Goal: Task Accomplishment & Management: Use online tool/utility

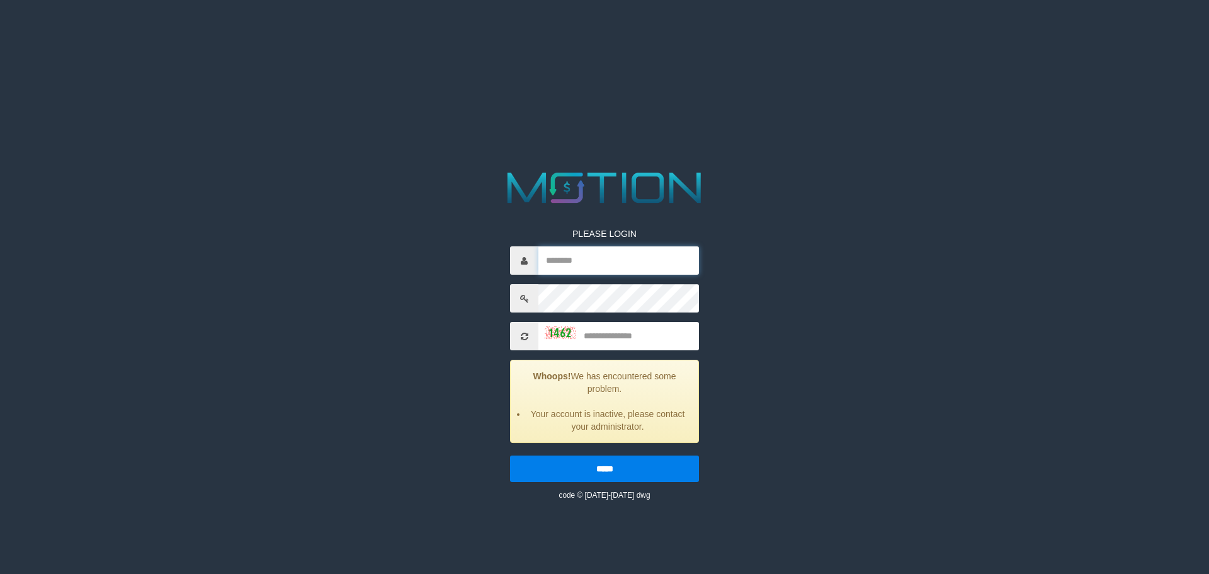
click at [603, 263] on input "text" at bounding box center [618, 260] width 161 height 28
type input "*********"
click at [629, 329] on input "text" at bounding box center [618, 336] width 161 height 28
type input "****"
click at [599, 466] on input "*****" at bounding box center [604, 468] width 189 height 26
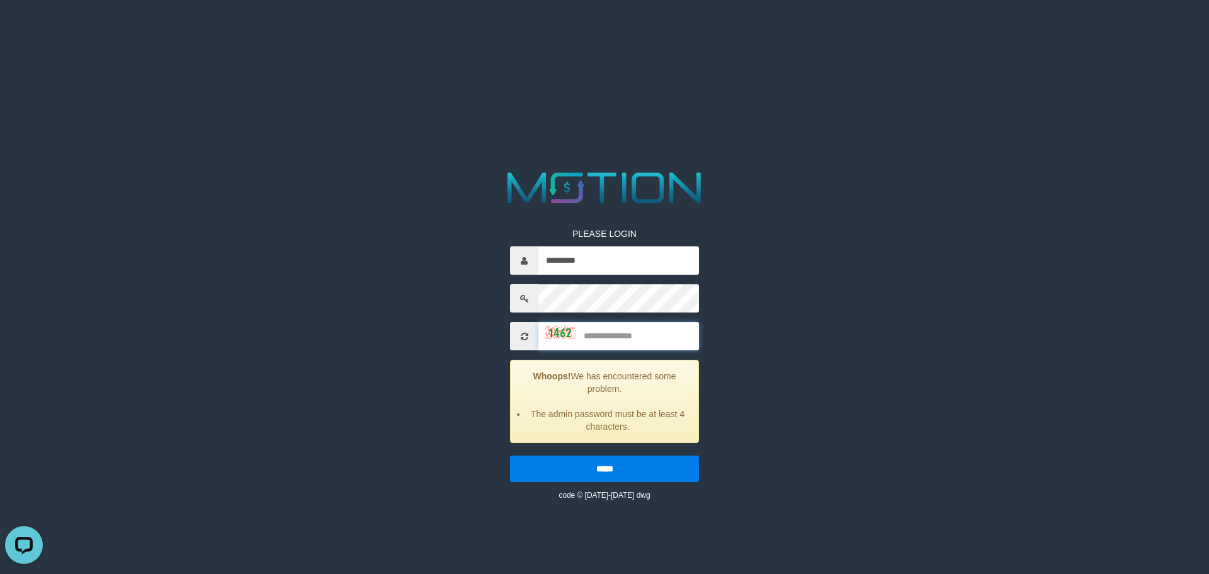
click at [614, 341] on input "text" at bounding box center [618, 336] width 161 height 28
type input "****"
click at [601, 465] on input "*****" at bounding box center [604, 468] width 189 height 26
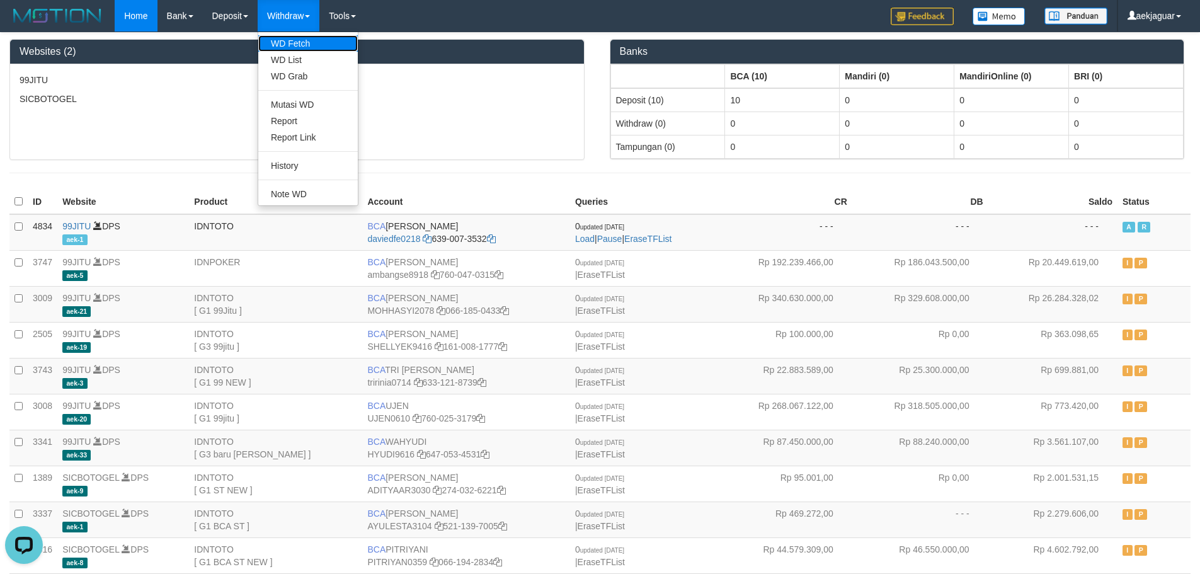
click at [299, 45] on link "WD Fetch" at bounding box center [307, 43] width 99 height 16
click at [297, 59] on link "WD List" at bounding box center [307, 60] width 99 height 16
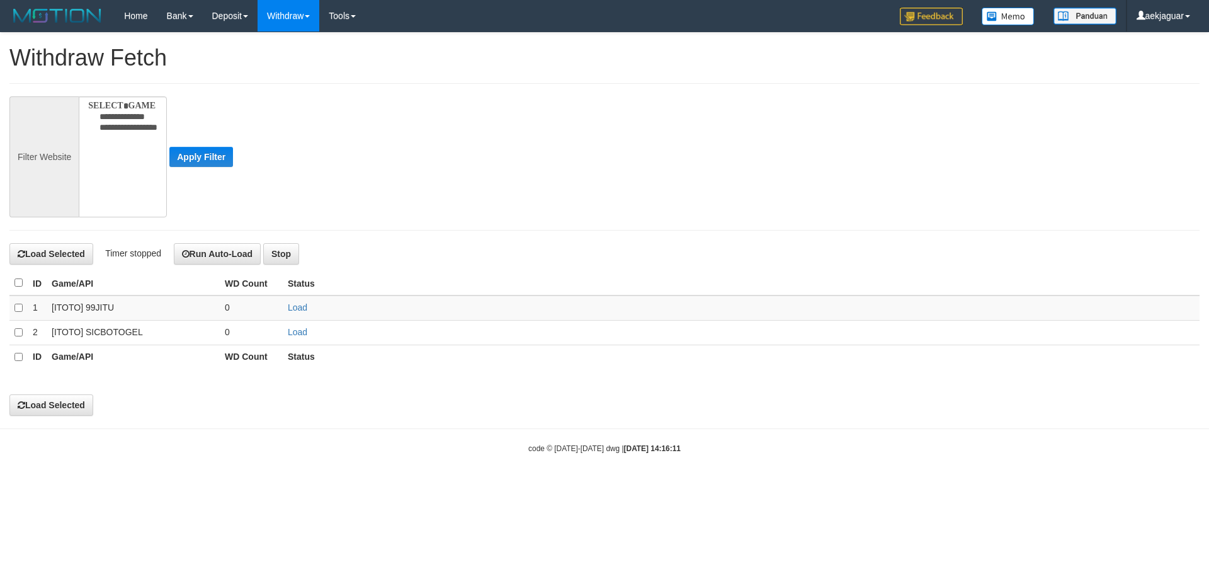
select select
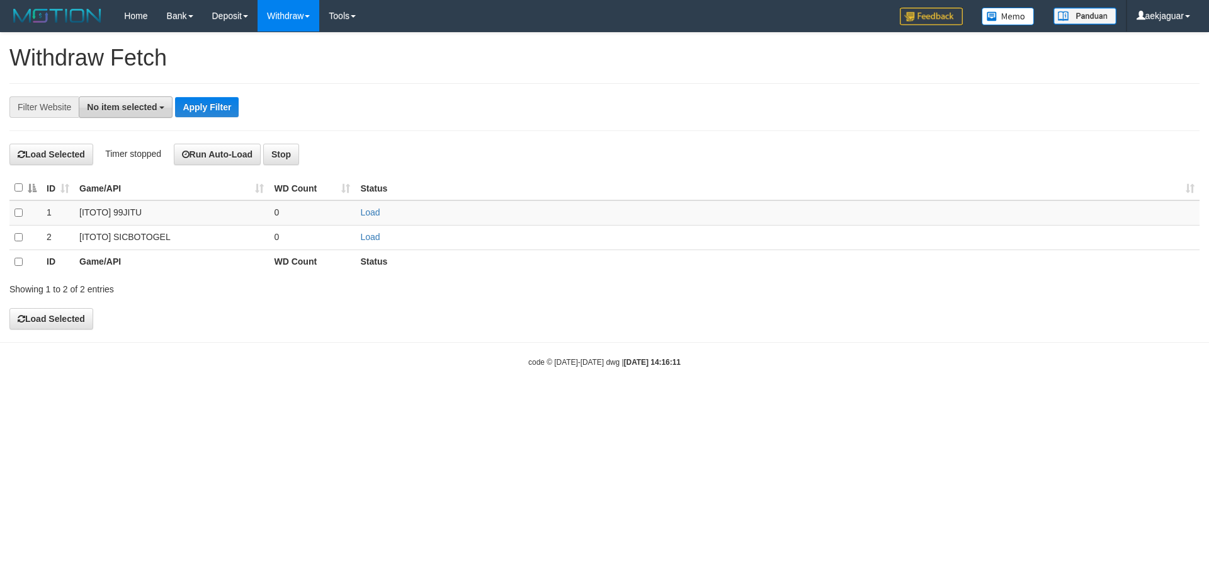
click at [140, 108] on span "No item selected" at bounding box center [122, 107] width 70 height 10
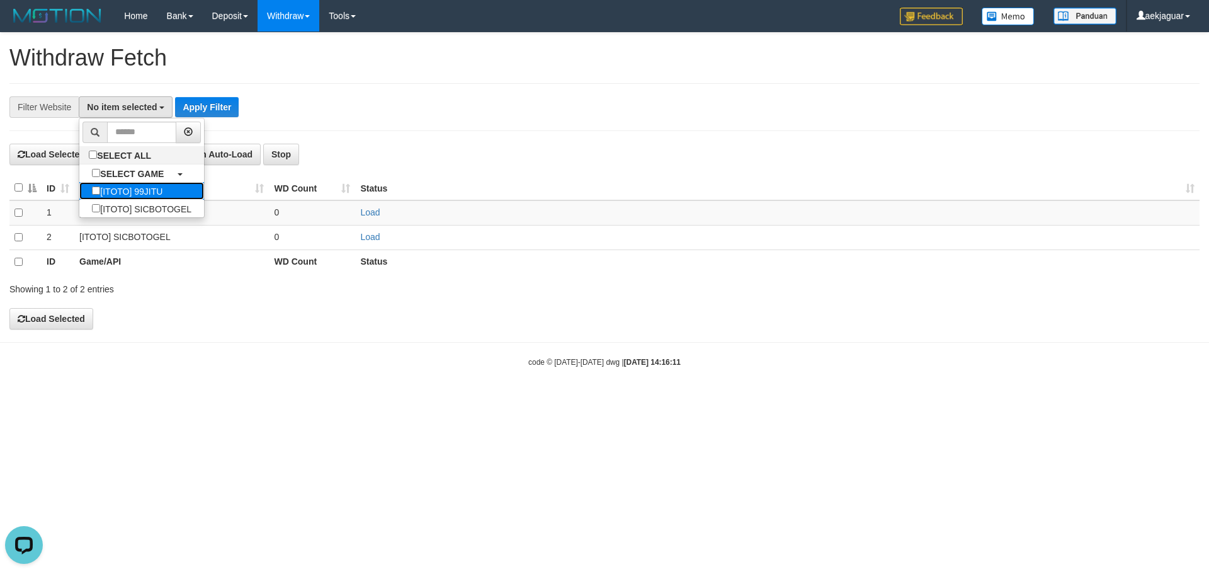
click at [145, 190] on label "[ITOTO] 99JITU" at bounding box center [127, 191] width 96 height 18
select select "***"
click at [217, 104] on button "Apply Filter" at bounding box center [201, 107] width 64 height 20
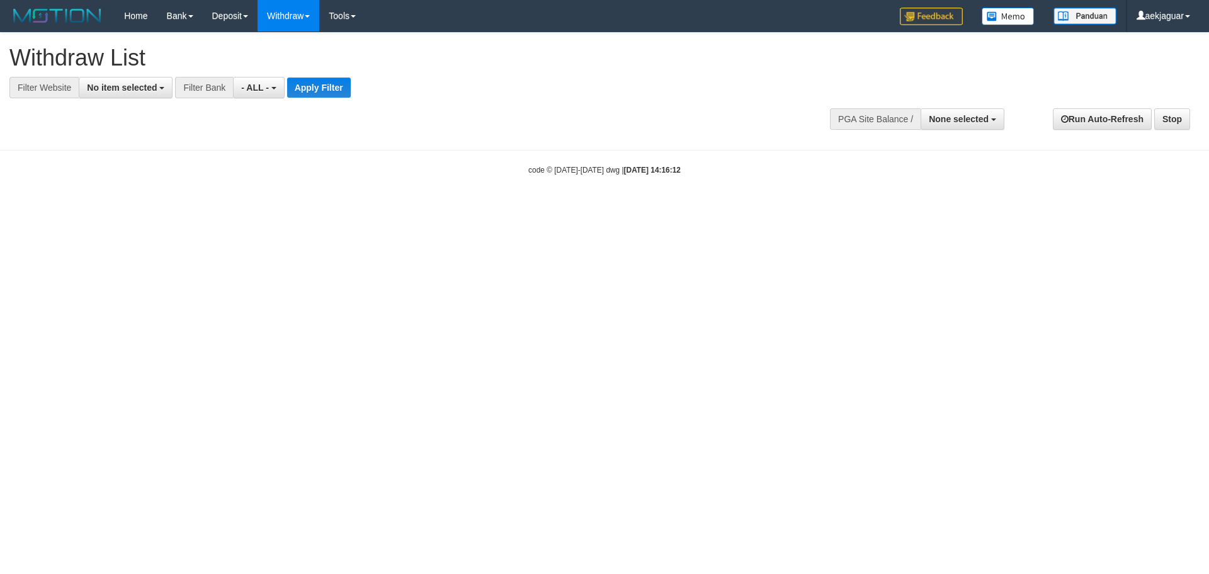
select select
click at [154, 86] on span "No item selected" at bounding box center [122, 87] width 70 height 10
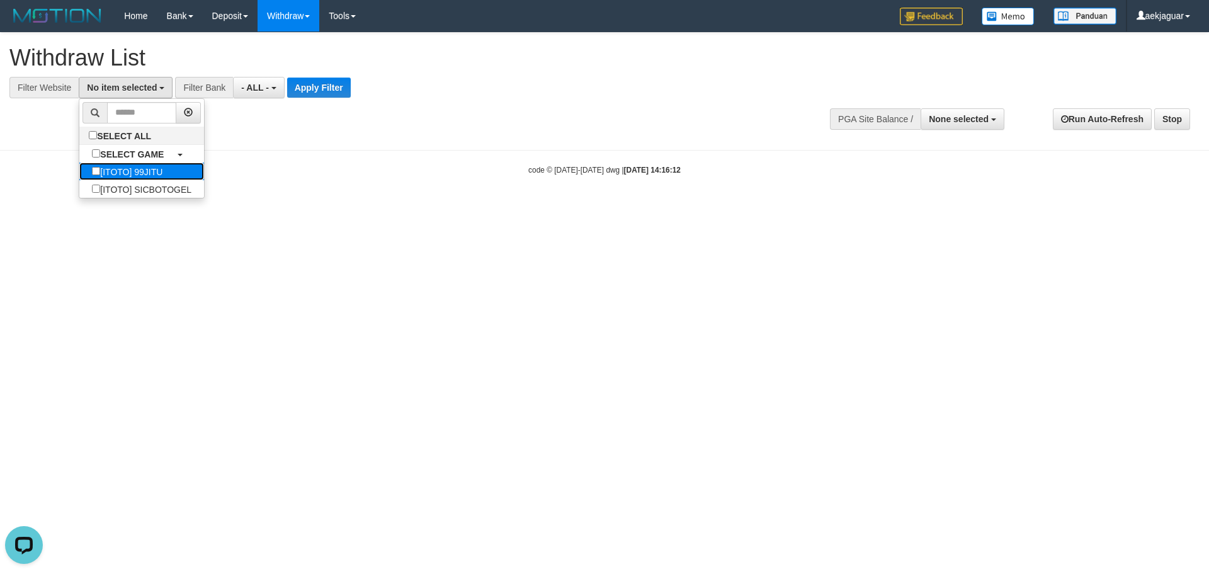
click at [156, 166] on label "[ITOTO] 99JITU" at bounding box center [127, 171] width 96 height 18
select select "***"
click at [247, 86] on span "- ALL -" at bounding box center [249, 87] width 28 height 10
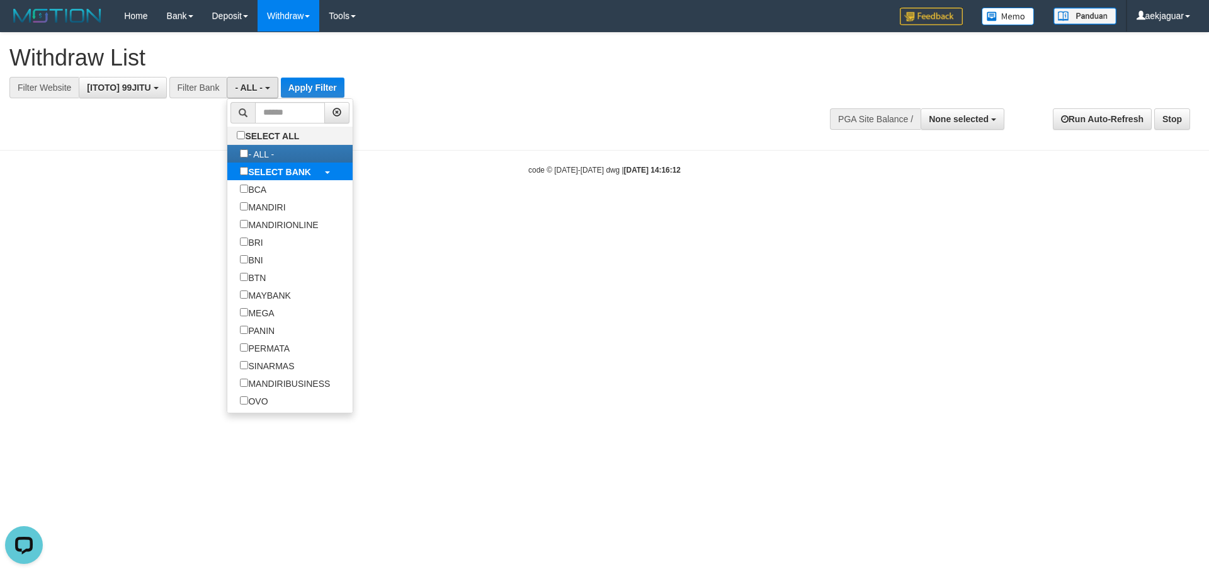
select select "***"
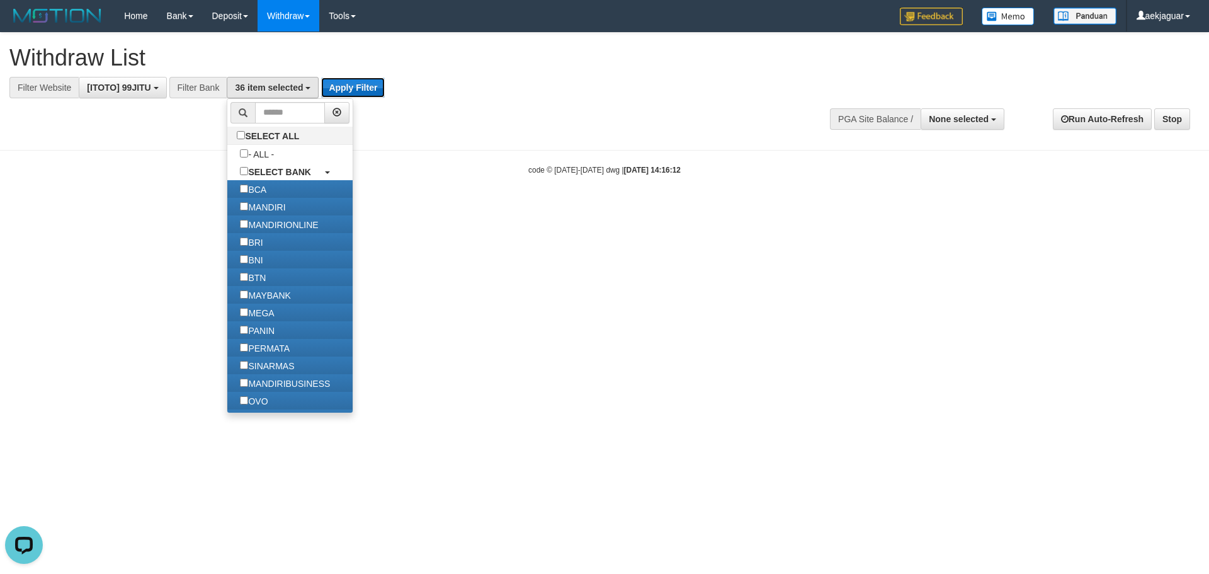
click at [366, 86] on button "Apply Filter" at bounding box center [353, 87] width 64 height 20
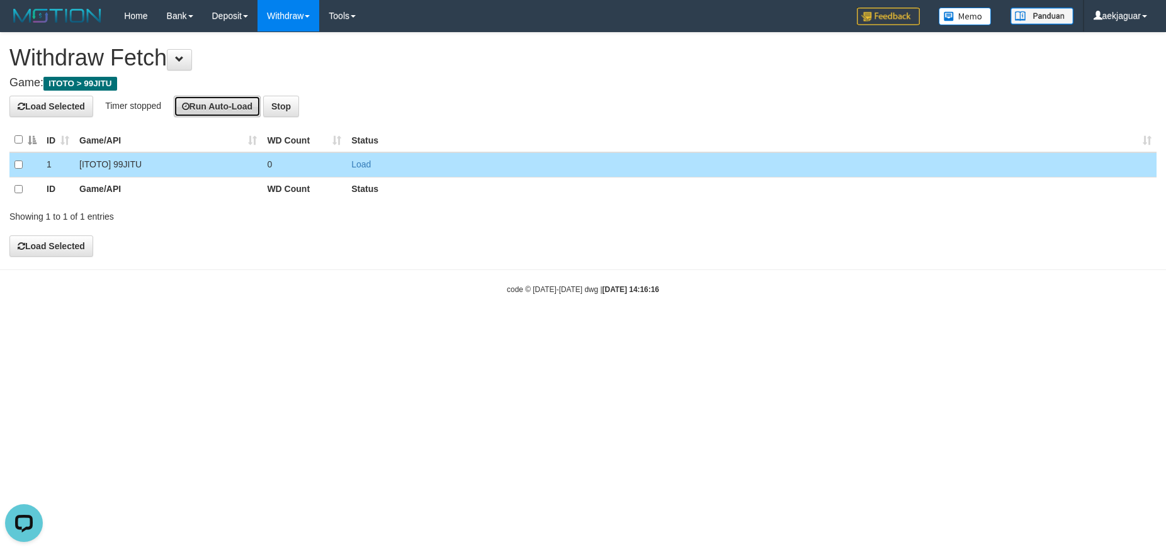
click at [203, 108] on button "Run Auto-Load" at bounding box center [218, 106] width 88 height 21
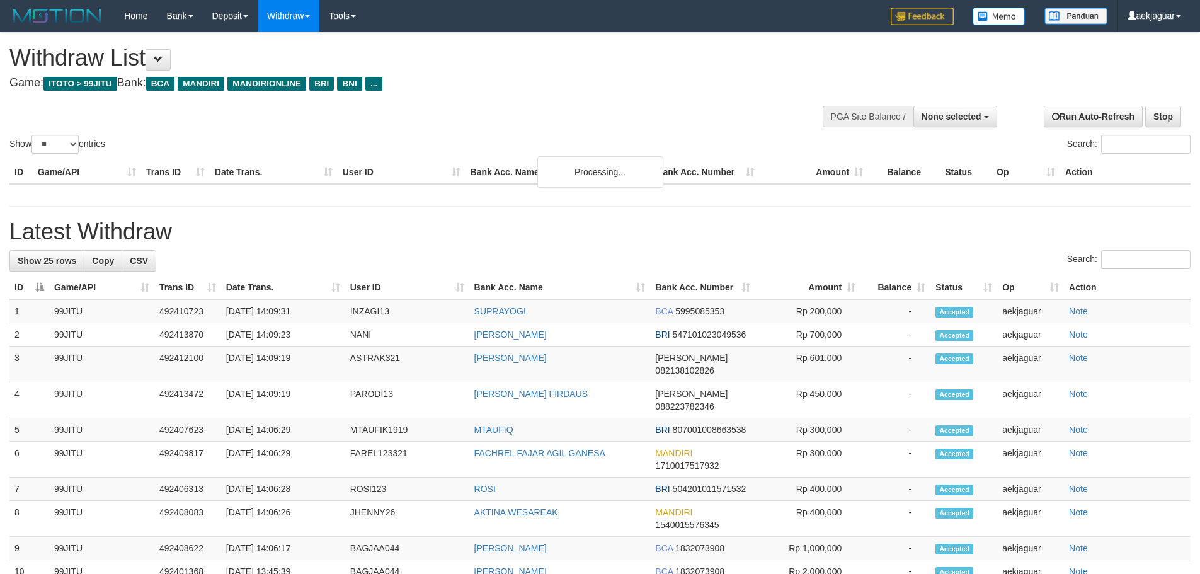
select select
select select "**"
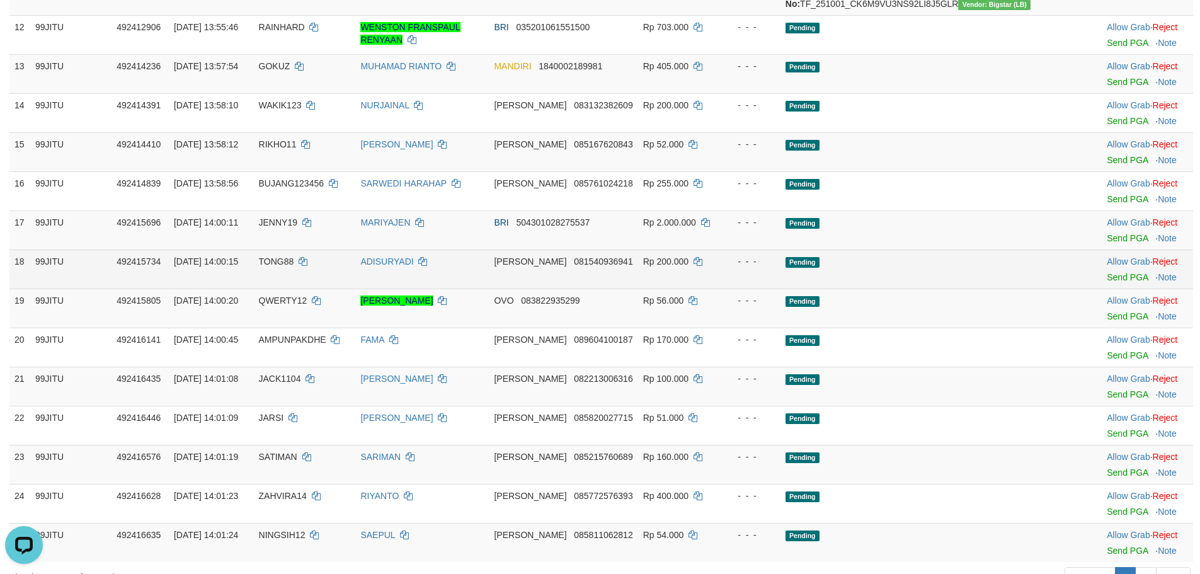
scroll to position [504, 0]
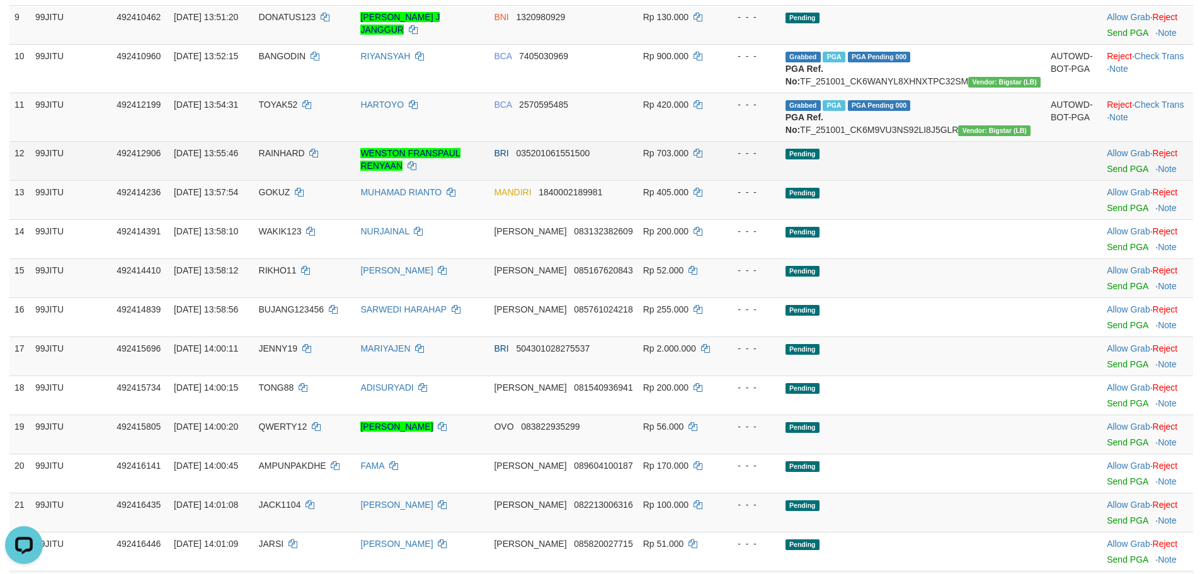
click at [298, 158] on span "RAINHARD" at bounding box center [282, 153] width 46 height 10
copy td "RAINHARD"
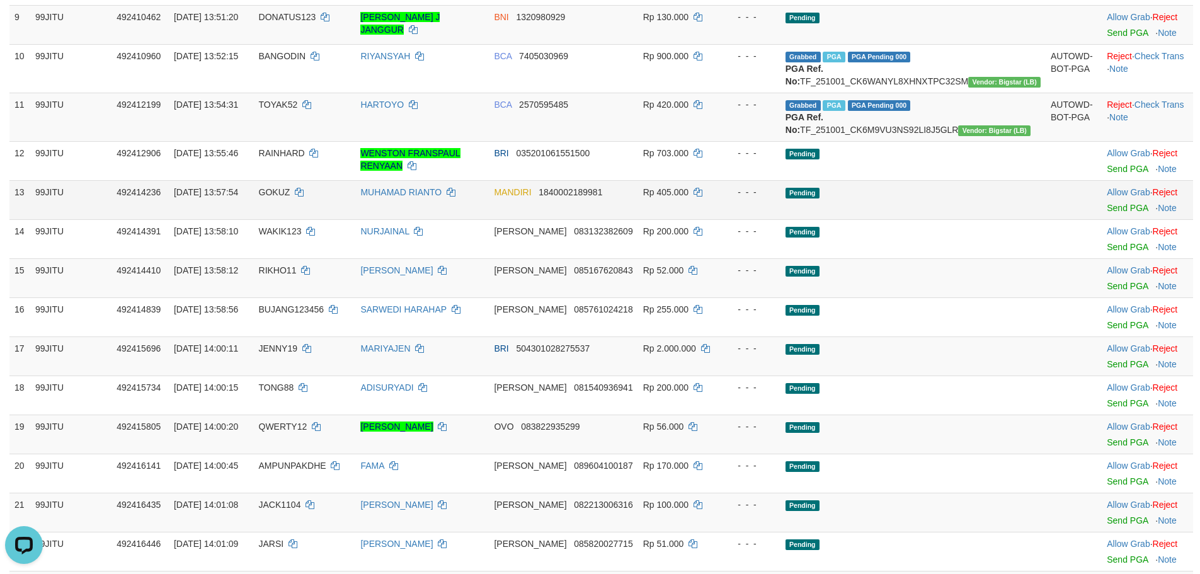
click at [290, 197] on span "GOKUZ" at bounding box center [274, 192] width 31 height 10
copy td "GOKUZ"
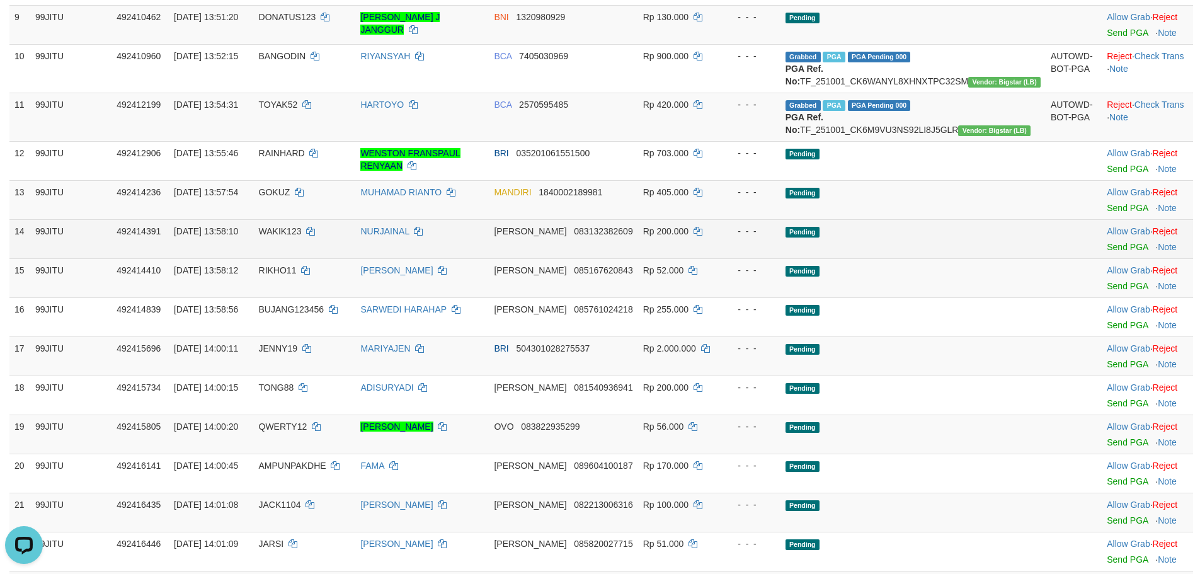
click at [302, 236] on span "WAKIK123" at bounding box center [280, 231] width 43 height 10
copy td "WAKIK123"
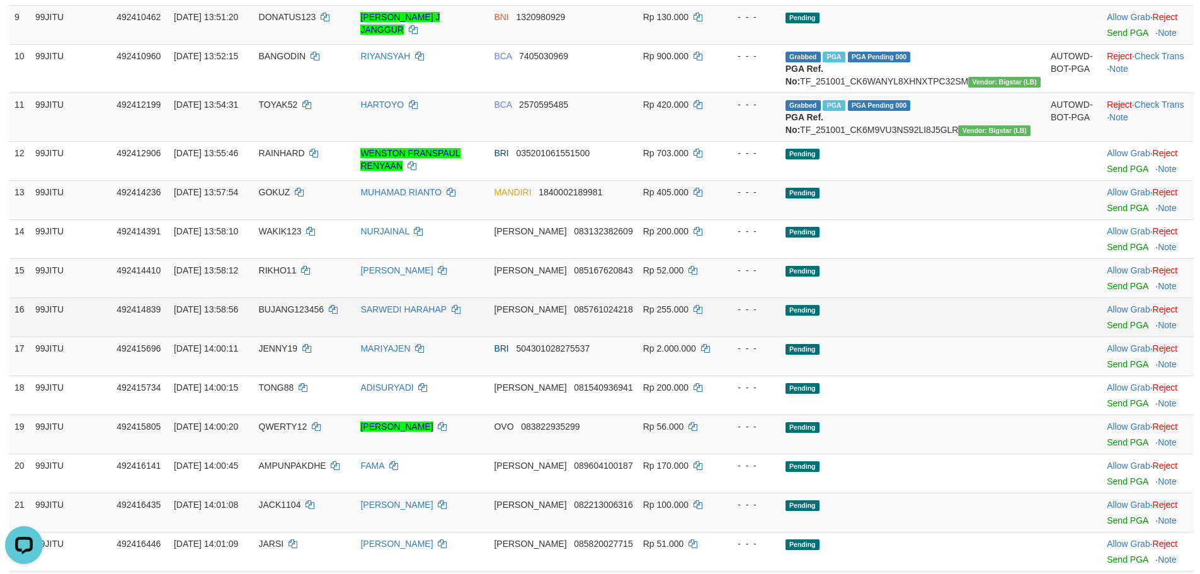
click at [317, 315] on td "BUJANG123456" at bounding box center [305, 316] width 102 height 39
copy td "BUJANG123456"
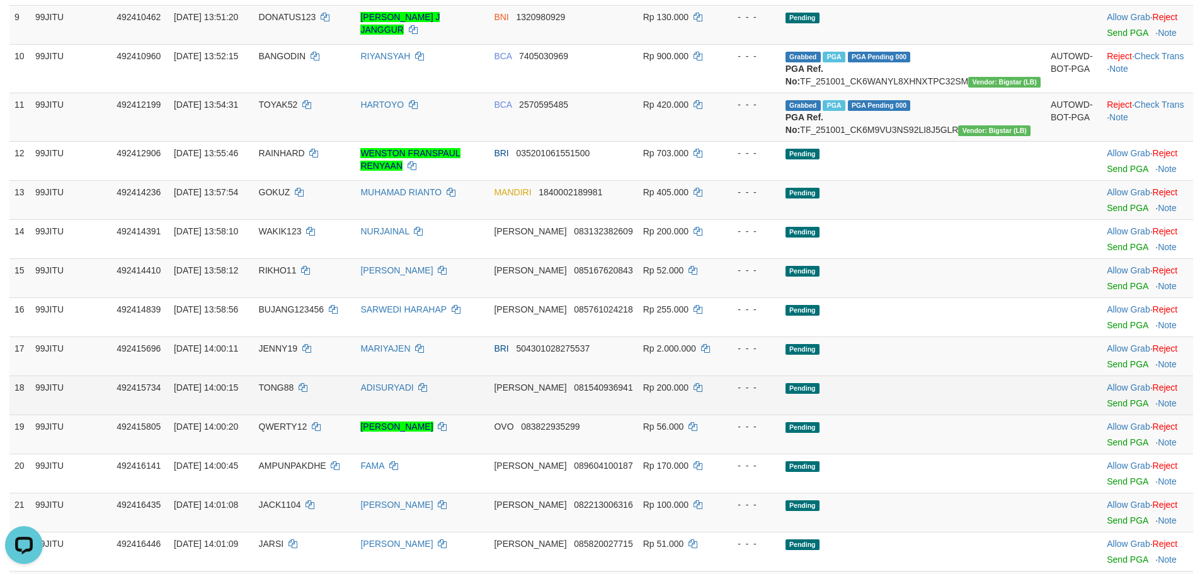
click at [309, 406] on td "TONG88" at bounding box center [305, 394] width 102 height 39
copy td "TONG88"
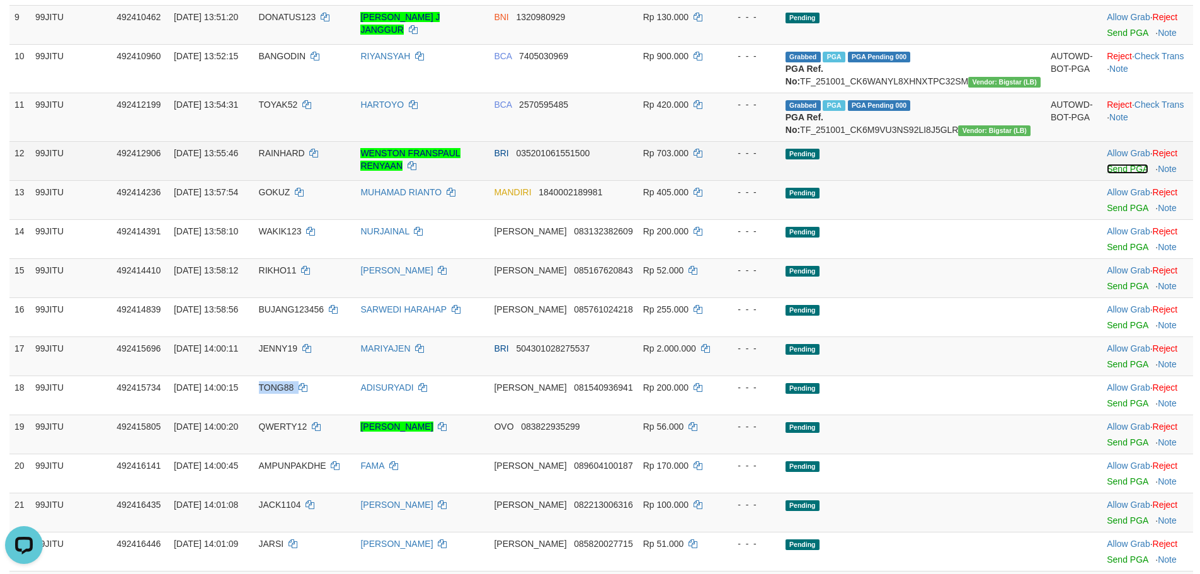
click at [1106, 174] on link "Send PGA" at bounding box center [1126, 169] width 41 height 10
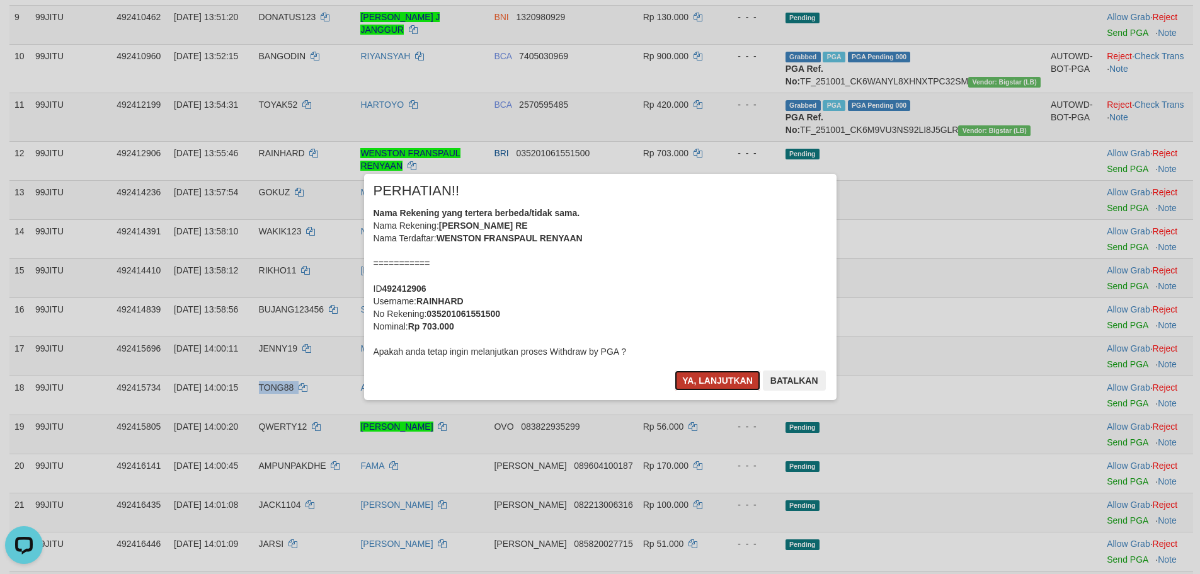
click at [711, 378] on button "Ya, lanjutkan" at bounding box center [717, 380] width 86 height 20
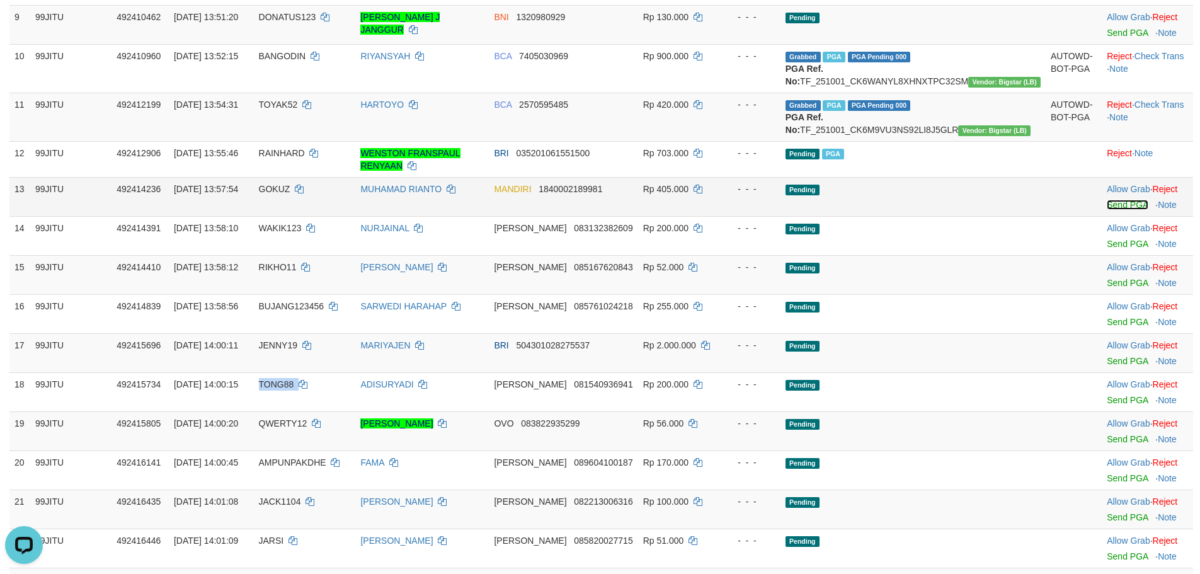
click at [1106, 210] on link "Send PGA" at bounding box center [1126, 205] width 41 height 10
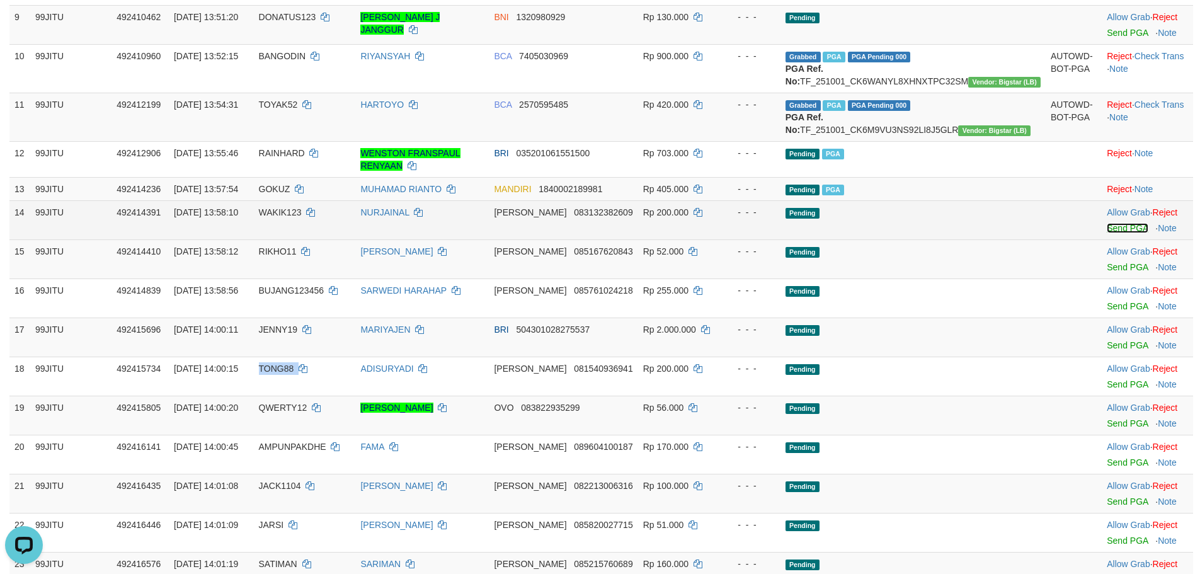
click at [1106, 233] on link "Send PGA" at bounding box center [1126, 228] width 41 height 10
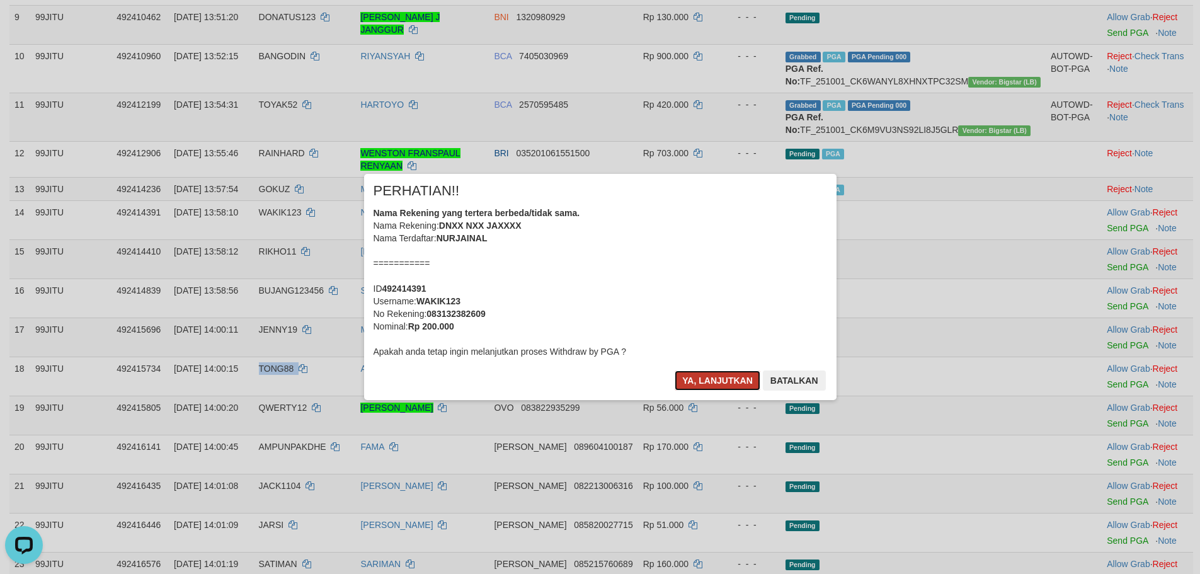
click at [696, 382] on button "Ya, lanjutkan" at bounding box center [717, 380] width 86 height 20
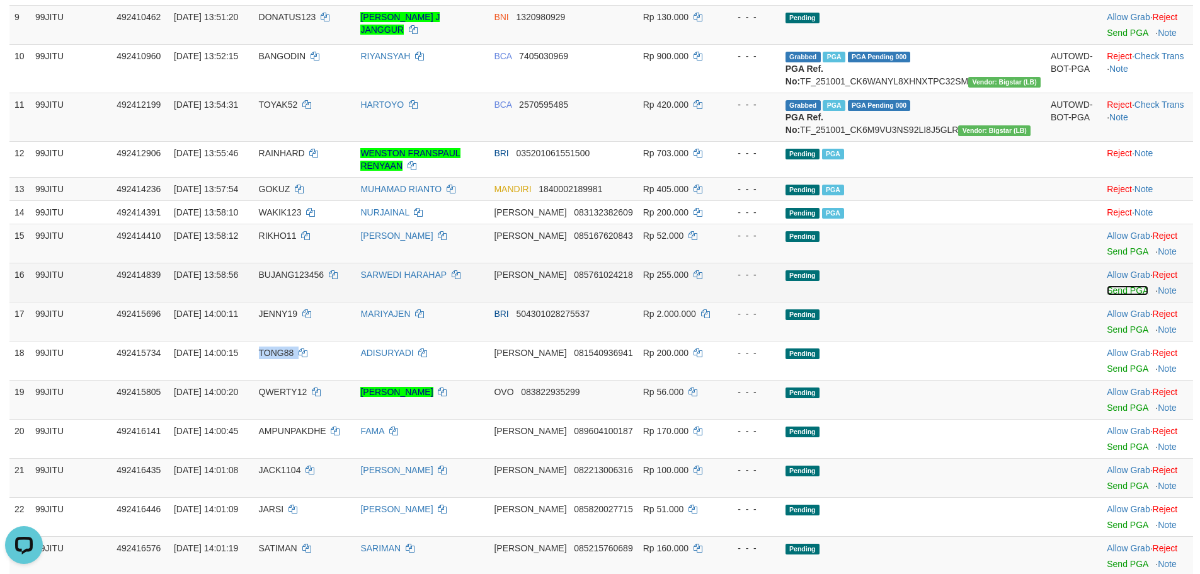
click at [1106, 295] on link "Send PGA" at bounding box center [1126, 290] width 41 height 10
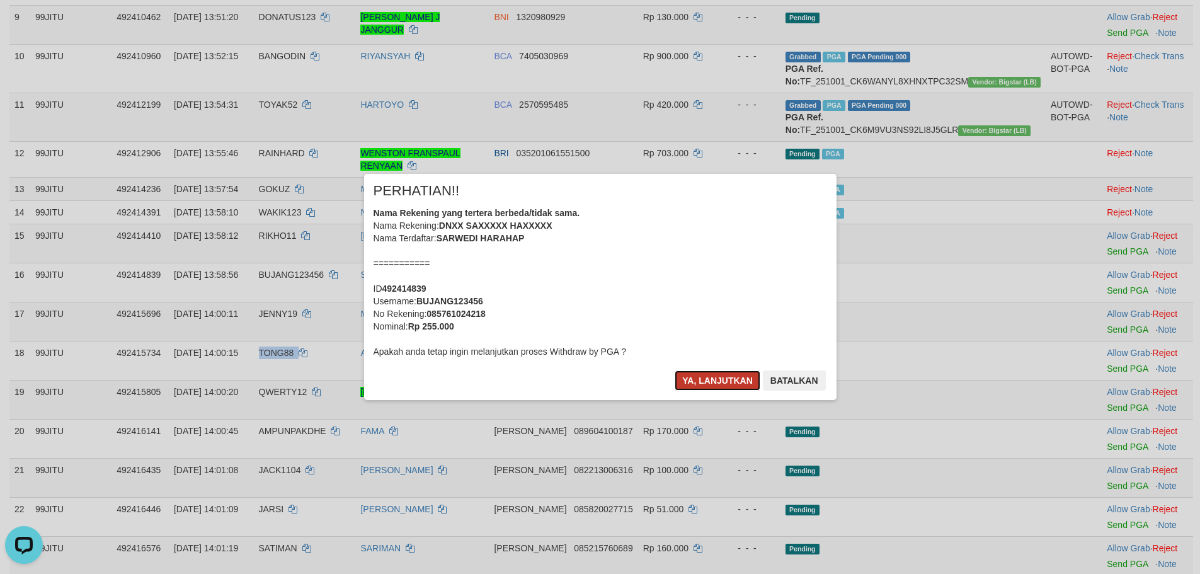
click at [750, 373] on button "Ya, lanjutkan" at bounding box center [717, 380] width 86 height 20
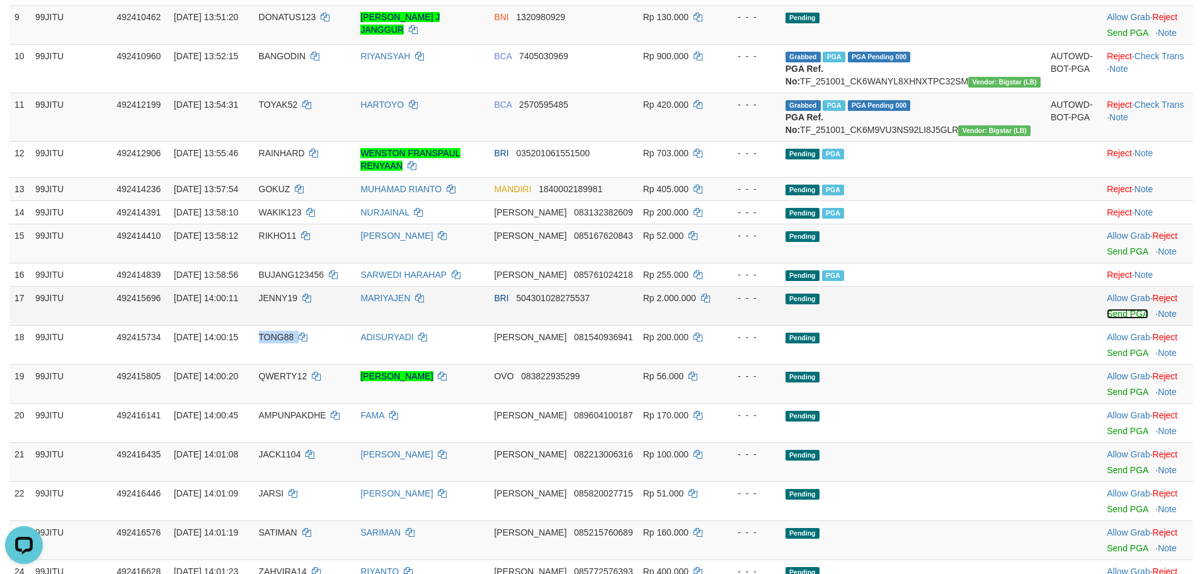
click at [1106, 319] on link "Send PGA" at bounding box center [1126, 314] width 41 height 10
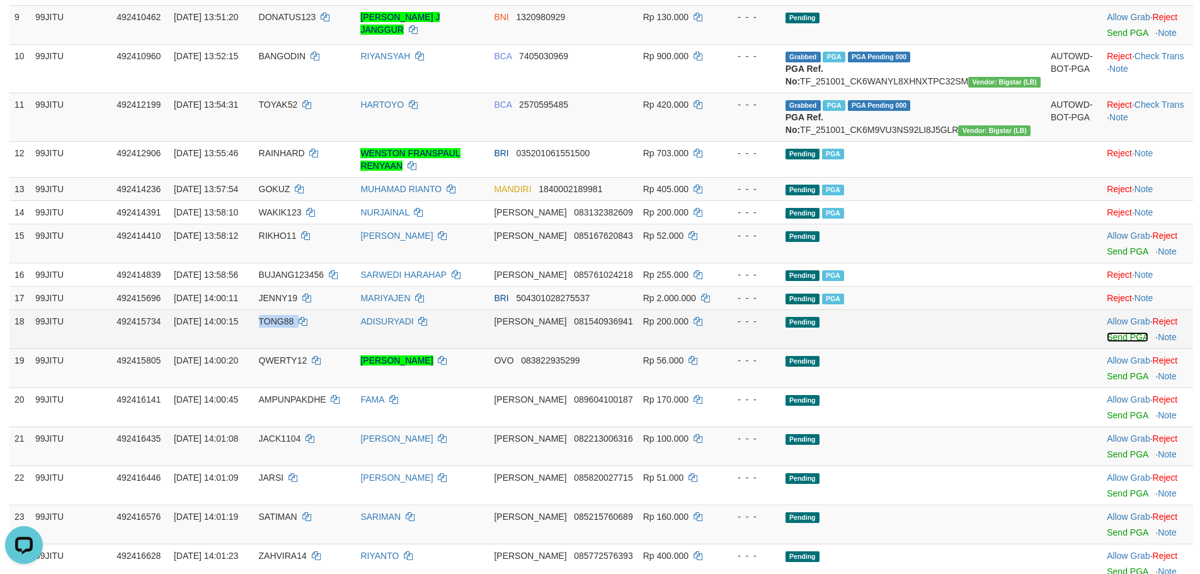
click at [1106, 342] on link "Send PGA" at bounding box center [1126, 337] width 41 height 10
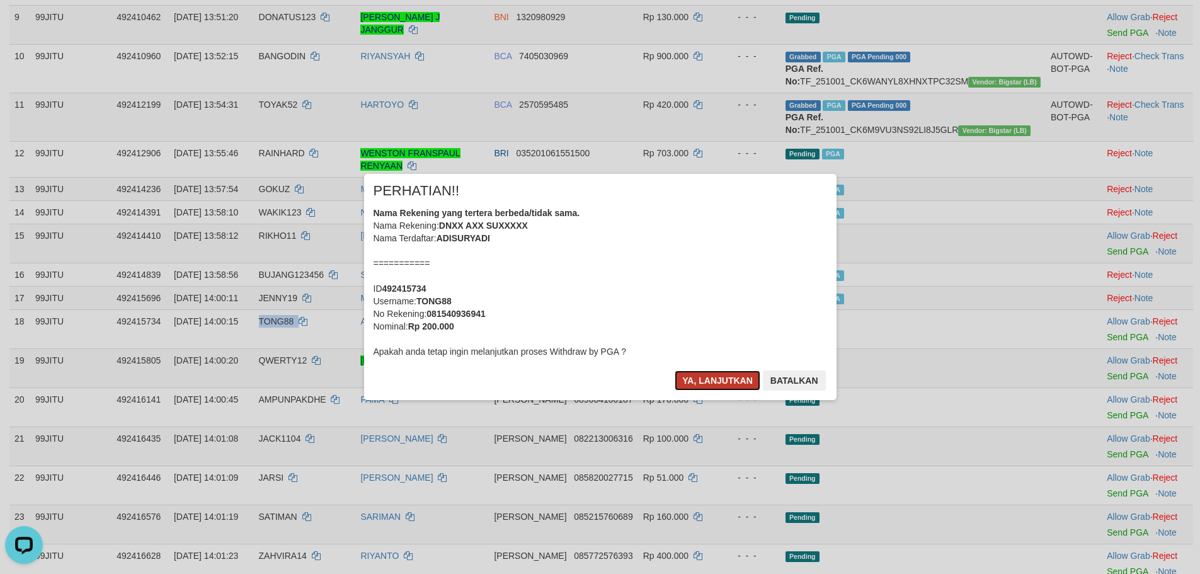
click at [712, 381] on button "Ya, lanjutkan" at bounding box center [717, 380] width 86 height 20
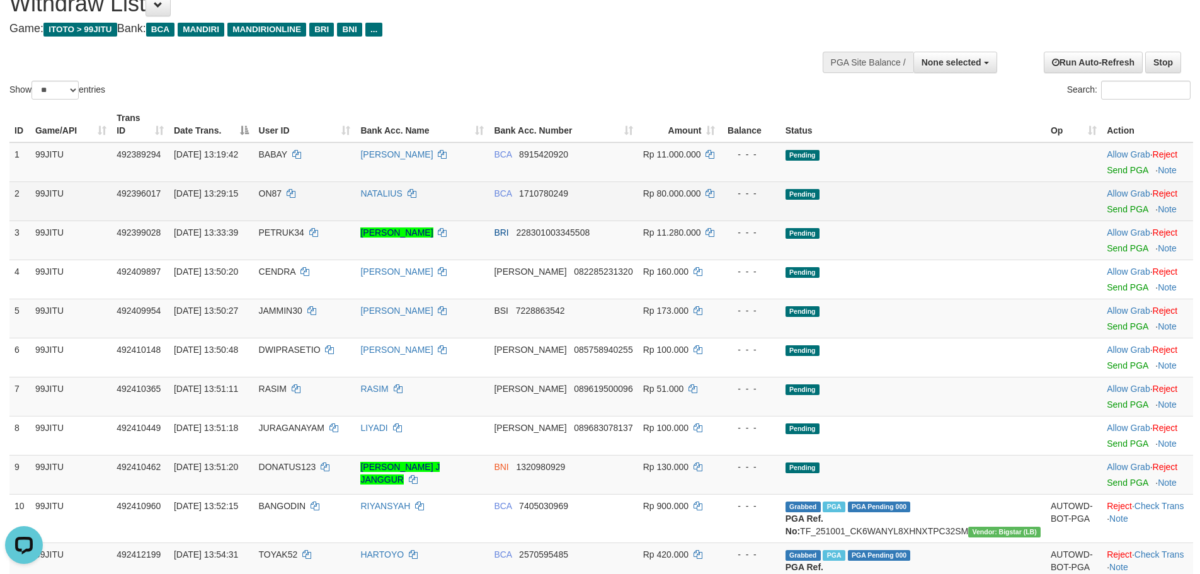
scroll to position [0, 0]
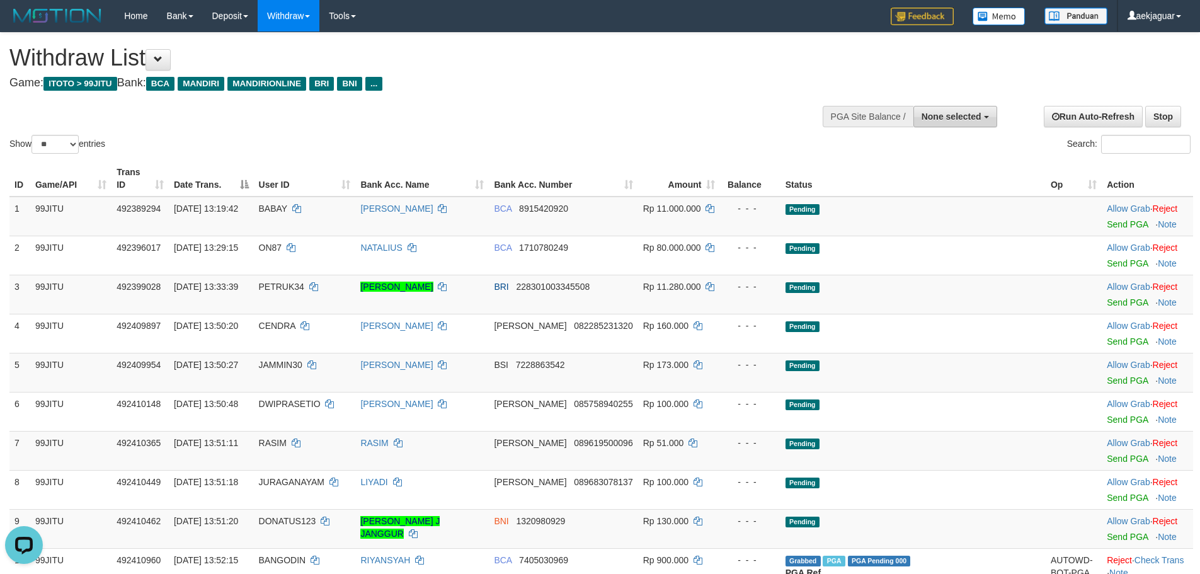
click at [960, 123] on button "None selected" at bounding box center [955, 116] width 84 height 21
click at [927, 181] on label "[ITOTO] 99JITU" at bounding box center [931, 180] width 129 height 16
select select "***"
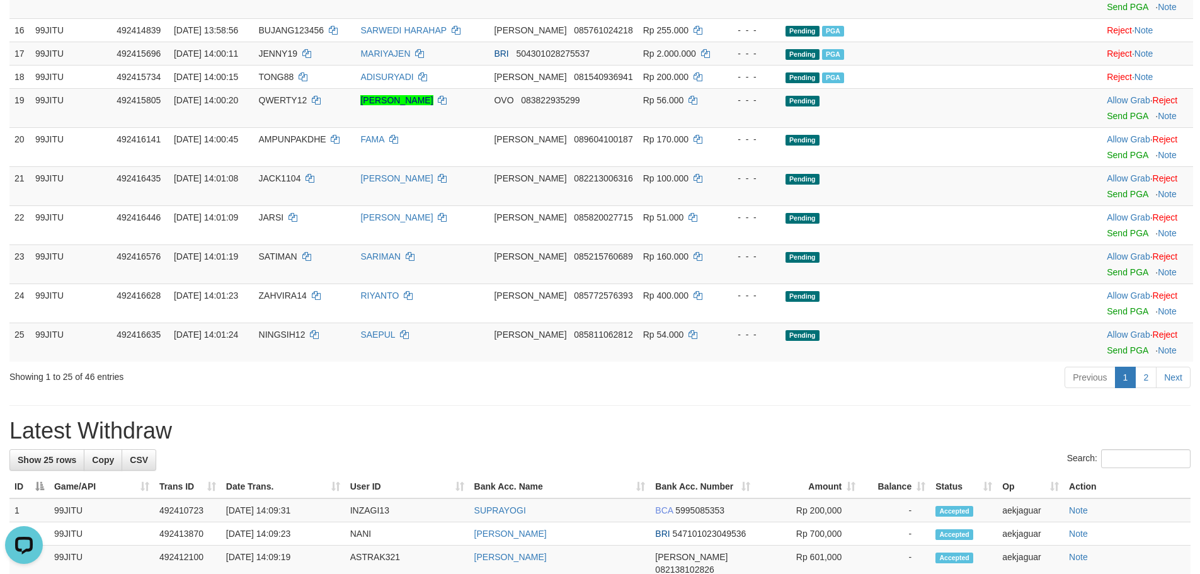
scroll to position [882, 0]
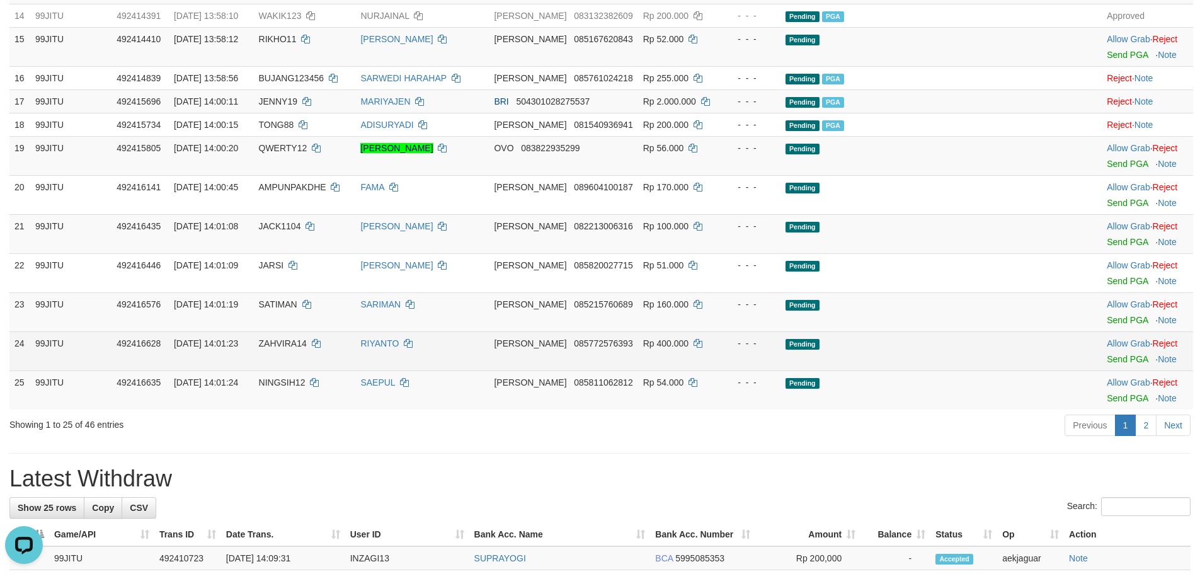
click at [298, 348] on span "ZAHVIRA14" at bounding box center [283, 343] width 48 height 10
copy td "ZAHVIRA14"
click at [1106, 364] on link "Send PGA" at bounding box center [1126, 359] width 41 height 10
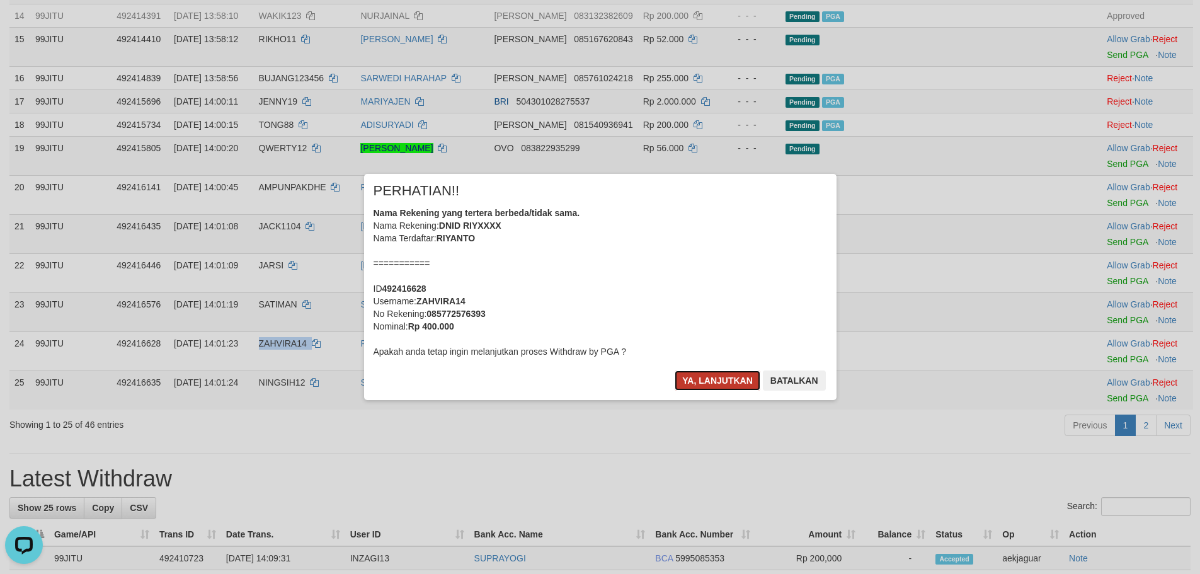
click at [730, 371] on button "Ya, lanjutkan" at bounding box center [717, 380] width 86 height 20
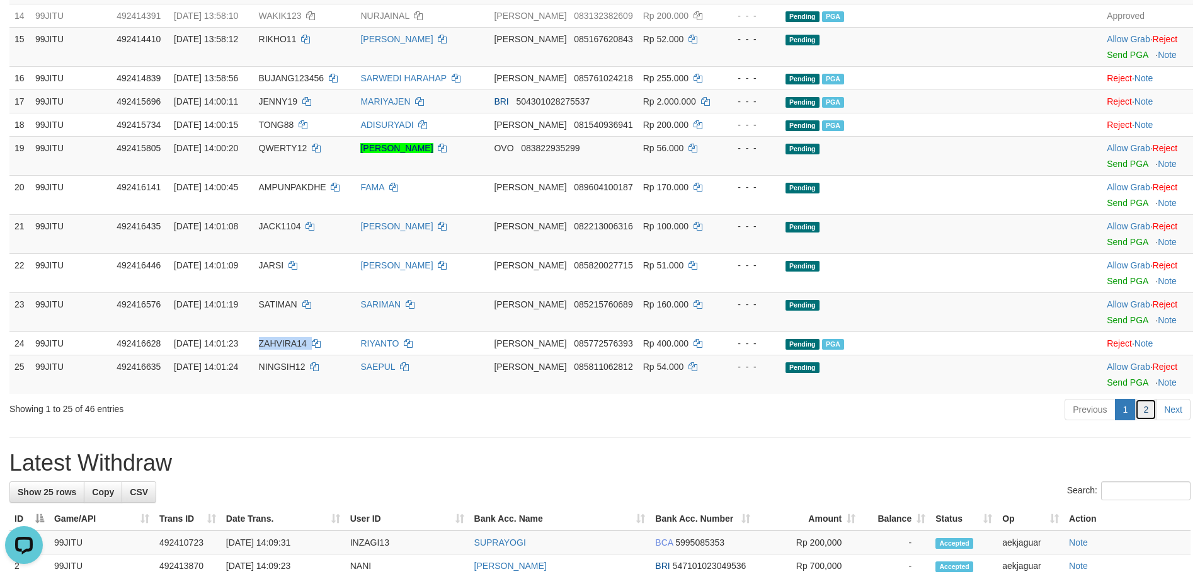
click at [1146, 420] on link "2" at bounding box center [1145, 409] width 21 height 21
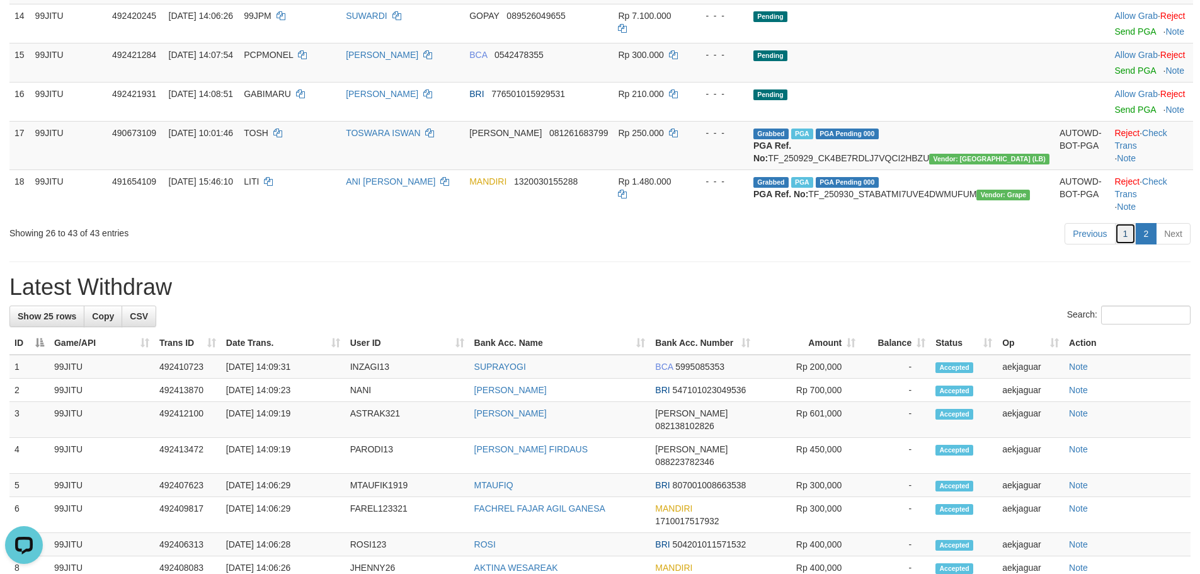
click at [1127, 243] on link "1" at bounding box center [1125, 233] width 21 height 21
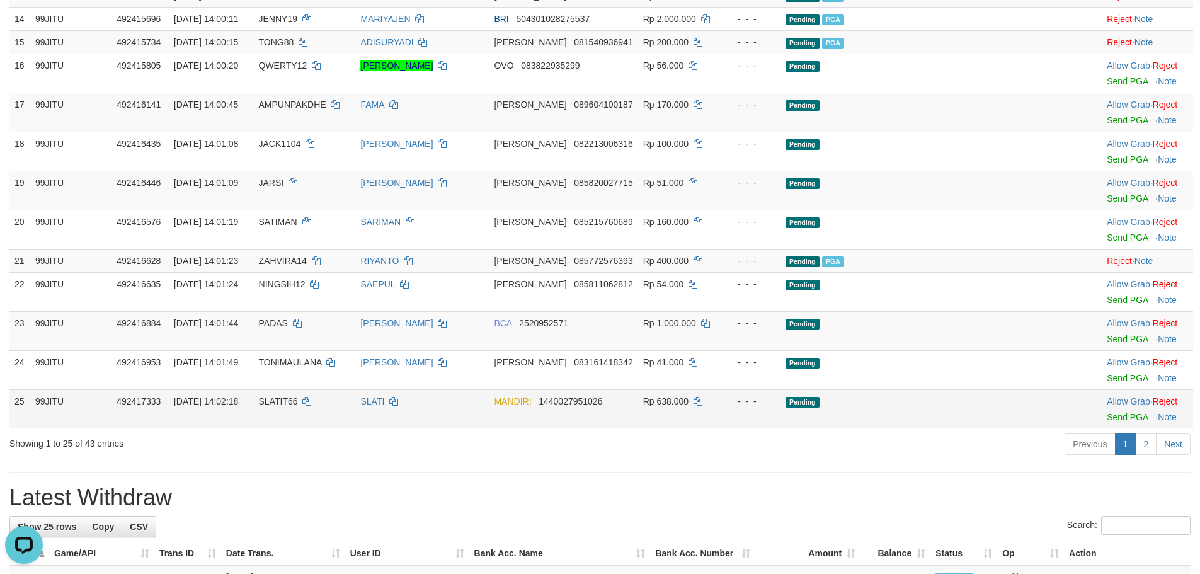
click at [298, 406] on span "SLATIT66" at bounding box center [278, 401] width 39 height 10
copy td "SLATIT66"
click at [1106, 422] on link "Send PGA" at bounding box center [1126, 417] width 41 height 10
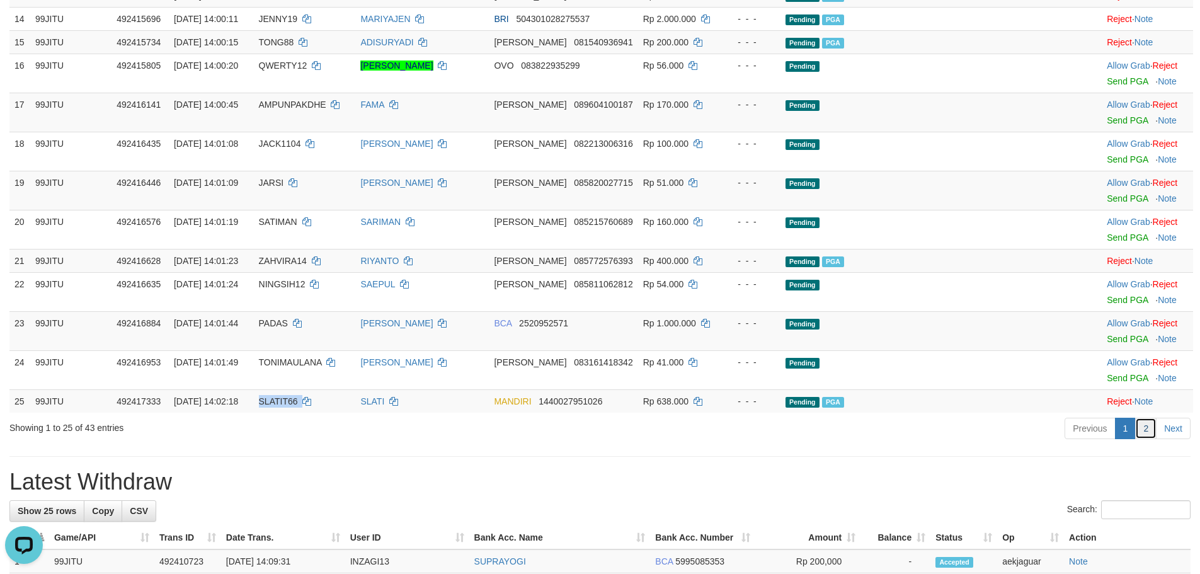
click at [1145, 439] on link "2" at bounding box center [1145, 427] width 21 height 21
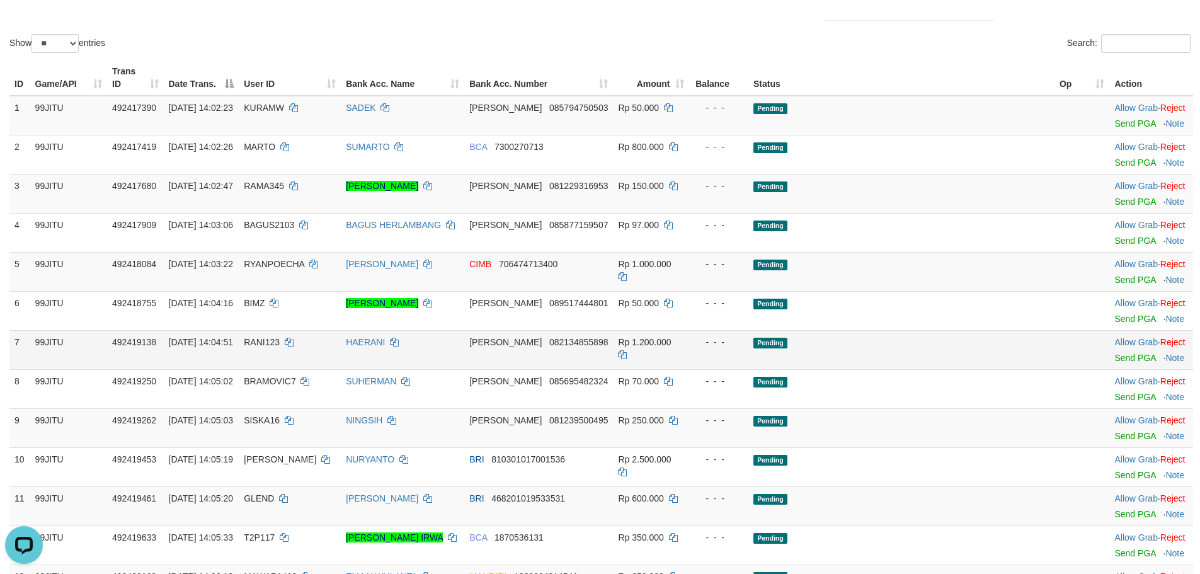
scroll to position [252, 0]
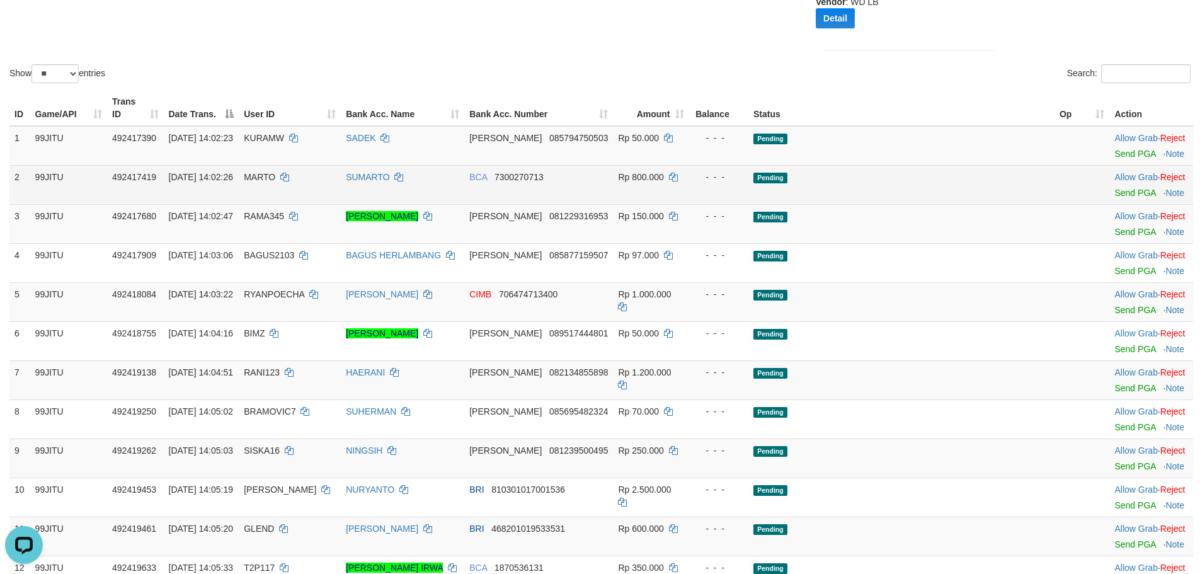
click at [302, 170] on td "MARTO" at bounding box center [290, 184] width 102 height 39
copy td "MARTO"
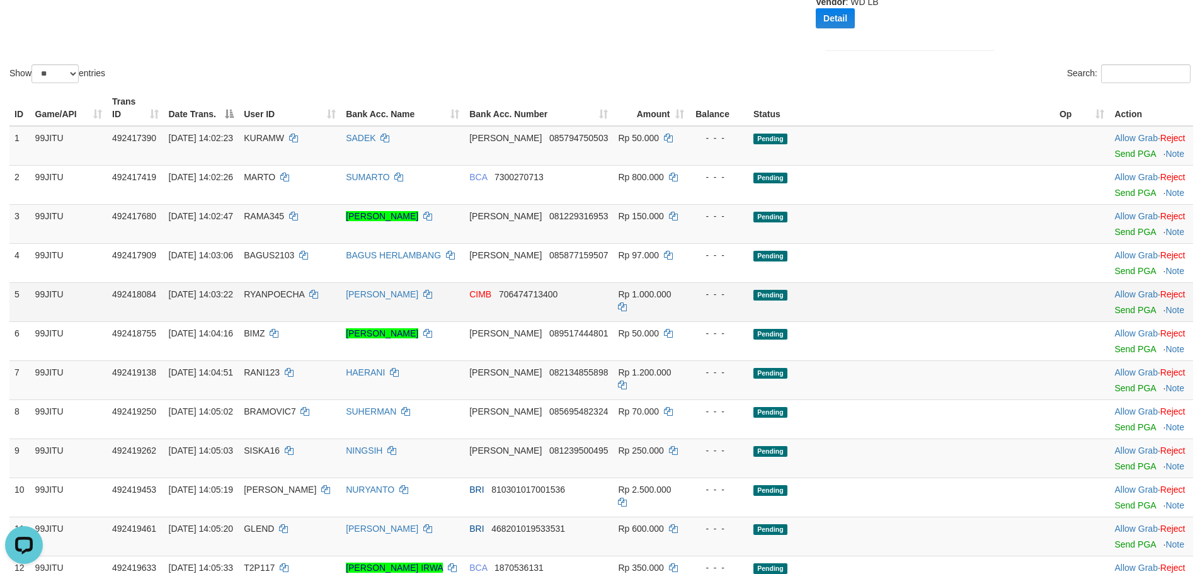
click at [304, 289] on span "RYANPOECHA" at bounding box center [274, 294] width 60 height 10
copy td "RYANPOECHA"
click at [280, 367] on span "RANI123" at bounding box center [262, 372] width 36 height 10
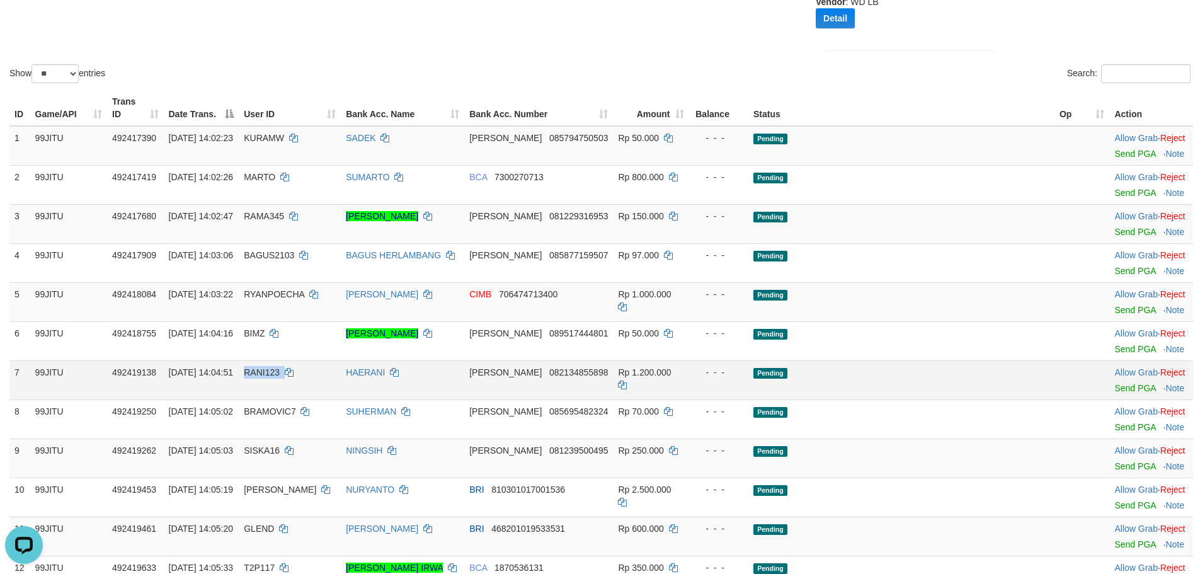
copy td "RANI123"
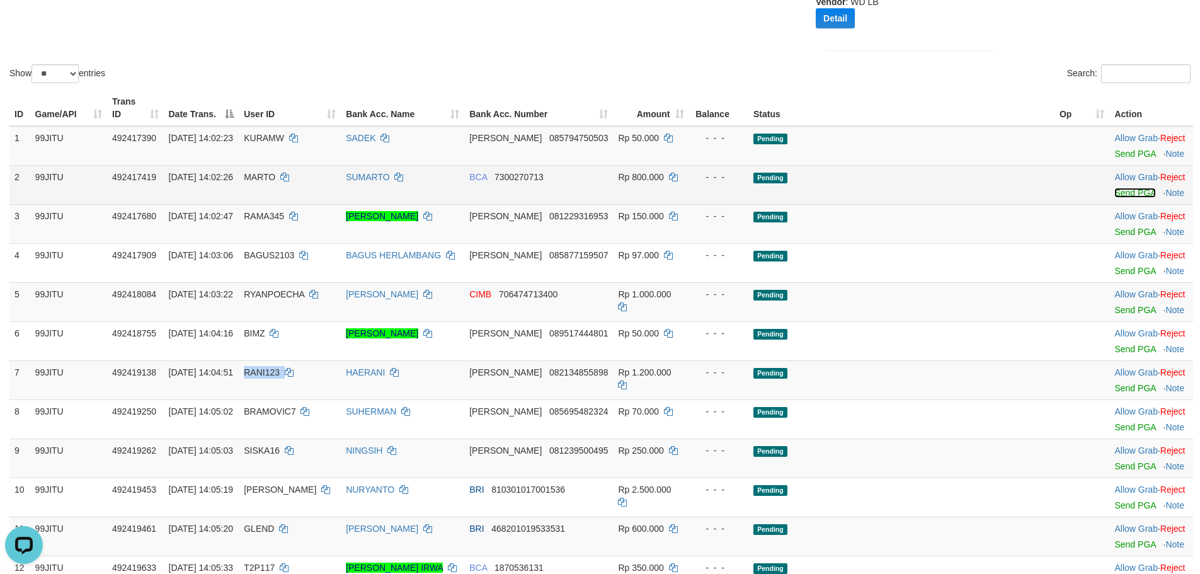
click at [1114, 188] on link "Send PGA" at bounding box center [1134, 193] width 41 height 10
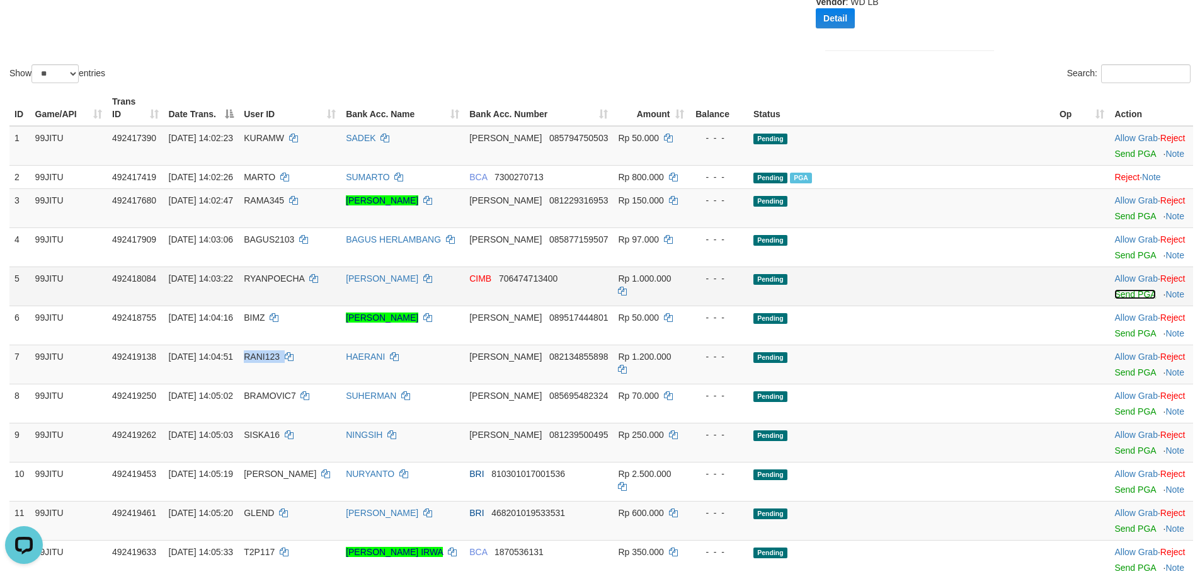
click at [1114, 289] on link "Send PGA" at bounding box center [1134, 294] width 41 height 10
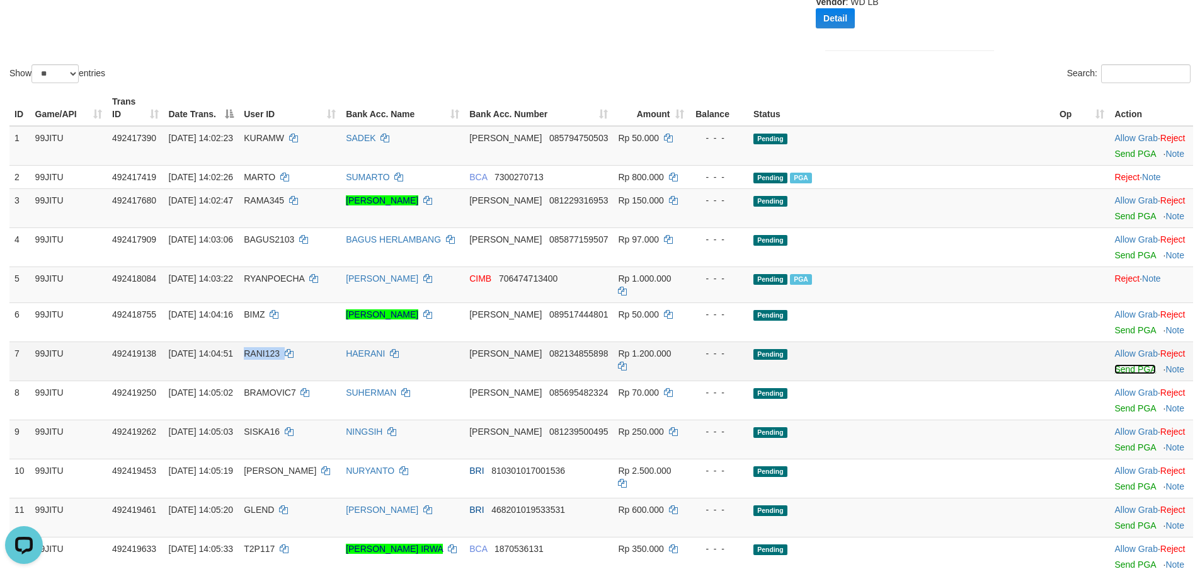
click at [1114, 364] on link "Send PGA" at bounding box center [1134, 369] width 41 height 10
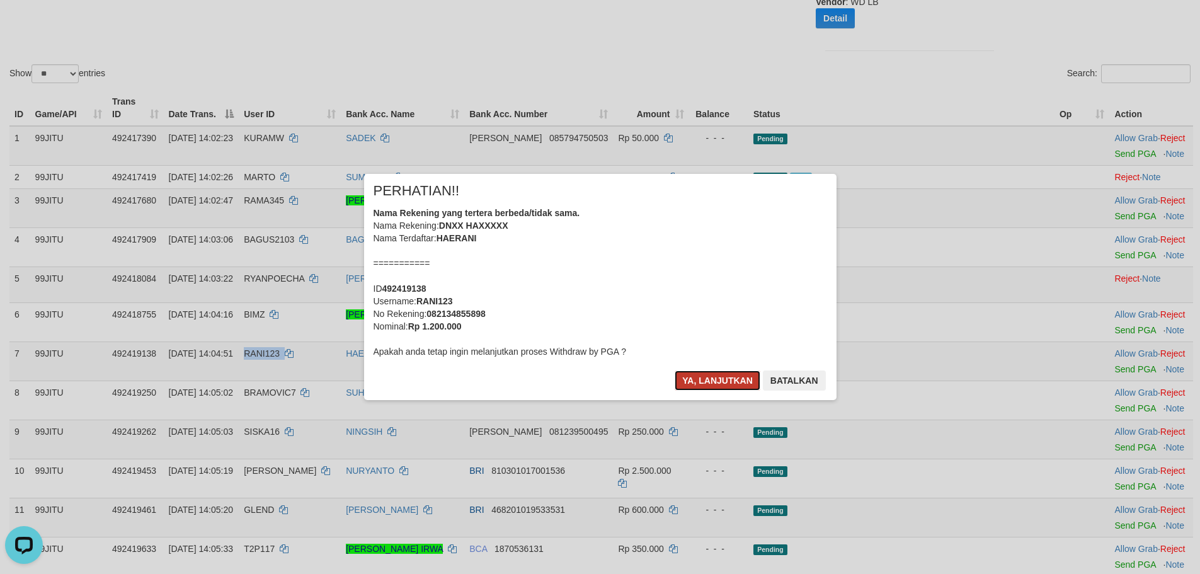
click at [717, 383] on button "Ya, lanjutkan" at bounding box center [717, 380] width 86 height 20
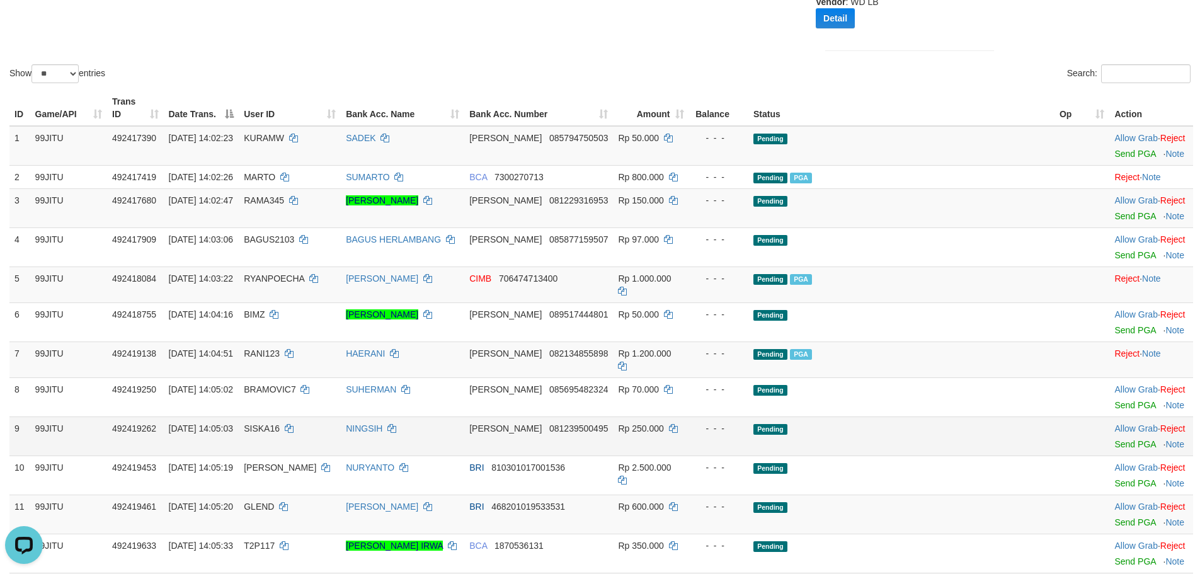
click at [280, 423] on span "SISKA16" at bounding box center [262, 428] width 36 height 10
click at [1114, 439] on link "Send PGA" at bounding box center [1134, 444] width 41 height 10
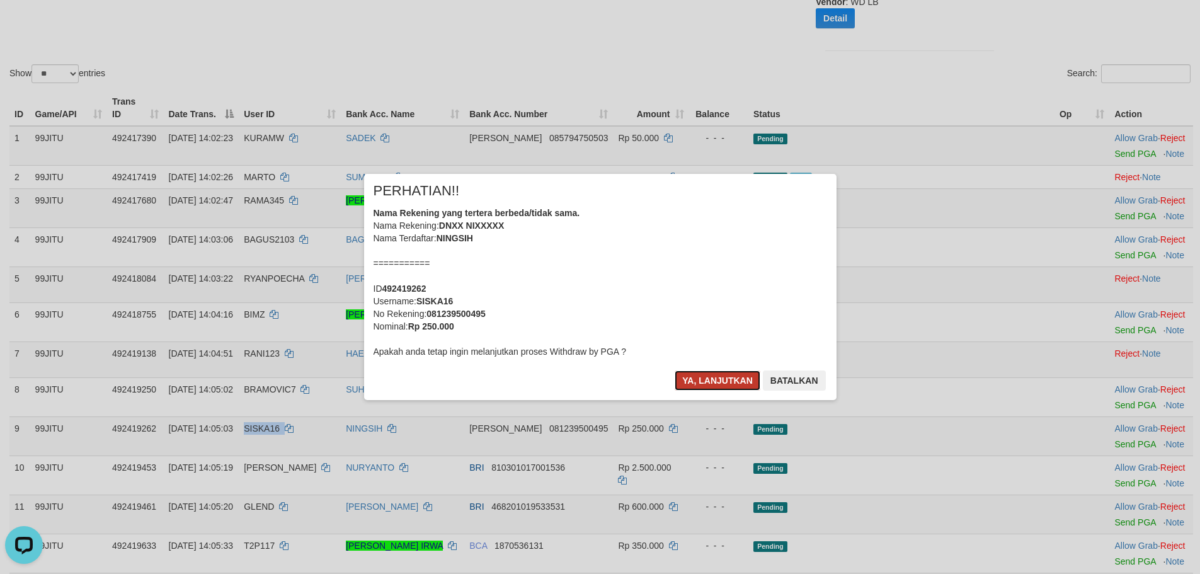
click at [704, 384] on button "Ya, lanjutkan" at bounding box center [717, 380] width 86 height 20
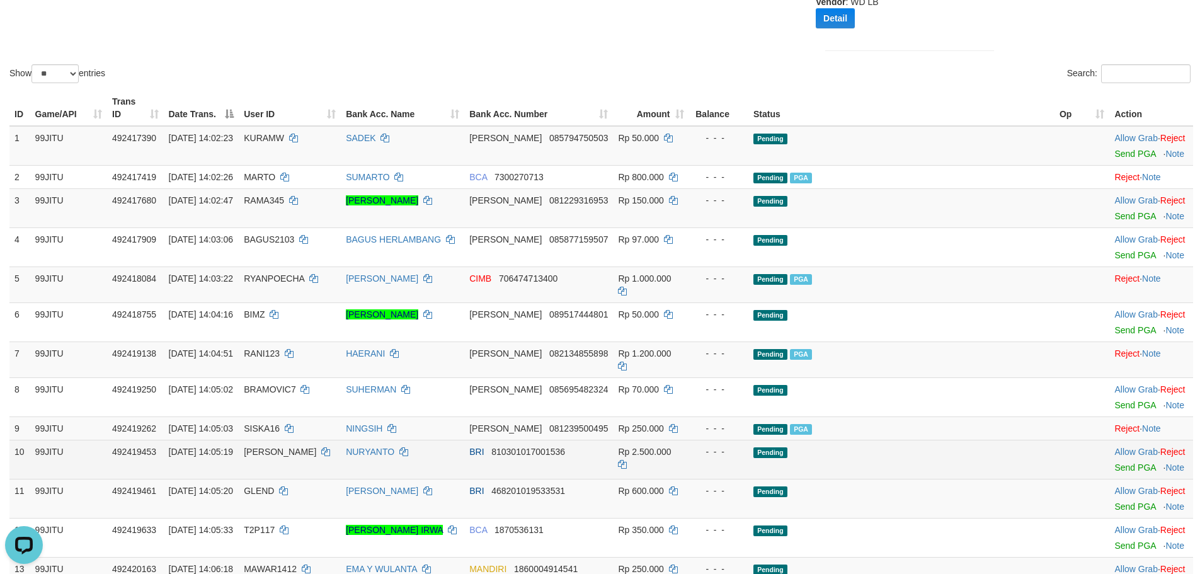
click at [304, 446] on span "[PERSON_NAME]" at bounding box center [280, 451] width 72 height 10
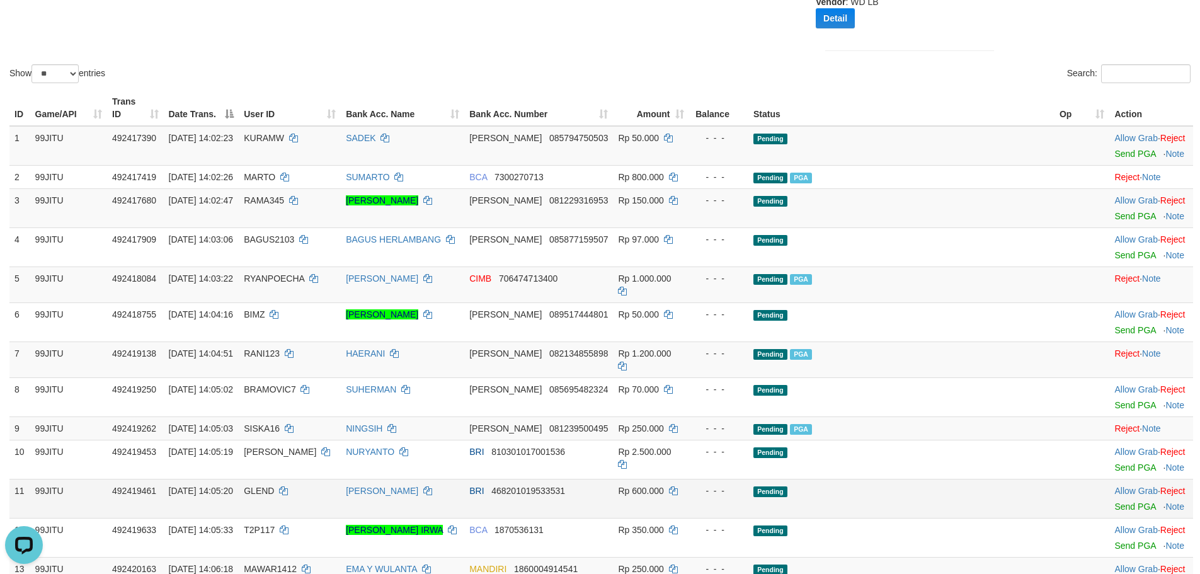
click at [239, 479] on td "01/10/2025 14:05:20" at bounding box center [202, 498] width 76 height 39
click at [274, 485] on span "GLEND" at bounding box center [259, 490] width 30 height 10
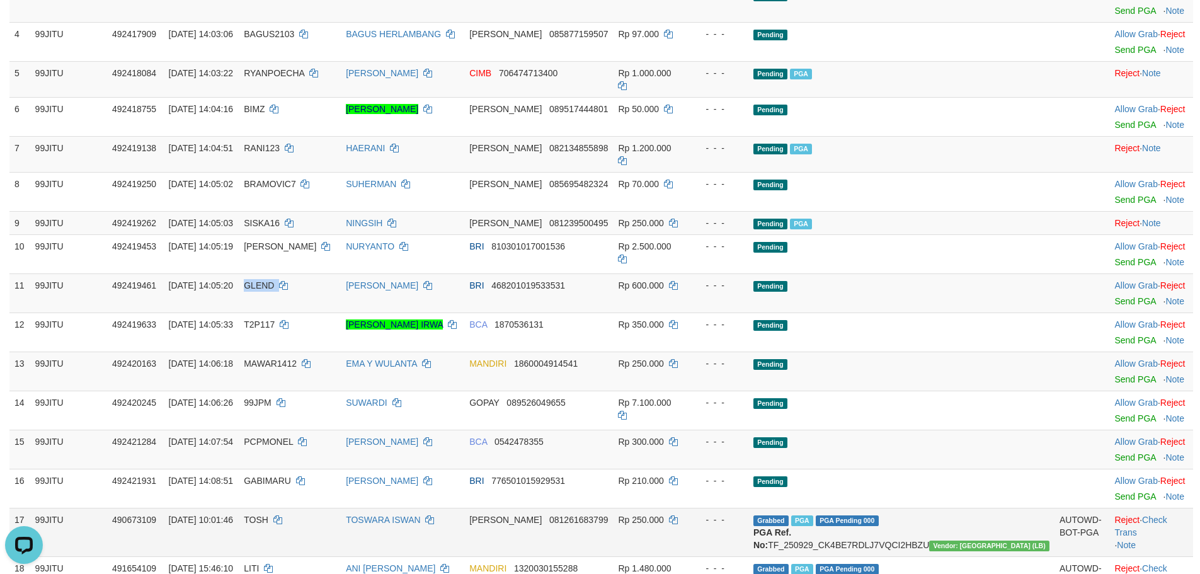
scroll to position [504, 0]
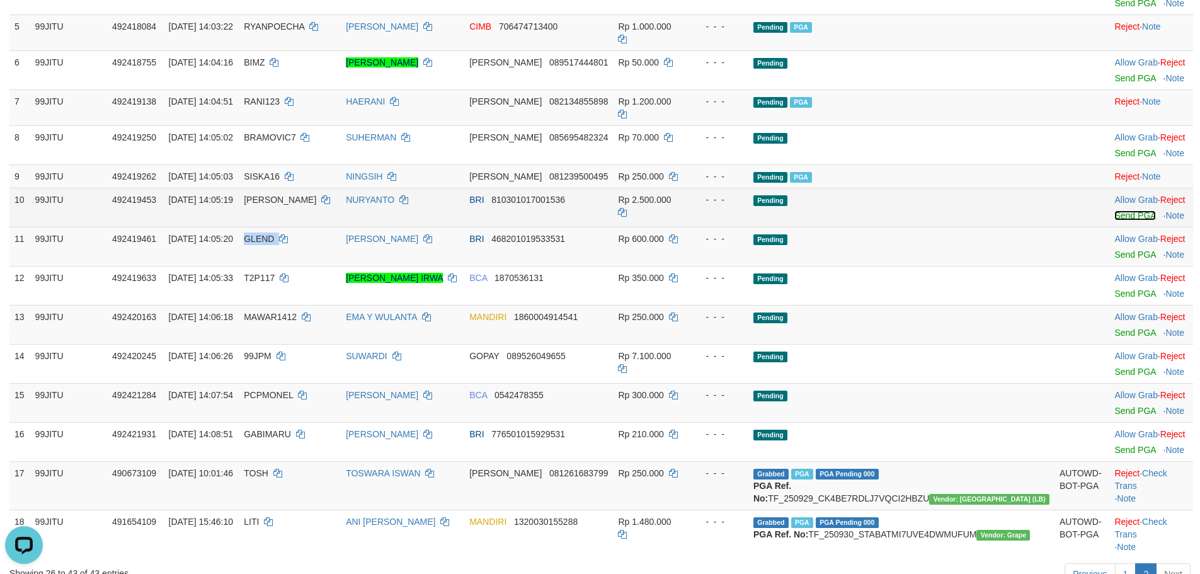
click at [1114, 210] on link "Send PGA" at bounding box center [1134, 215] width 41 height 10
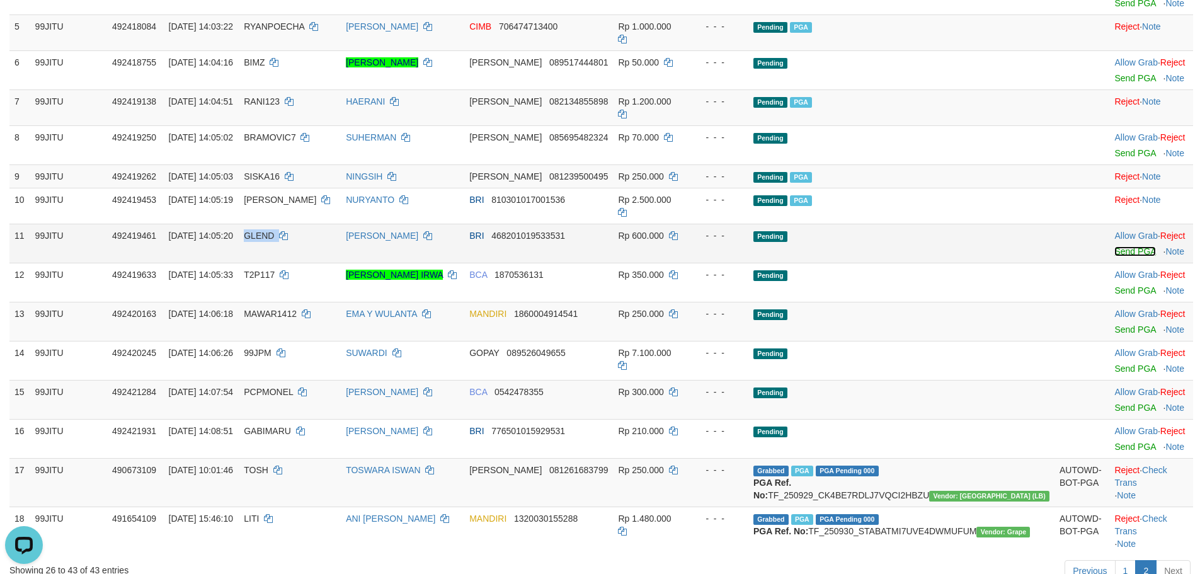
click at [1114, 246] on link "Send PGA" at bounding box center [1134, 251] width 41 height 10
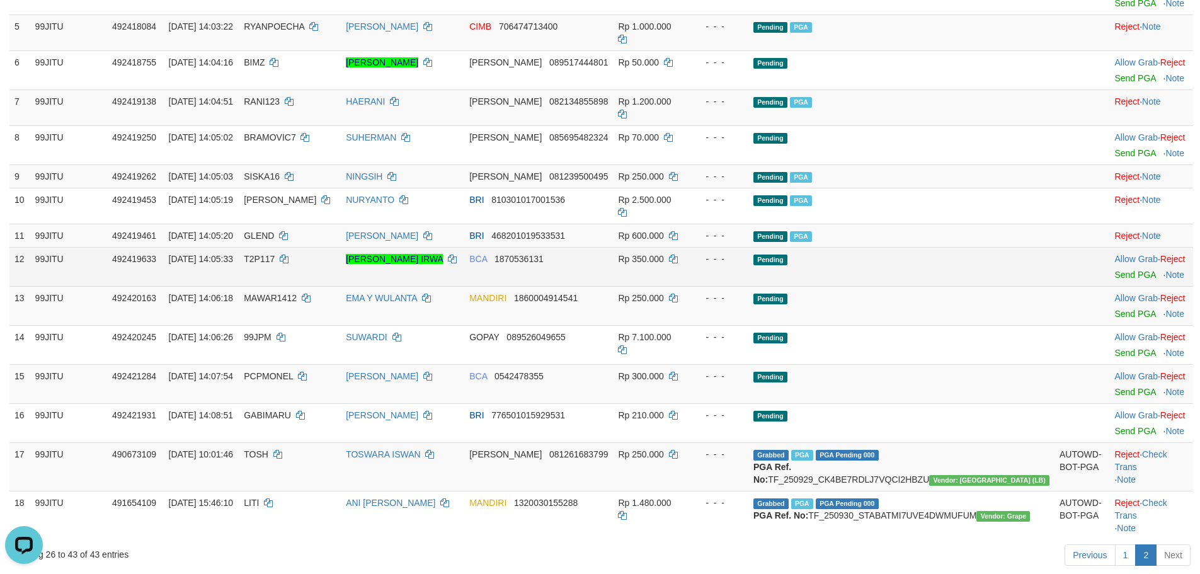
click at [275, 254] on span "T2P117" at bounding box center [259, 259] width 31 height 10
click at [1114, 270] on link "Send PGA" at bounding box center [1134, 275] width 41 height 10
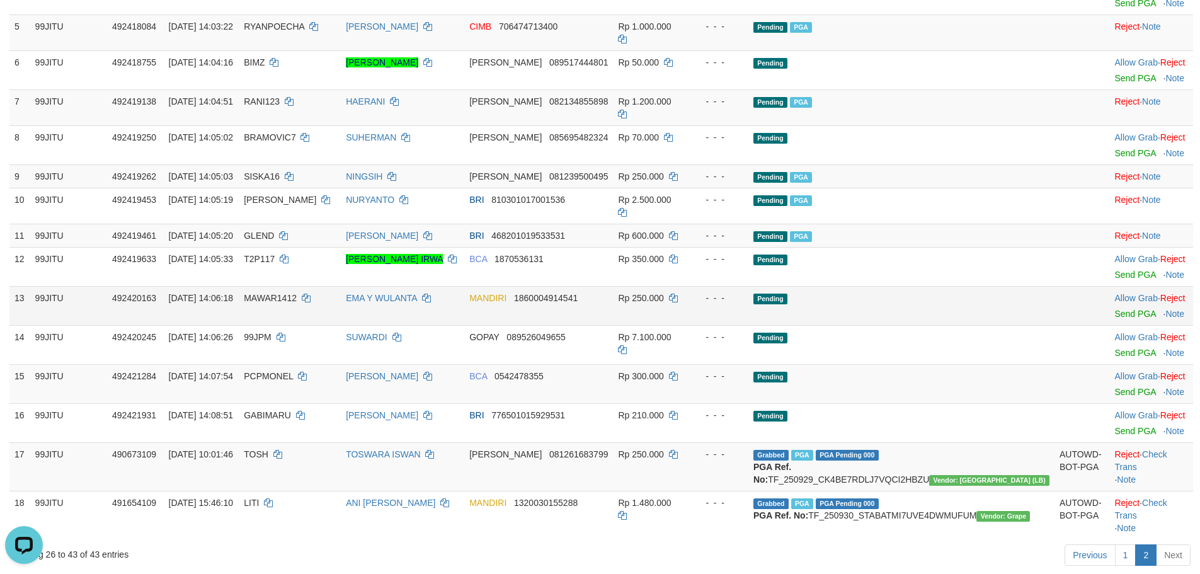
click at [307, 286] on td "MAWAR1412" at bounding box center [290, 305] width 102 height 39
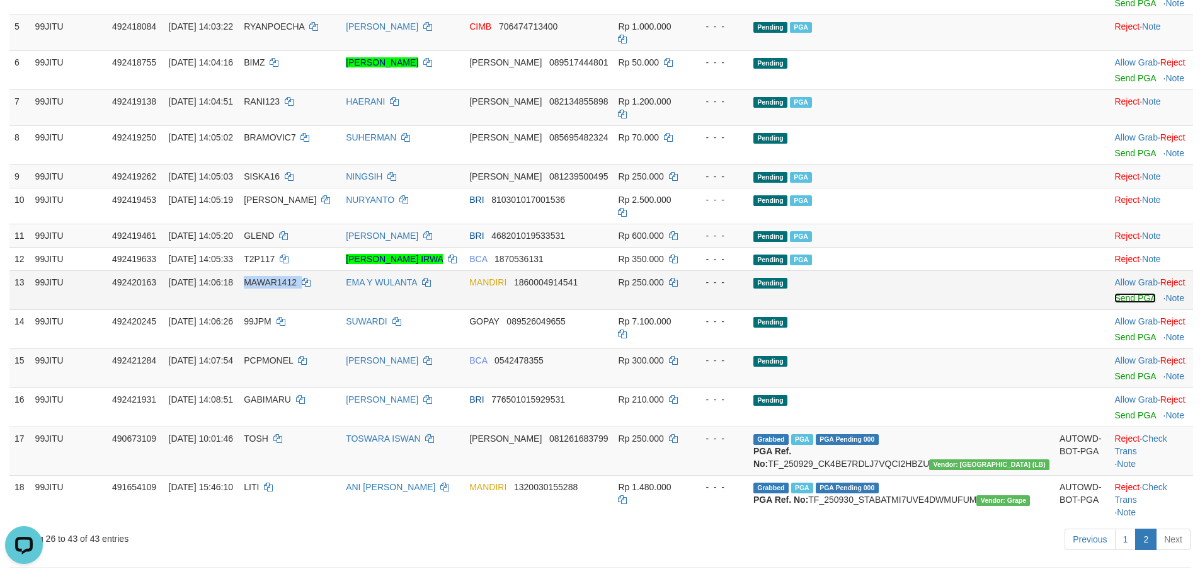
click at [1114, 293] on link "Send PGA" at bounding box center [1134, 298] width 41 height 10
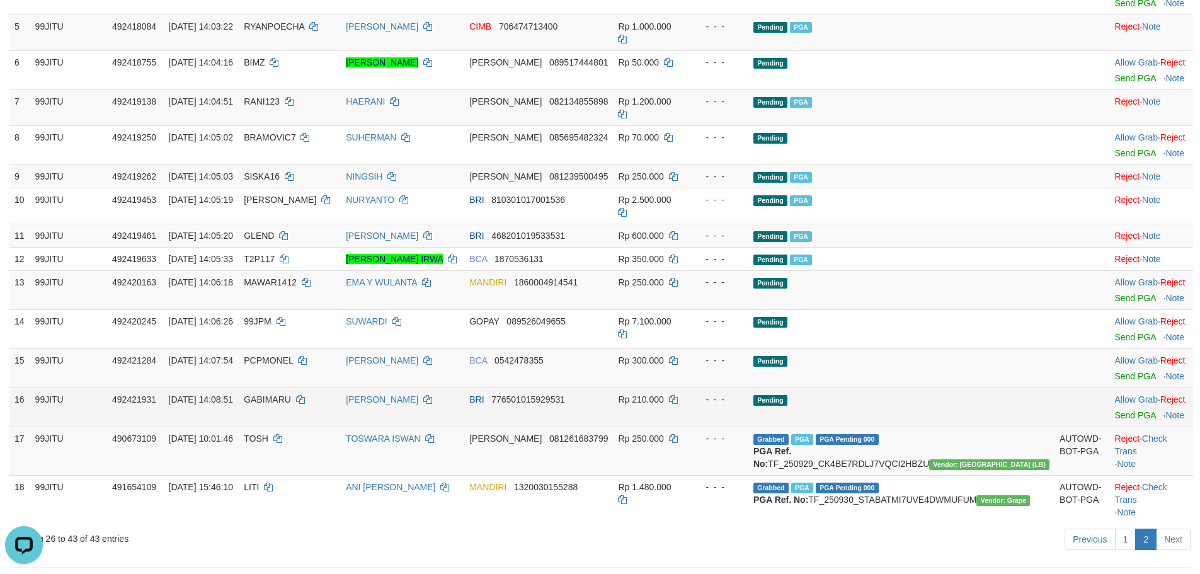
click at [291, 394] on span "GABIMARU" at bounding box center [267, 399] width 47 height 10
click at [1114, 410] on link "Send PGA" at bounding box center [1134, 415] width 41 height 10
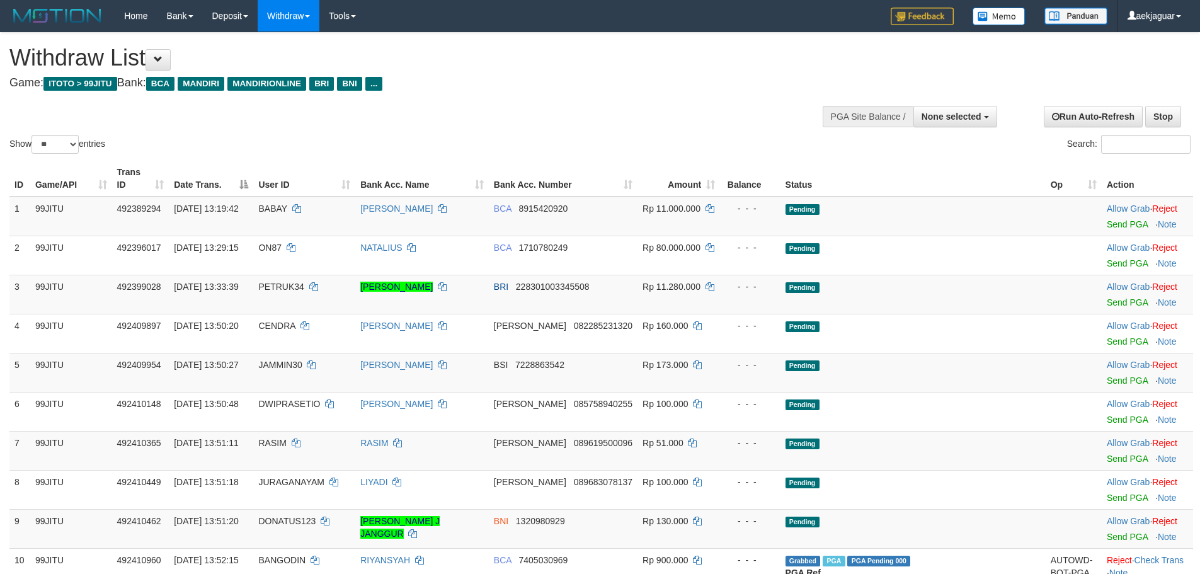
select select
select select "**"
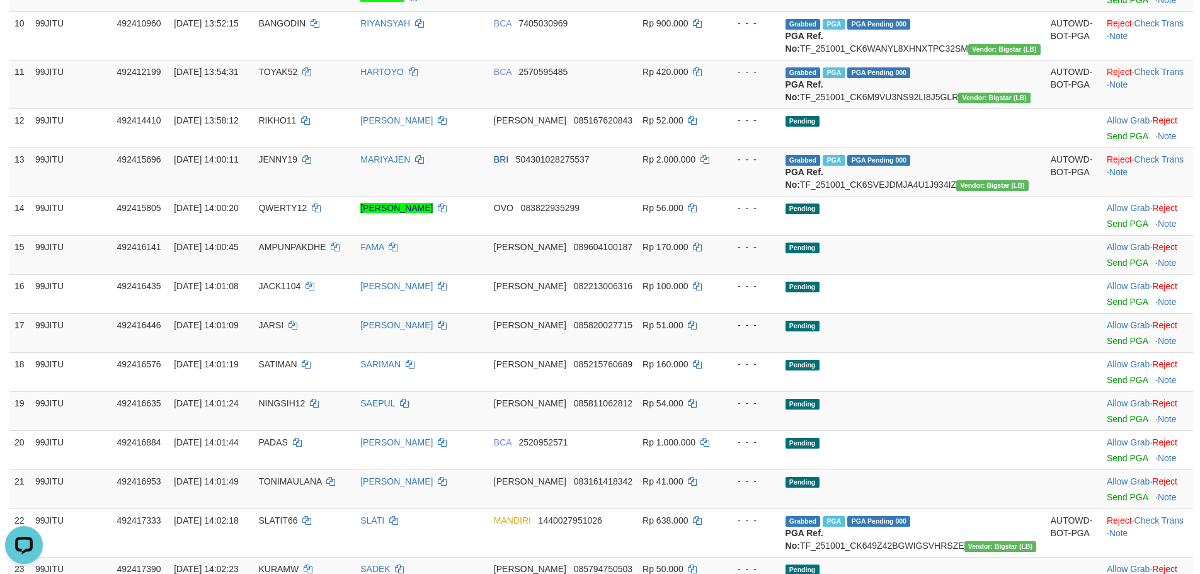
scroll to position [504, 0]
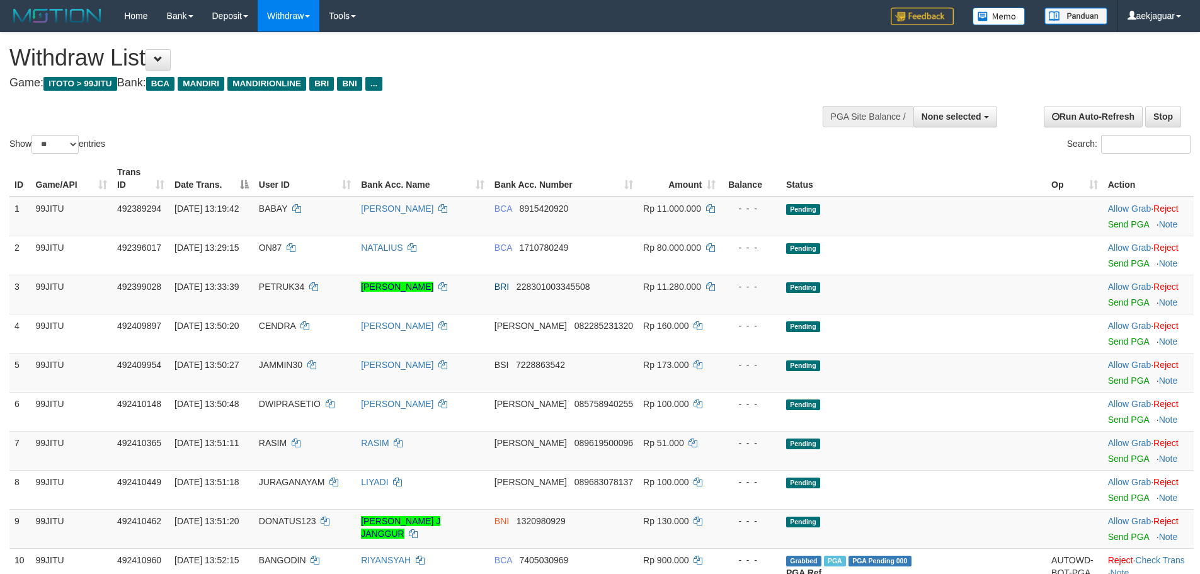
select select
select select "**"
click at [973, 116] on span "None selected" at bounding box center [951, 116] width 60 height 10
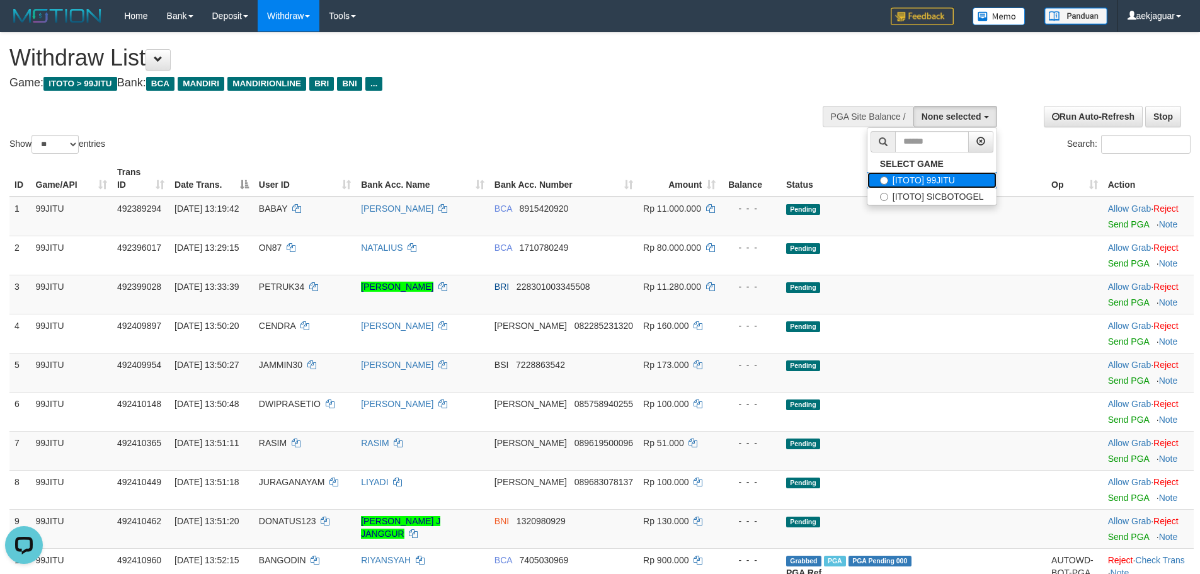
click at [888, 175] on label "[ITOTO] 99JITU" at bounding box center [931, 180] width 129 height 16
select select "***"
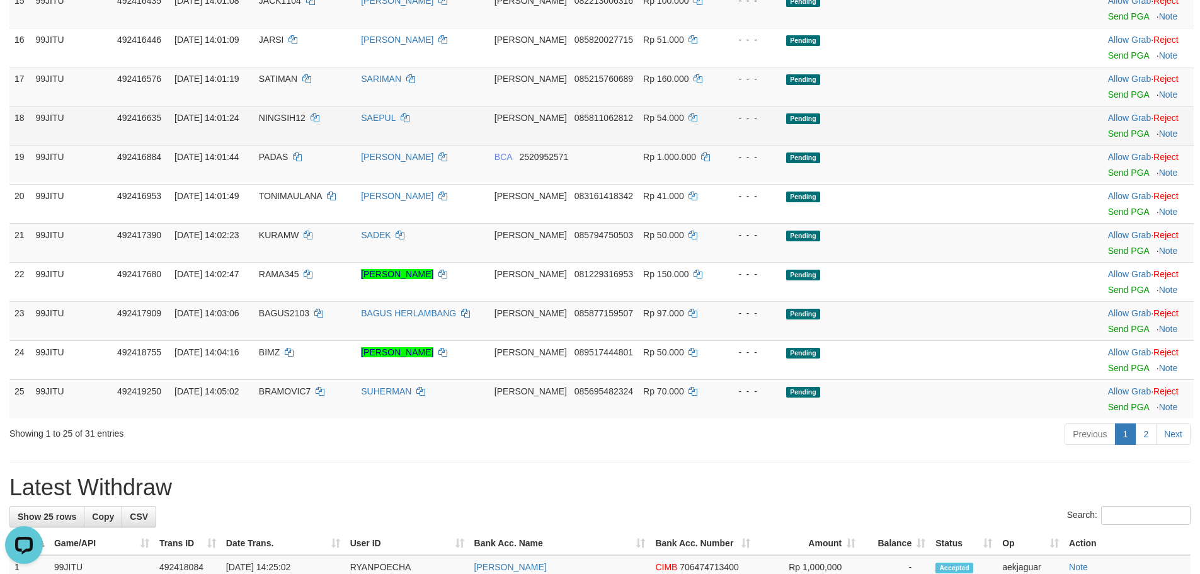
scroll to position [756, 0]
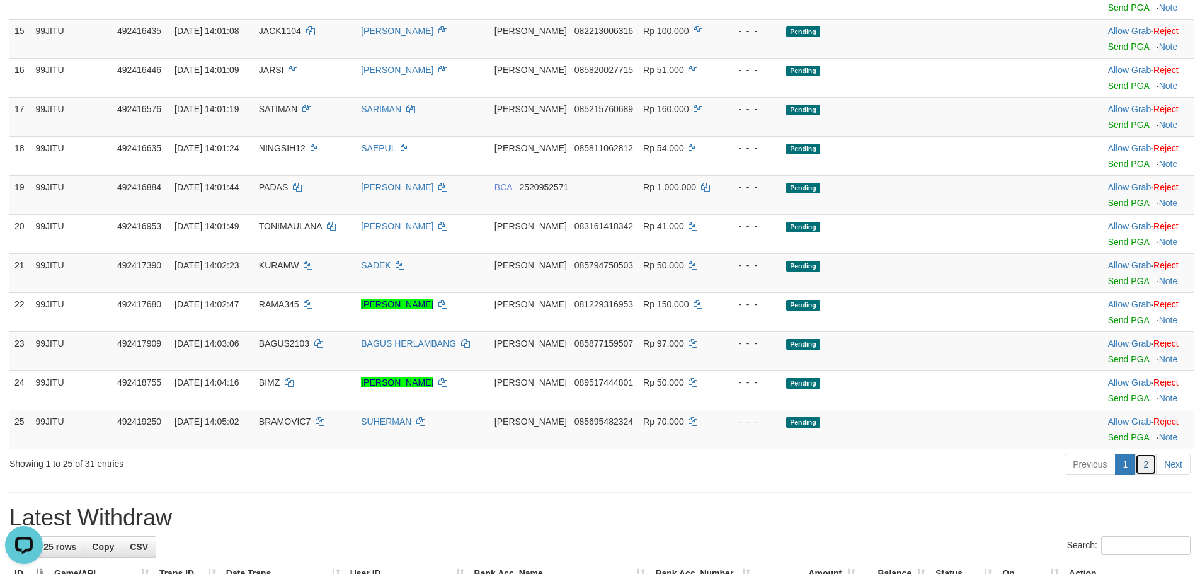
click at [1145, 475] on link "2" at bounding box center [1145, 463] width 21 height 21
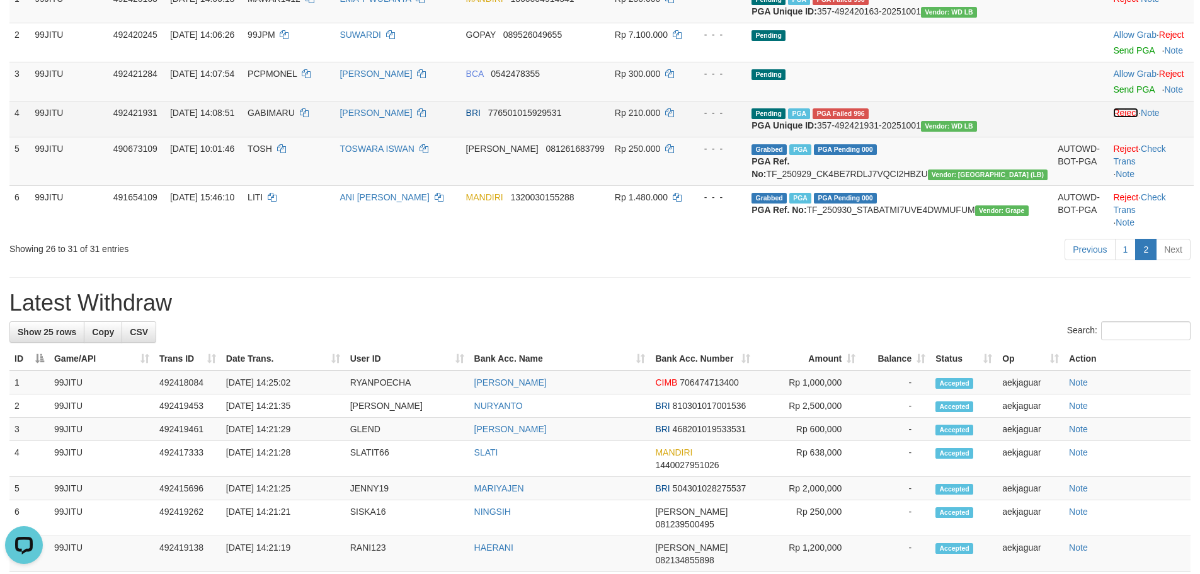
click at [1113, 113] on link "Reject" at bounding box center [1125, 113] width 25 height 10
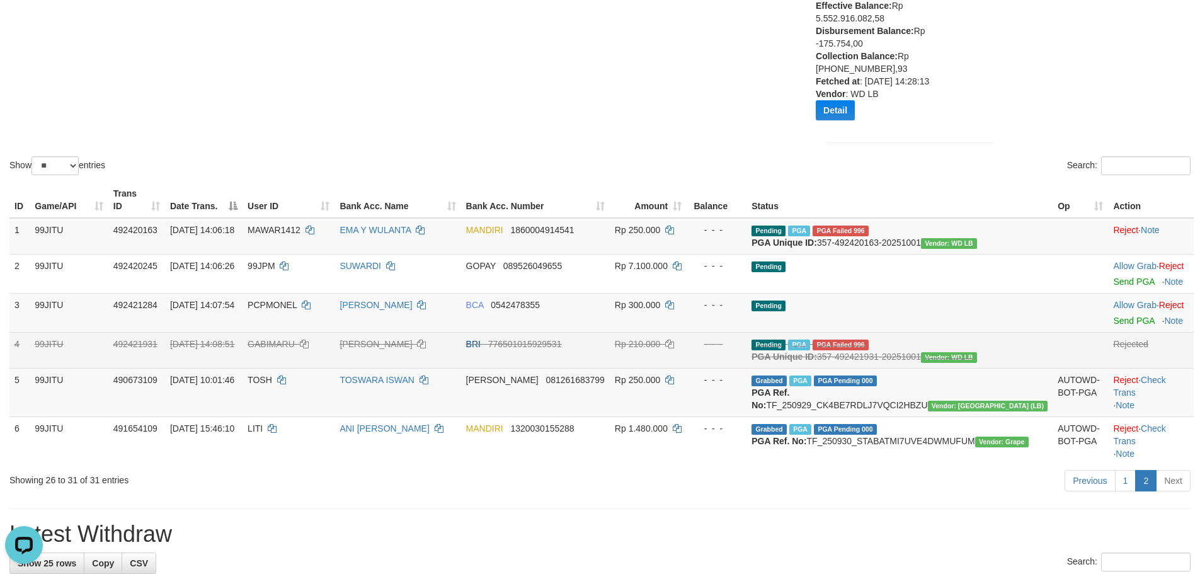
scroll to position [0, 0]
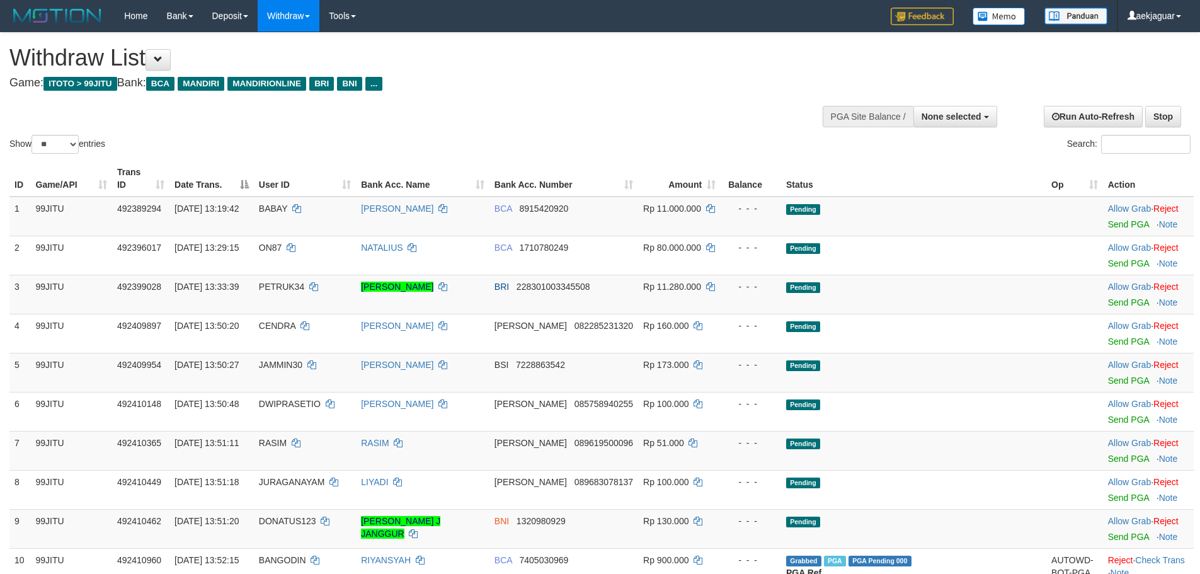
select select
select select "**"
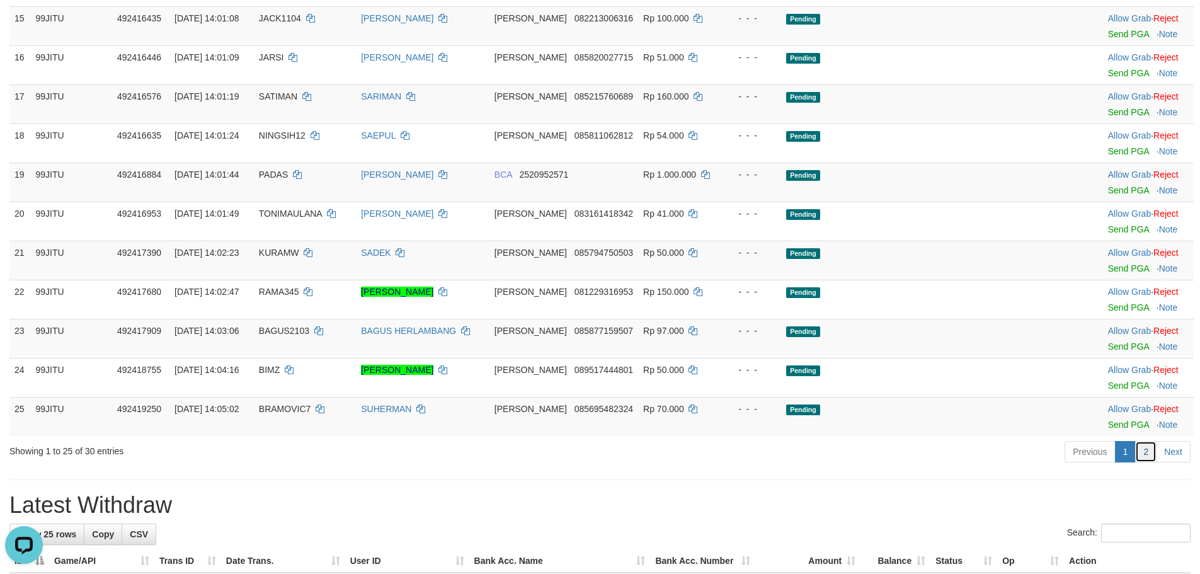
click at [1149, 462] on link "2" at bounding box center [1145, 451] width 21 height 21
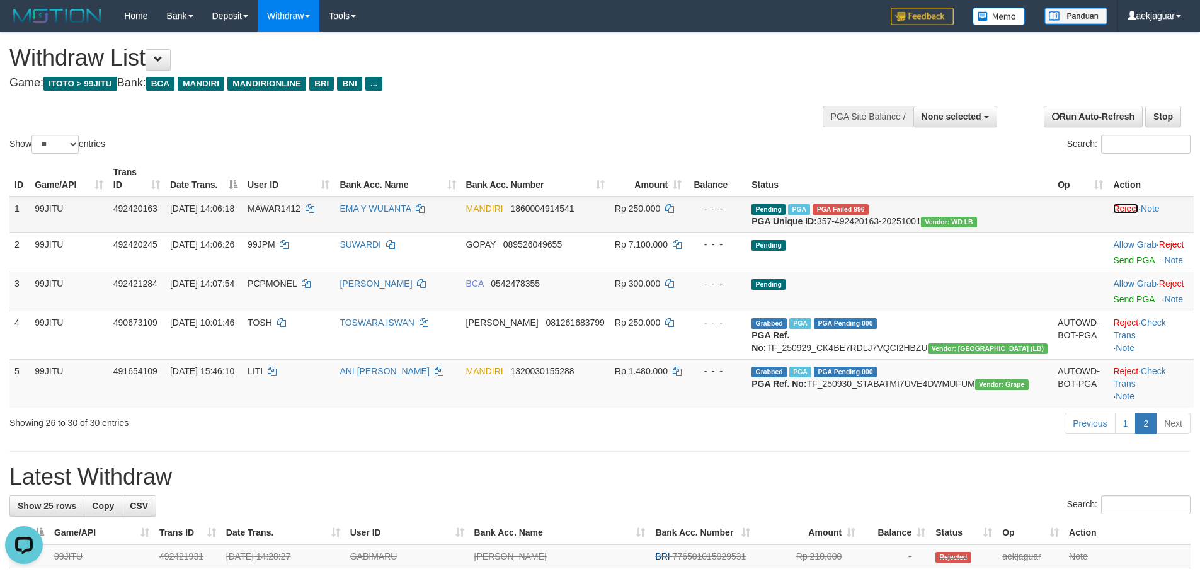
click at [1113, 203] on link "Reject" at bounding box center [1125, 208] width 25 height 10
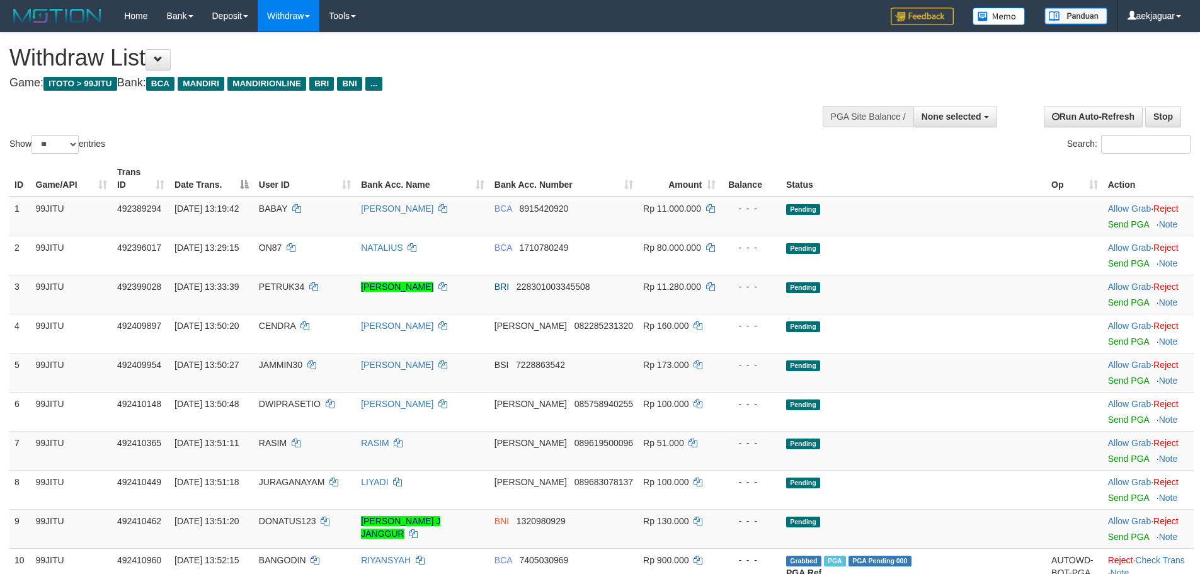
select select
select select "**"
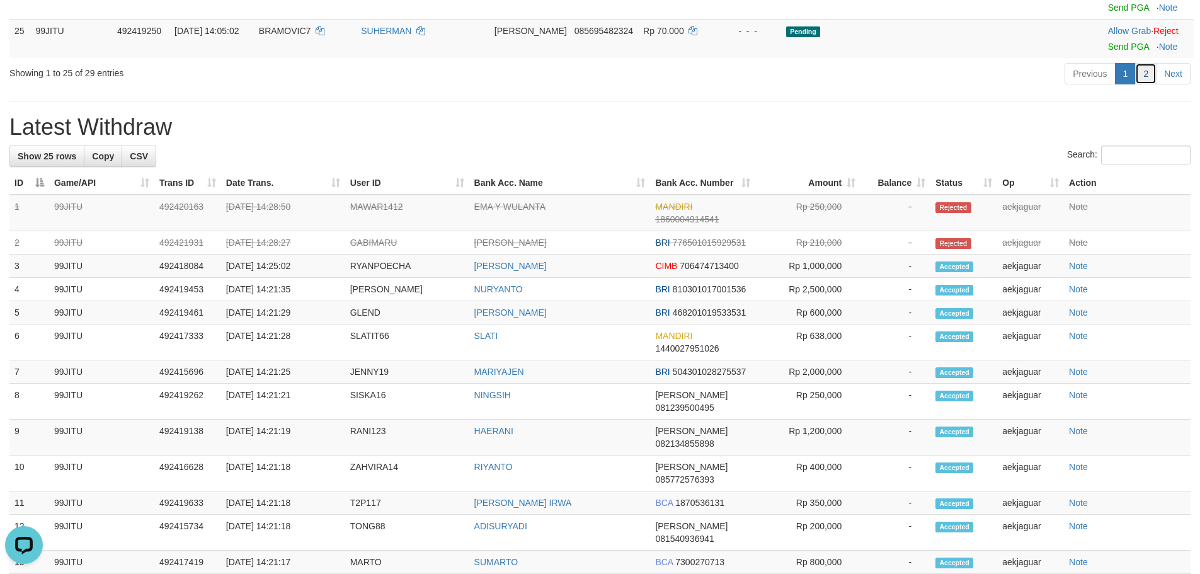
click at [1147, 84] on link "2" at bounding box center [1145, 73] width 21 height 21
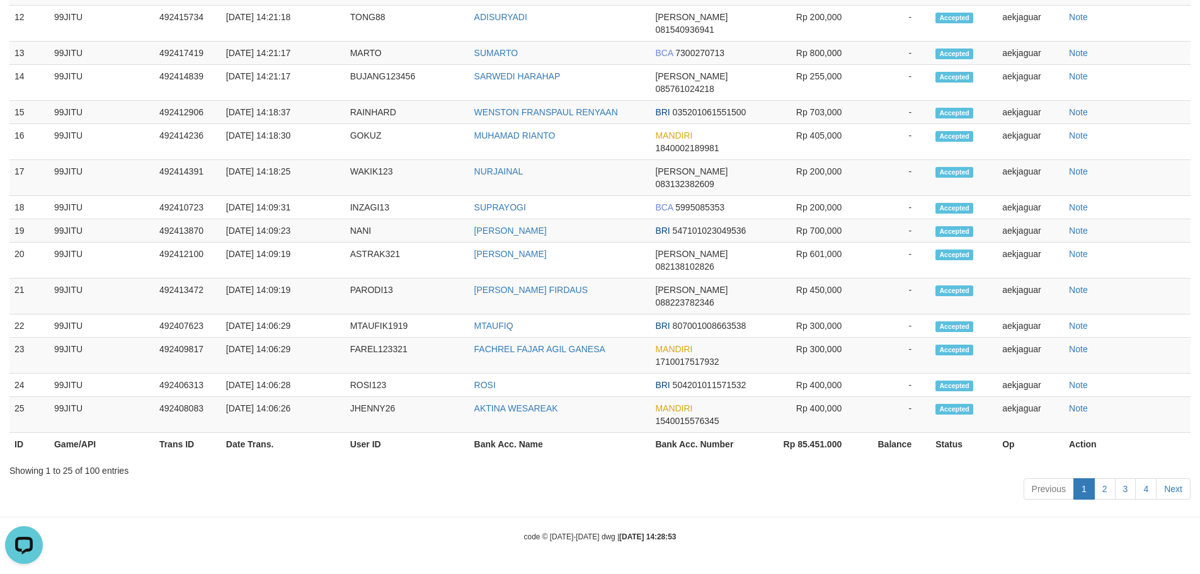
scroll to position [113, 0]
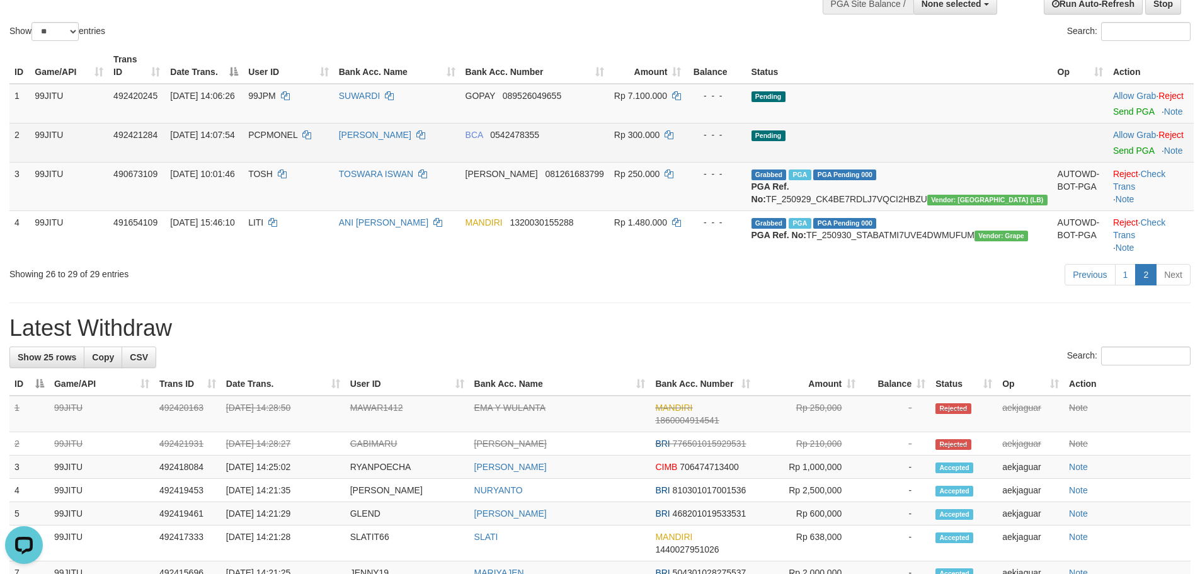
click at [297, 130] on span "PCPMONEL" at bounding box center [272, 135] width 49 height 10
copy span "PCPMONEL"
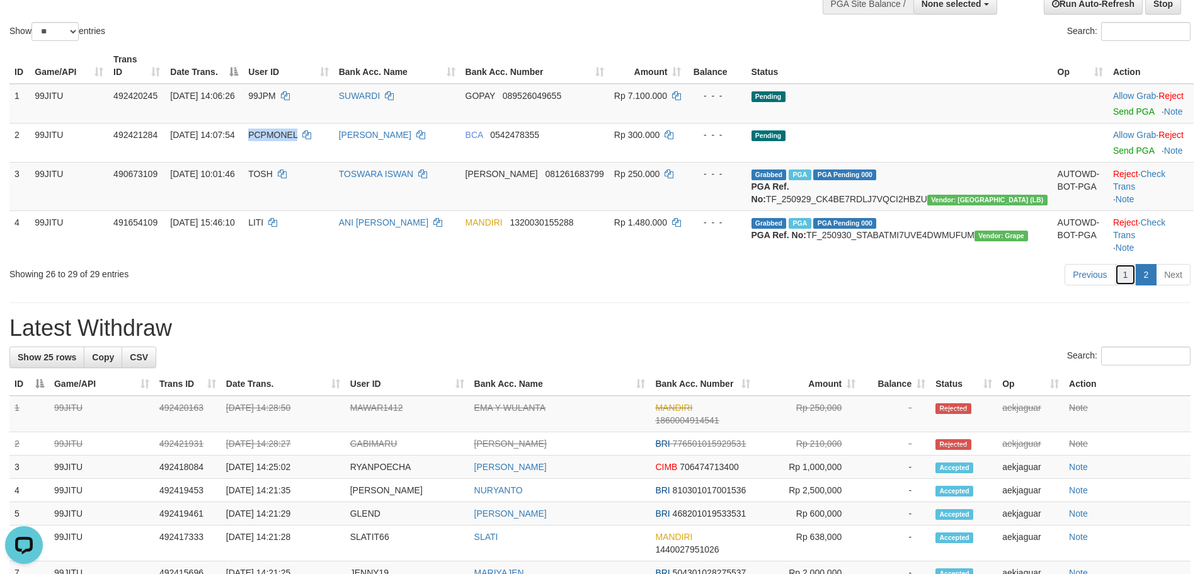
click at [1124, 285] on link "1" at bounding box center [1125, 274] width 21 height 21
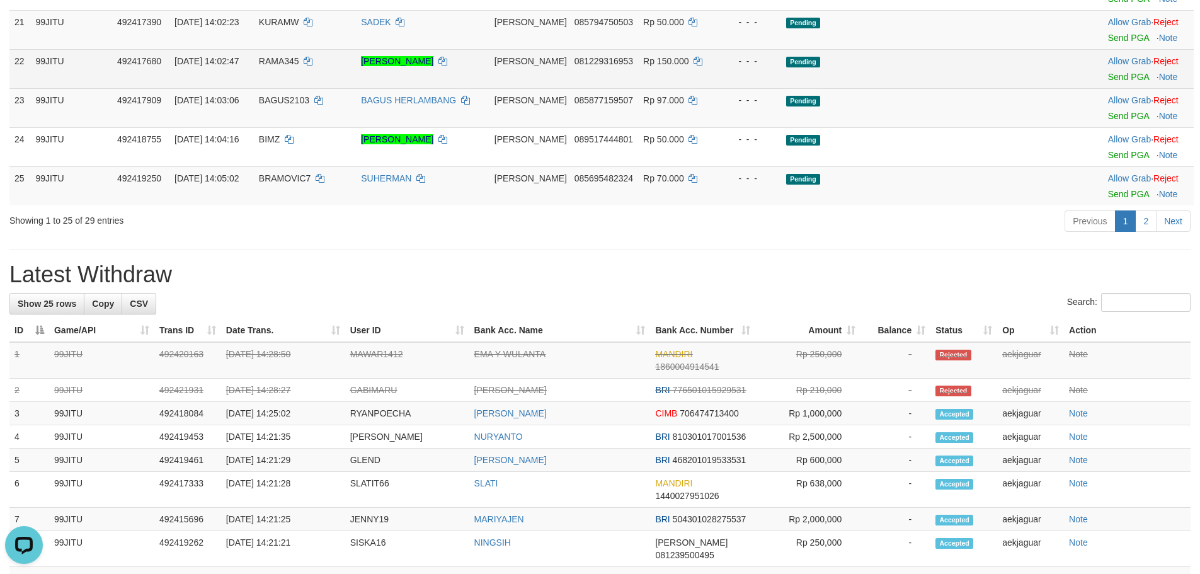
scroll to position [1058, 0]
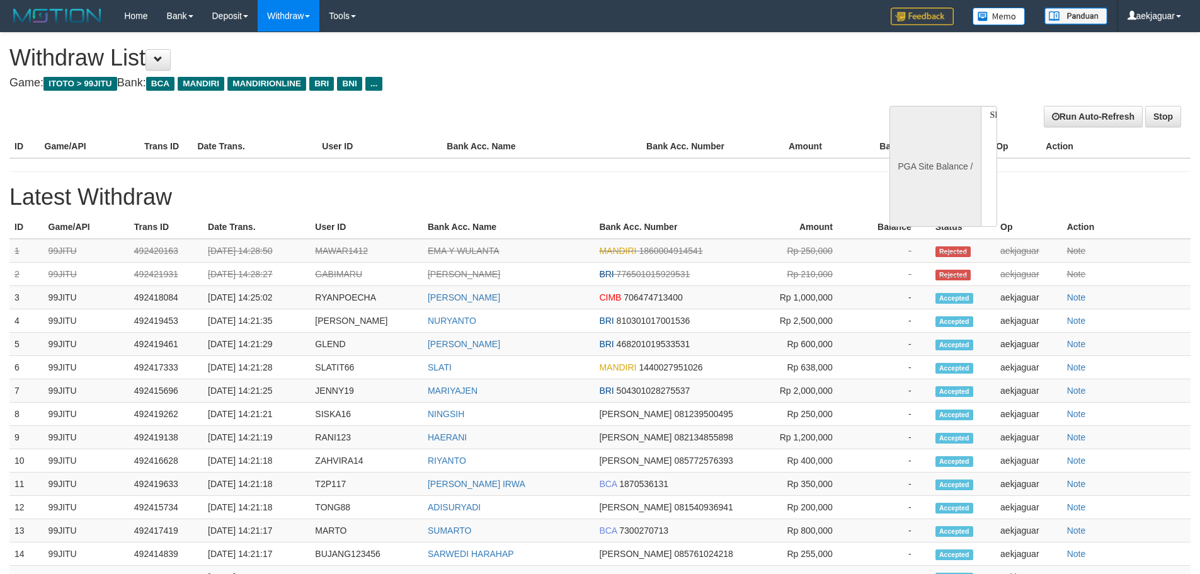
select select
select select "**"
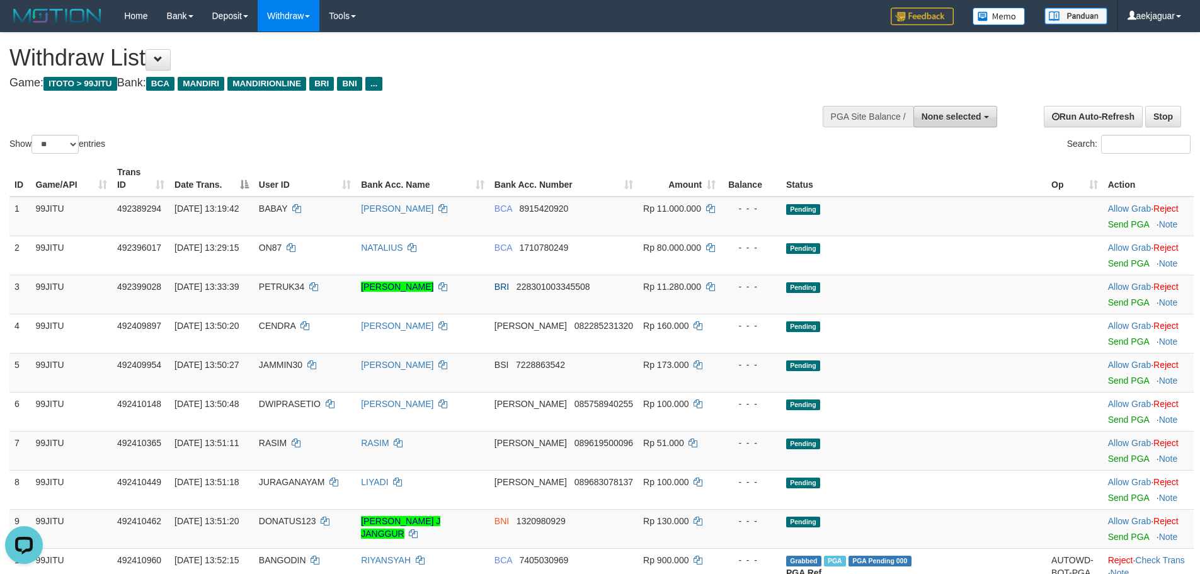
click at [945, 110] on button "None selected" at bounding box center [955, 116] width 84 height 21
click at [933, 178] on label "[ITOTO] 99JITU" at bounding box center [931, 180] width 129 height 16
select select "***"
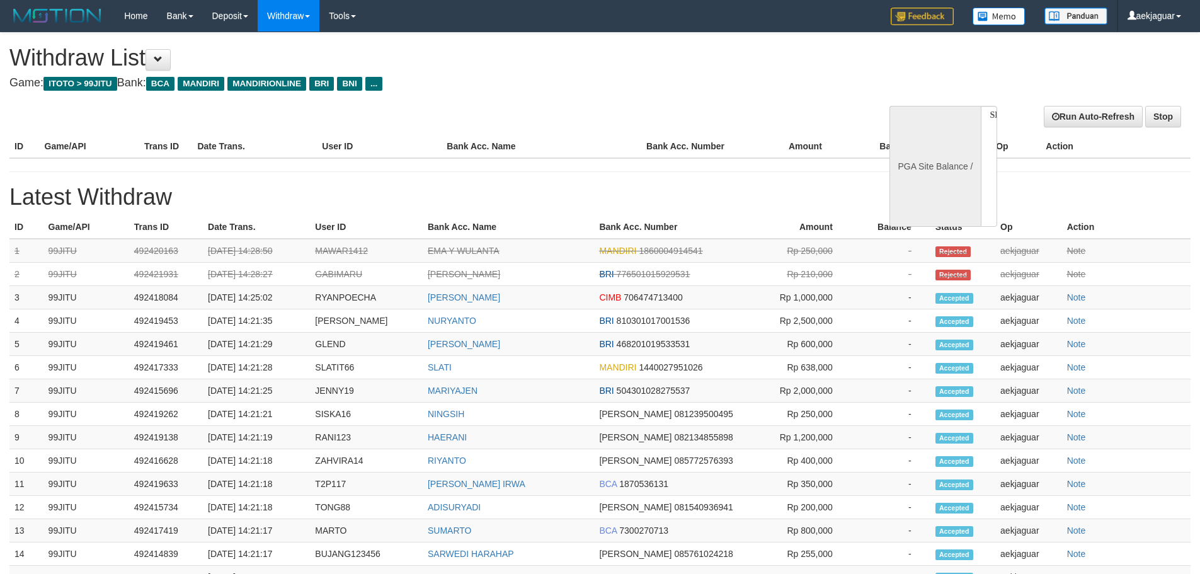
select select
select select "**"
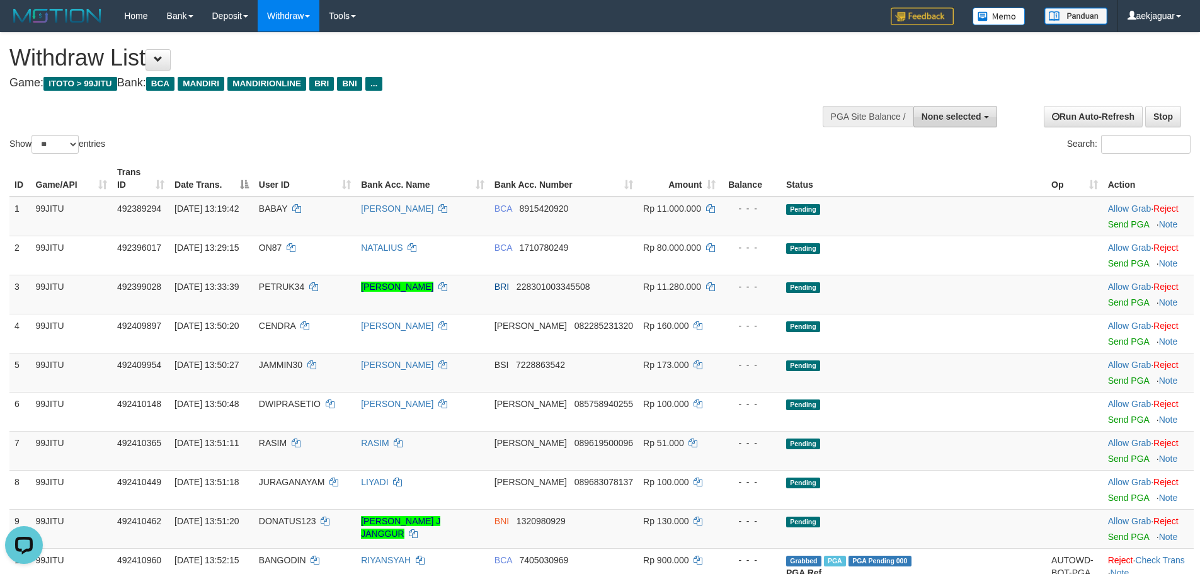
click at [962, 123] on button "None selected" at bounding box center [955, 116] width 84 height 21
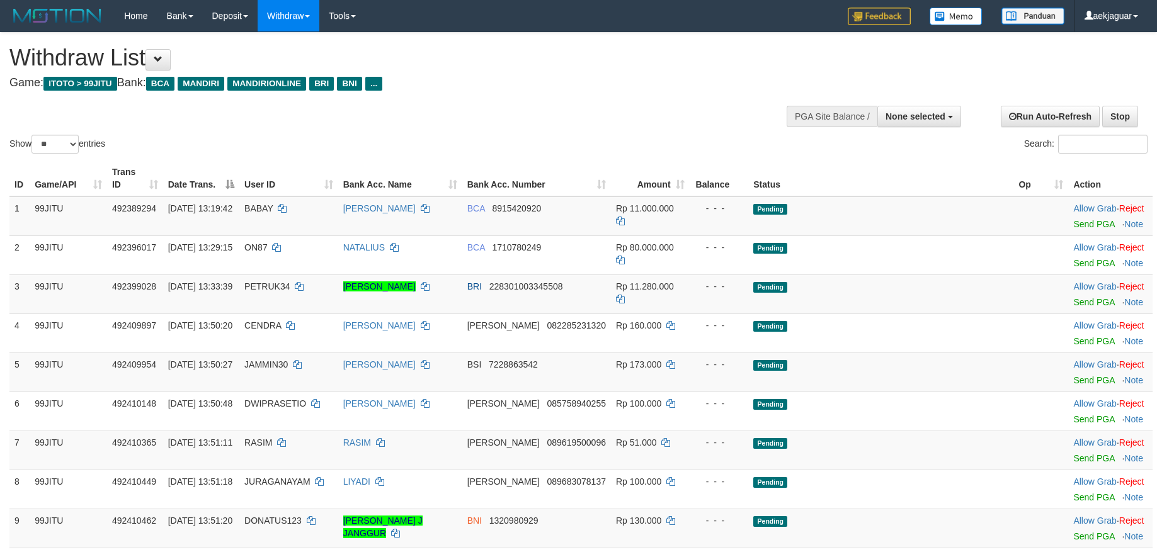
select select
select select "**"
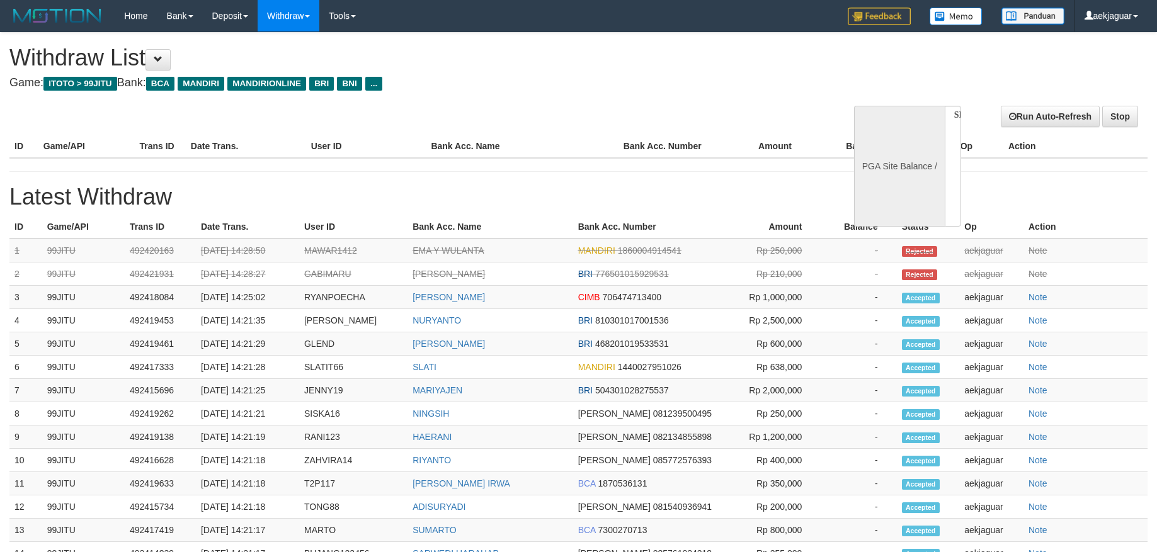
select select
select select "**"
select select
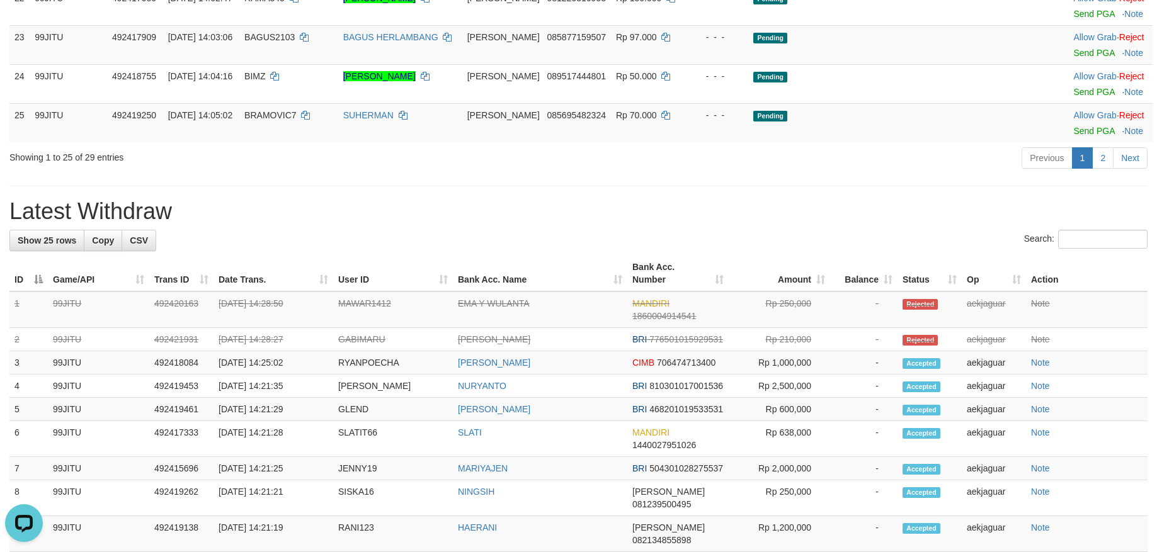
scroll to position [971, 0]
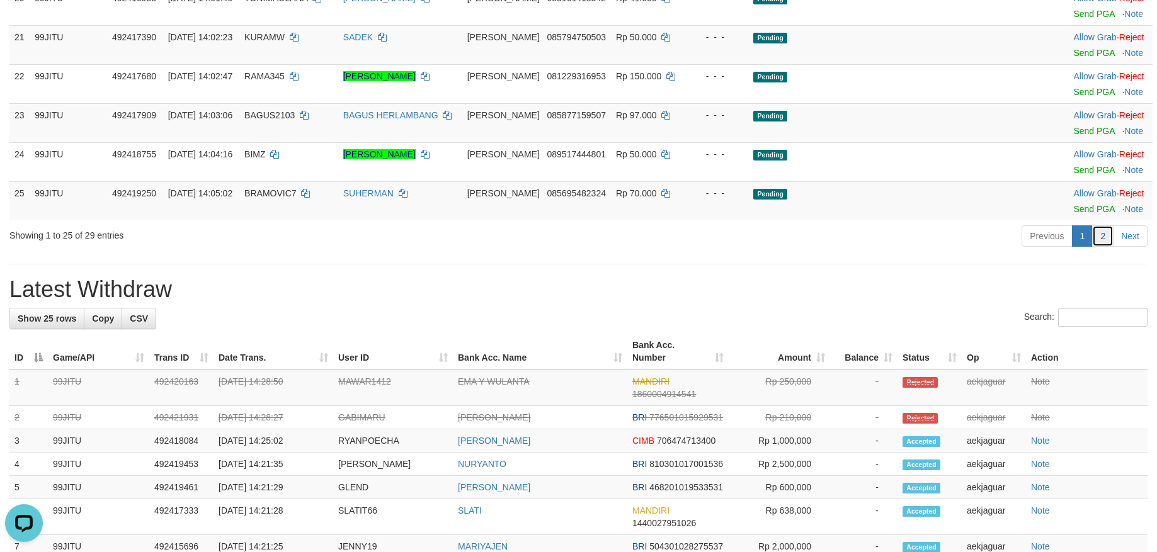
click at [1101, 247] on link "2" at bounding box center [1102, 235] width 21 height 21
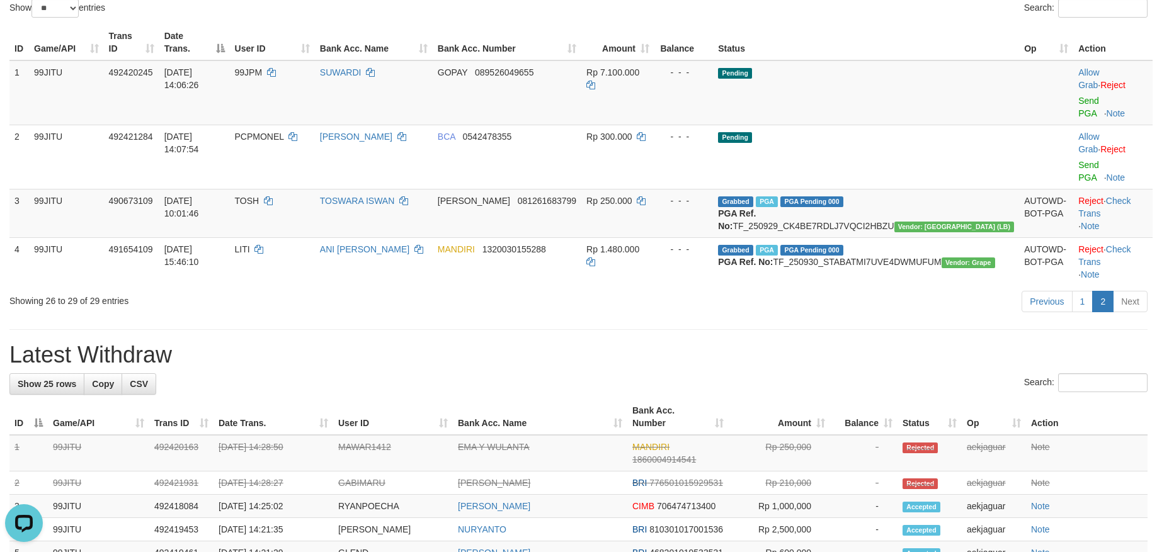
scroll to position [0, 0]
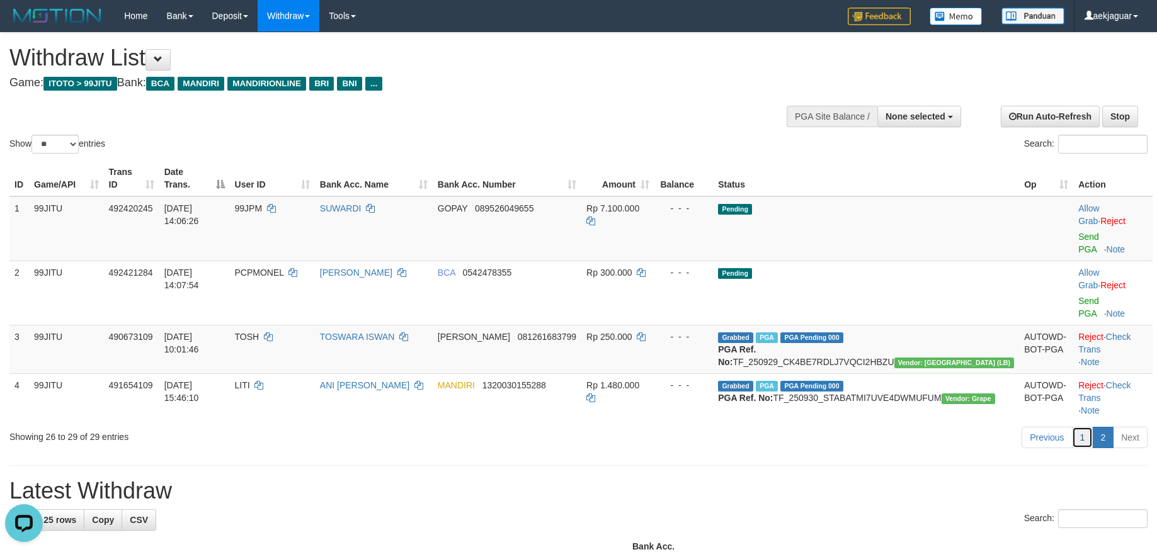
click at [1081, 427] on link "1" at bounding box center [1082, 437] width 21 height 21
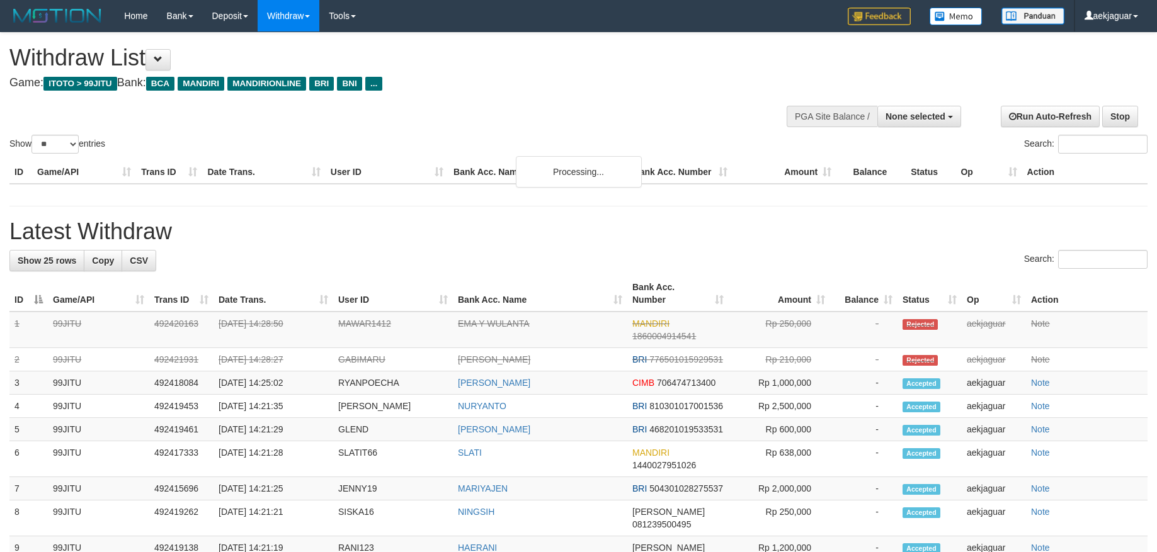
select select
select select "**"
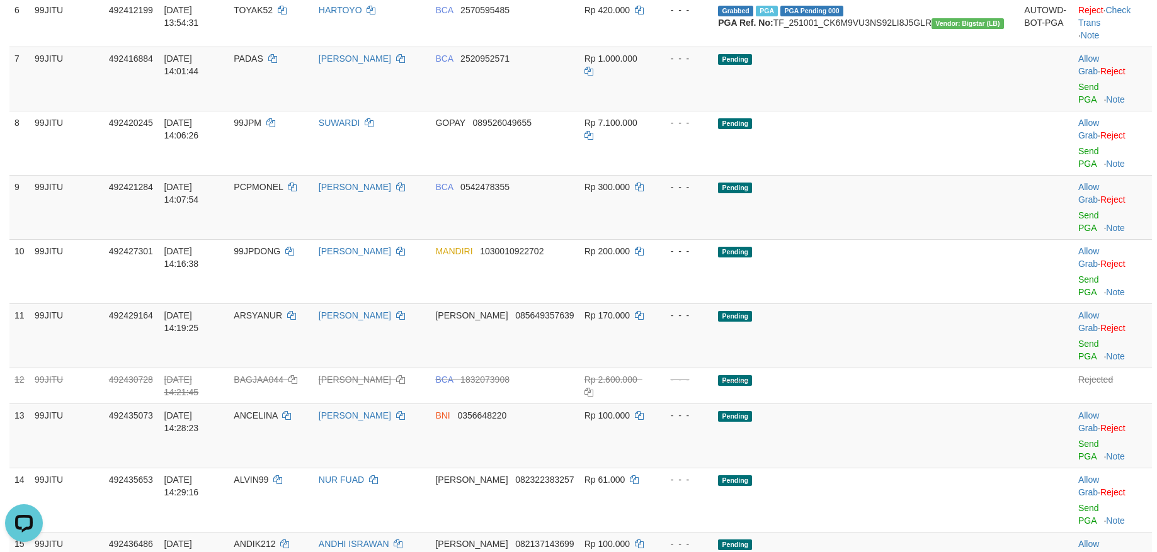
scroll to position [378, 0]
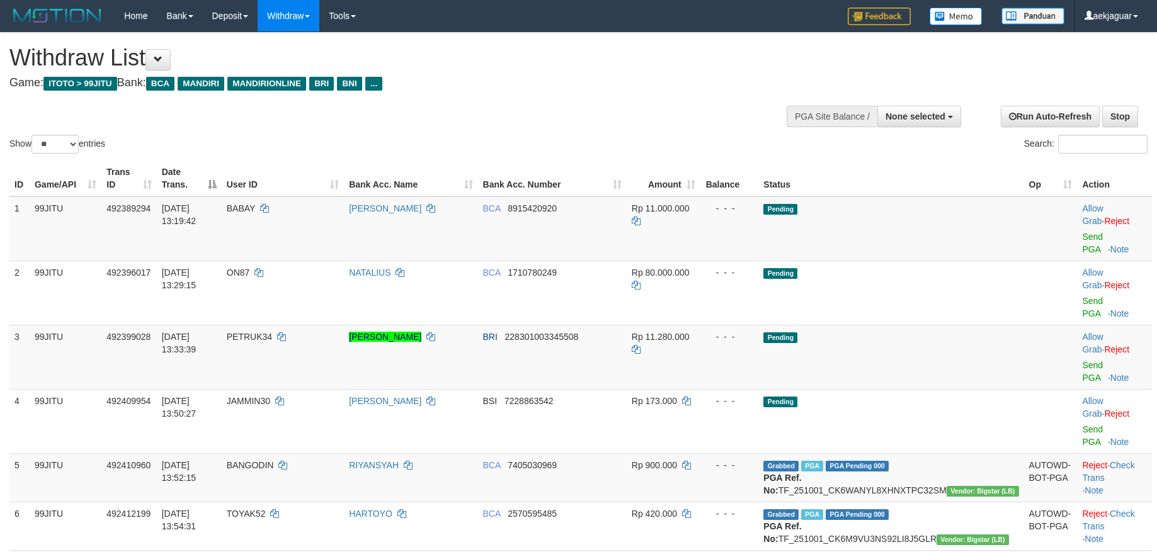
select select
select select "**"
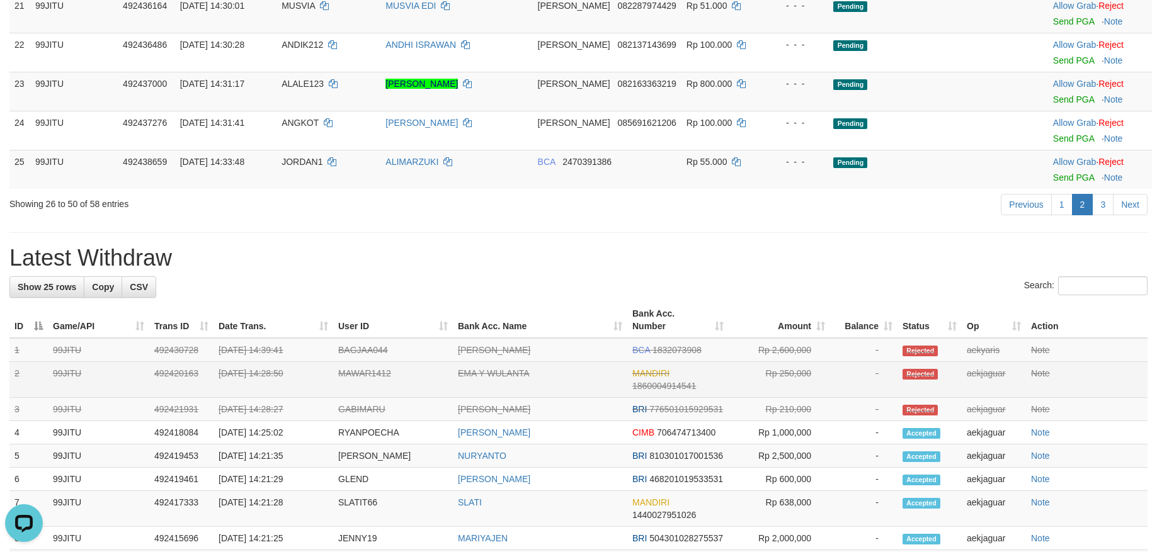
scroll to position [1007, 0]
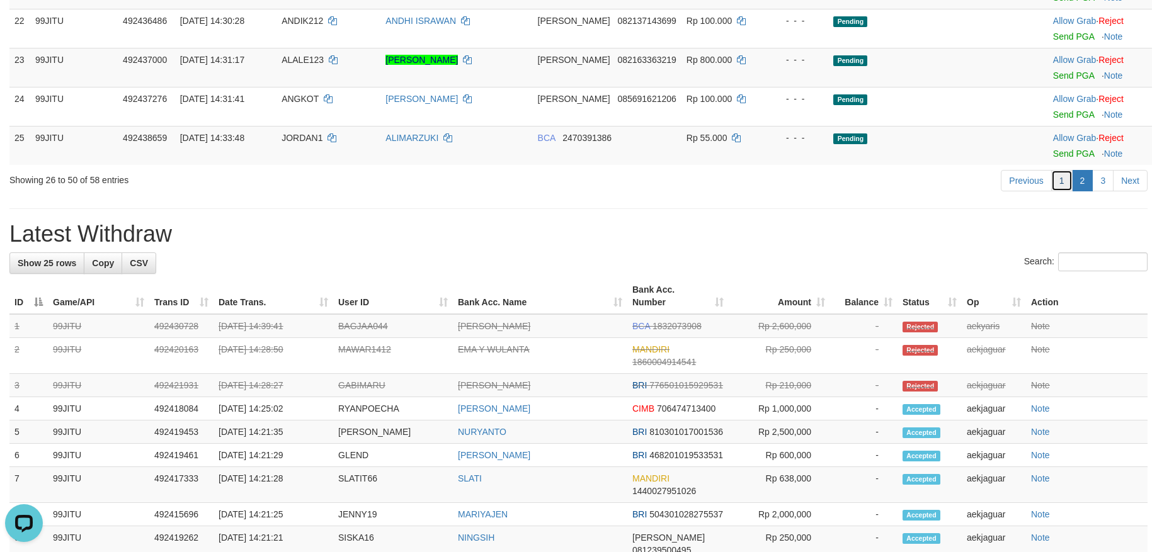
click at [1058, 177] on link "1" at bounding box center [1061, 180] width 21 height 21
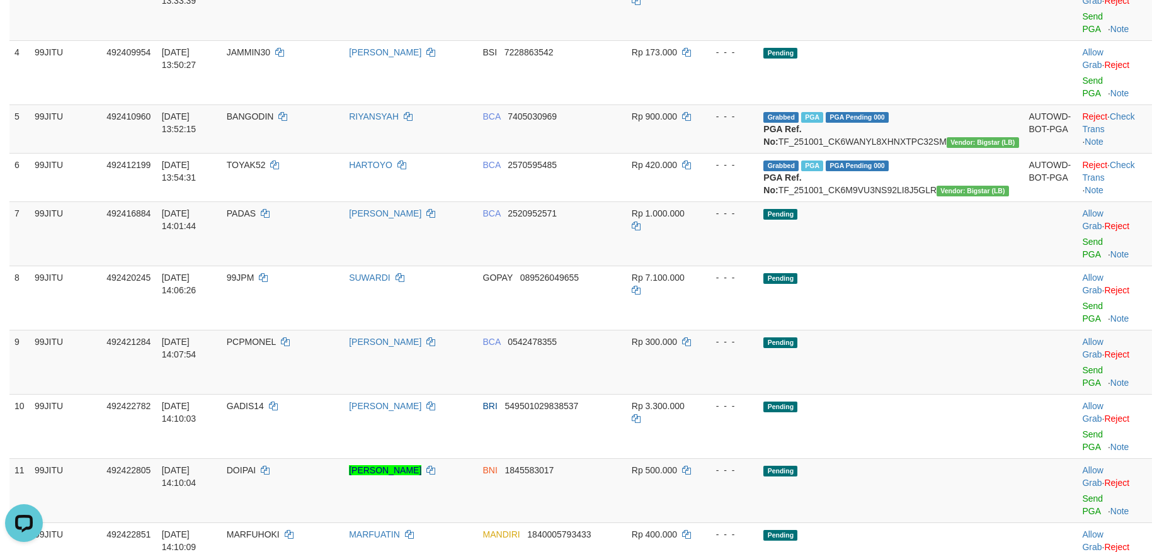
scroll to position [378, 0]
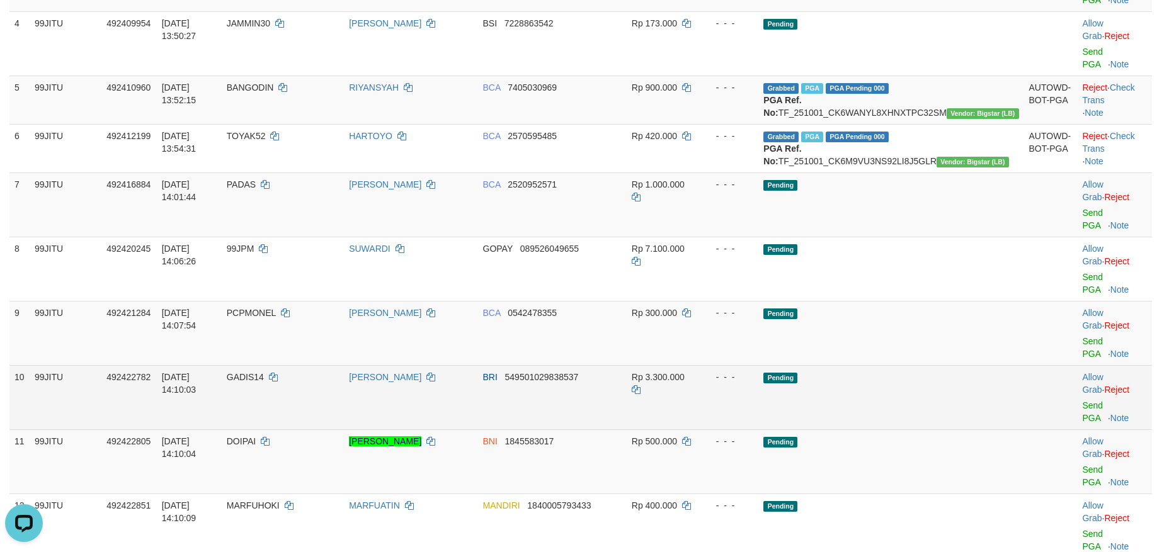
click at [299, 365] on td "GADIS14" at bounding box center [283, 397] width 122 height 64
copy td "GADIS14"
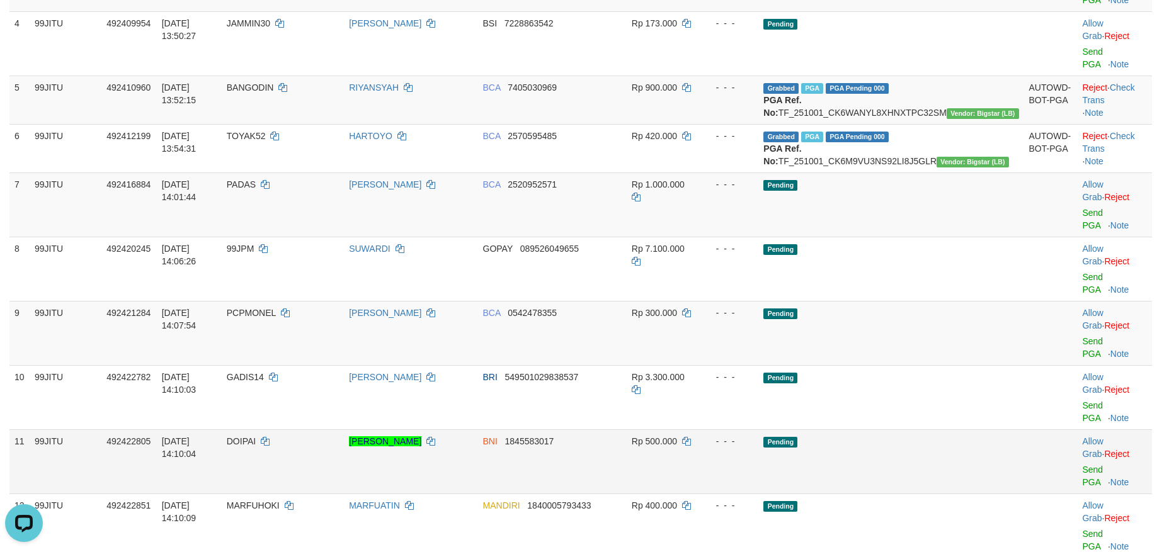
click at [293, 429] on td "DOIPAI" at bounding box center [283, 461] width 122 height 64
copy td "DOIPAI"
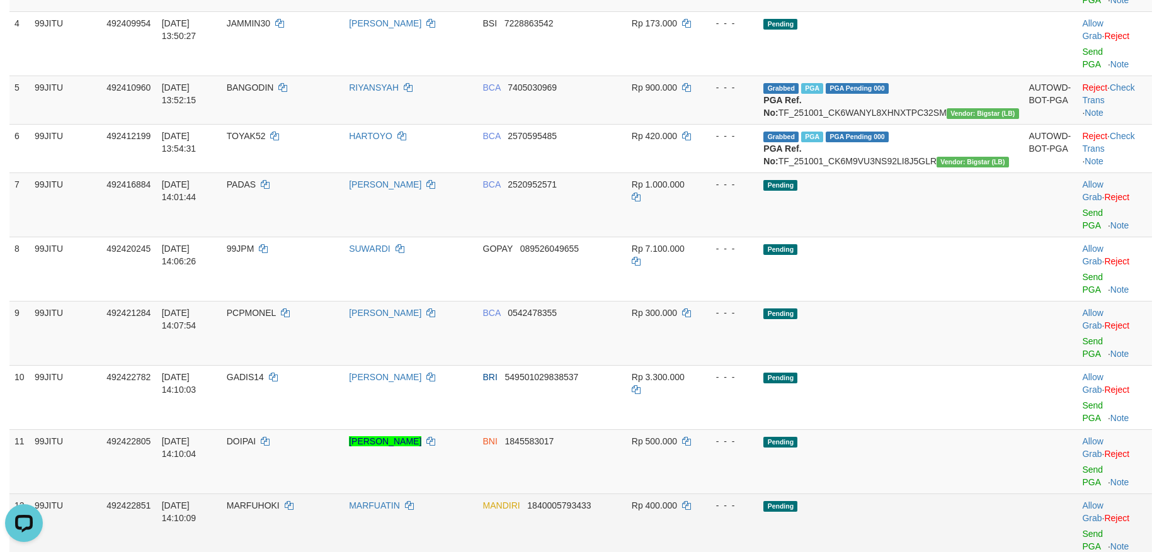
click at [280, 501] on span "MARFUHOKI" at bounding box center [253, 506] width 53 height 10
copy td "MARFUHOKI"
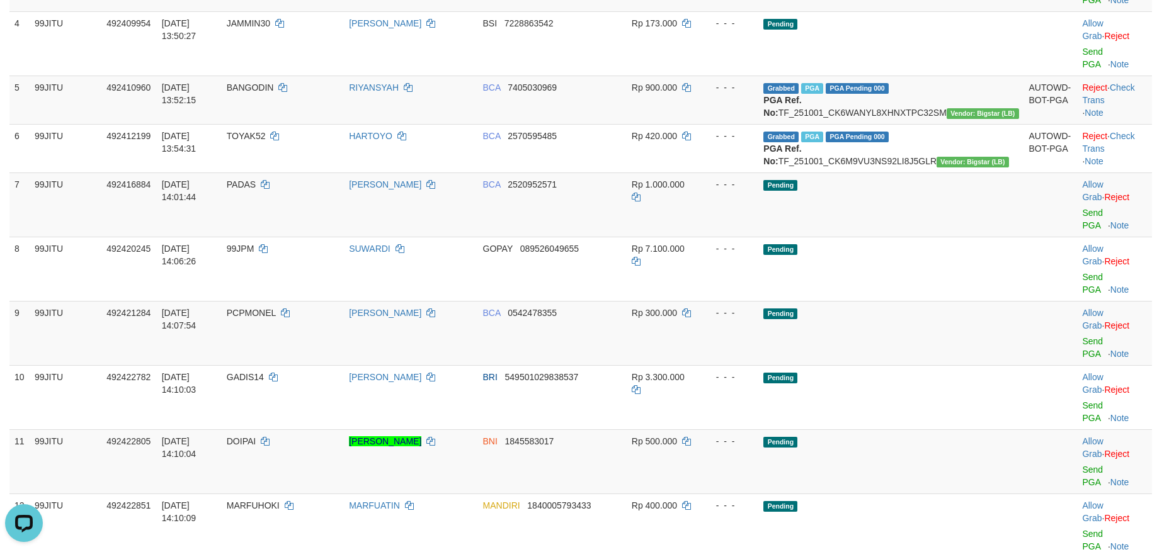
copy td "DEKAI12"
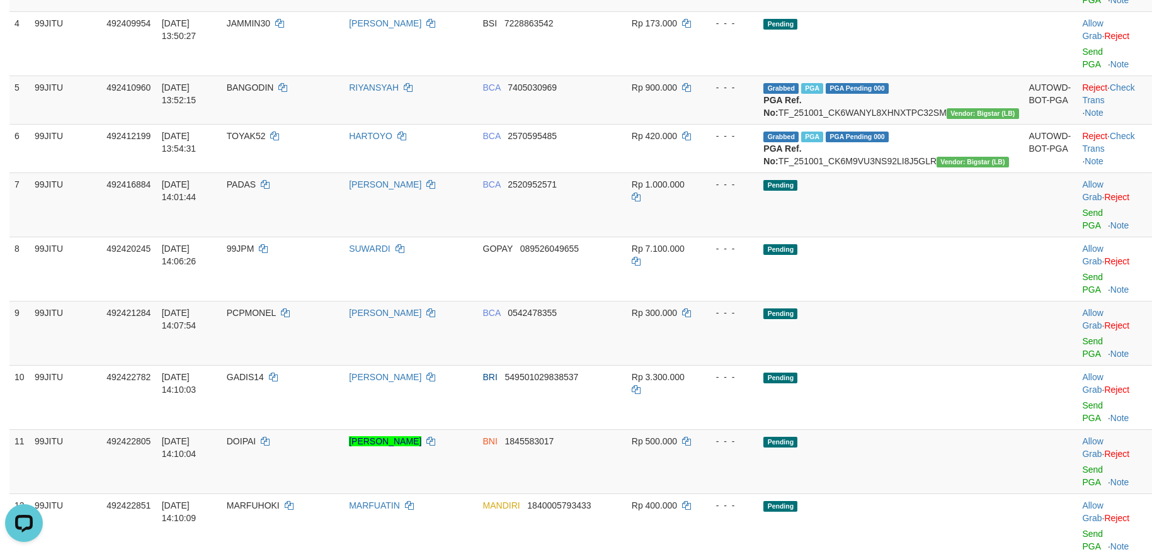
copy td "YUSRIAN117"
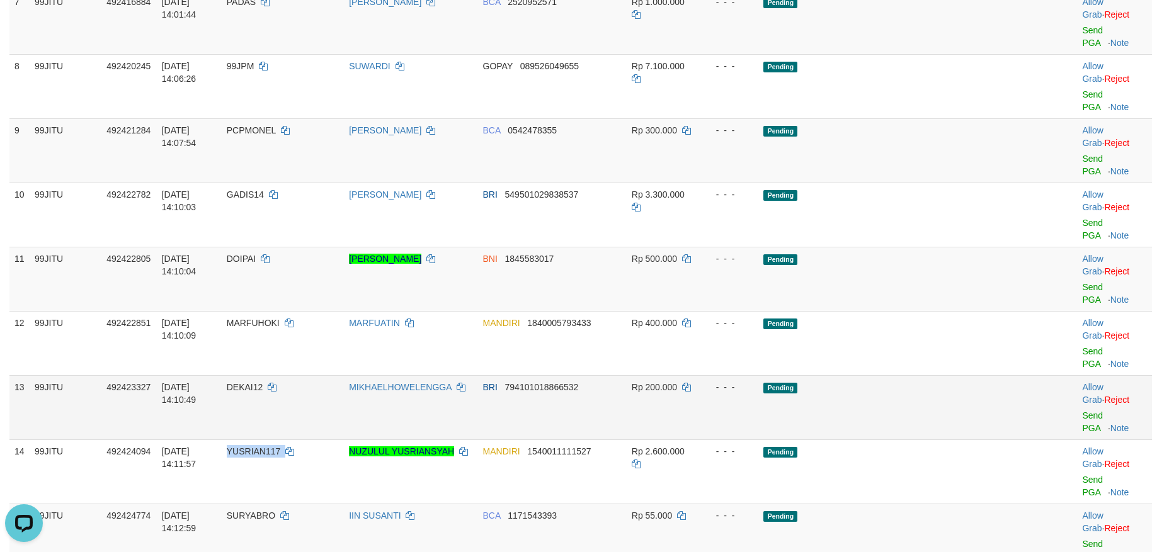
scroll to position [630, 0]
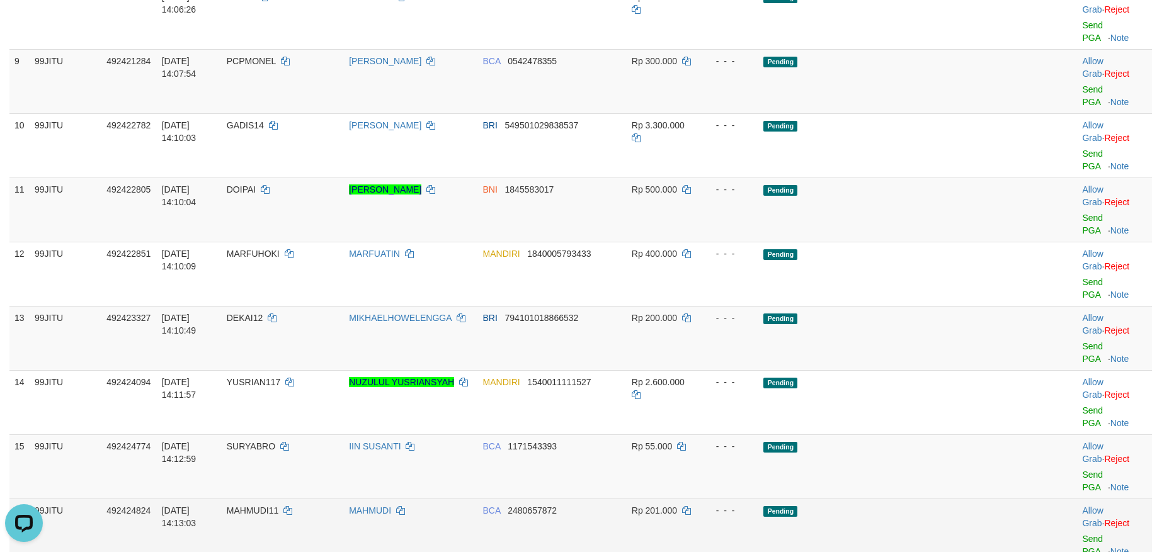
click at [278, 506] on span "MAHMUDI11" at bounding box center [253, 511] width 52 height 10
copy td "MAHMUDI11"
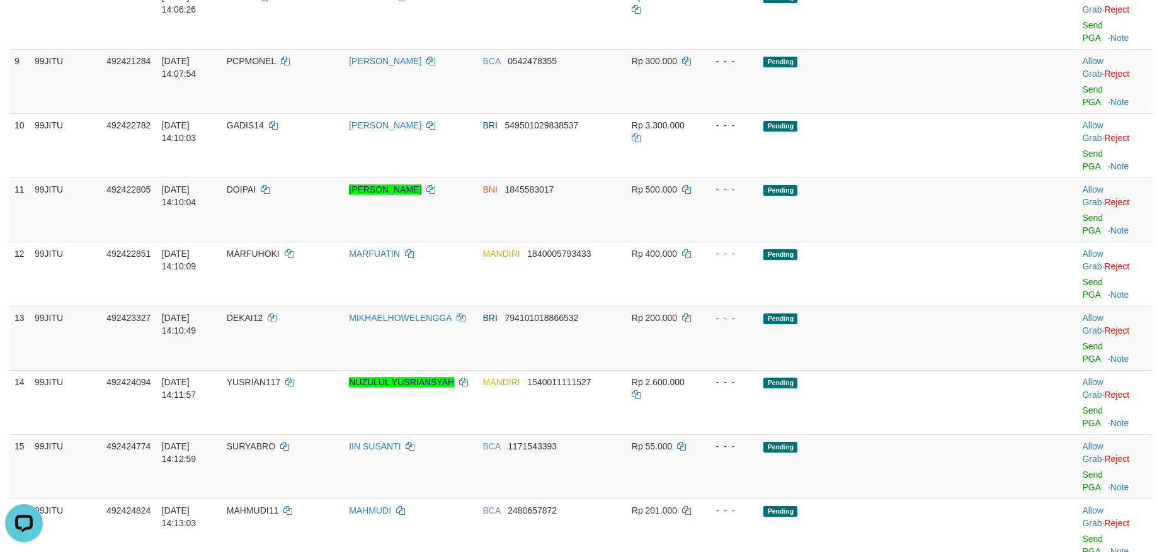
copy td "[DEMOGRAPHIC_DATA]"
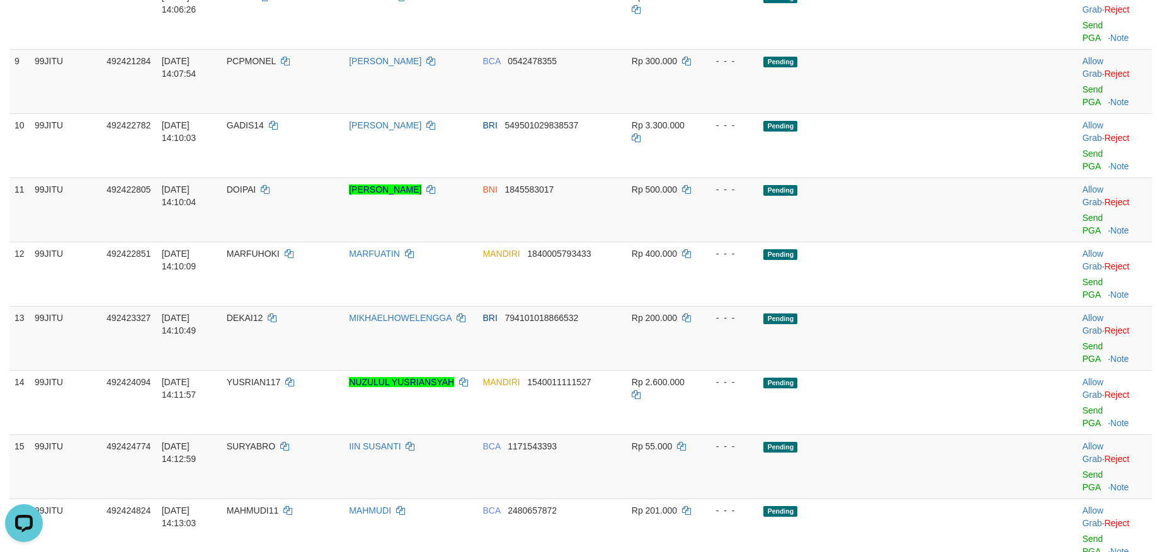
copy td "UBAYY99"
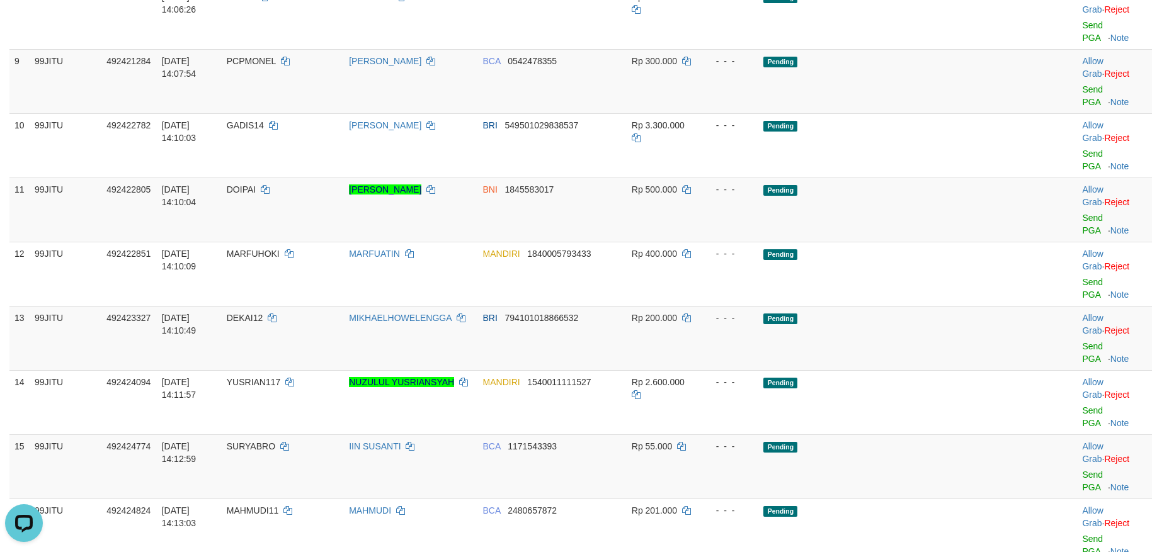
copy td "GOGOI"
copy td "RAIDER06"
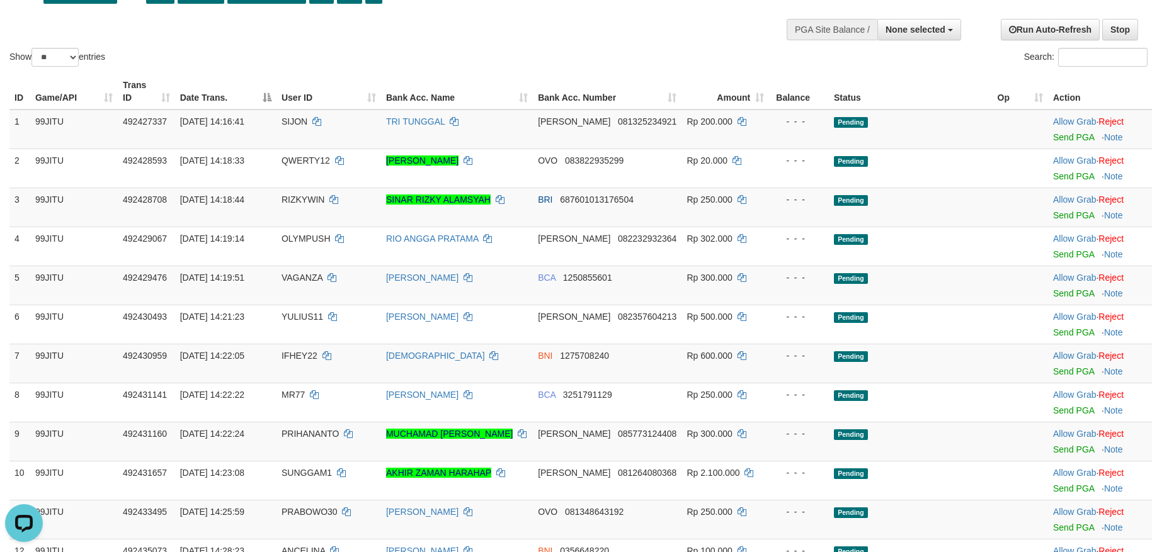
scroll to position [0, 0]
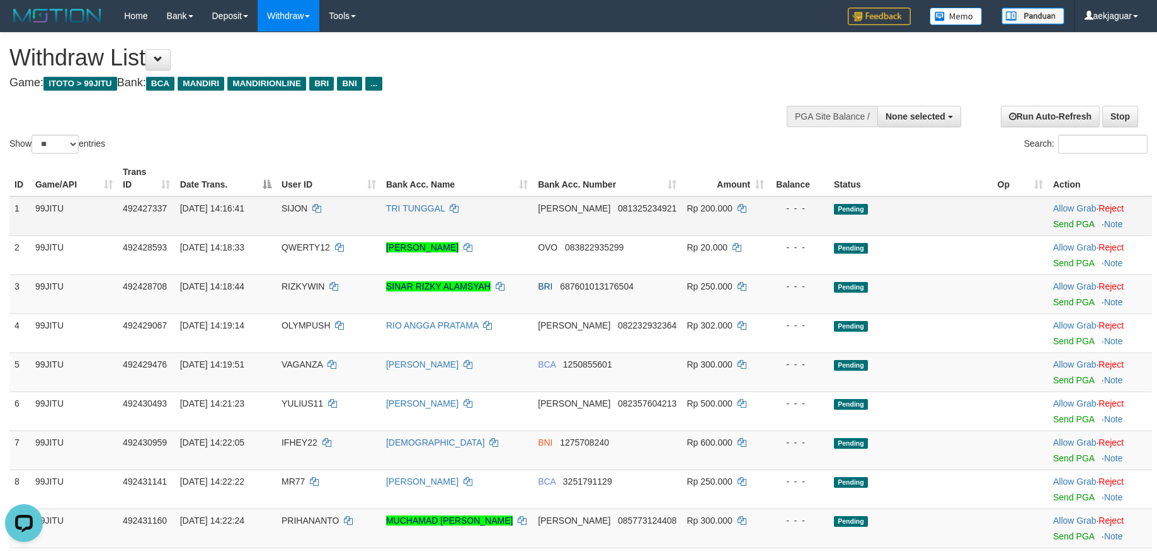
click at [297, 207] on span "SIJON" at bounding box center [294, 208] width 26 height 10
click at [1117, 227] on link "Note" at bounding box center [1113, 224] width 19 height 10
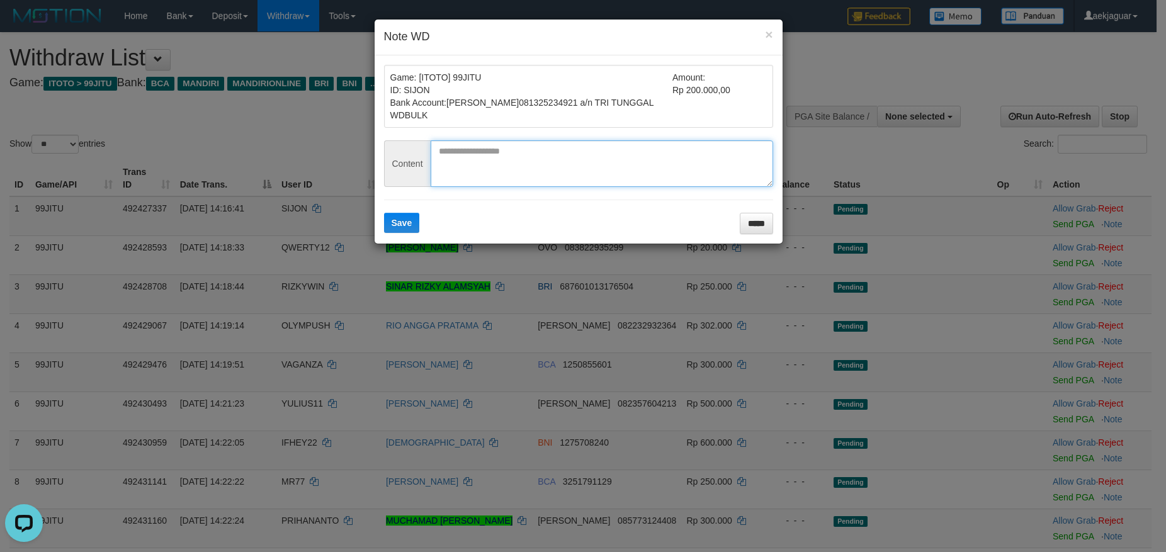
click at [542, 164] on textarea at bounding box center [602, 163] width 343 height 47
type textarea "**********"
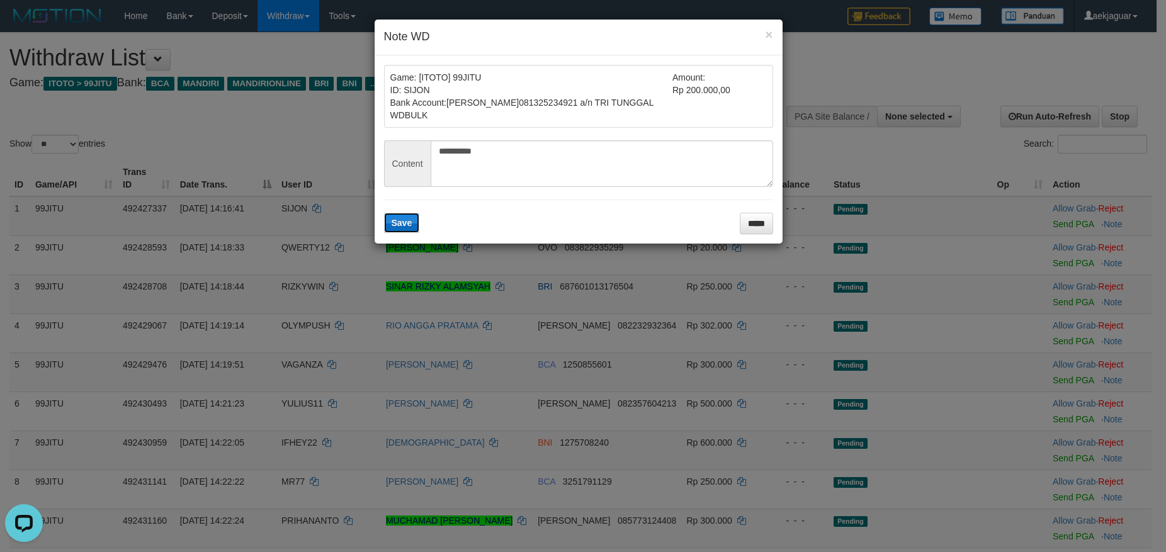
click at [399, 223] on span "Save" at bounding box center [402, 223] width 21 height 10
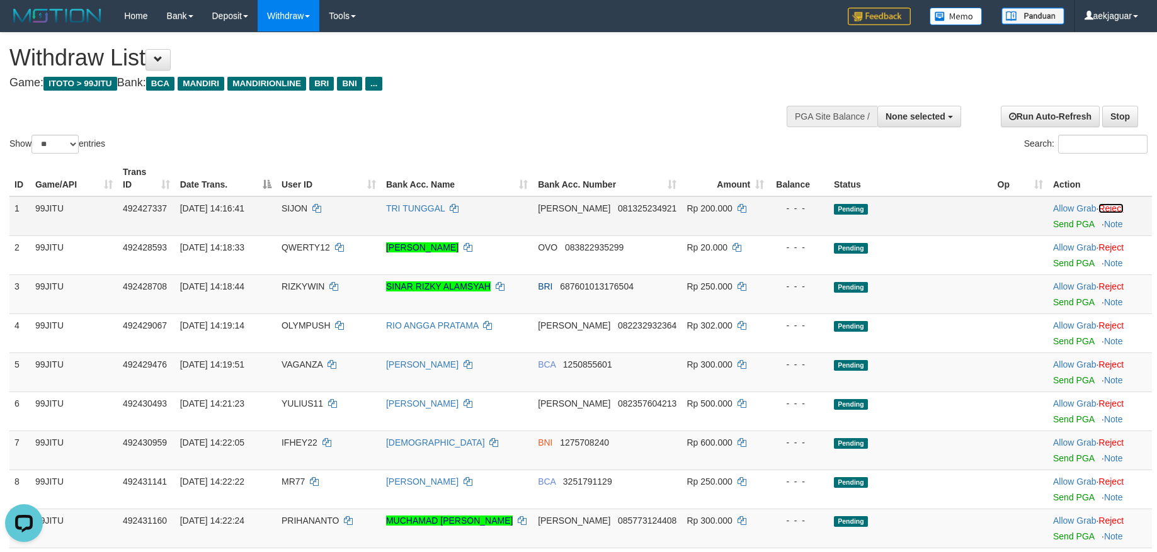
click at [1123, 210] on link "Reject" at bounding box center [1110, 208] width 25 height 10
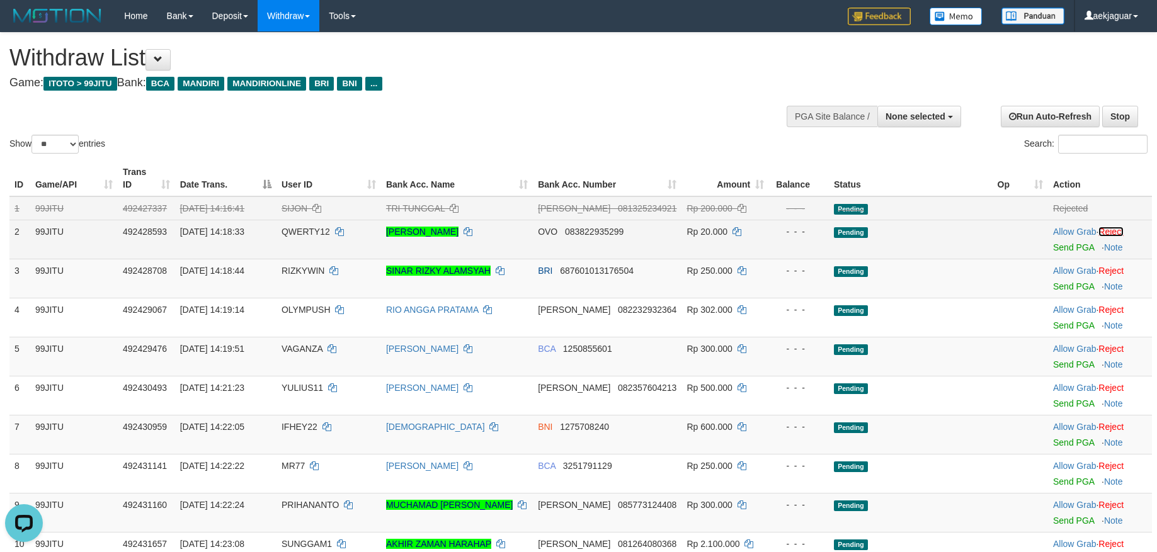
click at [1121, 233] on link "Reject" at bounding box center [1110, 232] width 25 height 10
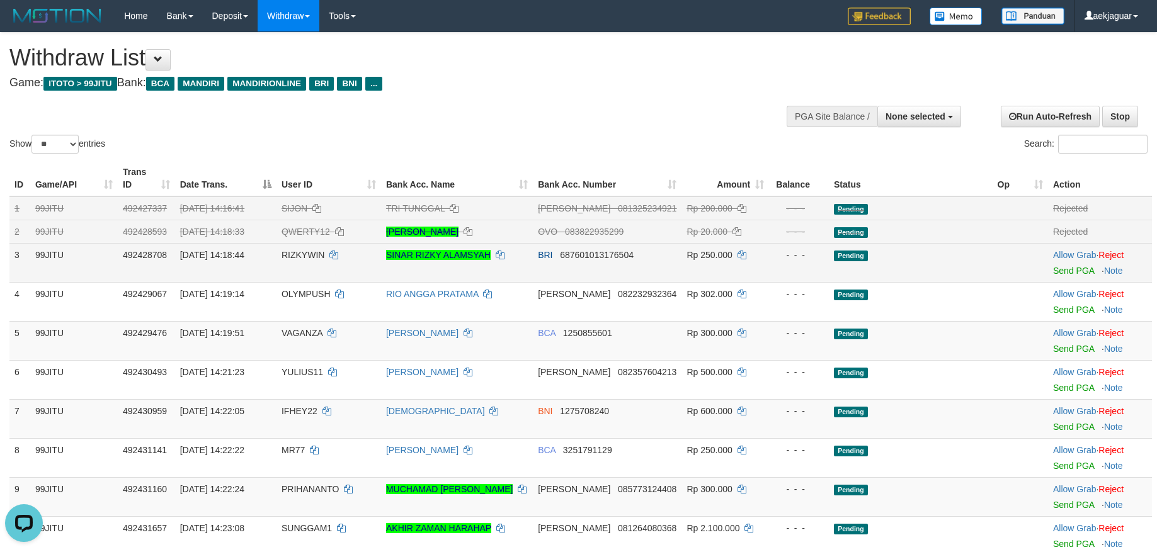
click at [303, 258] on span "RIZKYWIN" at bounding box center [302, 255] width 43 height 10
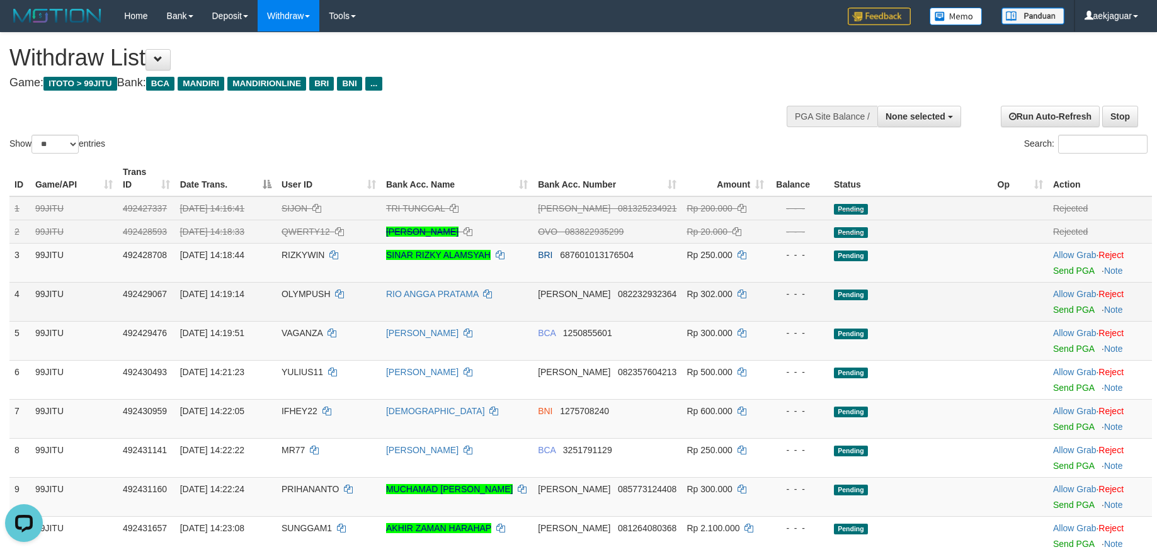
click at [302, 295] on span "OLYMPUSH" at bounding box center [305, 294] width 49 height 10
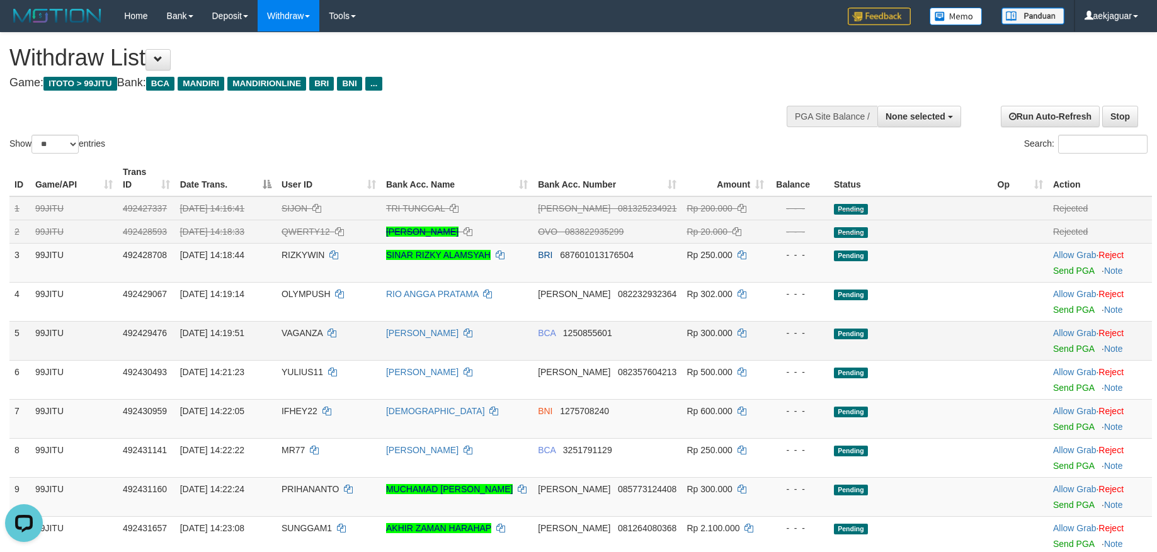
click at [276, 336] on td "[DATE] 14:19:51" at bounding box center [225, 340] width 101 height 39
click at [300, 332] on span "VAGANZA" at bounding box center [301, 333] width 41 height 10
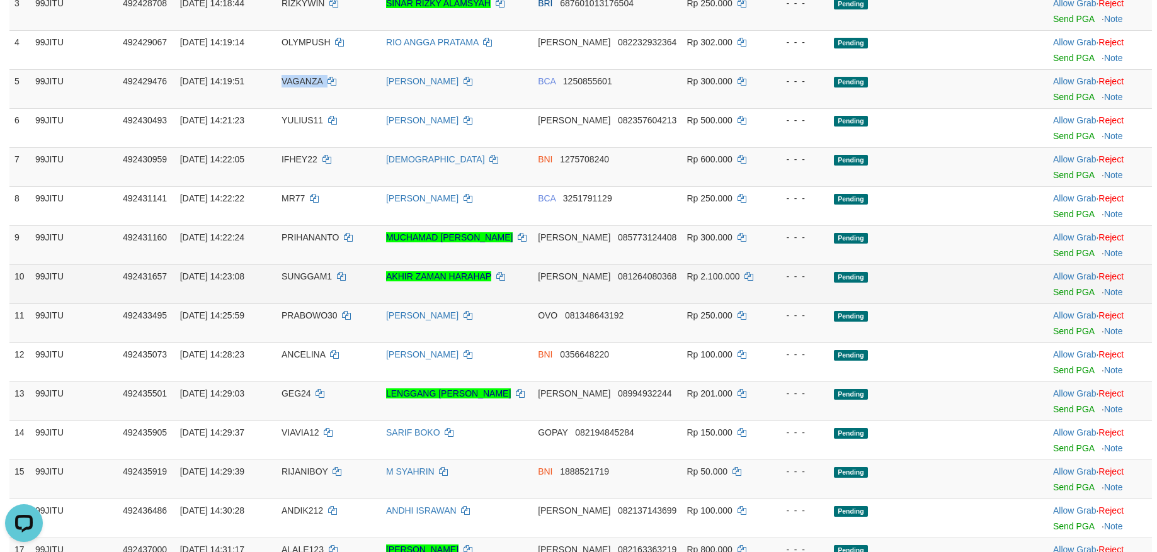
scroll to position [126, 0]
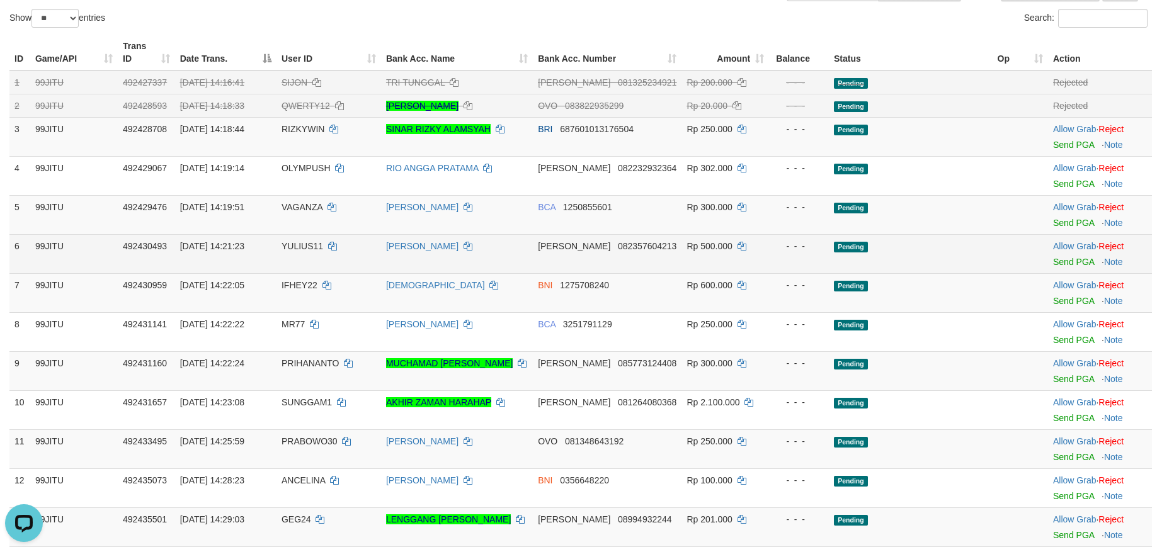
click at [305, 242] on span "YULIUS11" at bounding box center [302, 246] width 42 height 10
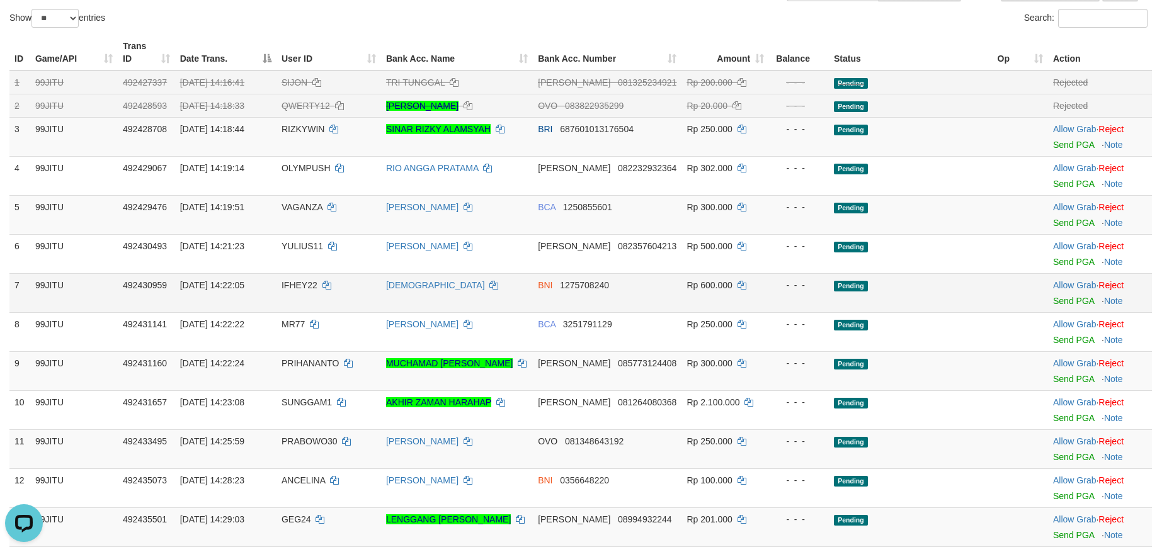
click at [302, 290] on span "IFHEY22" at bounding box center [299, 285] width 36 height 10
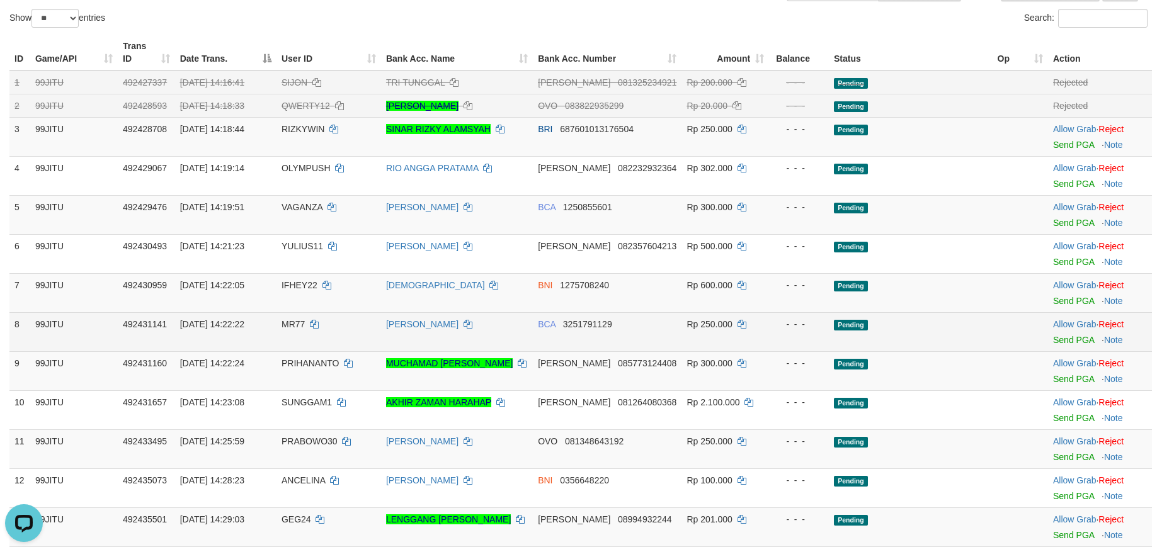
click at [304, 321] on span "MR77" at bounding box center [292, 324] width 23 height 10
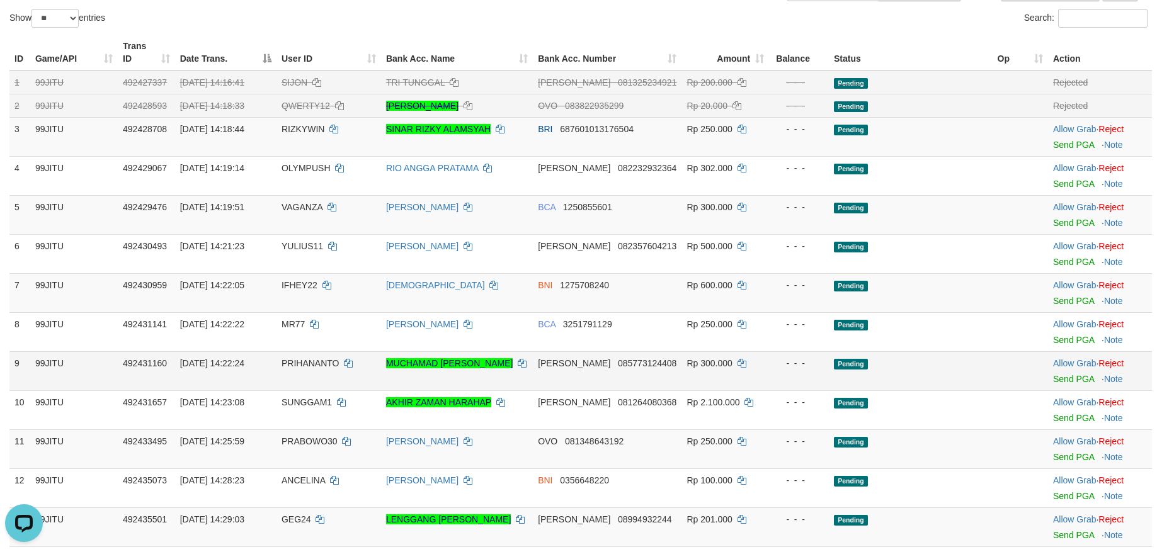
click at [322, 356] on td "PRIHANANTO" at bounding box center [328, 370] width 105 height 39
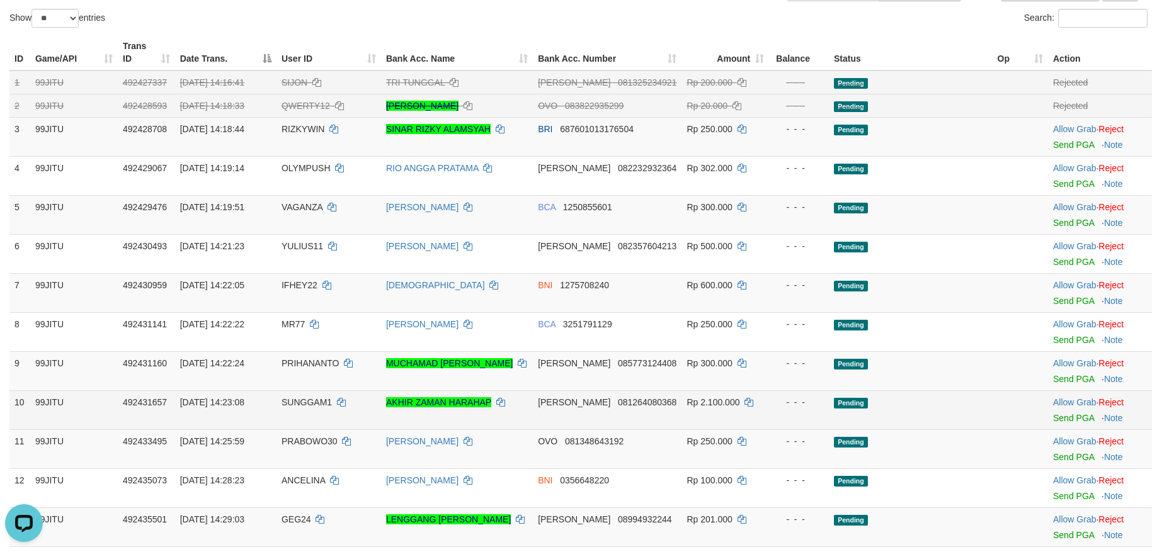
click at [314, 406] on span "SUNGGAM1" at bounding box center [306, 402] width 50 height 10
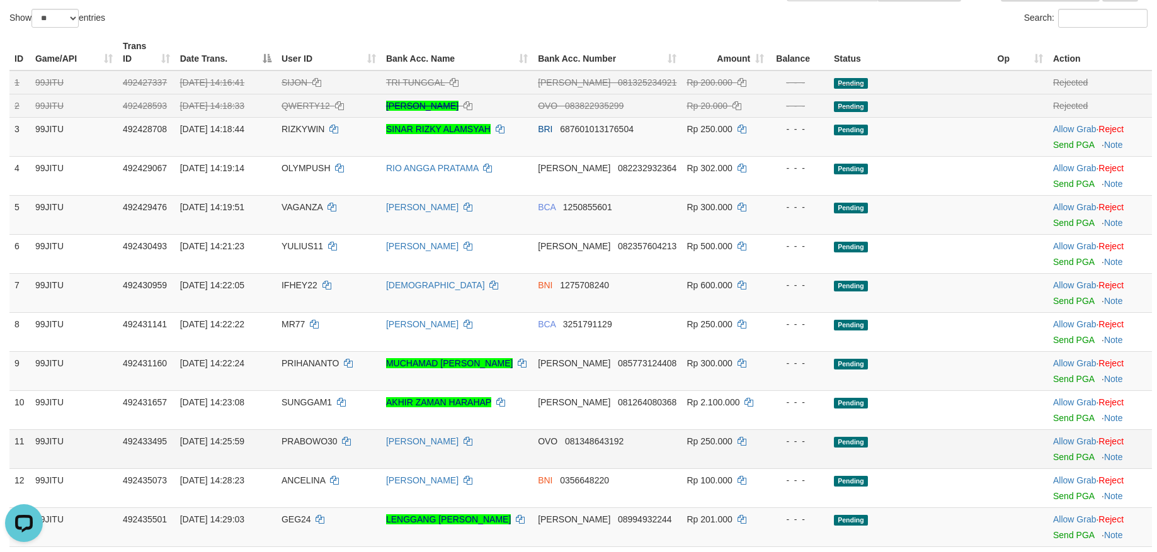
click at [317, 437] on span "PRABOWO30" at bounding box center [309, 441] width 56 height 10
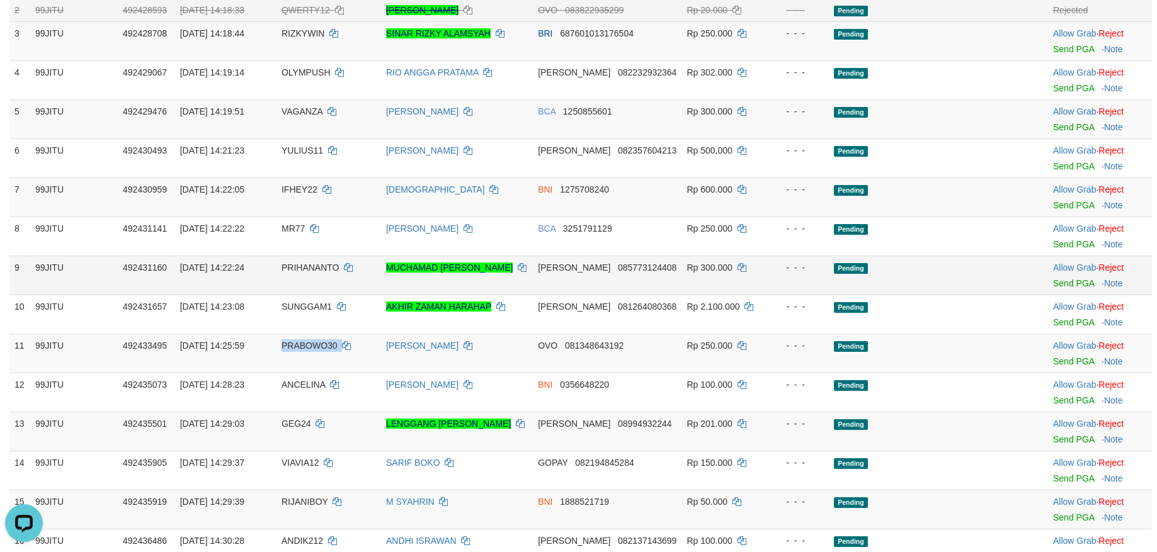
scroll to position [252, 0]
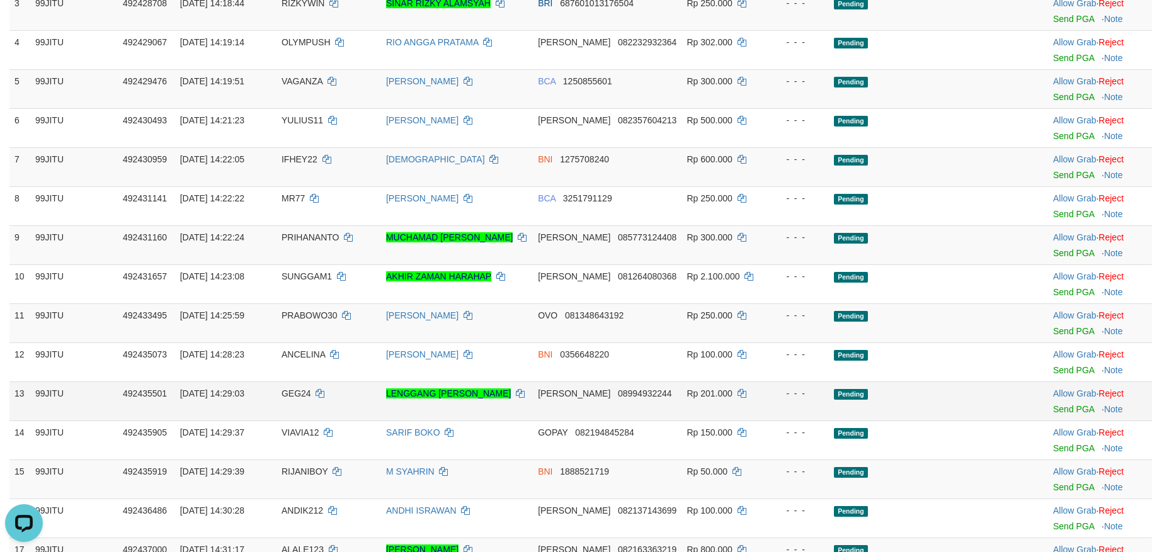
click at [276, 393] on td "[DATE] 14:29:03" at bounding box center [225, 401] width 101 height 39
click at [302, 396] on span "GEG24" at bounding box center [296, 394] width 30 height 10
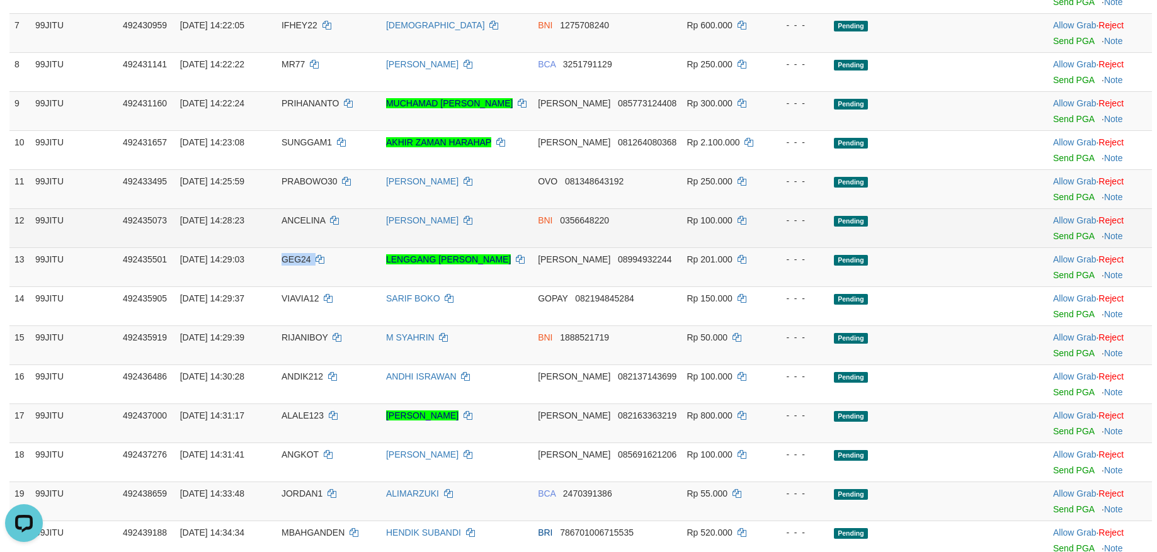
scroll to position [504, 0]
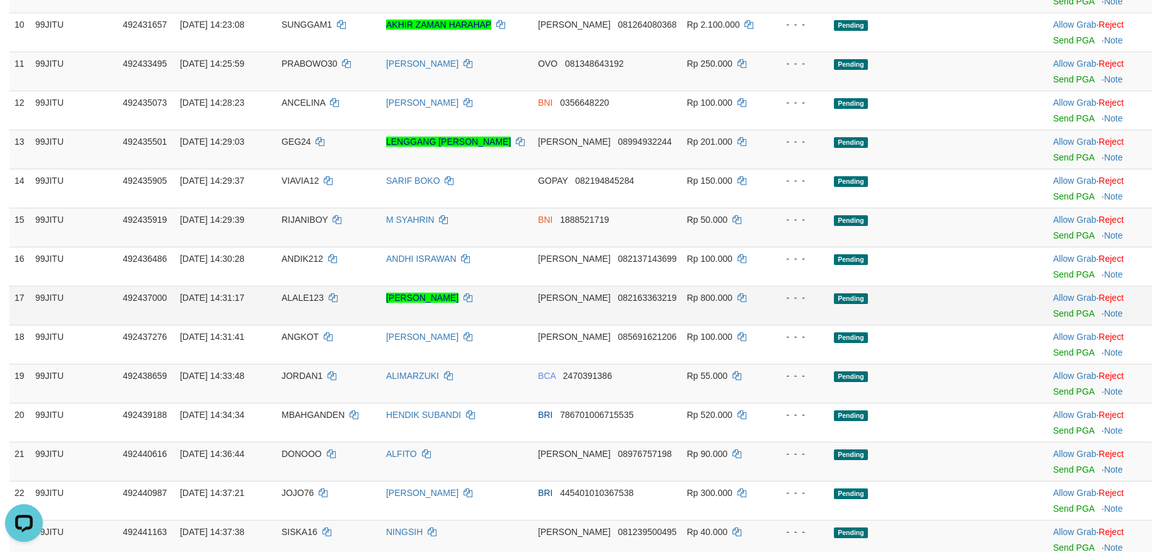
click at [306, 294] on span "ALALE123" at bounding box center [302, 298] width 42 height 10
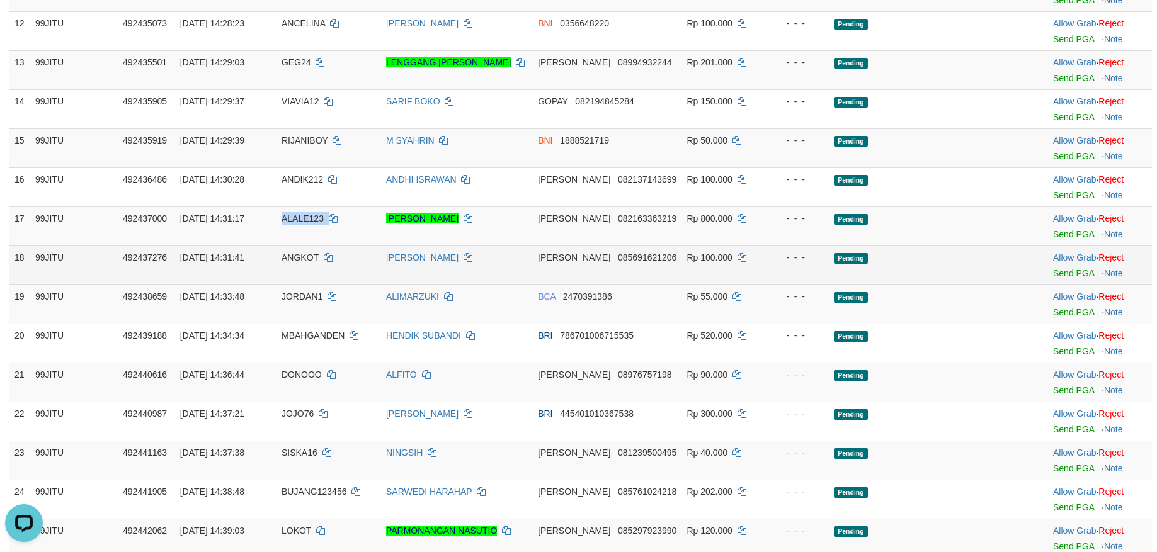
scroll to position [630, 0]
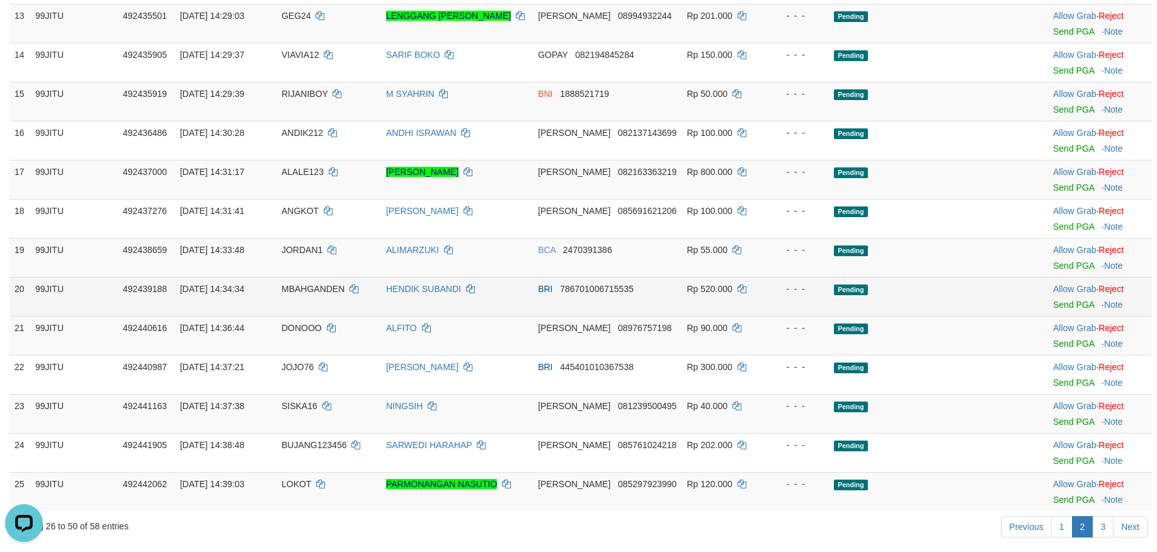
click at [310, 288] on span "MBAHGANDEN" at bounding box center [312, 289] width 63 height 10
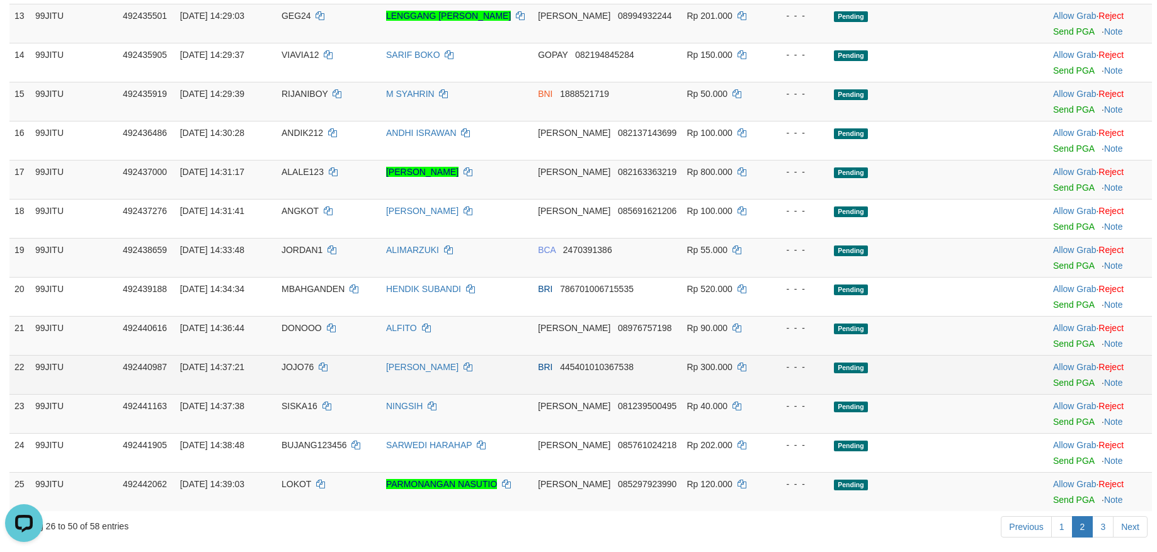
click at [308, 365] on span "JOJO76" at bounding box center [297, 367] width 32 height 10
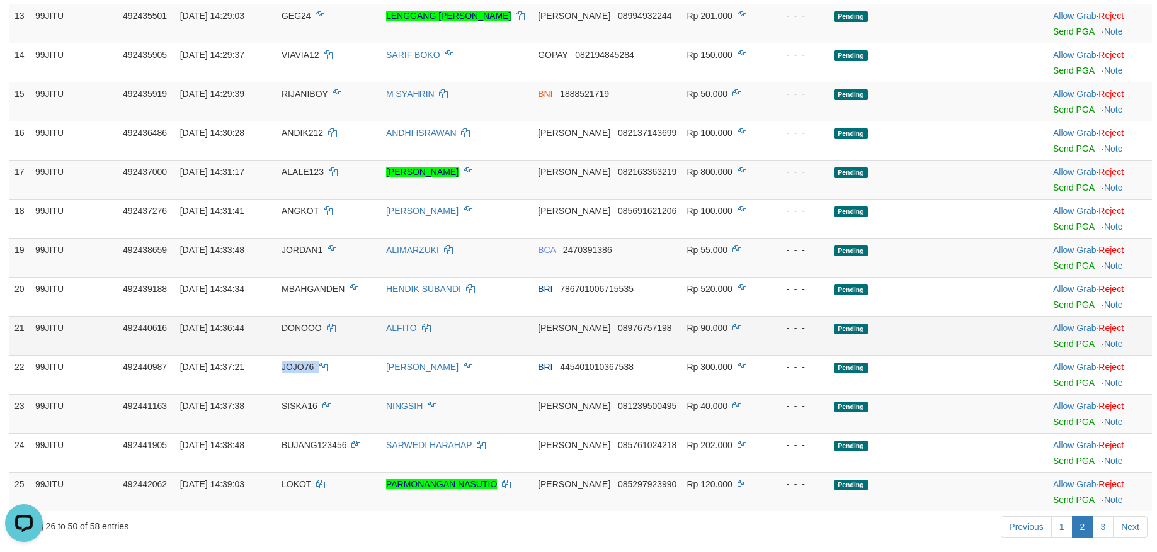
scroll to position [882, 0]
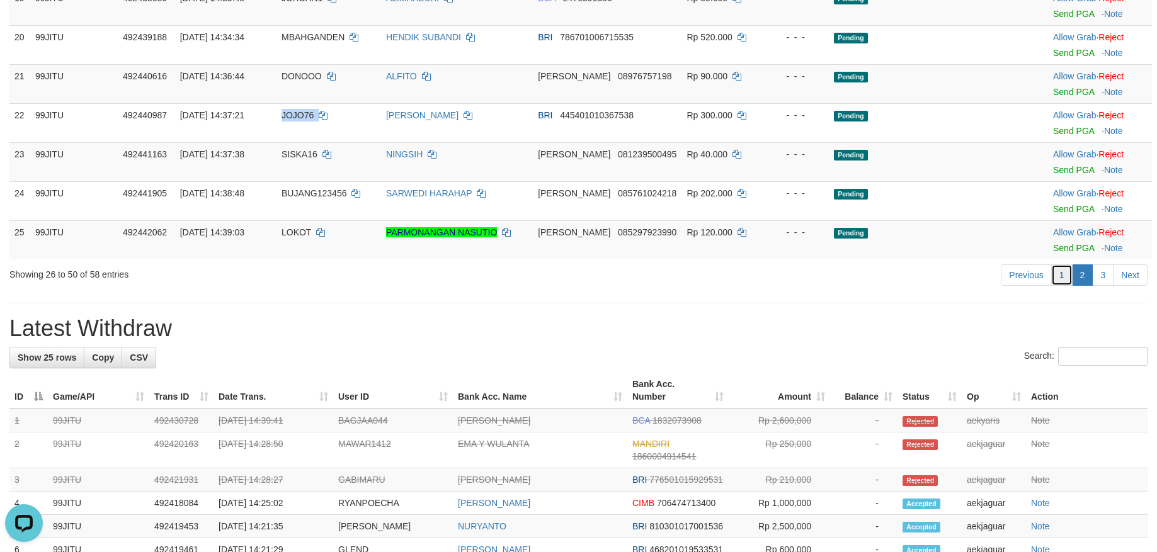
click at [1063, 273] on link "1" at bounding box center [1061, 274] width 21 height 21
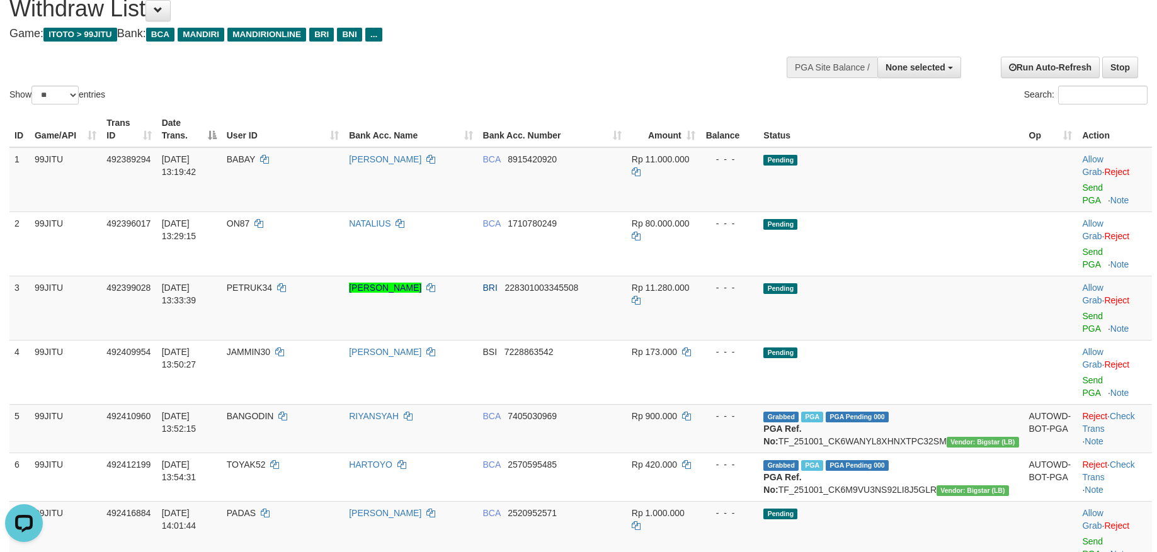
scroll to position [0, 0]
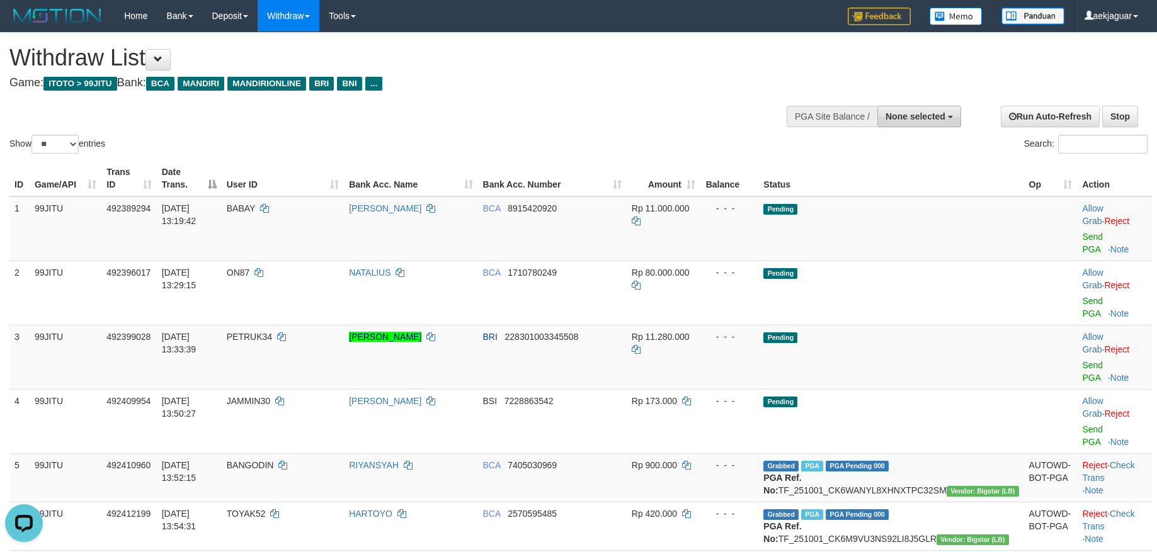
click at [941, 121] on span "None selected" at bounding box center [915, 116] width 60 height 10
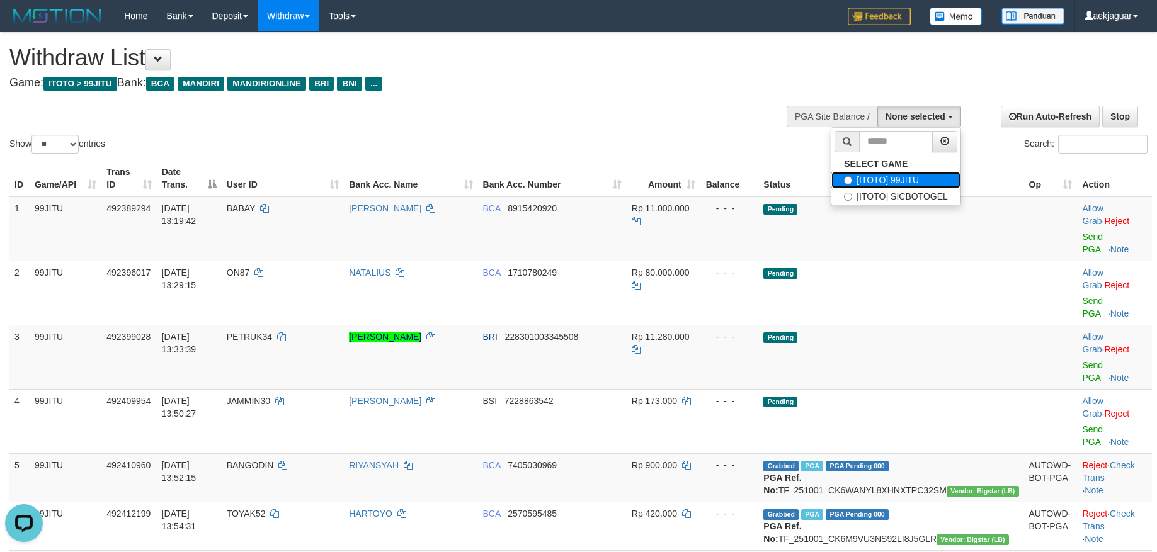
click at [888, 173] on label "[ITOTO] 99JITU" at bounding box center [895, 180] width 129 height 16
select select "***"
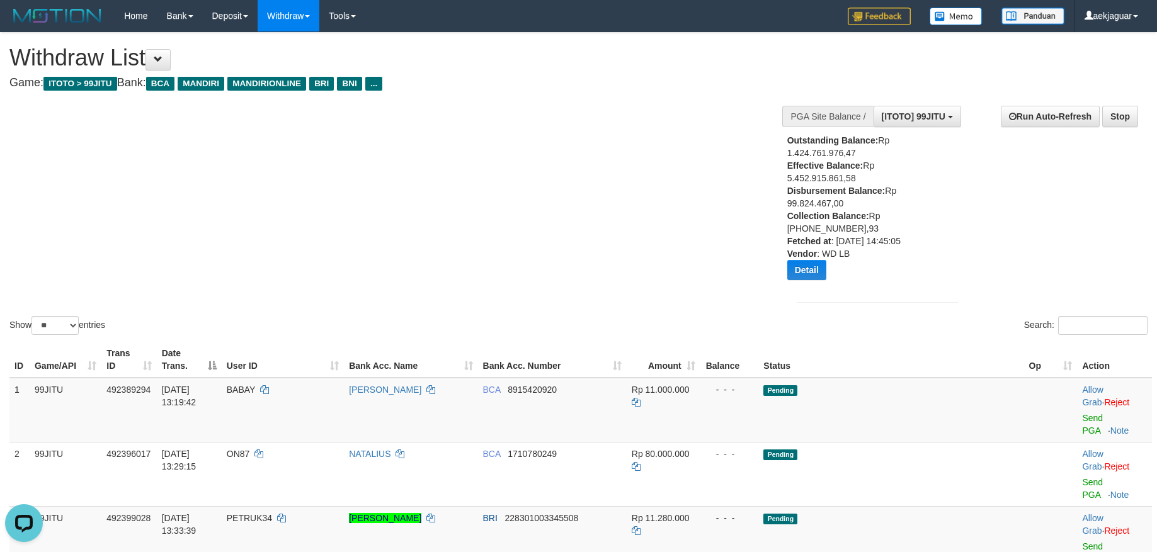
scroll to position [252, 0]
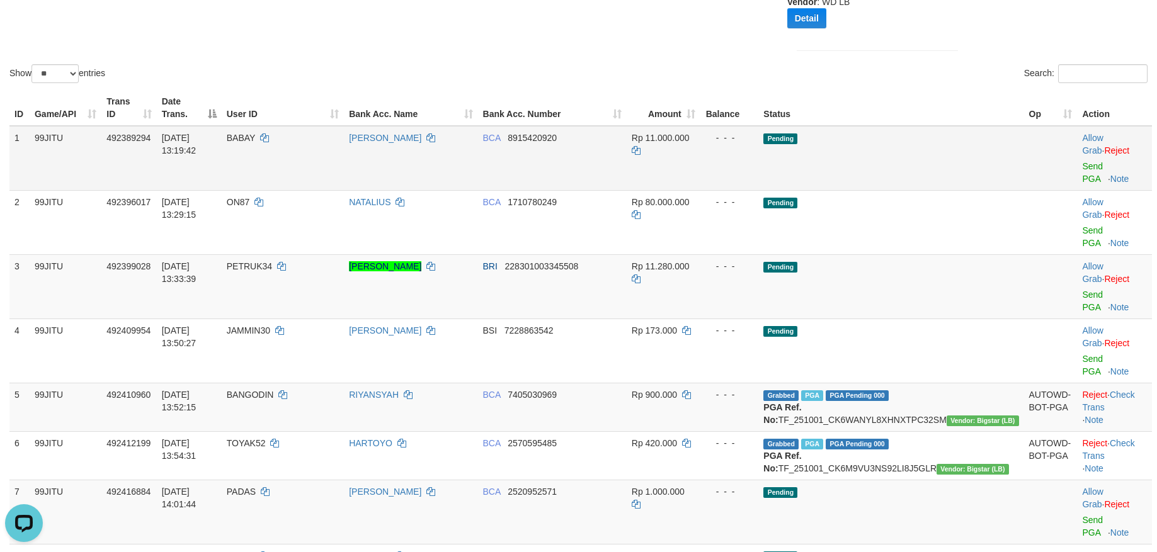
click at [255, 142] on span "BABAY" at bounding box center [241, 138] width 28 height 10
click at [1082, 161] on link "Send PGA" at bounding box center [1092, 172] width 21 height 23
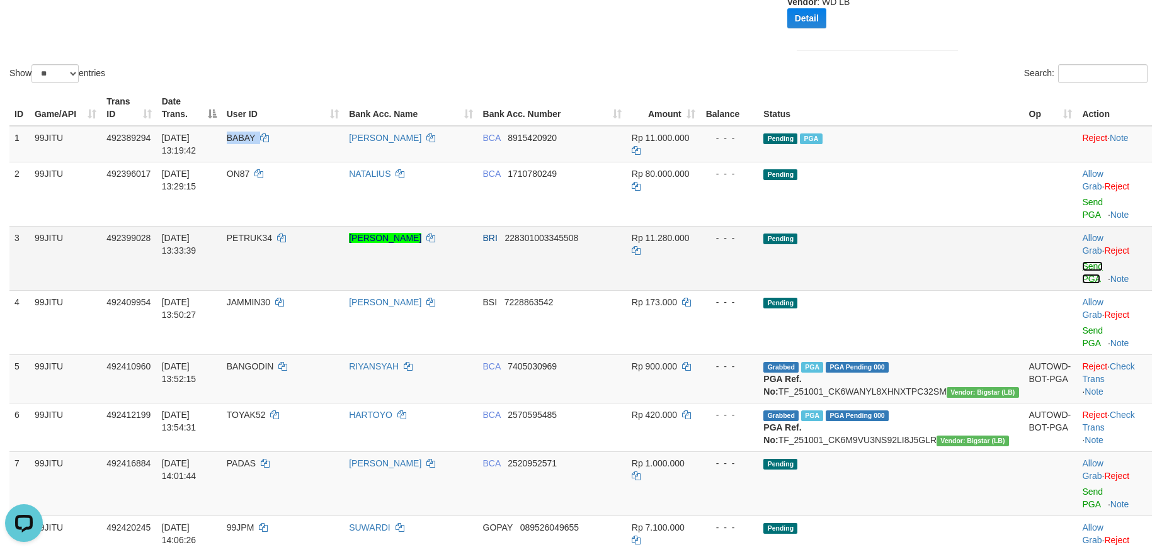
click at [1082, 261] on link "Send PGA" at bounding box center [1092, 272] width 21 height 23
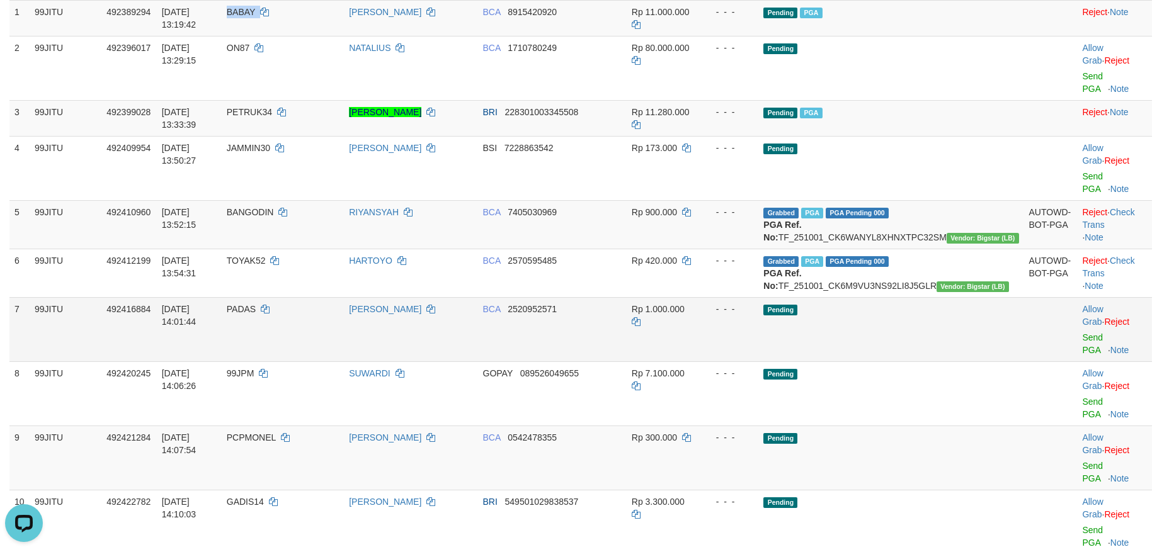
scroll to position [504, 0]
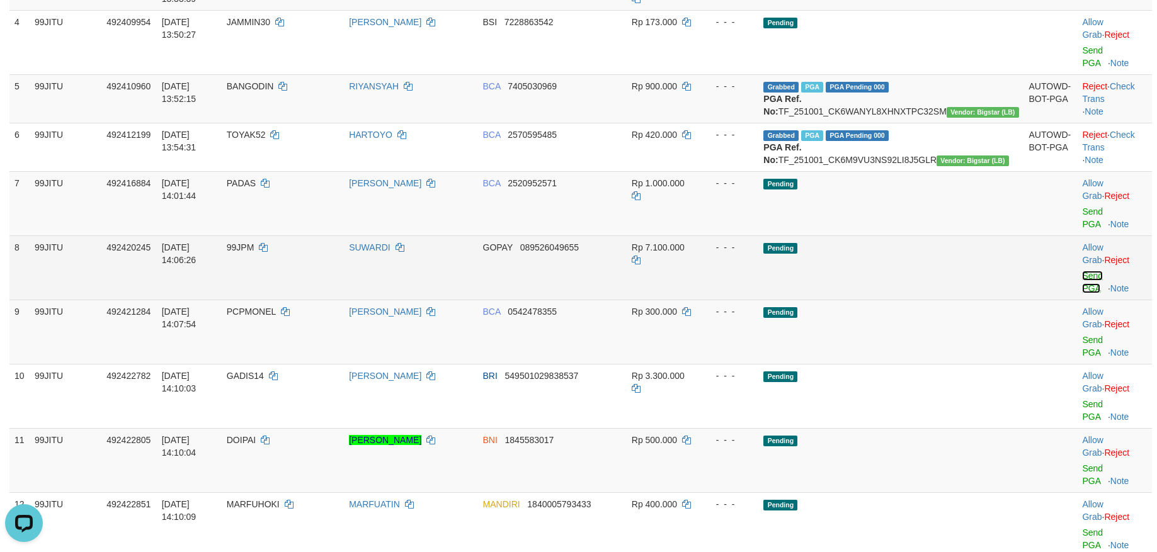
click at [1082, 271] on link "Send PGA" at bounding box center [1092, 282] width 21 height 23
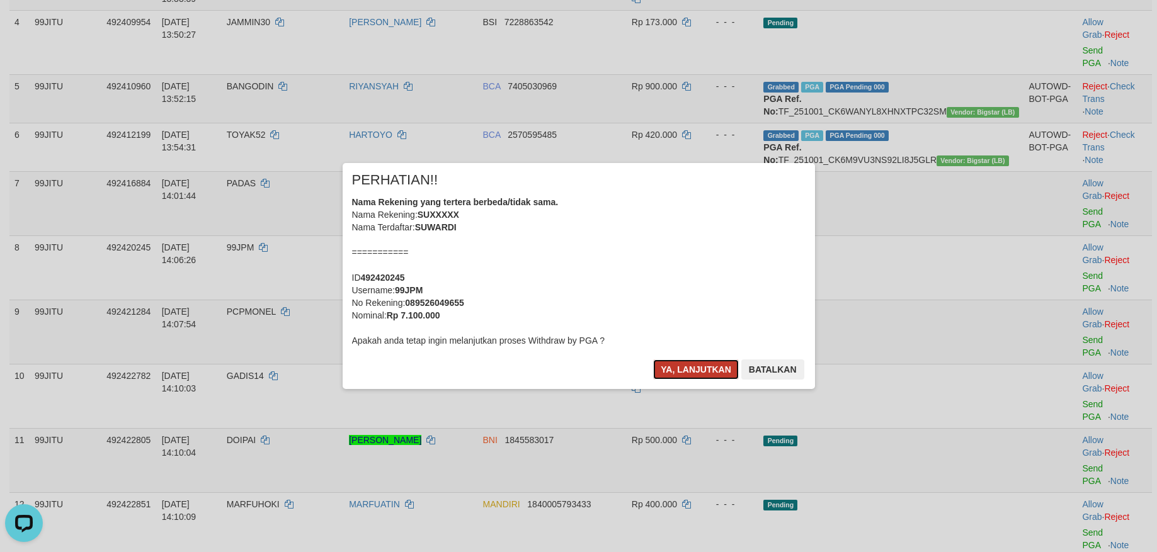
click at [701, 372] on button "Ya, lanjutkan" at bounding box center [696, 370] width 86 height 20
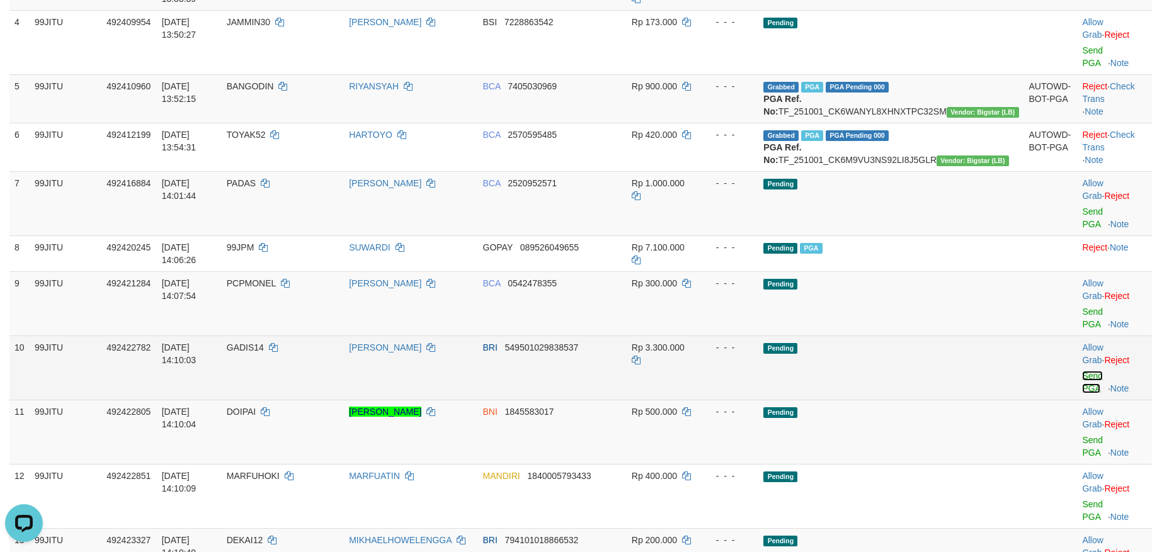
click at [1082, 371] on link "Send PGA" at bounding box center [1092, 382] width 21 height 23
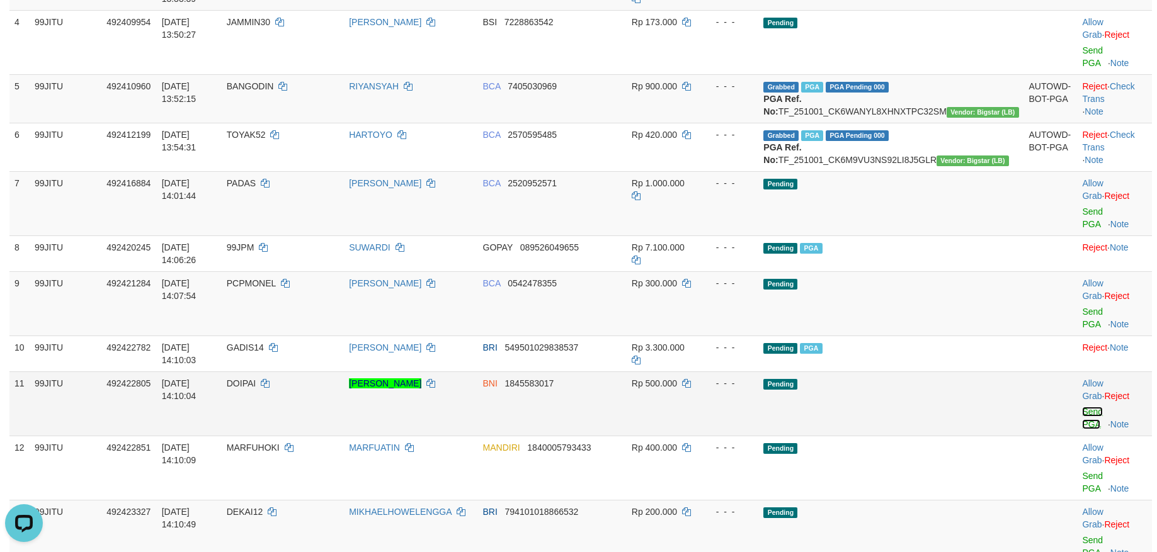
click at [1082, 407] on link "Send PGA" at bounding box center [1092, 418] width 21 height 23
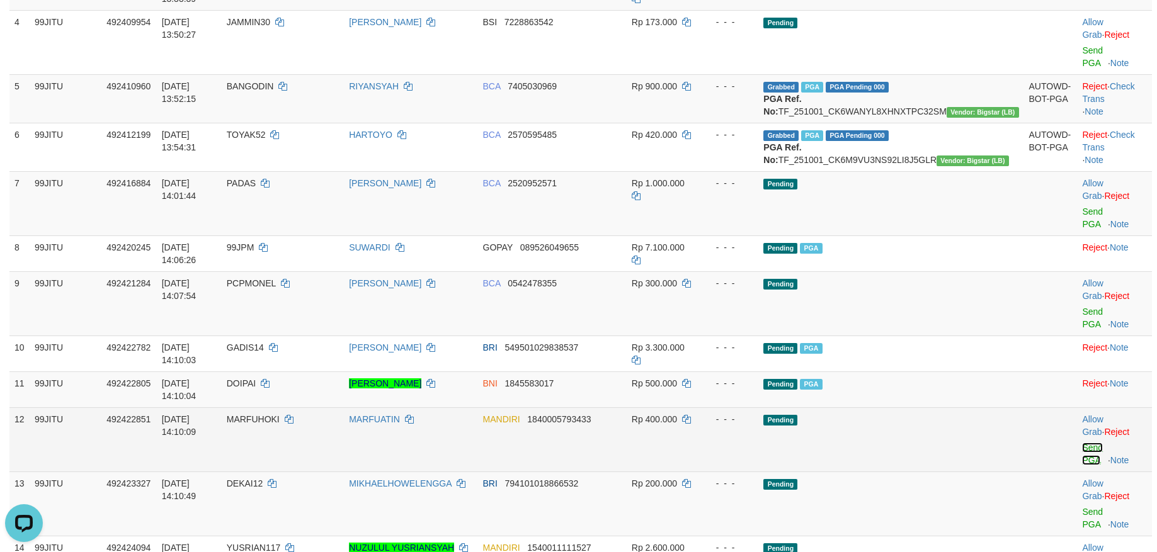
click at [1082, 443] on link "Send PGA" at bounding box center [1092, 454] width 21 height 23
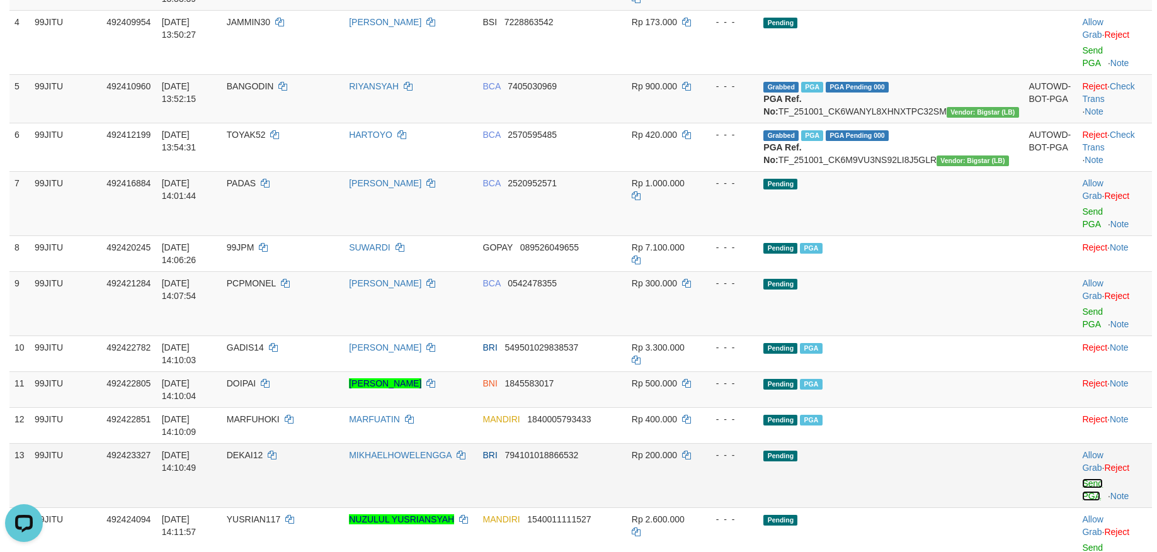
click at [1082, 479] on link "Send PGA" at bounding box center [1092, 490] width 21 height 23
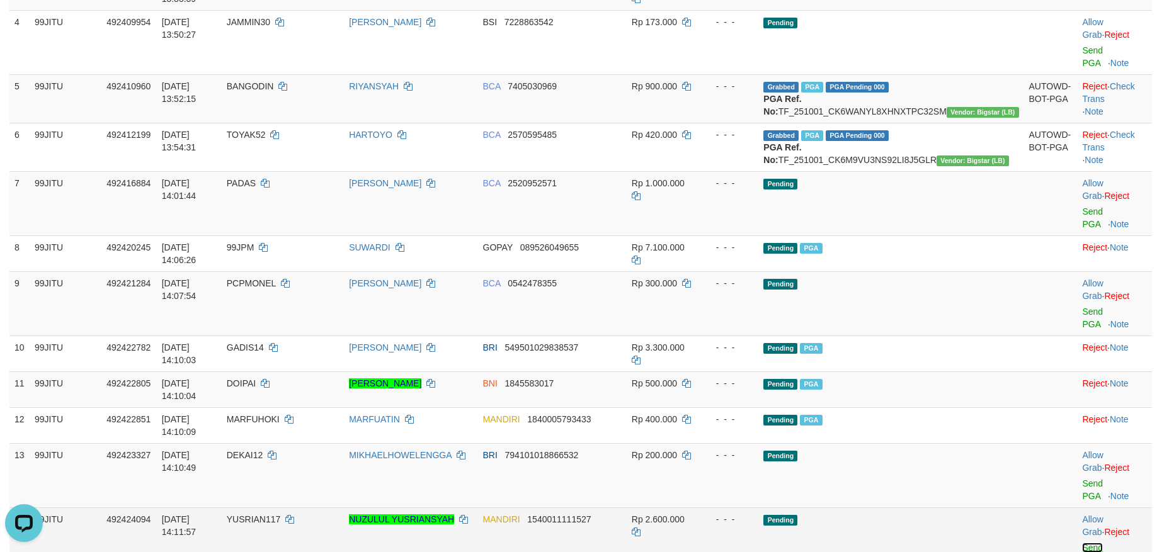
click at [1082, 543] on link "Send PGA" at bounding box center [1092, 554] width 21 height 23
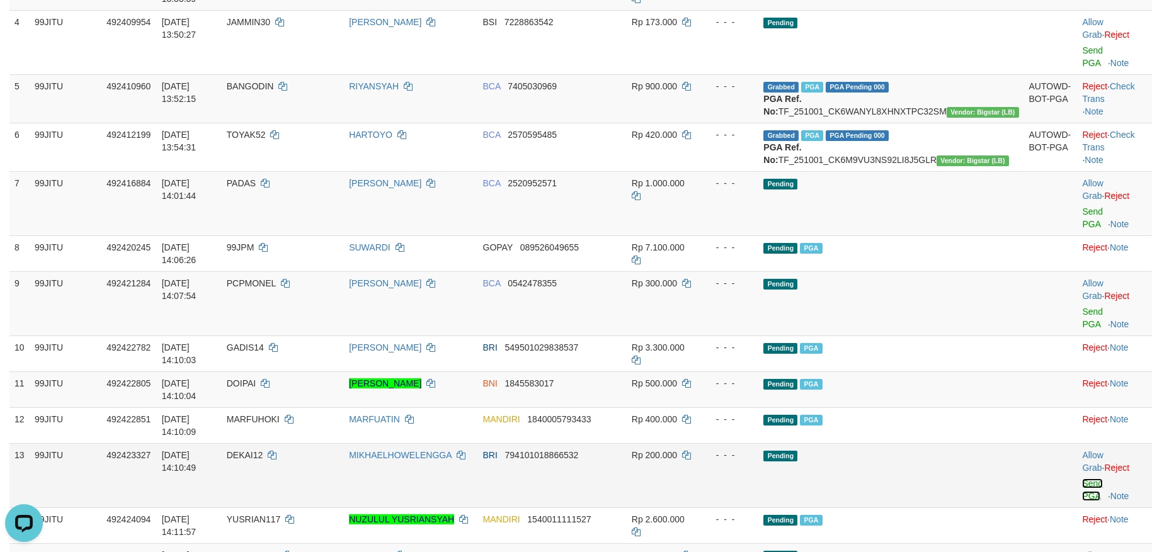
click at [1082, 479] on link "Send PGA" at bounding box center [1092, 490] width 21 height 23
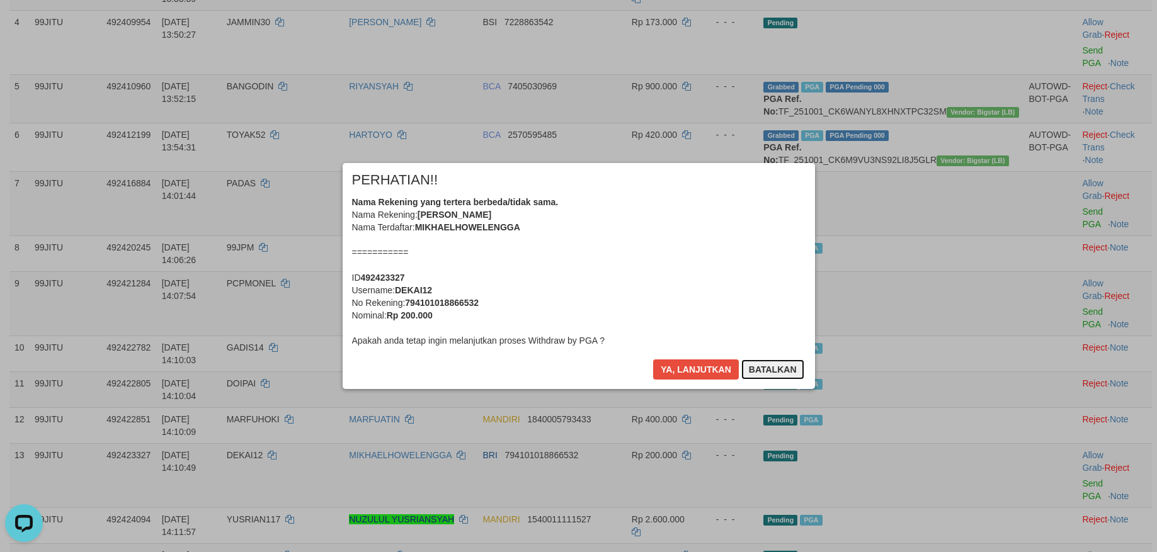
click at [769, 372] on button "Batalkan" at bounding box center [772, 370] width 63 height 20
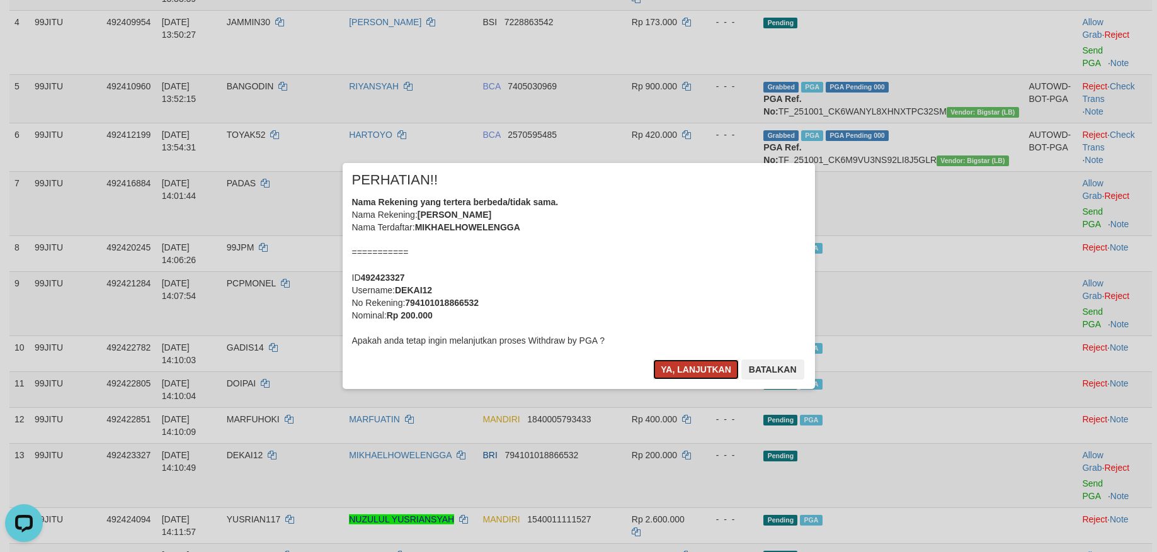
click at [676, 366] on button "Ya, lanjutkan" at bounding box center [696, 370] width 86 height 20
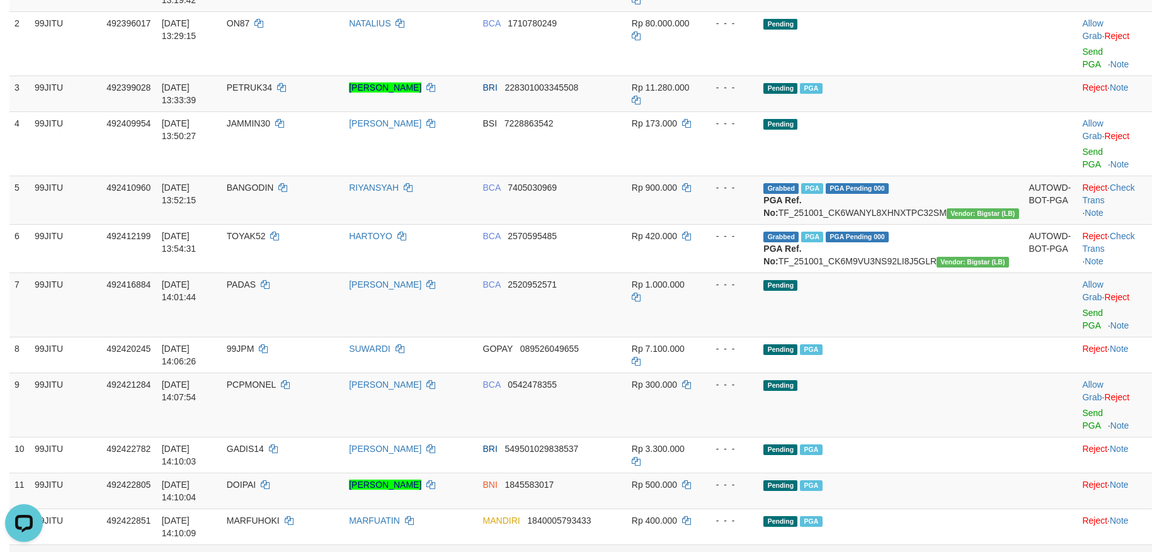
scroll to position [630, 0]
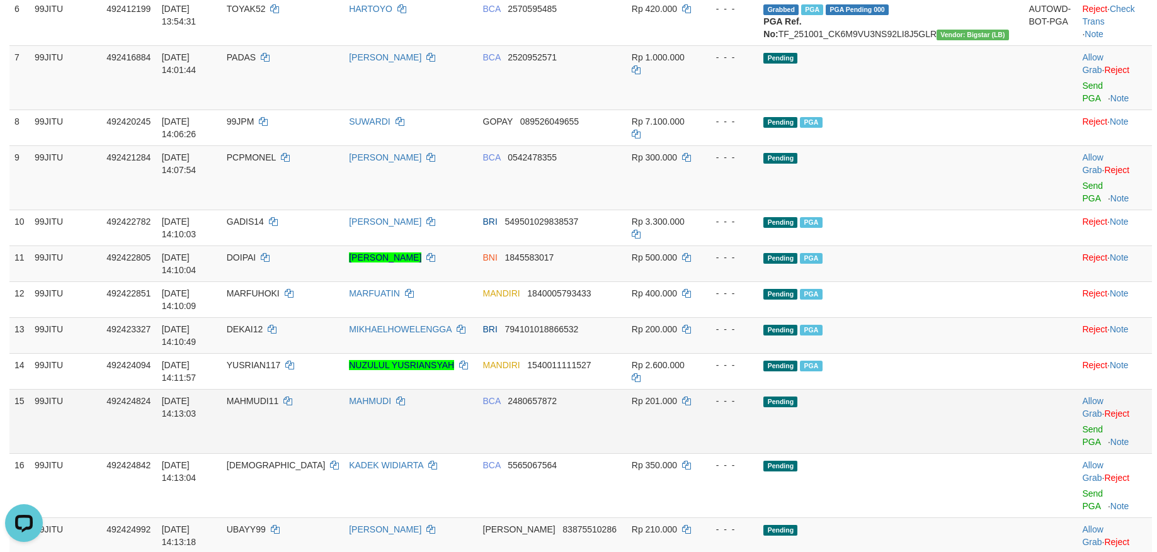
click at [946, 389] on td "Pending" at bounding box center [890, 421] width 265 height 64
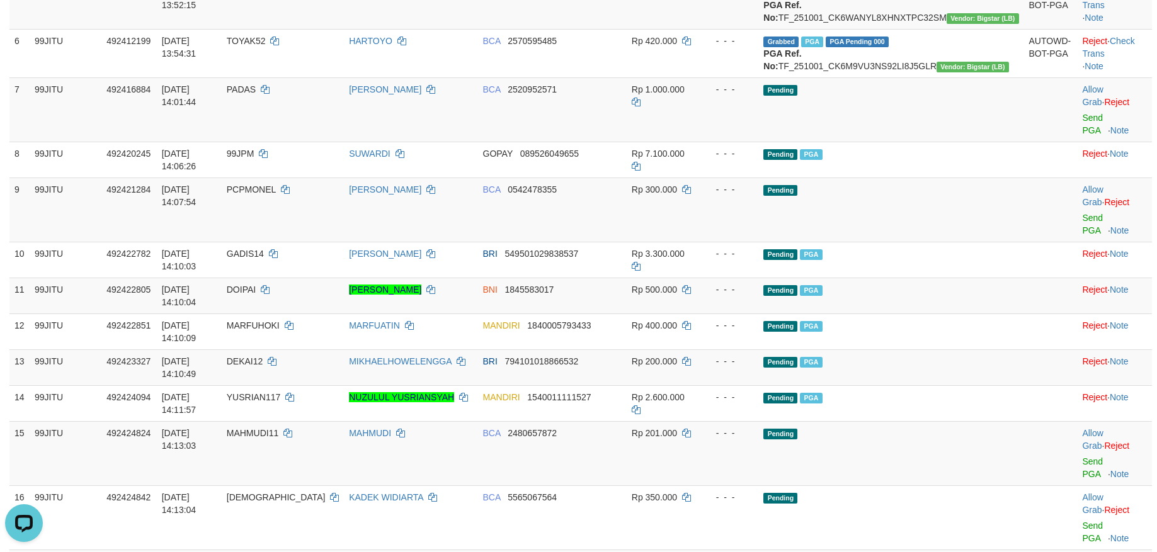
scroll to position [504, 0]
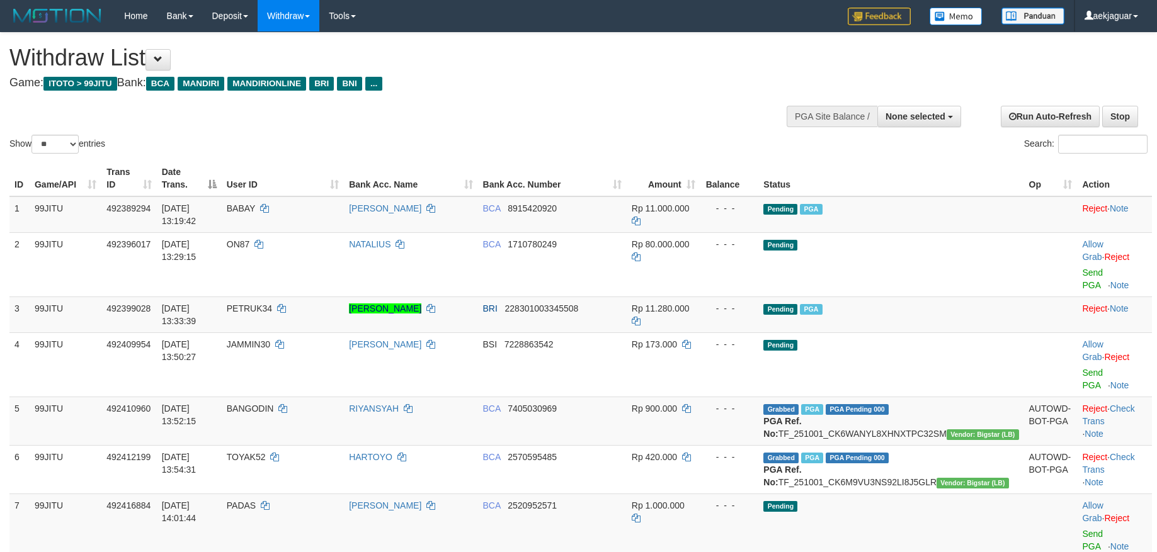
select select
select select "**"
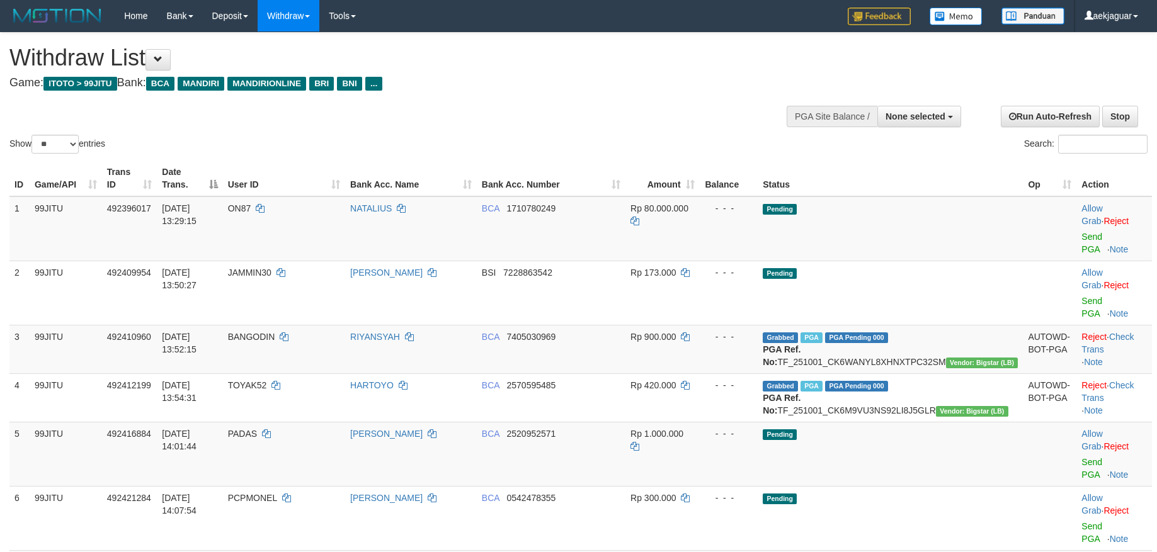
select select
select select "**"
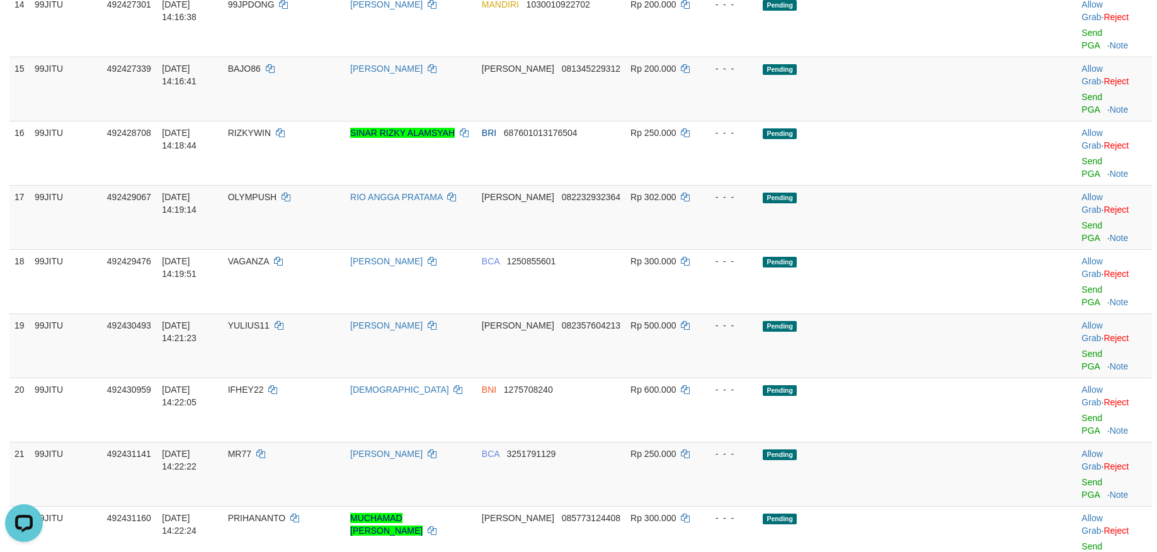
scroll to position [756, 0]
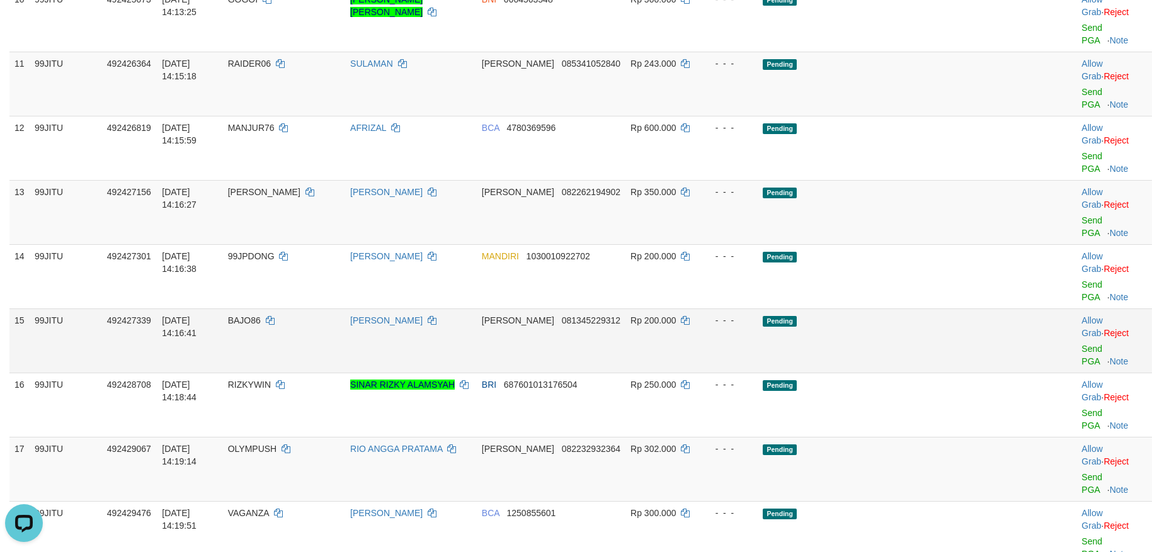
click at [903, 309] on td "Pending" at bounding box center [890, 341] width 265 height 64
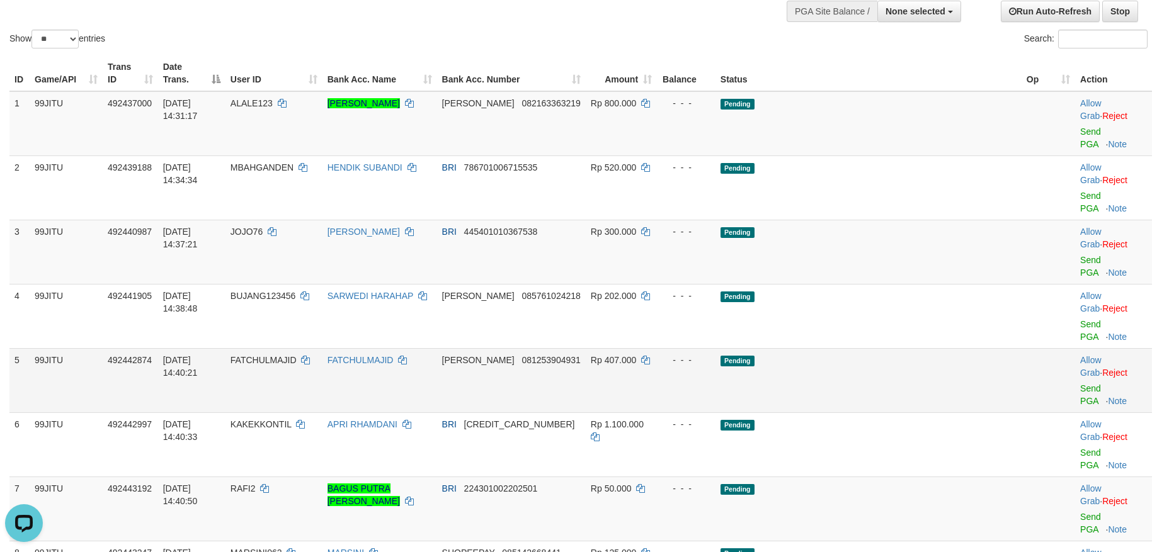
scroll to position [136, 0]
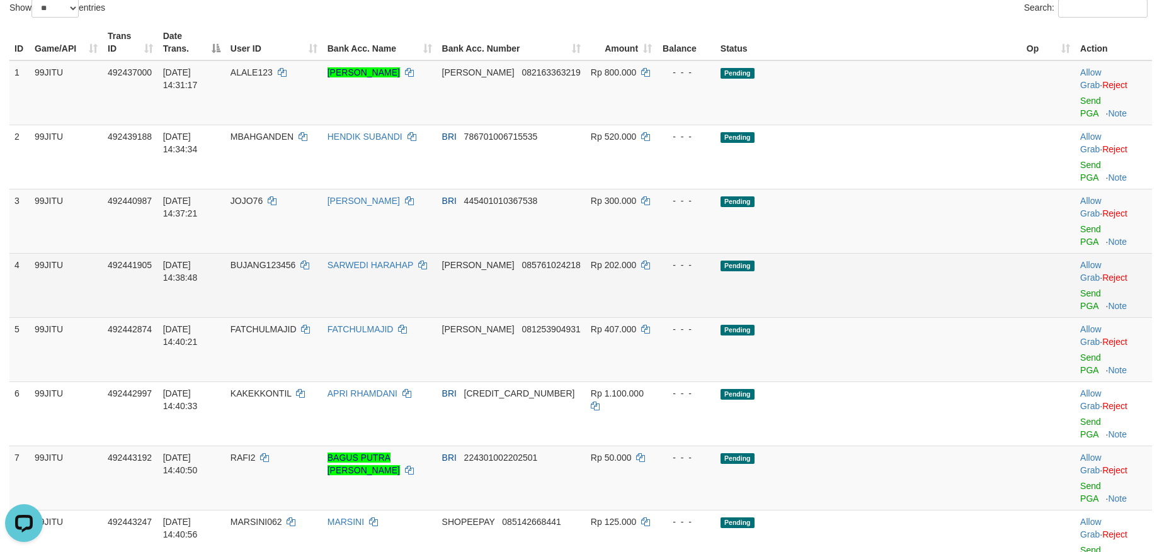
click at [296, 260] on span "BUJANG123456" at bounding box center [262, 265] width 65 height 10
copy td "BUJANG123456"
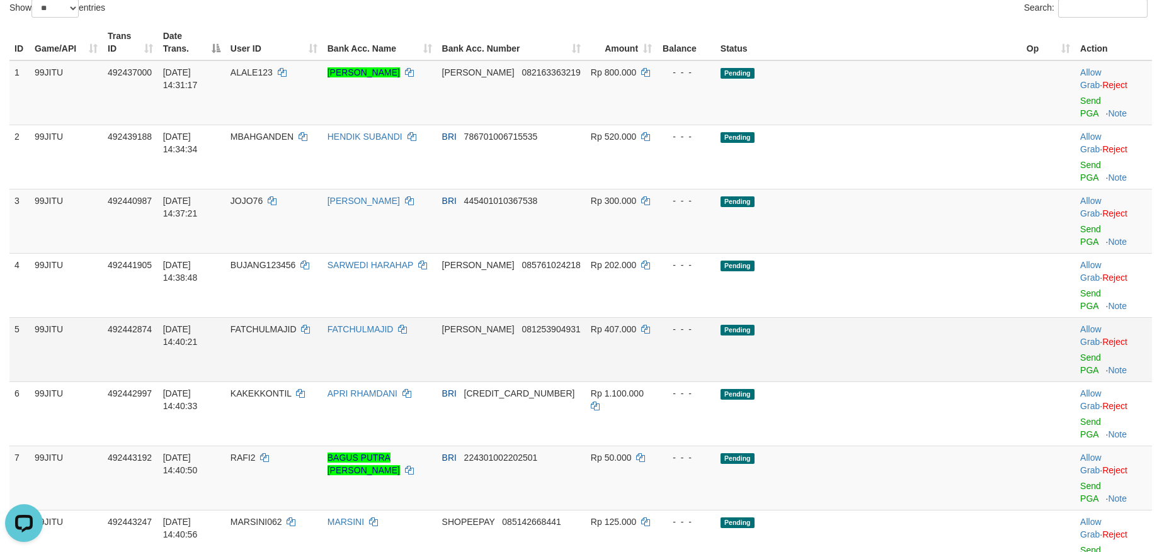
click at [296, 324] on span "FATCHULMAJID" at bounding box center [263, 329] width 66 height 10
copy td "FATCHULMAJID"
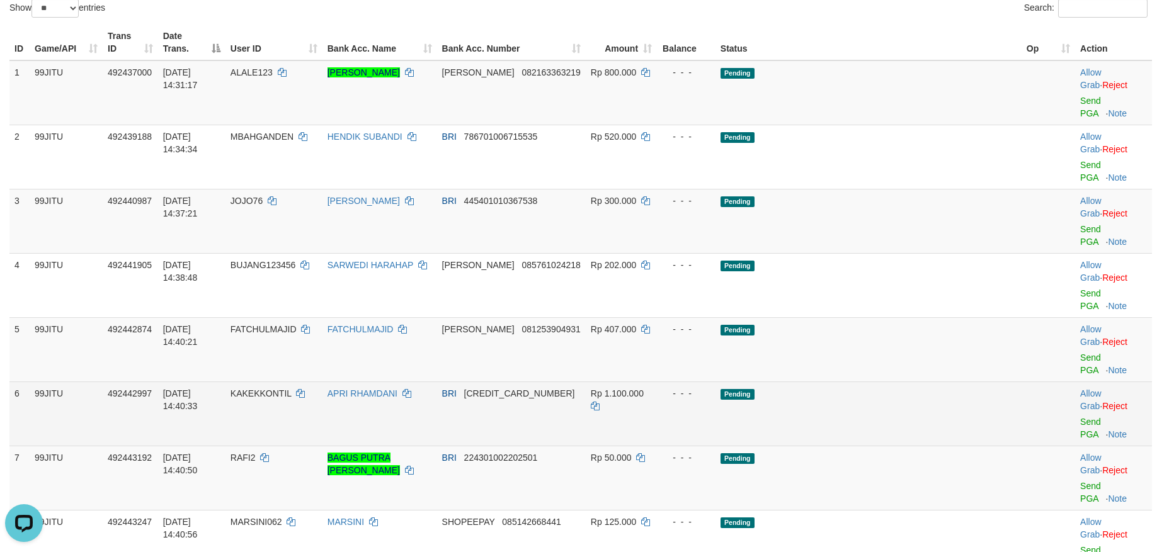
click at [292, 389] on span "KAKEKKONTIL" at bounding box center [260, 394] width 61 height 10
copy td "KAKEKKONTIL"
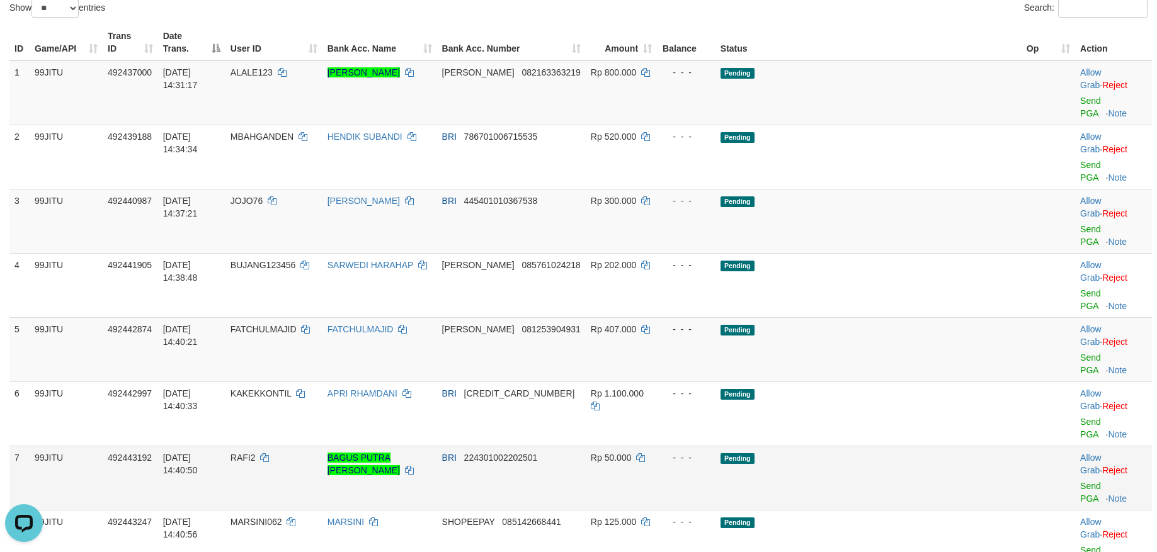
click at [256, 453] on span "RAFI2" at bounding box center [242, 458] width 25 height 10
copy td "RAFI2"
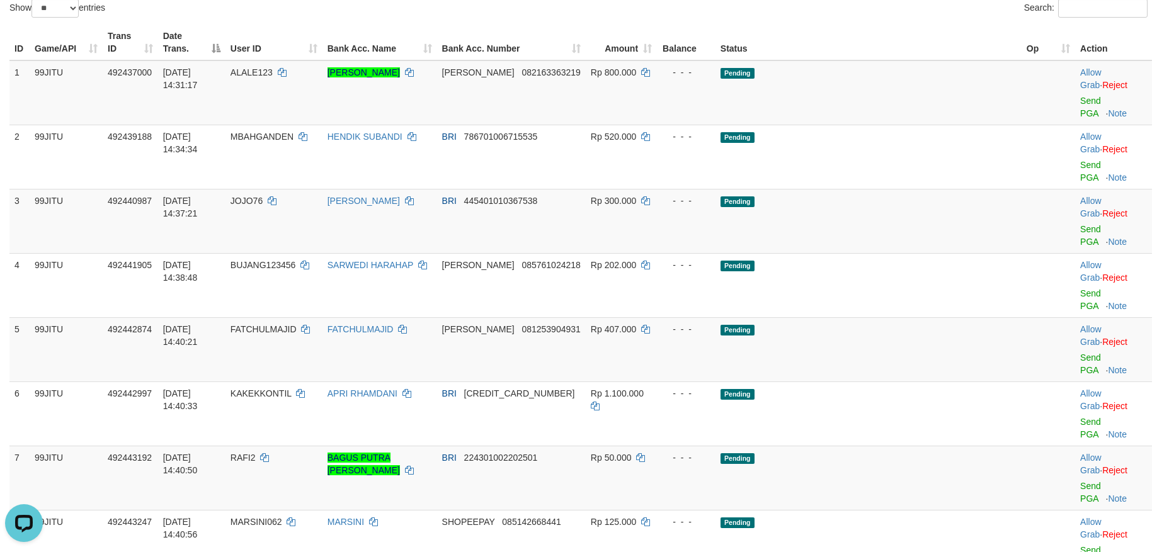
copy td "DAFIT99"
copy td "HATIMUNAH"
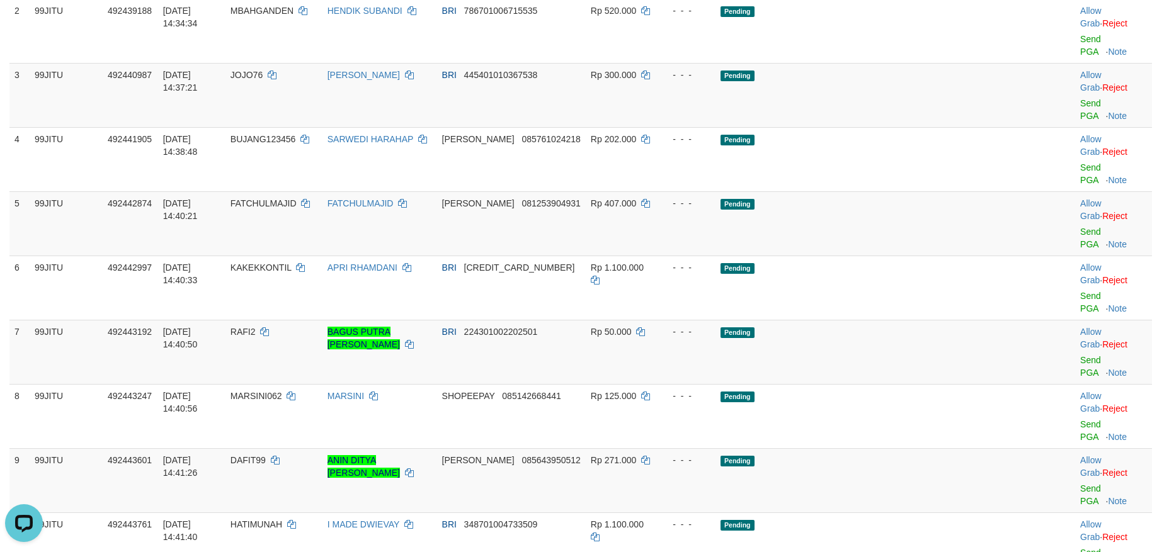
copy td "ROBINREZ"
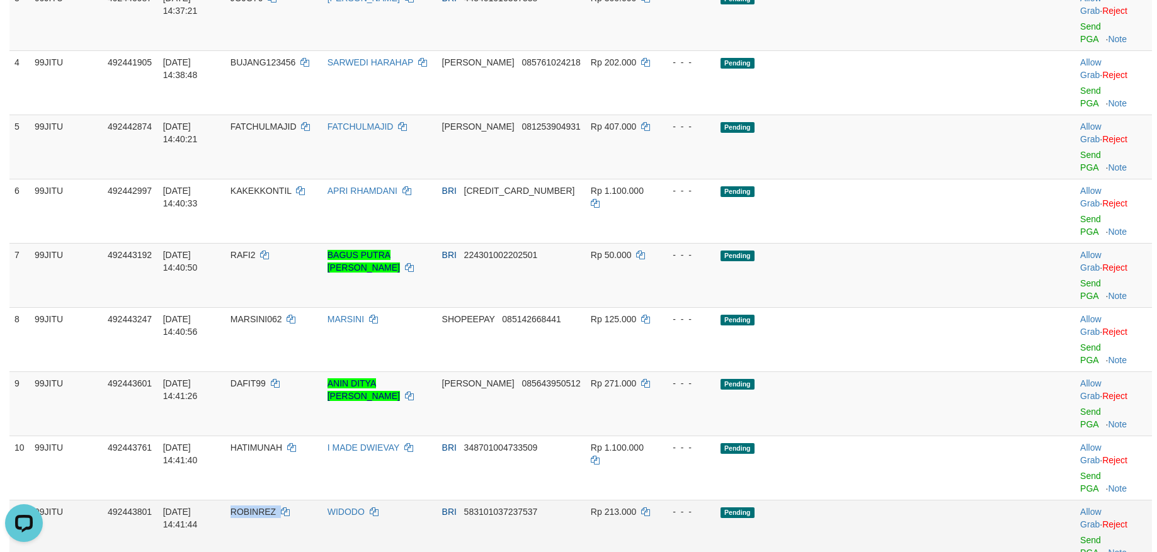
scroll to position [388, 0]
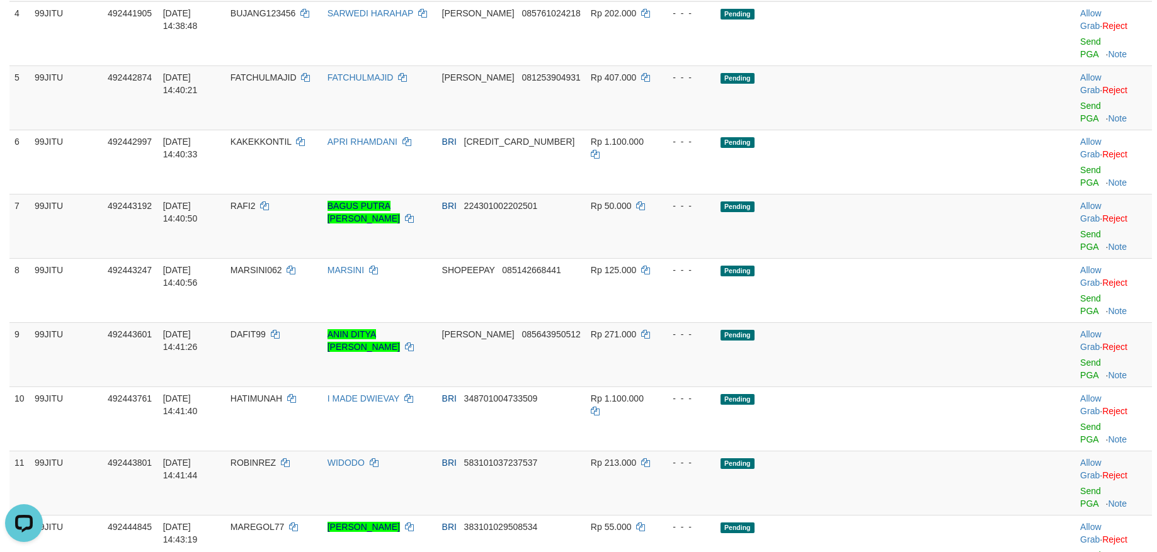
copy td "HAMIM"
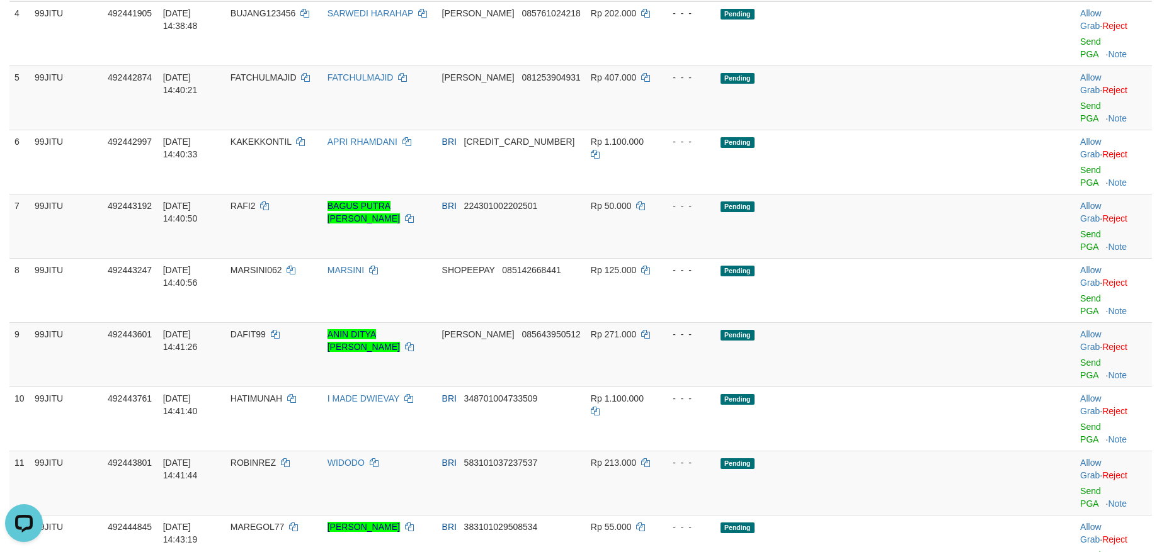
copy td "PENGEMISTUA9"
copy td "LAKO"
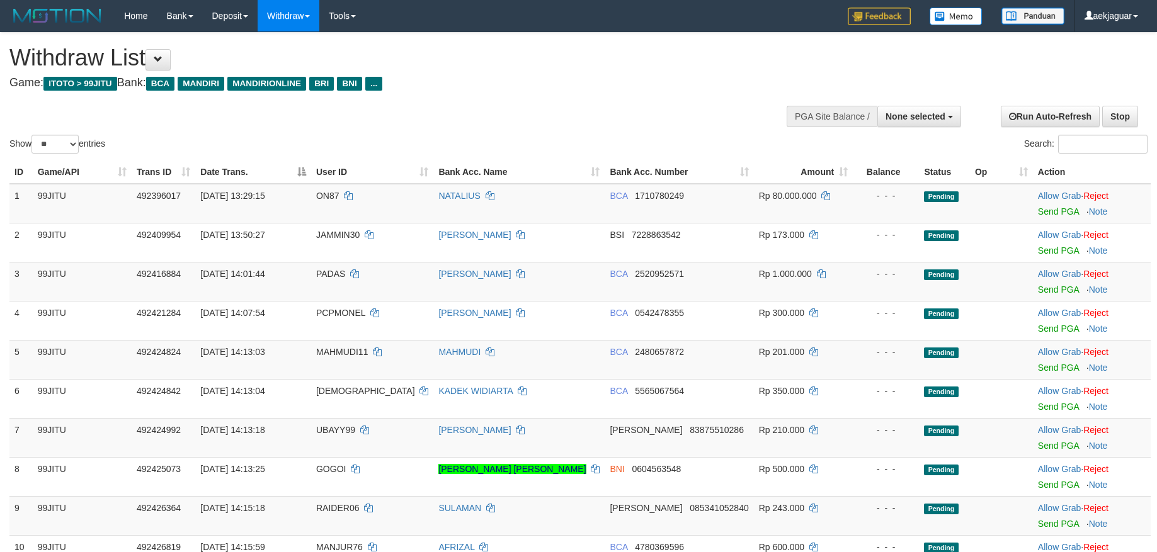
select select
select select "**"
select select
select select "**"
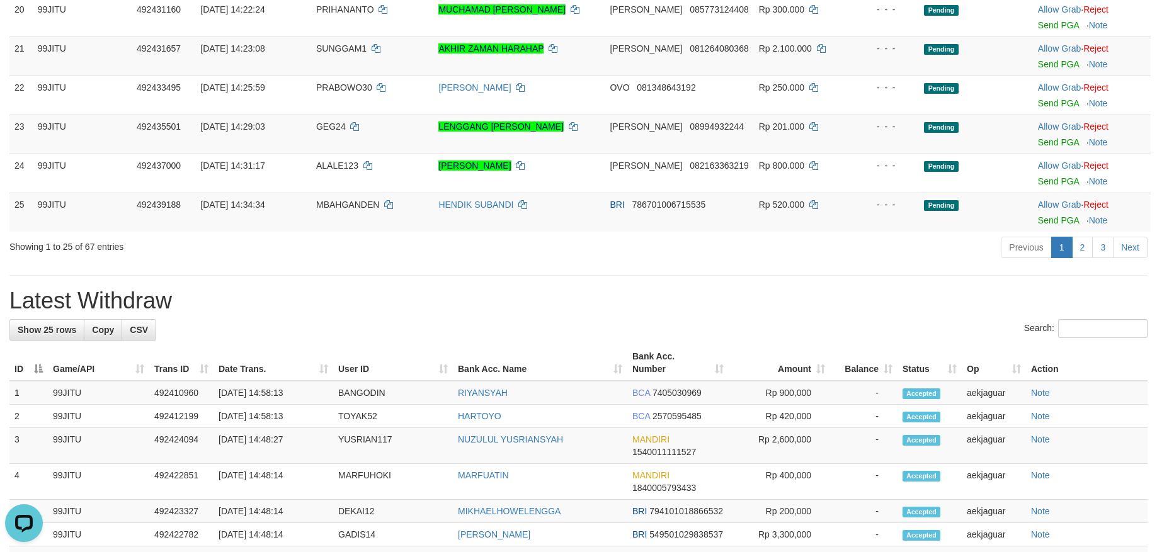
scroll to position [756, 0]
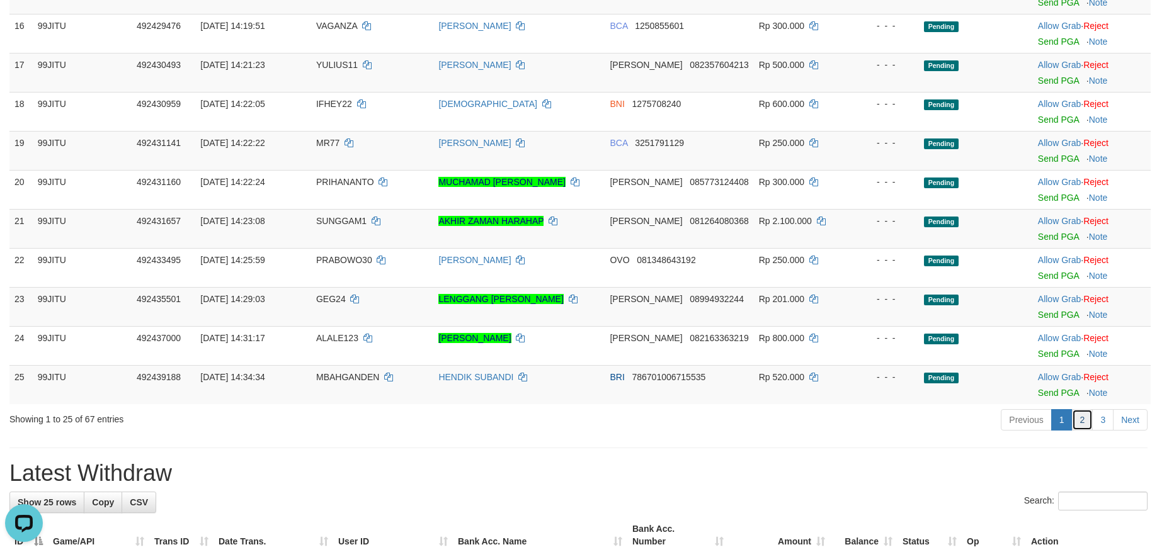
click at [1085, 414] on link "2" at bounding box center [1082, 419] width 21 height 21
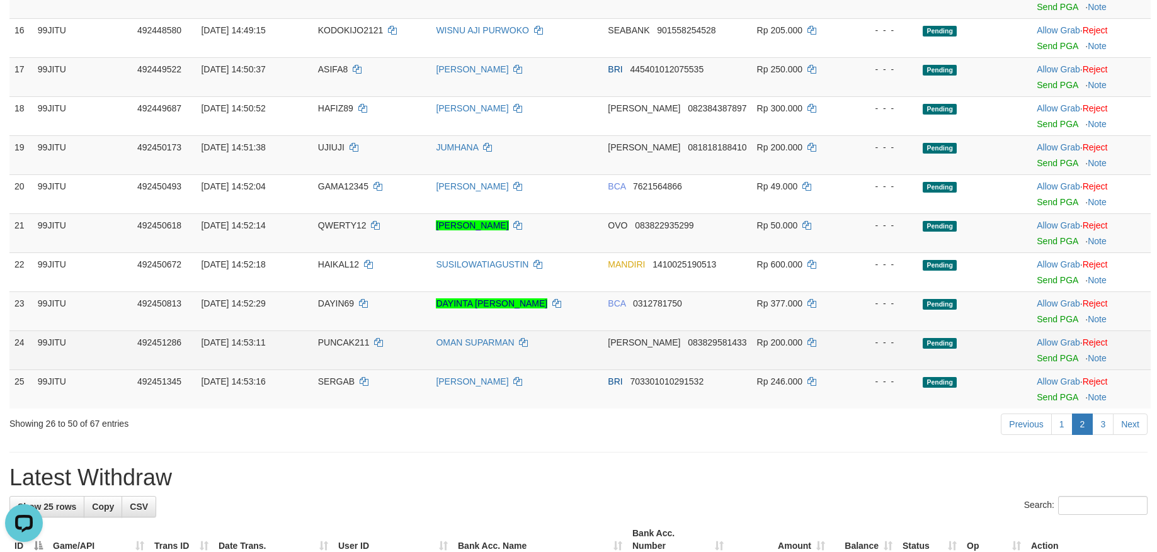
scroll to position [882, 0]
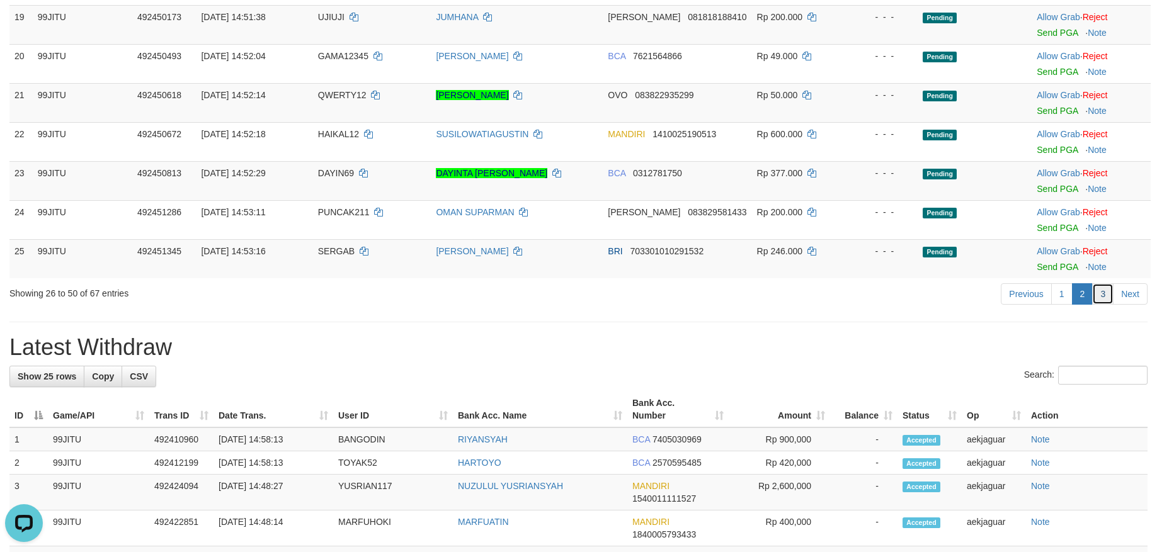
click at [1100, 292] on link "3" at bounding box center [1102, 293] width 21 height 21
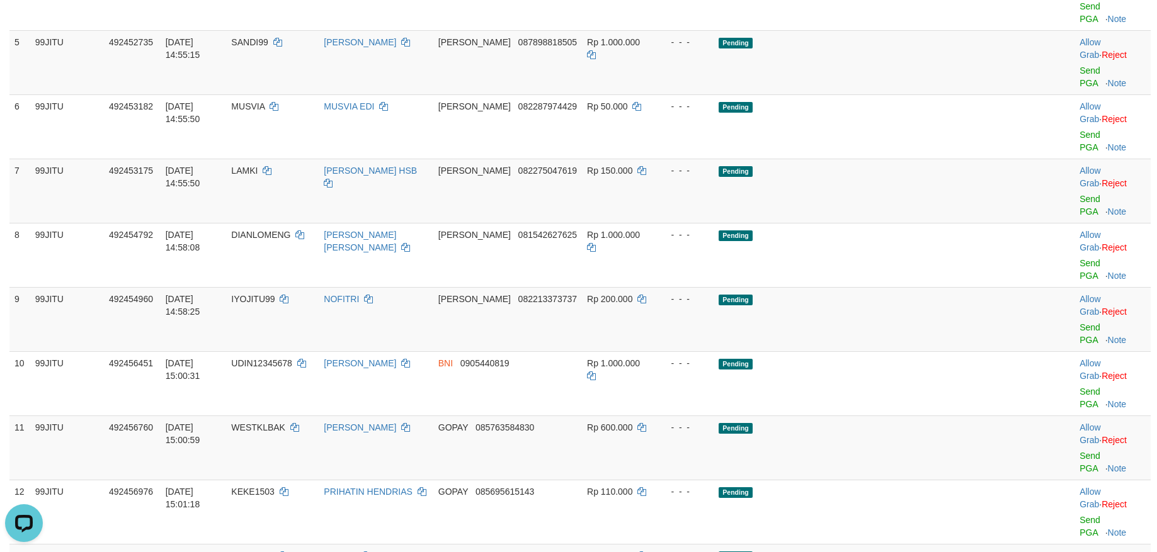
scroll to position [504, 0]
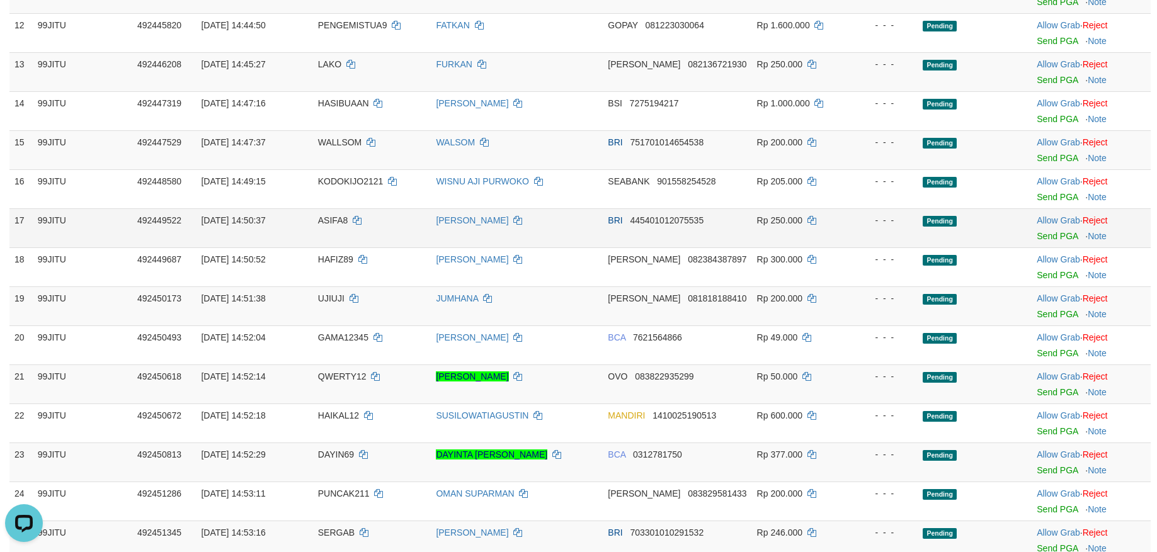
scroll to position [631, 0]
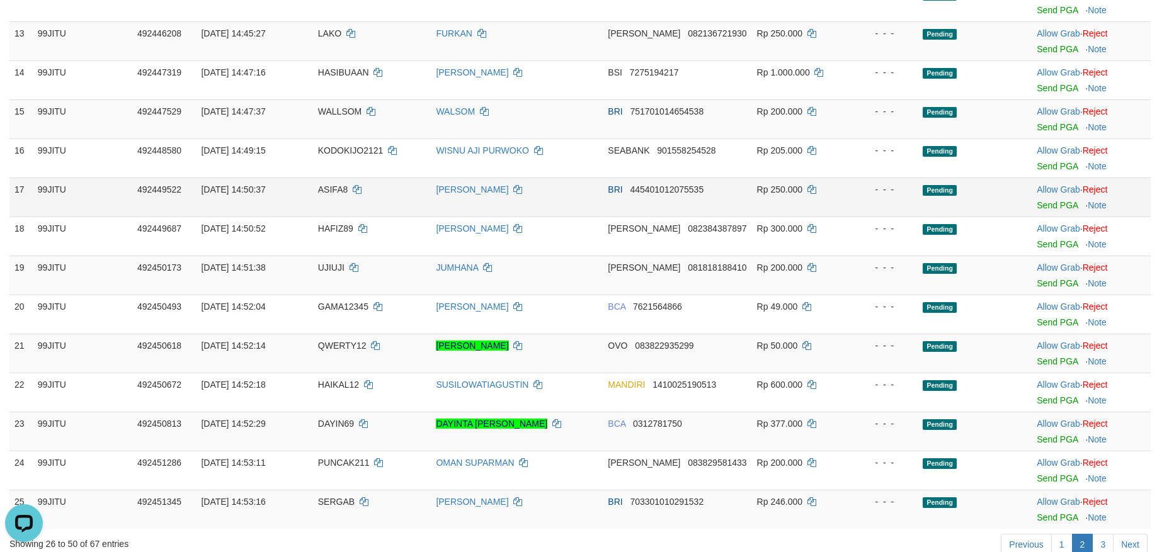
click at [321, 188] on td "ASIFA8" at bounding box center [372, 197] width 118 height 39
copy td "ASIFA8"
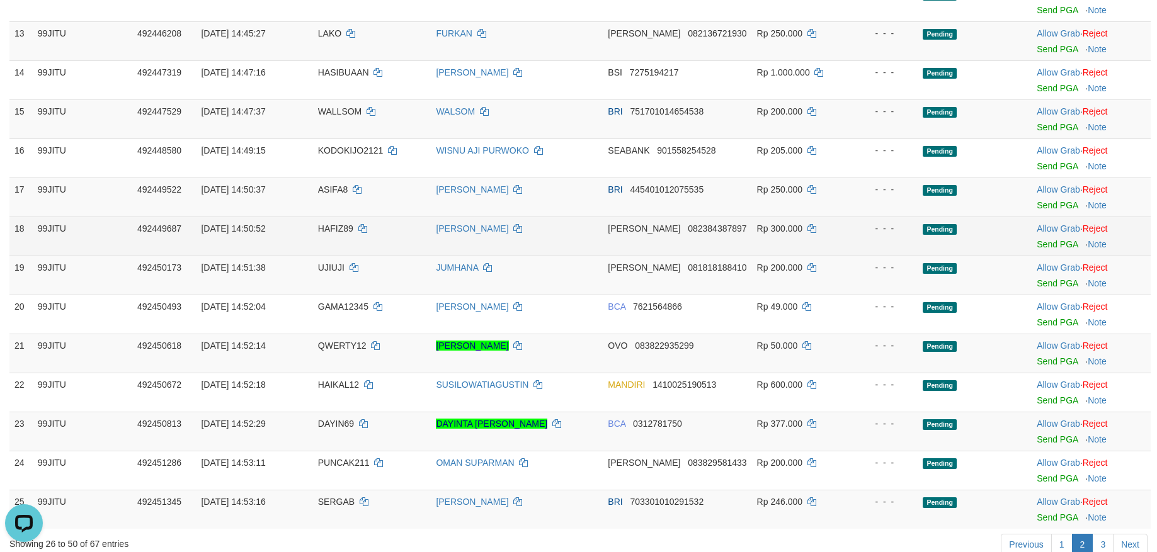
click at [334, 229] on span "HAFIZ89" at bounding box center [335, 229] width 35 height 10
copy td "HAFIZ89"
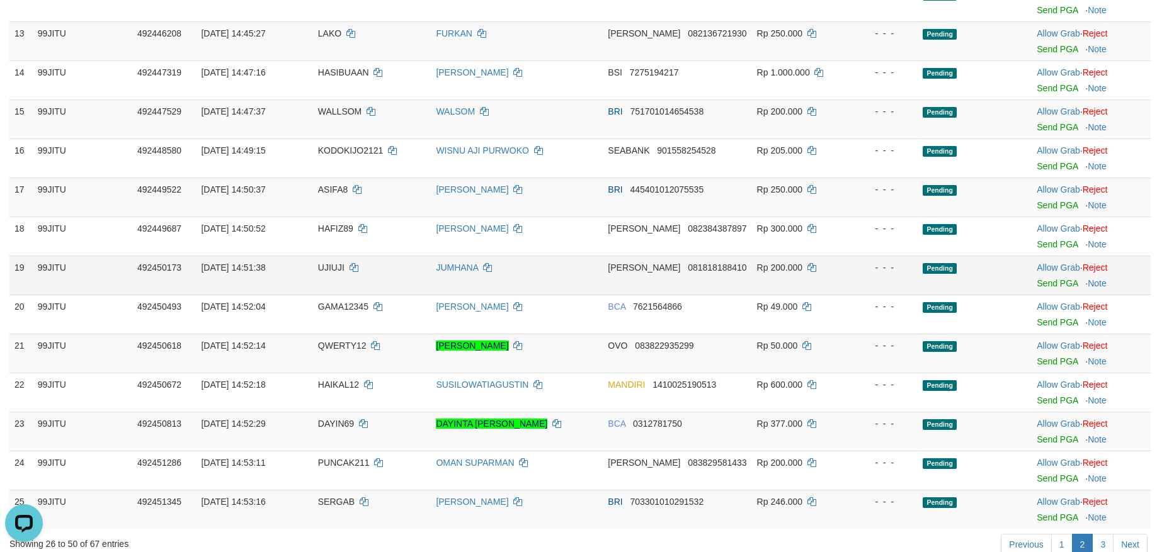
click at [319, 275] on td "UJIUJI" at bounding box center [372, 275] width 118 height 39
copy td "UJIUJI"
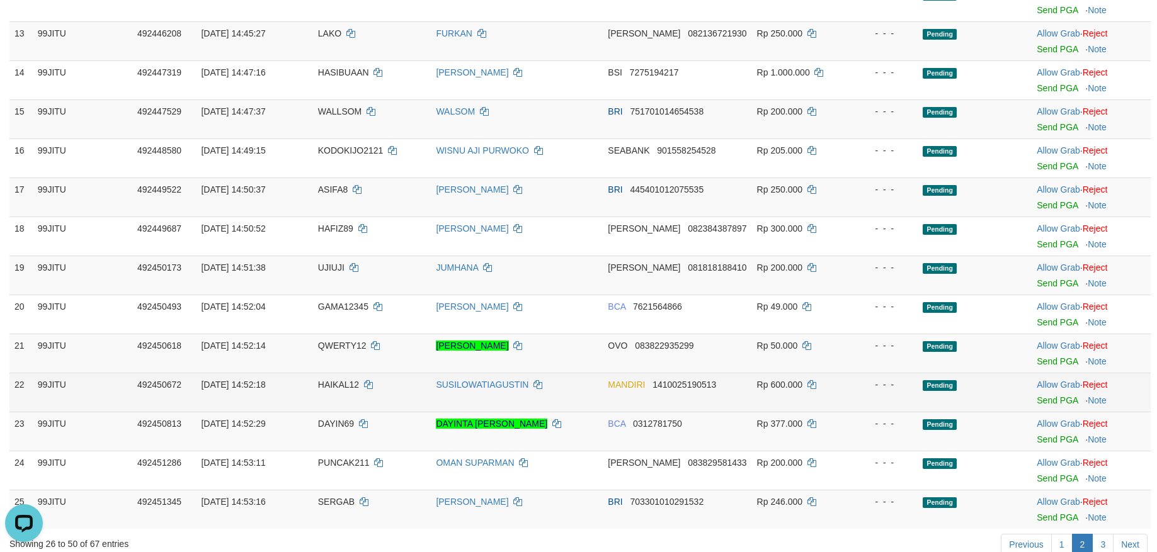
click at [335, 390] on td "HAIKAL12" at bounding box center [372, 392] width 118 height 39
copy td "HAIKAL12"
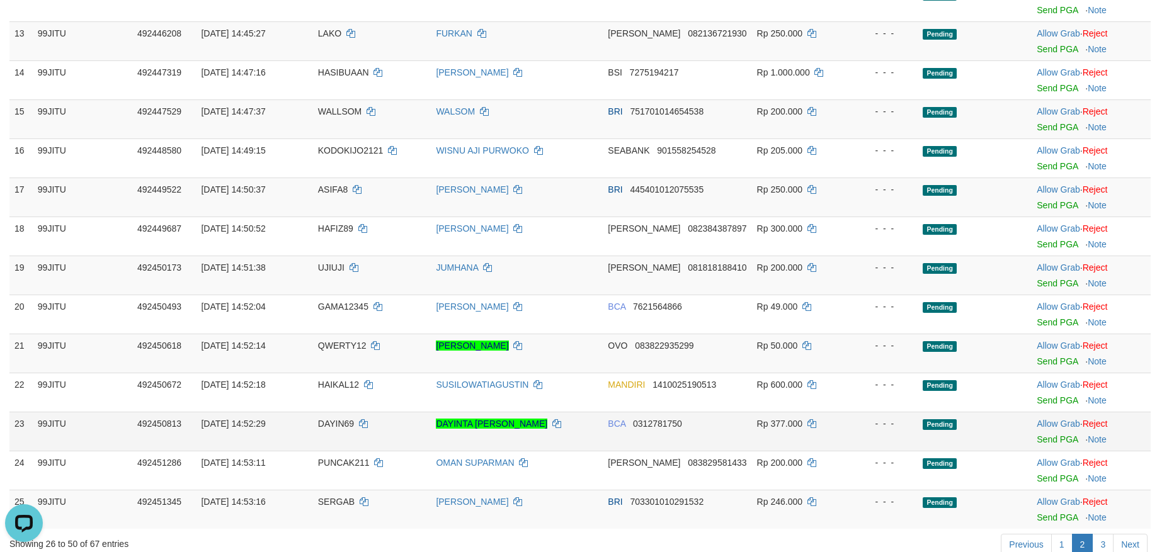
click at [333, 432] on td "DAYIN69" at bounding box center [372, 431] width 118 height 39
click at [333, 431] on td "DAYIN69" at bounding box center [372, 431] width 118 height 39
copy span "DAYIN69"
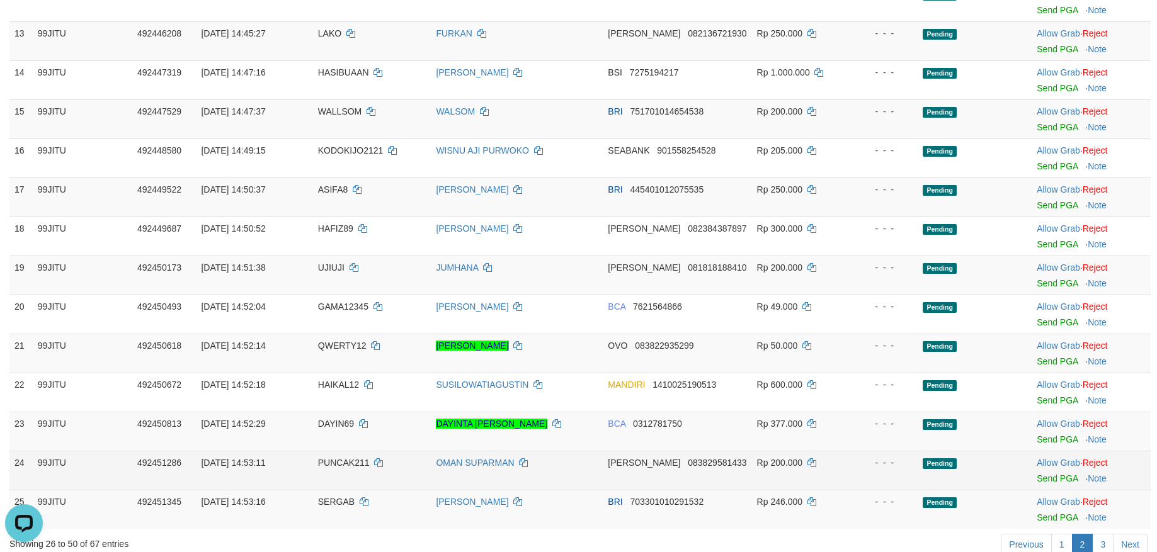
click at [325, 464] on span "PUNCAK211" at bounding box center [344, 463] width 52 height 10
copy td "PUNCAK211"
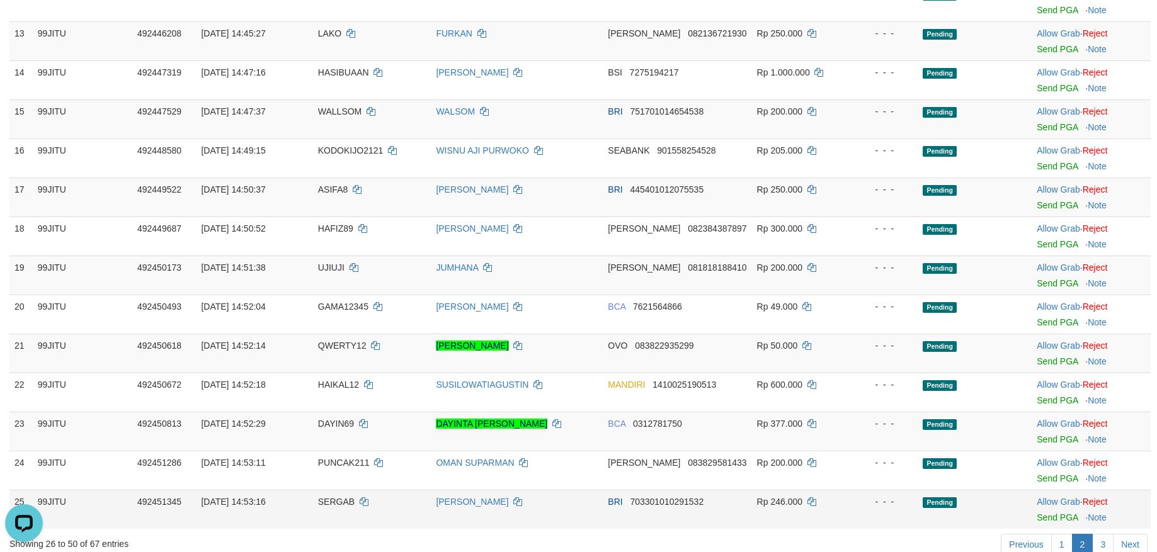
click at [334, 508] on td "SERGAB" at bounding box center [372, 509] width 118 height 39
copy td "SERGAB"
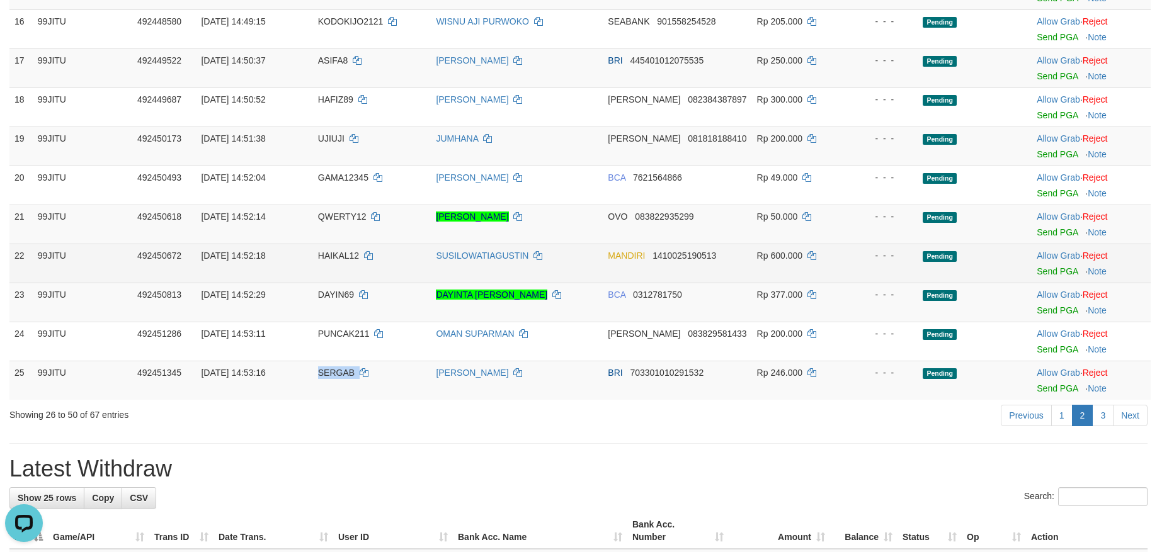
scroll to position [883, 0]
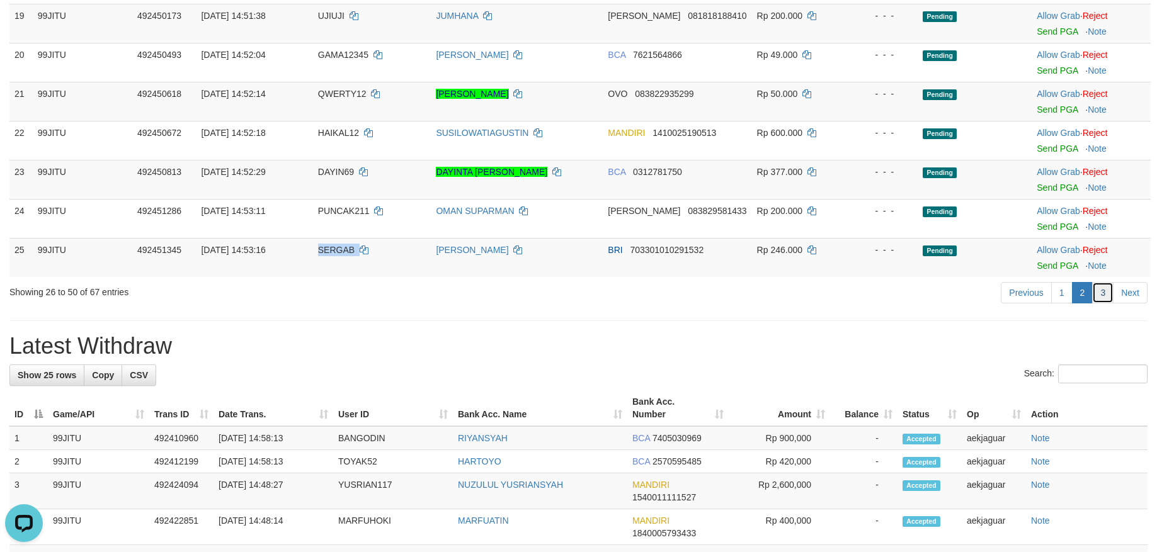
click at [1098, 287] on link "3" at bounding box center [1102, 292] width 21 height 21
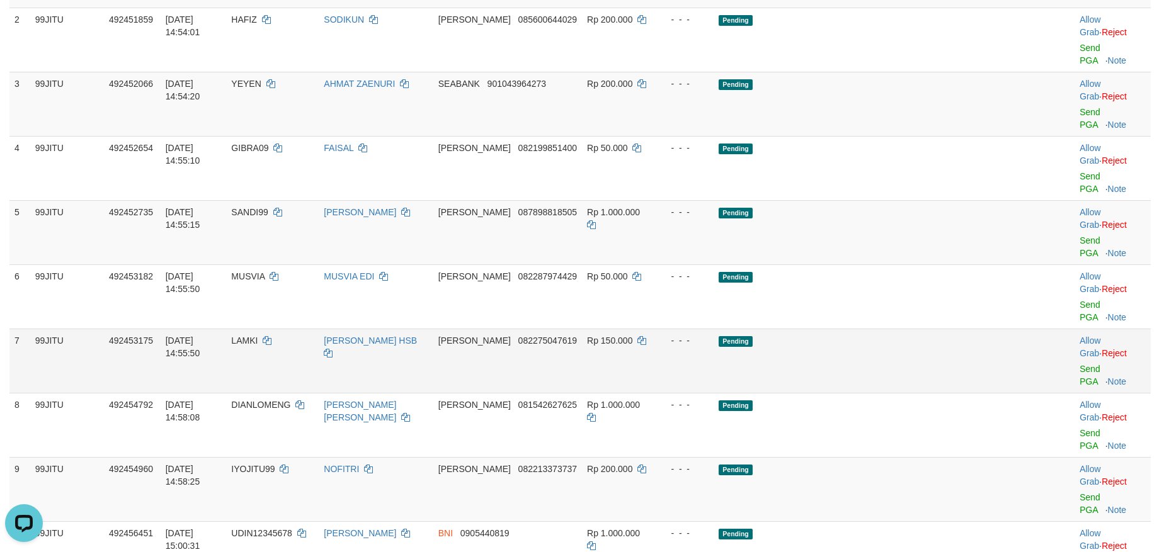
scroll to position [1, 0]
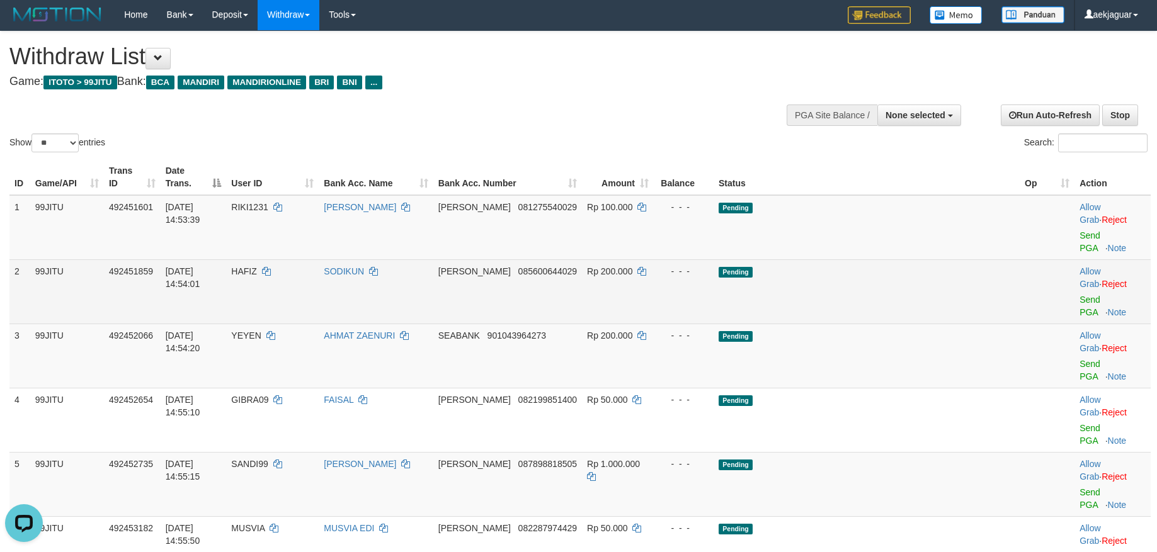
click at [256, 266] on span "HAFIZ" at bounding box center [243, 271] width 25 height 10
copy td "HAFIZ"
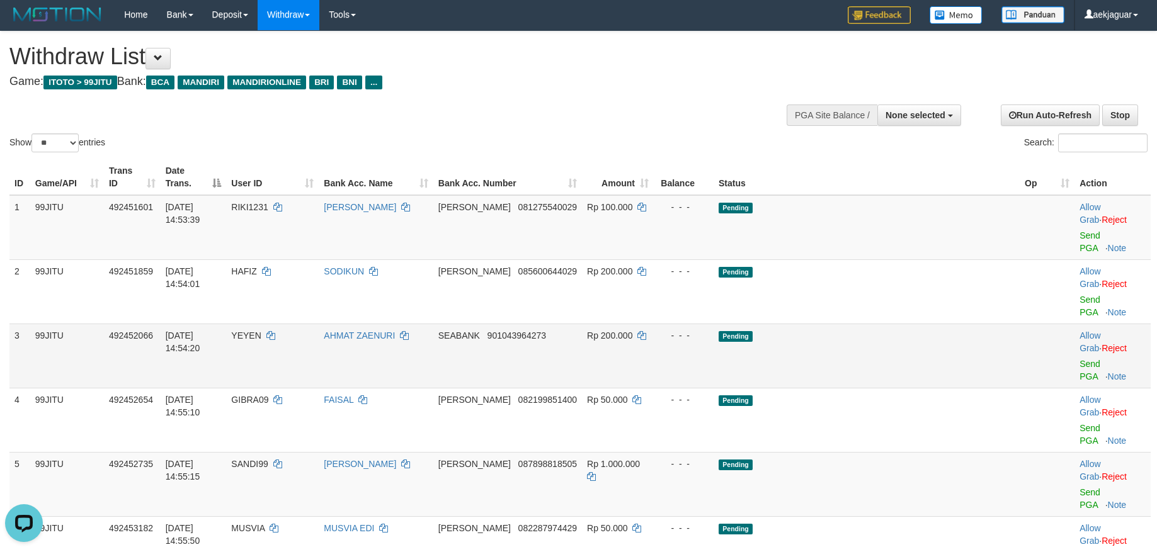
click at [261, 331] on span "YEYEN" at bounding box center [246, 336] width 30 height 10
copy td "YEYEN"
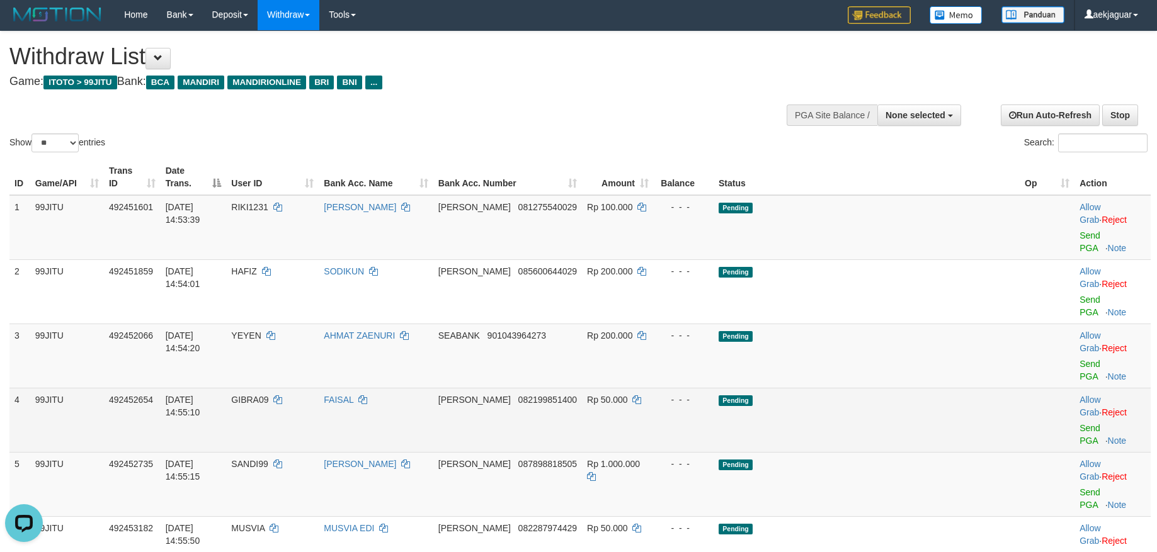
click at [268, 395] on span "GIBRA09" at bounding box center [249, 400] width 37 height 10
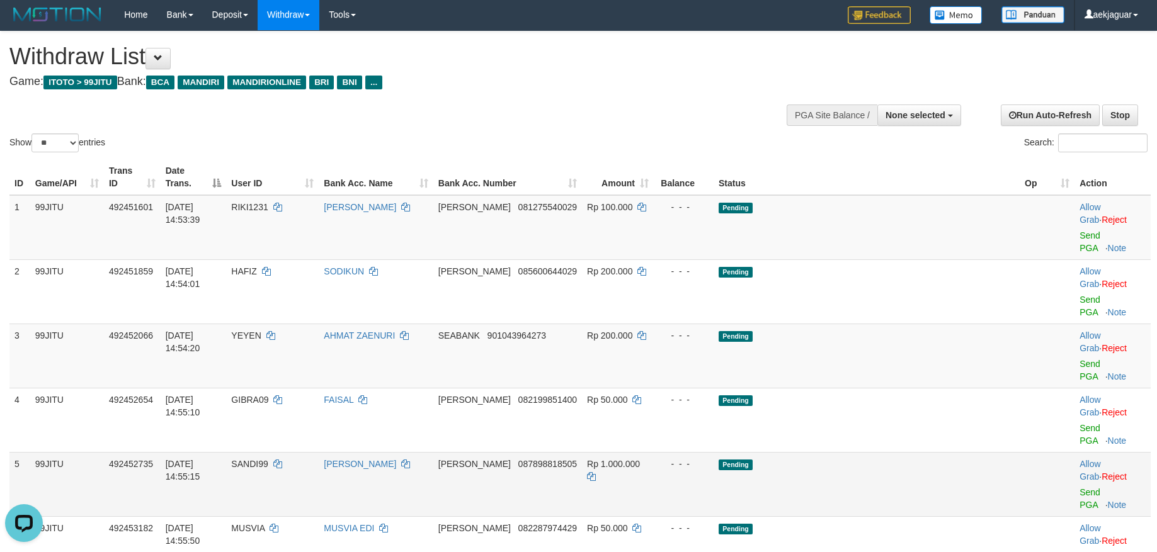
click at [268, 459] on span "SANDI99" at bounding box center [249, 464] width 37 height 10
copy td "SANDI99"
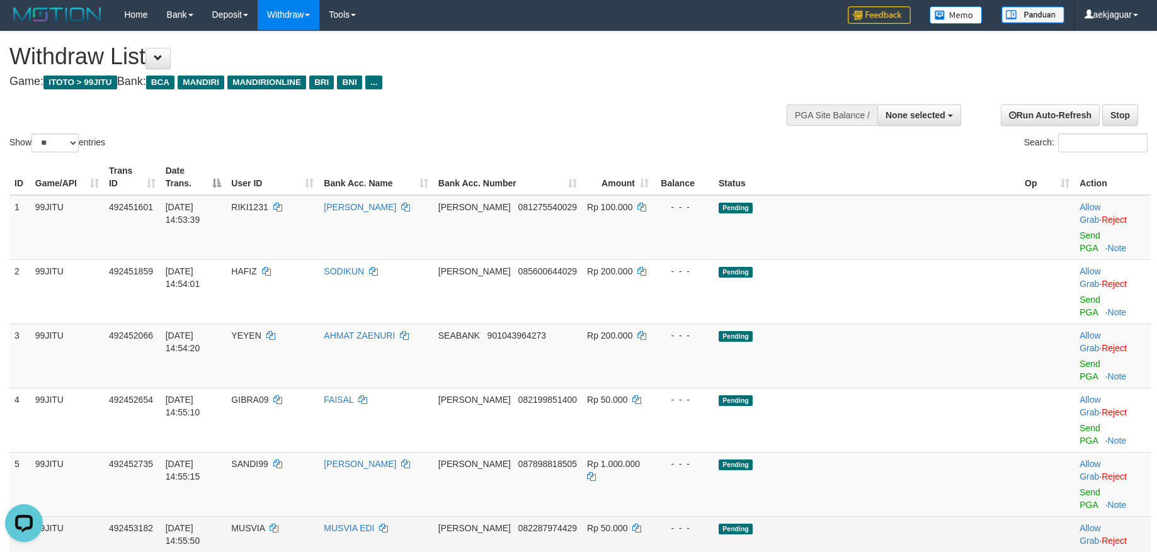
click at [264, 523] on span "MUSVIA" at bounding box center [247, 528] width 33 height 10
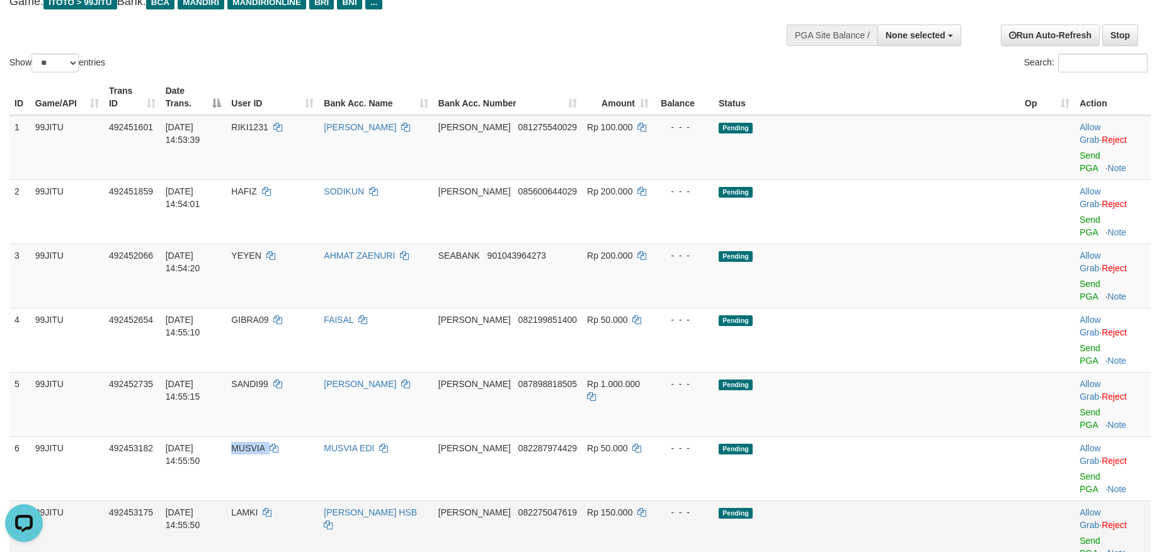
scroll to position [127, 0]
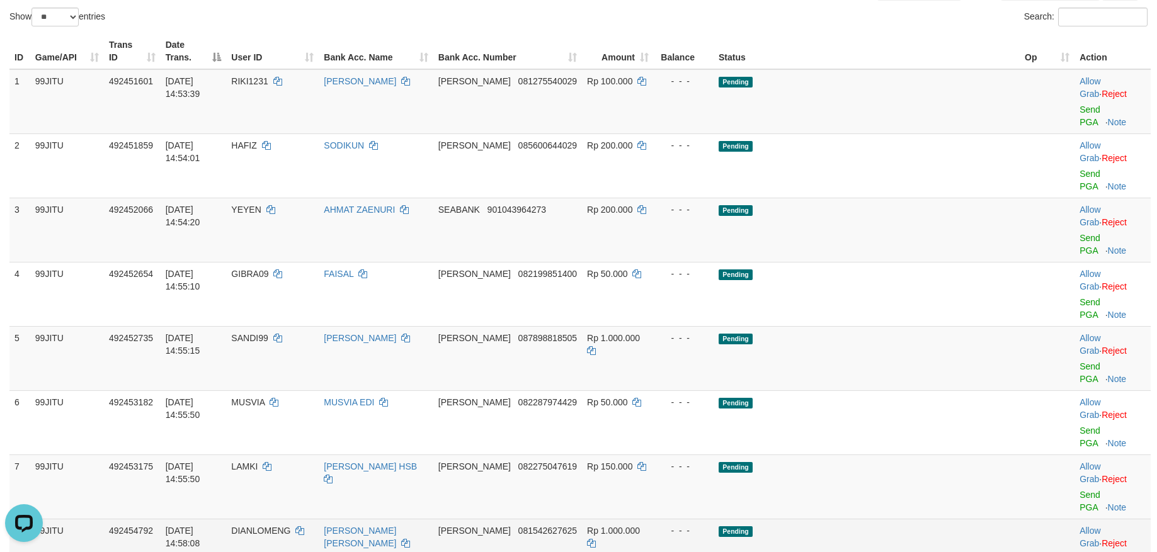
click at [290, 526] on span "DIANLOMENG" at bounding box center [260, 531] width 59 height 10
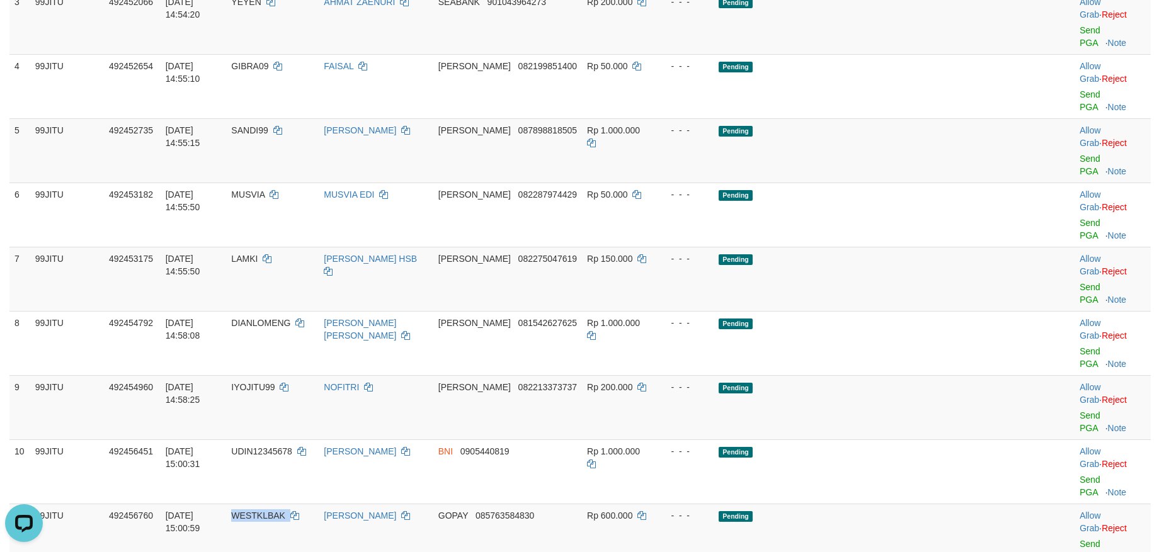
scroll to position [379, 0]
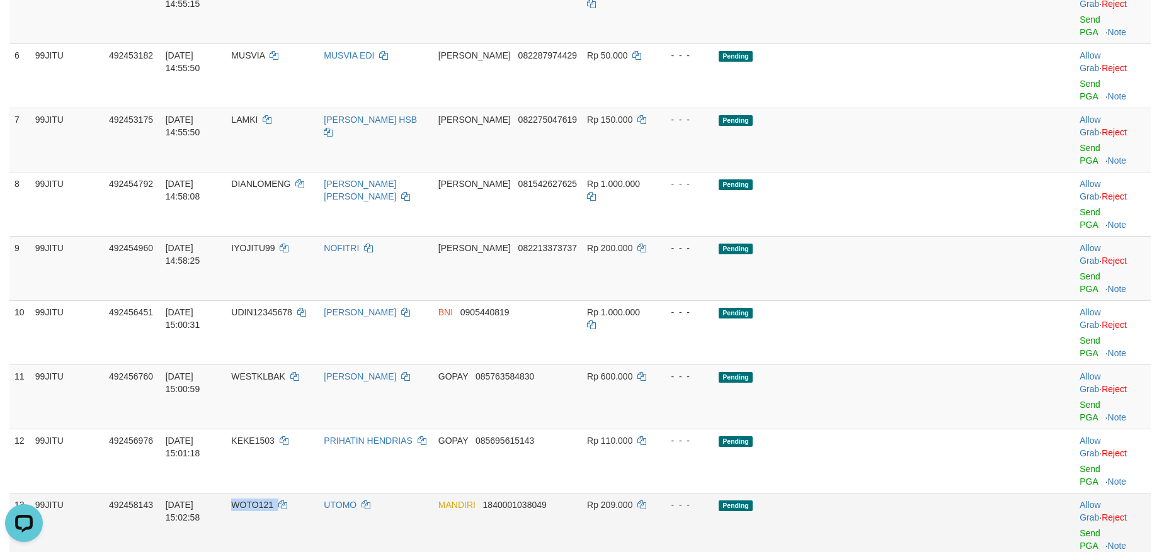
scroll to position [505, 0]
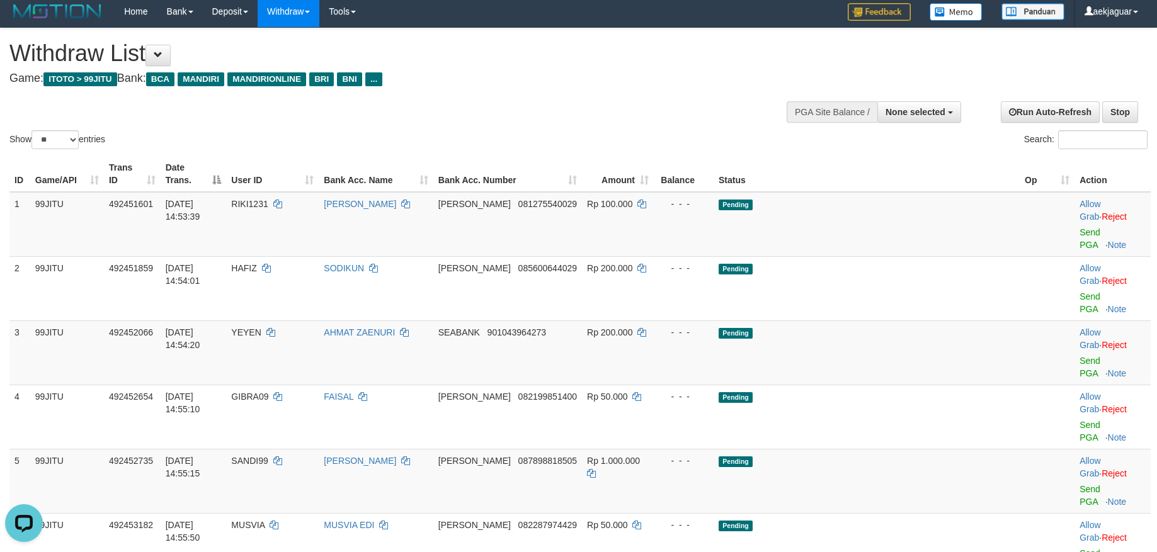
scroll to position [0, 0]
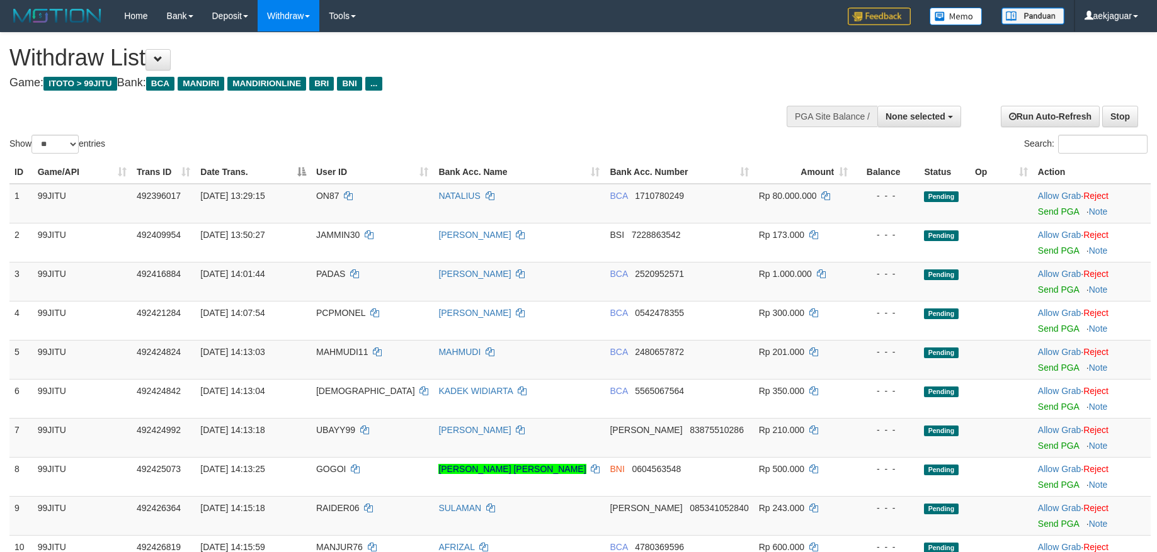
select select
select select "**"
click at [1038, 290] on link "Send PGA" at bounding box center [1058, 290] width 41 height 10
click at [1038, 360] on div at bounding box center [1092, 359] width 108 height 3
click at [1047, 369] on link "Send PGA" at bounding box center [1058, 368] width 41 height 10
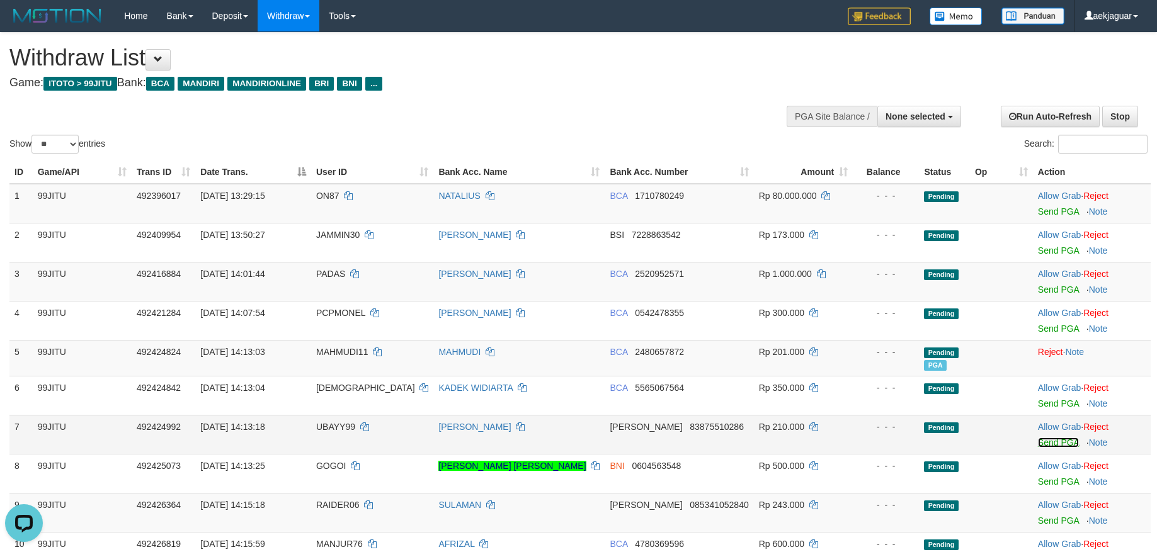
click at [1039, 442] on link "Send PGA" at bounding box center [1058, 443] width 41 height 10
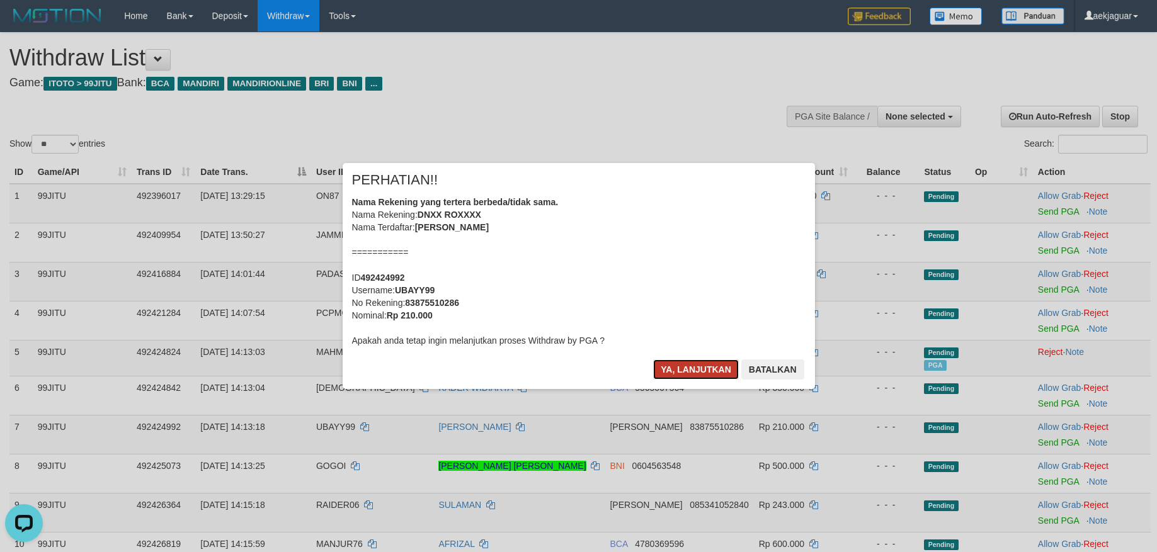
click at [702, 372] on button "Ya, lanjutkan" at bounding box center [696, 370] width 86 height 20
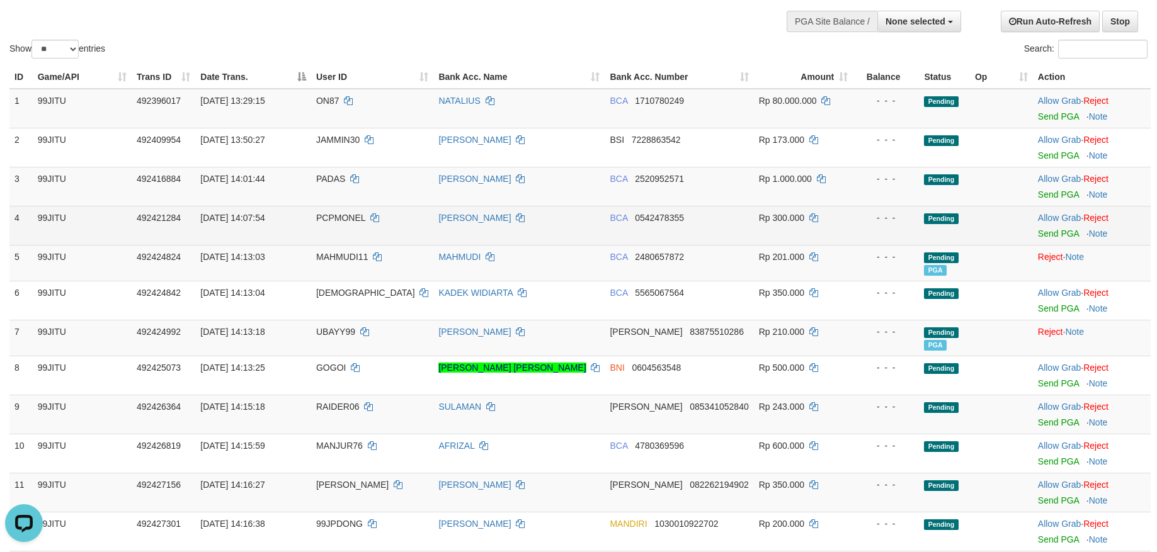
scroll to position [126, 0]
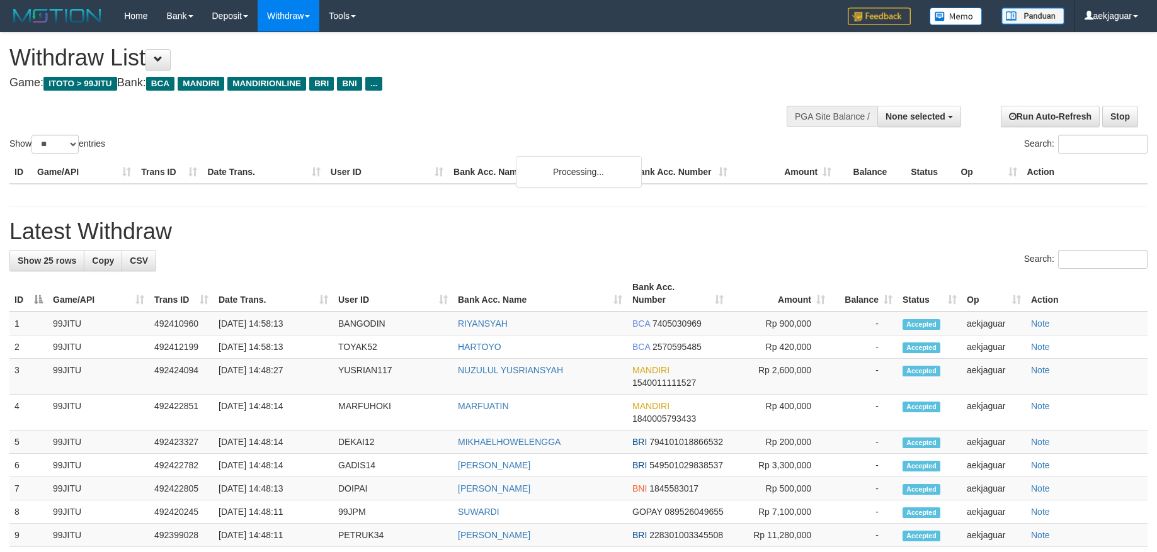
select select
select select "**"
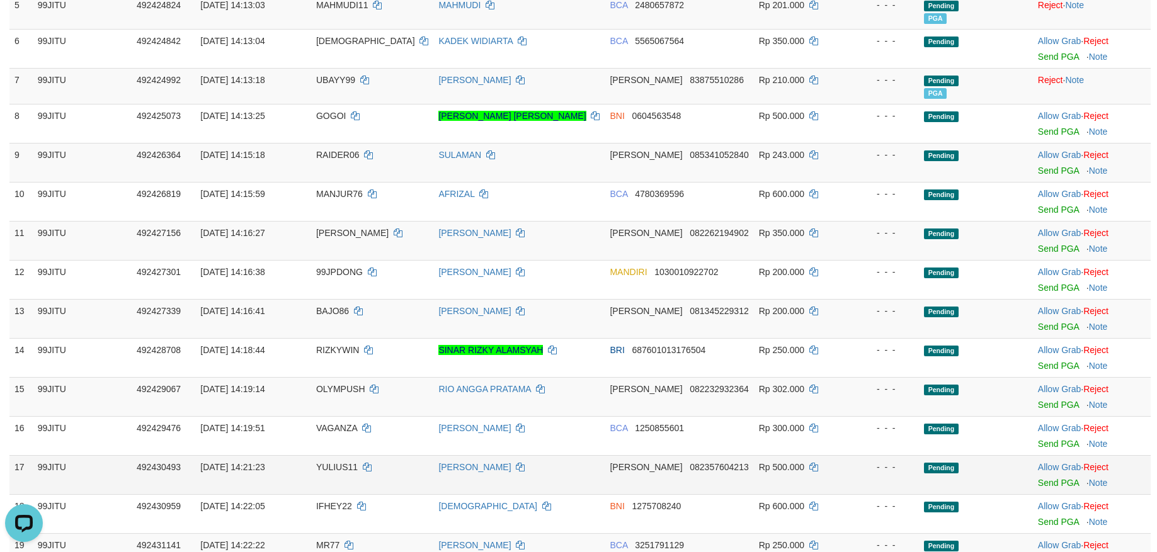
scroll to position [378, 0]
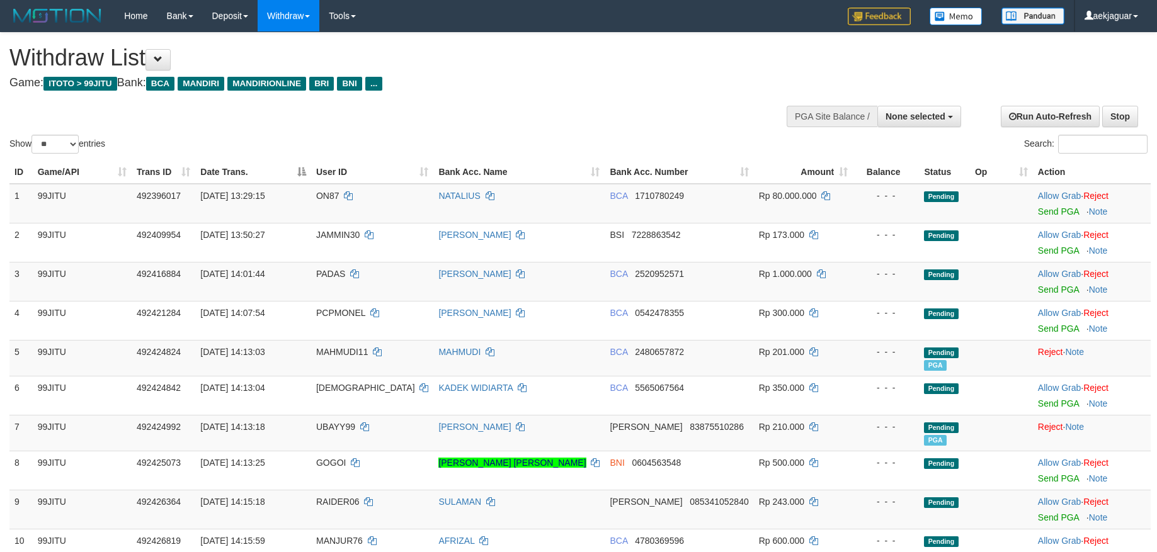
select select
select select "**"
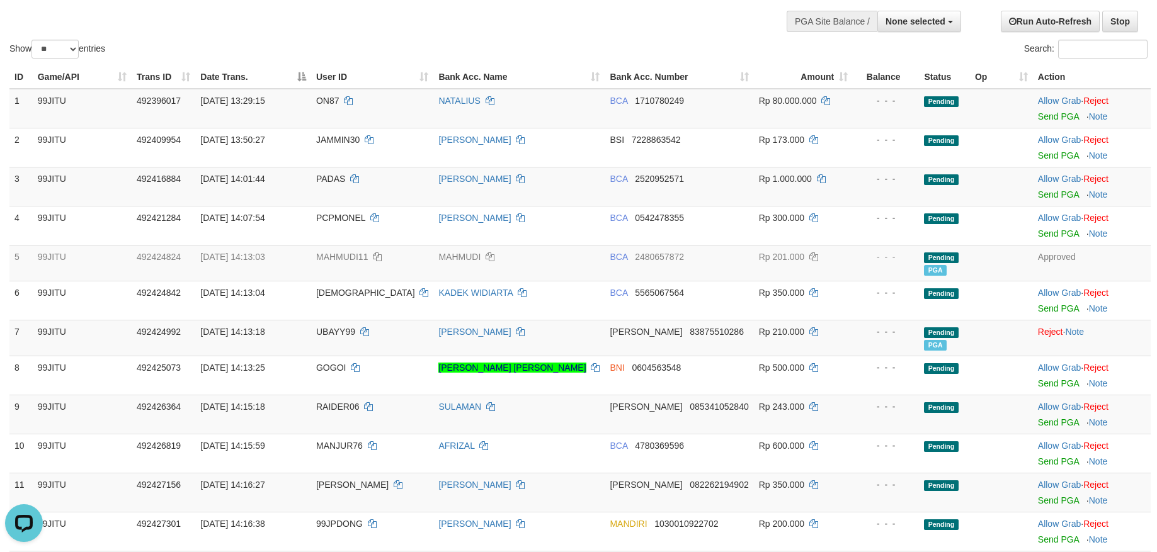
scroll to position [126, 0]
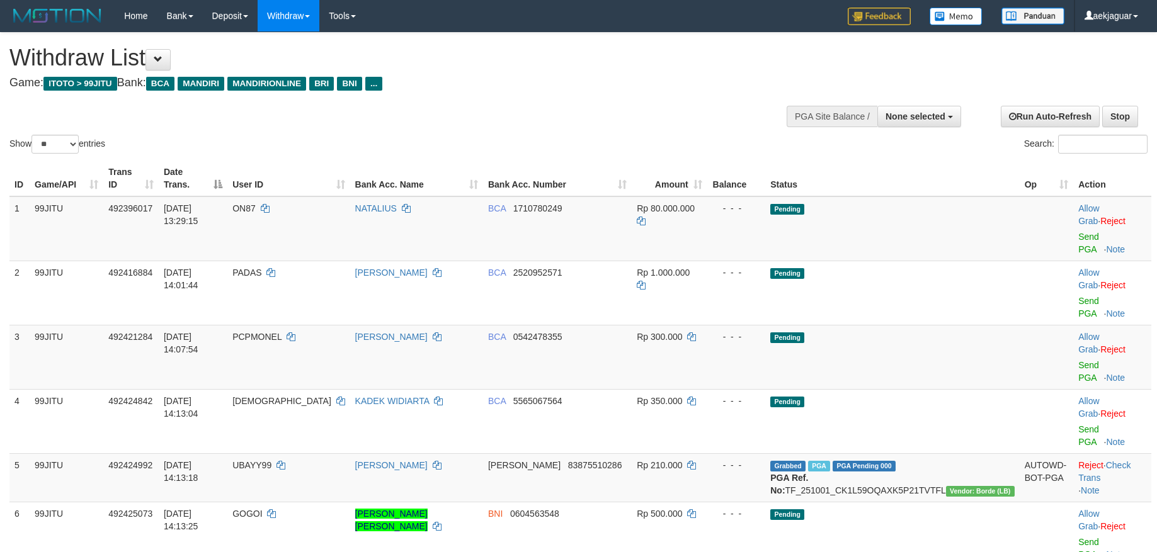
select select
select select "**"
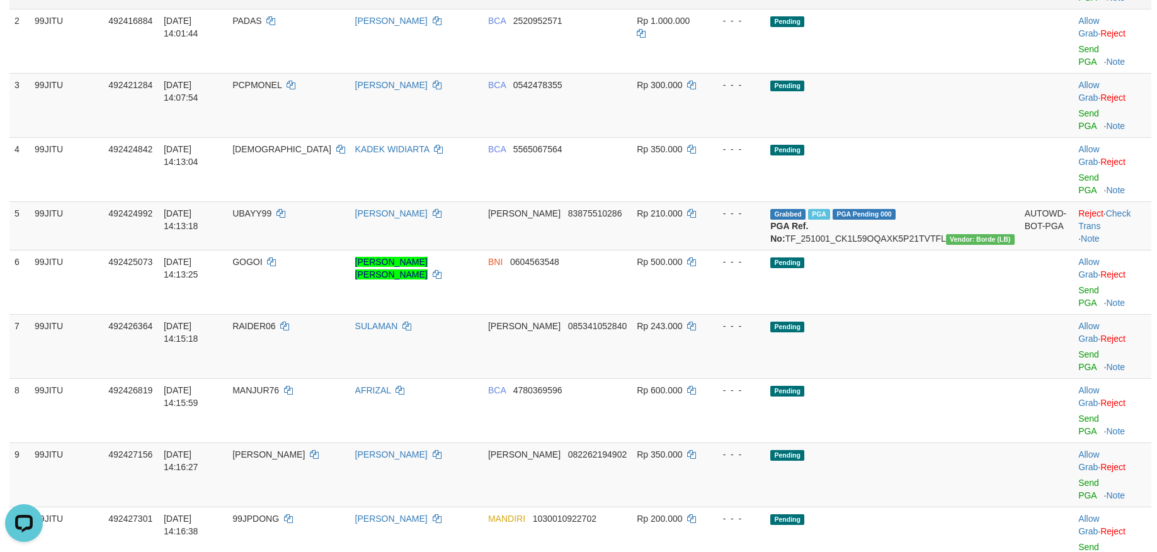
scroll to position [126, 0]
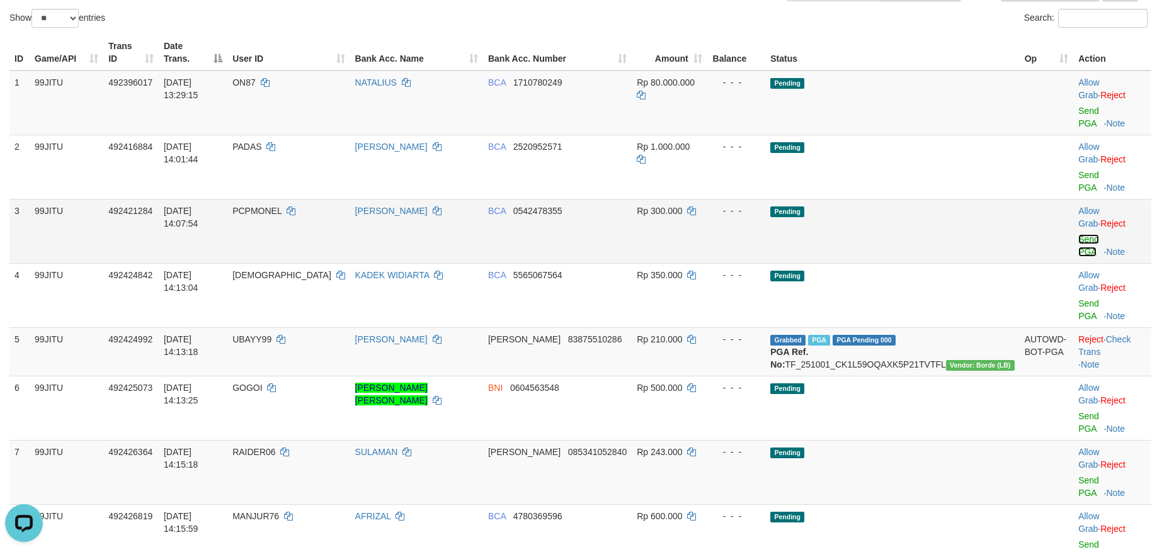
click at [1078, 234] on link "Send PGA" at bounding box center [1088, 245] width 21 height 23
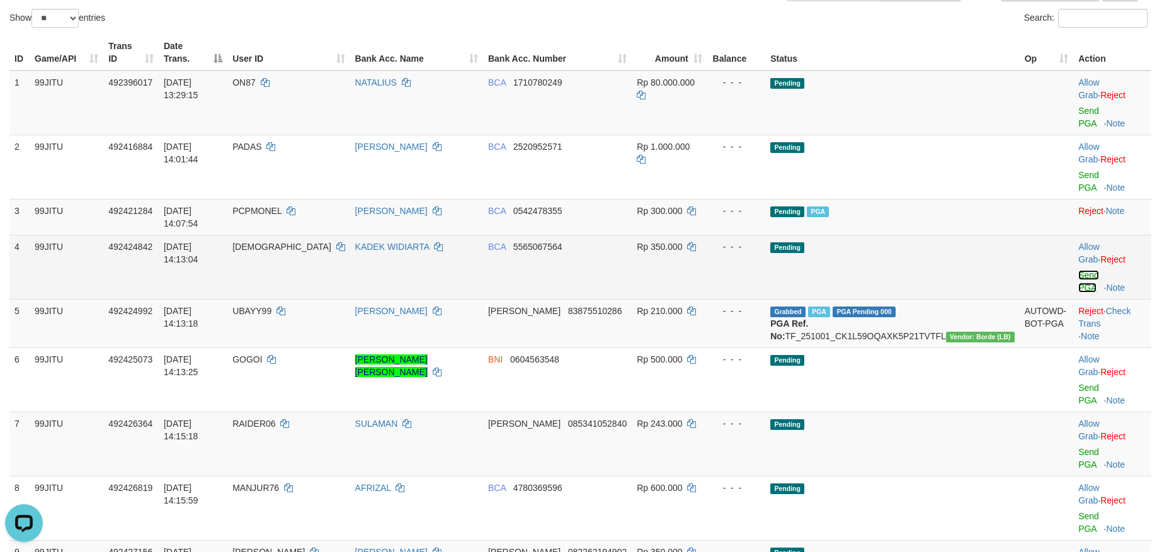
click at [1078, 270] on link "Send PGA" at bounding box center [1088, 281] width 21 height 23
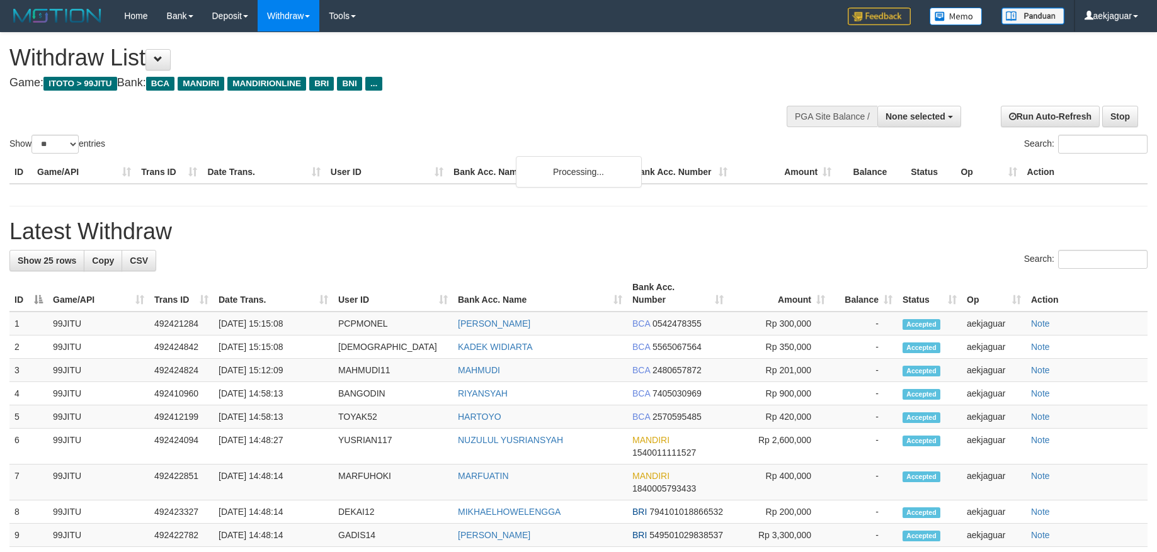
select select
select select "**"
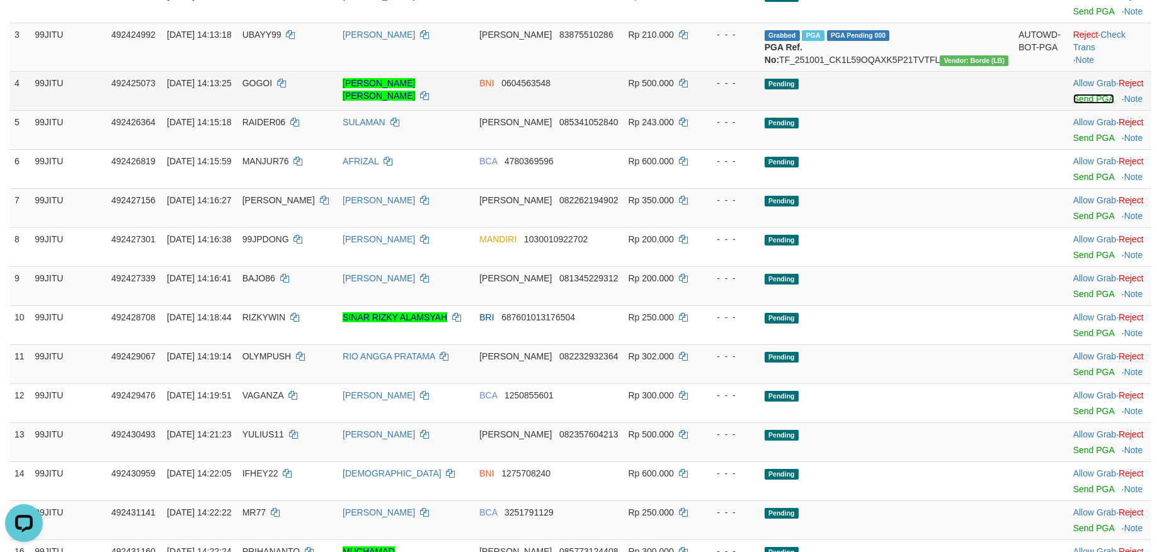
click at [1073, 104] on link "Send PGA" at bounding box center [1093, 99] width 41 height 10
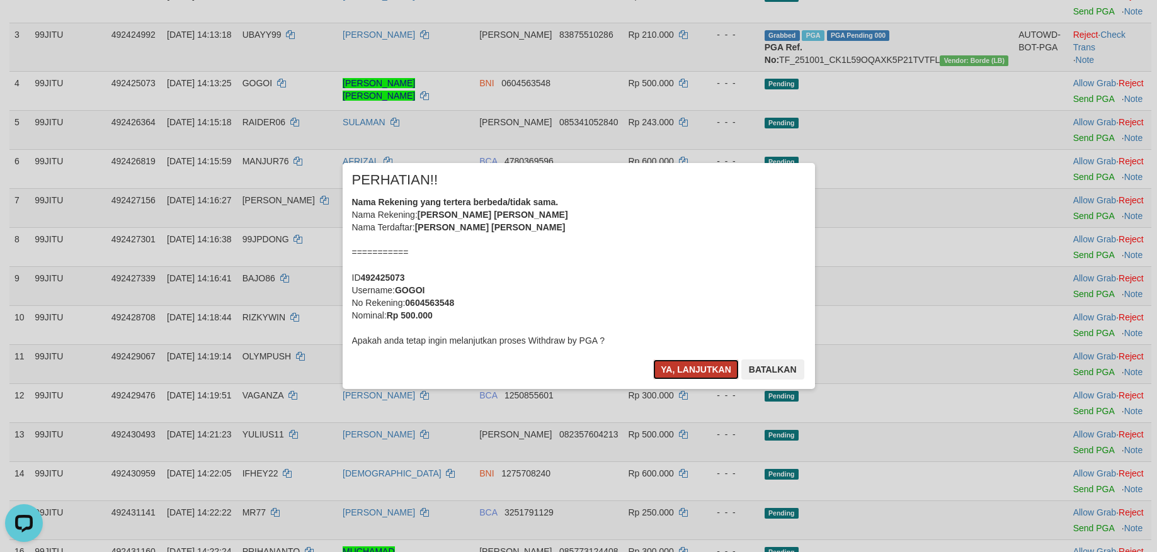
click at [693, 362] on button "Ya, lanjutkan" at bounding box center [696, 370] width 86 height 20
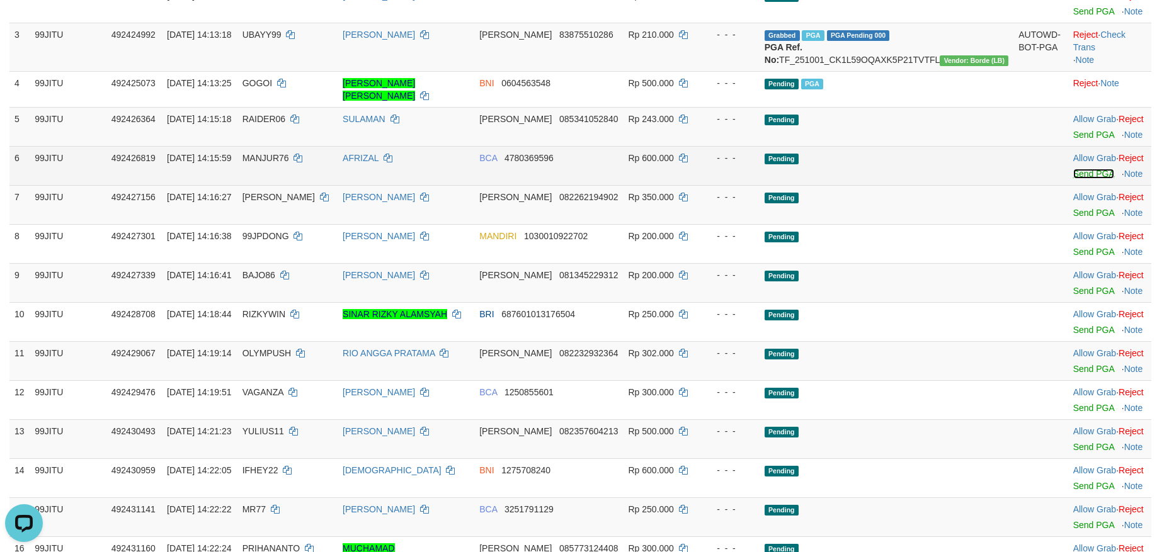
click at [1073, 179] on link "Send PGA" at bounding box center [1093, 174] width 41 height 10
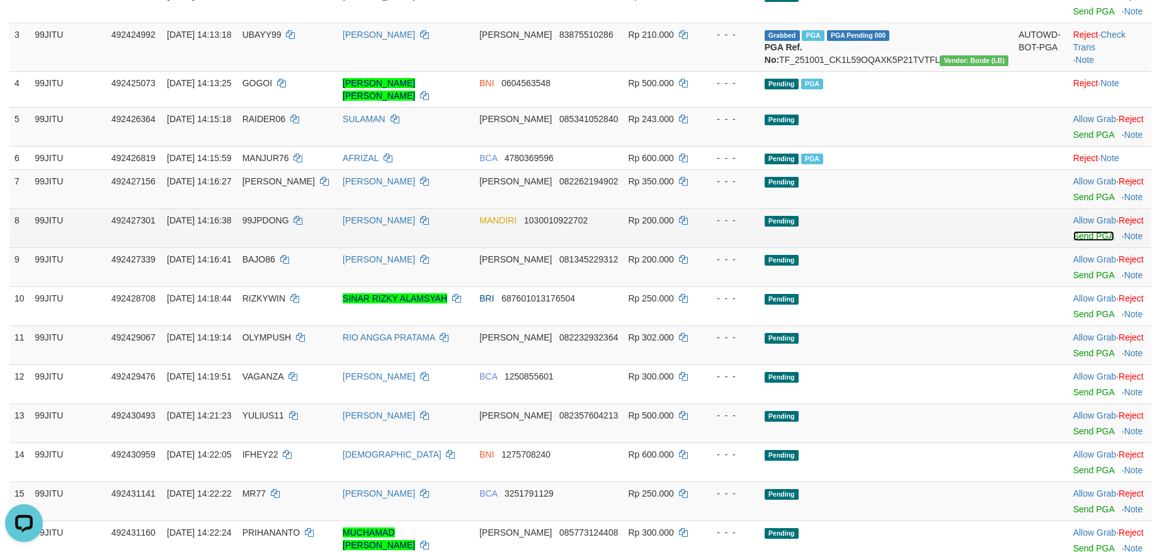
click at [1073, 241] on link "Send PGA" at bounding box center [1093, 236] width 41 height 10
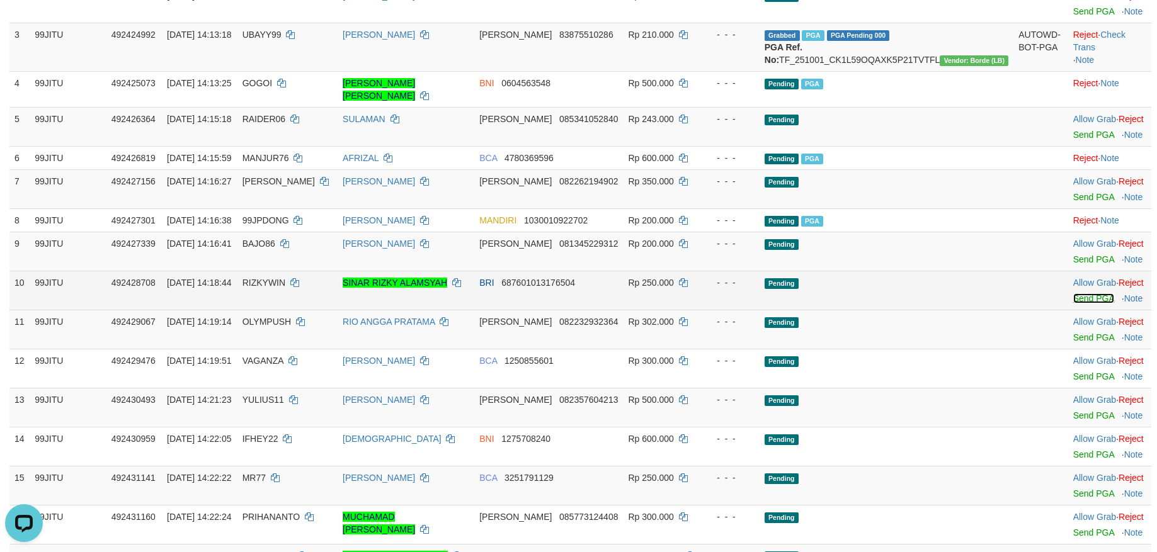
click at [1073, 304] on link "Send PGA" at bounding box center [1093, 298] width 41 height 10
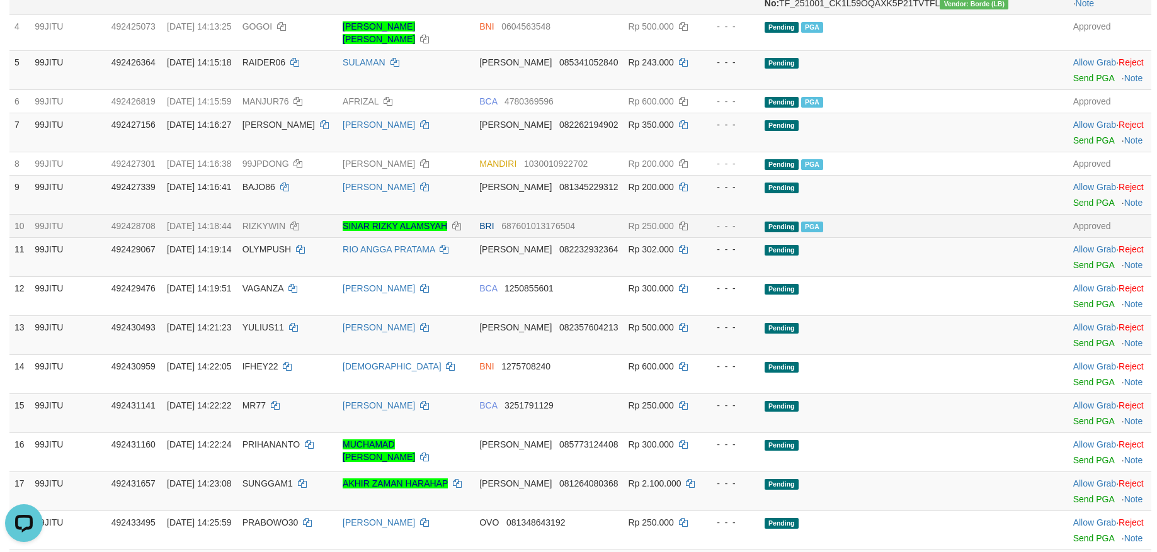
scroll to position [378, 0]
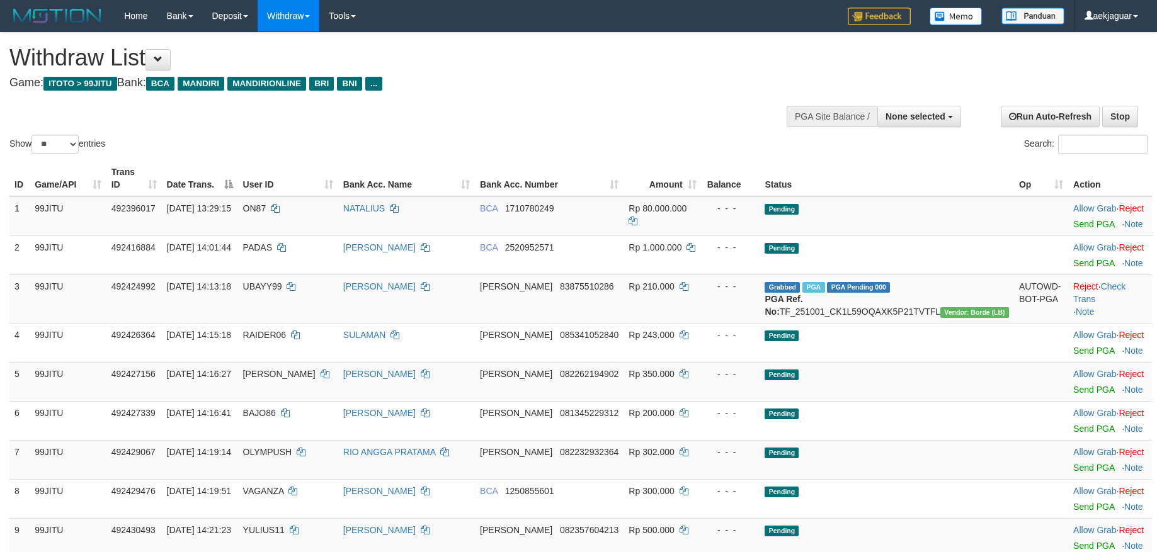
select select
select select "**"
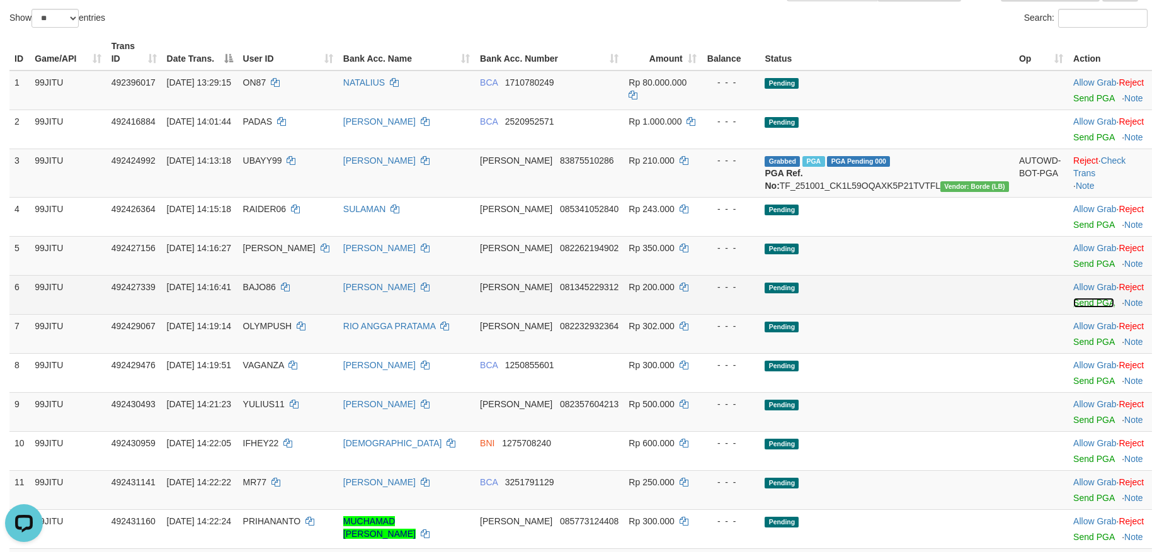
click at [1073, 308] on link "Send PGA" at bounding box center [1093, 303] width 41 height 10
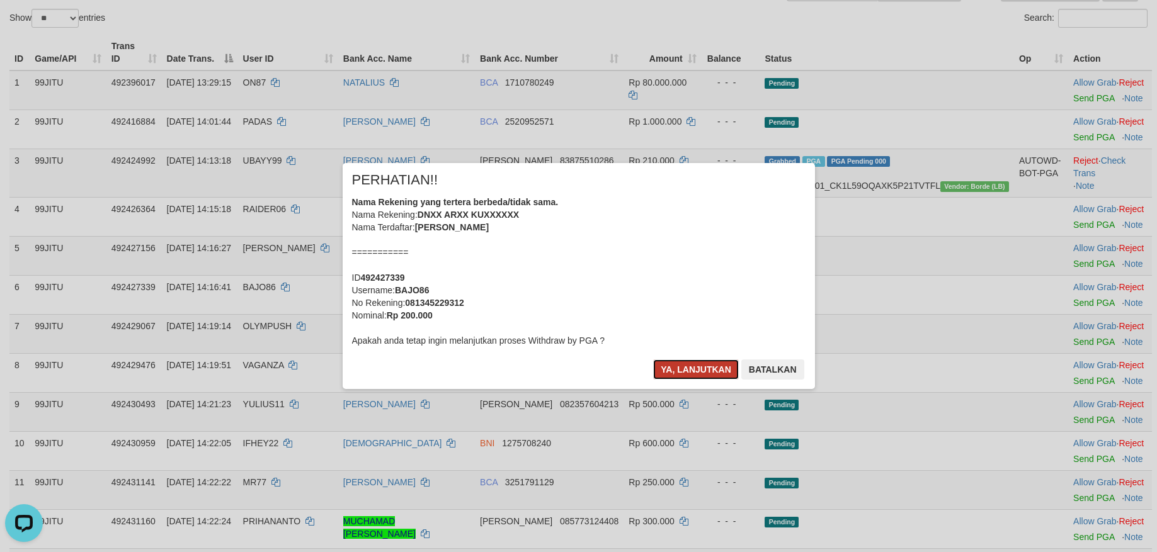
click at [691, 372] on button "Ya, lanjutkan" at bounding box center [696, 370] width 86 height 20
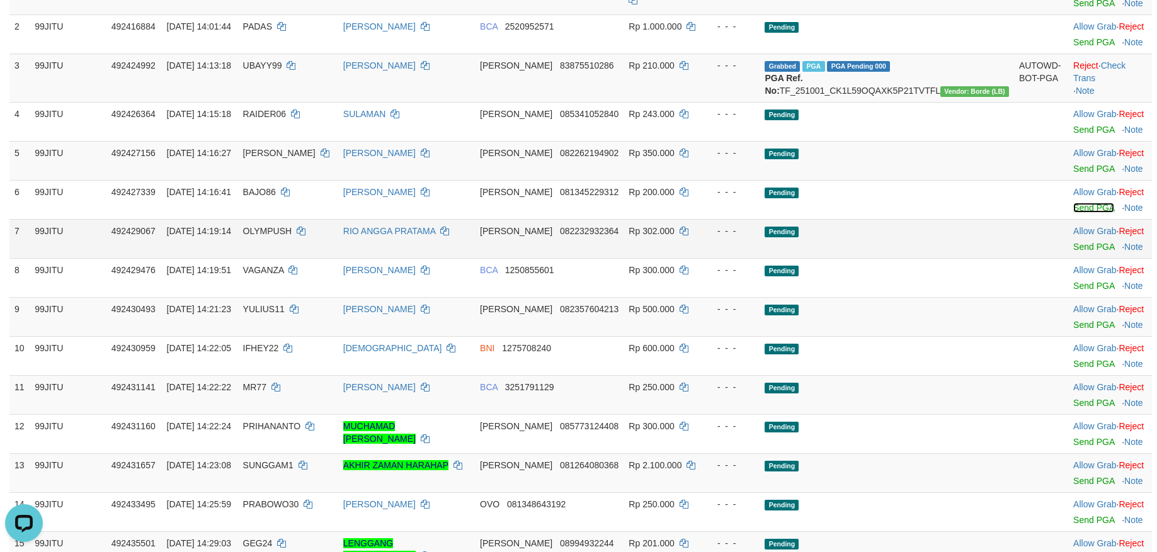
scroll to position [252, 0]
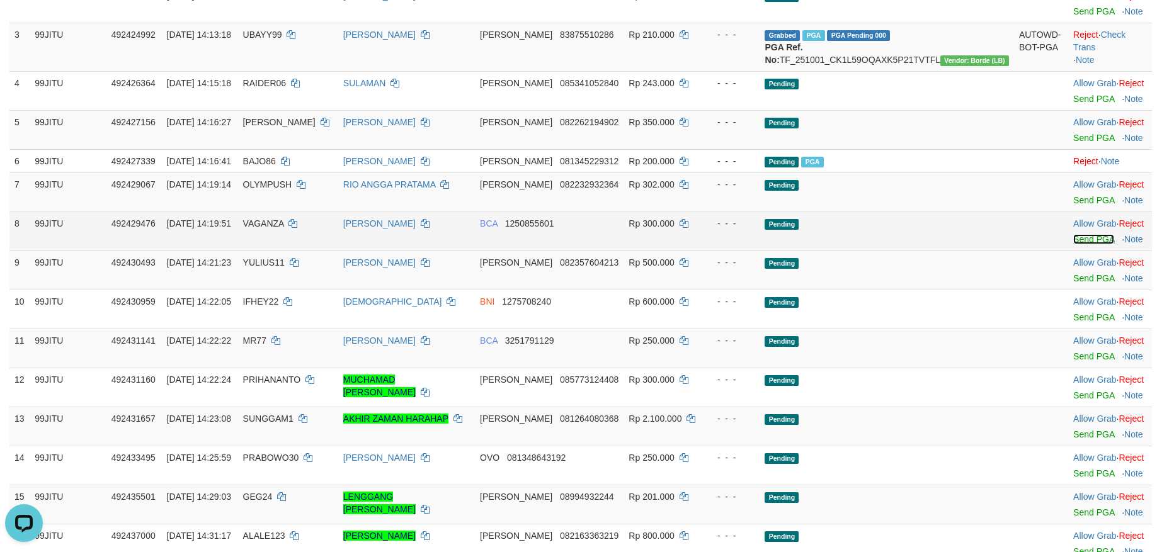
click at [1073, 244] on link "Send PGA" at bounding box center [1093, 239] width 41 height 10
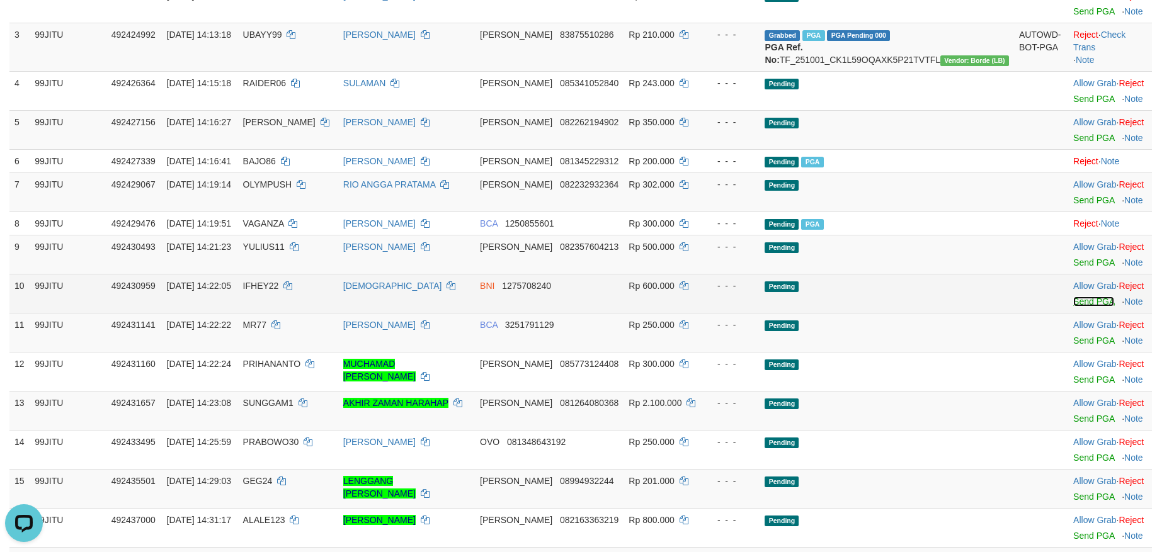
click at [1073, 307] on link "Send PGA" at bounding box center [1093, 302] width 41 height 10
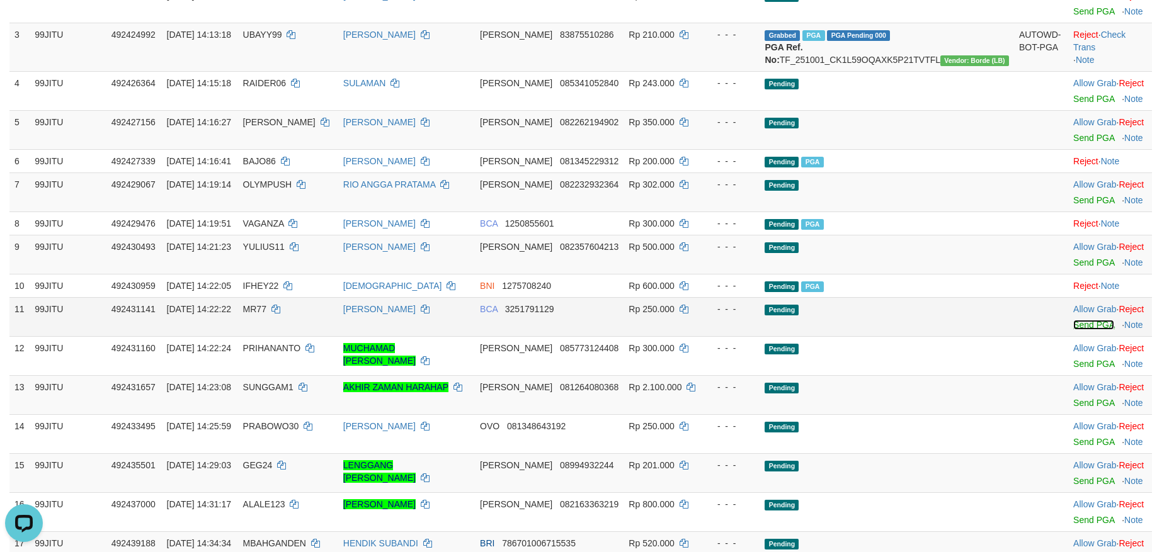
click at [1073, 330] on link "Send PGA" at bounding box center [1093, 325] width 41 height 10
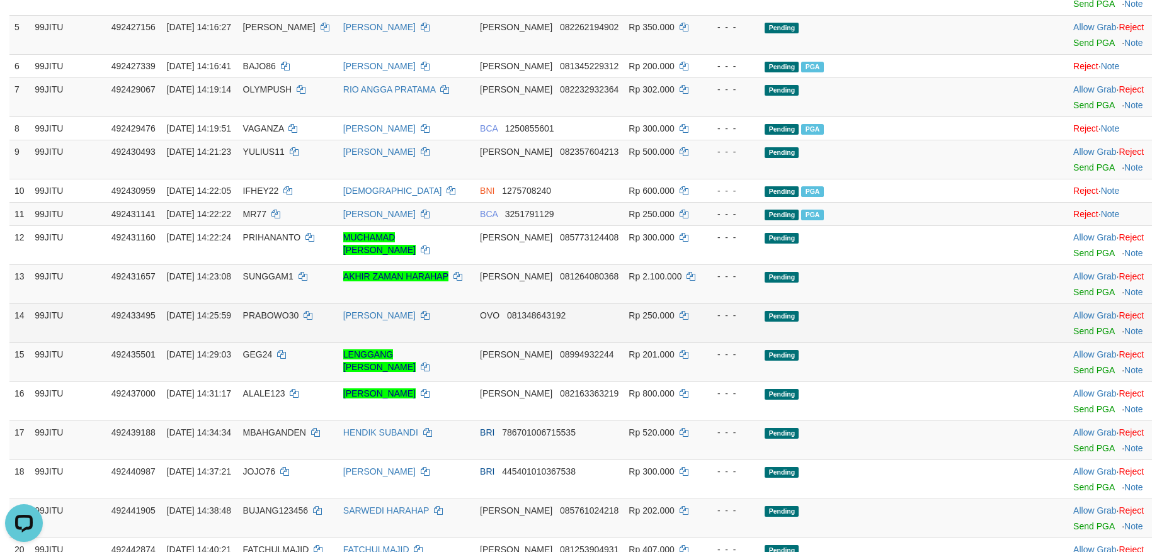
scroll to position [378, 0]
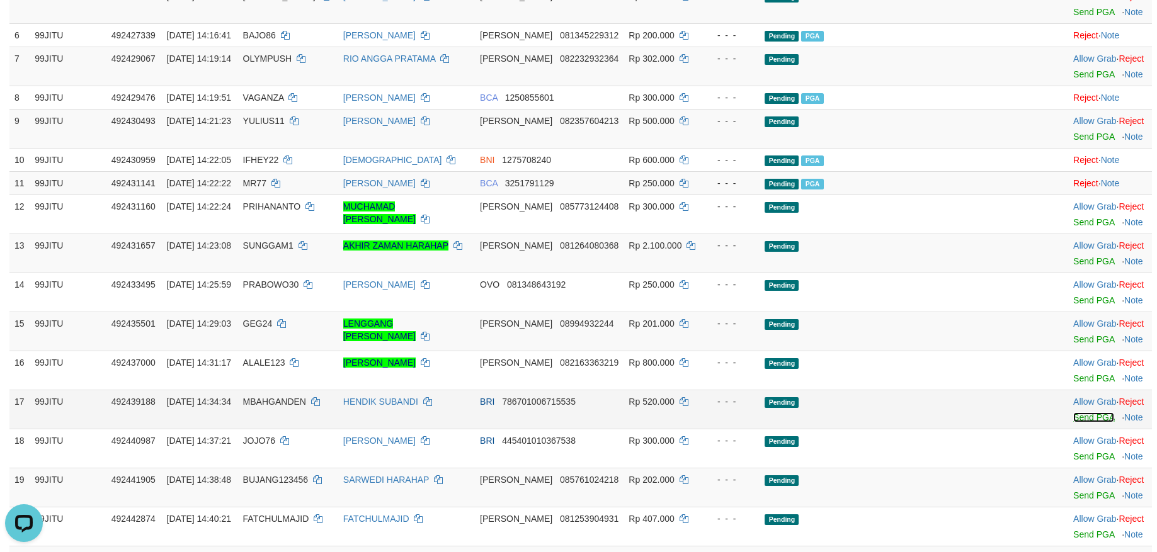
click at [1073, 423] on link "Send PGA" at bounding box center [1093, 417] width 41 height 10
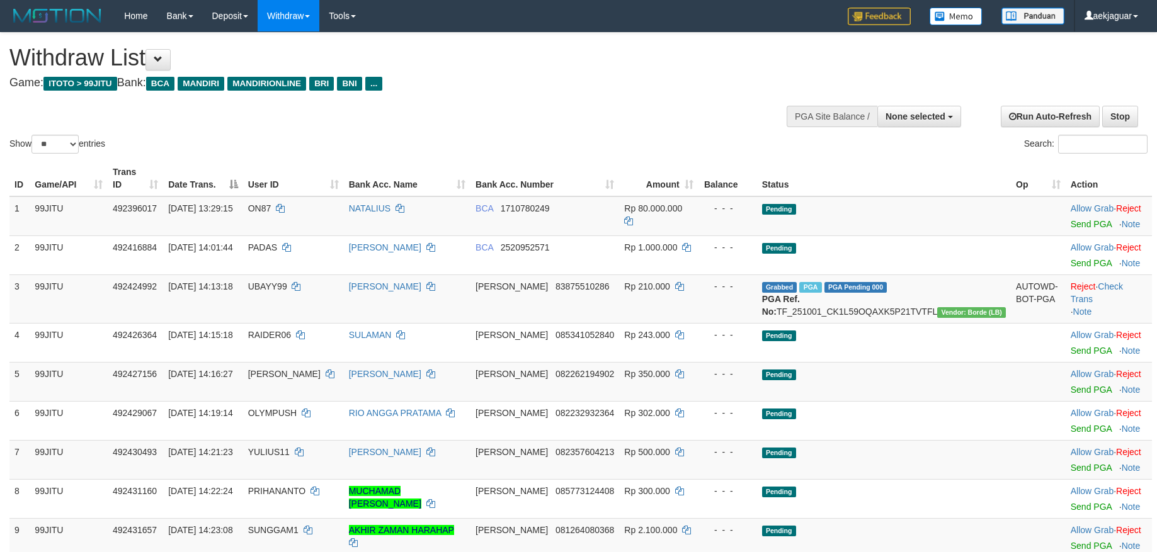
select select
select select "**"
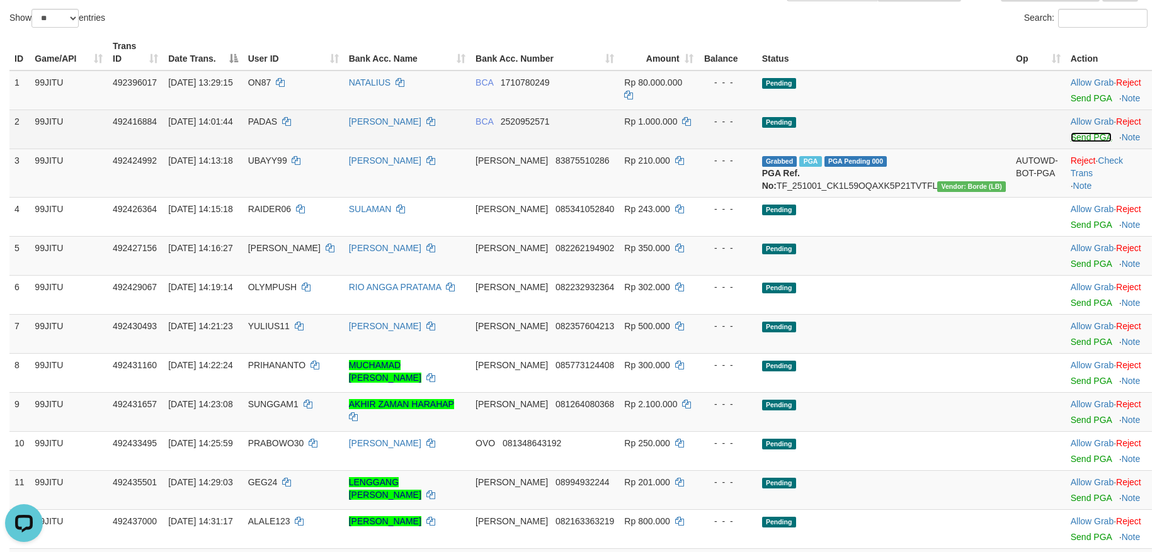
click at [1070, 134] on link "Send PGA" at bounding box center [1090, 137] width 41 height 10
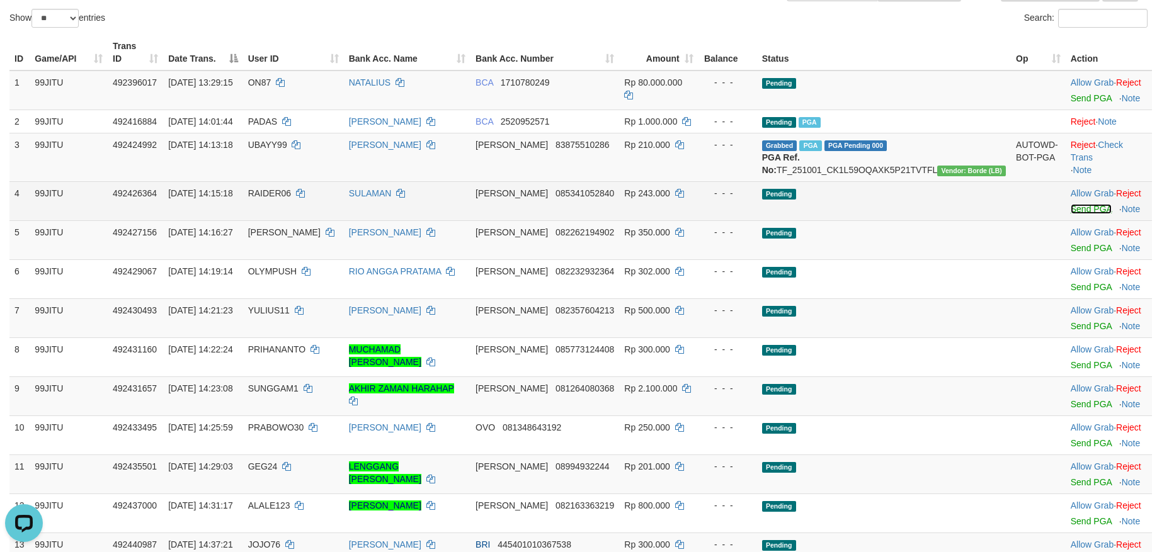
click at [1070, 214] on link "Send PGA" at bounding box center [1090, 209] width 41 height 10
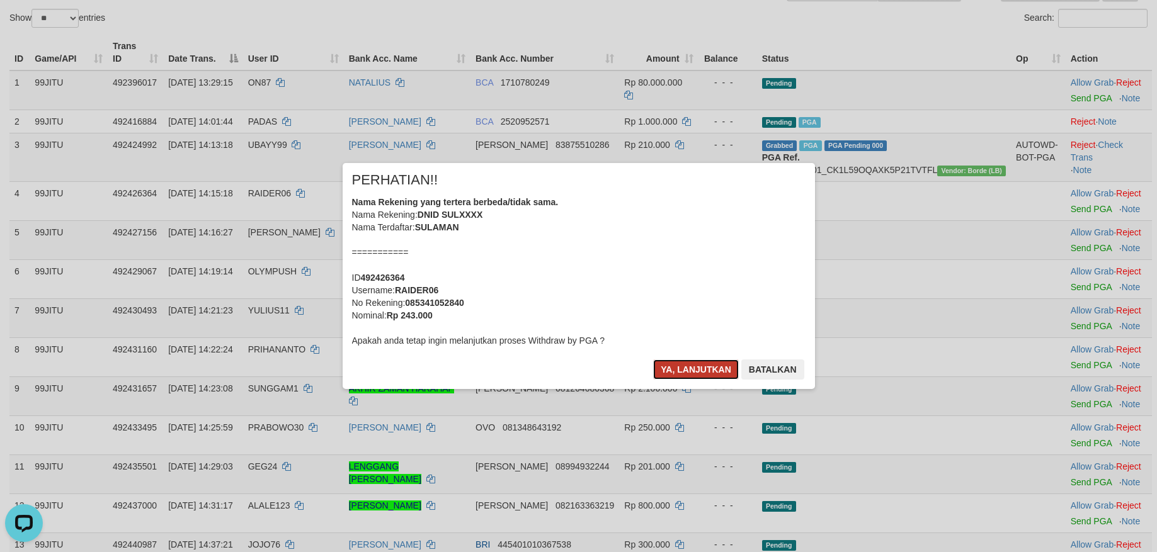
click at [701, 366] on button "Ya, lanjutkan" at bounding box center [696, 370] width 86 height 20
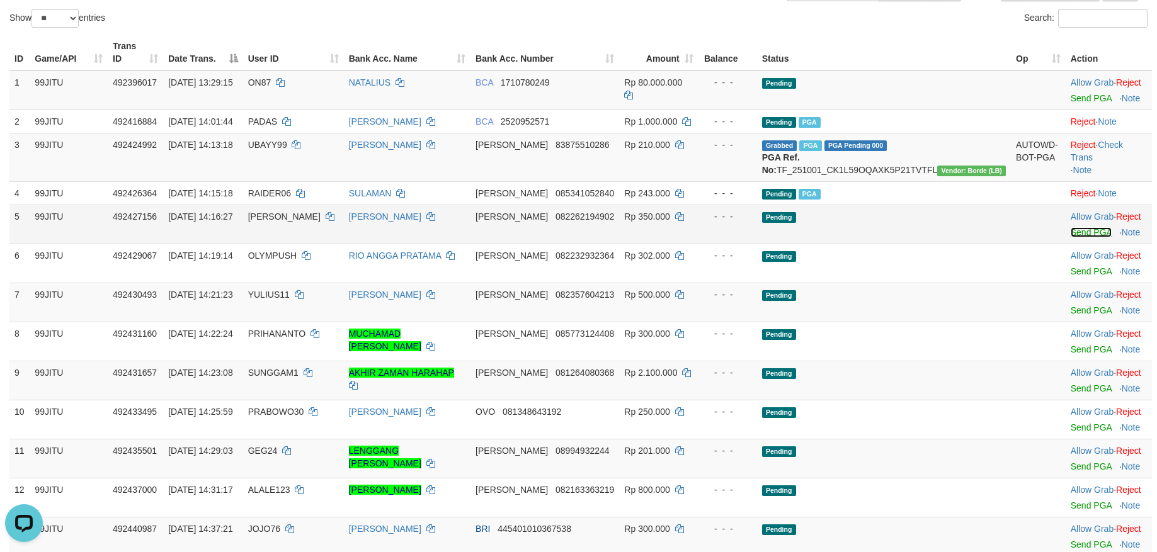
click at [1070, 237] on link "Send PGA" at bounding box center [1090, 232] width 41 height 10
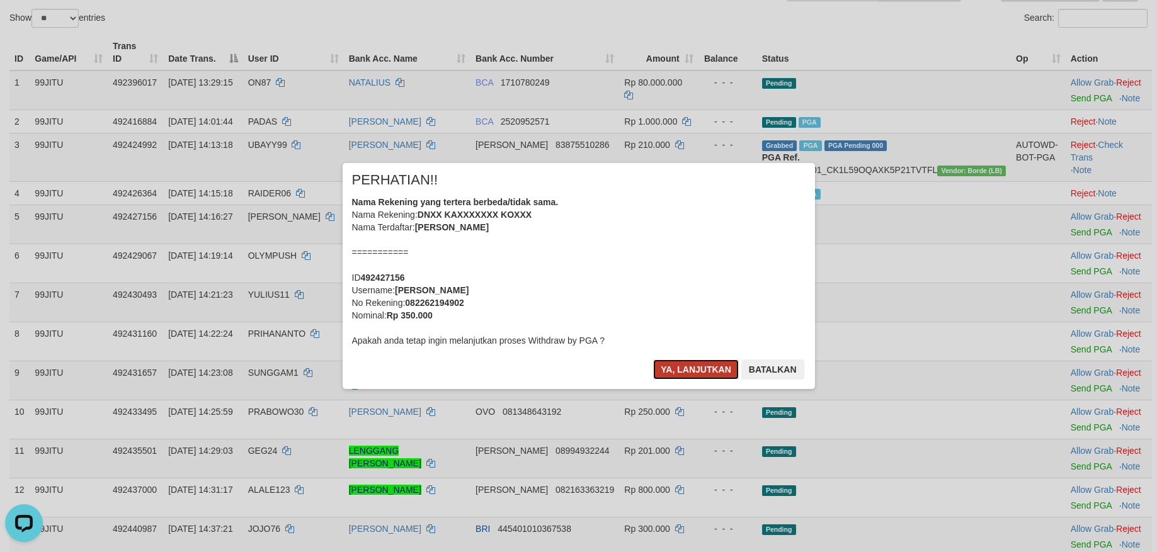
click at [708, 369] on button "Ya, lanjutkan" at bounding box center [696, 370] width 86 height 20
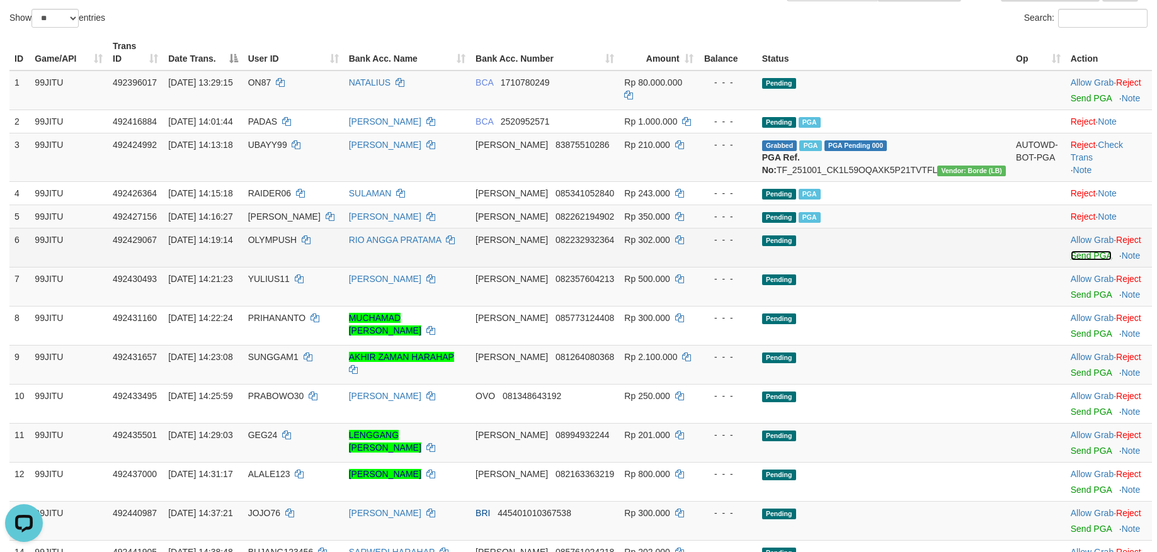
click at [1070, 261] on link "Send PGA" at bounding box center [1090, 256] width 41 height 10
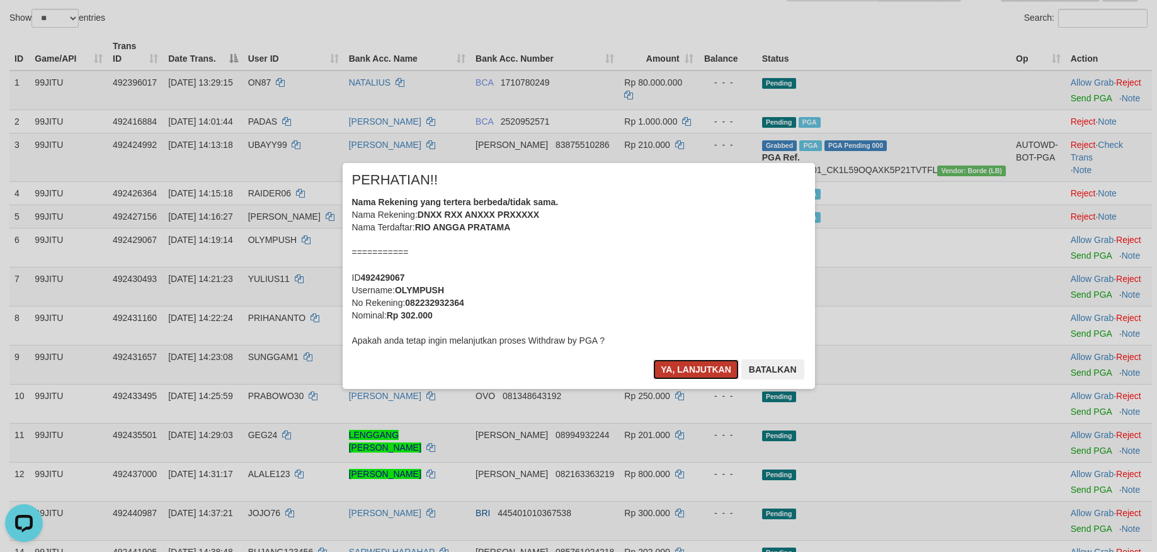
click at [690, 373] on button "Ya, lanjutkan" at bounding box center [696, 370] width 86 height 20
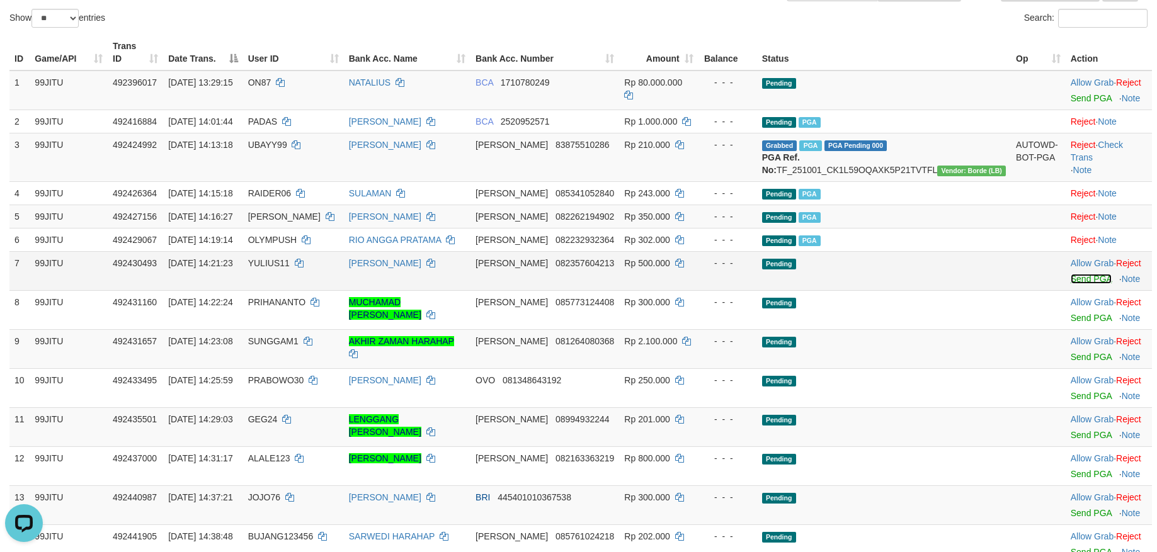
click at [1070, 284] on link "Send PGA" at bounding box center [1090, 279] width 41 height 10
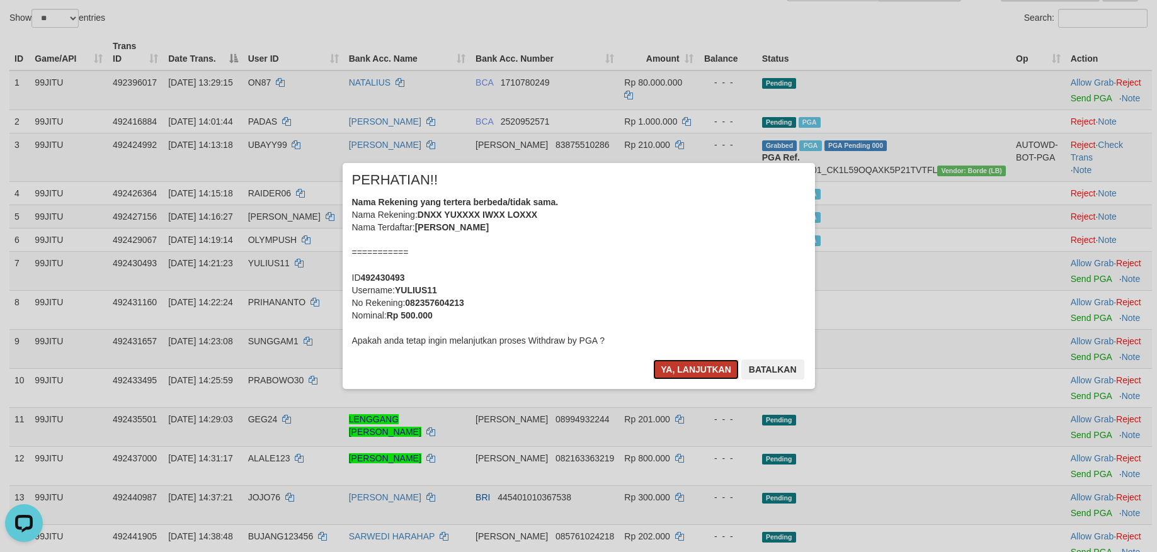
click at [710, 366] on button "Ya, lanjutkan" at bounding box center [696, 370] width 86 height 20
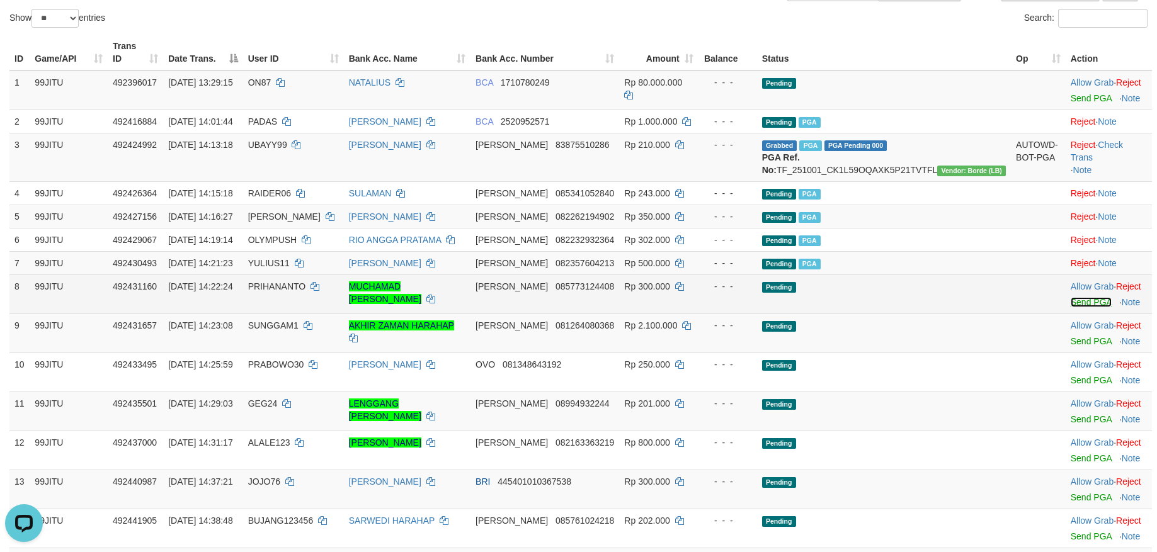
click at [1070, 307] on link "Send PGA" at bounding box center [1090, 302] width 41 height 10
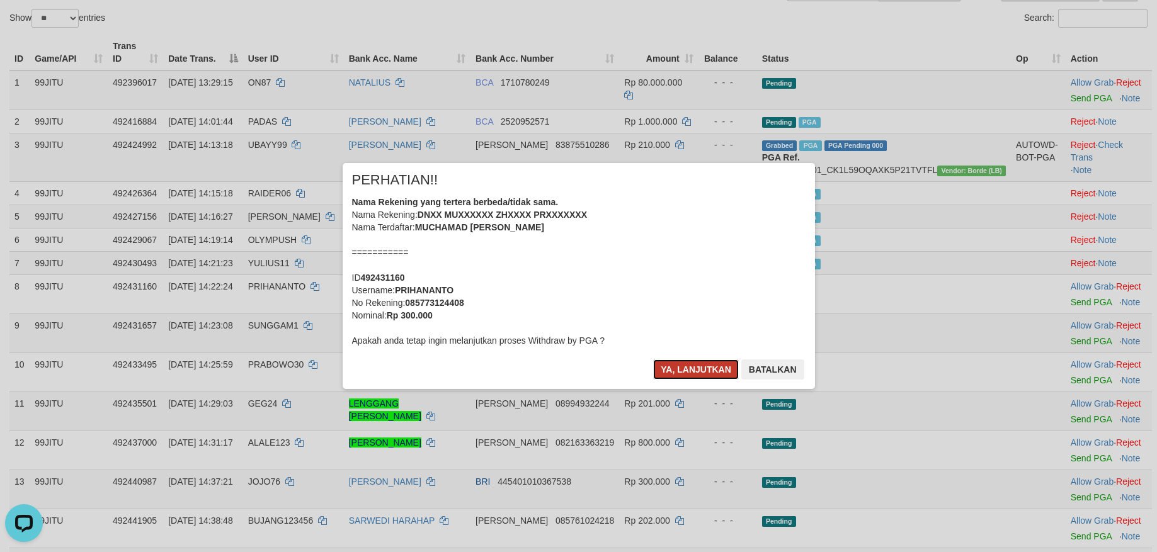
click at [679, 370] on button "Ya, lanjutkan" at bounding box center [696, 370] width 86 height 20
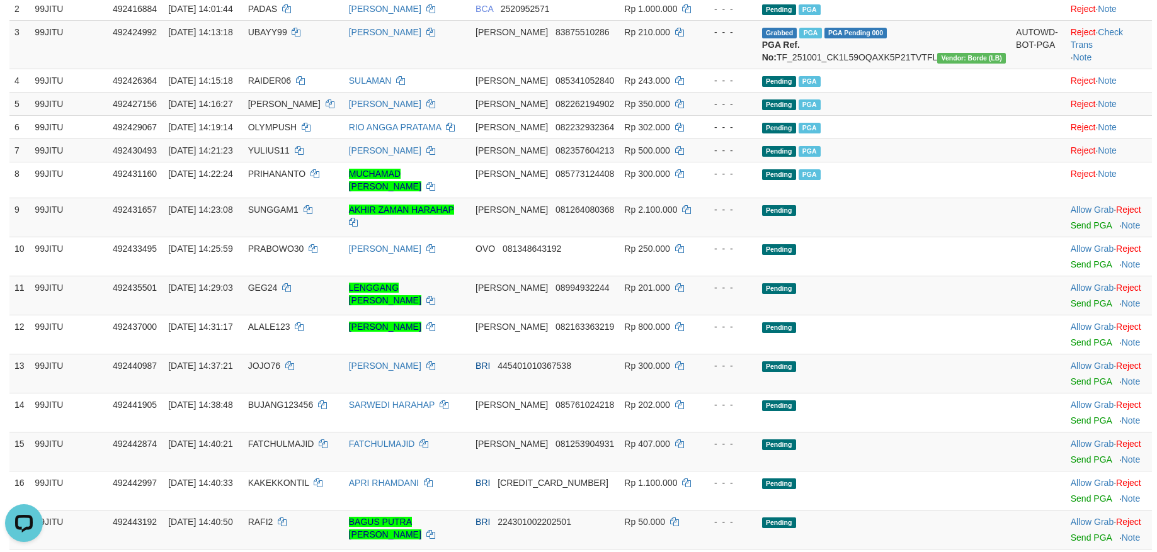
scroll to position [630, 0]
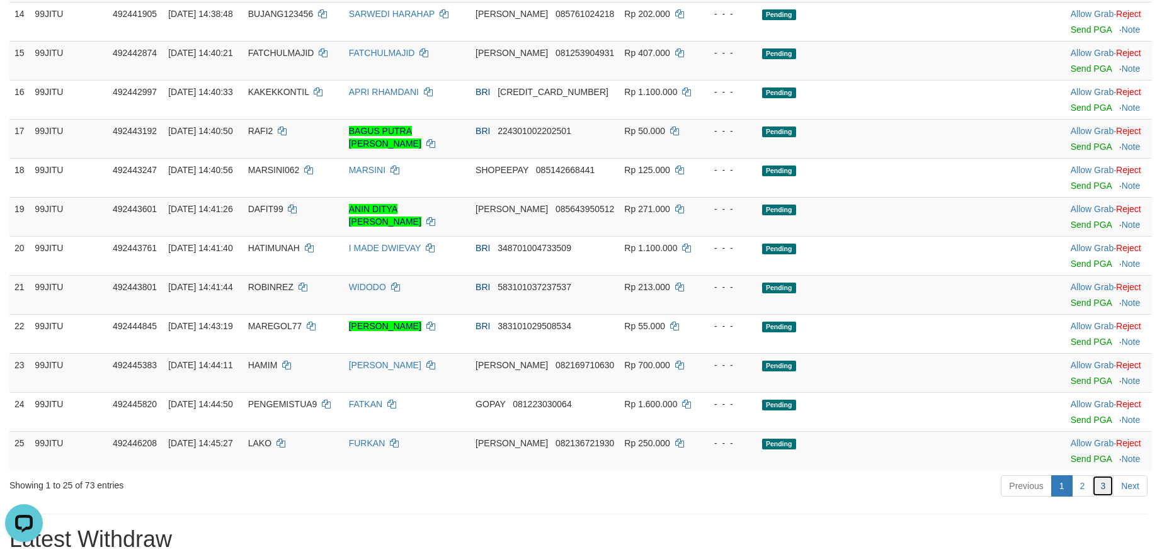
click at [1101, 495] on link "3" at bounding box center [1102, 485] width 21 height 21
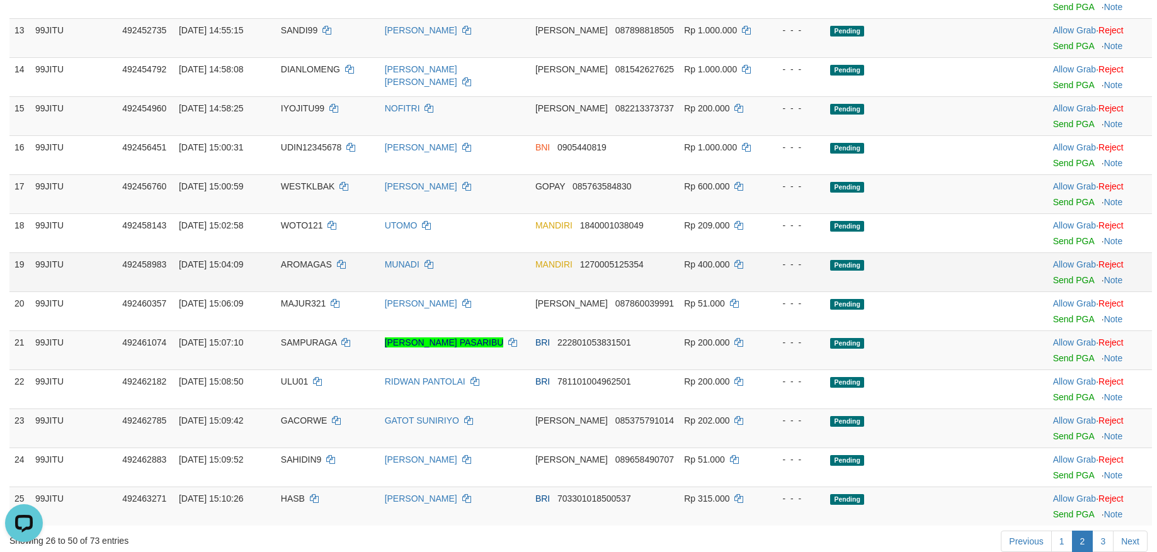
scroll to position [773, 0]
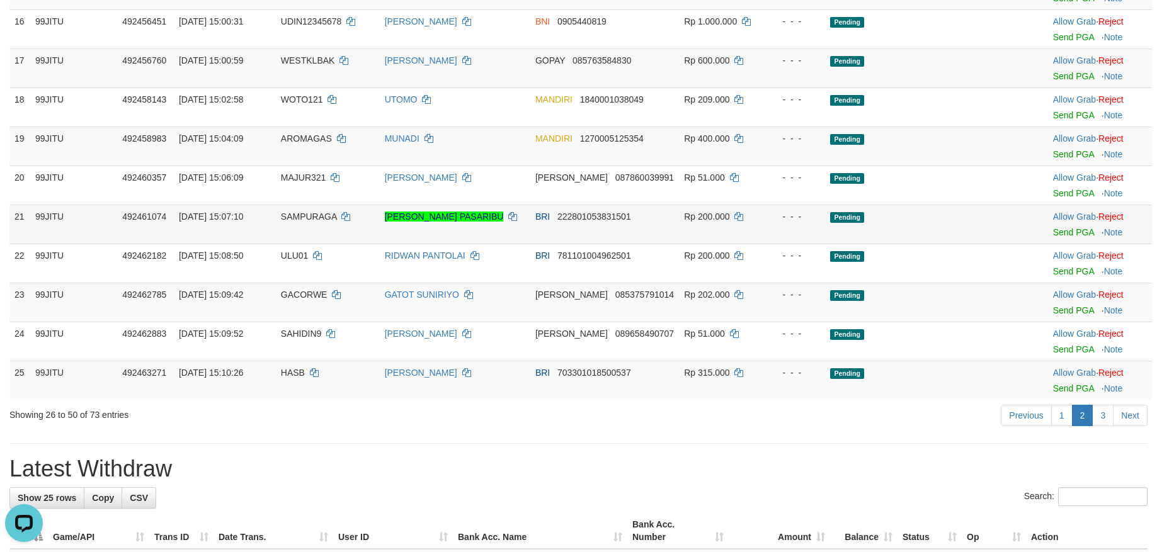
click at [292, 220] on span "SAMPURAGA" at bounding box center [309, 217] width 56 height 10
copy td "SAMPURAGA"
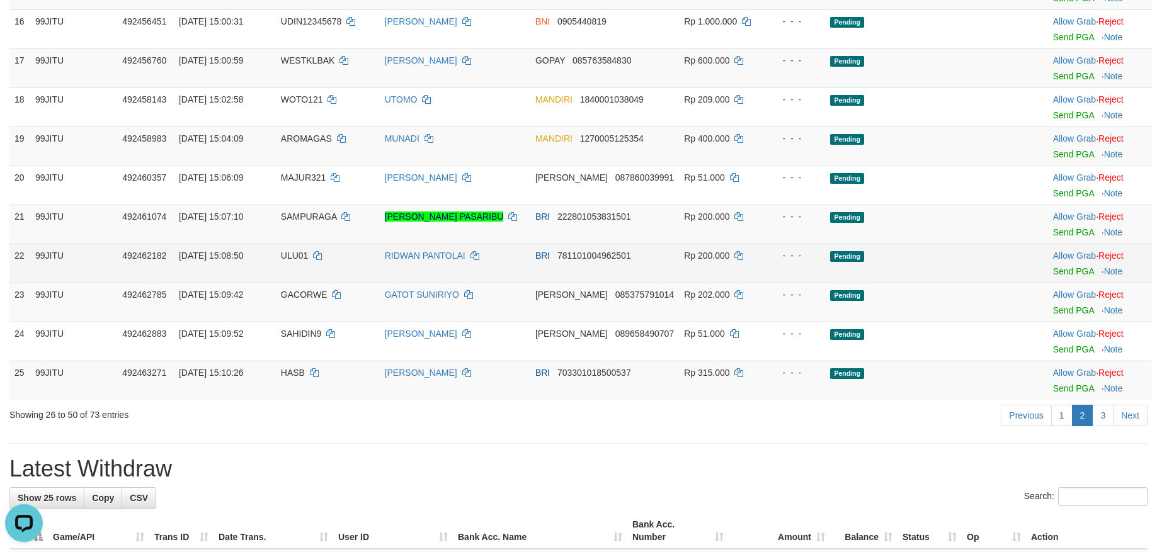
click at [300, 260] on span "ULU01" at bounding box center [295, 256] width 28 height 10
copy td "ULU01"
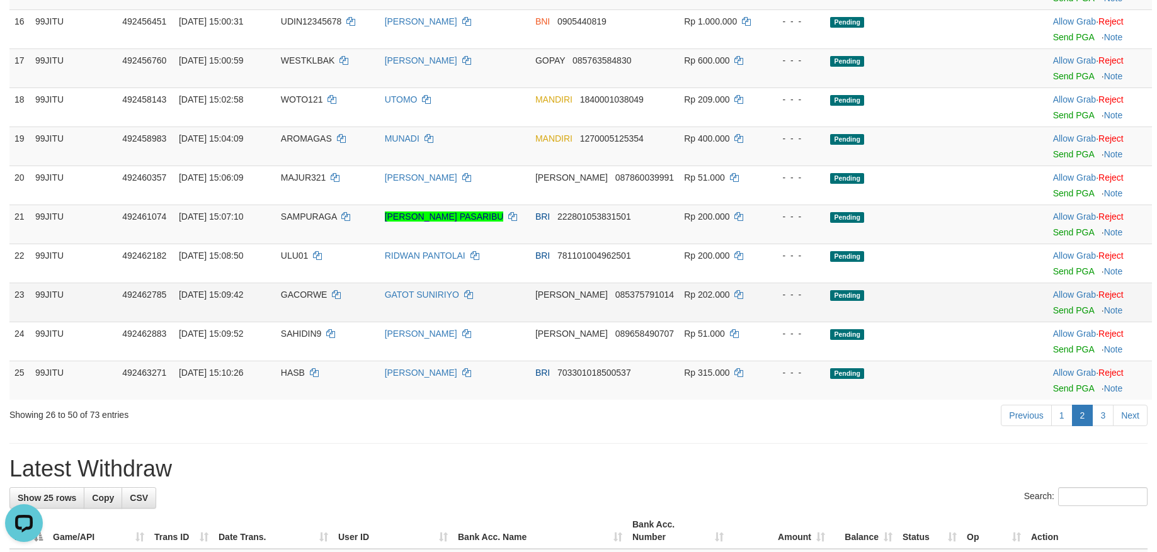
click at [292, 293] on span "GACORWE" at bounding box center [304, 295] width 47 height 10
copy td "GACORWE"
click at [288, 378] on td "HASB" at bounding box center [328, 380] width 104 height 39
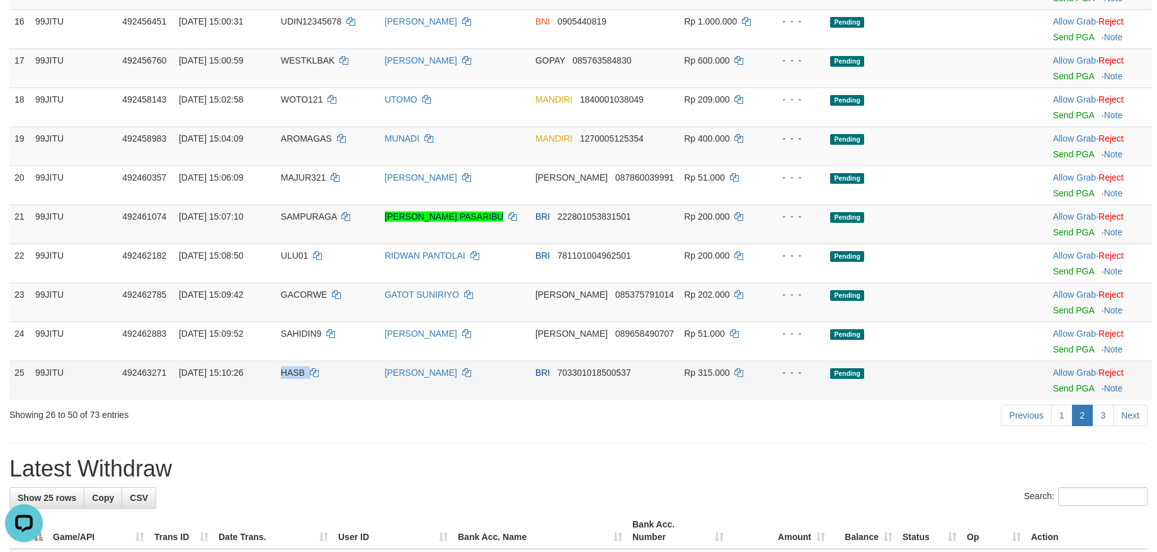
copy td "HASB"
click at [1102, 415] on link "3" at bounding box center [1102, 415] width 21 height 21
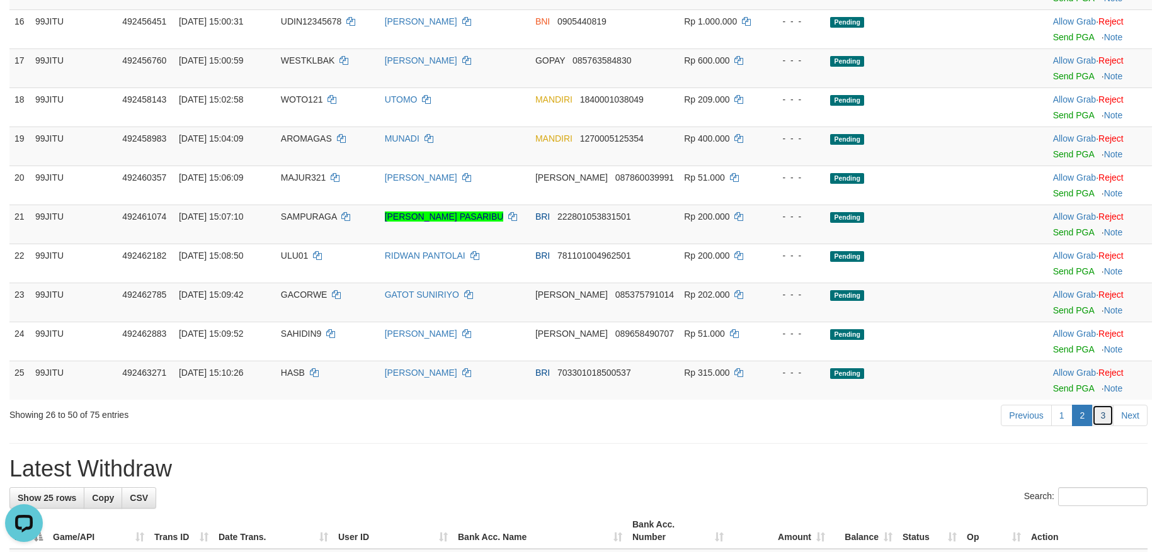
click at [1104, 423] on link "3" at bounding box center [1102, 415] width 21 height 21
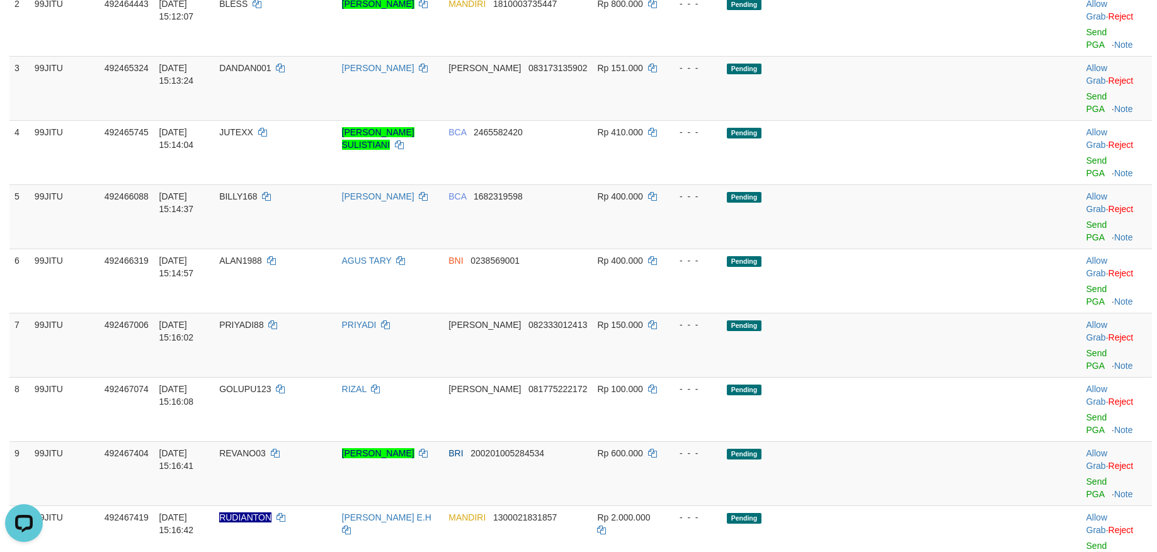
scroll to position [0, 0]
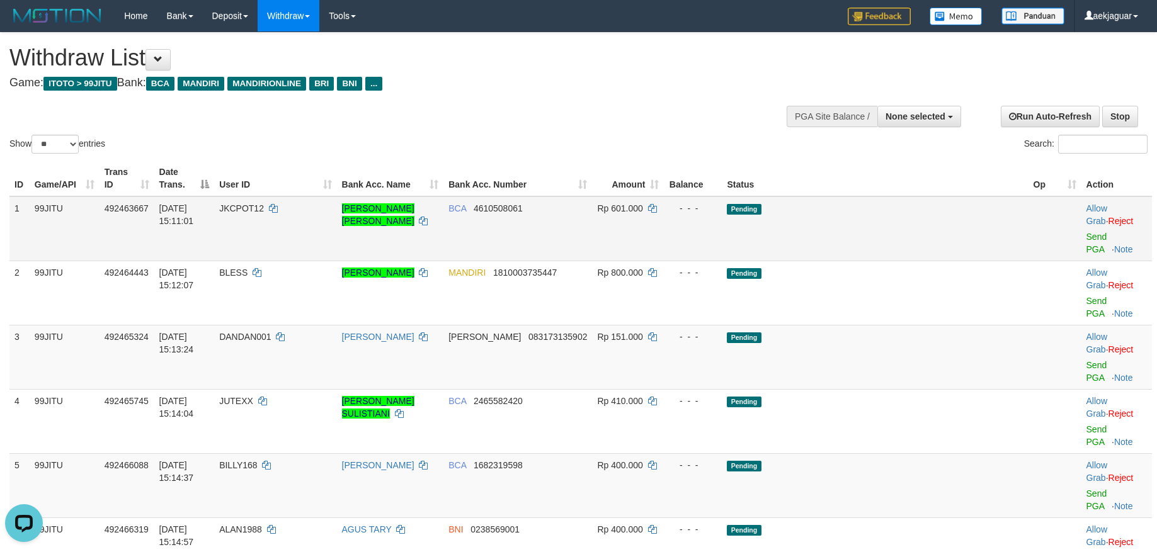
click at [264, 205] on span "JKCPOT12" at bounding box center [241, 208] width 45 height 10
copy td "JKCPOT12"
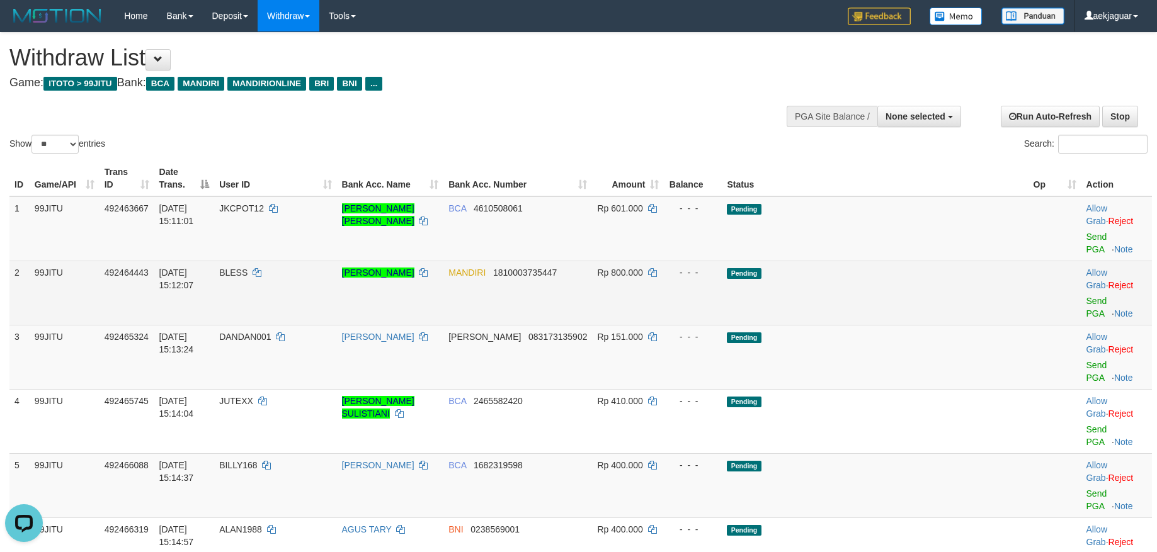
click at [247, 268] on span "BLESS" at bounding box center [233, 273] width 28 height 10
copy td "BLESS"
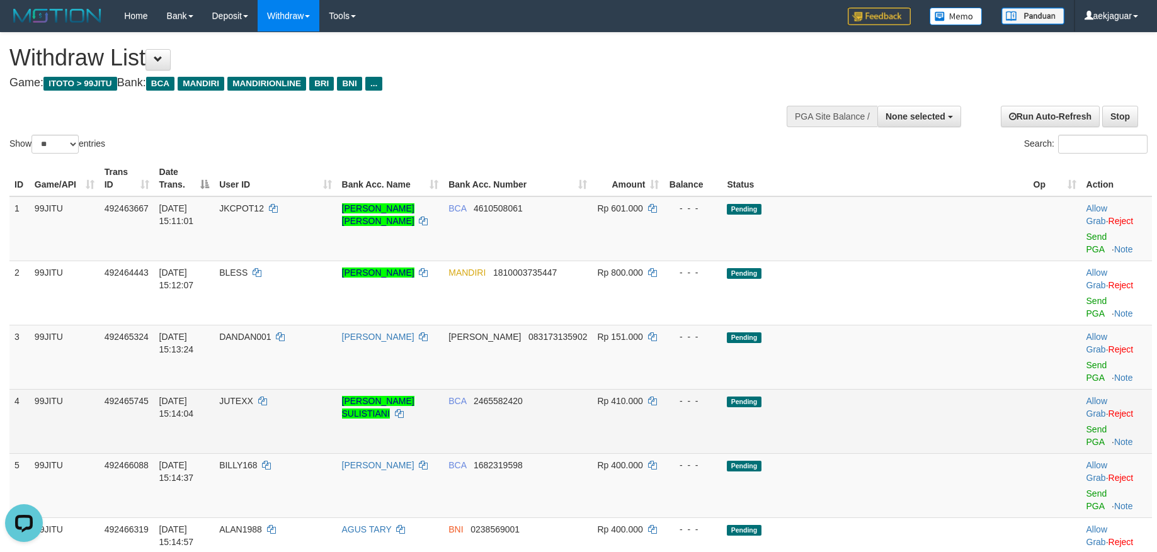
click at [253, 396] on span "JUTEXX" at bounding box center [236, 401] width 34 height 10
copy td "JUTEXX"
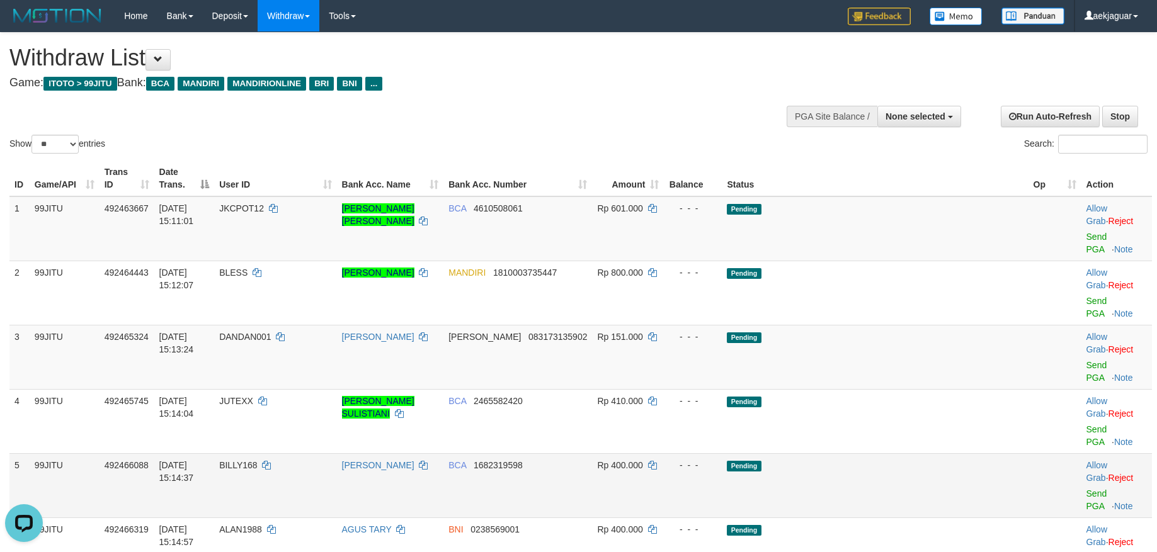
click at [215, 453] on td "[DATE] 15:14:37" at bounding box center [184, 485] width 60 height 64
click at [257, 460] on span "BILLY168" at bounding box center [238, 465] width 38 height 10
copy td "BILLY168"
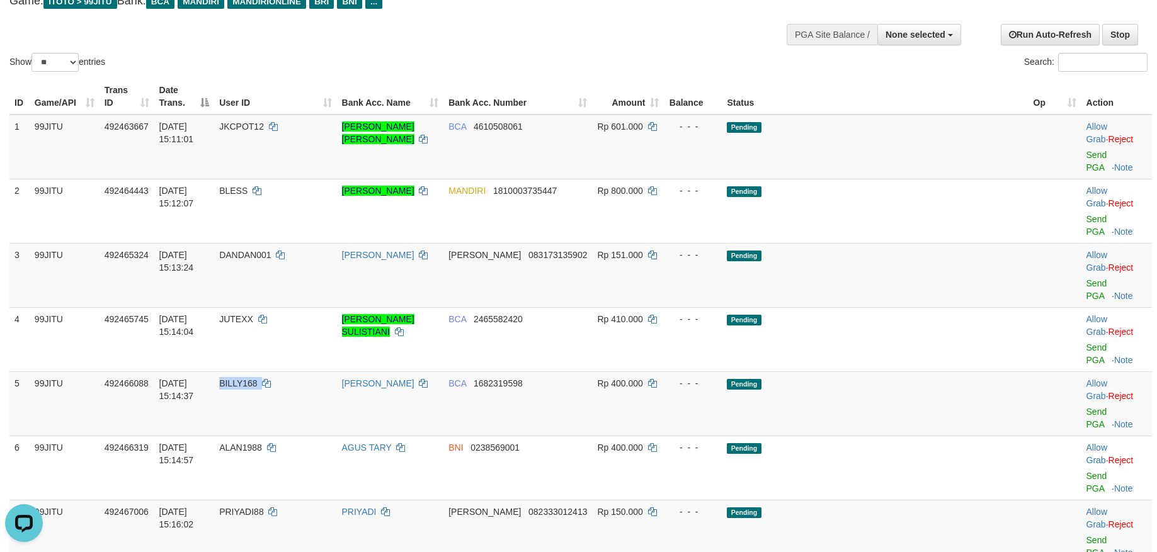
scroll to position [126, 0]
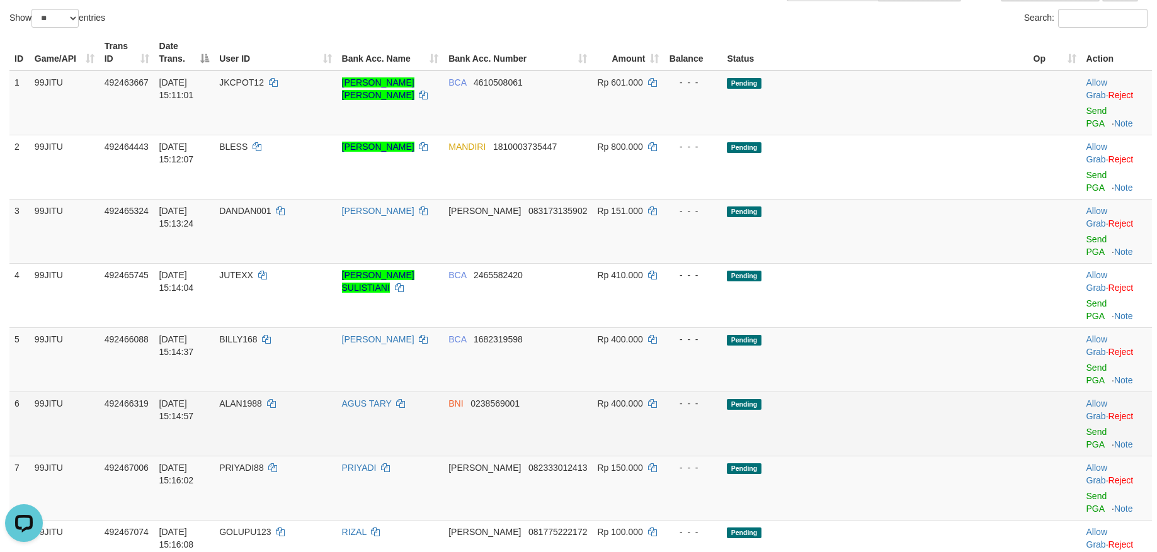
click at [262, 399] on span "ALAN1988" at bounding box center [240, 404] width 43 height 10
copy td "ALAN1988"
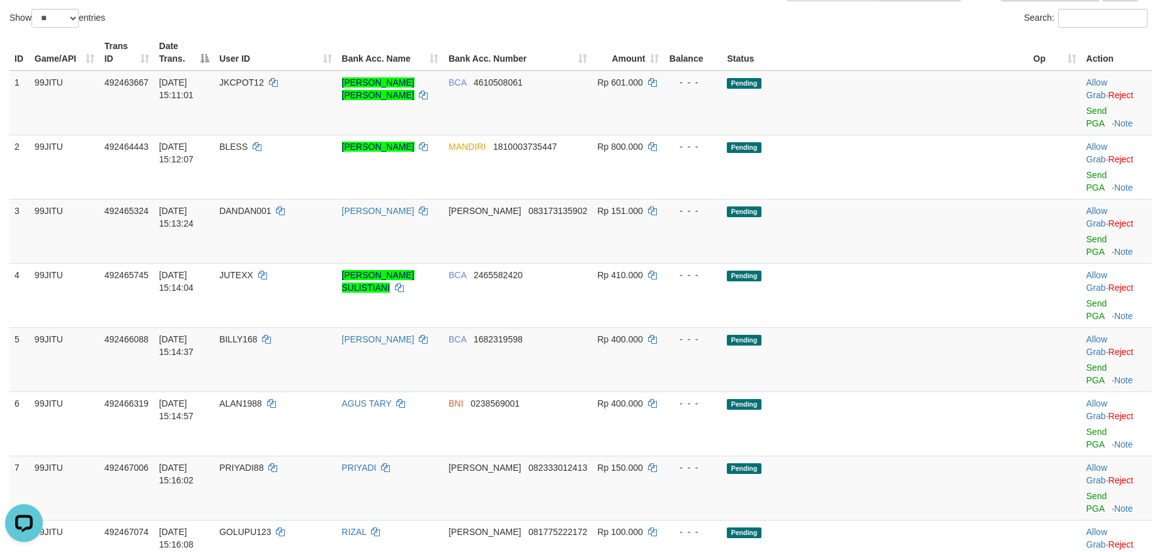
copy td "REVANO03"
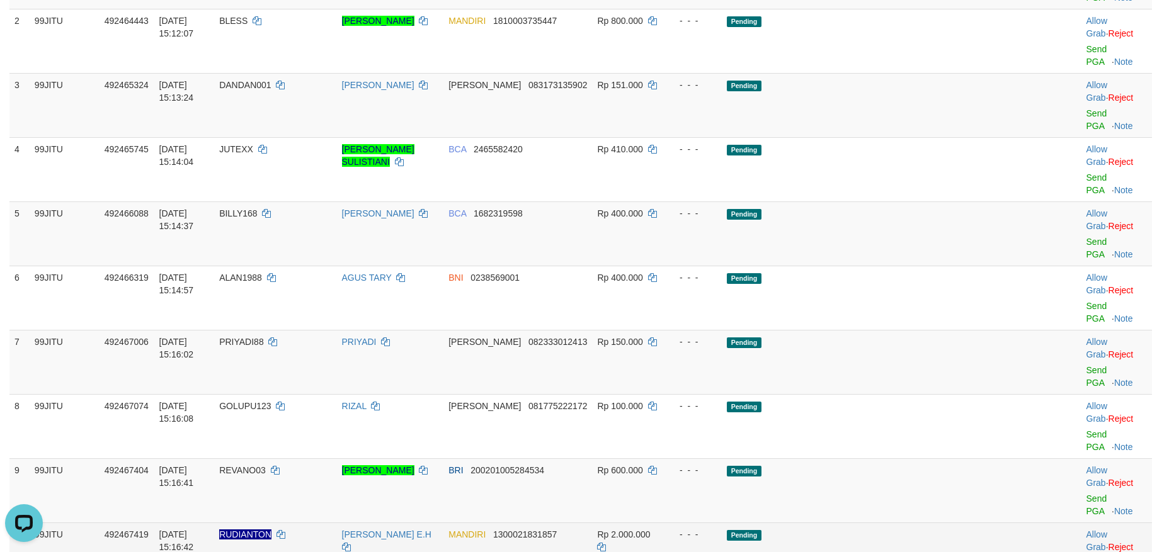
click at [271, 530] on span "RUDIANTON" at bounding box center [245, 535] width 52 height 10
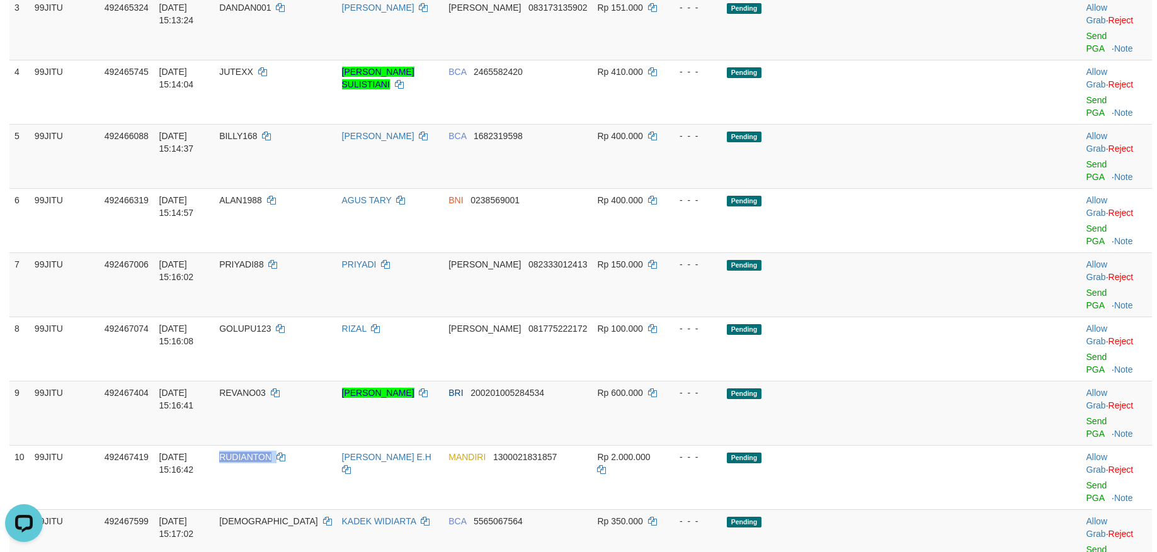
scroll to position [378, 0]
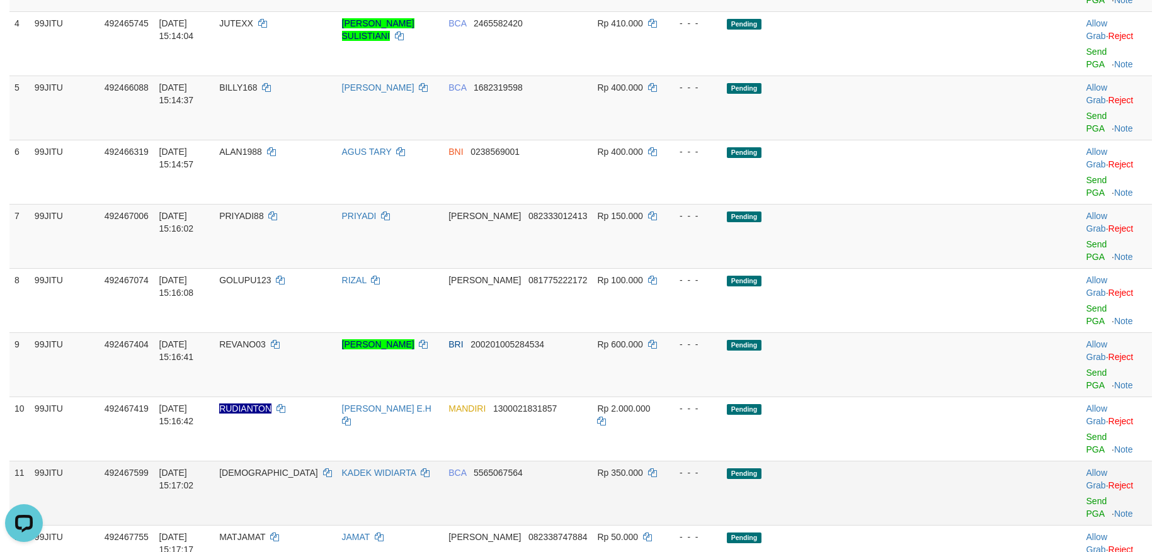
click at [310, 468] on span "[DEMOGRAPHIC_DATA]" at bounding box center [268, 473] width 99 height 10
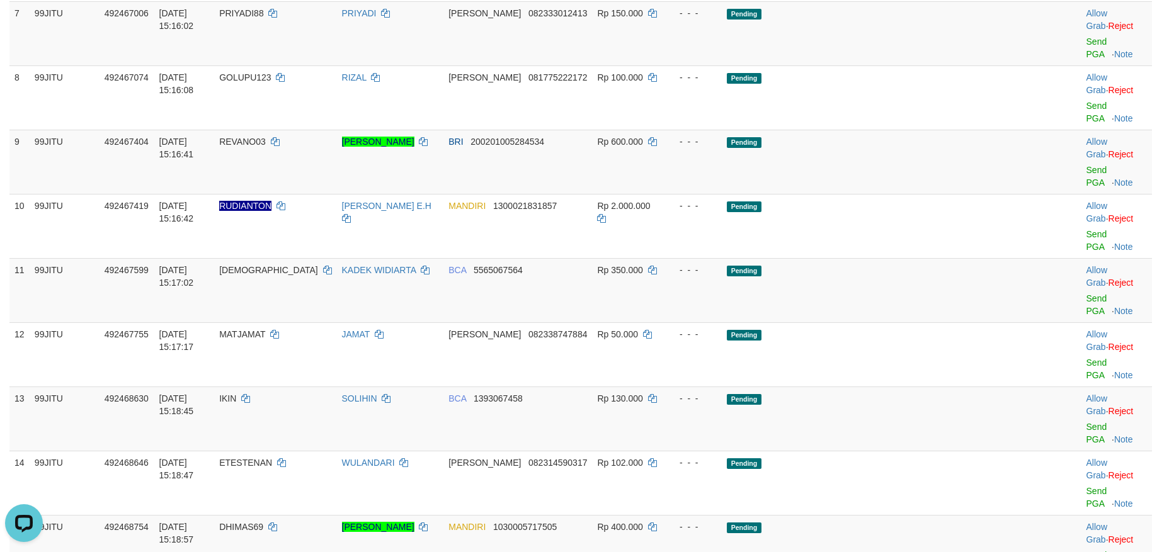
scroll to position [630, 0]
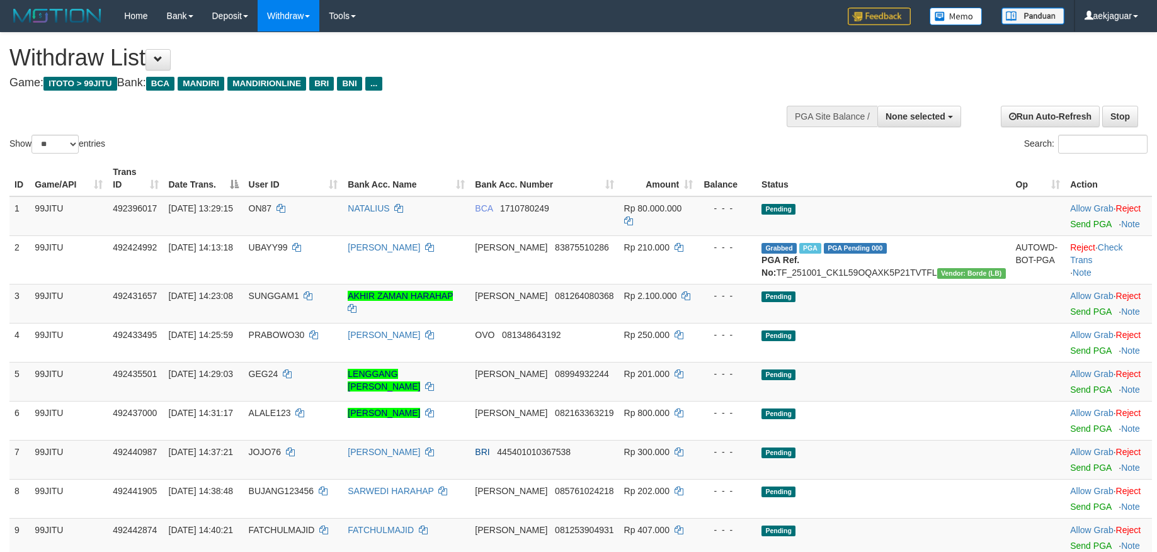
select select
select select "**"
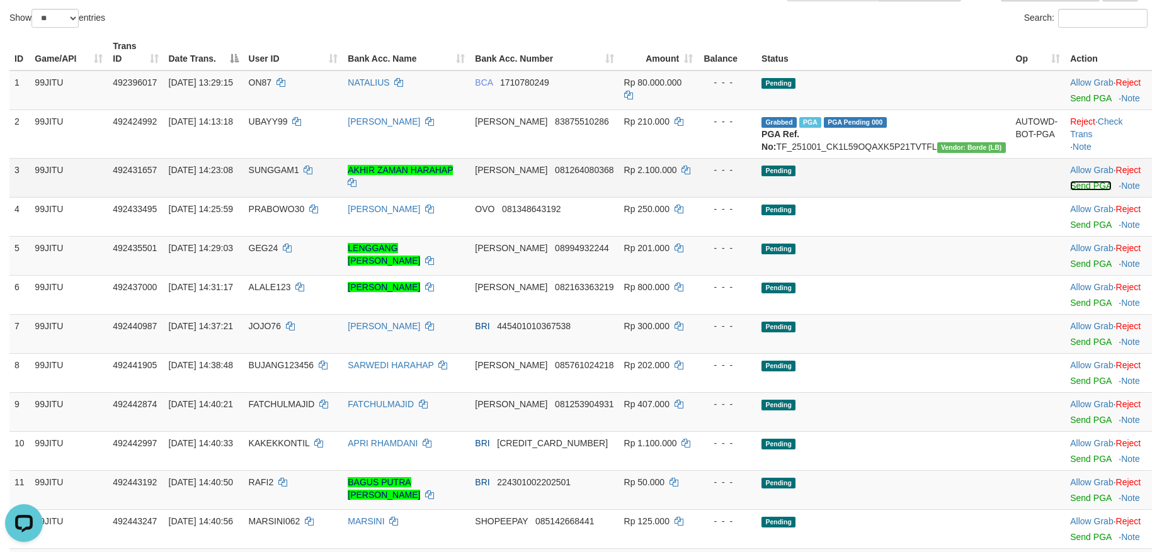
click at [1070, 191] on link "Send PGA" at bounding box center [1090, 186] width 41 height 10
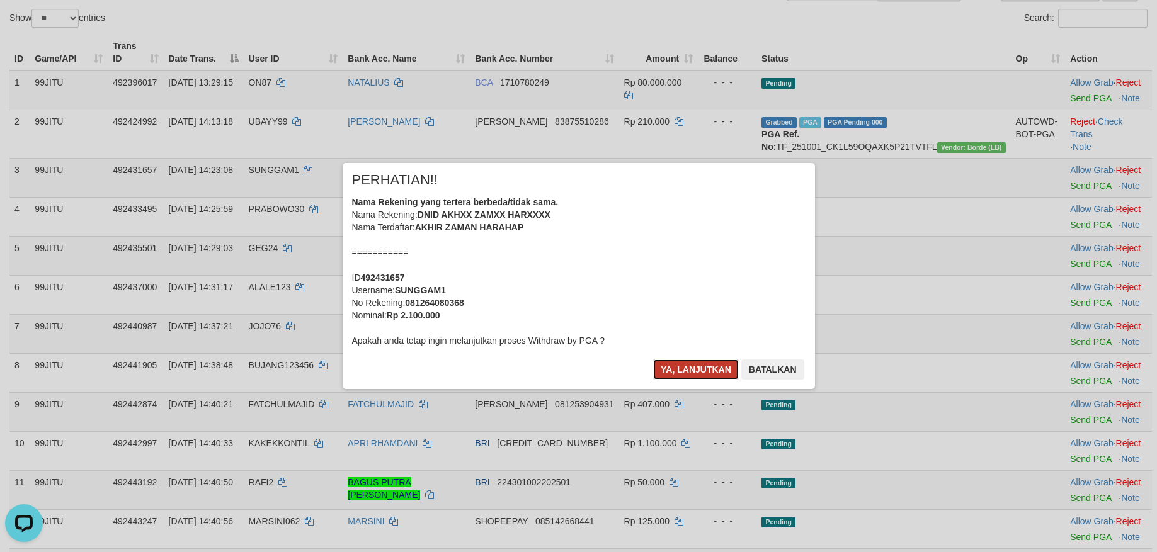
click at [707, 373] on button "Ya, lanjutkan" at bounding box center [696, 370] width 86 height 20
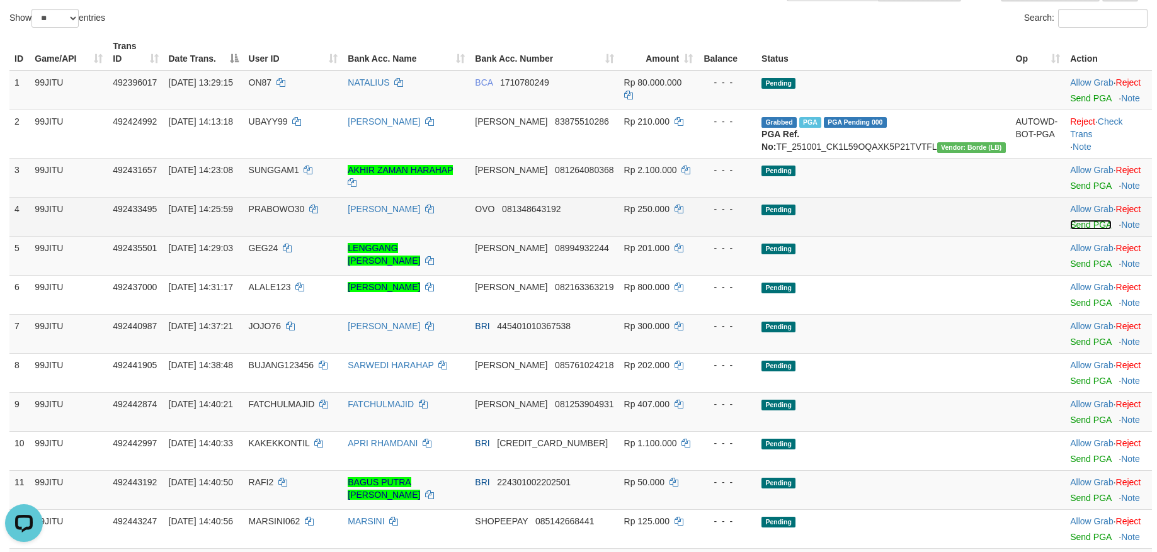
click at [1070, 230] on link "Send PGA" at bounding box center [1090, 225] width 41 height 10
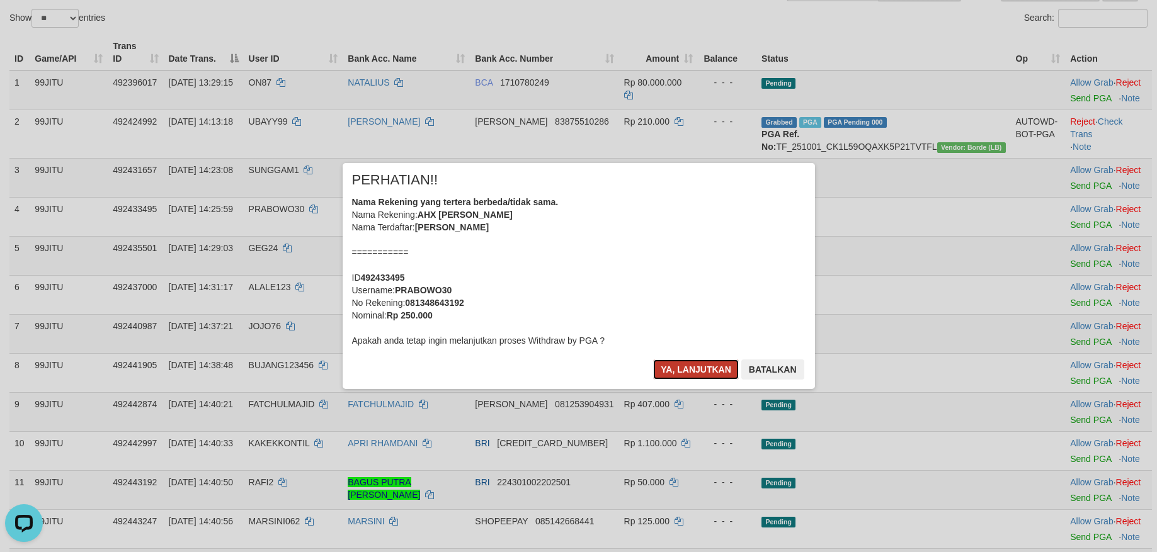
click at [706, 370] on button "Ya, lanjutkan" at bounding box center [696, 370] width 86 height 20
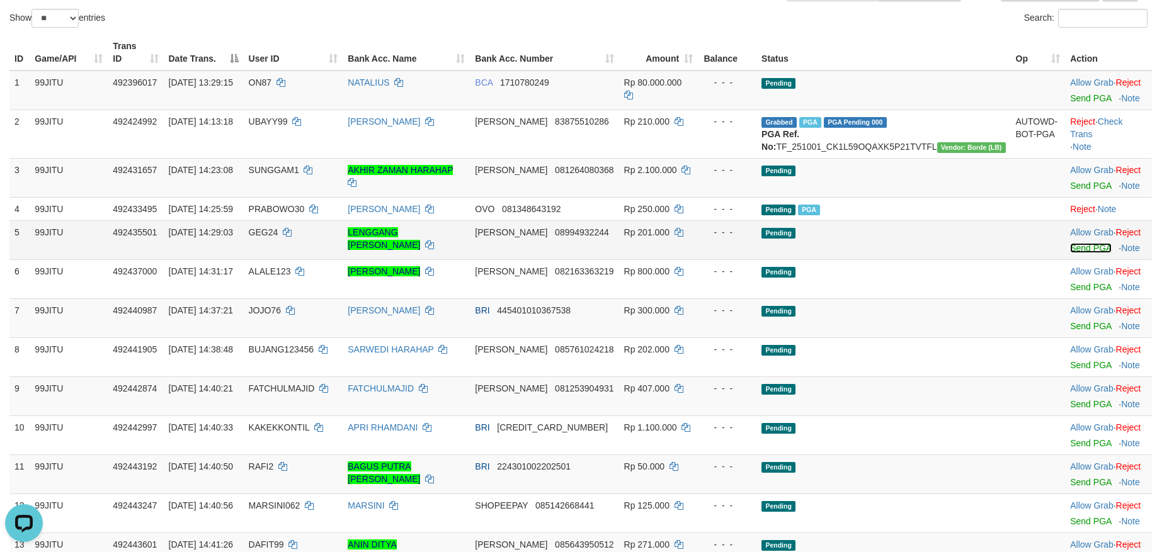
click at [1070, 253] on link "Send PGA" at bounding box center [1090, 248] width 41 height 10
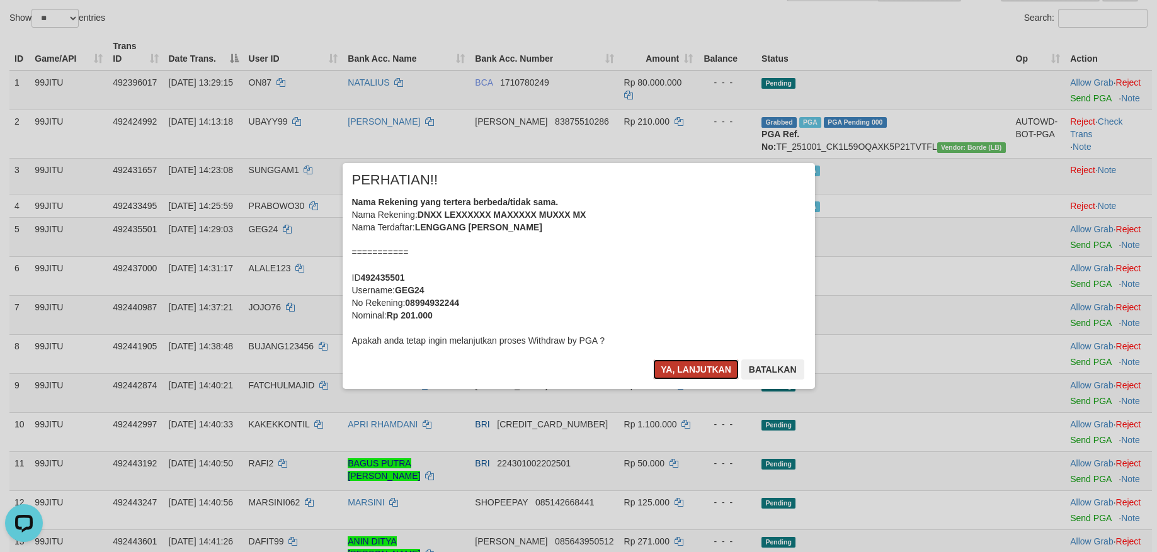
click at [692, 369] on button "Ya, lanjutkan" at bounding box center [696, 370] width 86 height 20
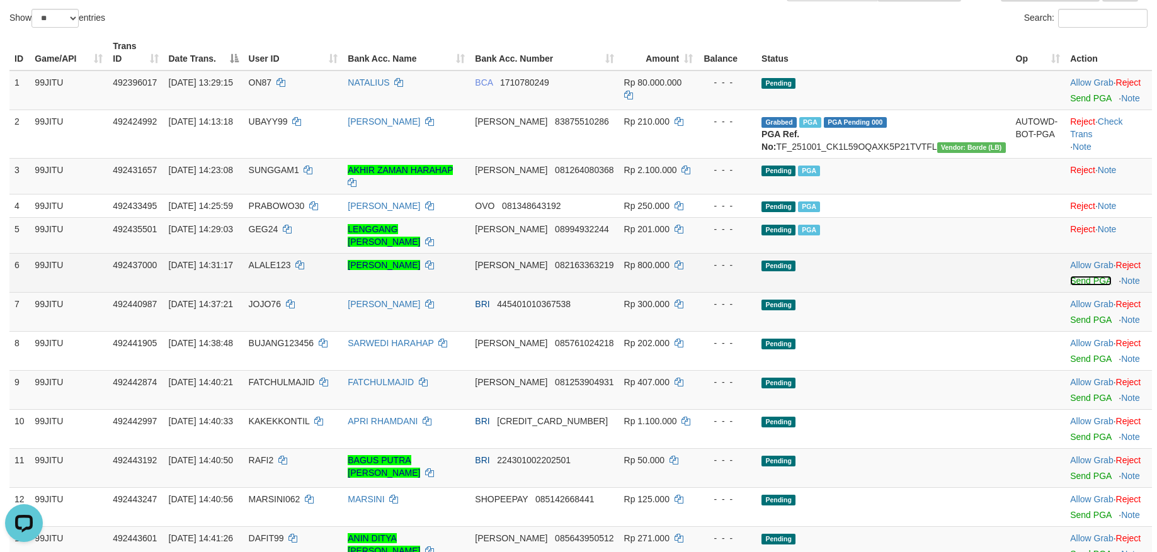
click at [1070, 278] on link "Send PGA" at bounding box center [1090, 281] width 41 height 10
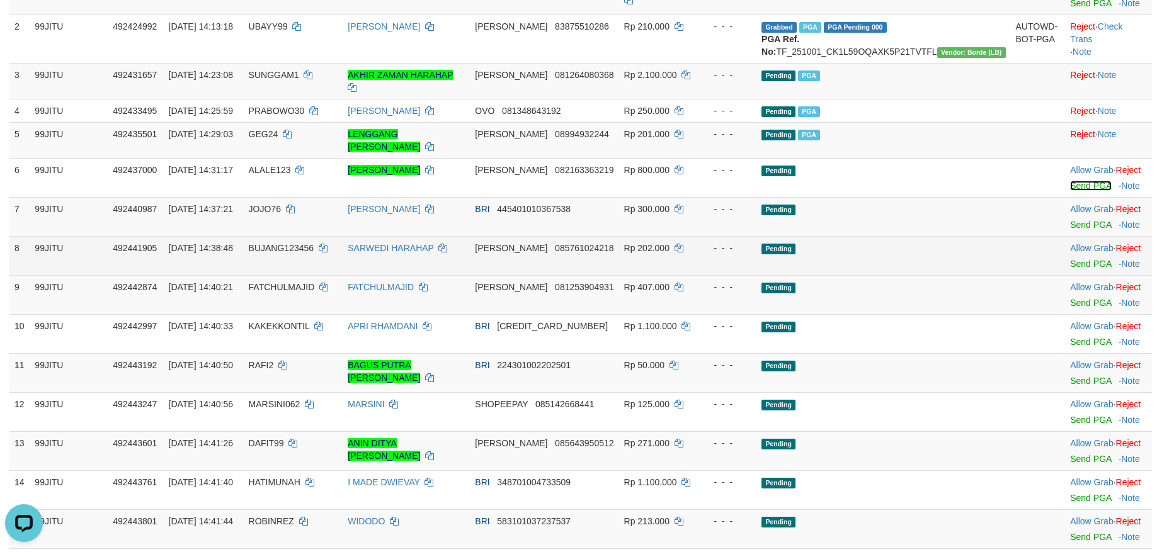
scroll to position [252, 0]
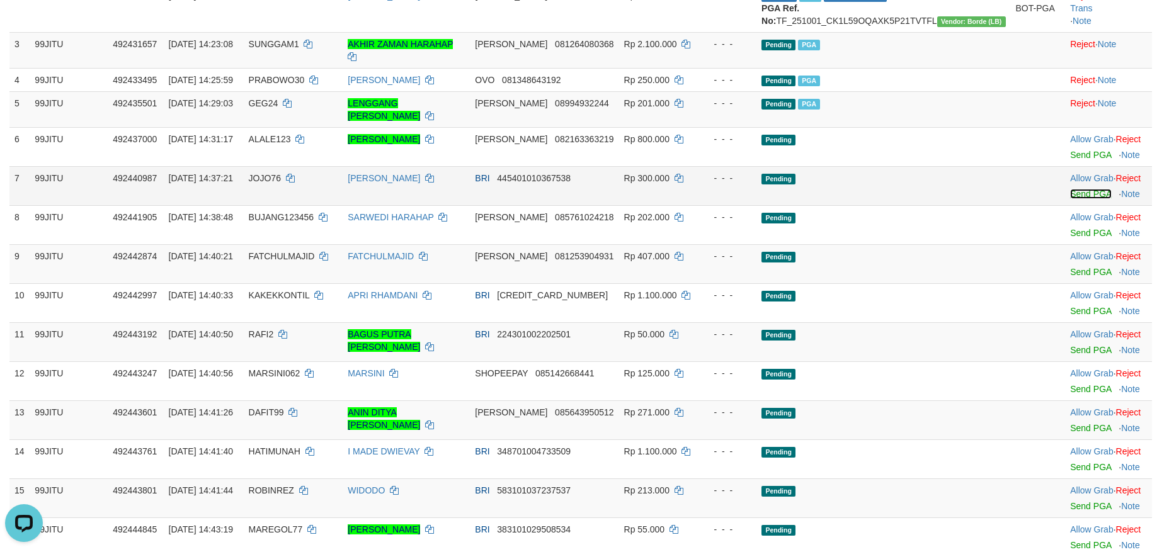
click at [1070, 195] on link "Send PGA" at bounding box center [1090, 194] width 41 height 10
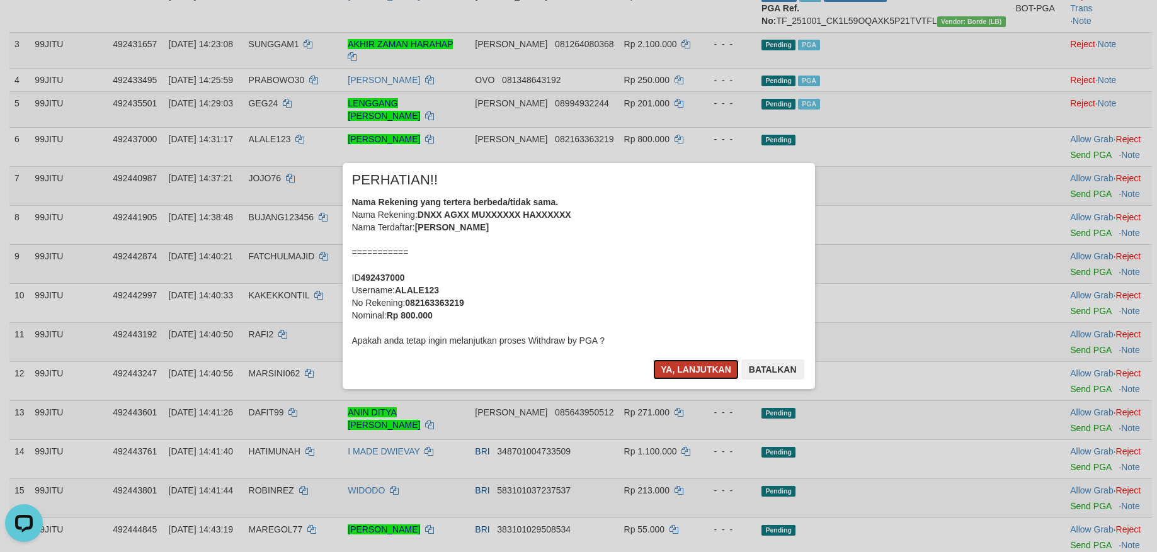
click at [703, 368] on button "Ya, lanjutkan" at bounding box center [696, 370] width 86 height 20
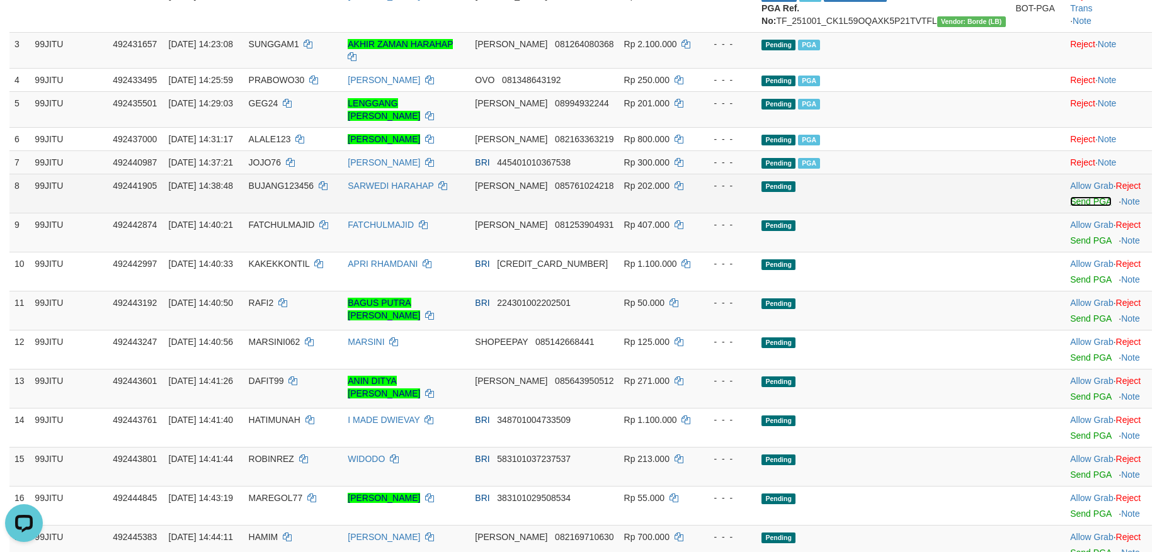
click at [1070, 203] on link "Send PGA" at bounding box center [1090, 201] width 41 height 10
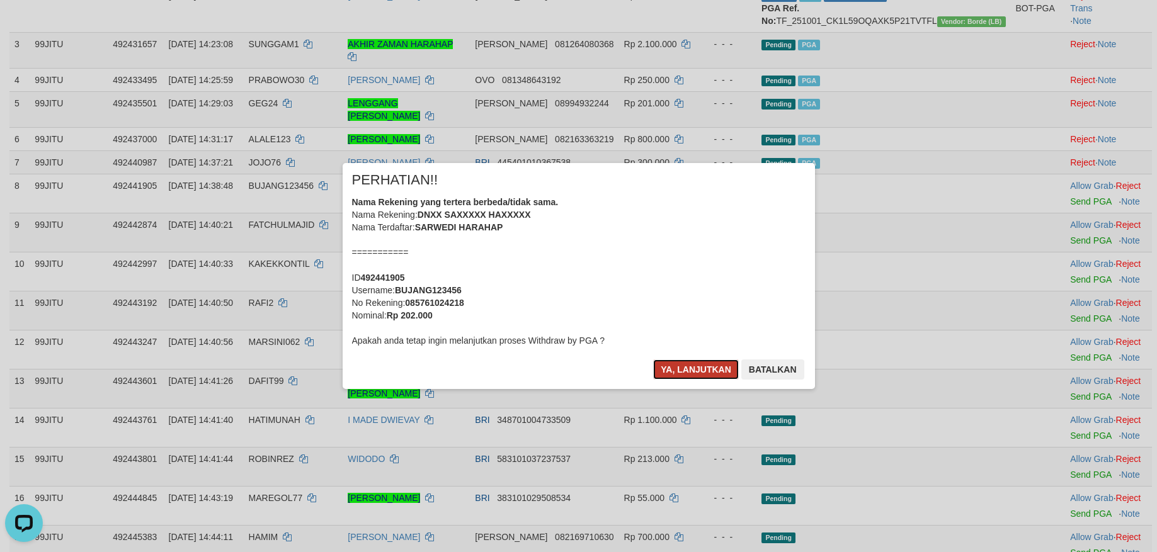
click at [696, 368] on button "Ya, lanjutkan" at bounding box center [696, 370] width 86 height 20
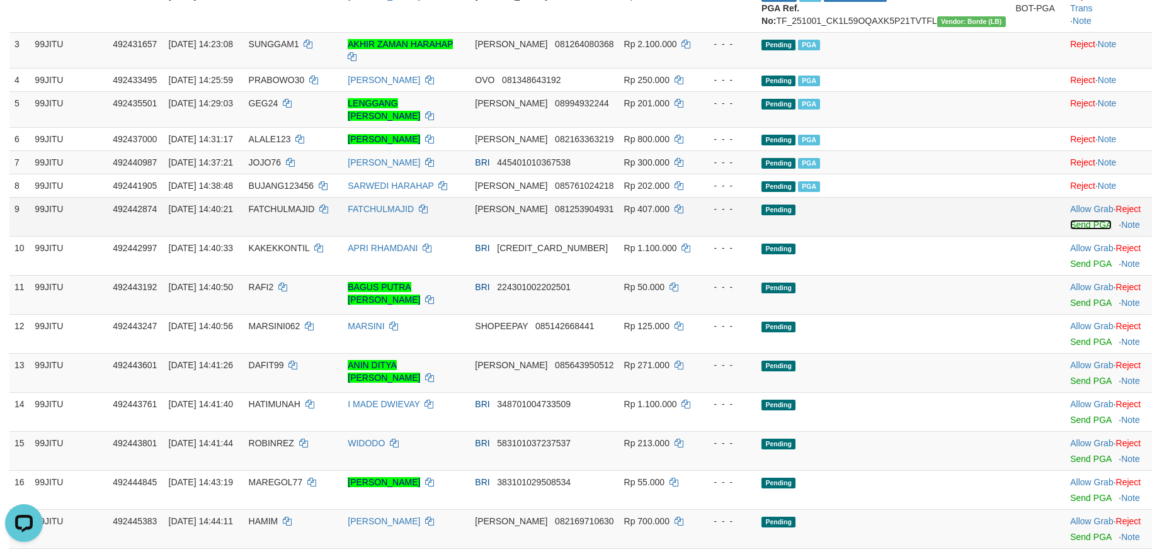
click at [1070, 222] on link "Send PGA" at bounding box center [1090, 225] width 41 height 10
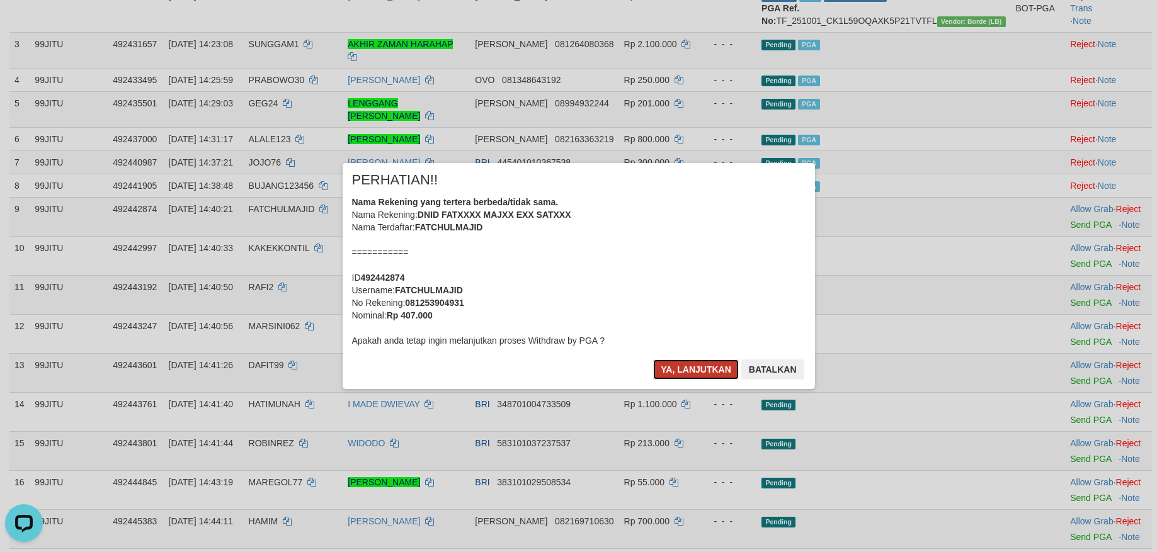
click at [708, 367] on button "Ya, lanjutkan" at bounding box center [696, 370] width 86 height 20
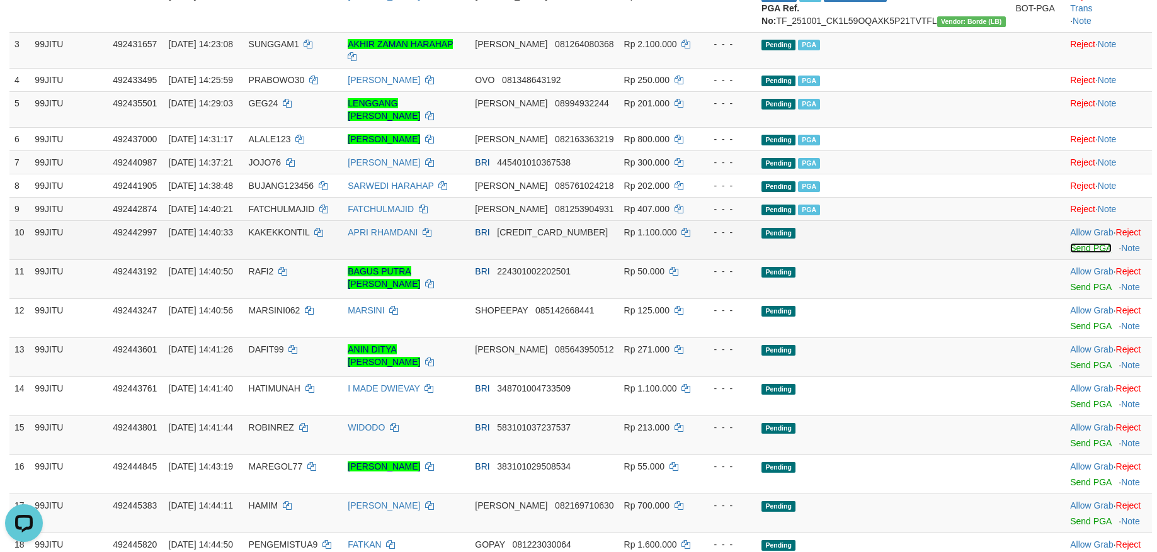
click at [1070, 247] on link "Send PGA" at bounding box center [1090, 248] width 41 height 10
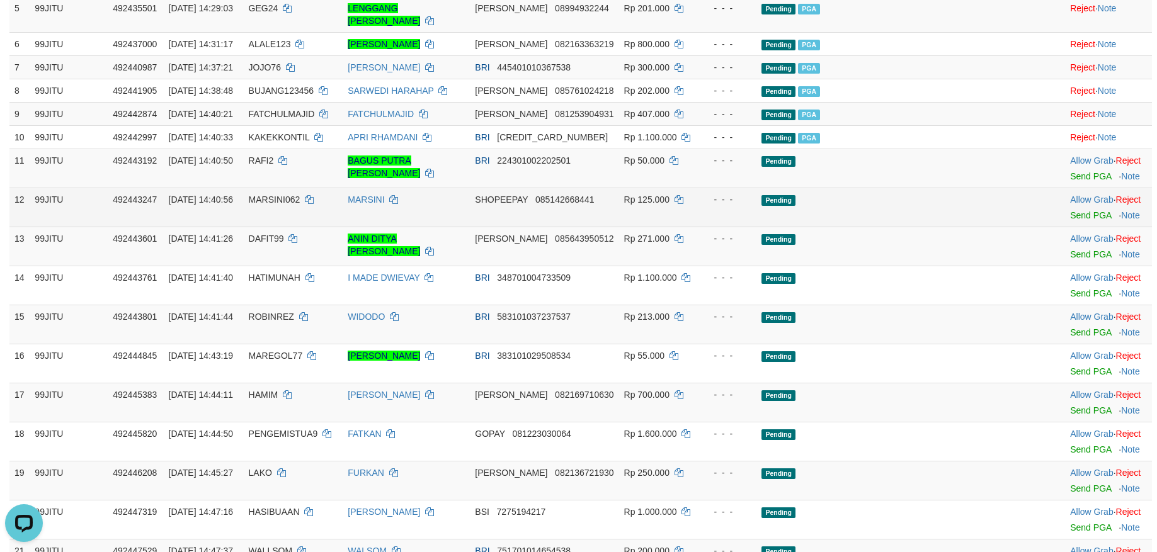
scroll to position [378, 0]
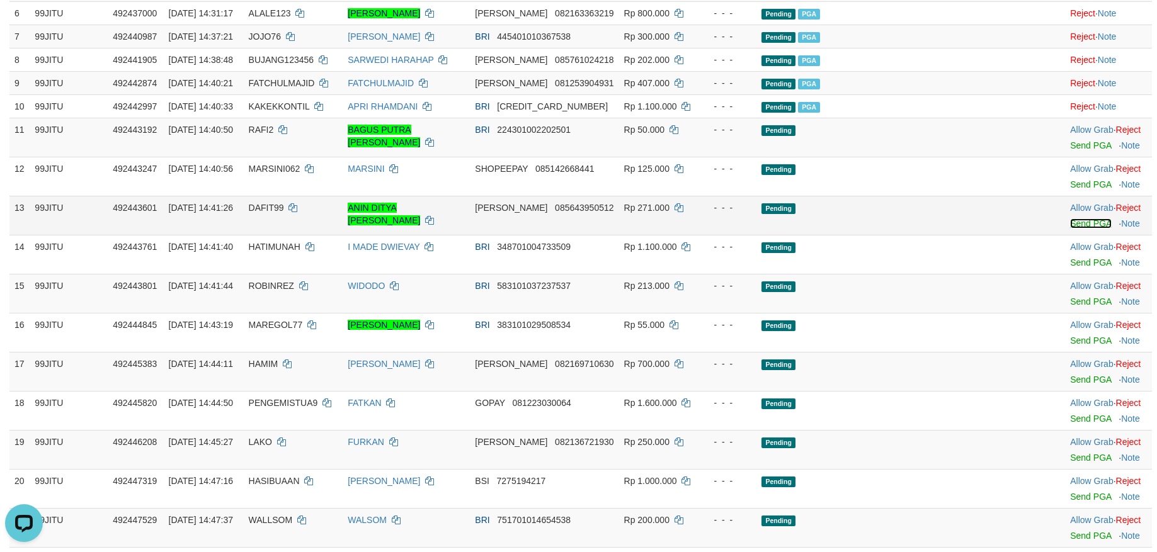
click at [1070, 220] on link "Send PGA" at bounding box center [1090, 224] width 41 height 10
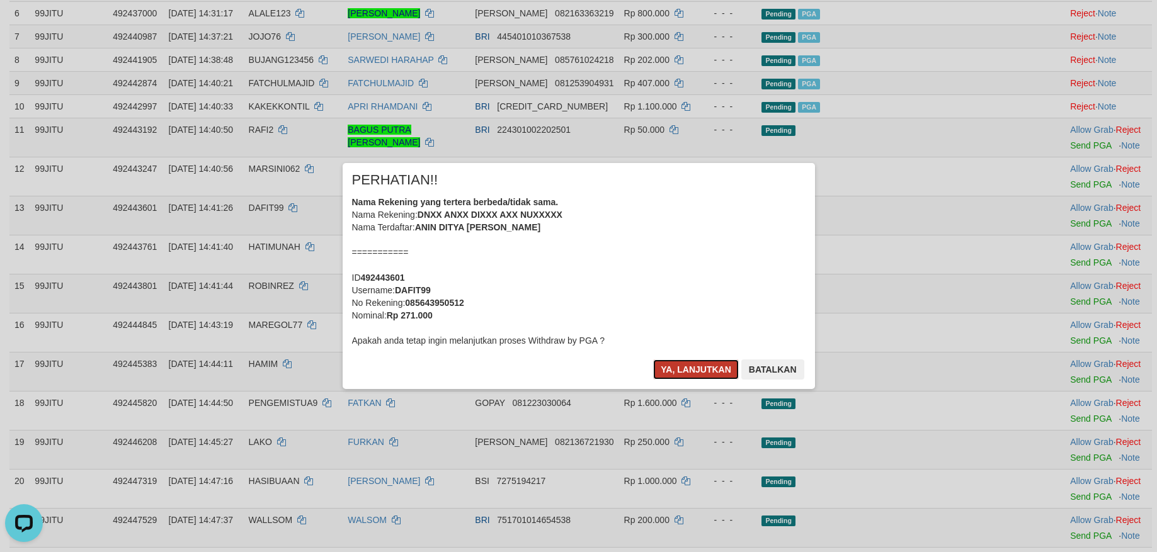
click at [691, 371] on button "Ya, lanjutkan" at bounding box center [696, 370] width 86 height 20
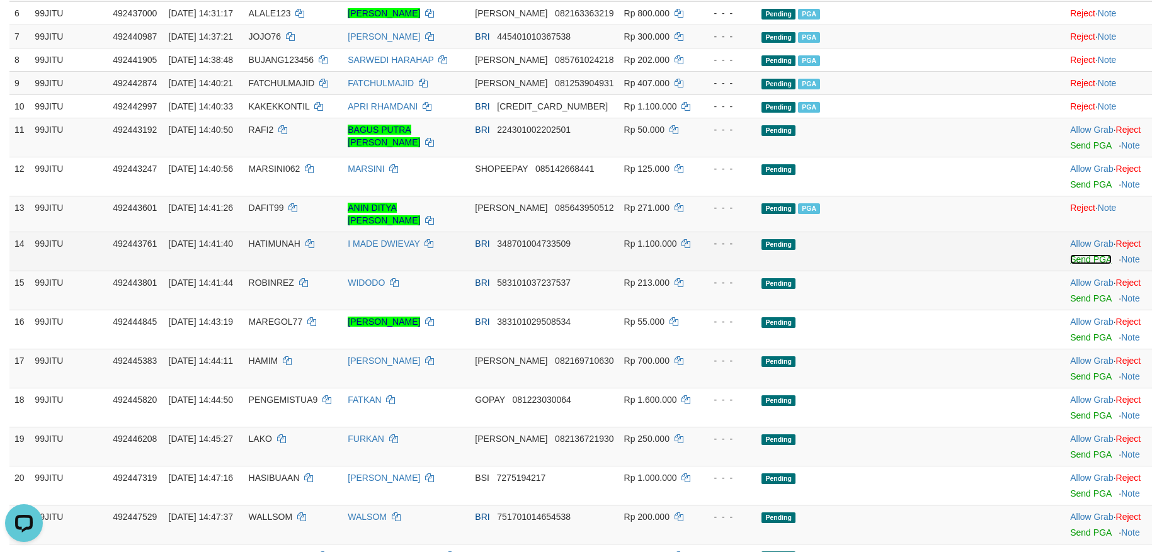
click at [1070, 254] on link "Send PGA" at bounding box center [1090, 259] width 41 height 10
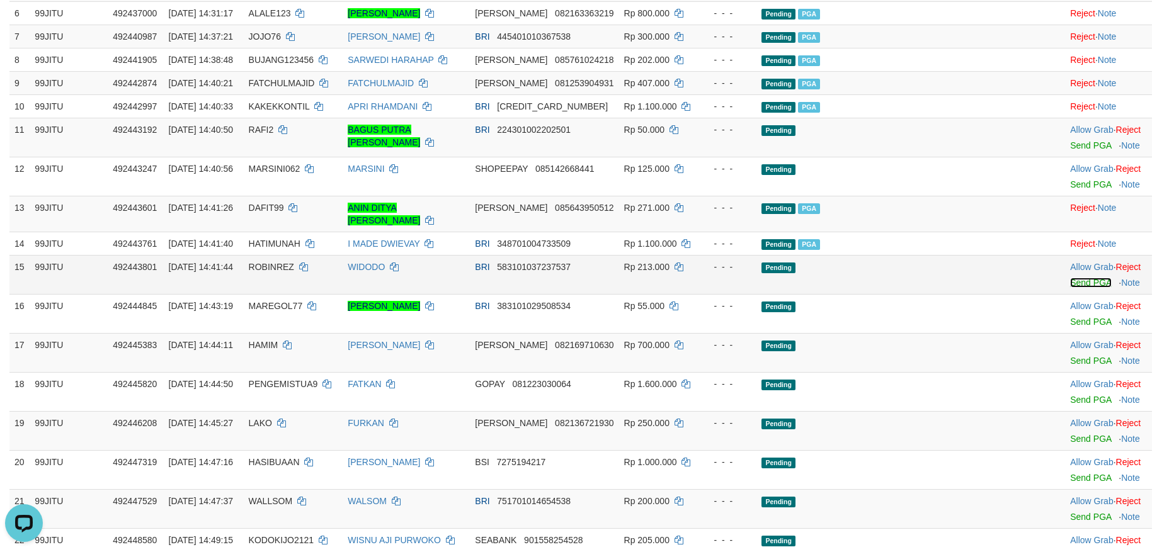
click at [1070, 278] on link "Send PGA" at bounding box center [1090, 283] width 41 height 10
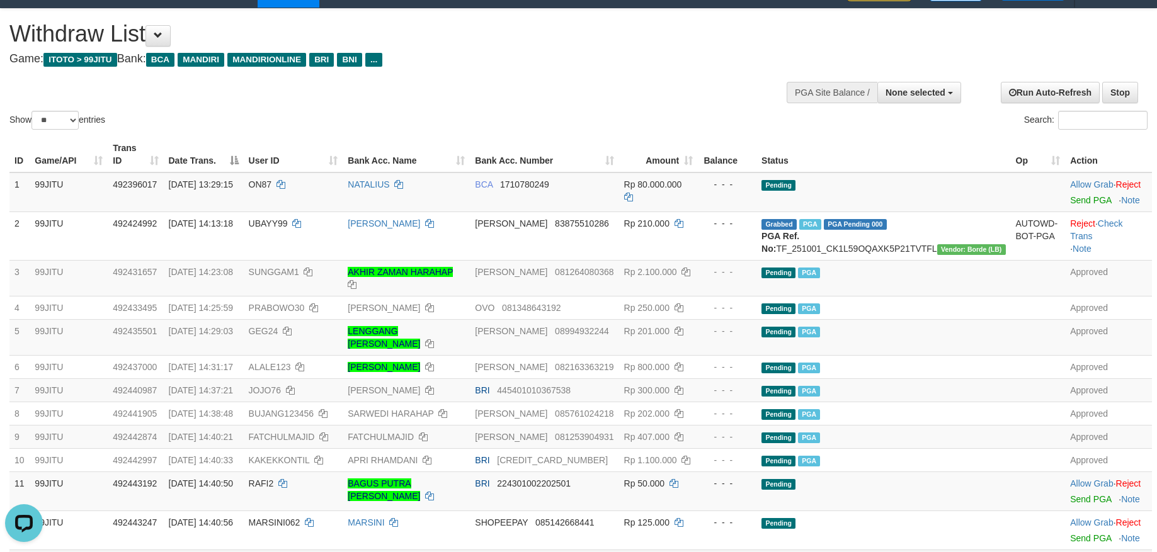
scroll to position [0, 0]
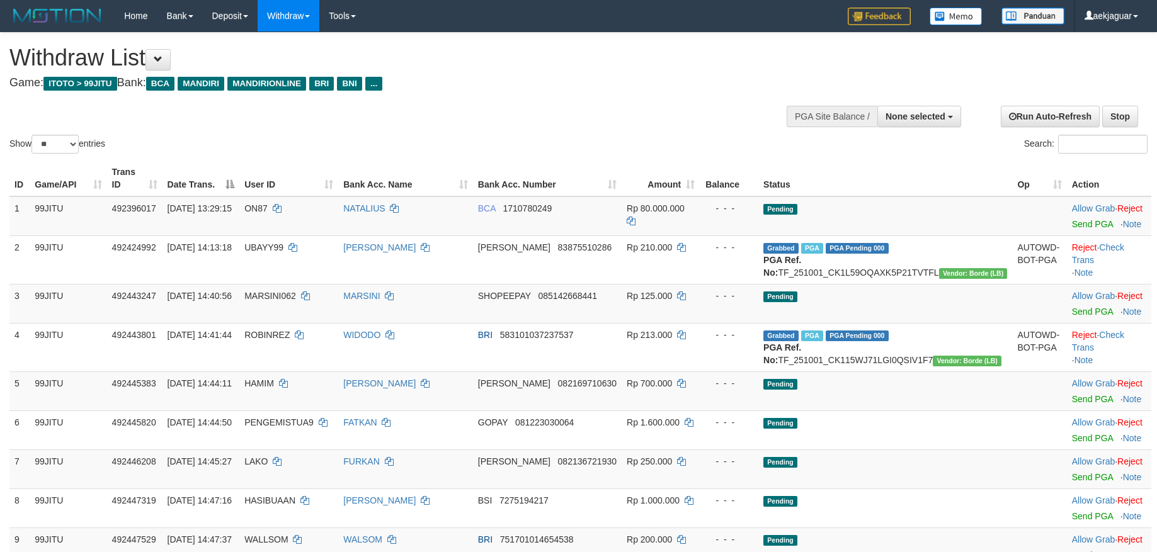
select select
select select "**"
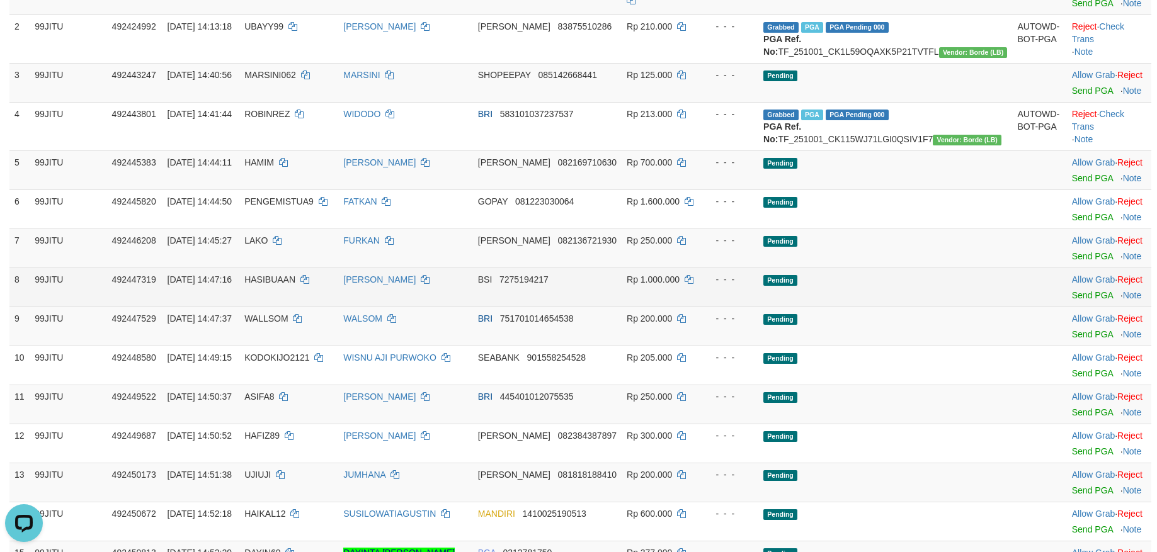
scroll to position [252, 0]
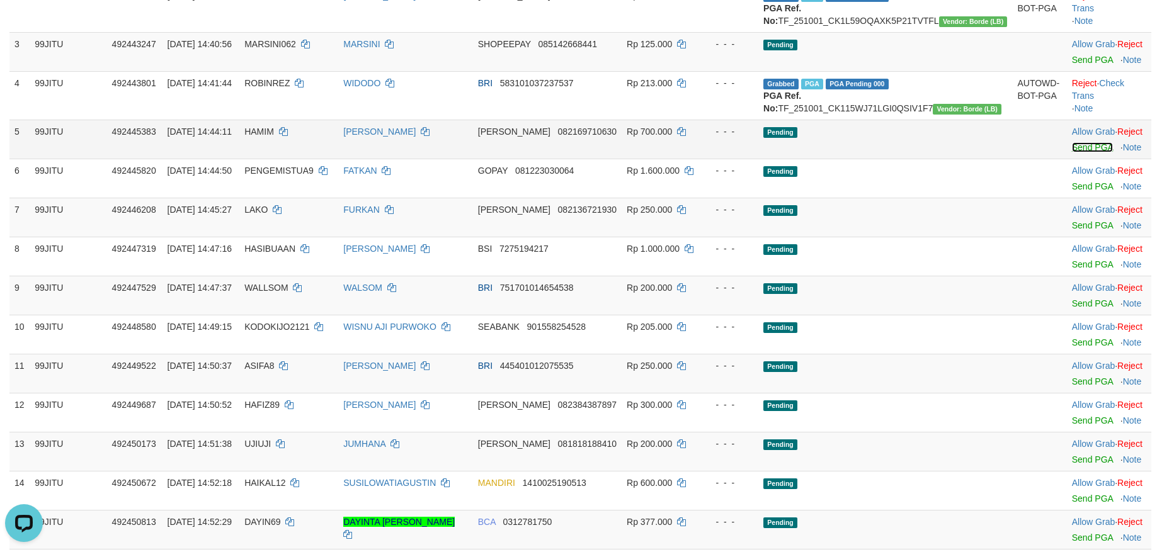
click at [1072, 152] on link "Send PGA" at bounding box center [1092, 147] width 41 height 10
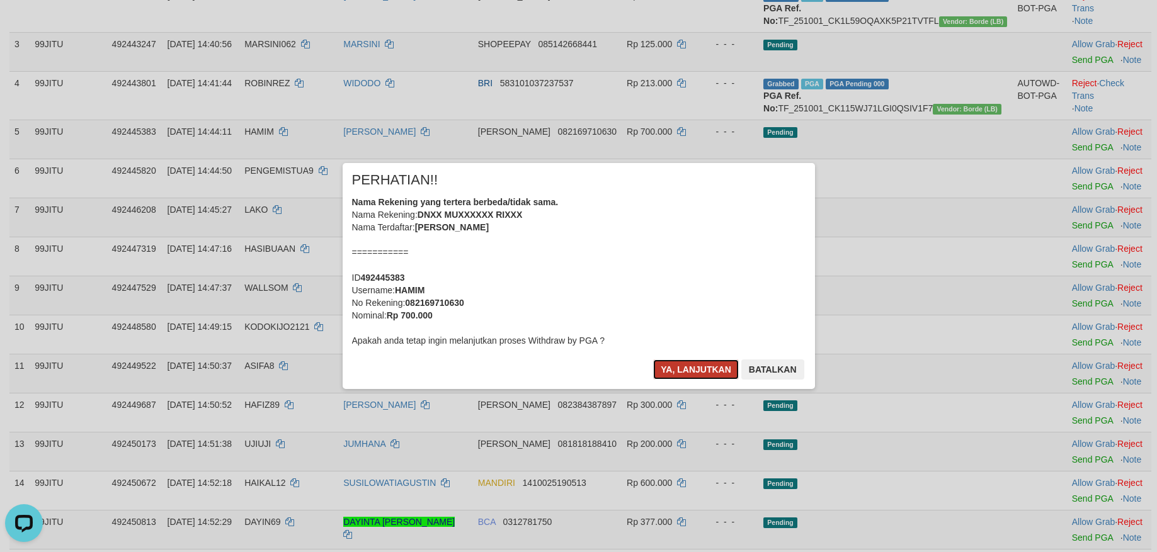
click at [700, 374] on button "Ya, lanjutkan" at bounding box center [696, 370] width 86 height 20
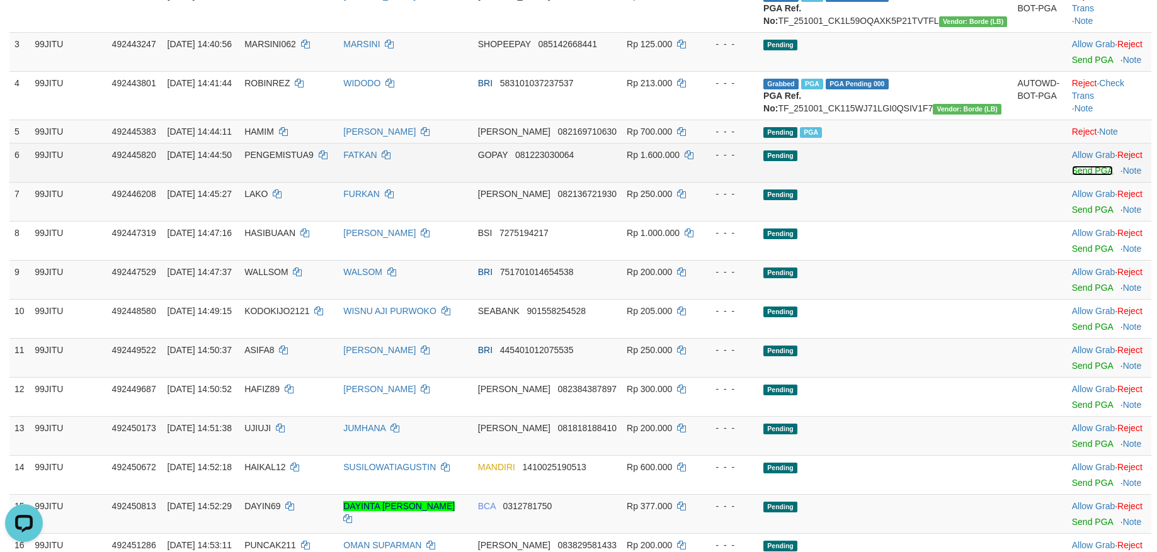
click at [1072, 176] on link "Send PGA" at bounding box center [1092, 171] width 41 height 10
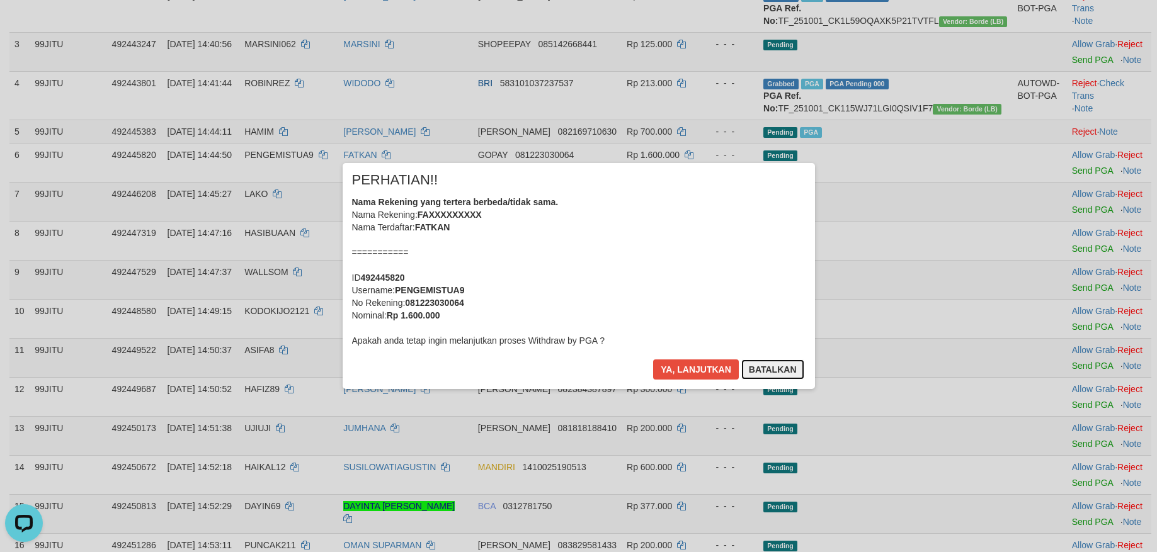
click at [783, 367] on button "Batalkan" at bounding box center [772, 370] width 63 height 20
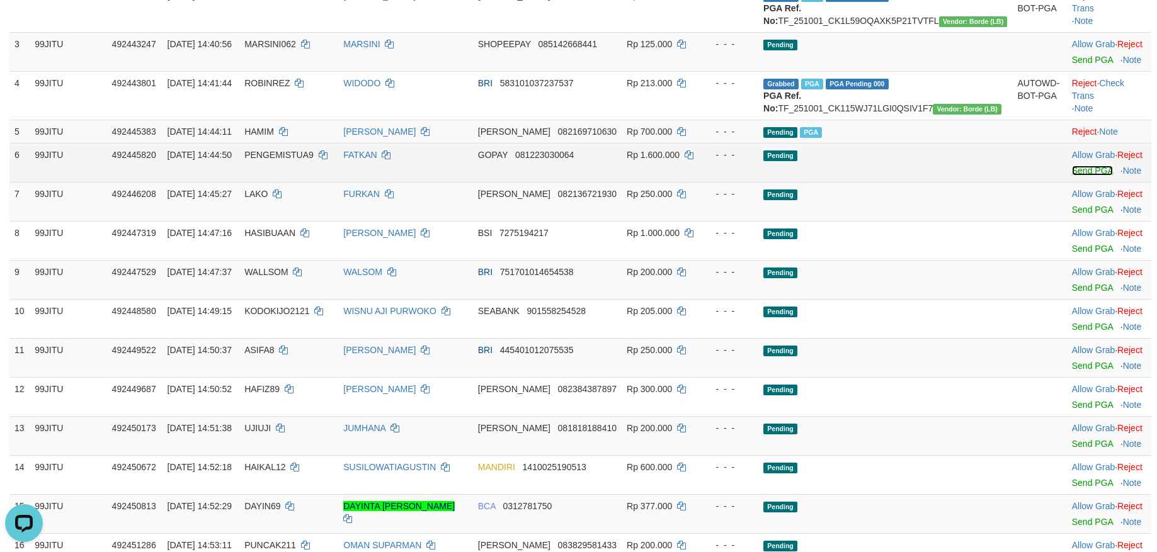
click at [1072, 176] on link "Send PGA" at bounding box center [1092, 171] width 41 height 10
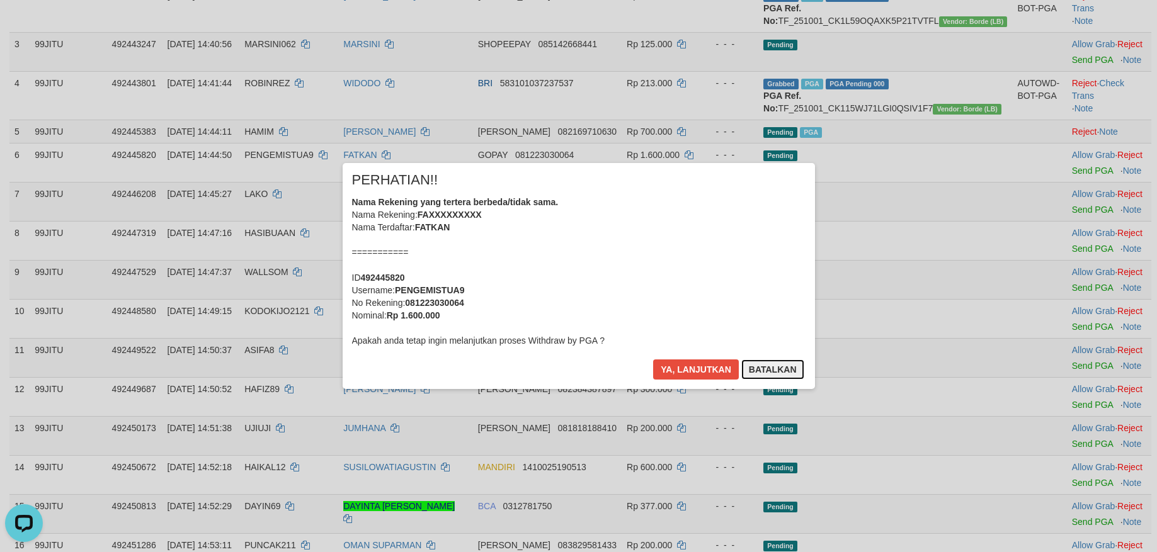
click at [766, 371] on button "Batalkan" at bounding box center [772, 370] width 63 height 20
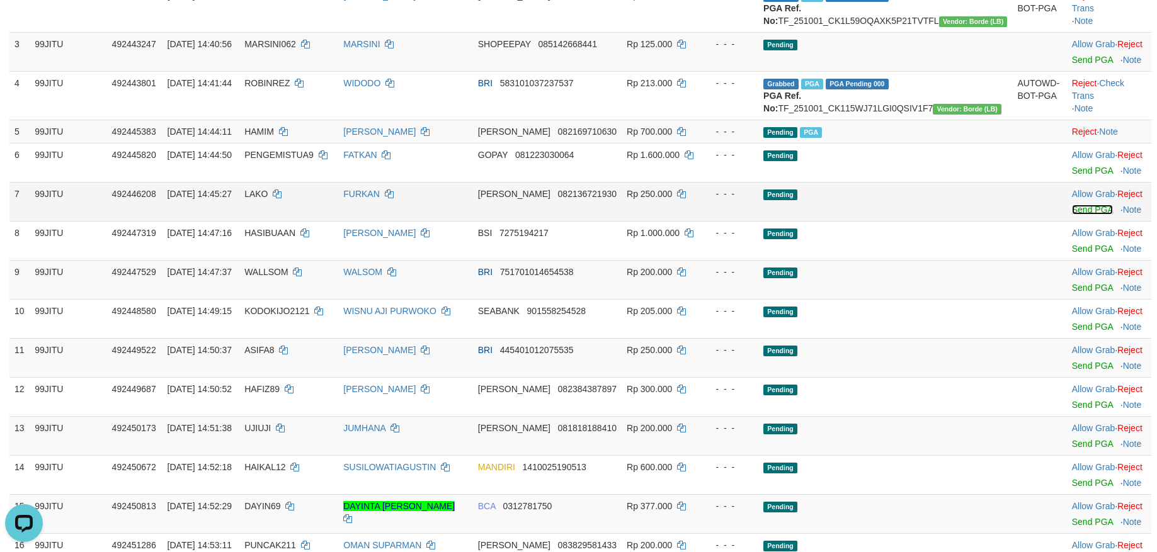
click at [1072, 215] on link "Send PGA" at bounding box center [1092, 210] width 41 height 10
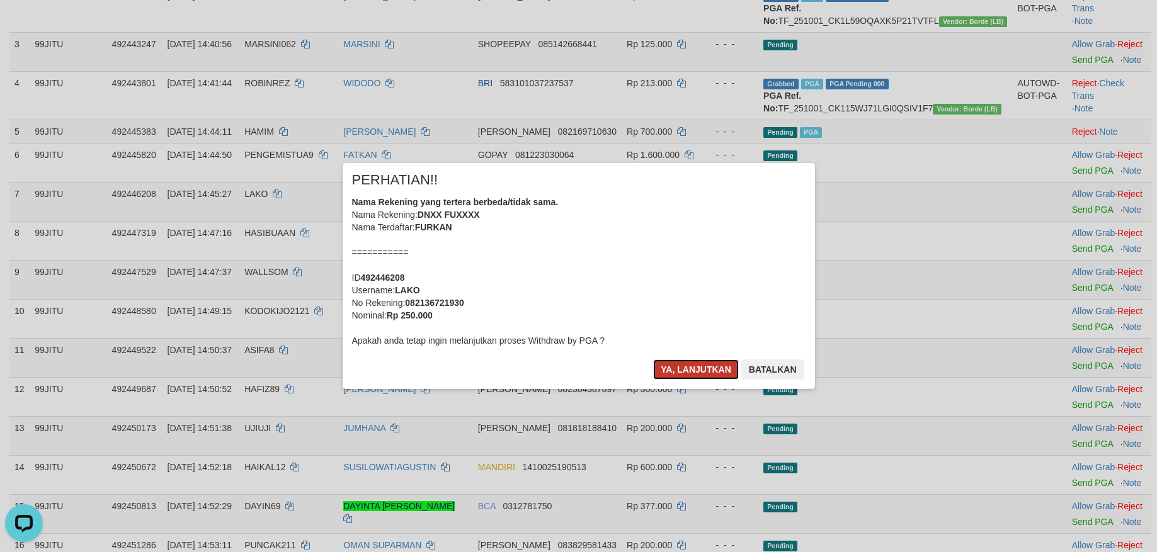
click at [713, 370] on button "Ya, lanjutkan" at bounding box center [696, 370] width 86 height 20
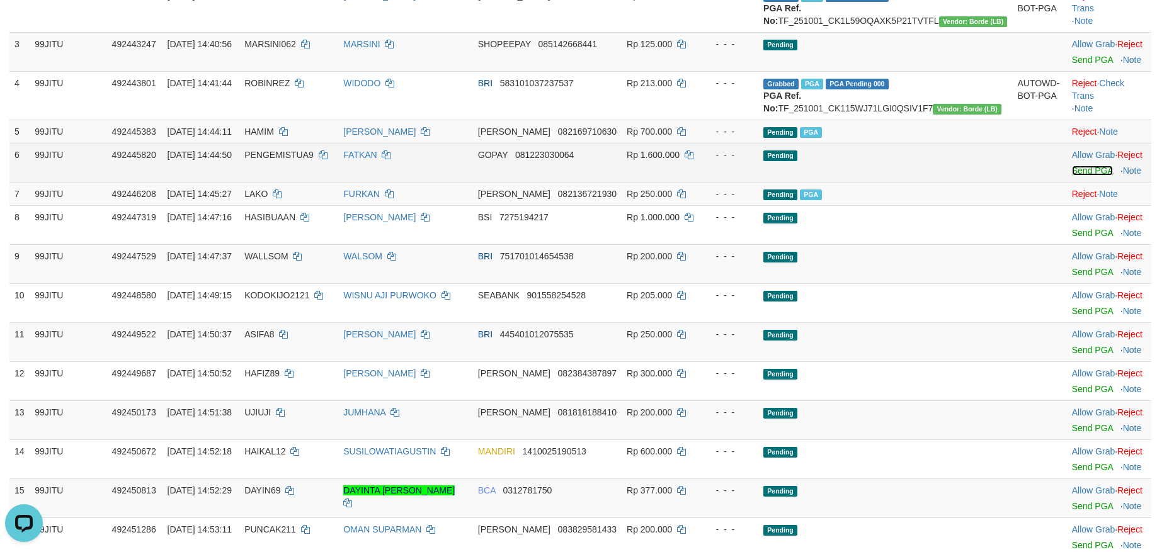
click at [1072, 176] on link "Send PGA" at bounding box center [1092, 171] width 41 height 10
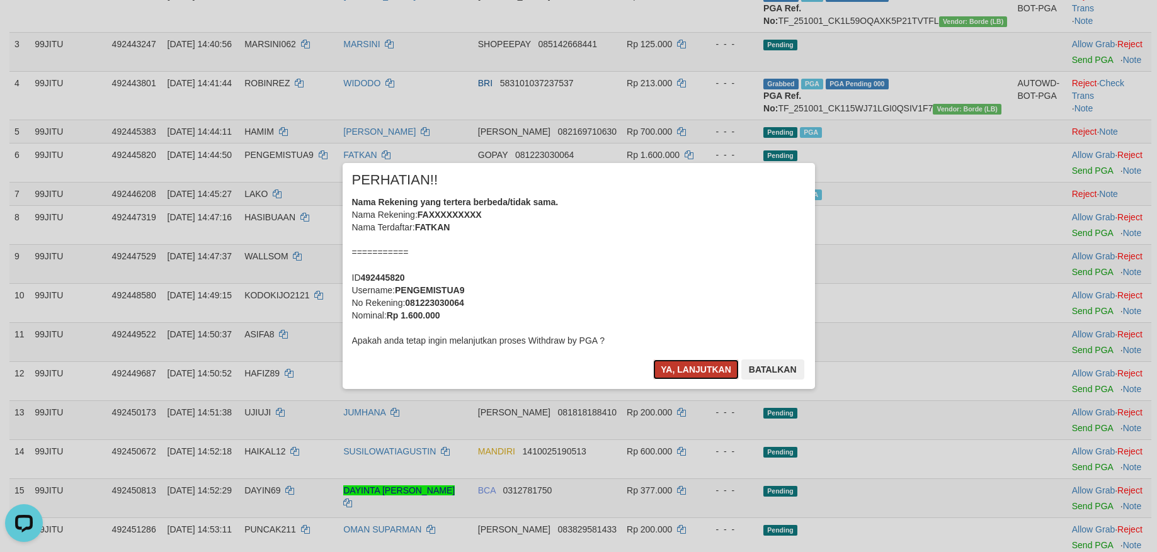
click at [698, 363] on button "Ya, lanjutkan" at bounding box center [696, 370] width 86 height 20
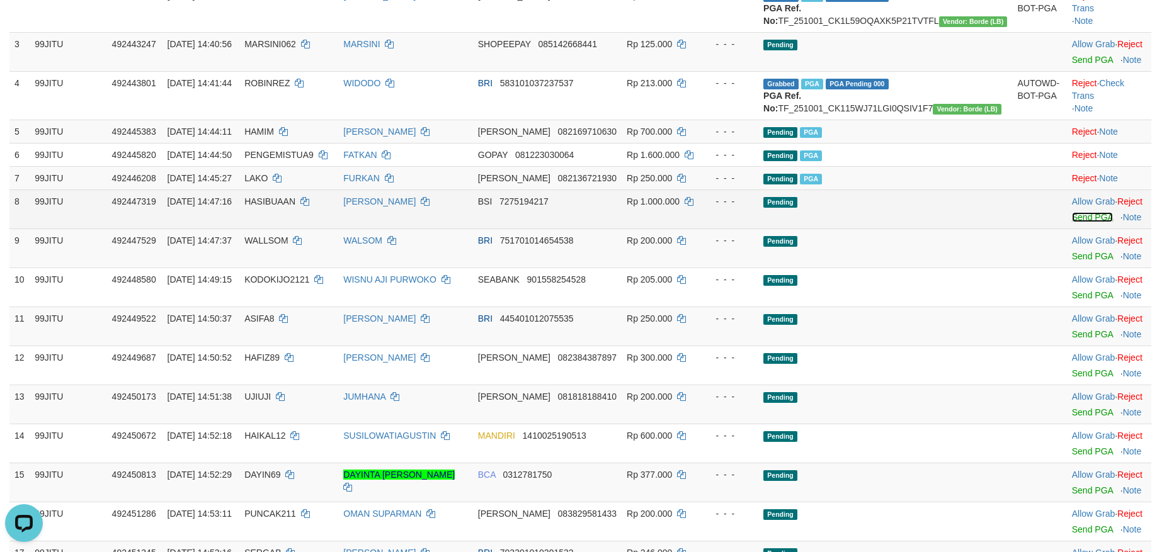
click at [1072, 222] on link "Send PGA" at bounding box center [1092, 217] width 41 height 10
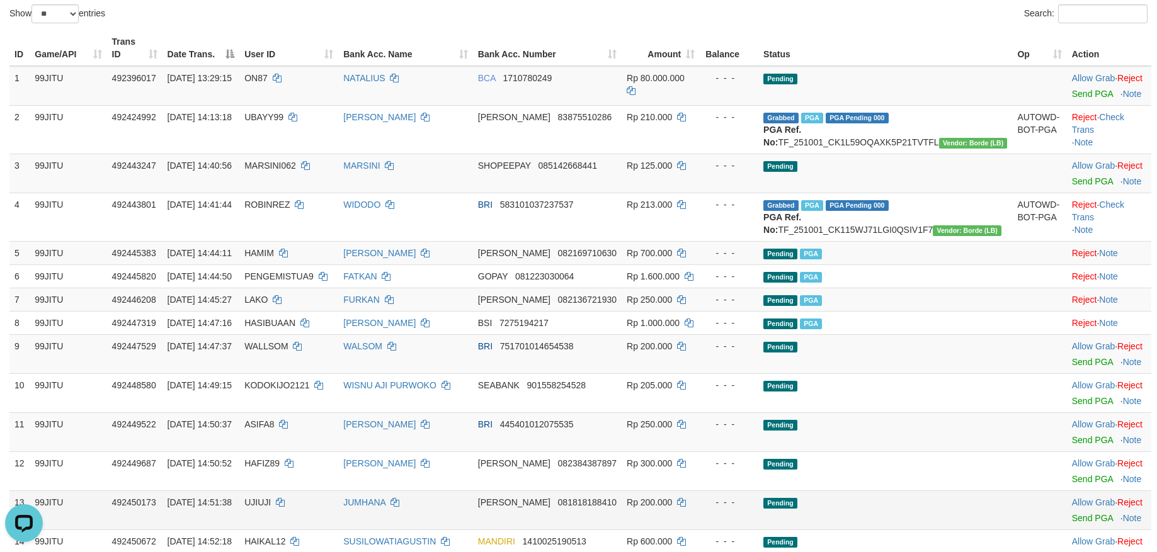
scroll to position [126, 0]
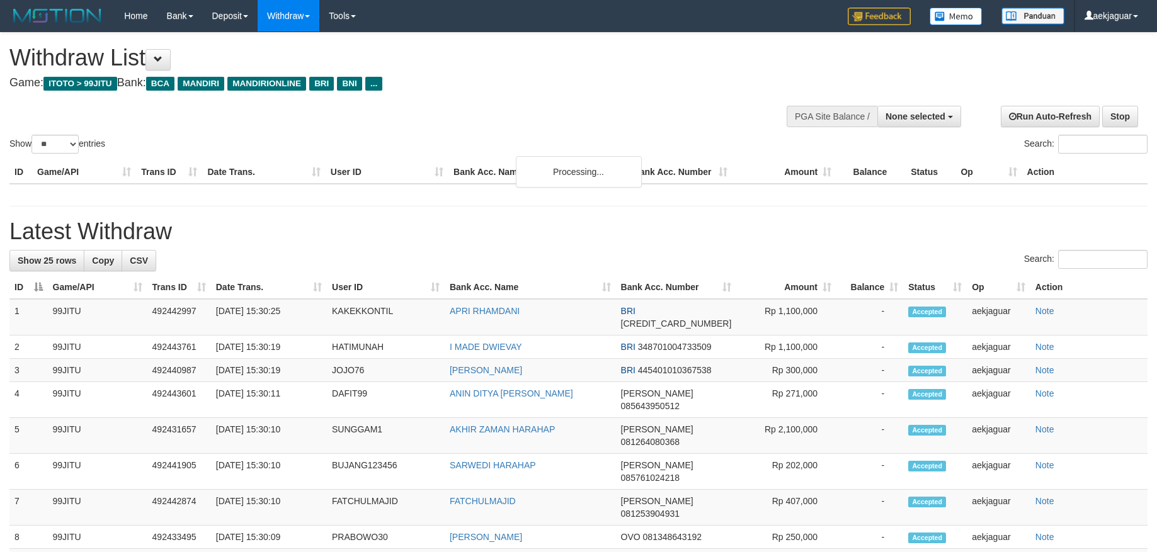
select select
select select "**"
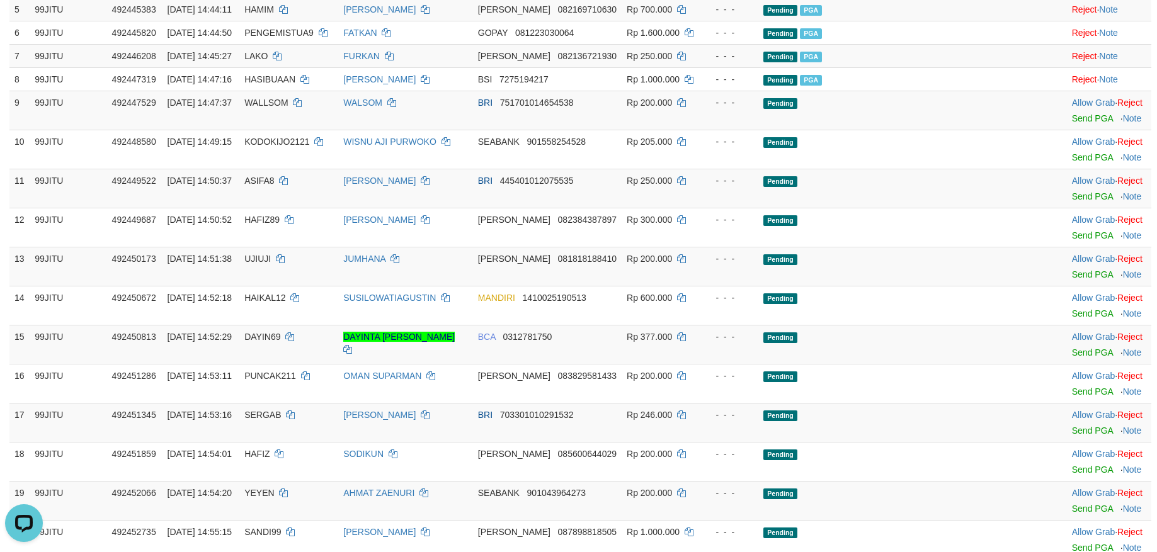
scroll to position [252, 0]
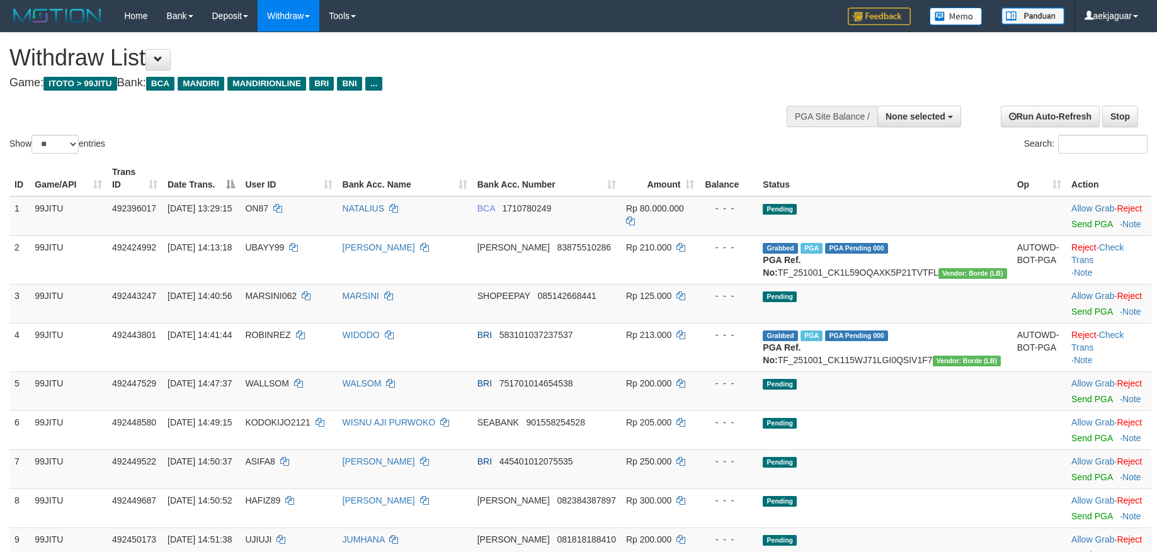
select select
select select "**"
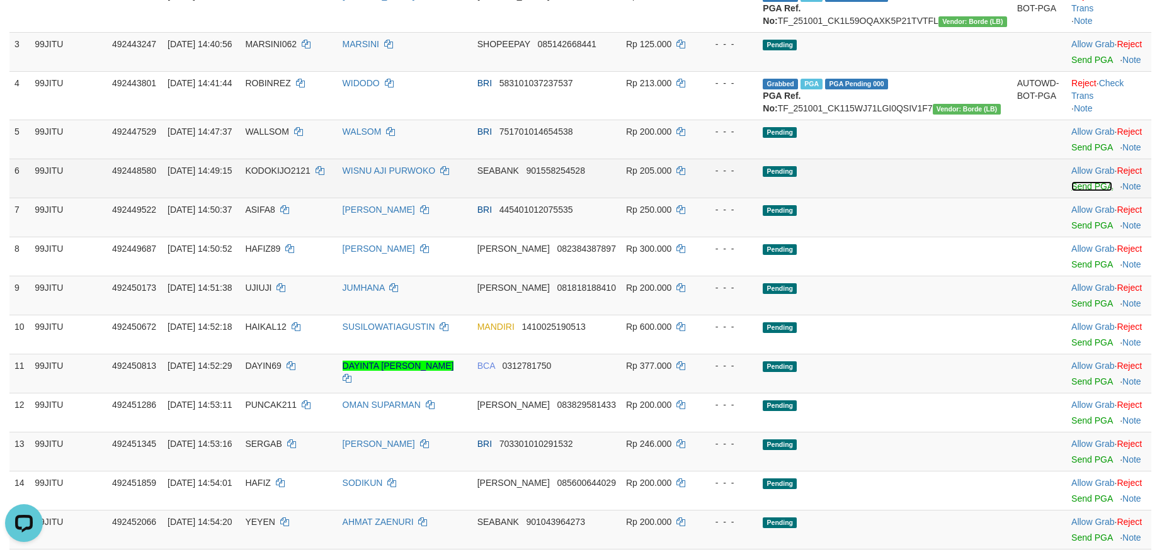
click at [1071, 191] on link "Send PGA" at bounding box center [1091, 186] width 41 height 10
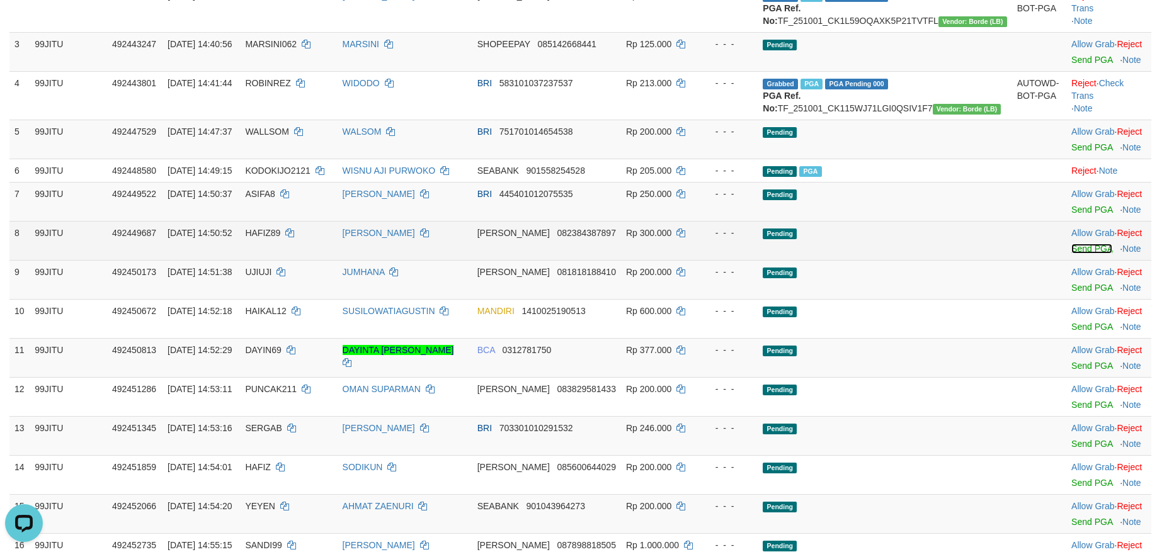
click at [1071, 254] on link "Send PGA" at bounding box center [1091, 249] width 41 height 10
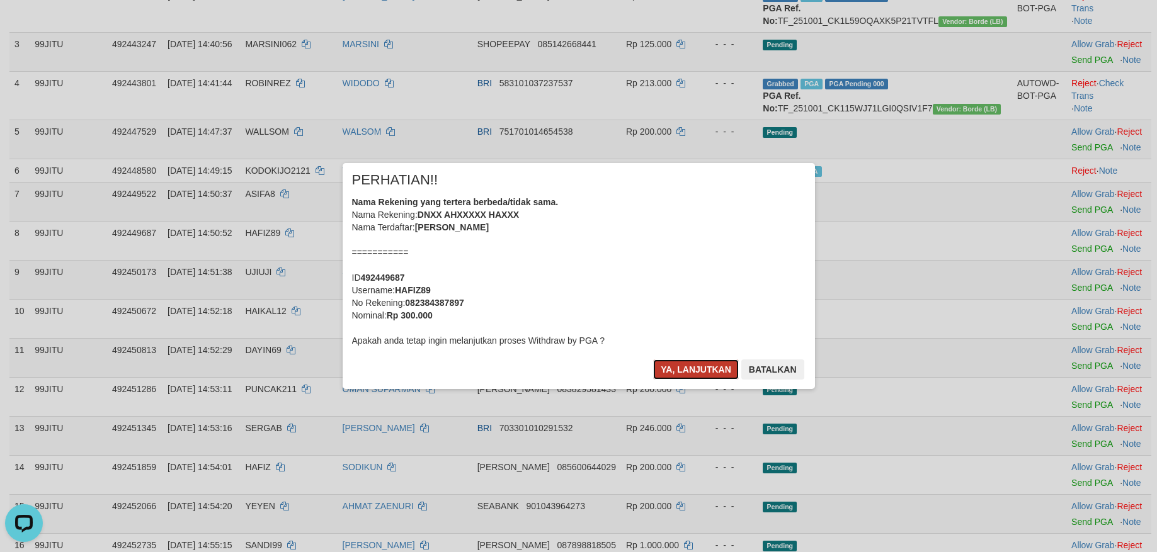
click at [691, 365] on button "Ya, lanjutkan" at bounding box center [696, 370] width 86 height 20
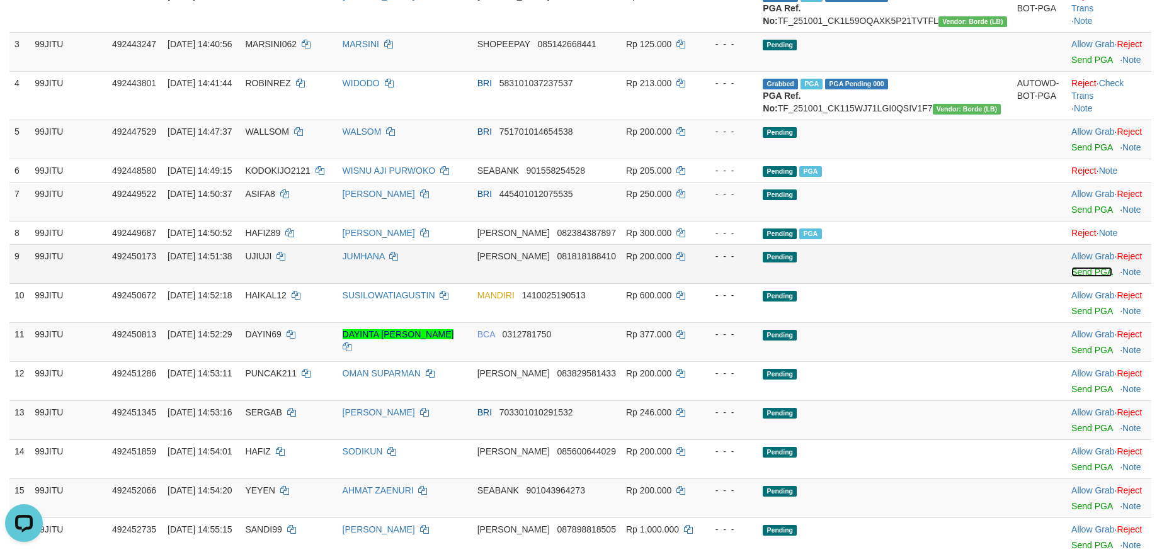
click at [1071, 277] on link "Send PGA" at bounding box center [1091, 272] width 41 height 10
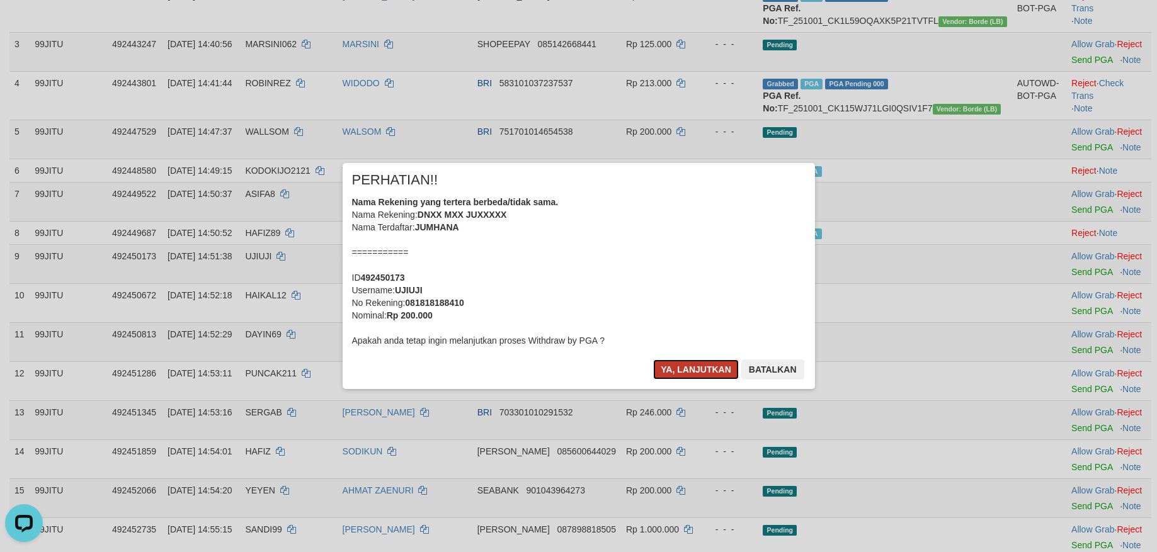
click at [701, 369] on button "Ya, lanjutkan" at bounding box center [696, 370] width 86 height 20
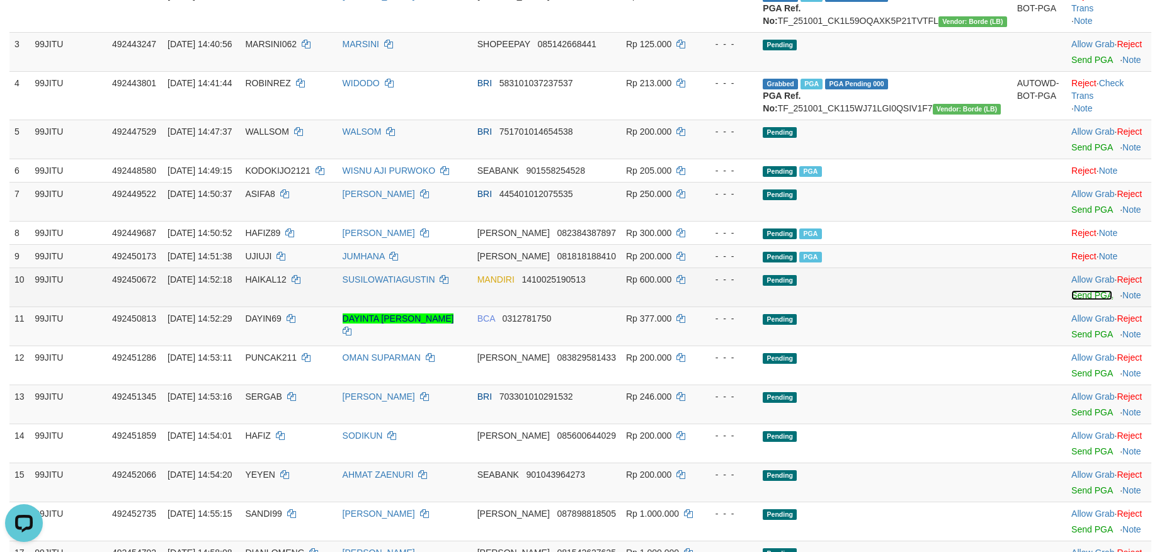
click at [1071, 300] on link "Send PGA" at bounding box center [1091, 295] width 41 height 10
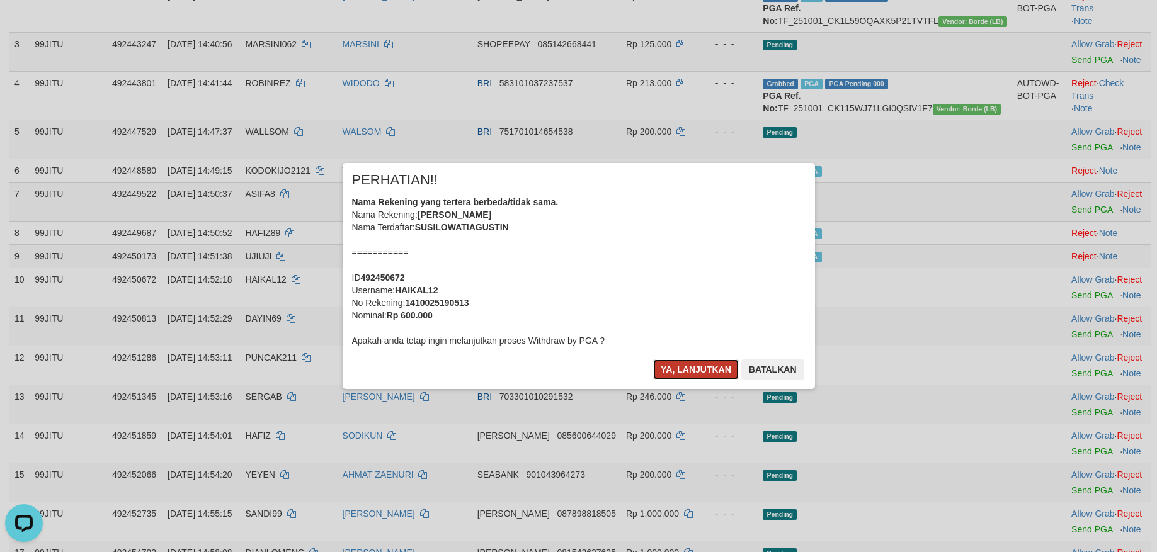
click at [676, 371] on button "Ya, lanjutkan" at bounding box center [696, 370] width 86 height 20
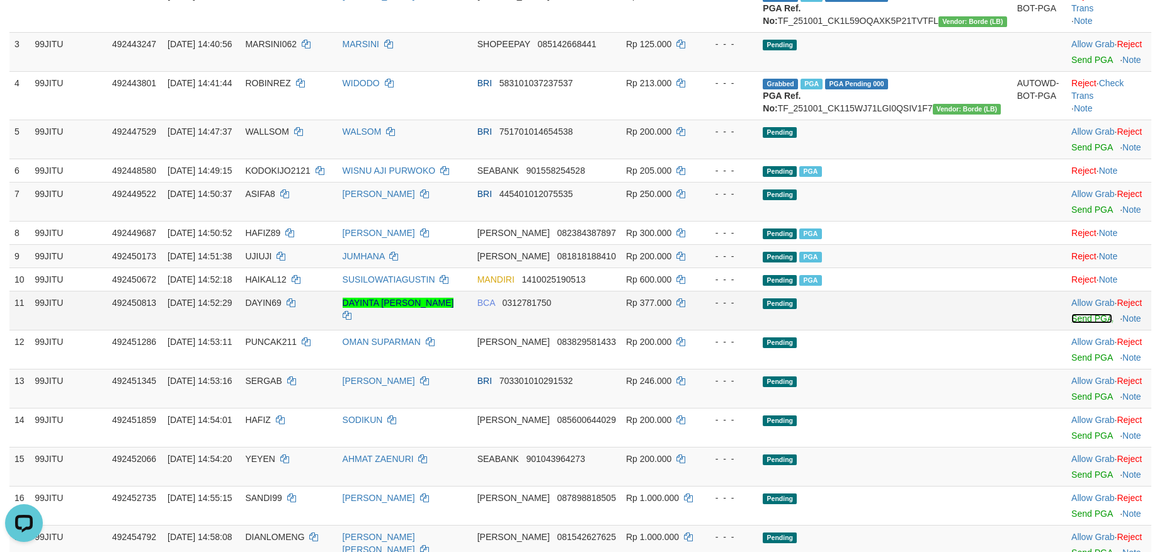
click at [1071, 324] on link "Send PGA" at bounding box center [1091, 319] width 41 height 10
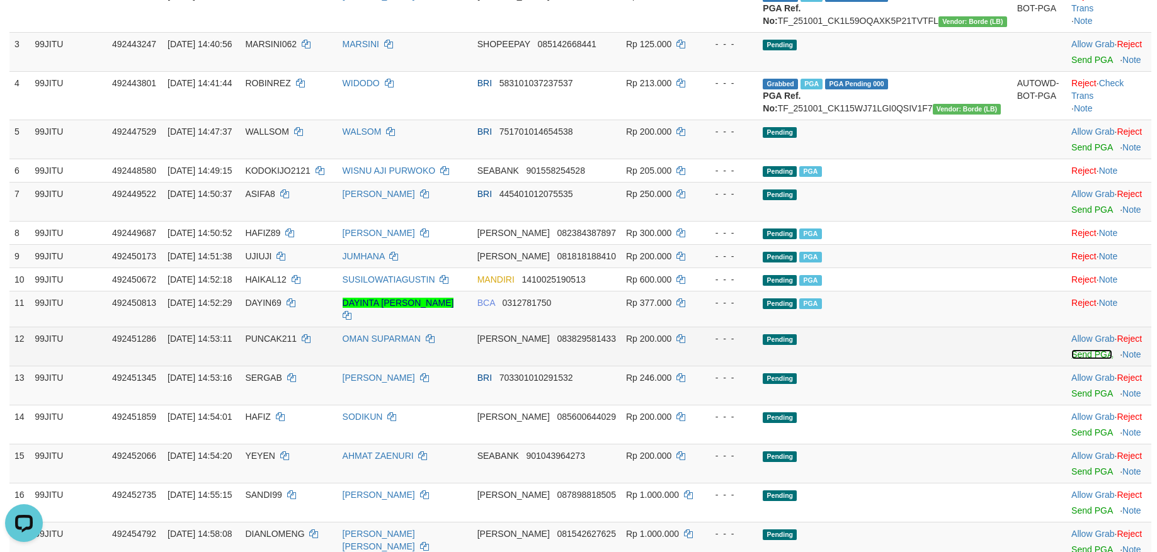
click at [1071, 360] on link "Send PGA" at bounding box center [1091, 354] width 41 height 10
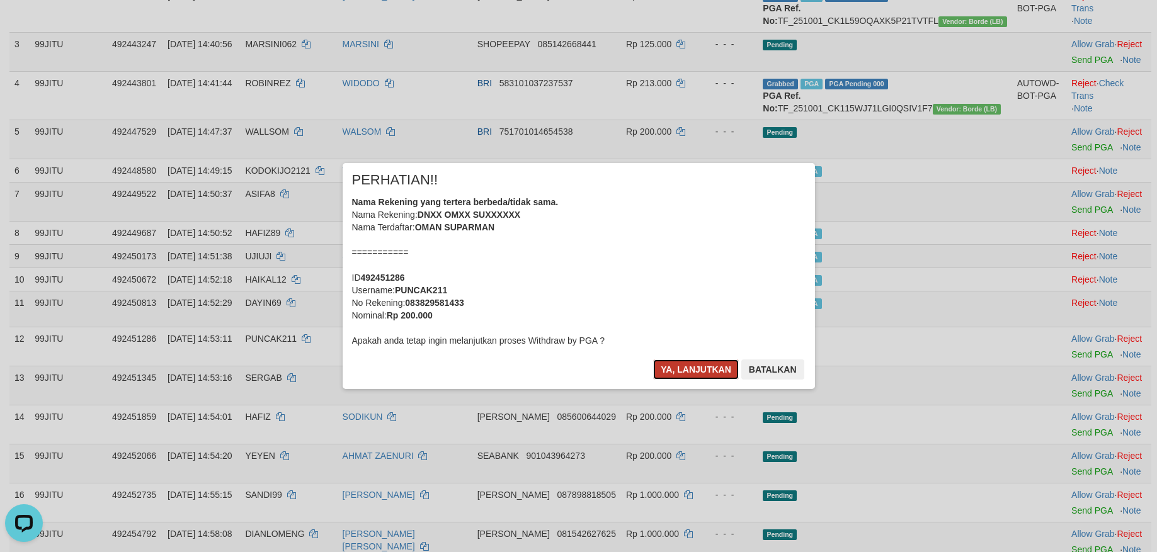
click at [671, 367] on button "Ya, lanjutkan" at bounding box center [696, 370] width 86 height 20
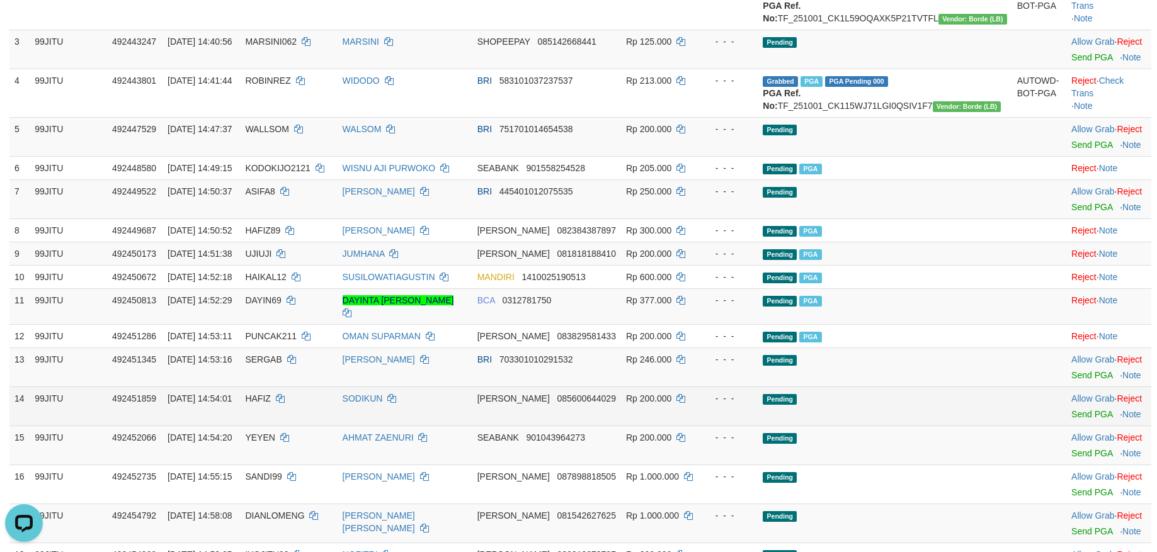
scroll to position [378, 0]
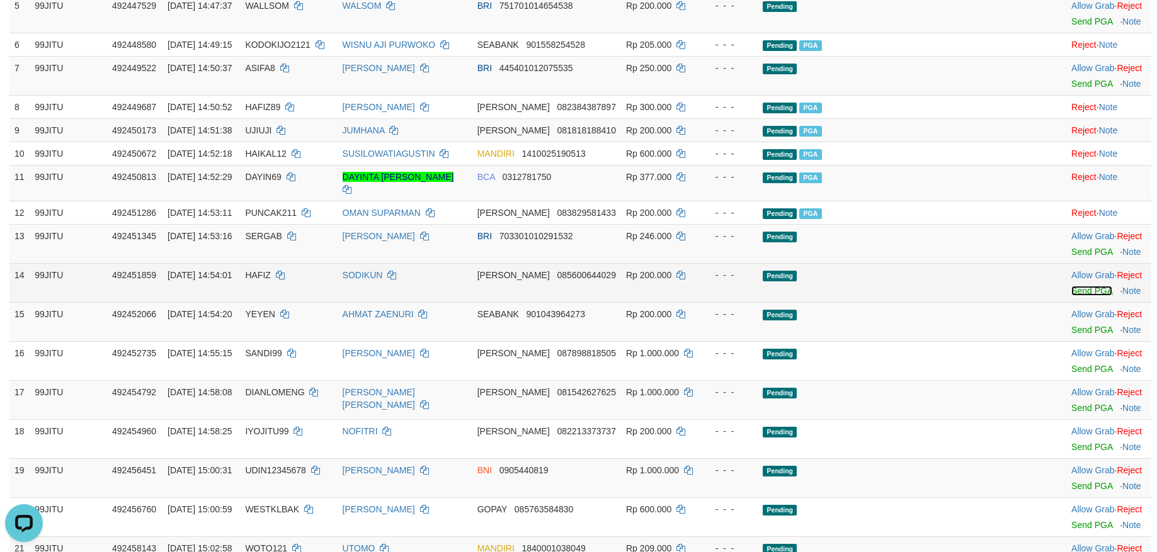
click at [1071, 296] on link "Send PGA" at bounding box center [1091, 291] width 41 height 10
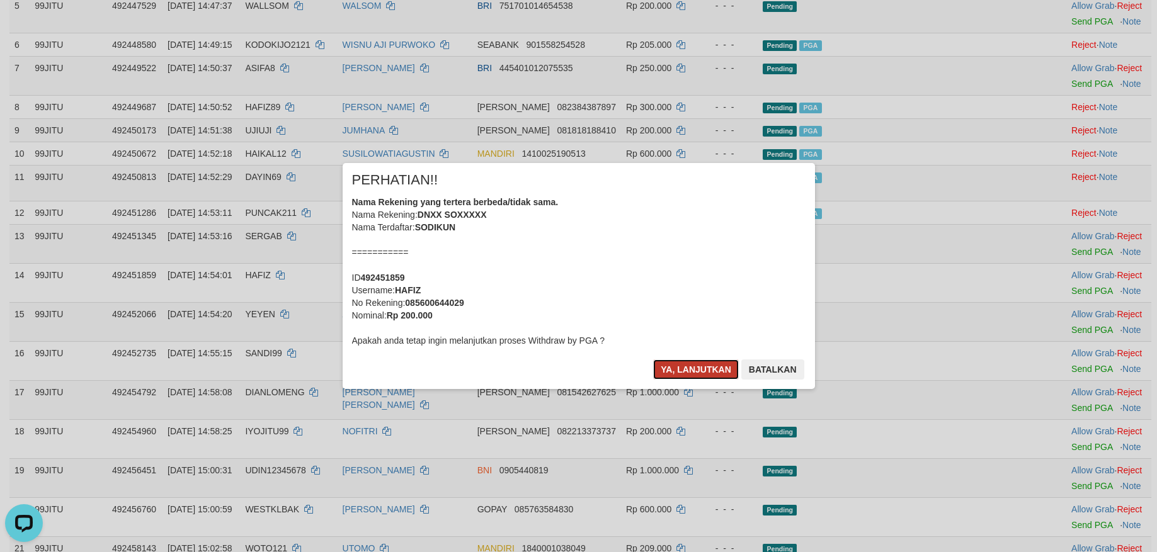
click at [680, 368] on button "Ya, lanjutkan" at bounding box center [696, 370] width 86 height 20
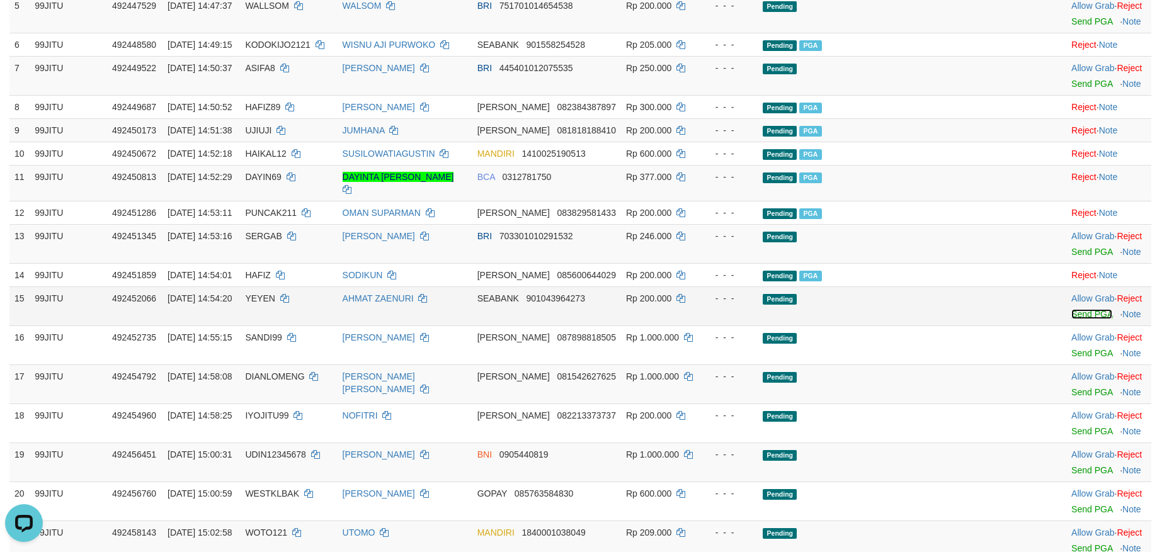
click at [1071, 319] on link "Send PGA" at bounding box center [1091, 314] width 41 height 10
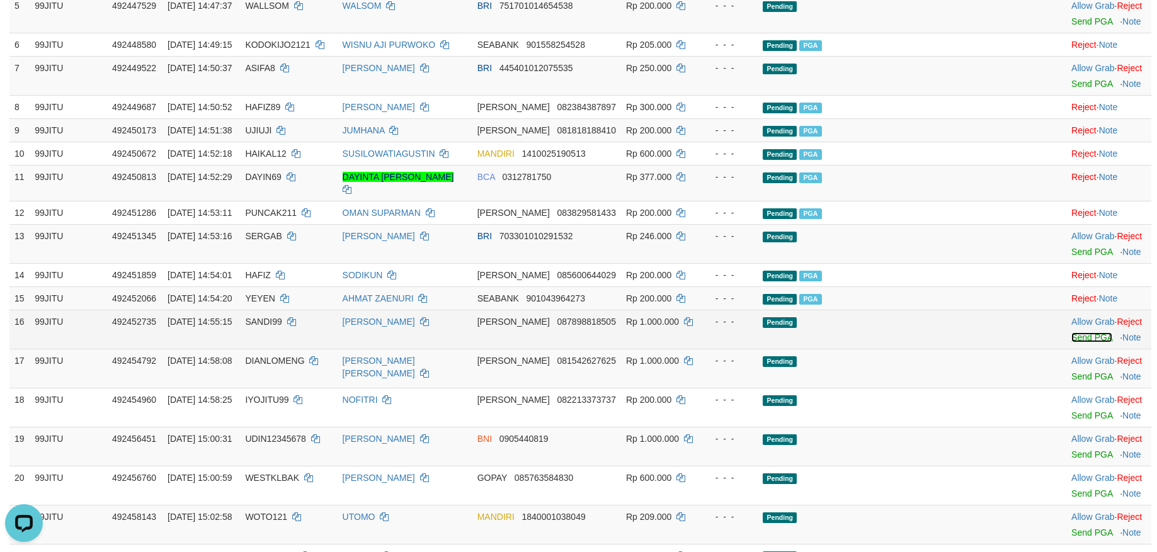
click at [1071, 343] on link "Send PGA" at bounding box center [1091, 337] width 41 height 10
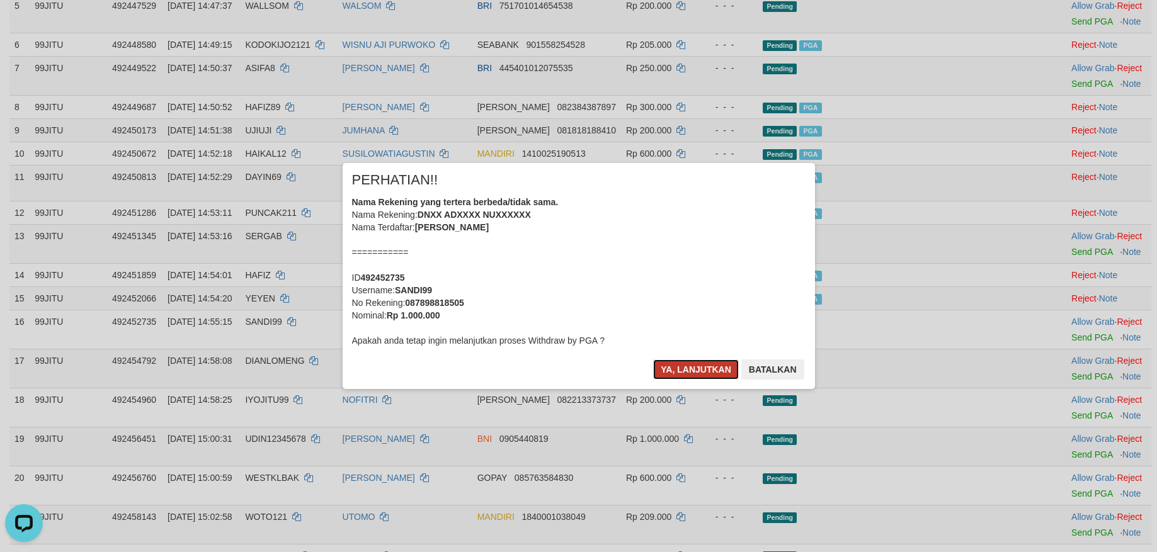
click at [695, 363] on button "Ya, lanjutkan" at bounding box center [696, 370] width 86 height 20
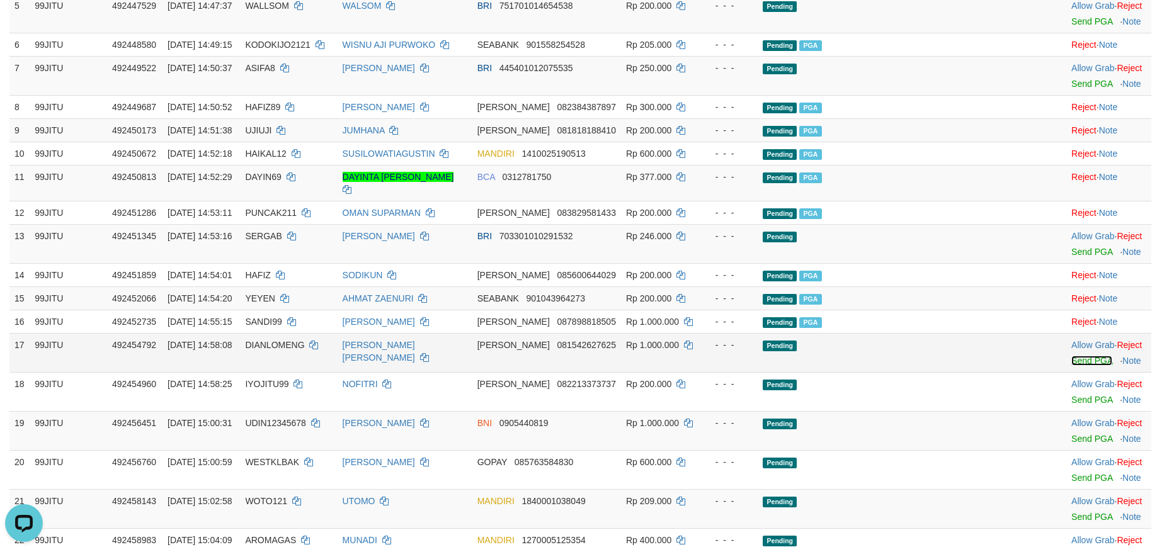
click at [1071, 366] on link "Send PGA" at bounding box center [1091, 361] width 41 height 10
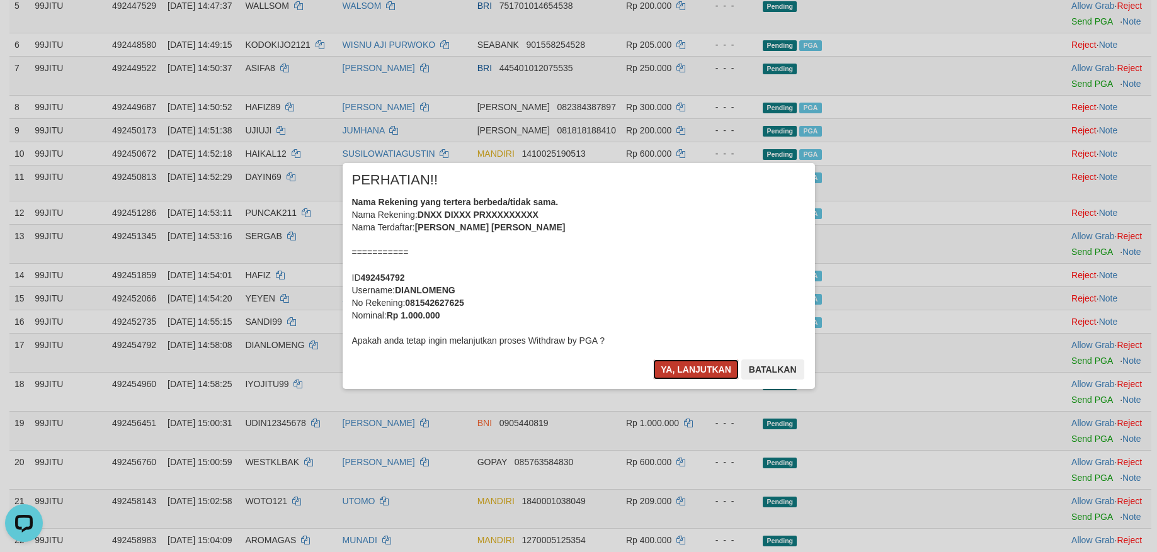
click at [695, 363] on button "Ya, lanjutkan" at bounding box center [696, 370] width 86 height 20
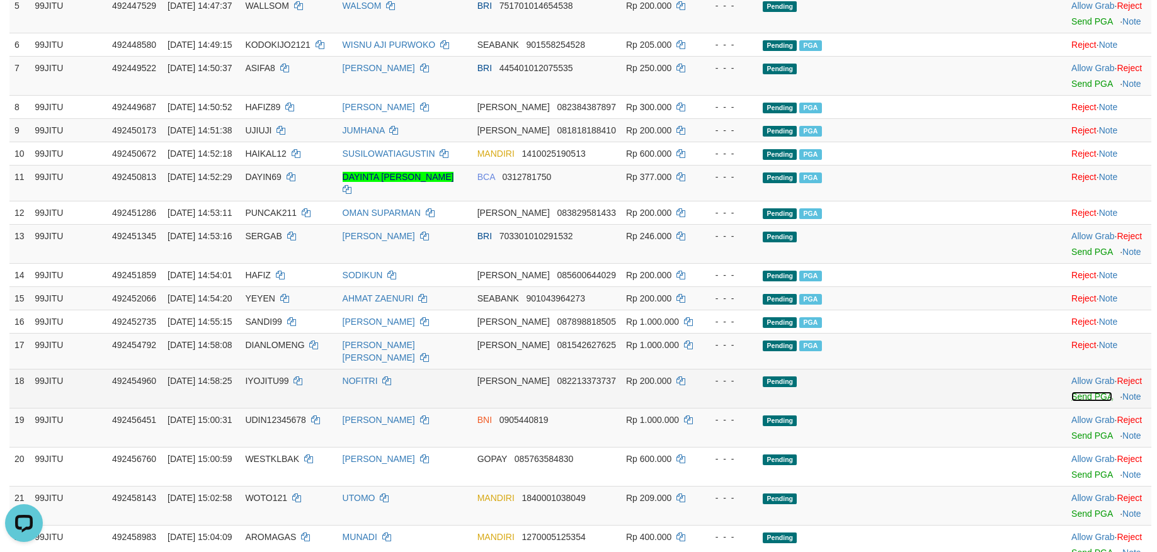
click at [1071, 397] on link "Send PGA" at bounding box center [1091, 397] width 41 height 10
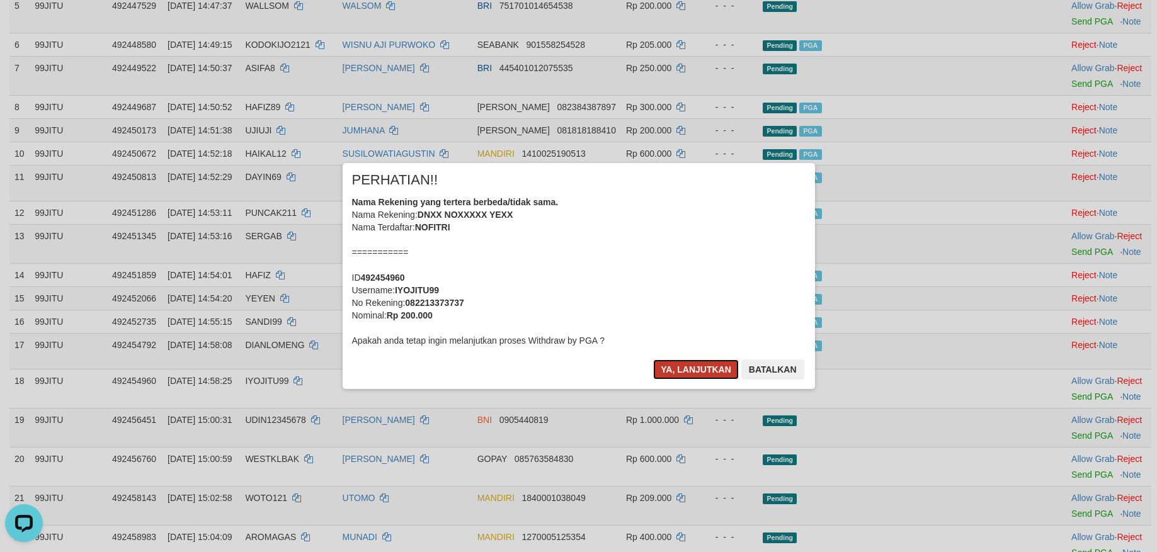
click at [711, 373] on button "Ya, lanjutkan" at bounding box center [696, 370] width 86 height 20
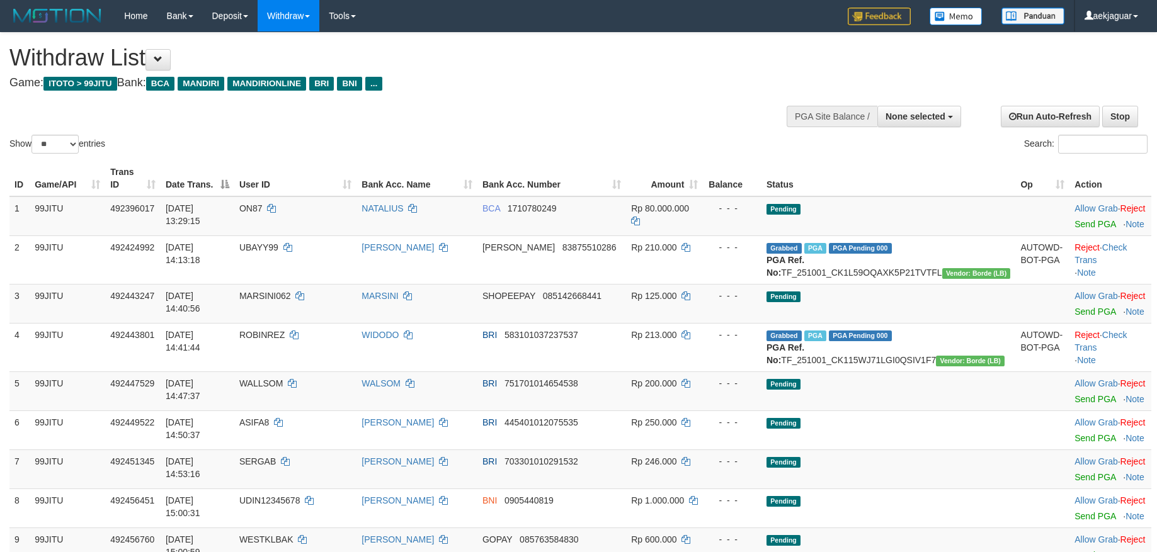
select select
select select "**"
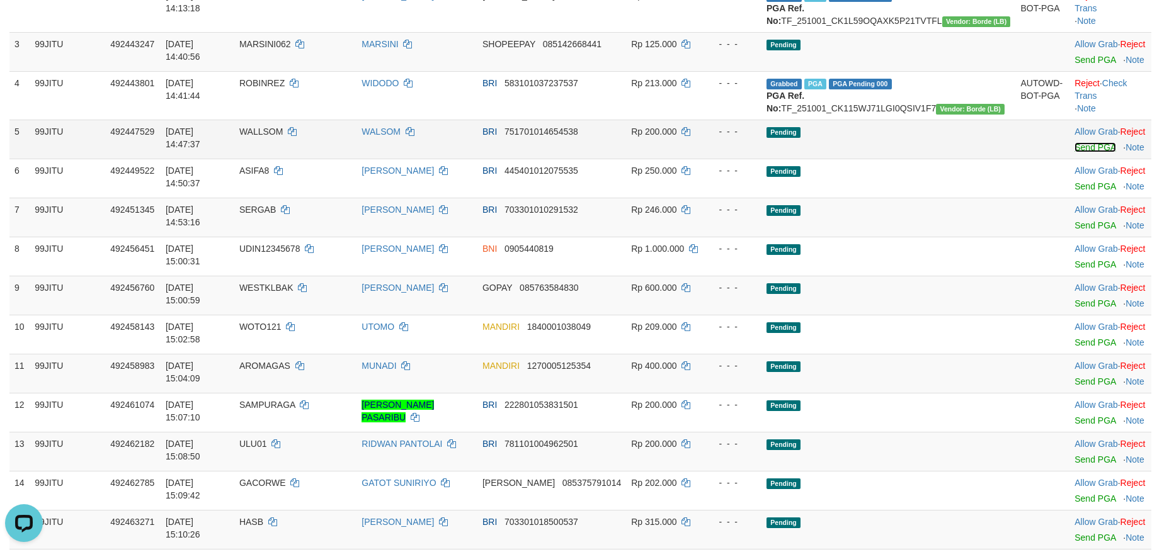
click at [1074, 152] on link "Send PGA" at bounding box center [1094, 147] width 41 height 10
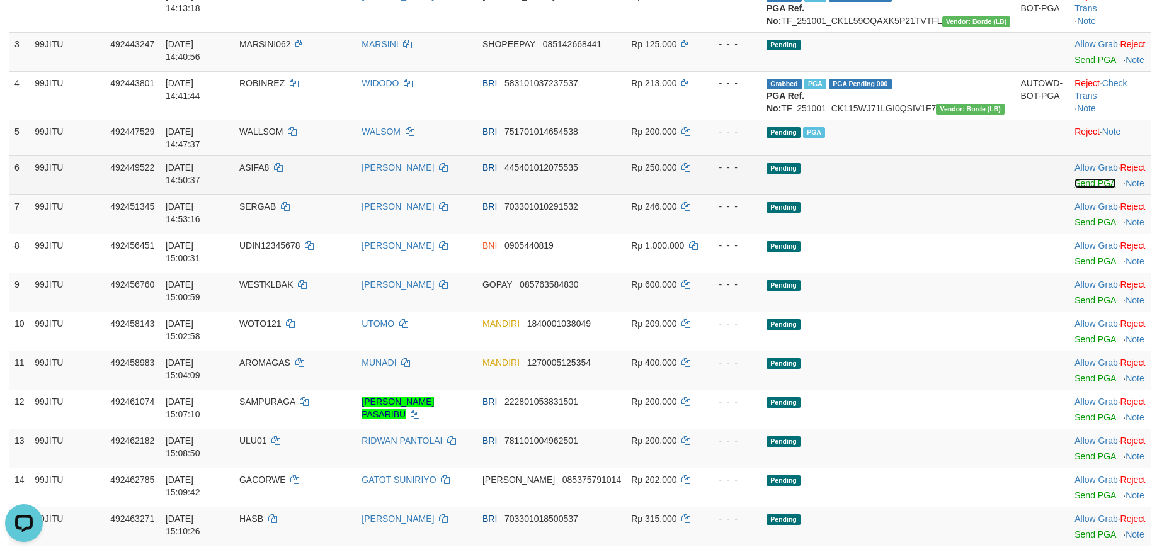
click at [1074, 188] on link "Send PGA" at bounding box center [1094, 183] width 41 height 10
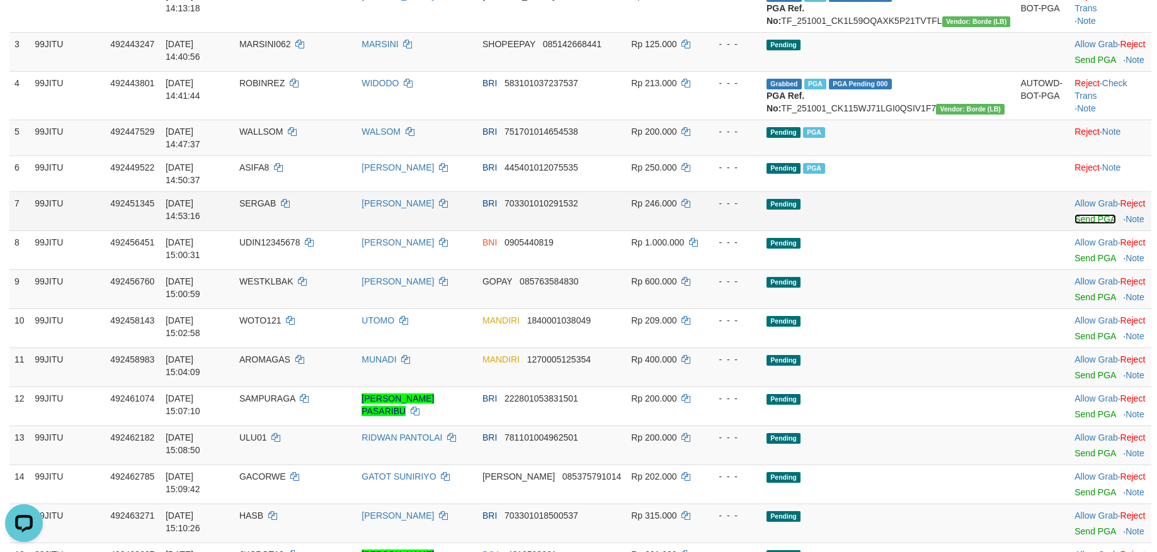
click at [1074, 219] on link "Send PGA" at bounding box center [1094, 219] width 41 height 10
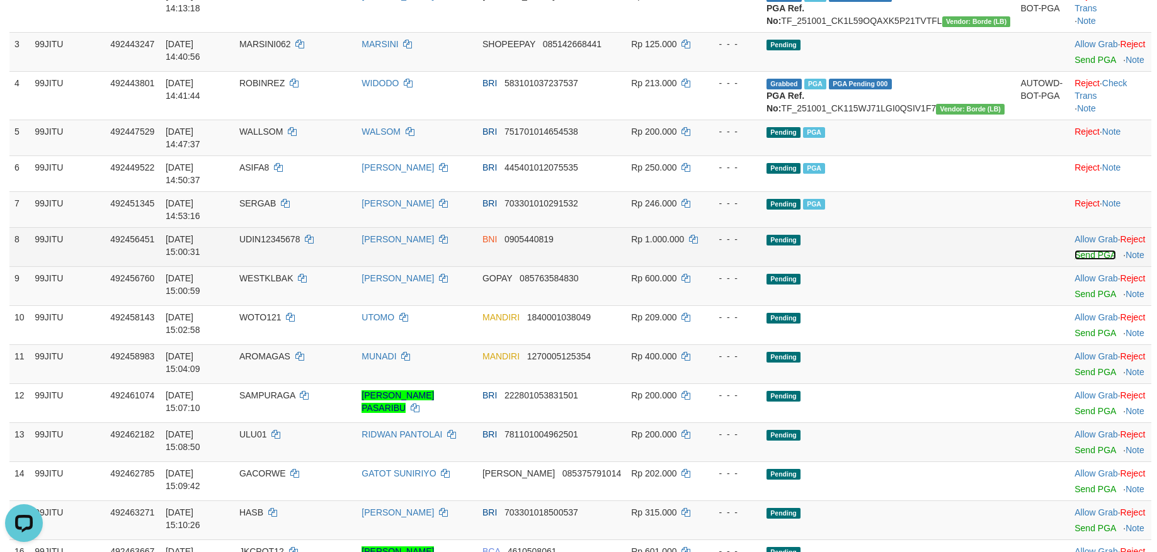
click at [1074, 250] on link "Send PGA" at bounding box center [1094, 255] width 41 height 10
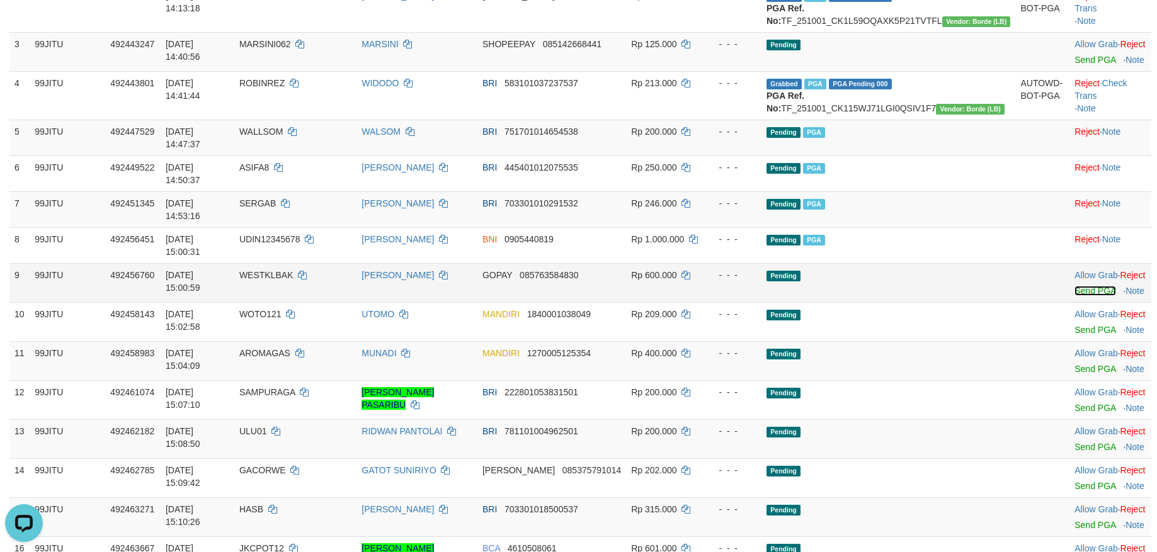
click at [1074, 286] on link "Send PGA" at bounding box center [1094, 291] width 41 height 10
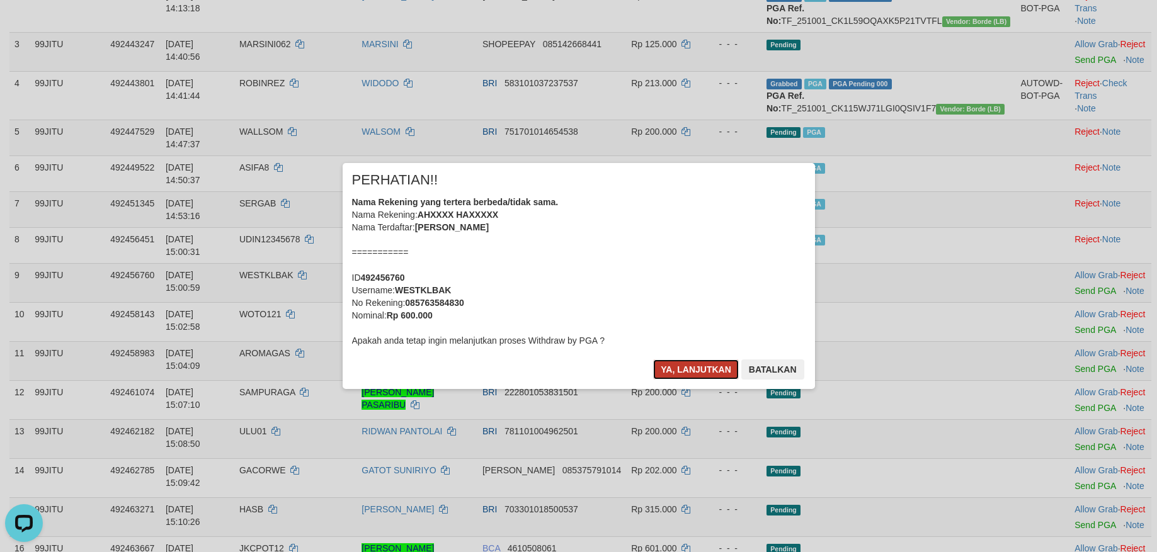
click at [684, 366] on button "Ya, lanjutkan" at bounding box center [696, 370] width 86 height 20
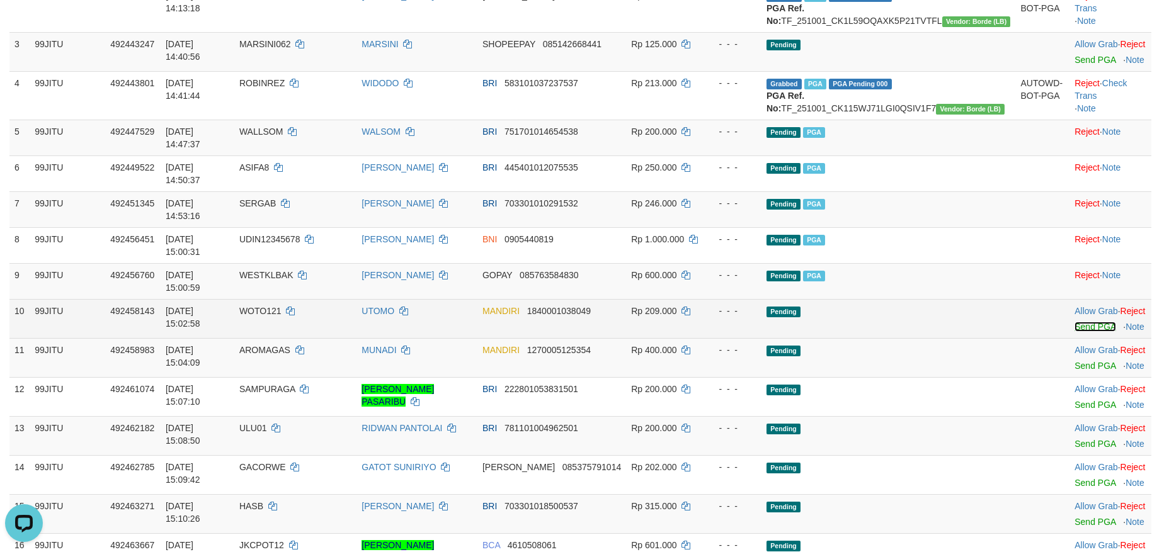
click at [1074, 322] on link "Send PGA" at bounding box center [1094, 327] width 41 height 10
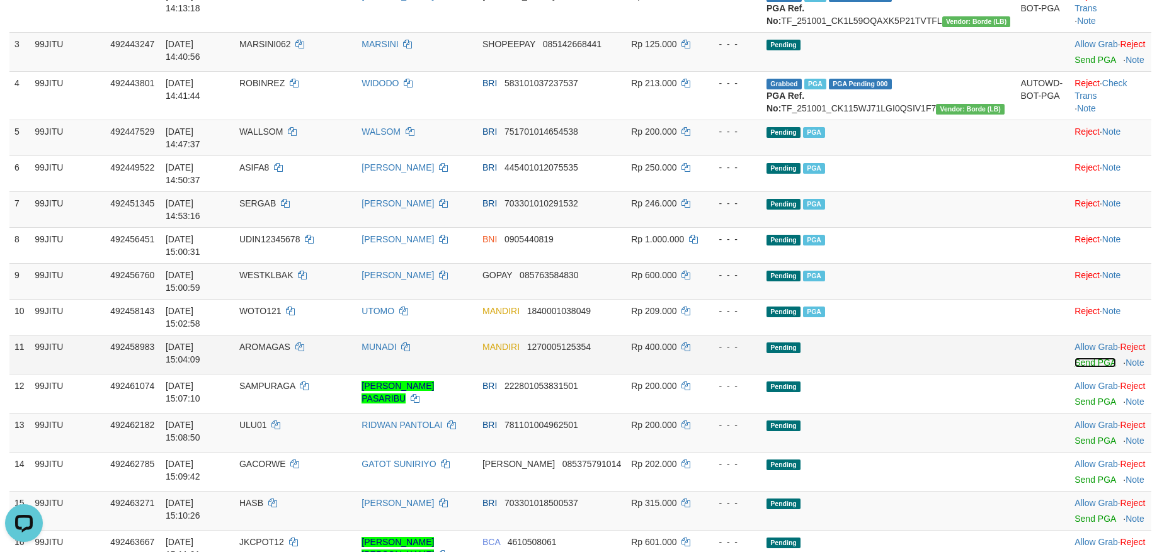
click at [1074, 358] on link "Send PGA" at bounding box center [1094, 363] width 41 height 10
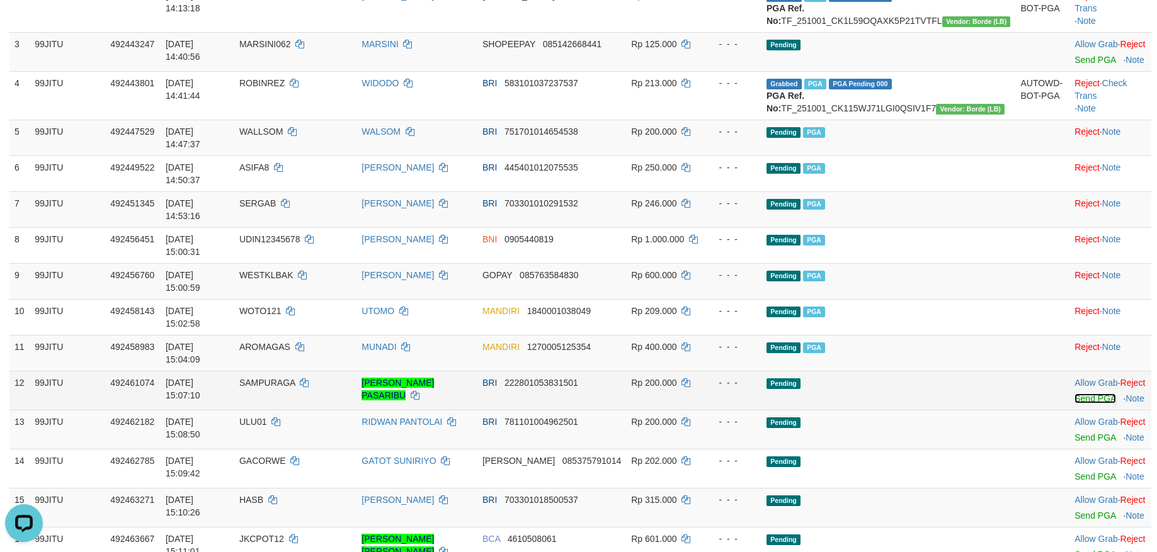
click at [1074, 394] on link "Send PGA" at bounding box center [1094, 399] width 41 height 10
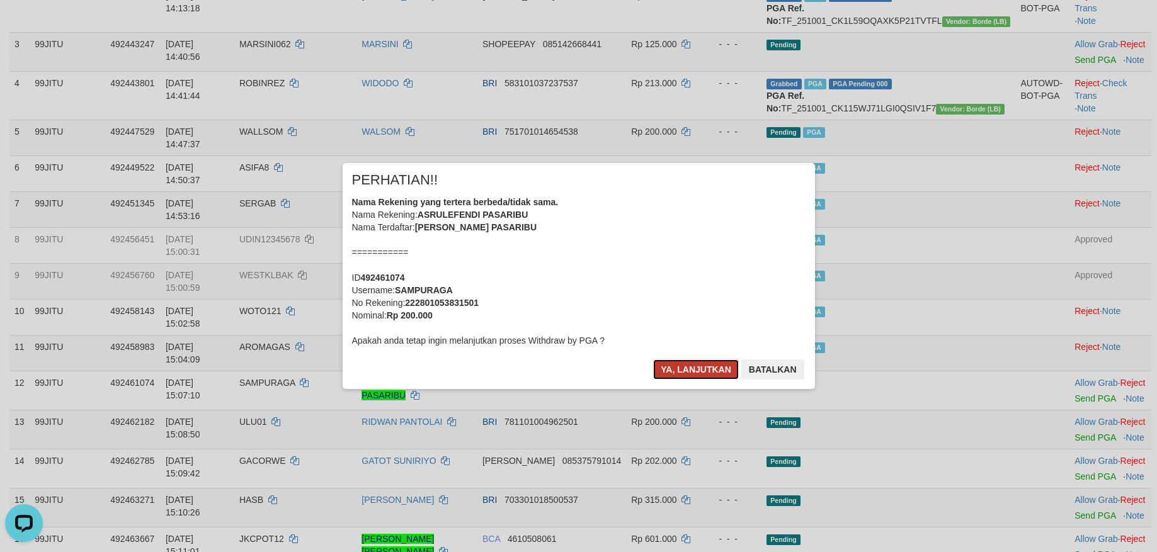
click at [691, 366] on button "Ya, lanjutkan" at bounding box center [696, 370] width 86 height 20
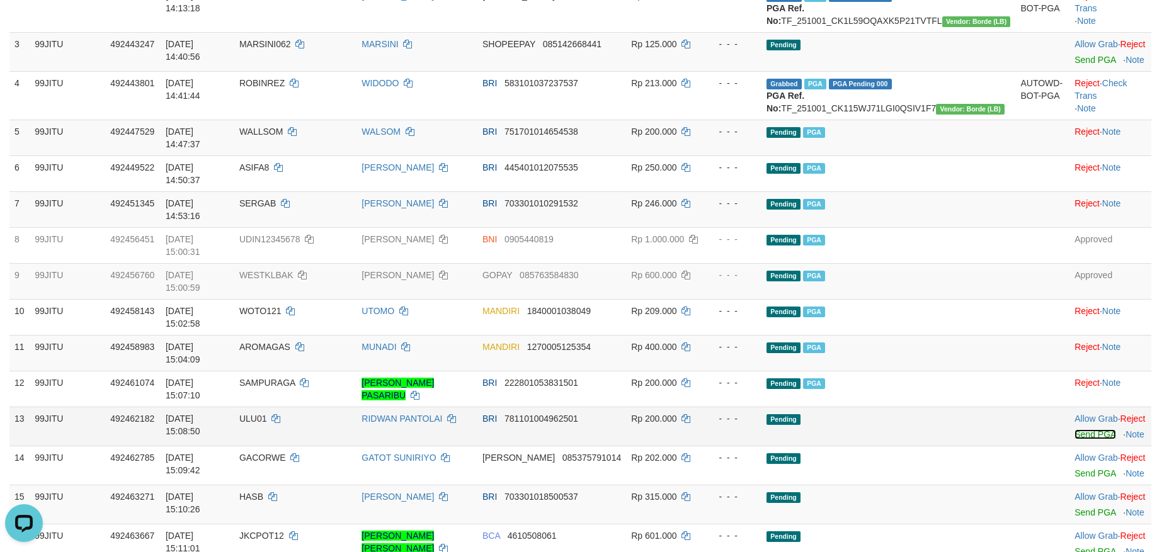
click at [1074, 429] on link "Send PGA" at bounding box center [1094, 434] width 41 height 10
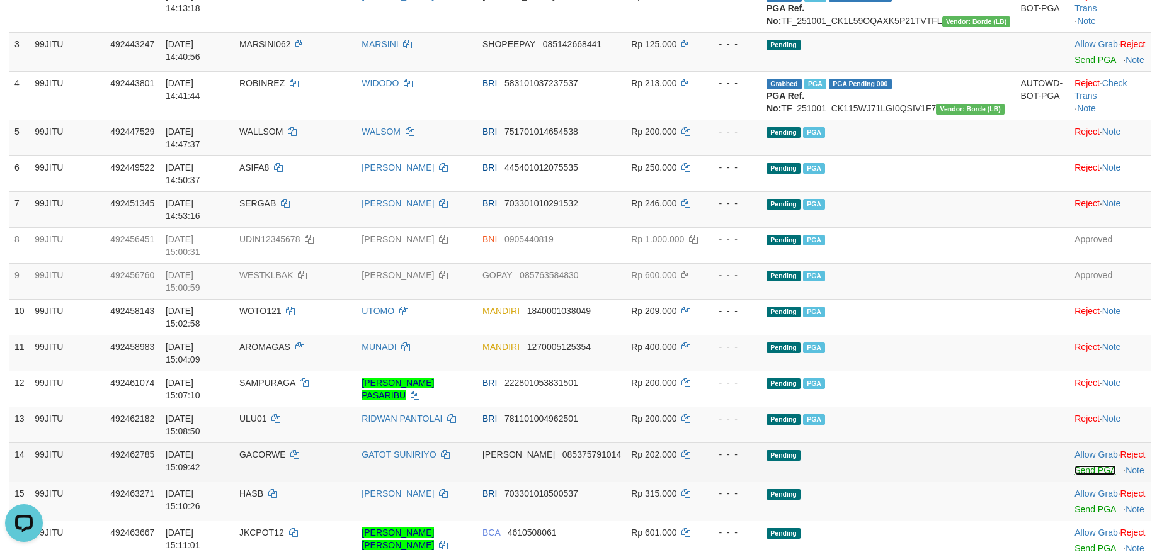
click at [1074, 465] on link "Send PGA" at bounding box center [1094, 470] width 41 height 10
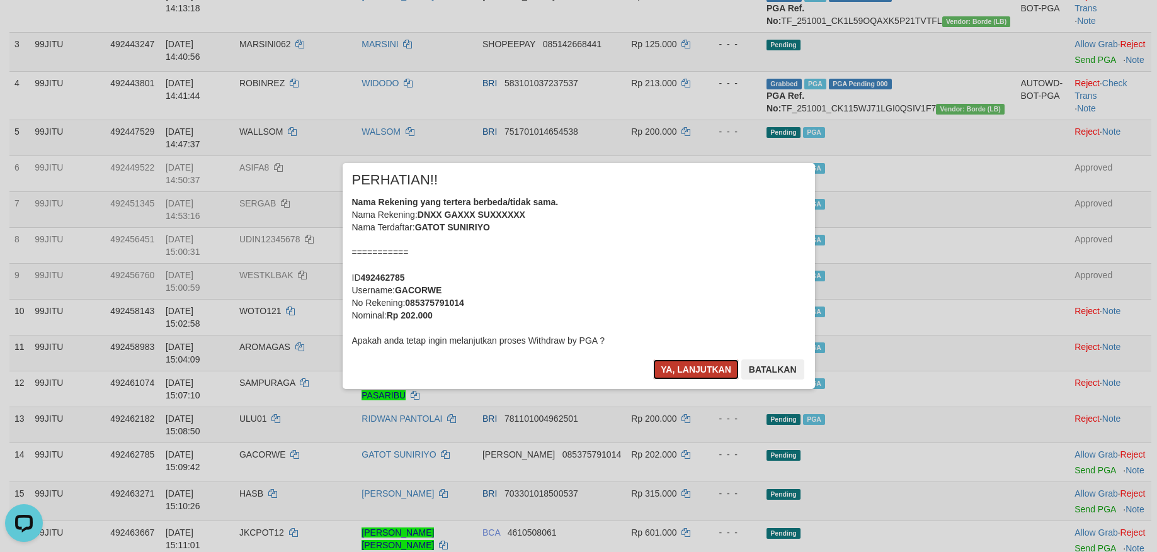
click at [683, 365] on button "Ya, lanjutkan" at bounding box center [696, 370] width 86 height 20
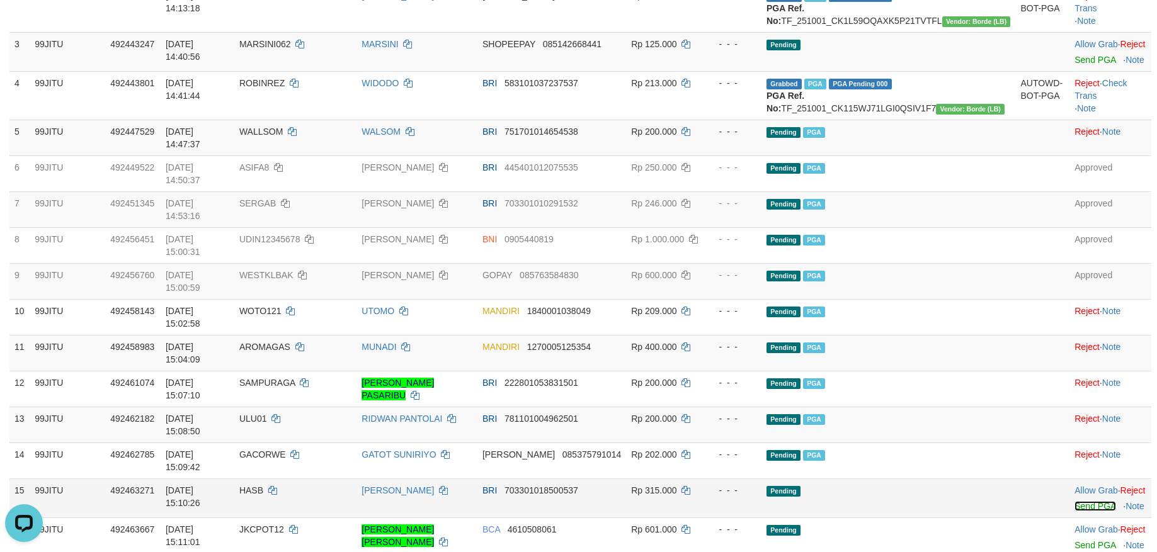
click at [1074, 501] on link "Send PGA" at bounding box center [1094, 506] width 41 height 10
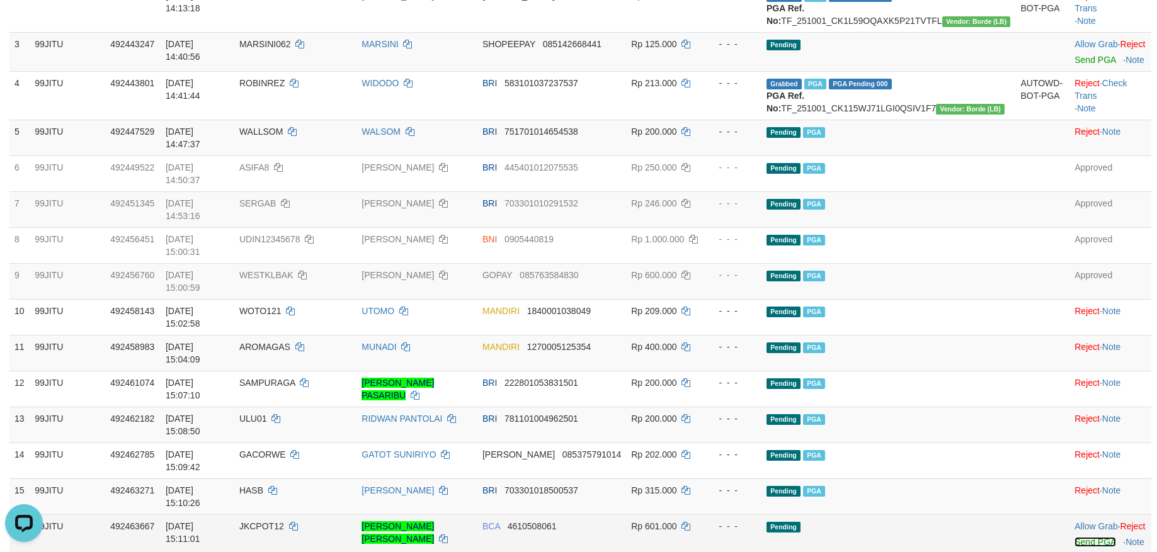
click at [1074, 537] on link "Send PGA" at bounding box center [1094, 542] width 41 height 10
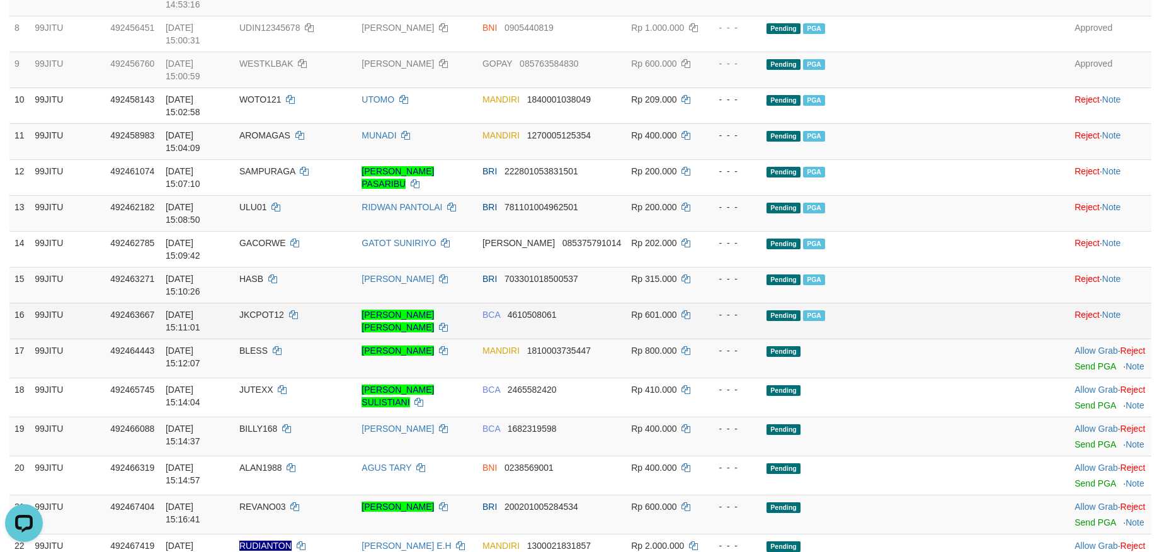
scroll to position [504, 0]
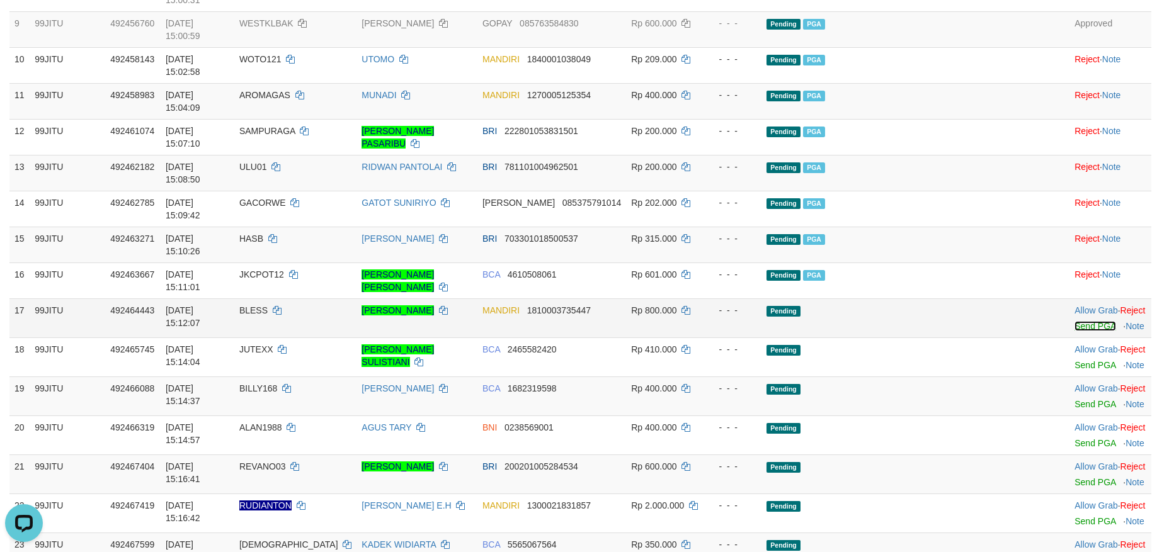
click at [1074, 321] on link "Send PGA" at bounding box center [1094, 326] width 41 height 10
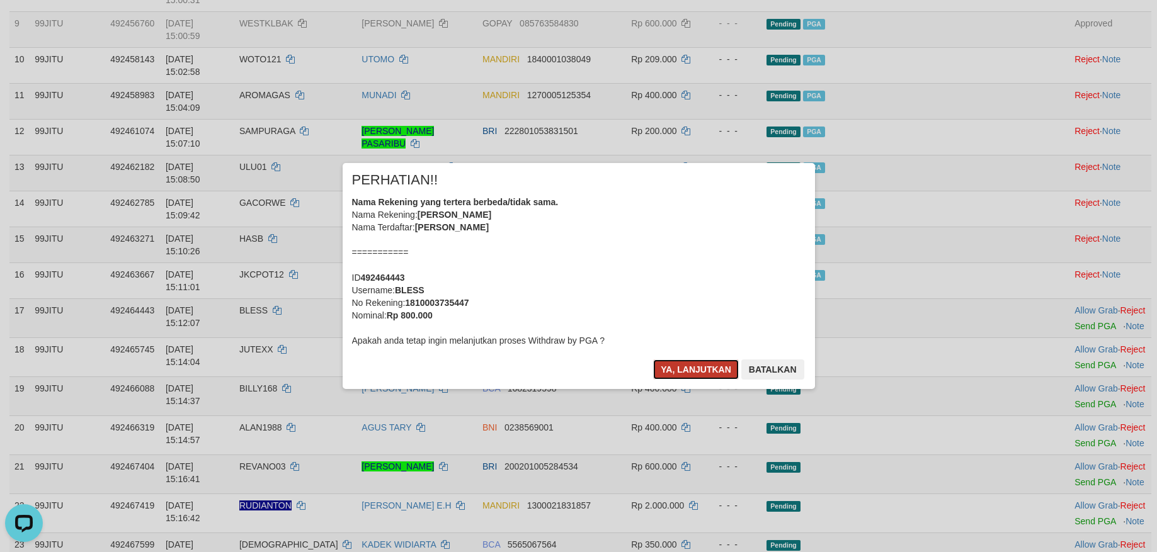
click at [707, 364] on button "Ya, lanjutkan" at bounding box center [696, 370] width 86 height 20
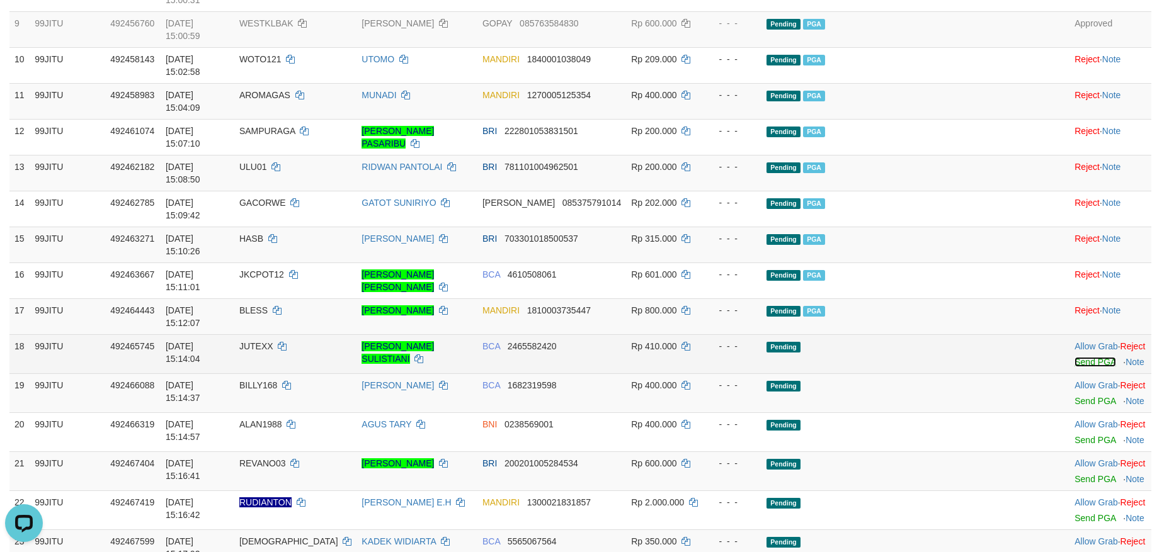
click at [1074, 357] on link "Send PGA" at bounding box center [1094, 362] width 41 height 10
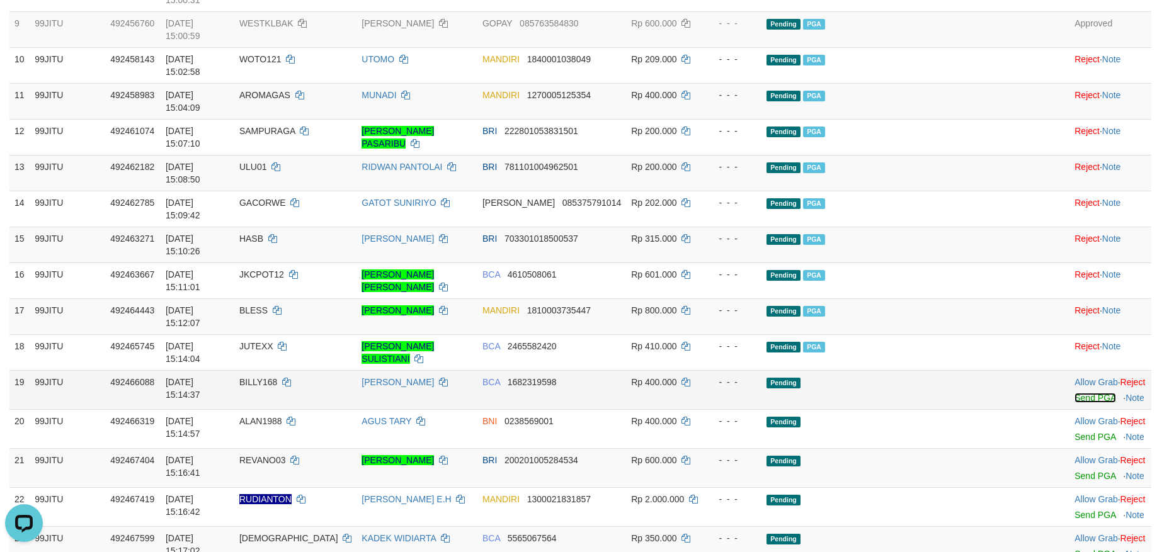
click at [1074, 393] on link "Send PGA" at bounding box center [1094, 398] width 41 height 10
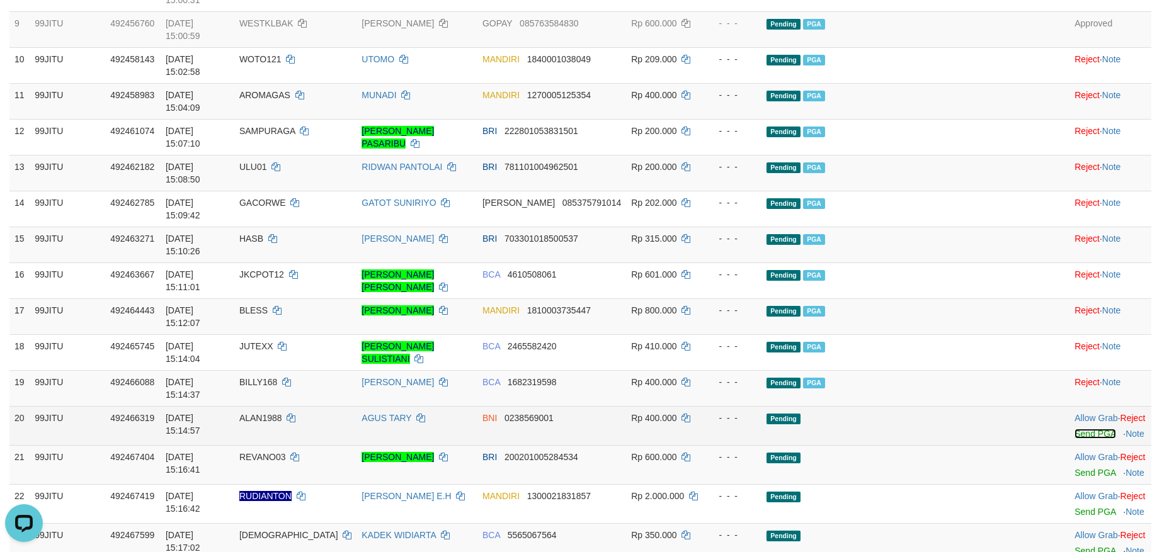
click at [1074, 429] on link "Send PGA" at bounding box center [1094, 434] width 41 height 10
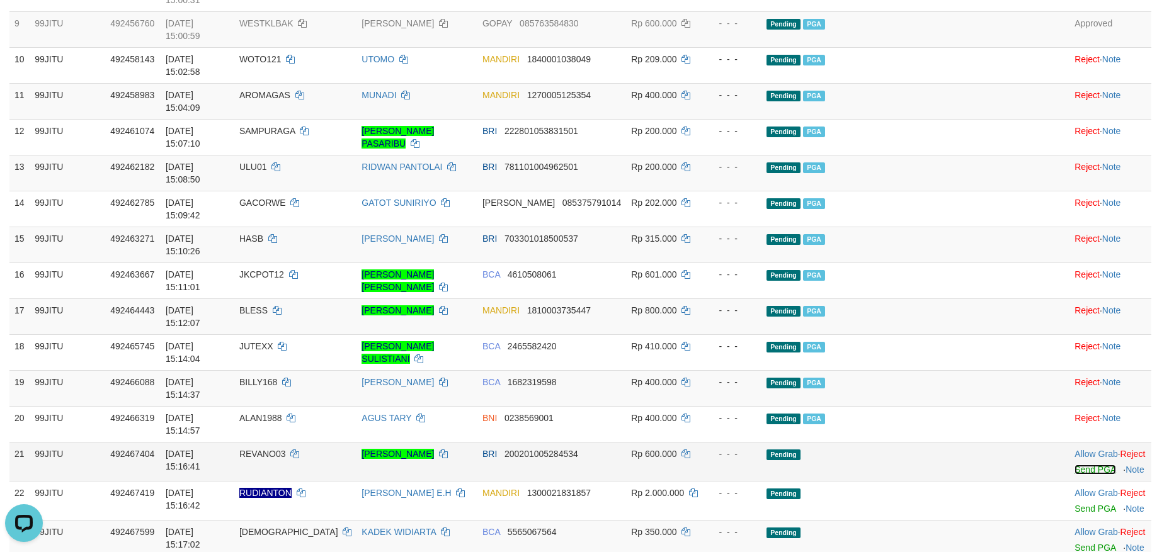
click at [1074, 465] on link "Send PGA" at bounding box center [1094, 470] width 41 height 10
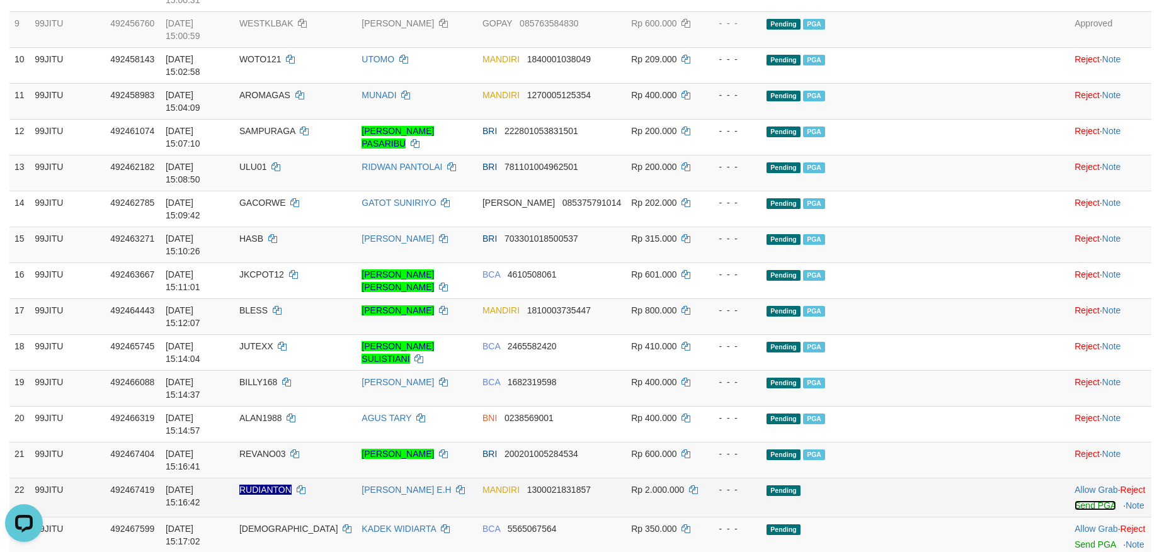
click at [1074, 501] on link "Send PGA" at bounding box center [1094, 506] width 41 height 10
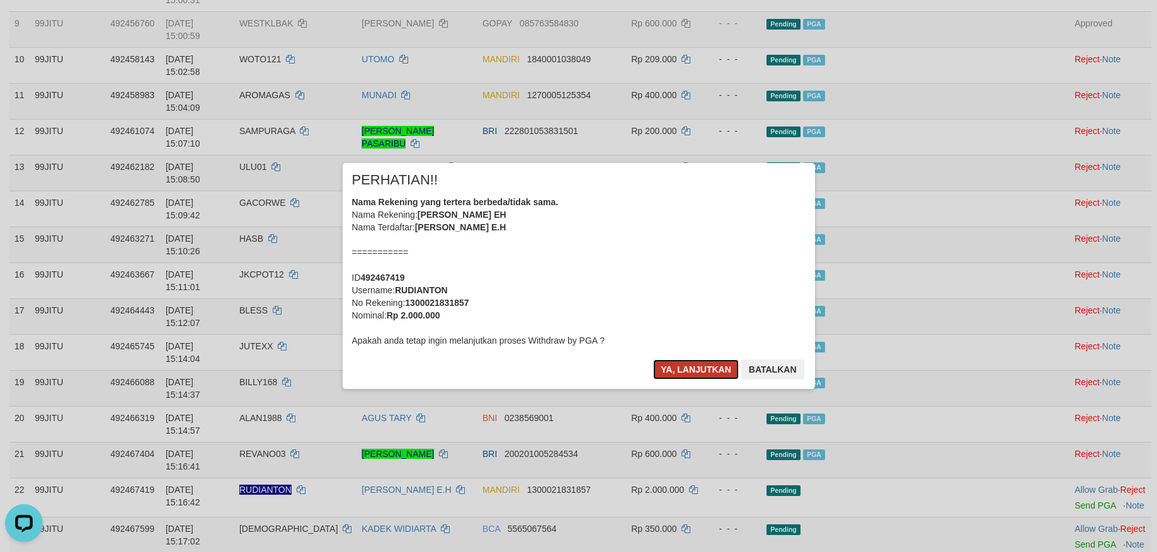
click at [686, 370] on button "Ya, lanjutkan" at bounding box center [696, 370] width 86 height 20
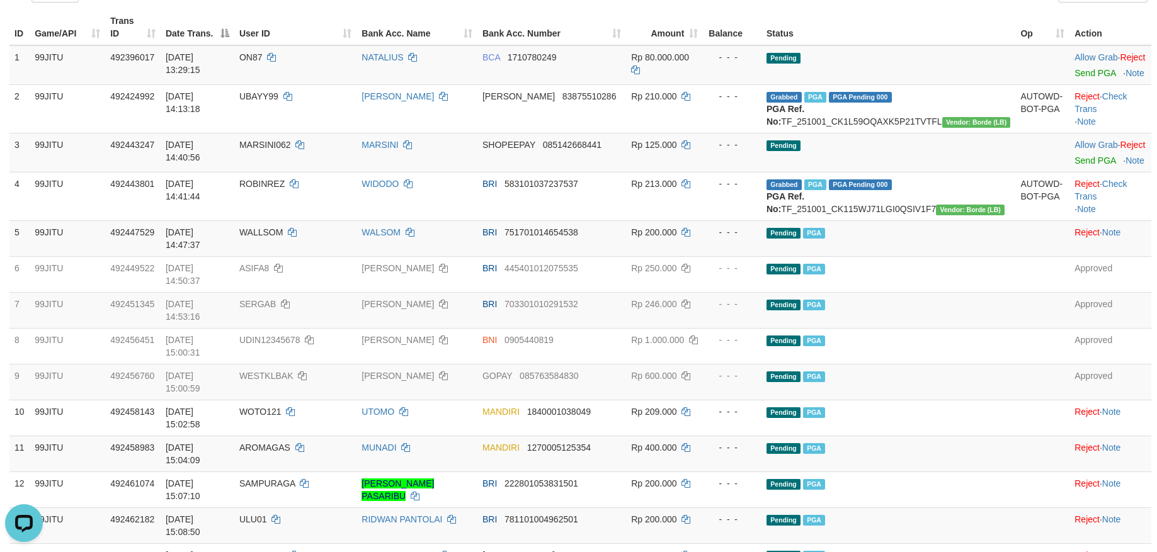
scroll to position [126, 0]
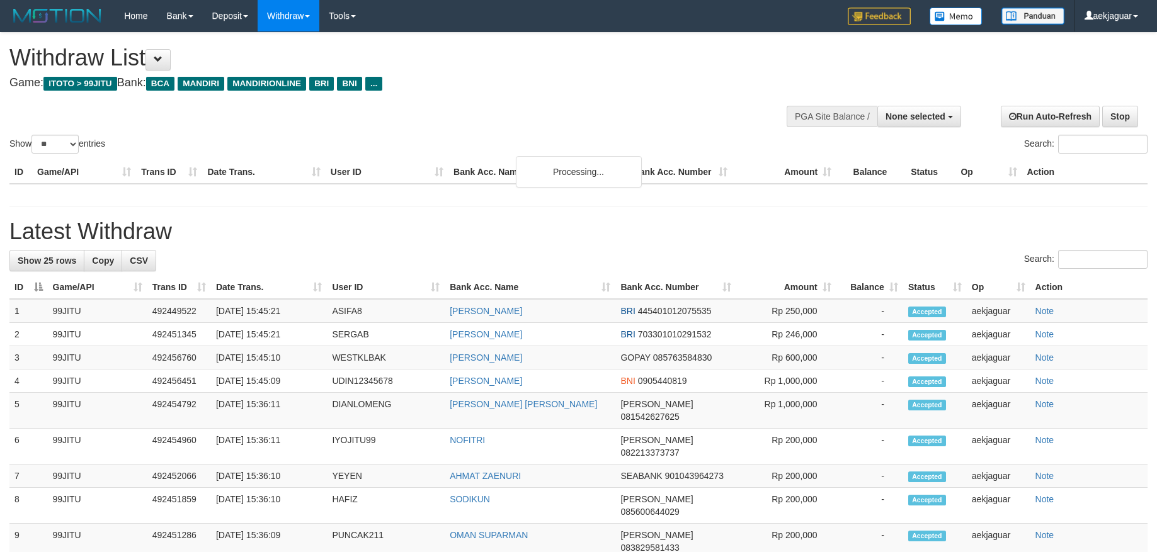
select select
select select "**"
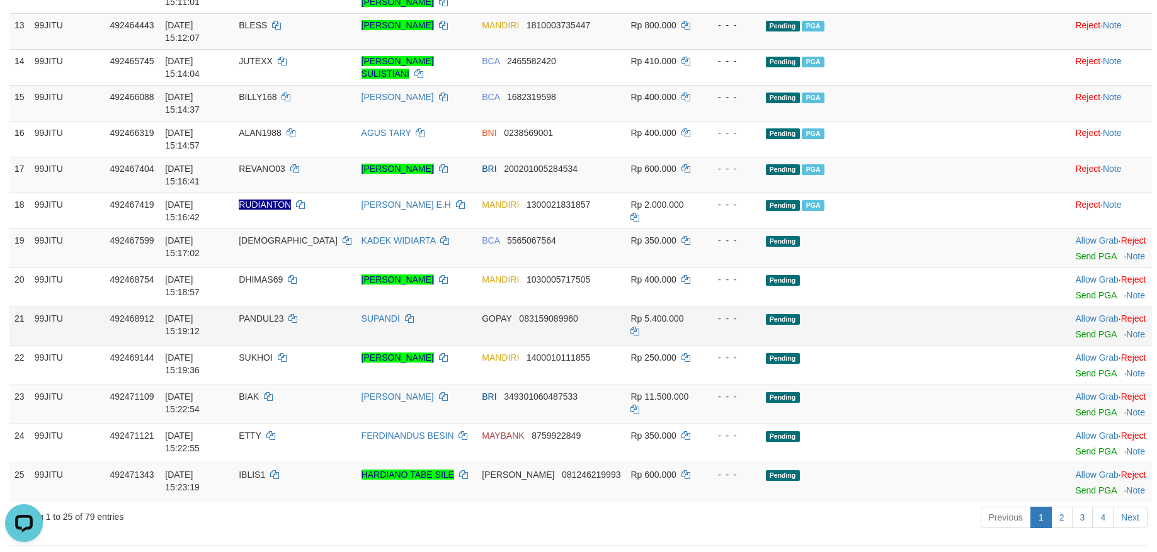
scroll to position [756, 0]
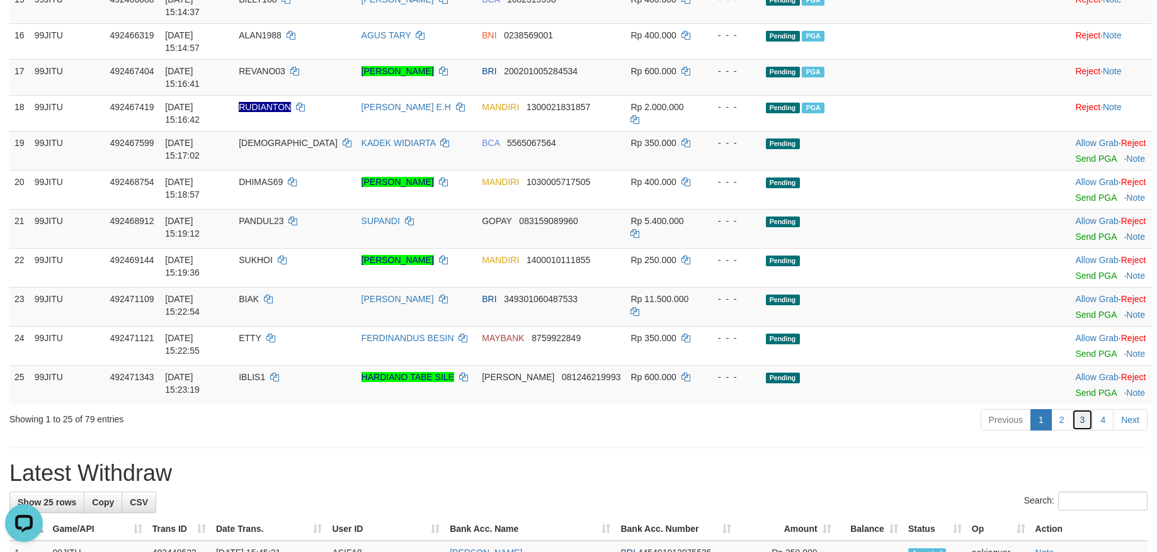
click at [1077, 409] on link "3" at bounding box center [1082, 419] width 21 height 21
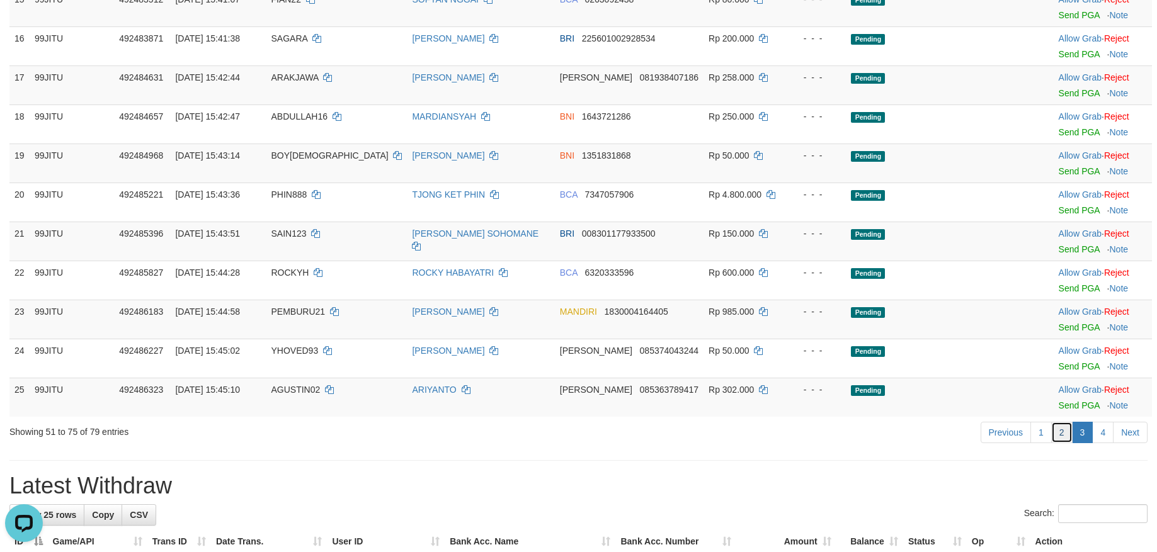
click at [1059, 434] on link "2" at bounding box center [1061, 432] width 21 height 21
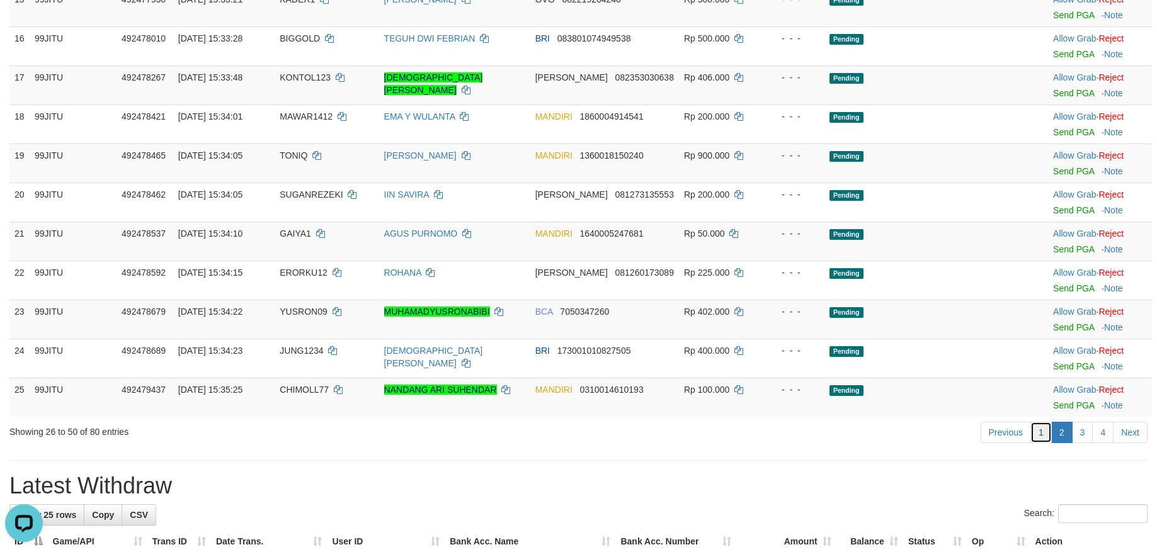
click at [1035, 423] on link "1" at bounding box center [1040, 432] width 21 height 21
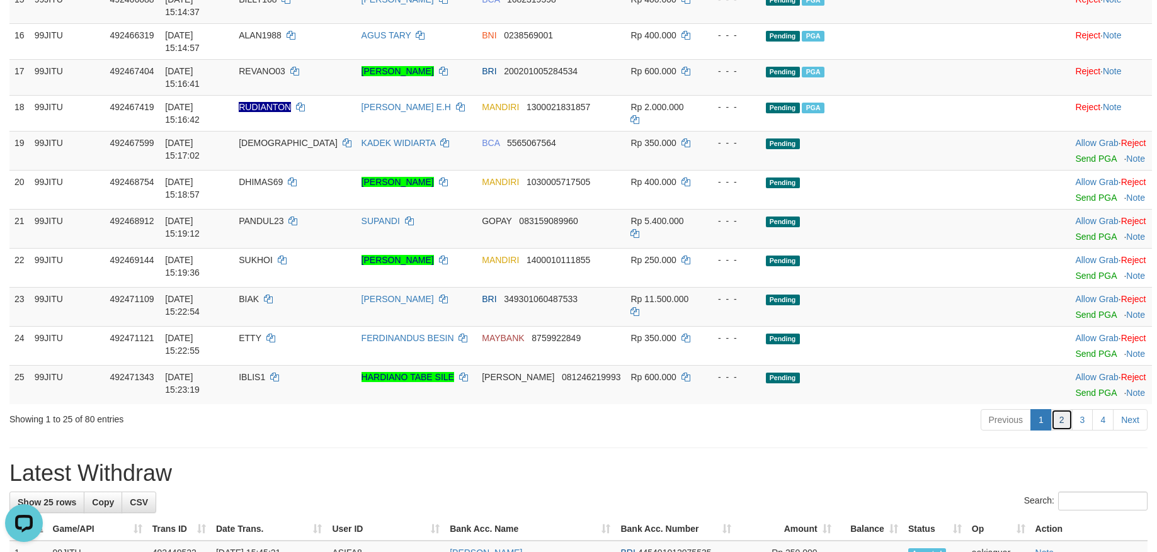
click at [1060, 409] on link "2" at bounding box center [1061, 419] width 21 height 21
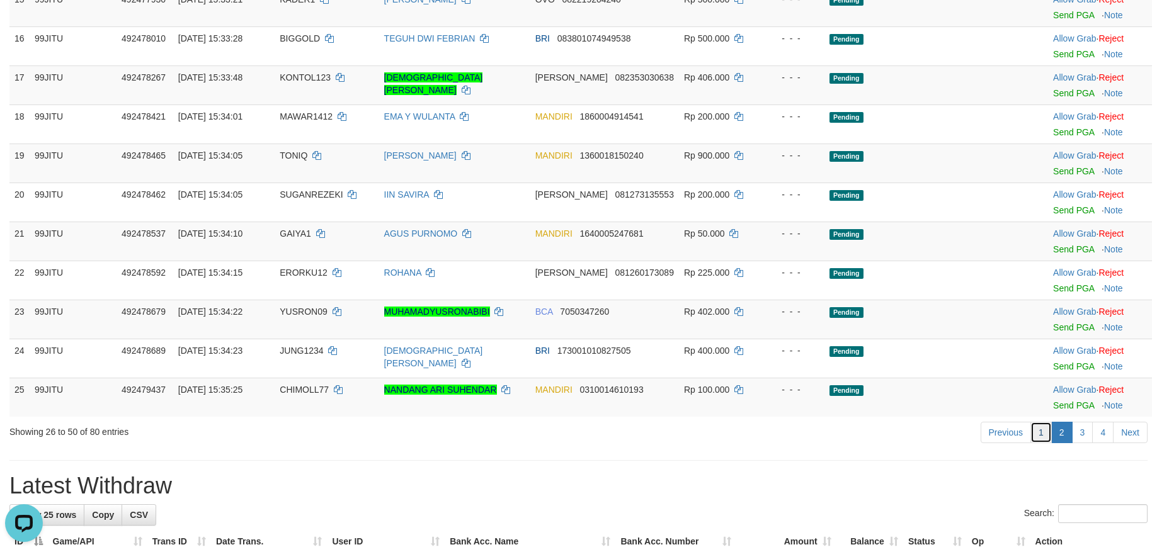
click at [1037, 426] on link "1" at bounding box center [1040, 432] width 21 height 21
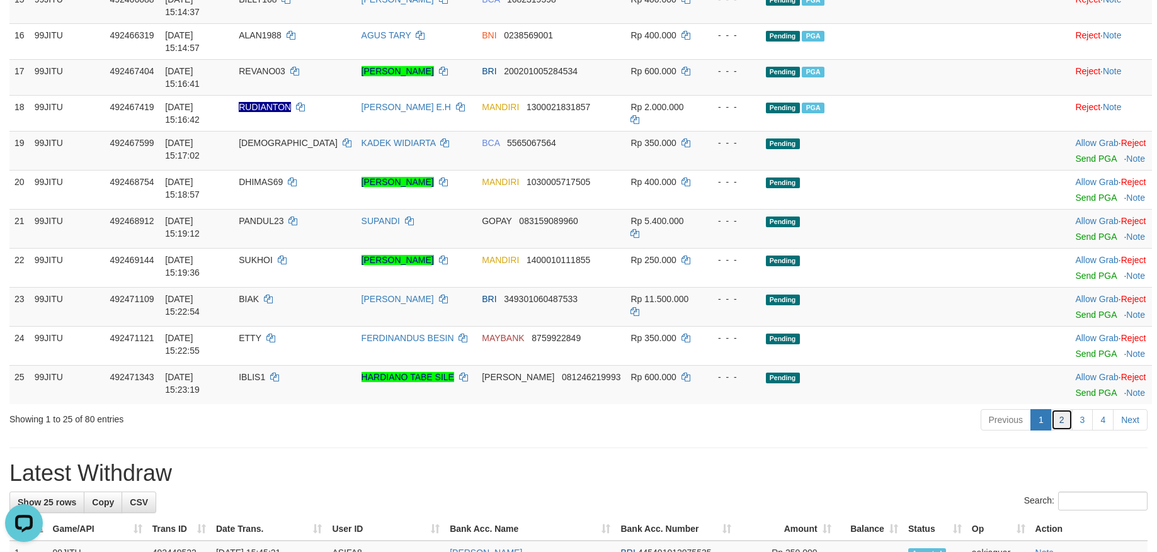
click at [1059, 409] on link "2" at bounding box center [1061, 419] width 21 height 21
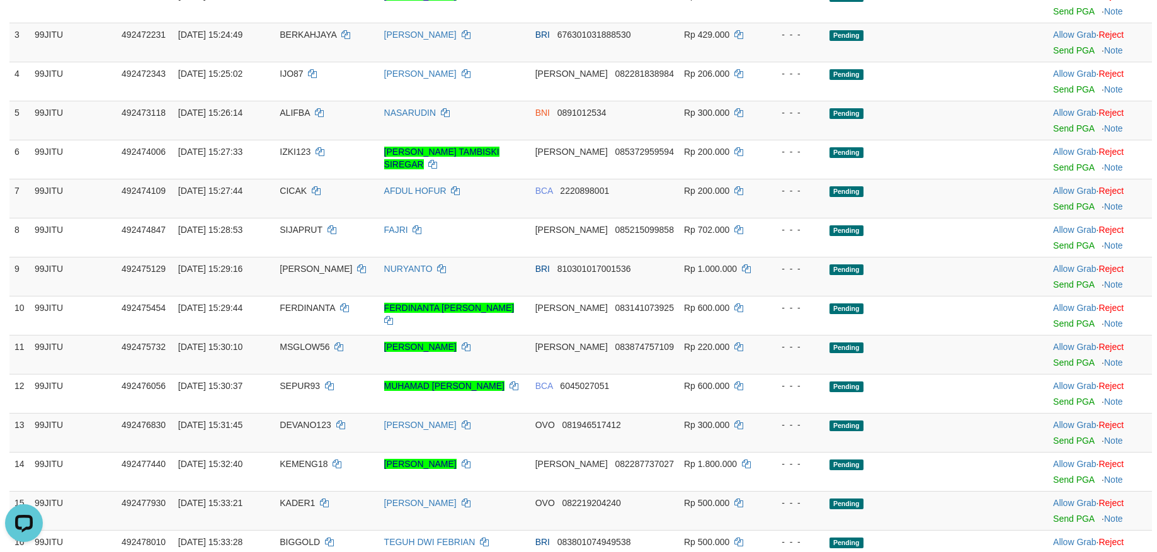
scroll to position [0, 0]
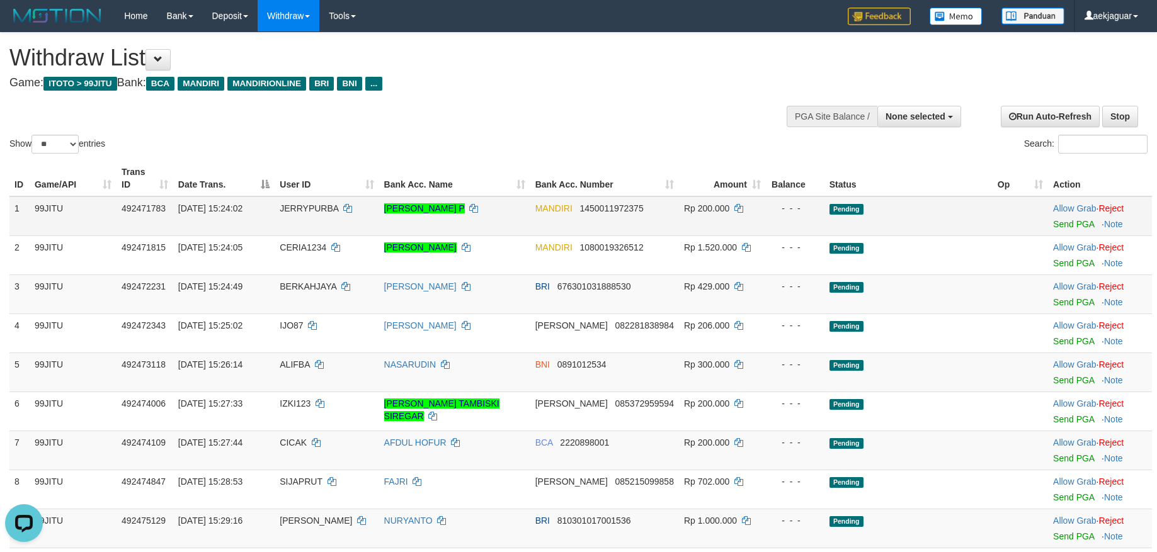
click at [295, 205] on span "JERRYPURBA" at bounding box center [309, 208] width 59 height 10
copy td "JERRYPURBA"
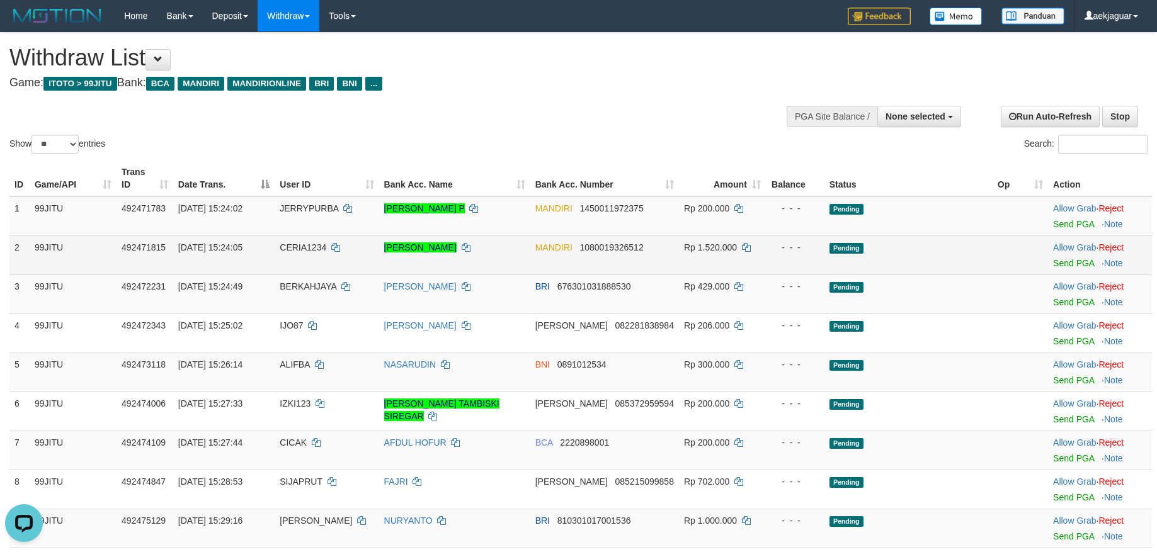
click at [295, 247] on span "CERIA1234" at bounding box center [303, 247] width 47 height 10
copy td "CERIA1234"
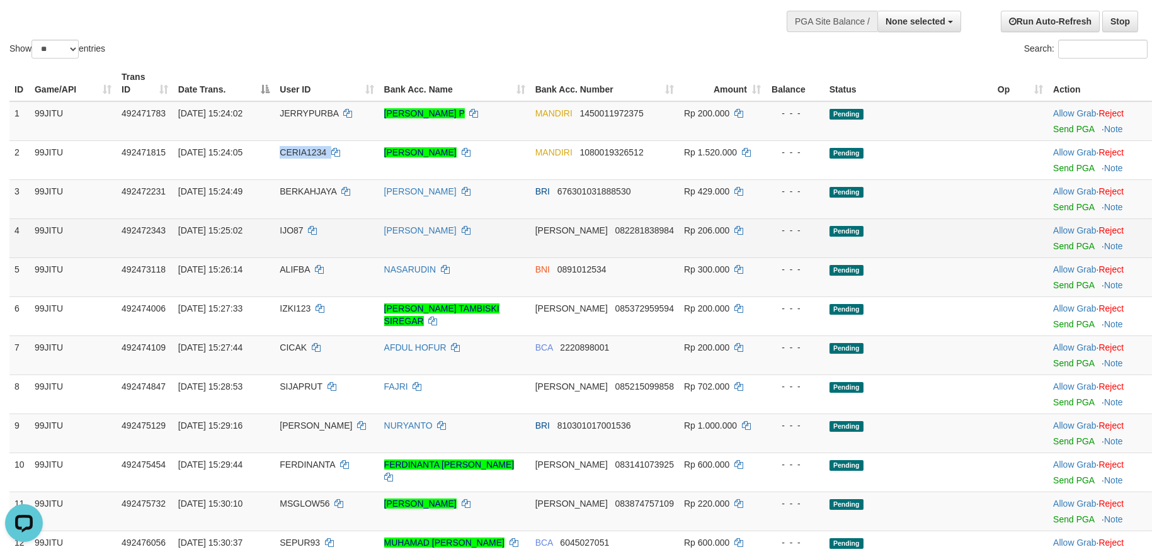
scroll to position [126, 0]
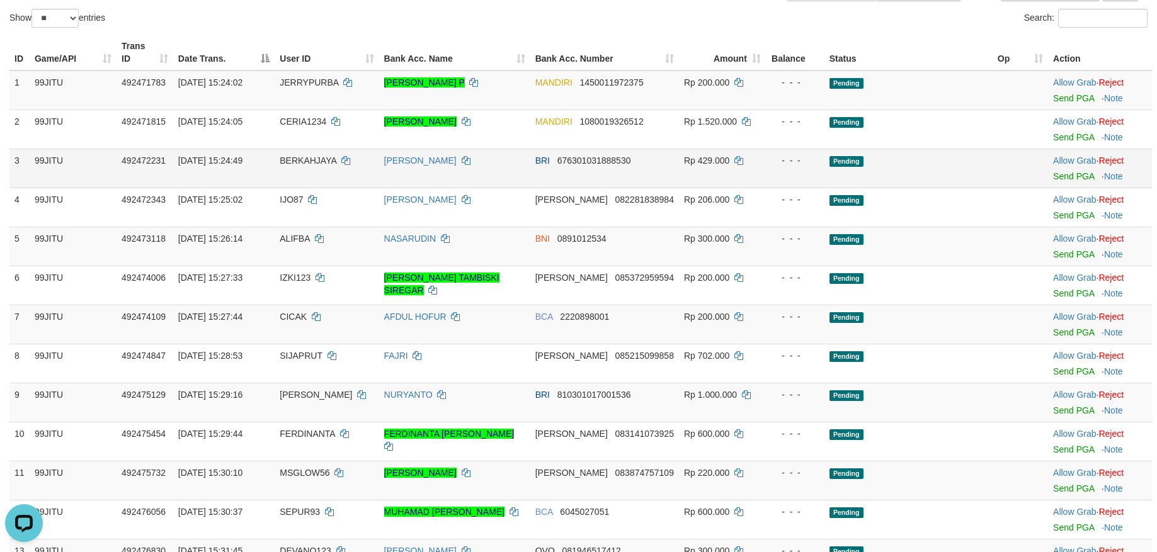
click at [308, 159] on span "BERKAHJAYA" at bounding box center [308, 161] width 57 height 10
copy td "BERKAHJAYA"
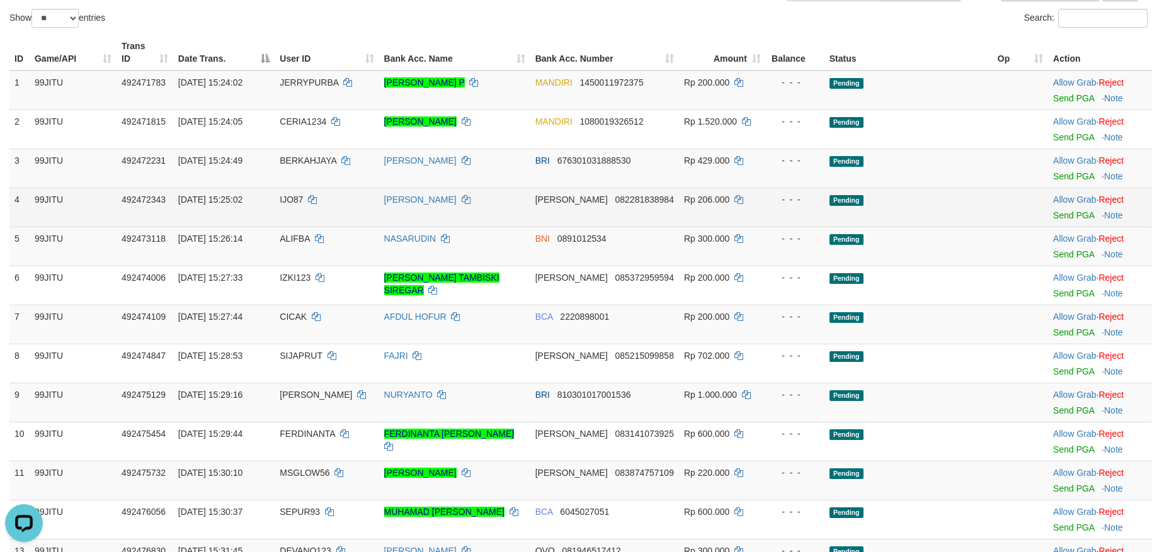
click at [291, 204] on span "IJO87" at bounding box center [291, 200] width 23 height 10
copy td "IJO87"
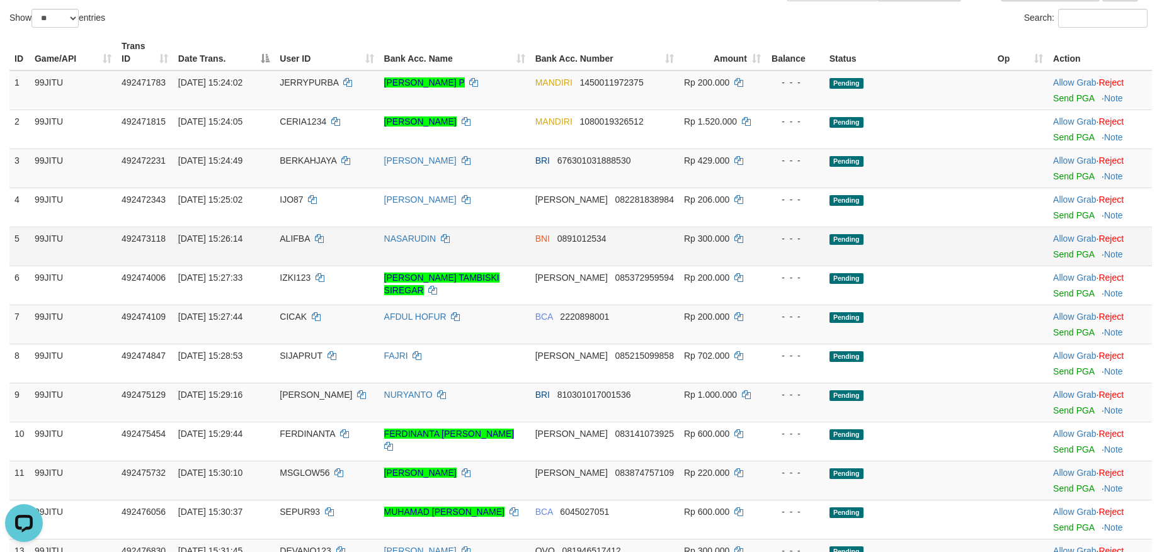
click at [290, 238] on span "ALIFBA" at bounding box center [295, 239] width 30 height 10
copy td "ALIFBA"
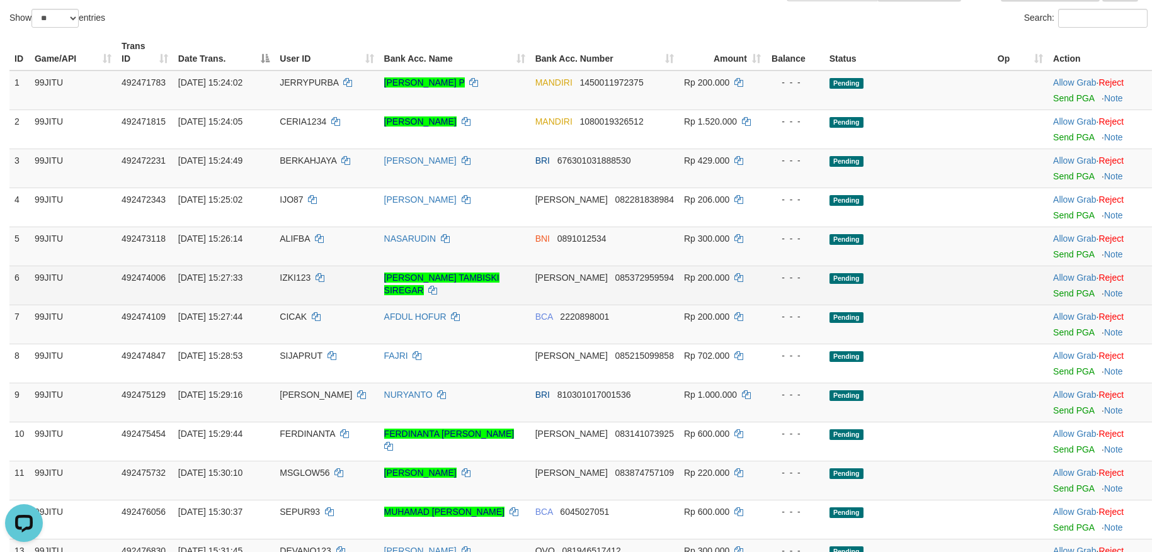
click at [294, 285] on td "IZKI123" at bounding box center [327, 285] width 104 height 39
click at [293, 285] on td "IZKI123" at bounding box center [327, 285] width 104 height 39
copy span "IZKI123"
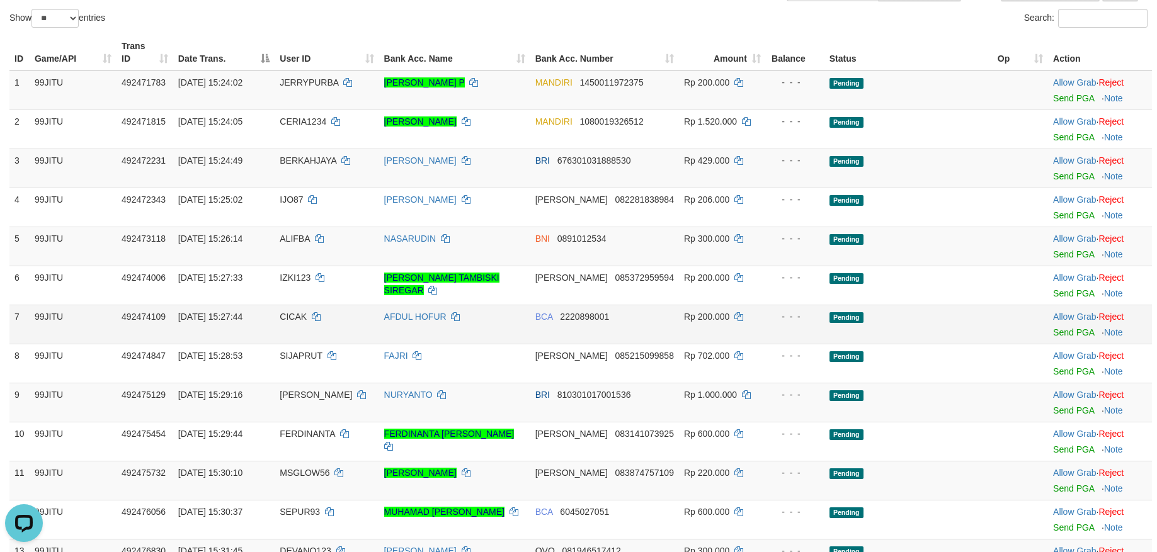
click at [293, 317] on span "CICAK" at bounding box center [293, 317] width 27 height 10
copy td "CICAK"
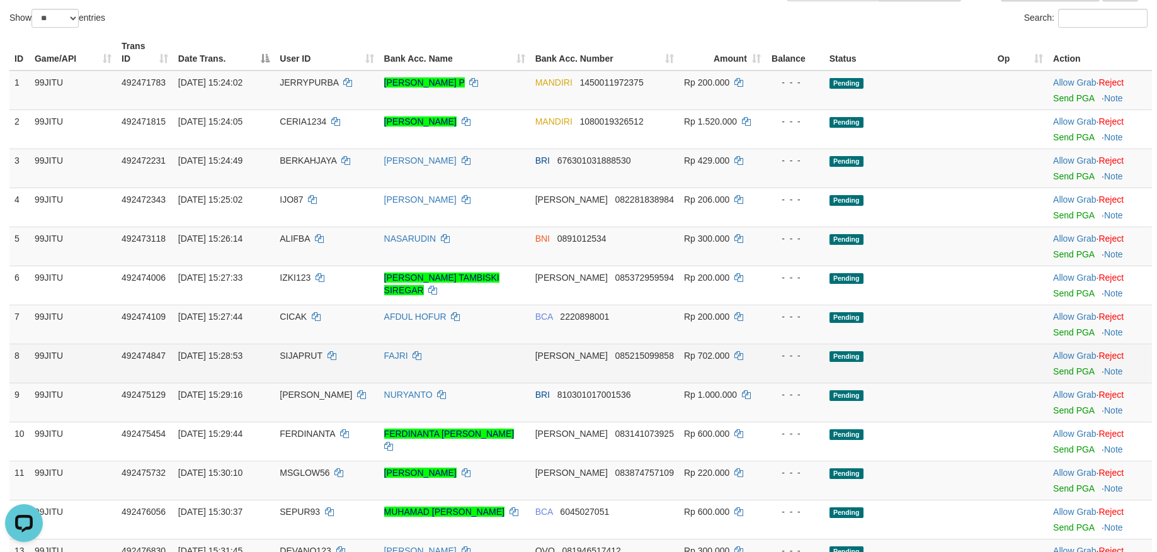
click at [300, 355] on span "SIJAPRUT" at bounding box center [301, 356] width 42 height 10
copy td "SIJAPRUT"
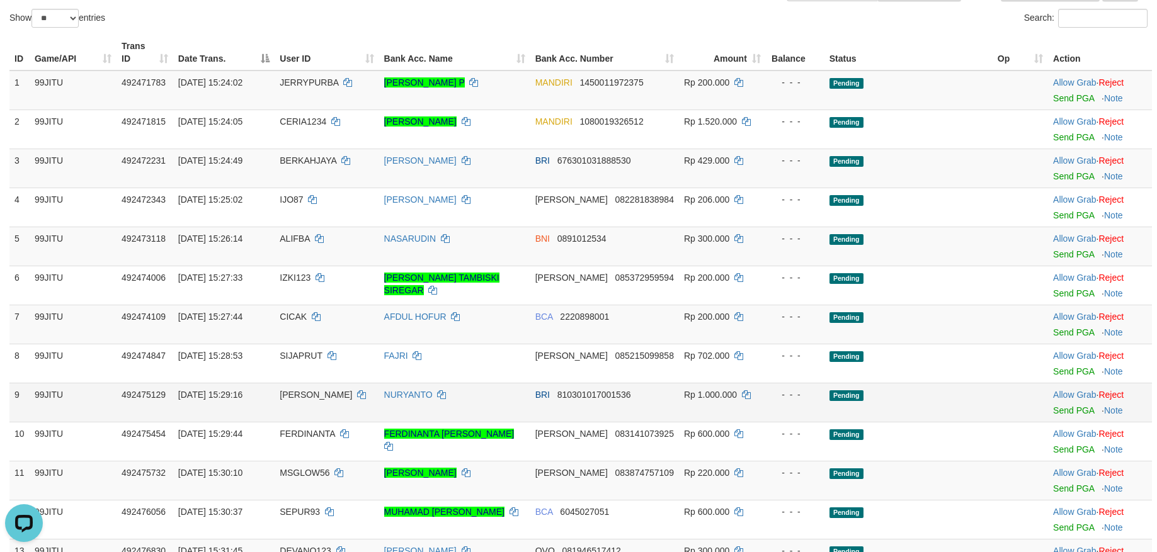
click at [294, 390] on span "[PERSON_NAME]" at bounding box center [316, 395] width 72 height 10
copy td "[PERSON_NAME]"
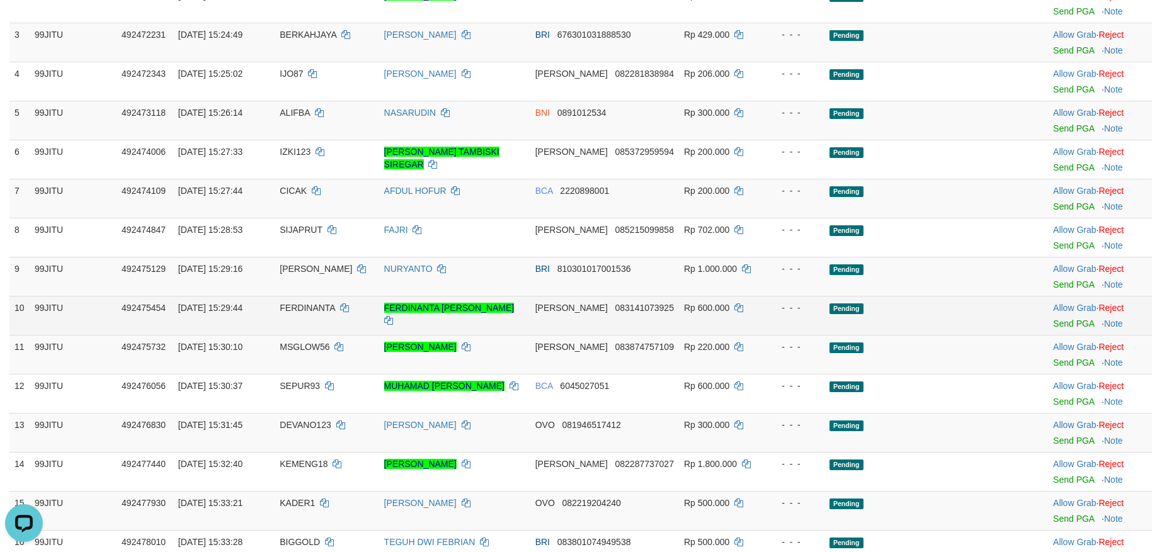
click at [309, 312] on span "FERDINANTA" at bounding box center [307, 308] width 55 height 10
copy td "FERDINANTA"
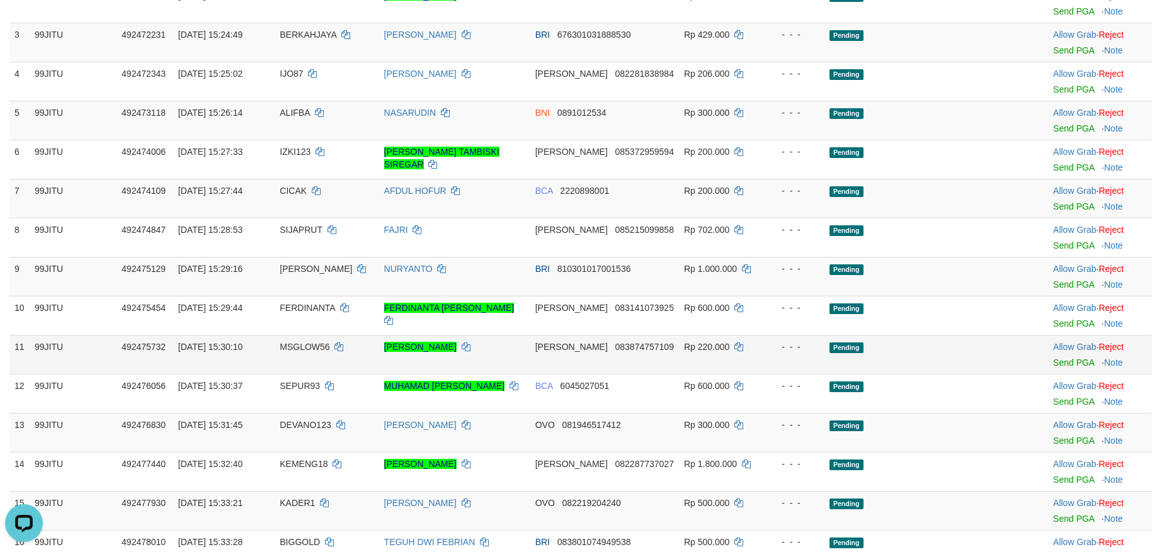
click at [292, 355] on td "MSGLOW56" at bounding box center [327, 354] width 104 height 39
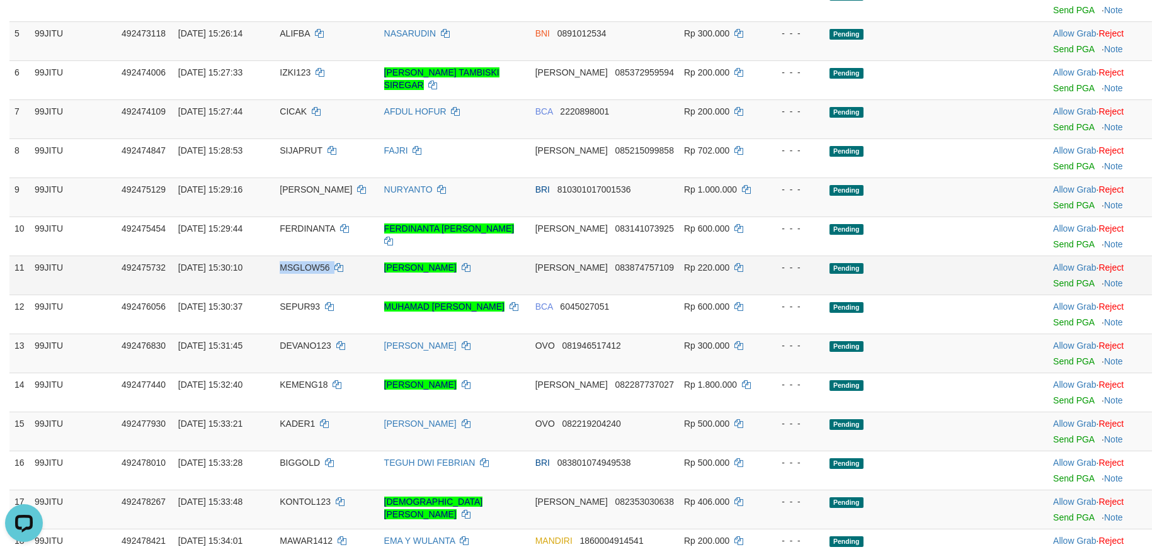
scroll to position [378, 0]
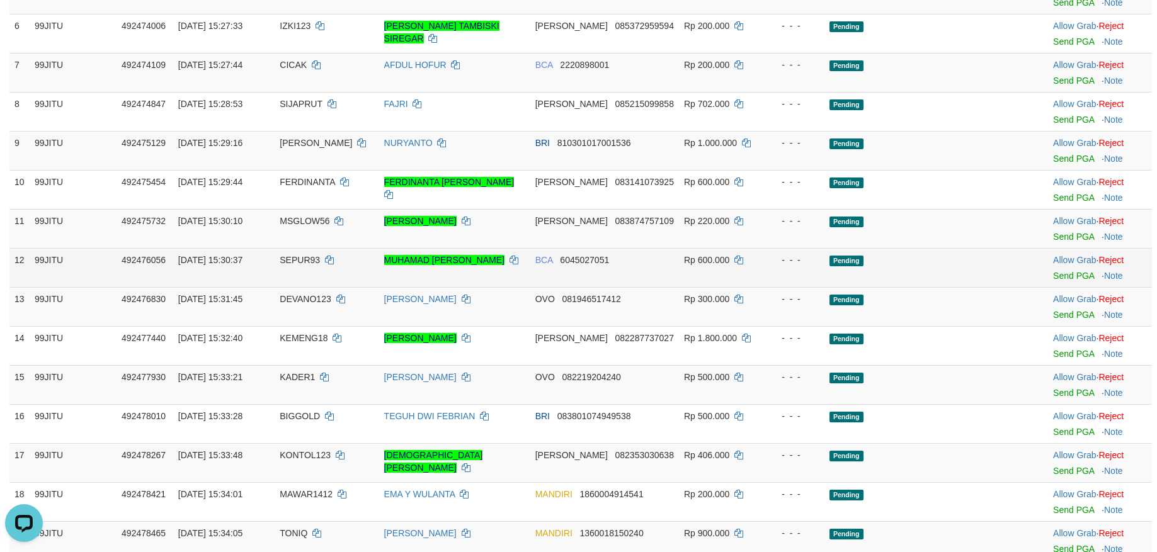
click at [310, 254] on td "SEPUR93" at bounding box center [327, 267] width 104 height 39
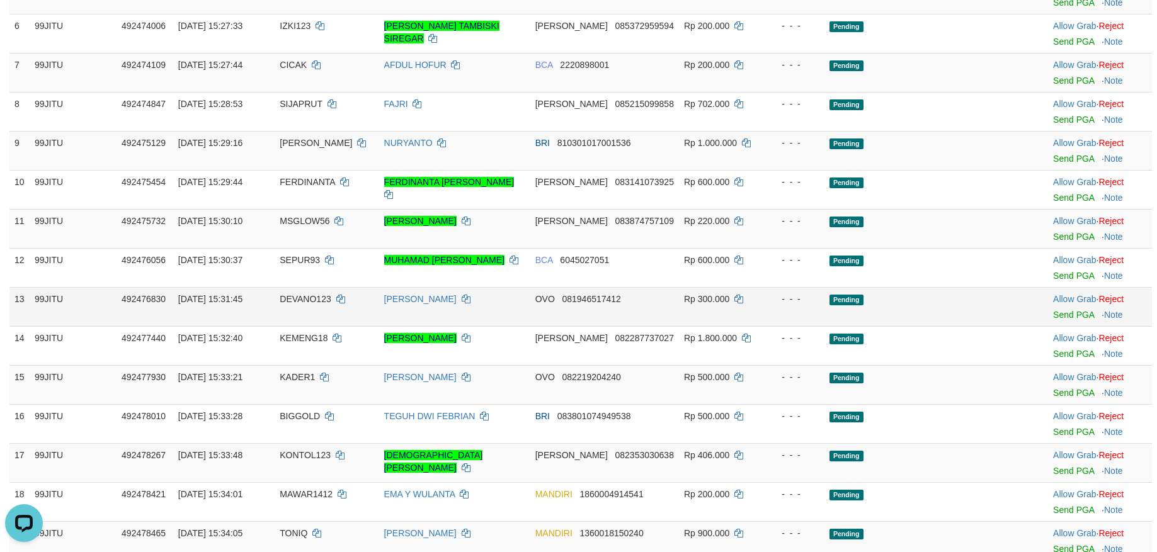
click at [306, 294] on span "DEVANO123" at bounding box center [305, 299] width 51 height 10
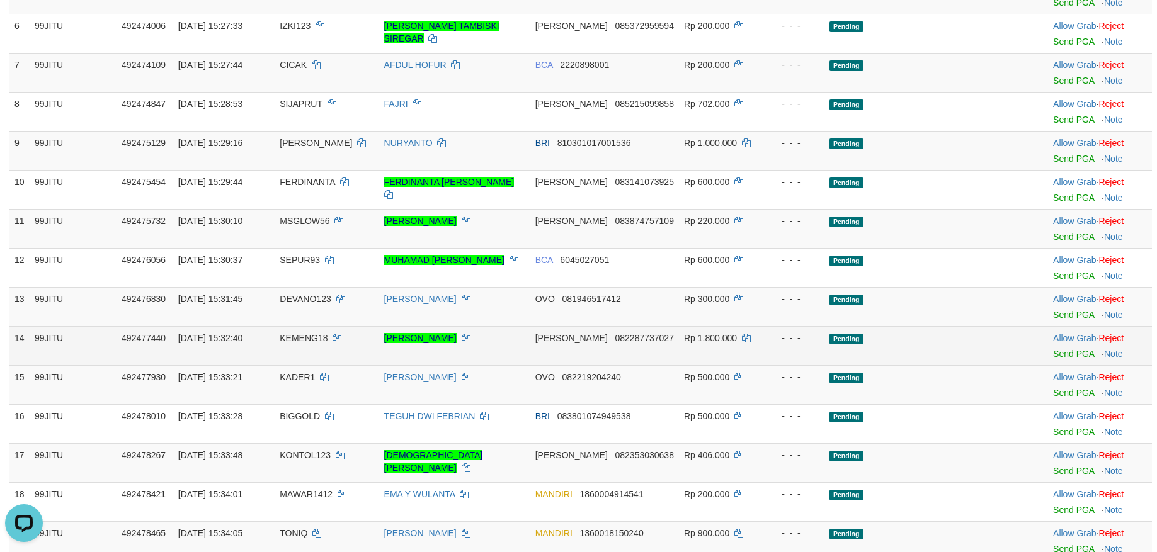
click at [296, 339] on span "KEMENG18" at bounding box center [304, 338] width 48 height 10
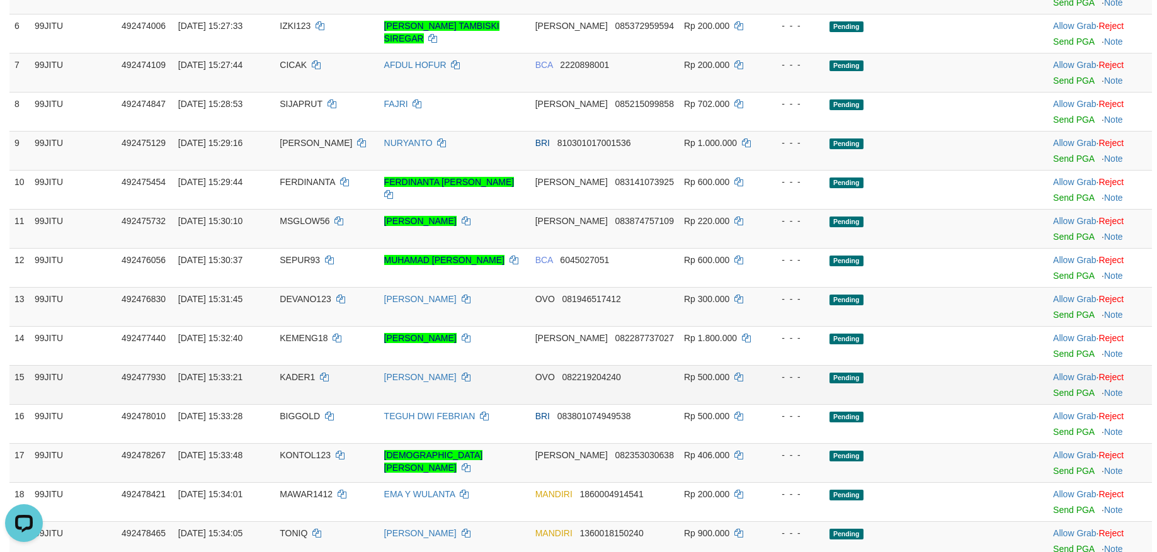
click at [288, 378] on span "KADER1" at bounding box center [297, 377] width 35 height 10
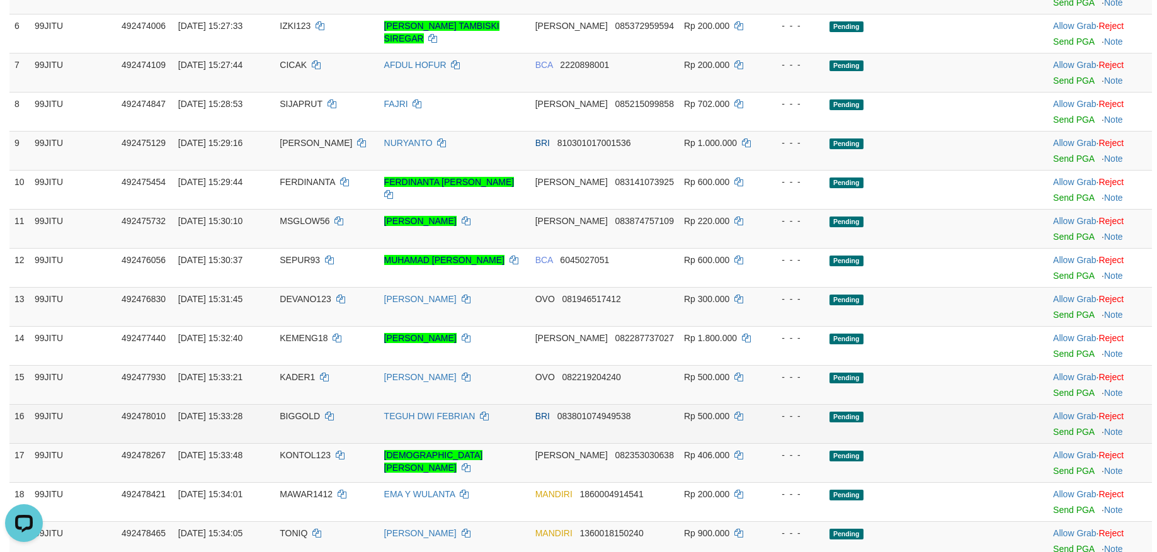
click at [300, 415] on span "BIGGOLD" at bounding box center [300, 416] width 40 height 10
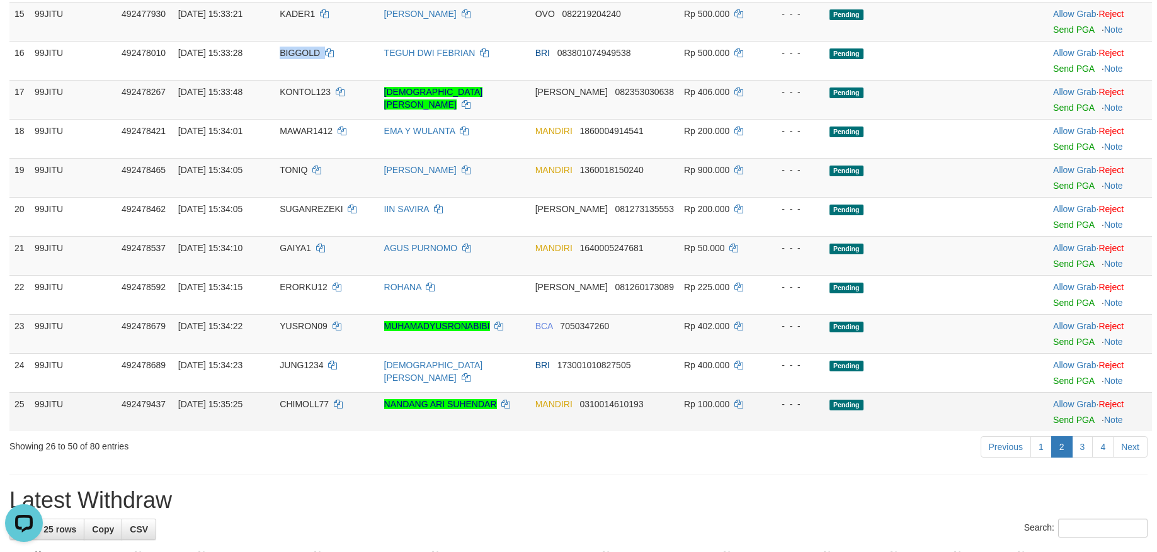
scroll to position [756, 0]
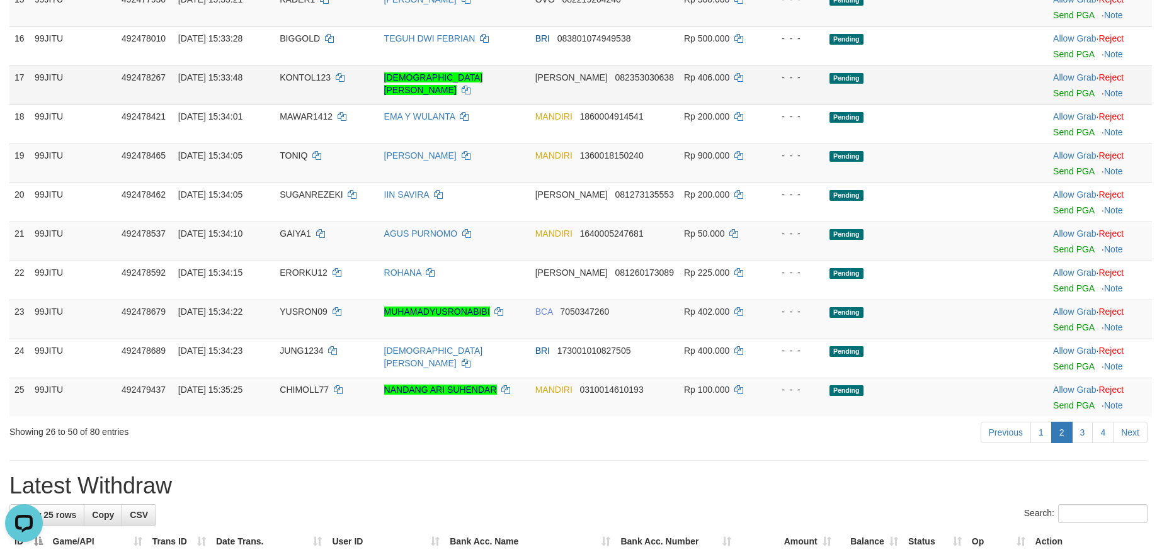
click at [292, 75] on span "KONTOL123" at bounding box center [305, 77] width 51 height 10
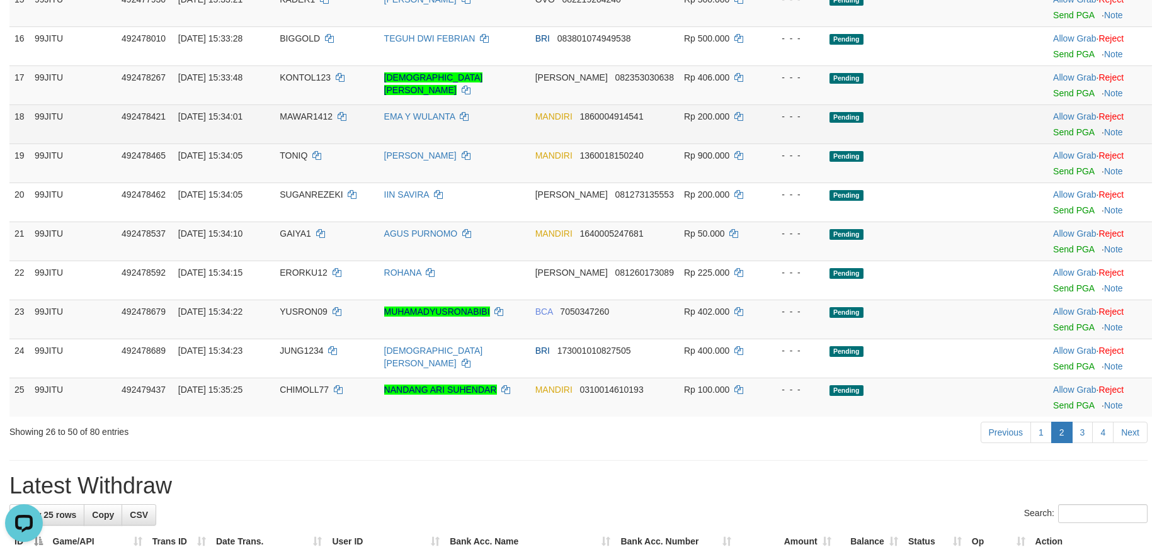
click at [300, 118] on span "MAWAR1412" at bounding box center [306, 116] width 53 height 10
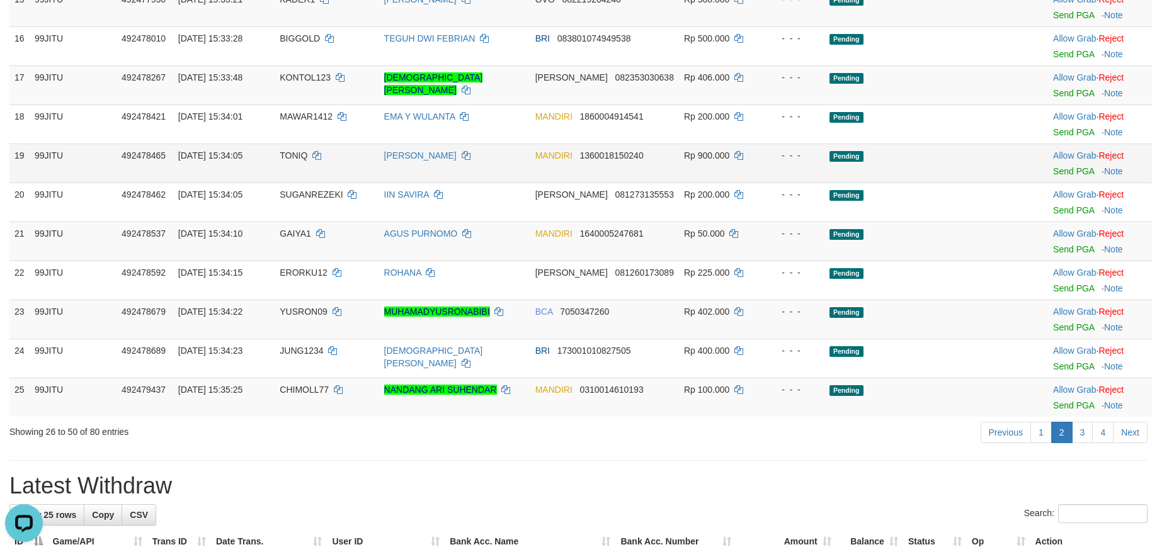
click at [271, 156] on td "[DATE] 15:34:05" at bounding box center [223, 163] width 101 height 39
click at [290, 159] on span "TONIQ" at bounding box center [294, 155] width 28 height 10
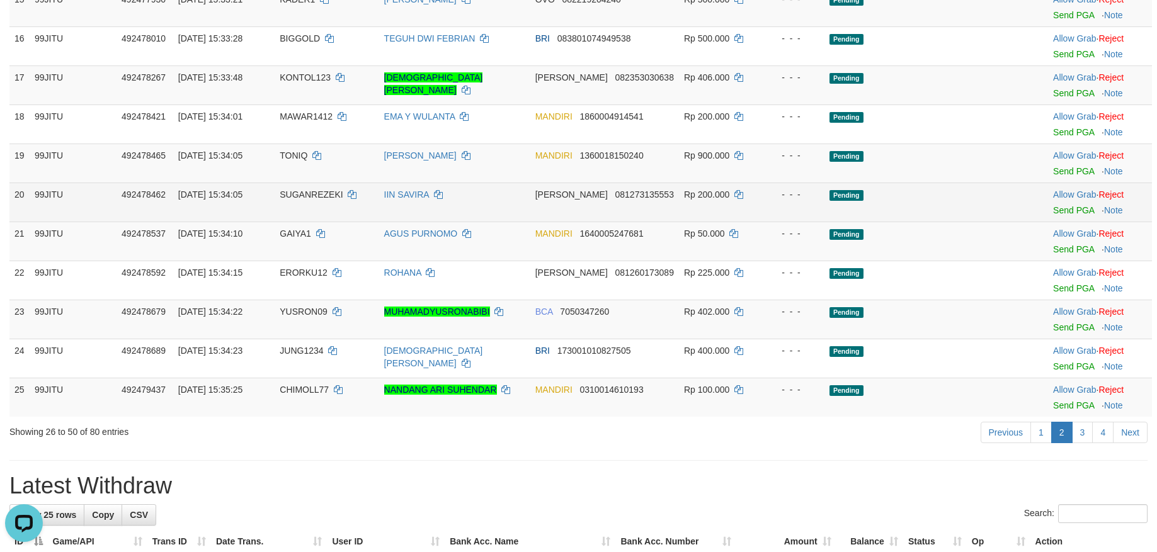
click at [312, 200] on td "SUGANREZEKI" at bounding box center [327, 202] width 104 height 39
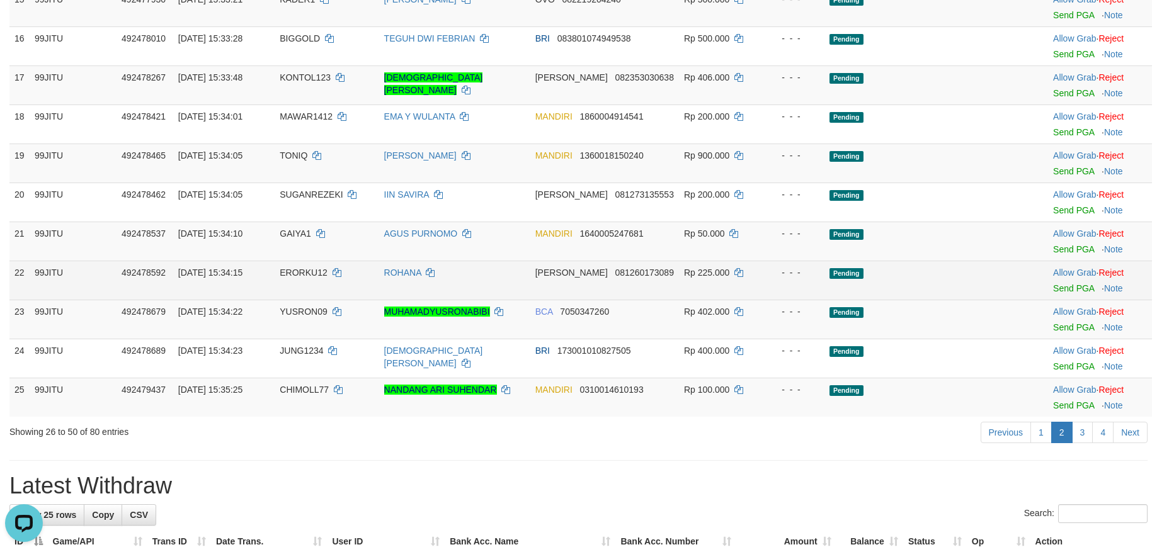
click at [293, 272] on span "ERORKU12" at bounding box center [303, 273] width 47 height 10
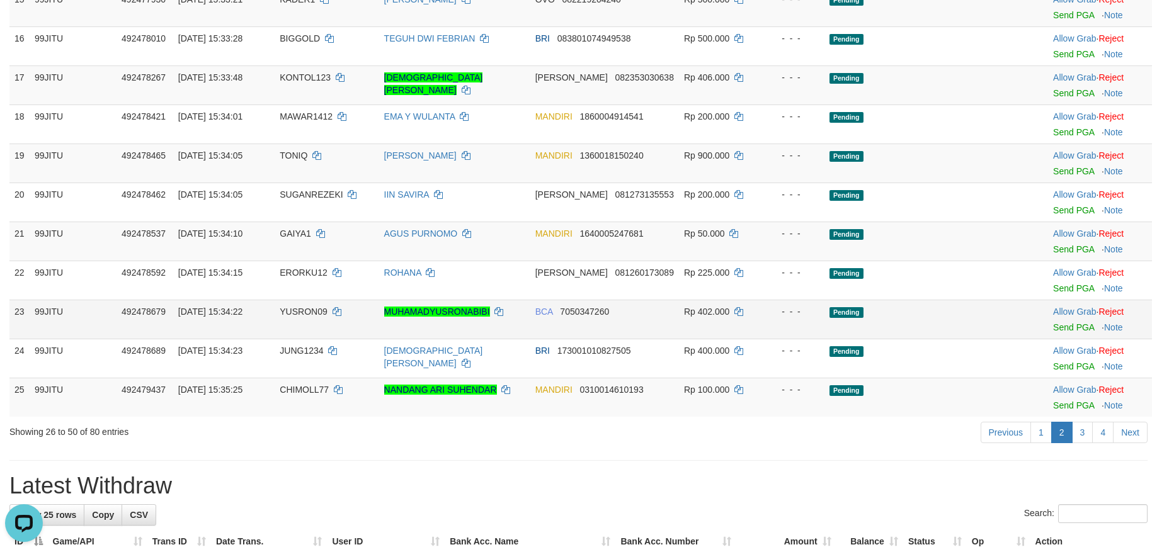
click at [296, 309] on span "YUSRON09" at bounding box center [303, 312] width 47 height 10
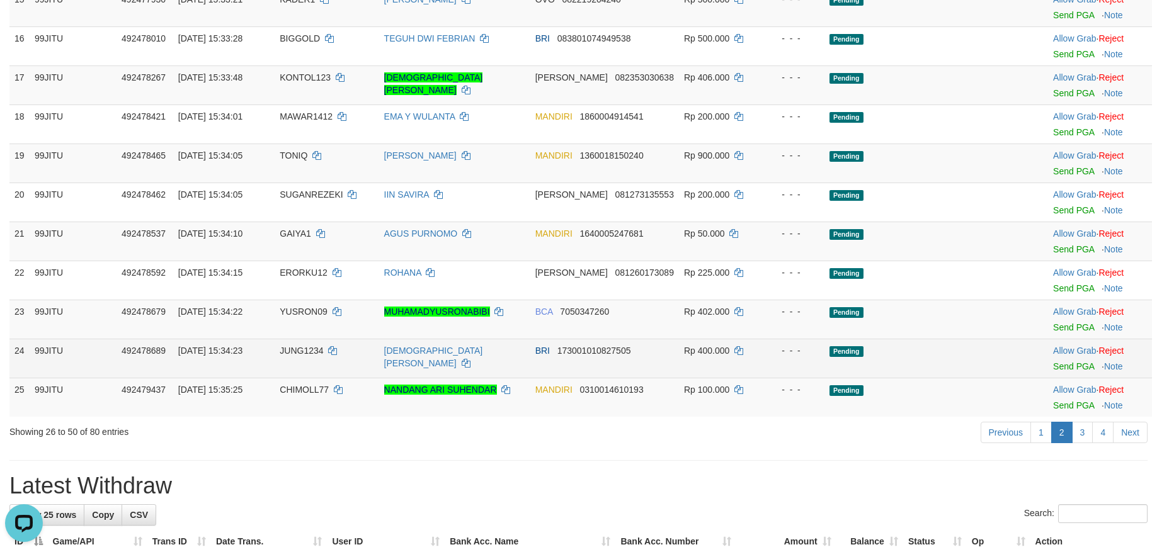
click at [290, 352] on span "JUNG1234" at bounding box center [301, 351] width 43 height 10
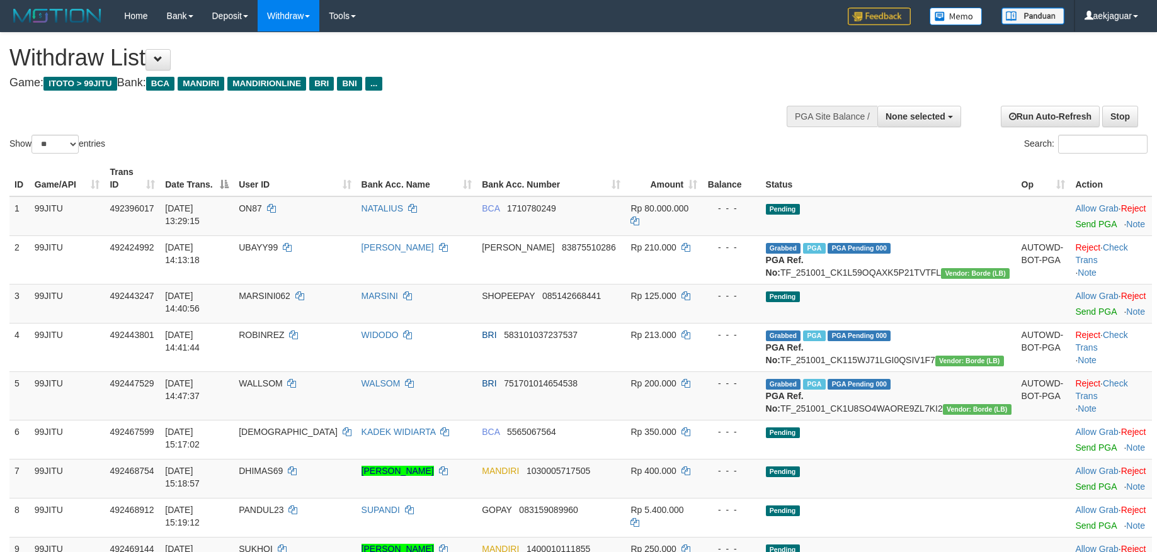
select select
select select "**"
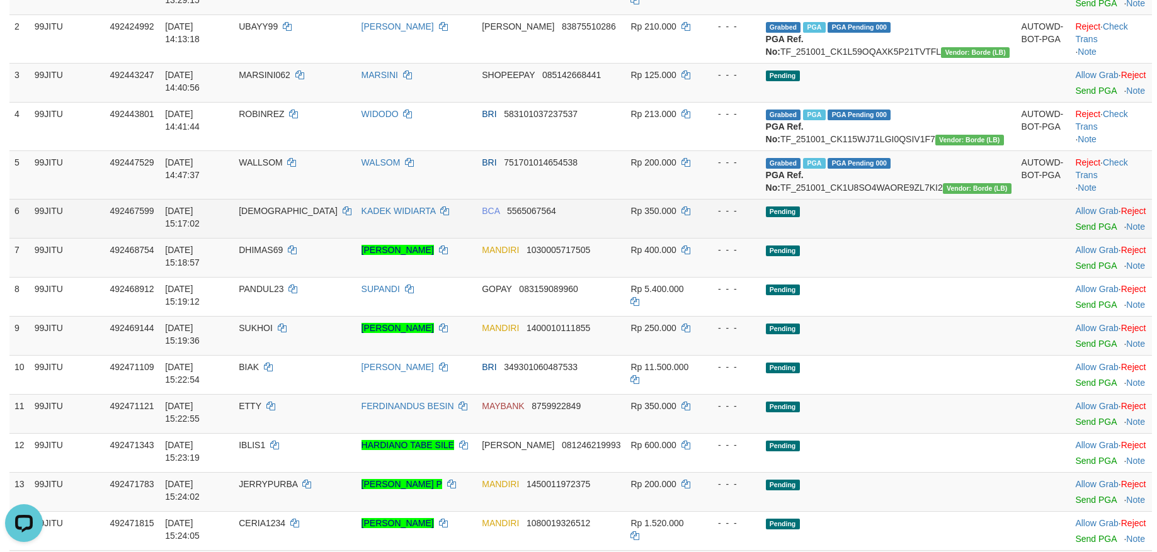
scroll to position [252, 0]
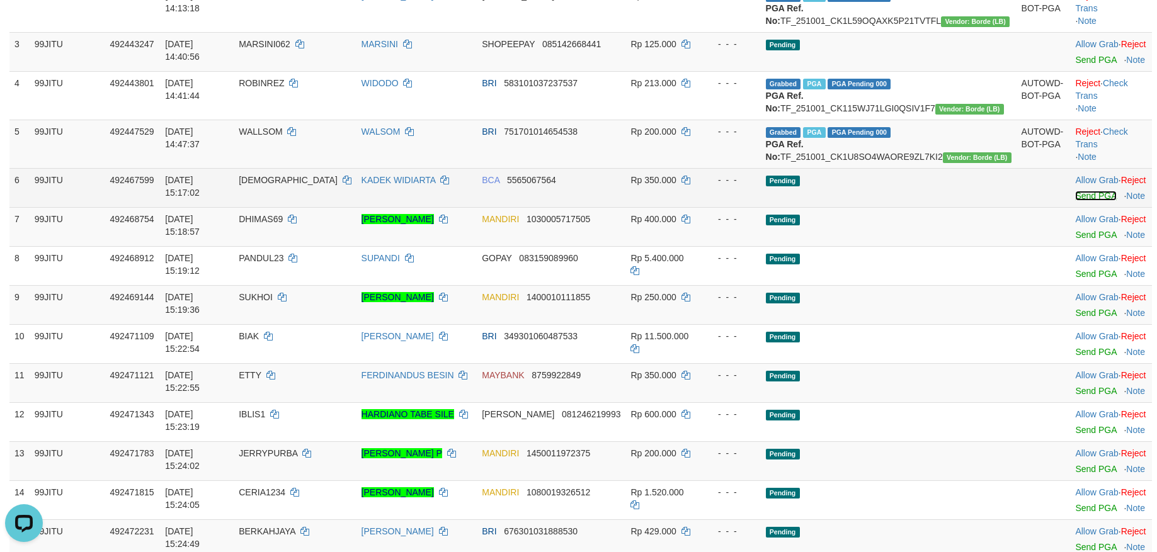
click at [1075, 201] on link "Send PGA" at bounding box center [1095, 196] width 41 height 10
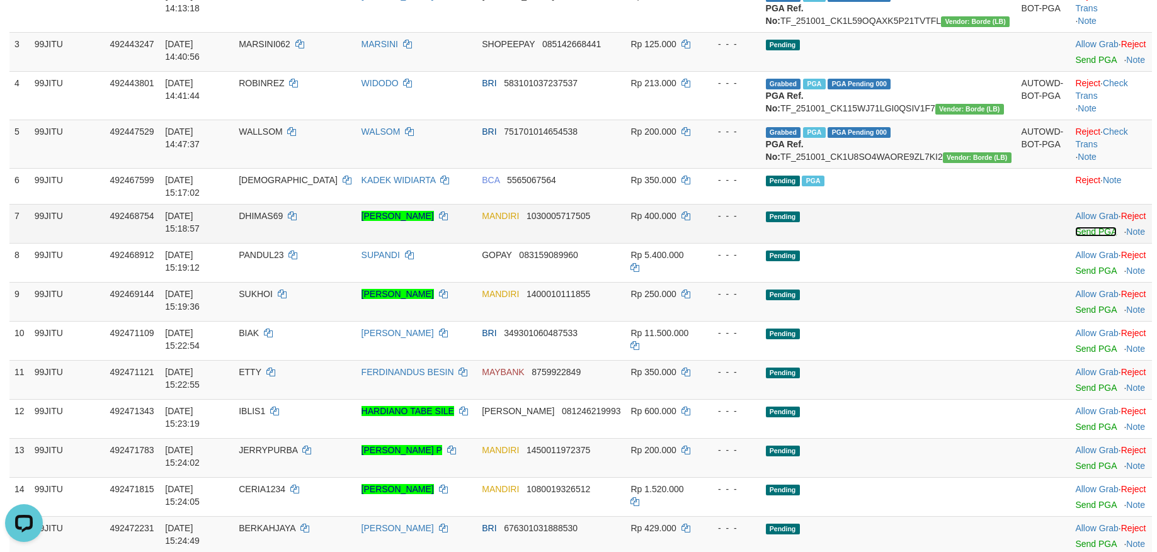
click at [1075, 237] on link "Send PGA" at bounding box center [1095, 232] width 41 height 10
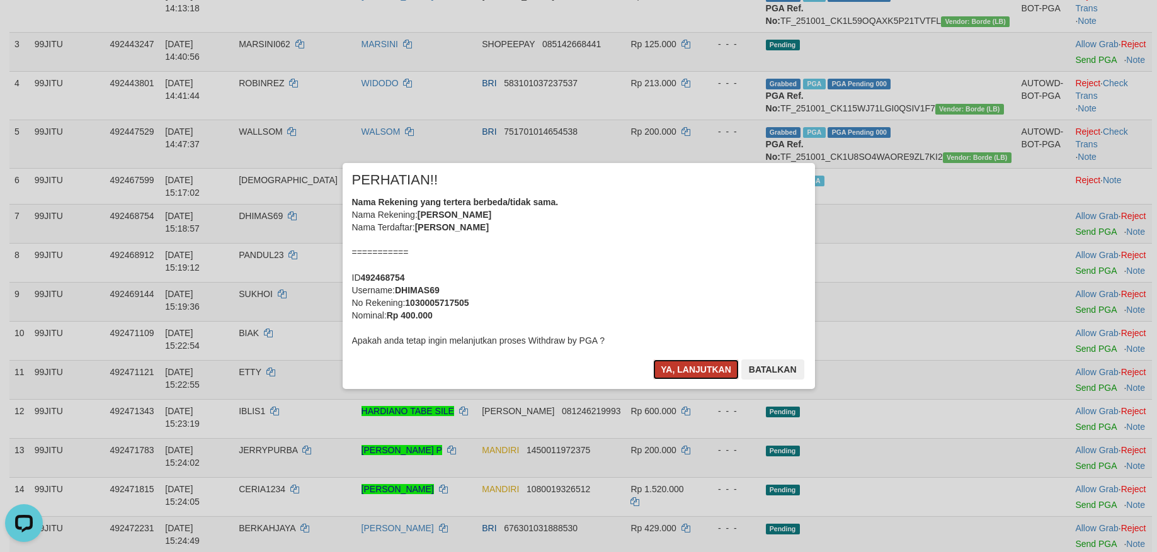
click at [683, 360] on button "Ya, lanjutkan" at bounding box center [696, 370] width 86 height 20
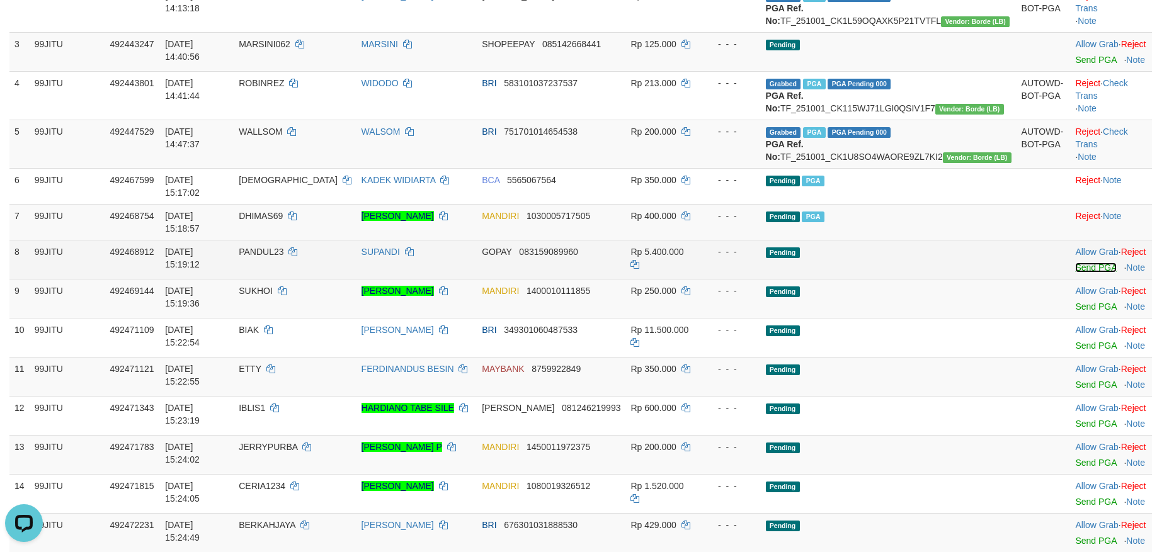
click at [1075, 273] on link "Send PGA" at bounding box center [1095, 268] width 41 height 10
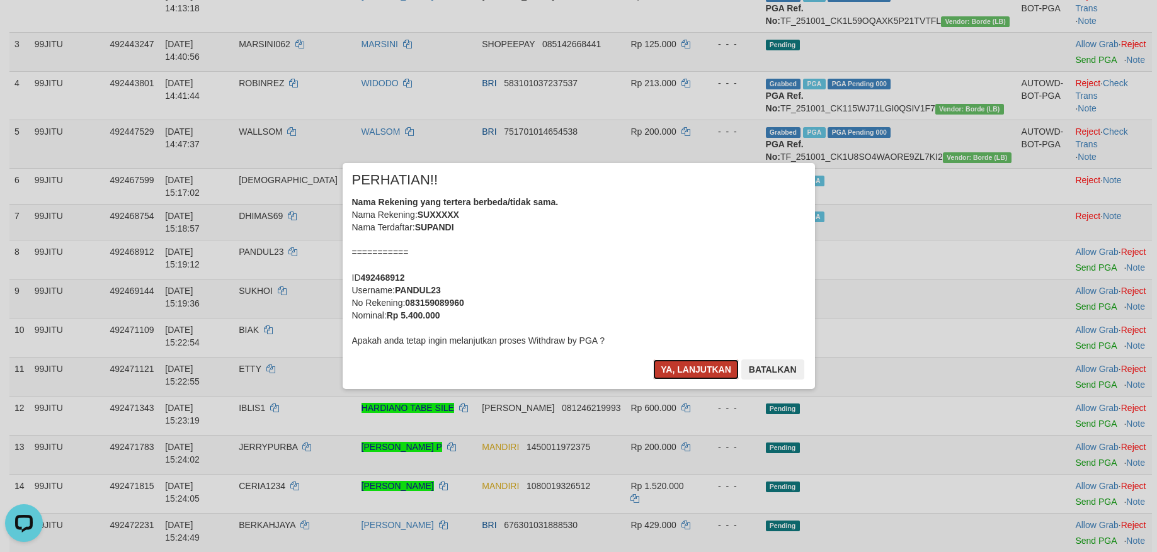
click at [685, 365] on button "Ya, lanjutkan" at bounding box center [696, 370] width 86 height 20
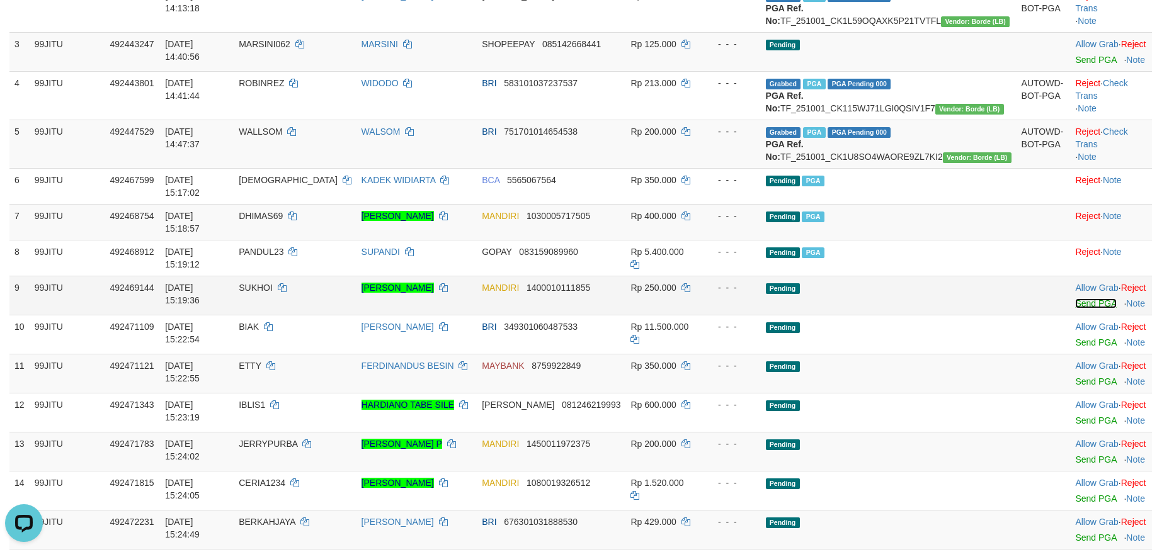
click at [1075, 303] on link "Send PGA" at bounding box center [1095, 303] width 41 height 10
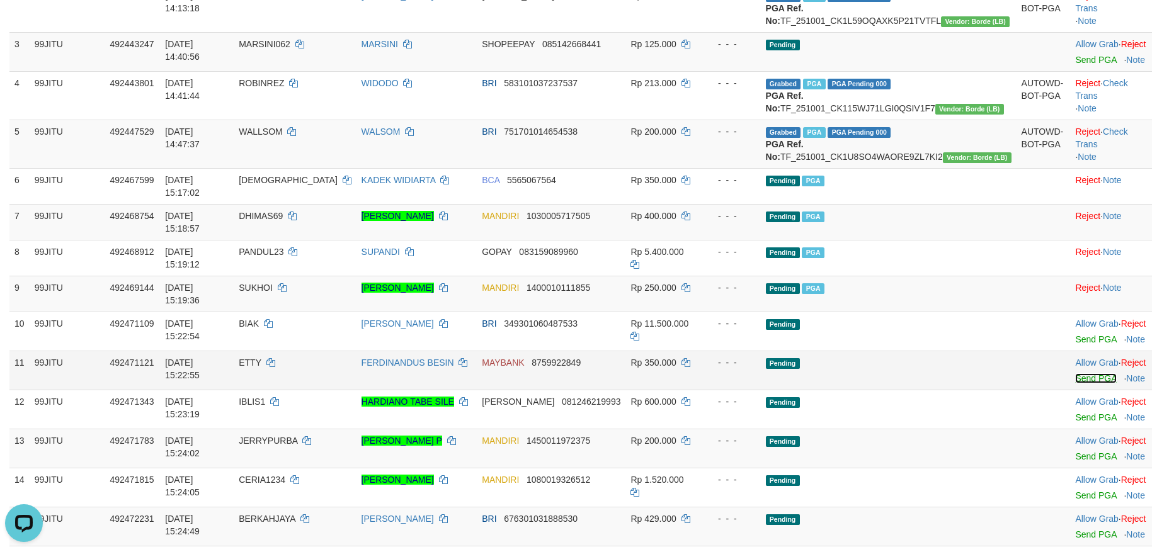
click at [1075, 373] on link "Send PGA" at bounding box center [1095, 378] width 41 height 10
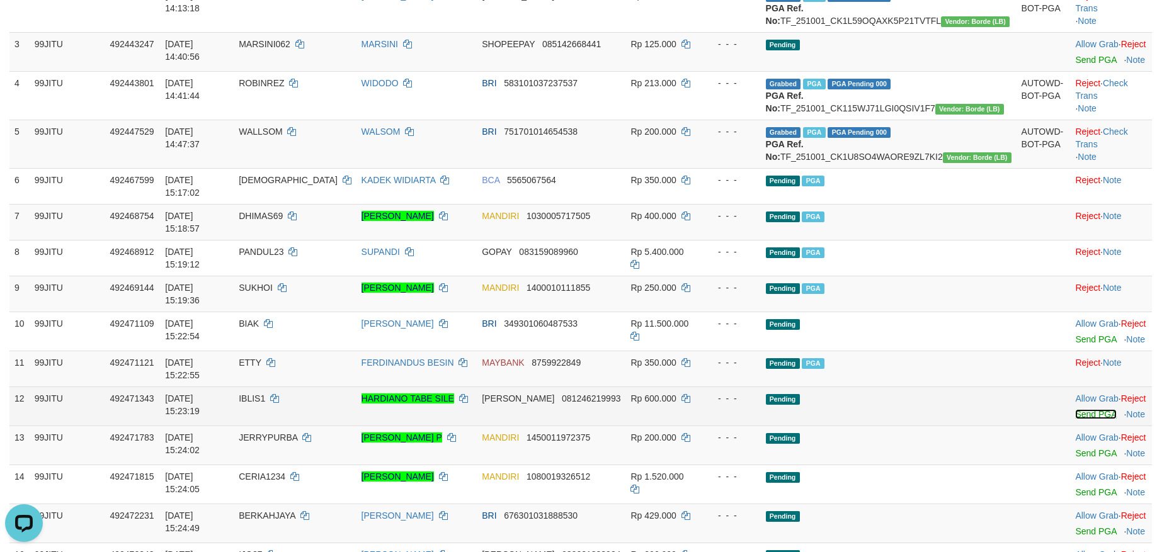
click at [1075, 409] on link "Send PGA" at bounding box center [1095, 414] width 41 height 10
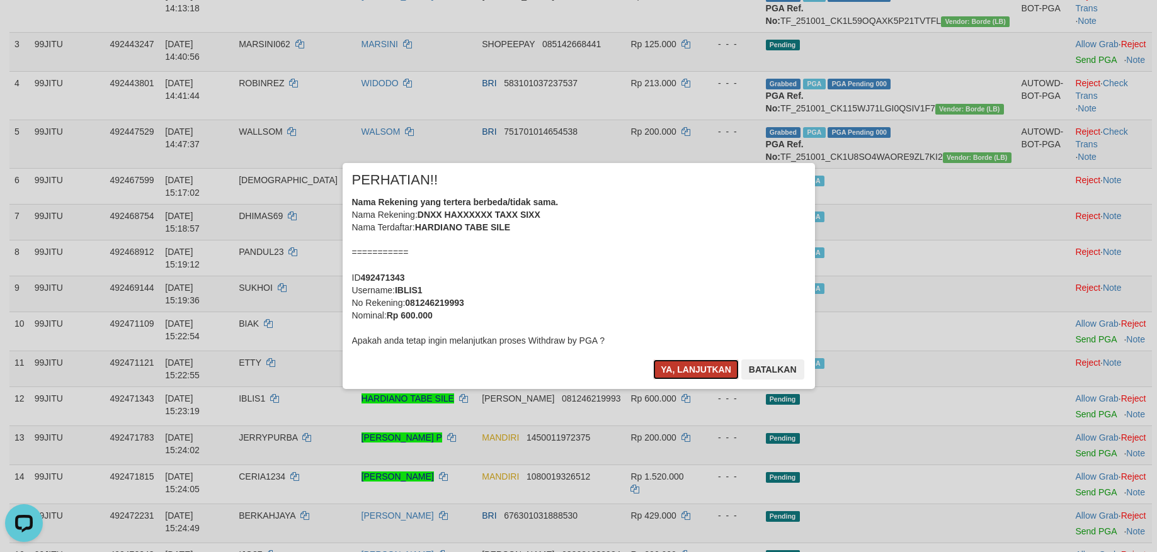
click at [686, 364] on button "Ya, lanjutkan" at bounding box center [696, 370] width 86 height 20
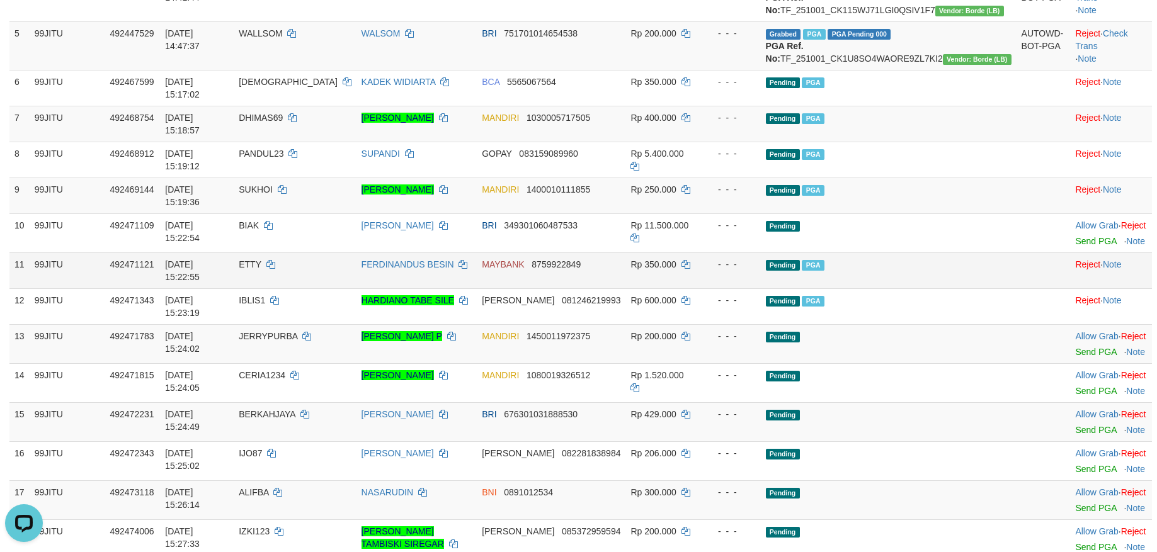
scroll to position [378, 0]
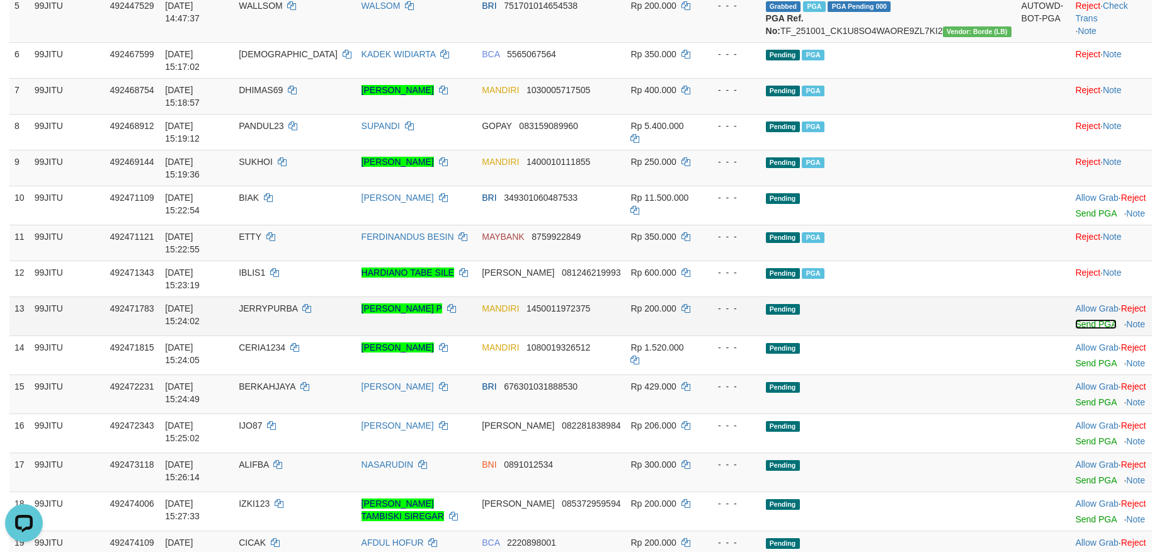
click at [1075, 319] on link "Send PGA" at bounding box center [1095, 324] width 41 height 10
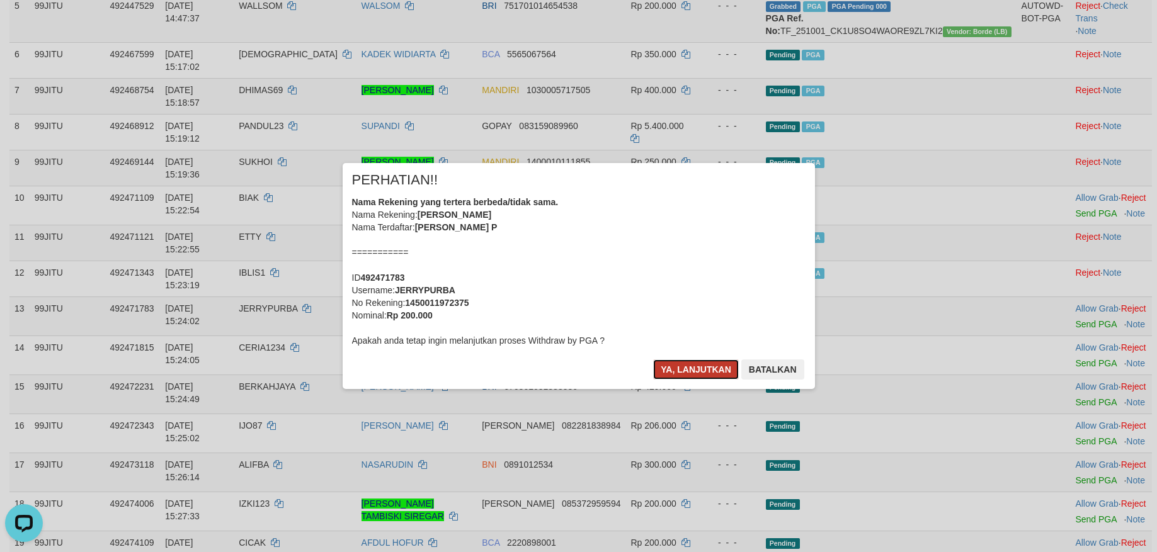
click at [699, 370] on button "Ya, lanjutkan" at bounding box center [696, 370] width 86 height 20
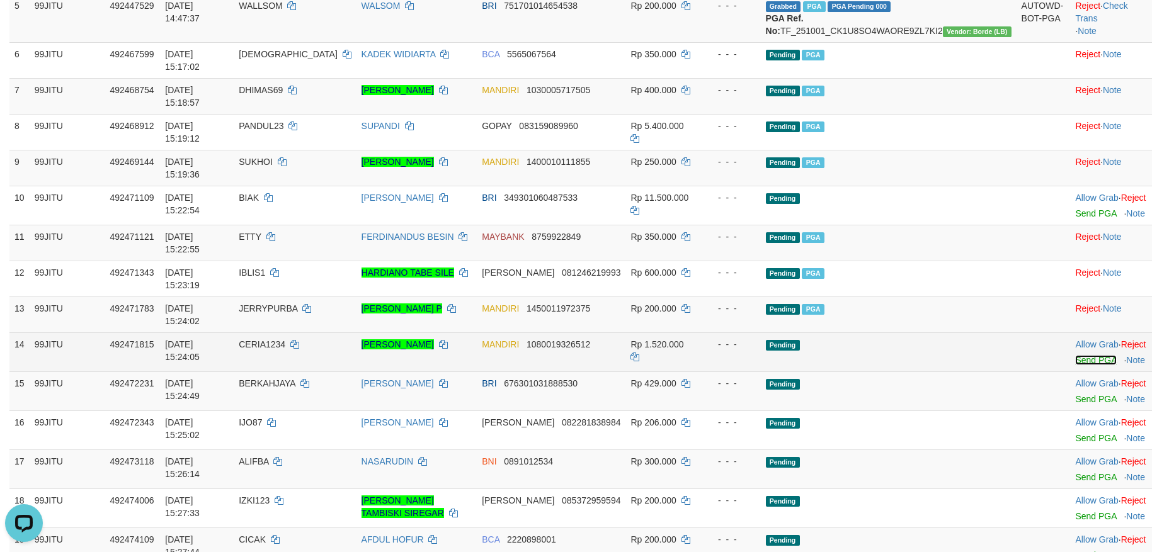
click at [1075, 355] on link "Send PGA" at bounding box center [1095, 360] width 41 height 10
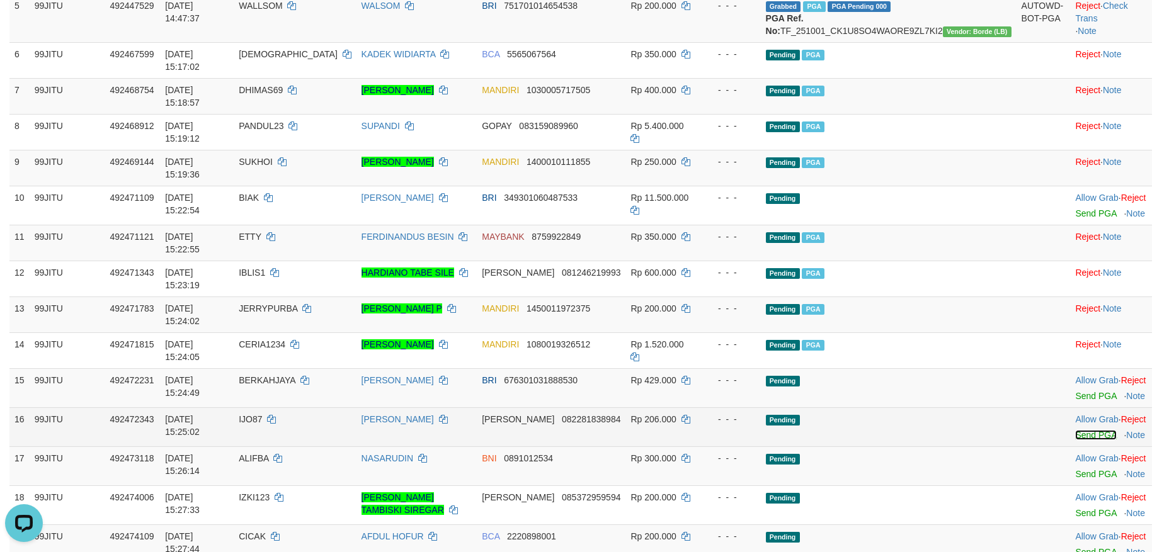
click at [1075, 430] on link "Send PGA" at bounding box center [1095, 435] width 41 height 10
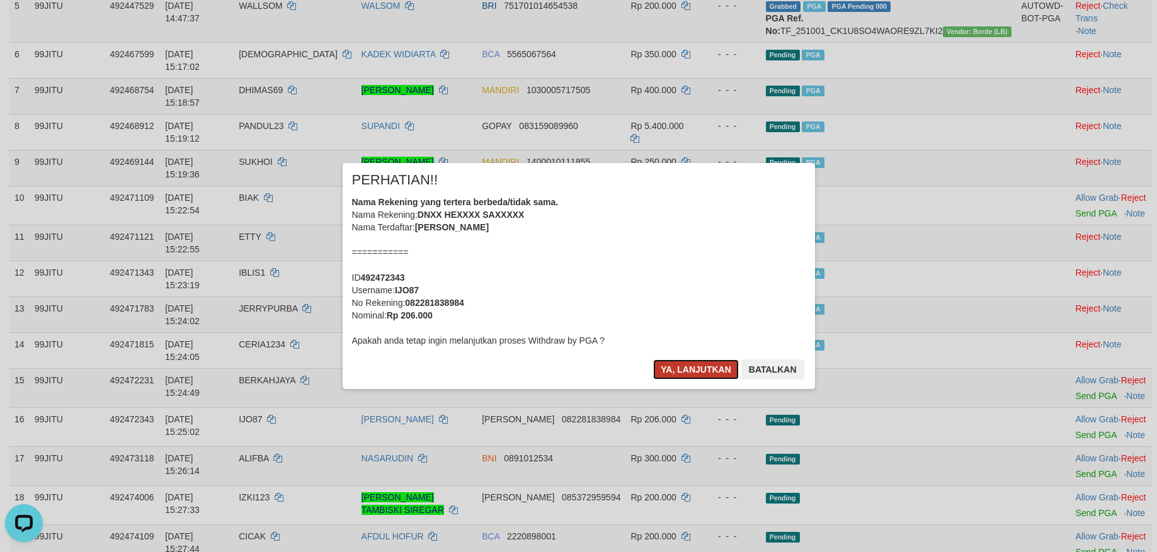
click at [679, 362] on button "Ya, lanjutkan" at bounding box center [696, 370] width 86 height 20
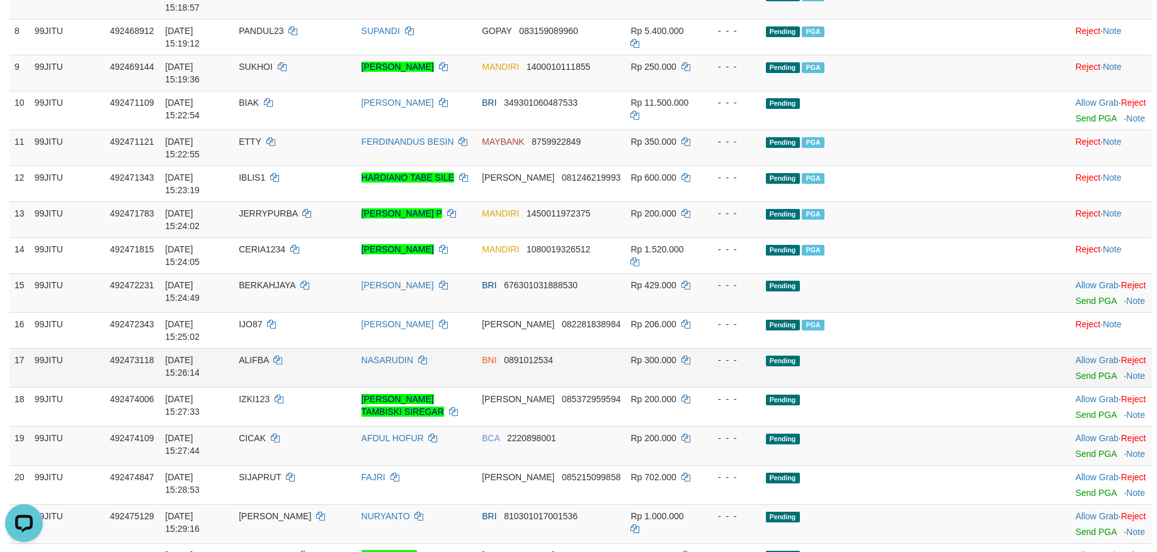
scroll to position [504, 0]
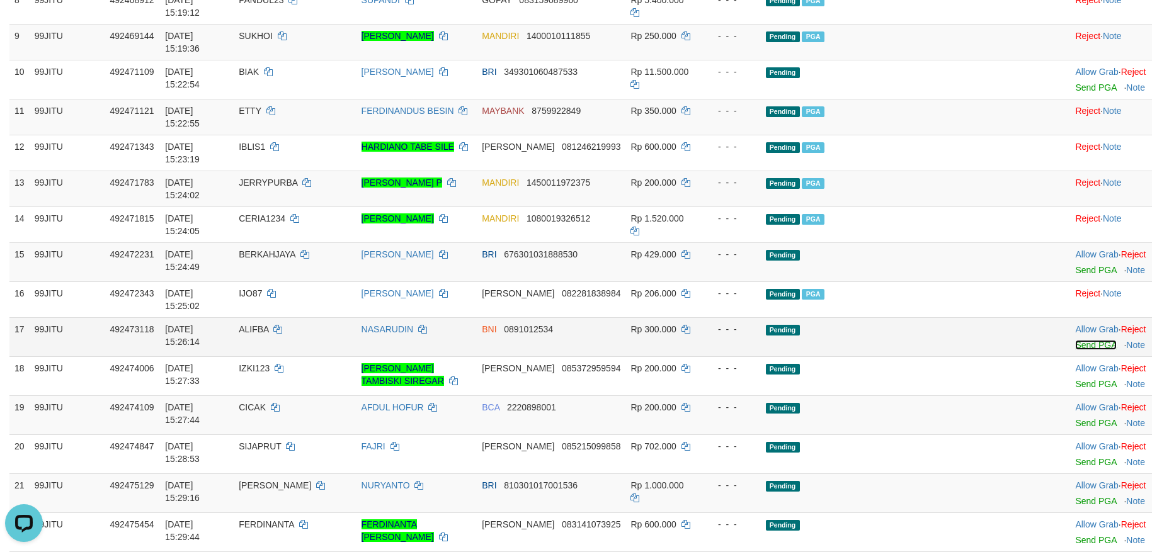
click at [1075, 340] on link "Send PGA" at bounding box center [1095, 345] width 41 height 10
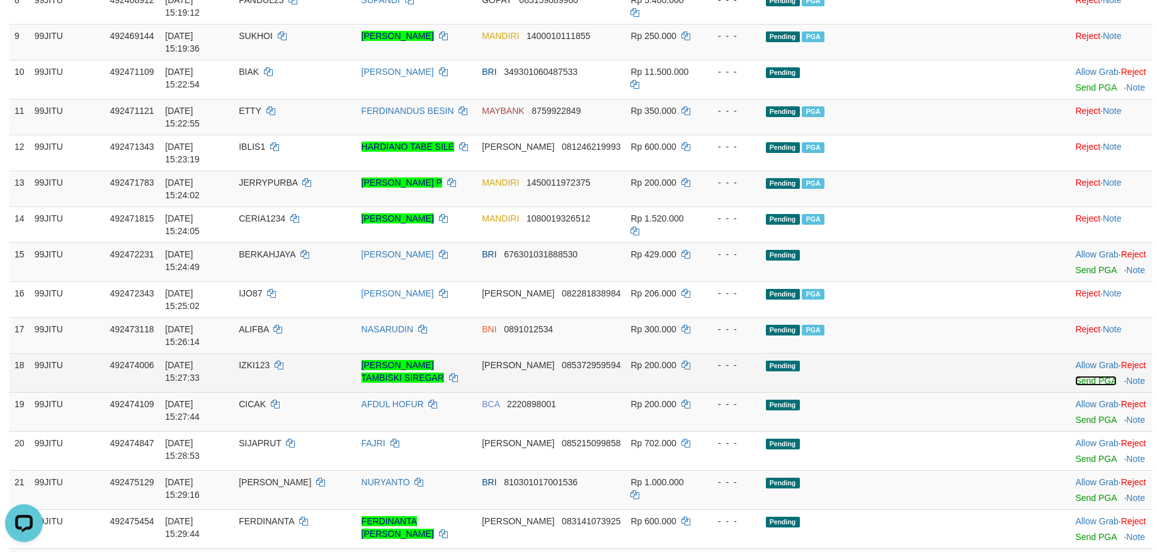
click at [1075, 376] on link "Send PGA" at bounding box center [1095, 381] width 41 height 10
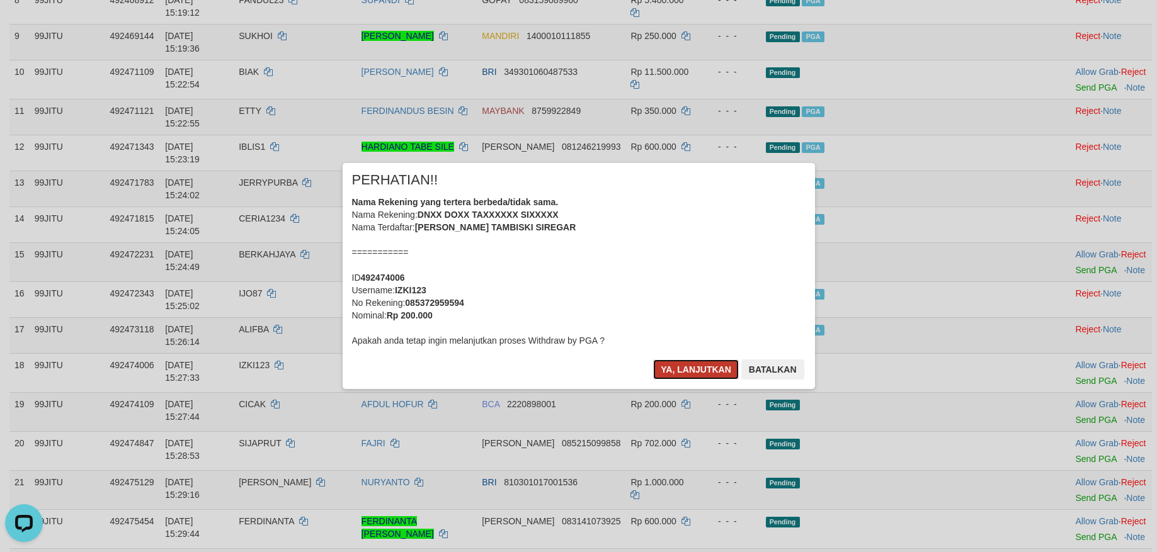
click at [679, 369] on button "Ya, lanjutkan" at bounding box center [696, 370] width 86 height 20
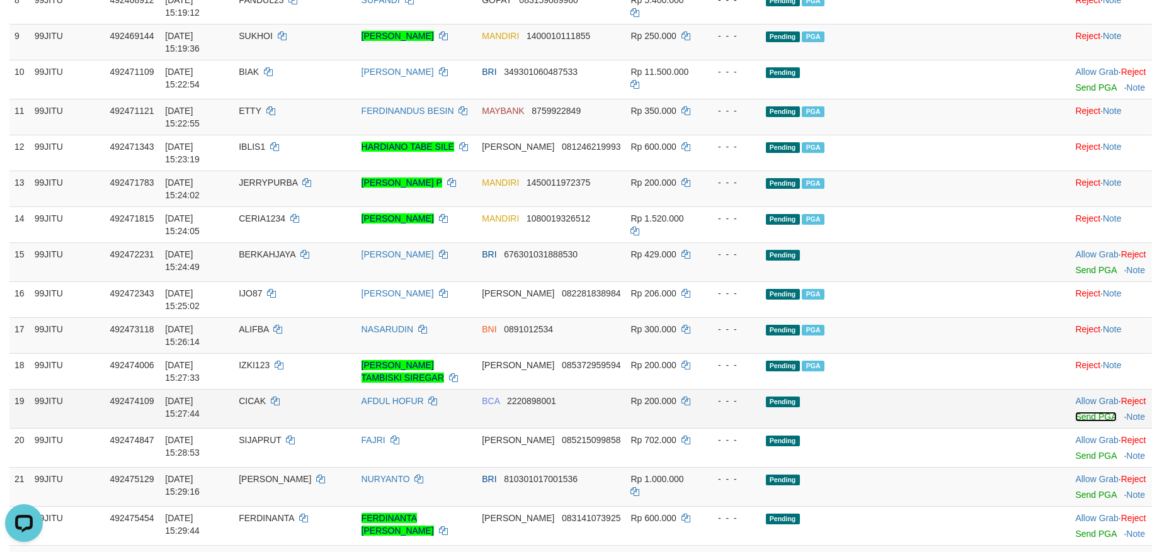
click at [1075, 412] on link "Send PGA" at bounding box center [1095, 417] width 41 height 10
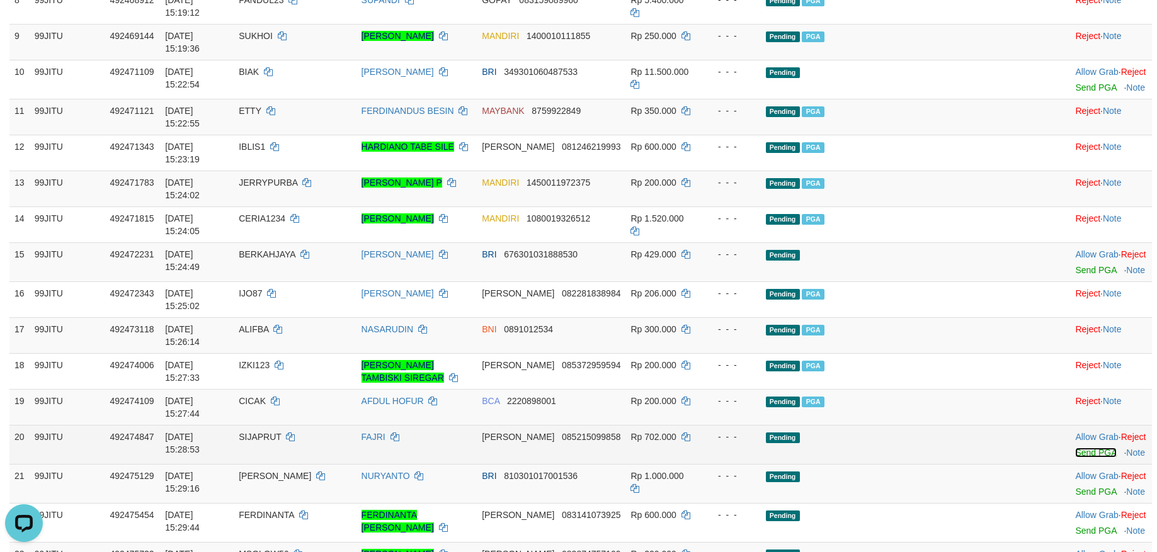
click at [1075, 448] on link "Send PGA" at bounding box center [1095, 453] width 41 height 10
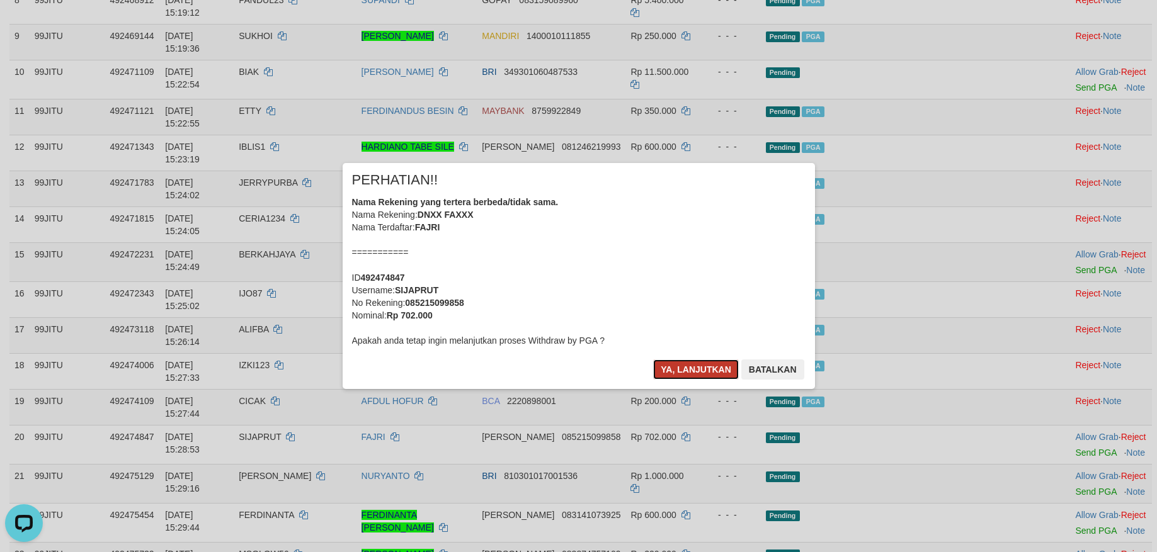
click at [681, 371] on button "Ya, lanjutkan" at bounding box center [696, 370] width 86 height 20
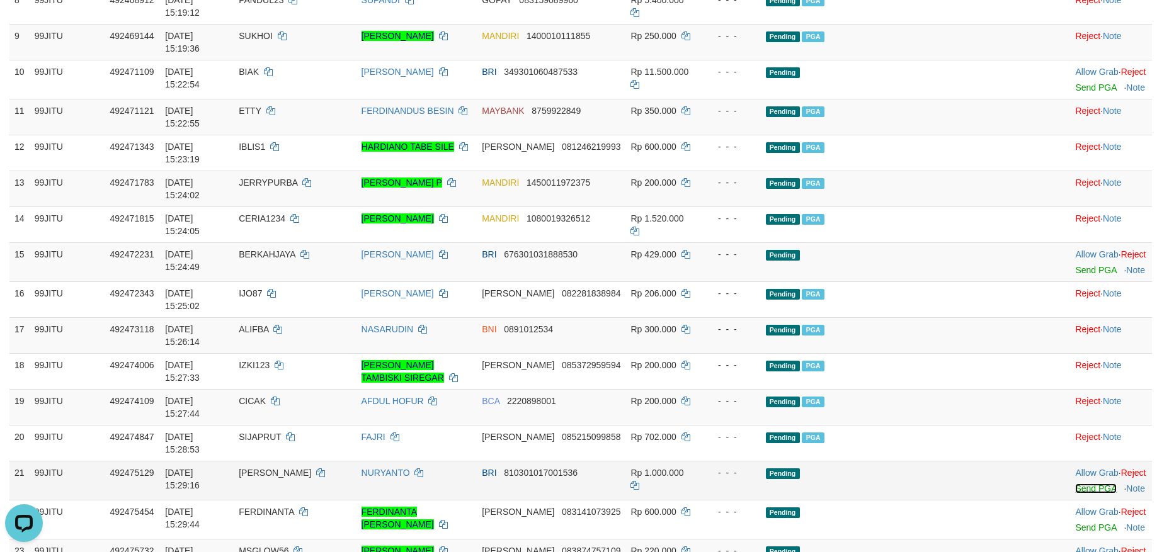
click at [1075, 484] on link "Send PGA" at bounding box center [1095, 489] width 41 height 10
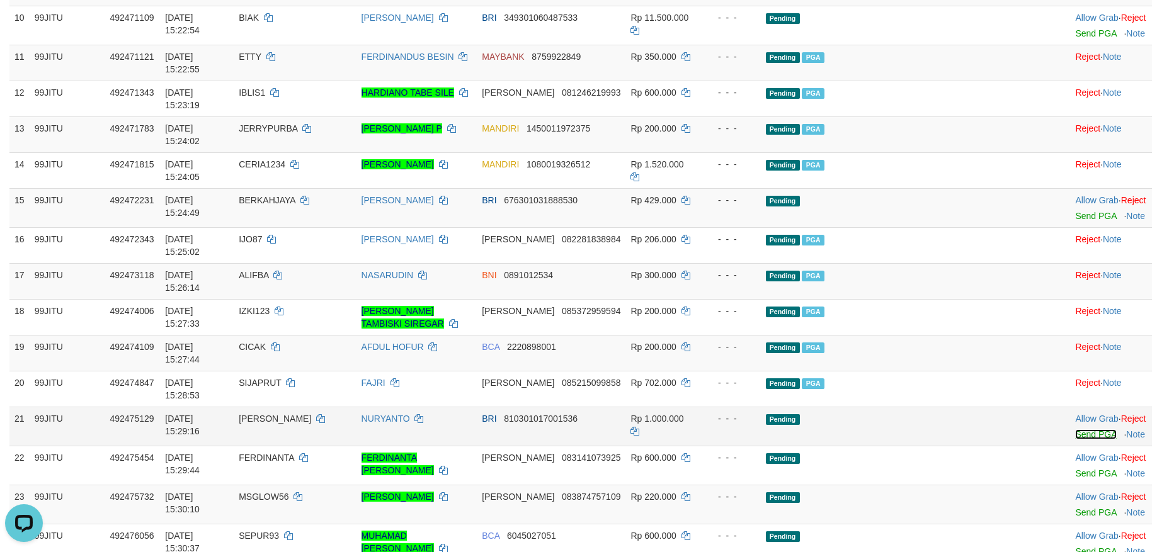
scroll to position [630, 0]
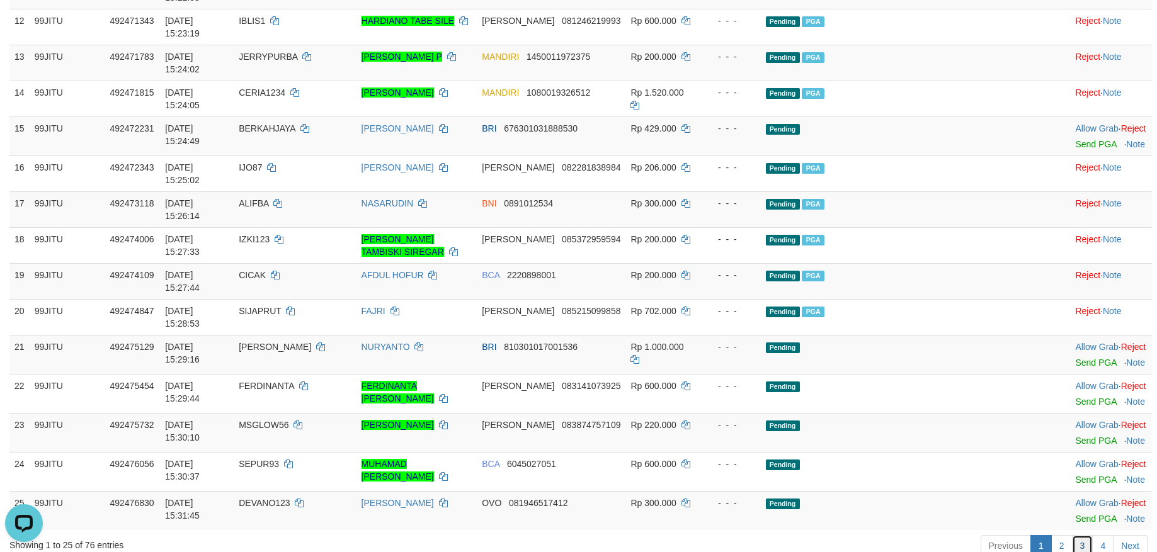
click at [1082, 535] on link "3" at bounding box center [1082, 545] width 21 height 21
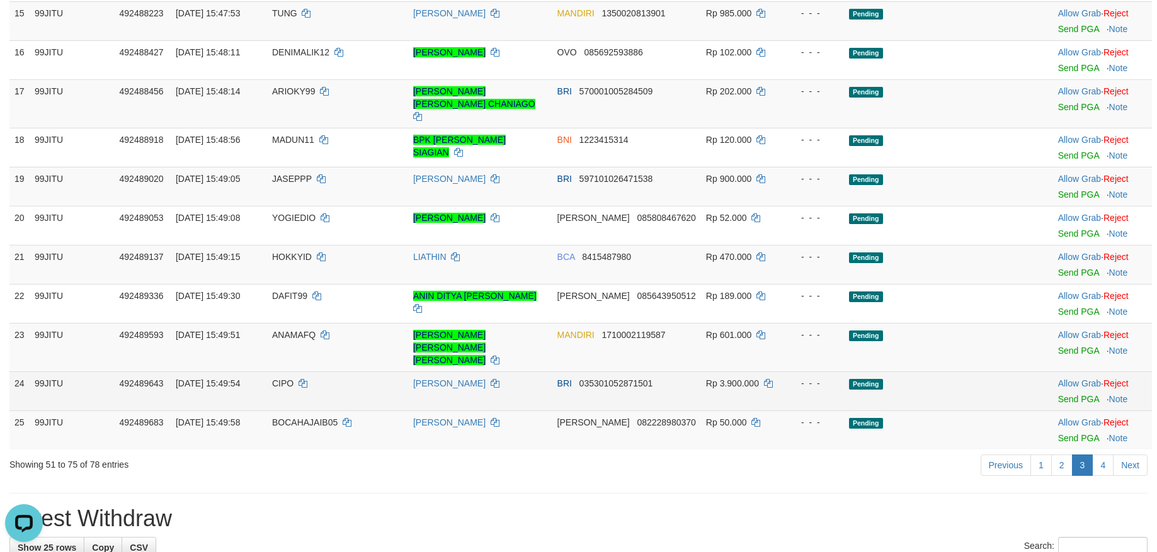
scroll to position [773, 0]
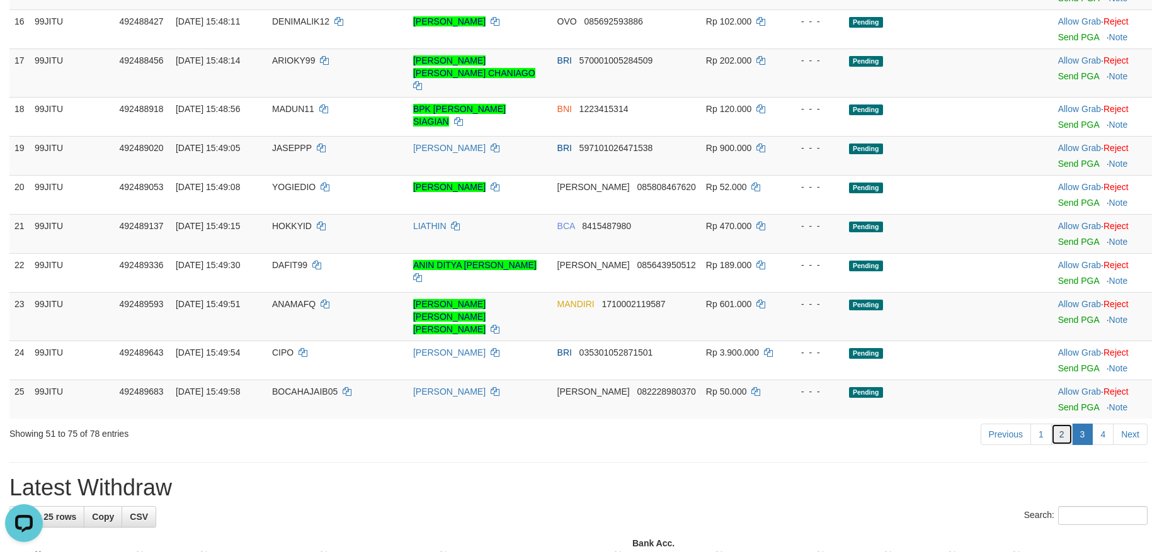
click at [1062, 424] on link "2" at bounding box center [1061, 434] width 21 height 21
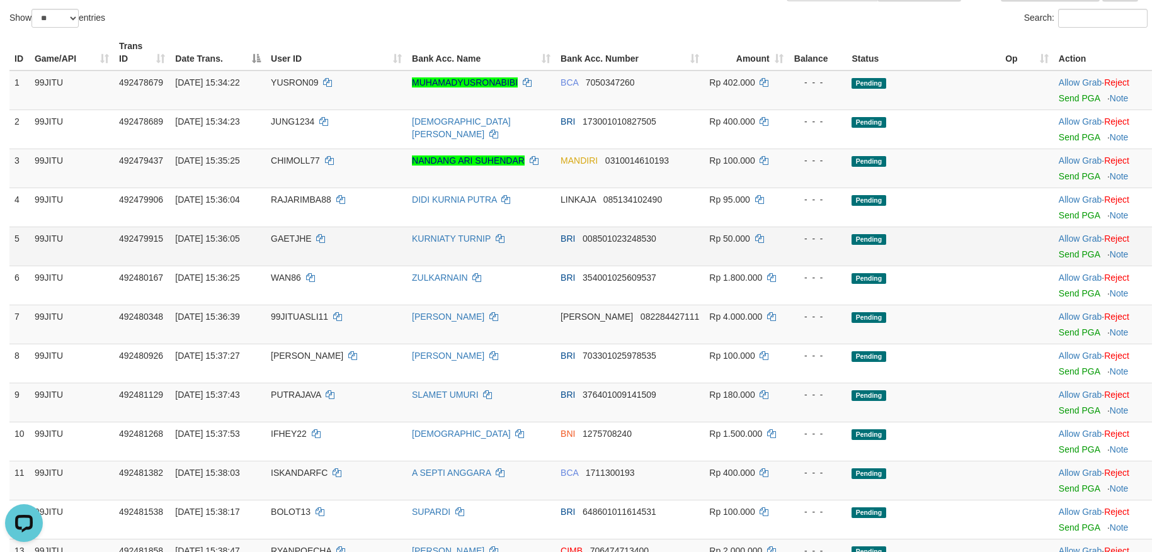
scroll to position [252, 0]
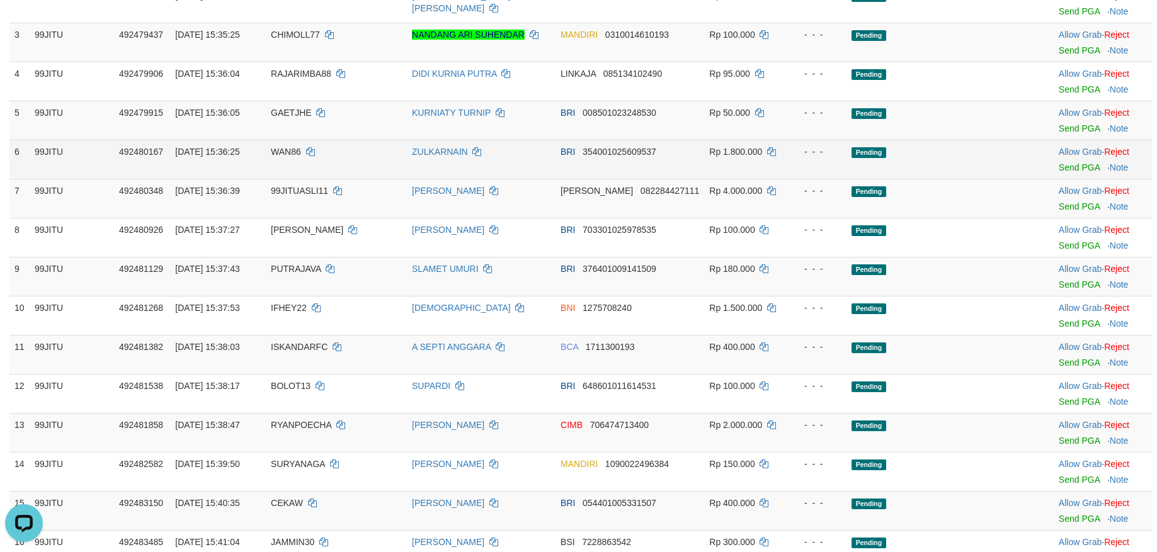
click at [301, 149] on span "WAN86" at bounding box center [286, 152] width 30 height 10
copy td "WAN86"
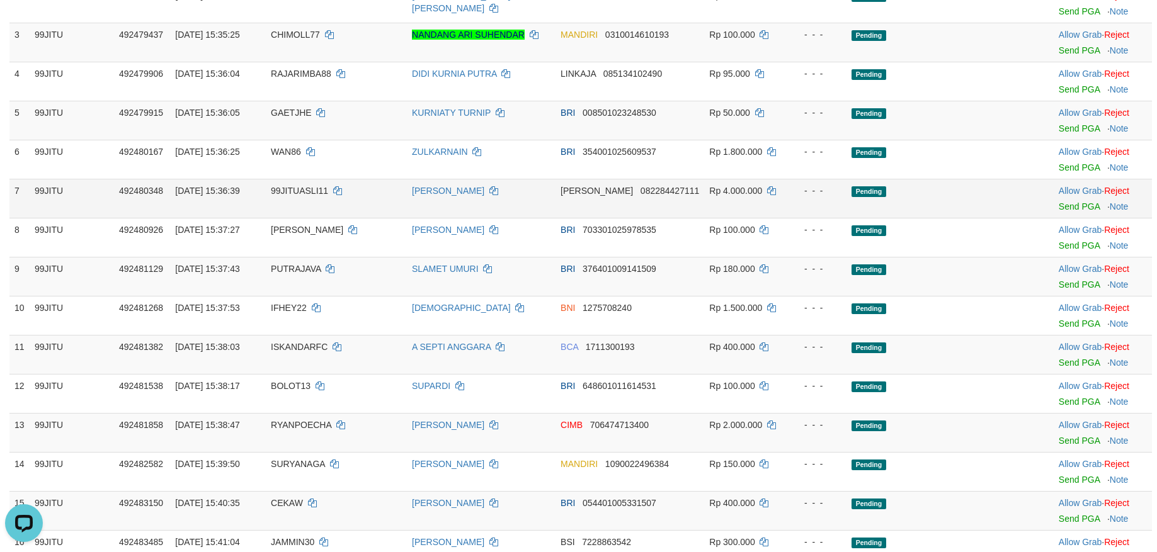
click at [290, 197] on td "99JITUASLI11" at bounding box center [336, 198] width 141 height 39
copy td "99JITUASLI11"
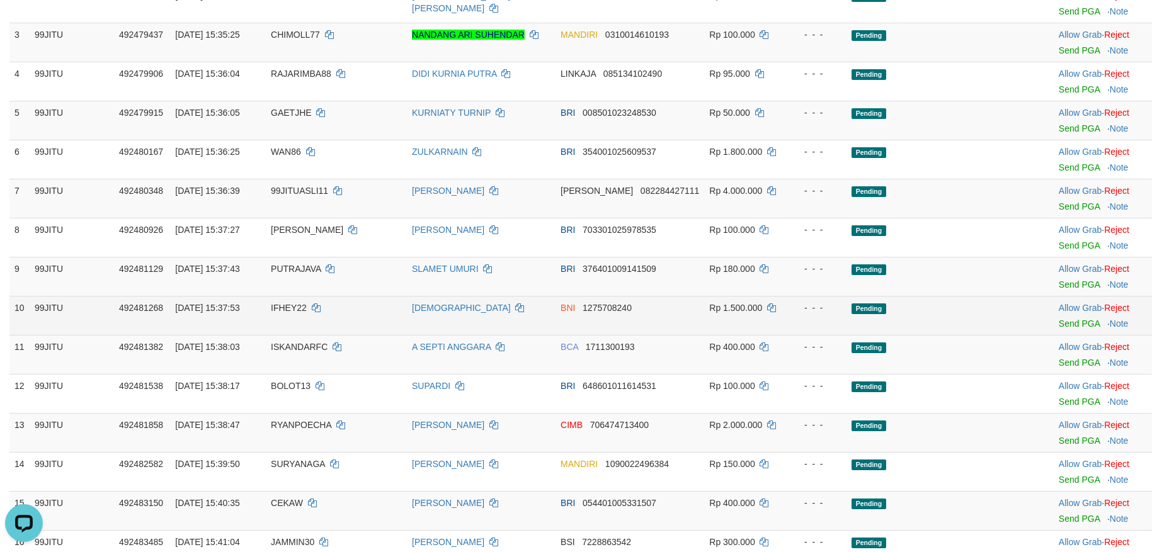
click at [300, 304] on span "IFHEY22" at bounding box center [289, 308] width 36 height 10
copy td "IFHEY22"
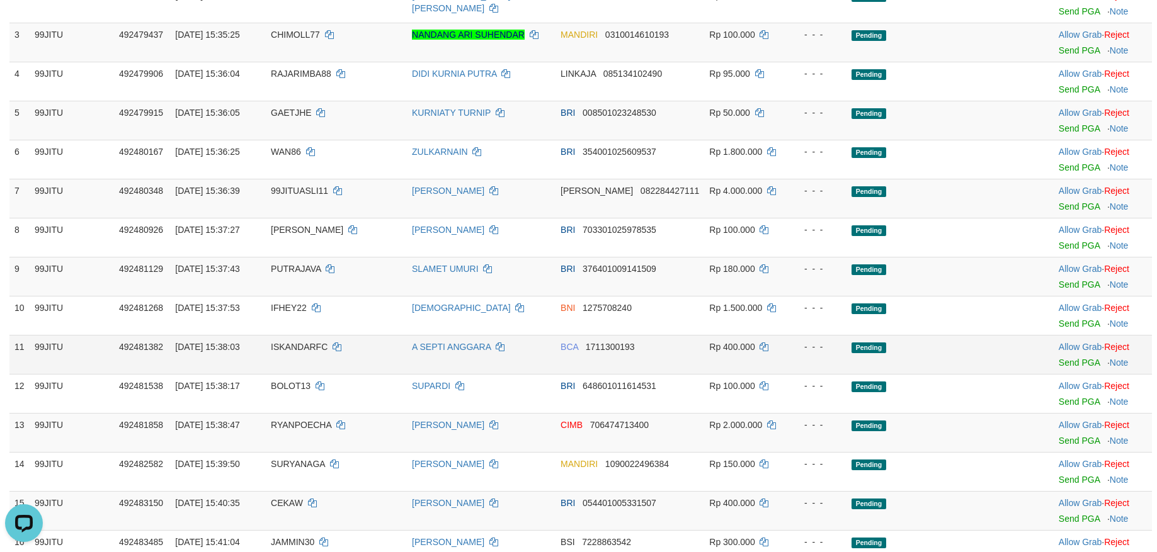
click at [296, 347] on span "ISKANDARFC" at bounding box center [299, 347] width 57 height 10
copy td "ISKANDARFC"
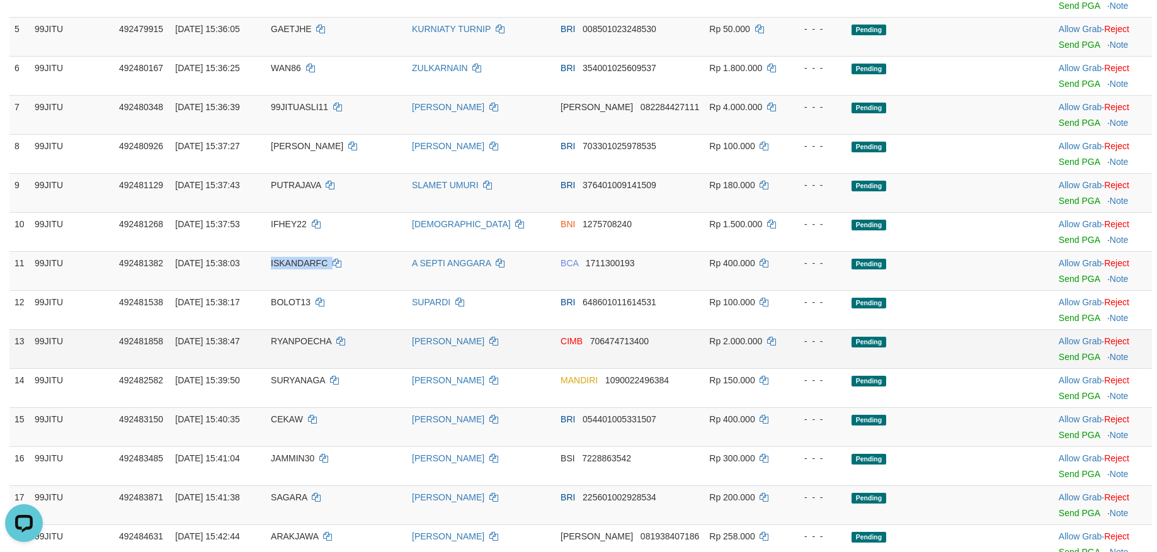
scroll to position [378, 0]
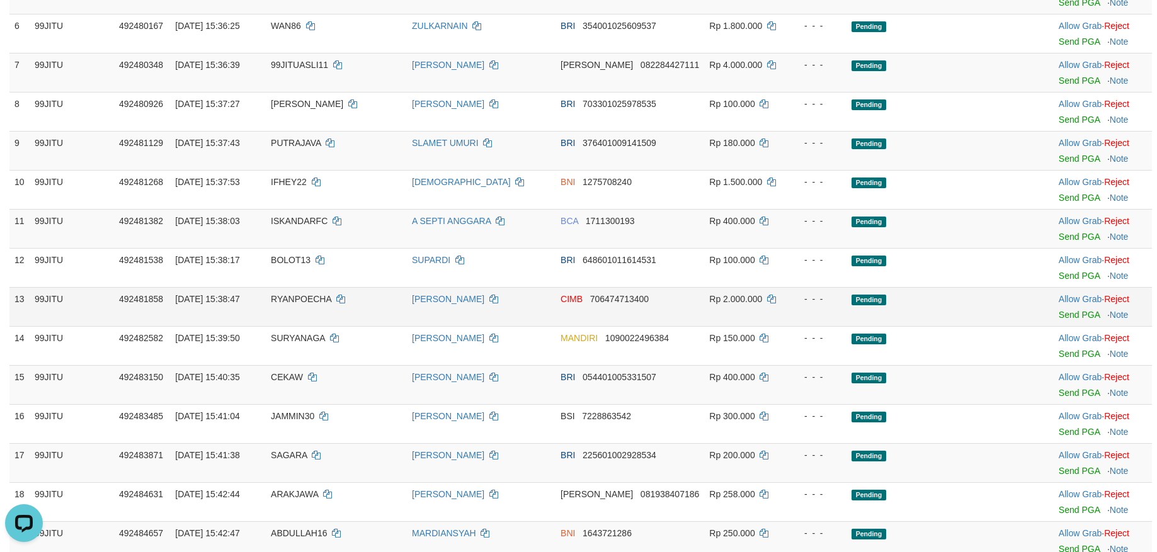
click at [326, 304] on span "RYANPOECHA" at bounding box center [301, 299] width 60 height 10
copy td "RYANPOECHA"
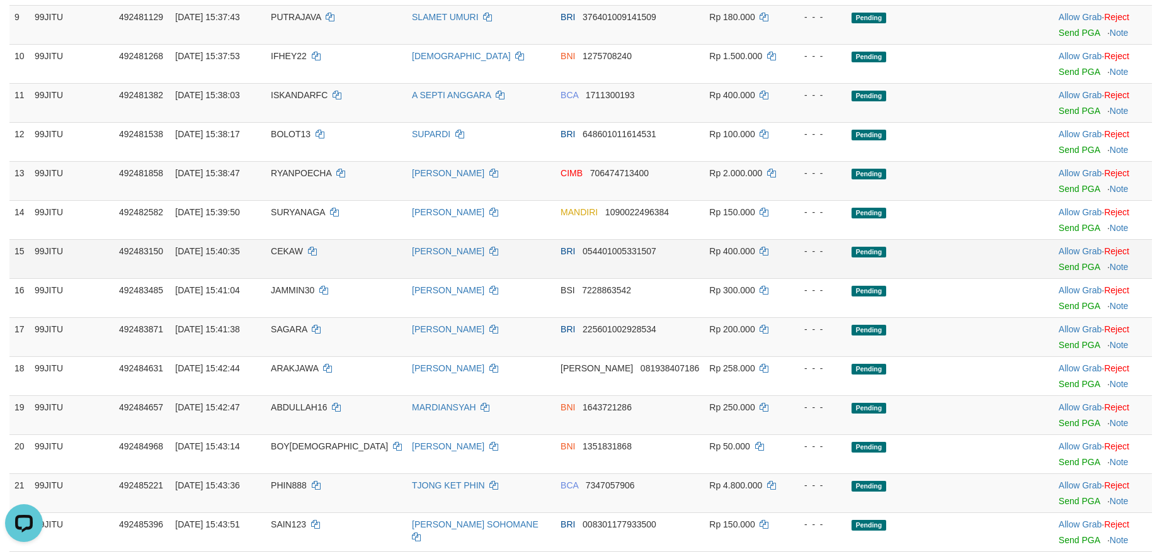
click at [287, 254] on span "CEKAW" at bounding box center [287, 251] width 32 height 10
copy td "CEKAW"
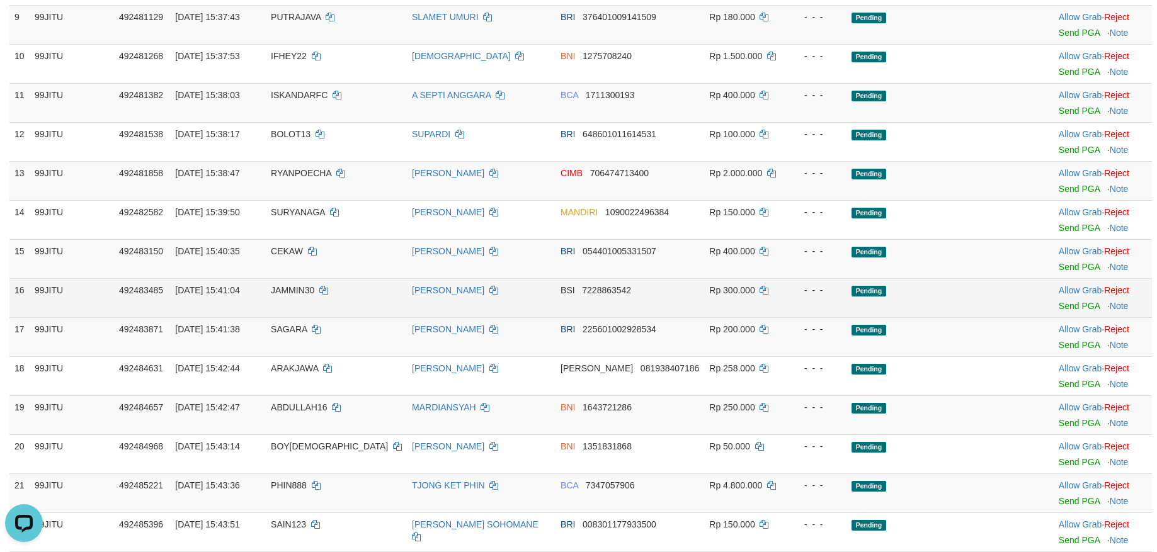
click at [291, 290] on span "JAMMIN30" at bounding box center [292, 290] width 43 height 10
copy td "JAMMIN30"
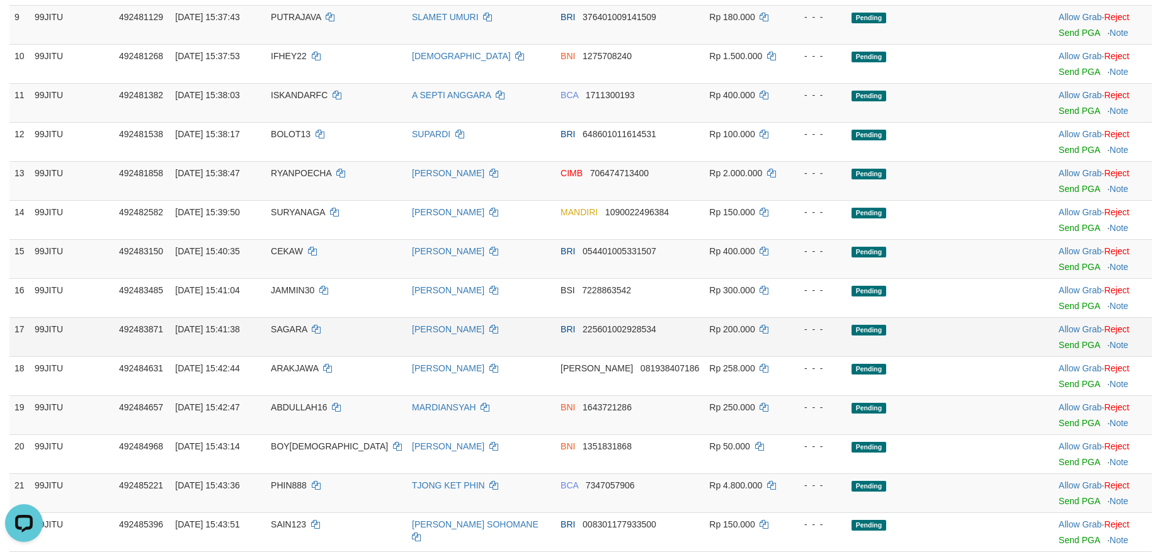
click at [286, 327] on span "SAGARA" at bounding box center [289, 329] width 37 height 10
copy td "SAGARA"
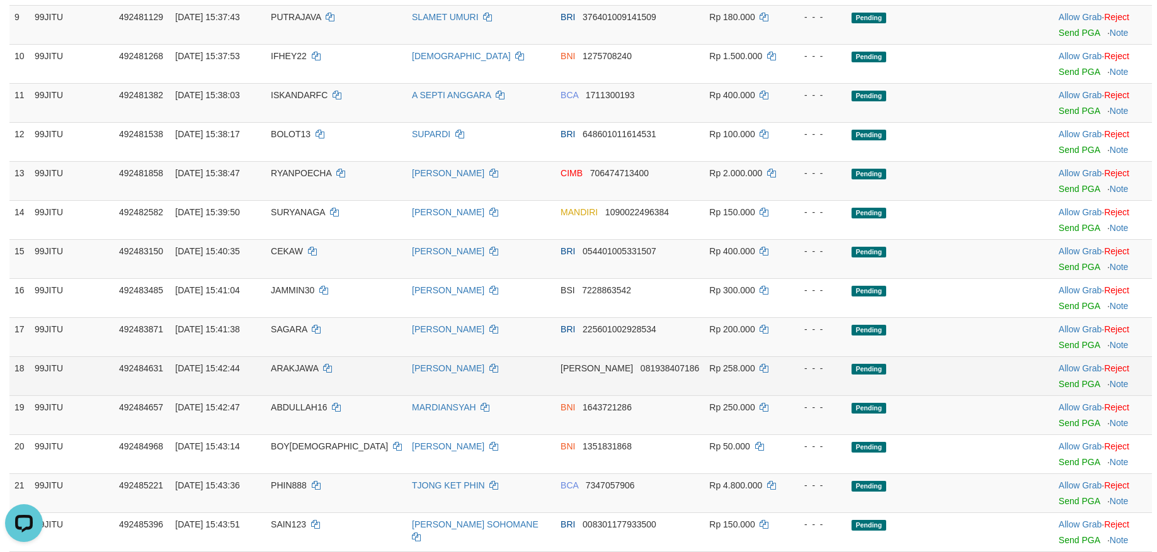
click at [294, 365] on span "ARAKJAWA" at bounding box center [294, 368] width 47 height 10
copy td "ARAKJAWA"
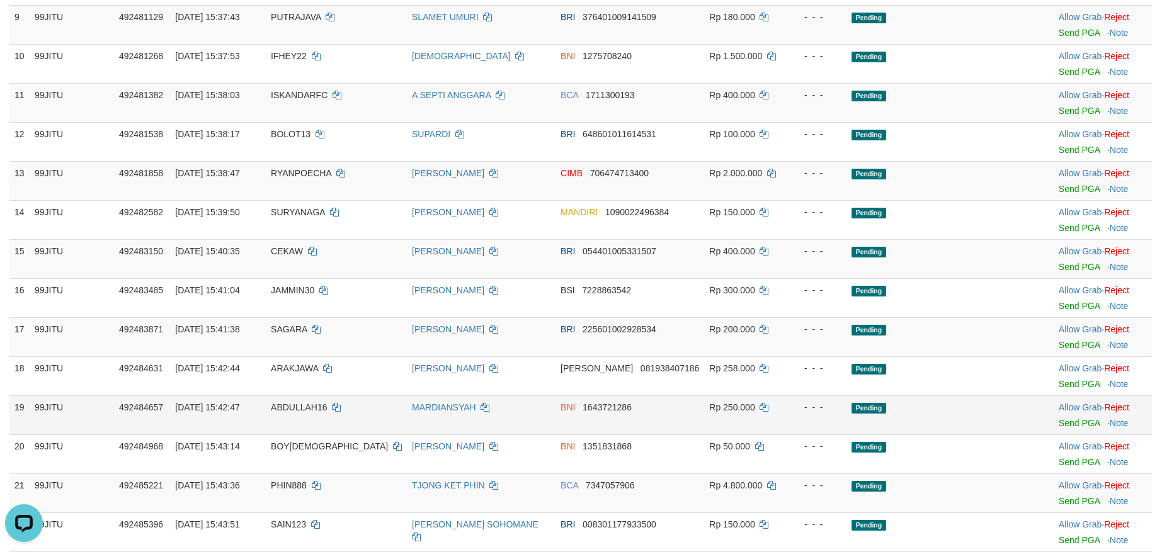
click at [300, 404] on span "ABDULLAH16" at bounding box center [299, 407] width 57 height 10
copy td "ABDULLAH16"
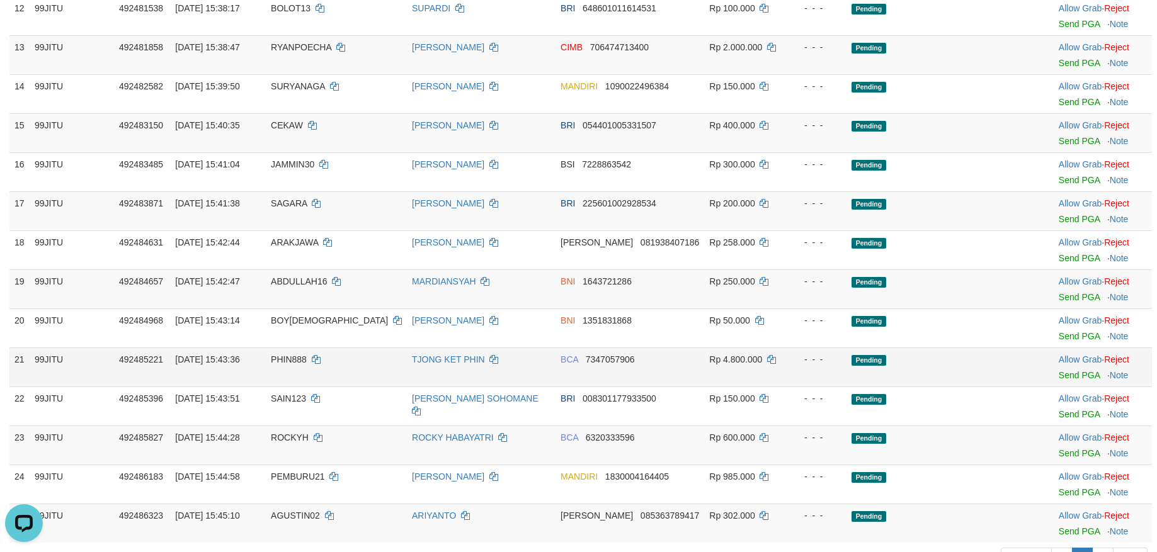
click at [302, 355] on span "PHIN888" at bounding box center [289, 360] width 36 height 10
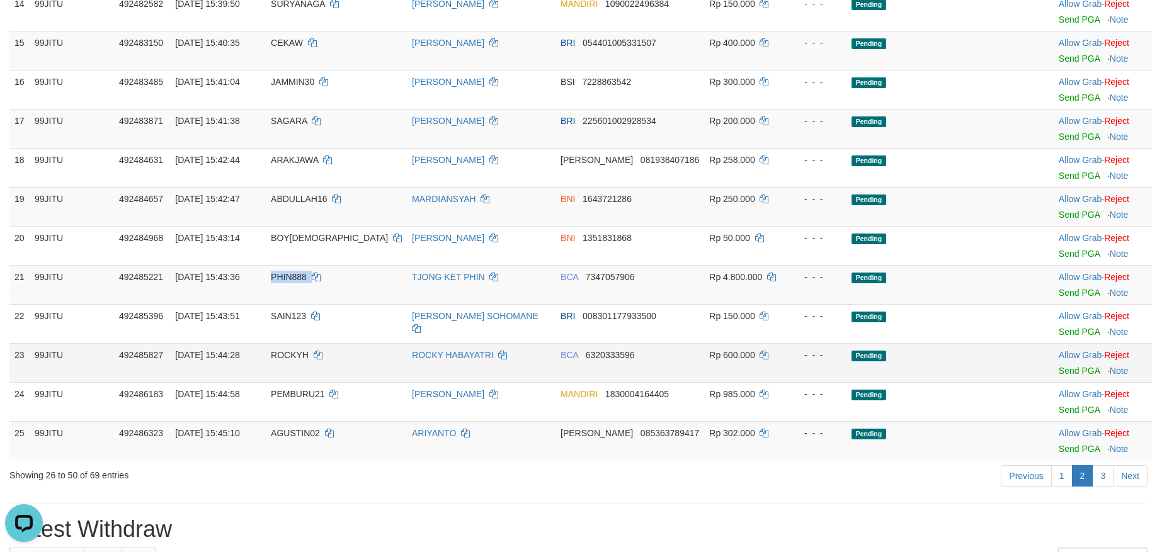
scroll to position [756, 0]
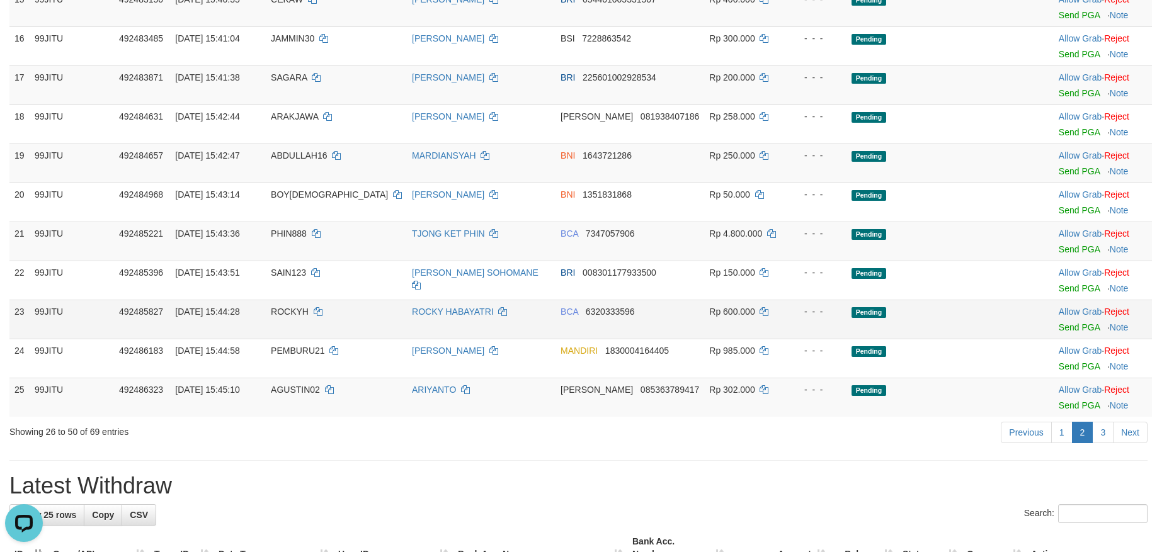
click at [292, 314] on span "ROCKYH" at bounding box center [290, 312] width 38 height 10
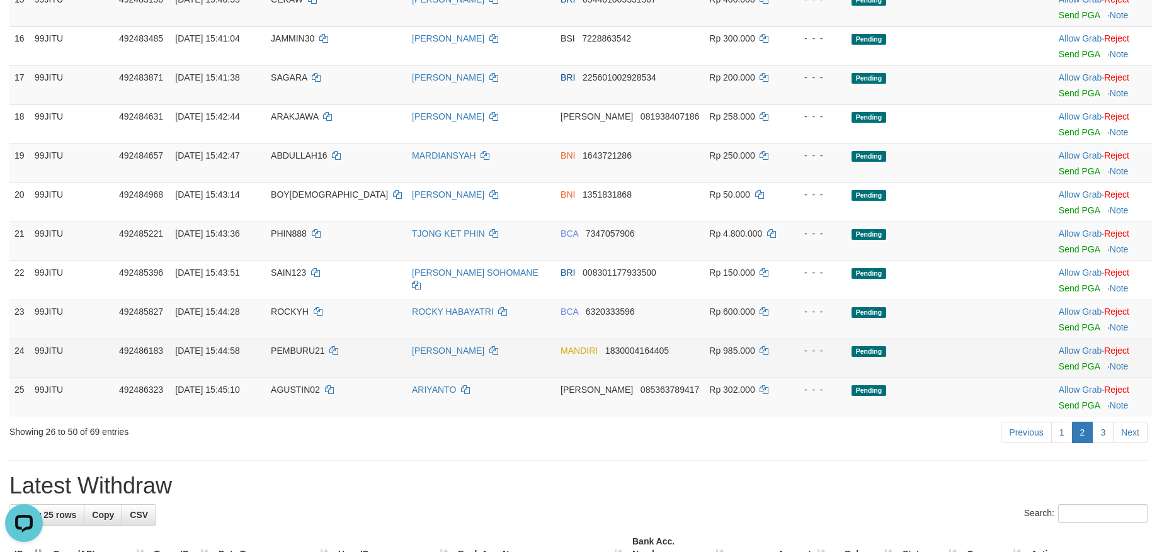
click at [293, 347] on span "PEMBURU21" at bounding box center [298, 351] width 54 height 10
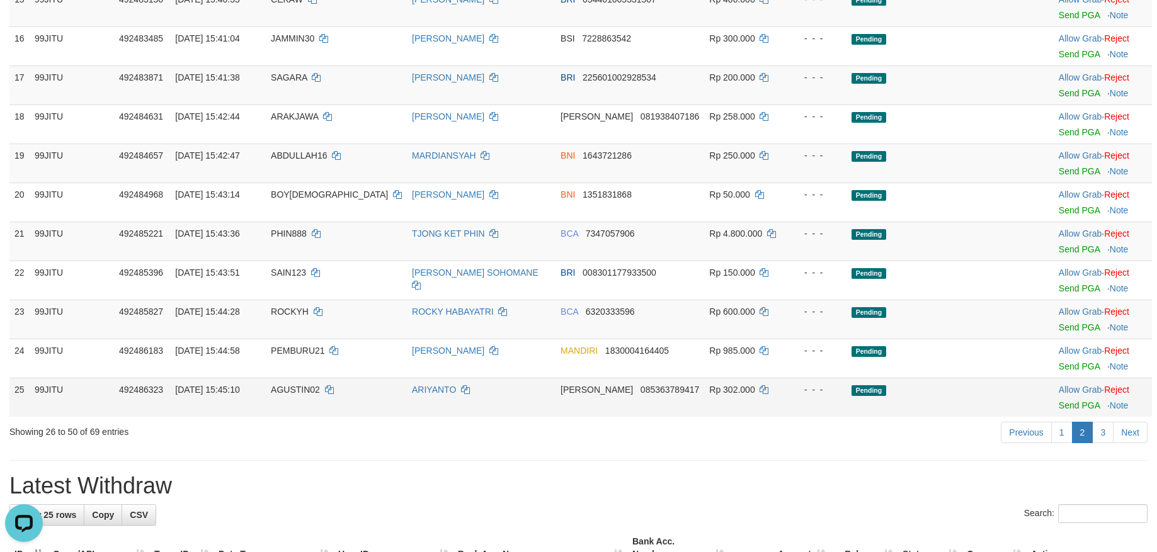
click at [302, 388] on span "AGUSTIN02" at bounding box center [295, 390] width 49 height 10
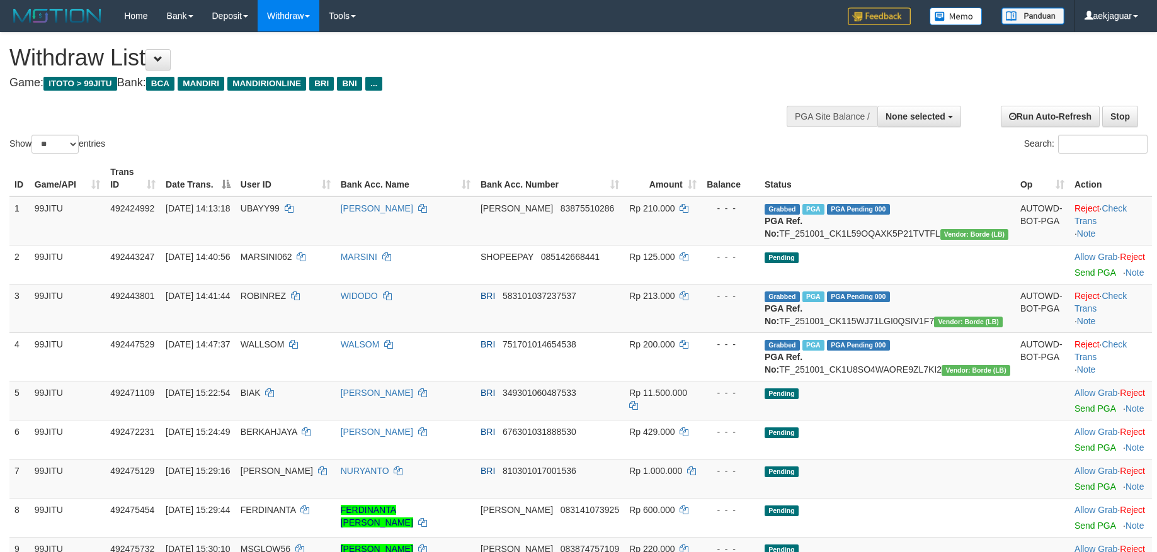
select select
select select "**"
click at [912, 106] on button "None selected" at bounding box center [919, 116] width 84 height 21
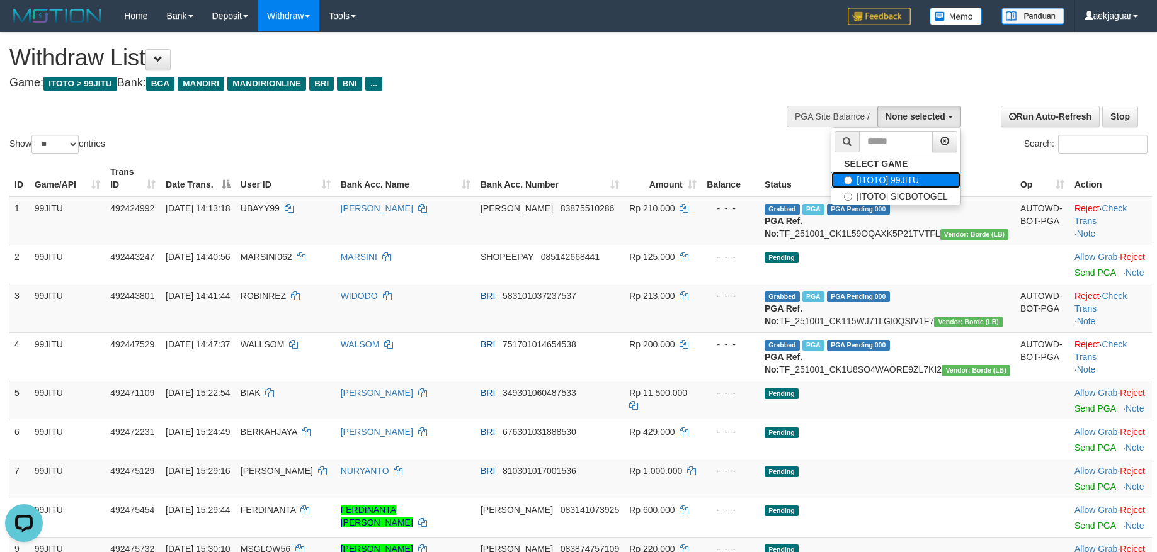
click at [911, 172] on label "[ITOTO] 99JITU" at bounding box center [895, 180] width 129 height 16
select select "***"
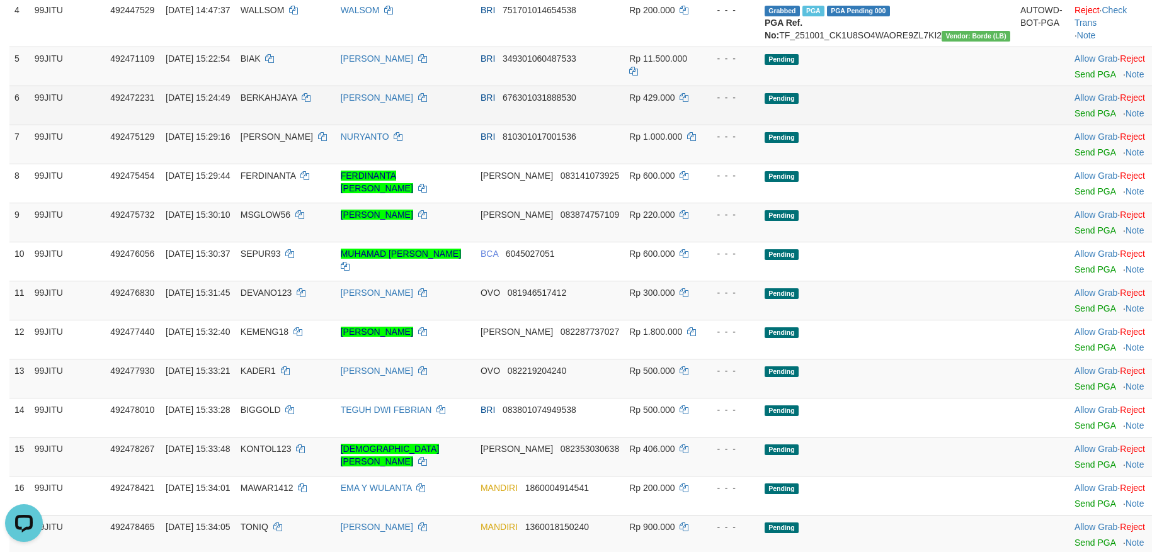
scroll to position [378, 0]
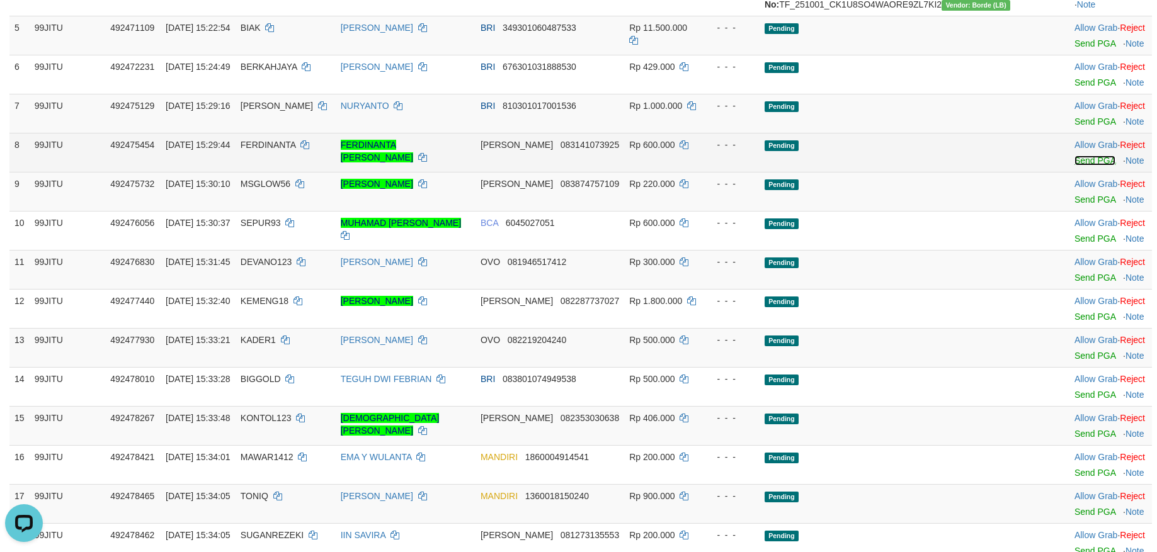
click at [1074, 166] on link "Send PGA" at bounding box center [1094, 161] width 41 height 10
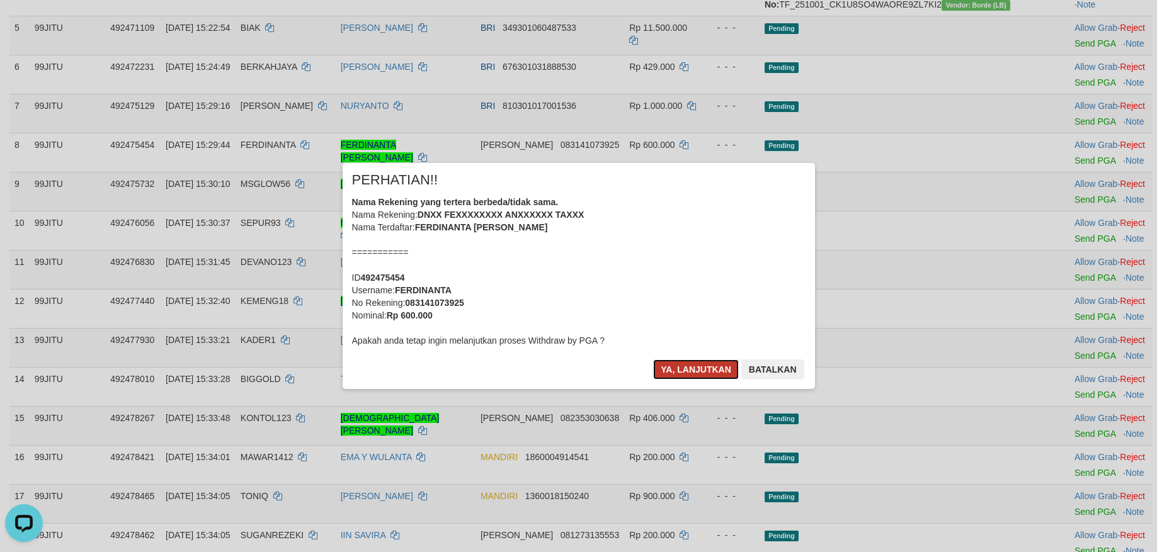
click at [716, 369] on button "Ya, lanjutkan" at bounding box center [696, 370] width 86 height 20
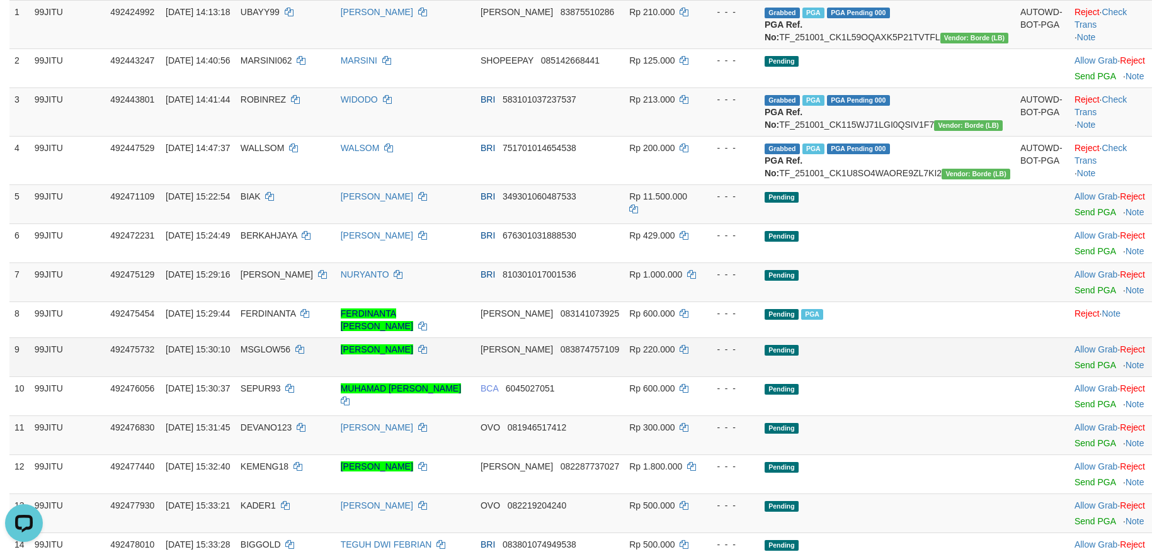
scroll to position [547, 0]
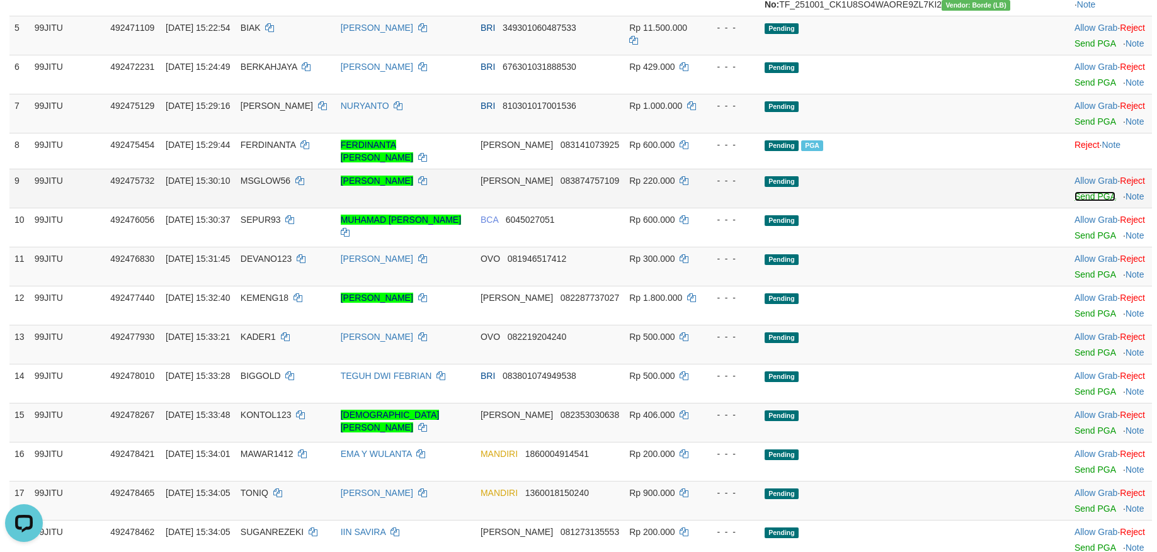
click at [1074, 201] on link "Send PGA" at bounding box center [1094, 196] width 41 height 10
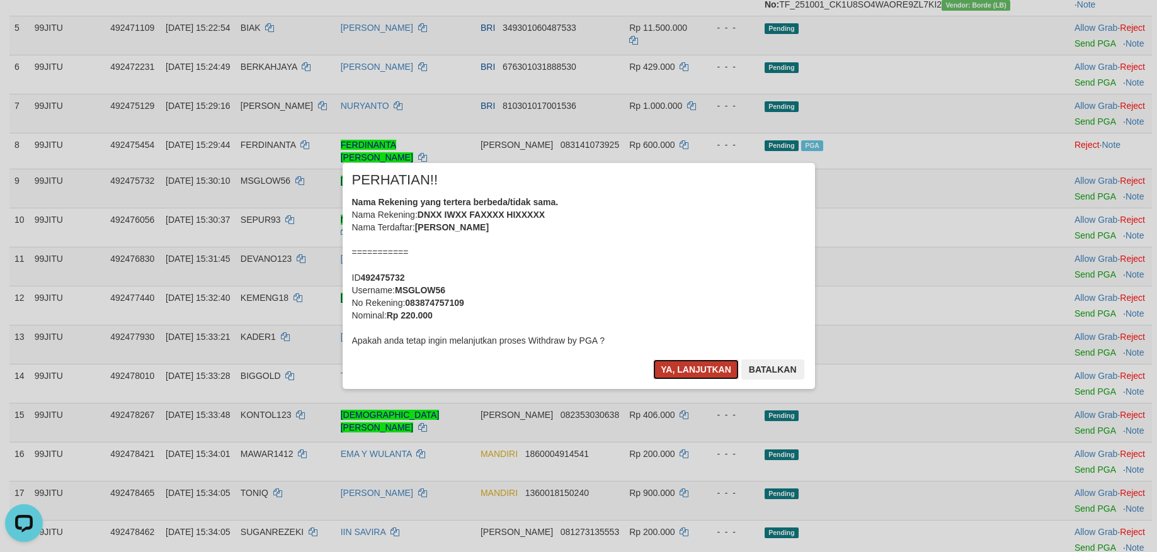
click at [705, 373] on button "Ya, lanjutkan" at bounding box center [696, 370] width 86 height 20
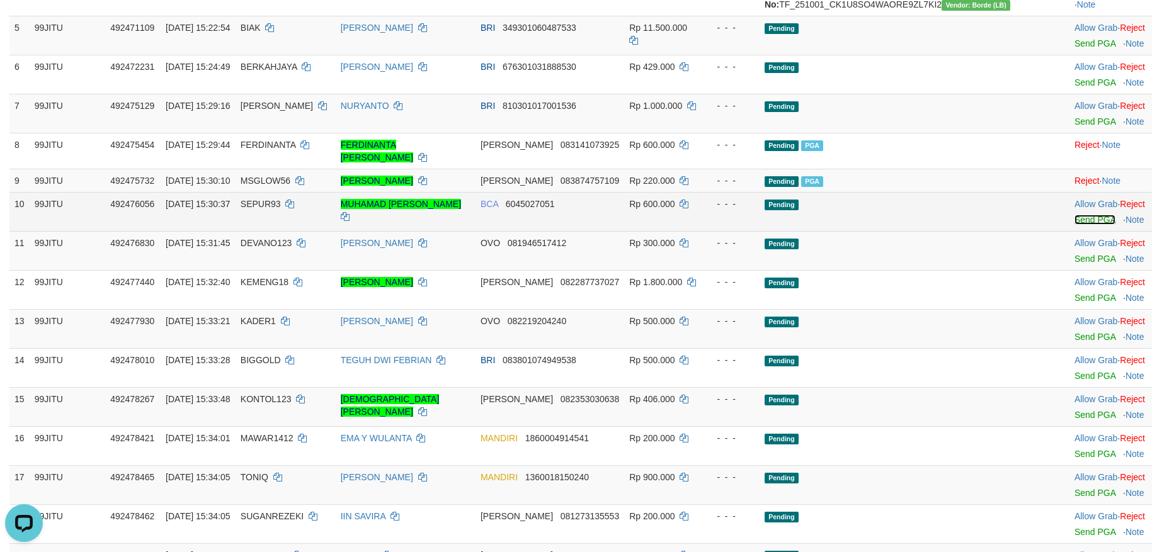
click at [1074, 225] on link "Send PGA" at bounding box center [1094, 220] width 41 height 10
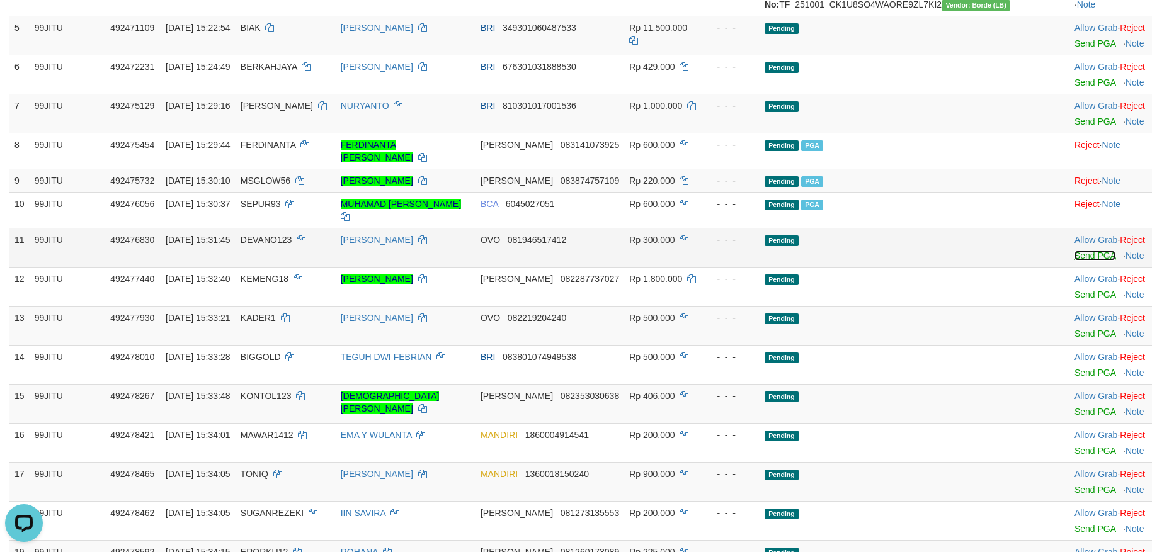
click at [1074, 261] on link "Send PGA" at bounding box center [1094, 256] width 41 height 10
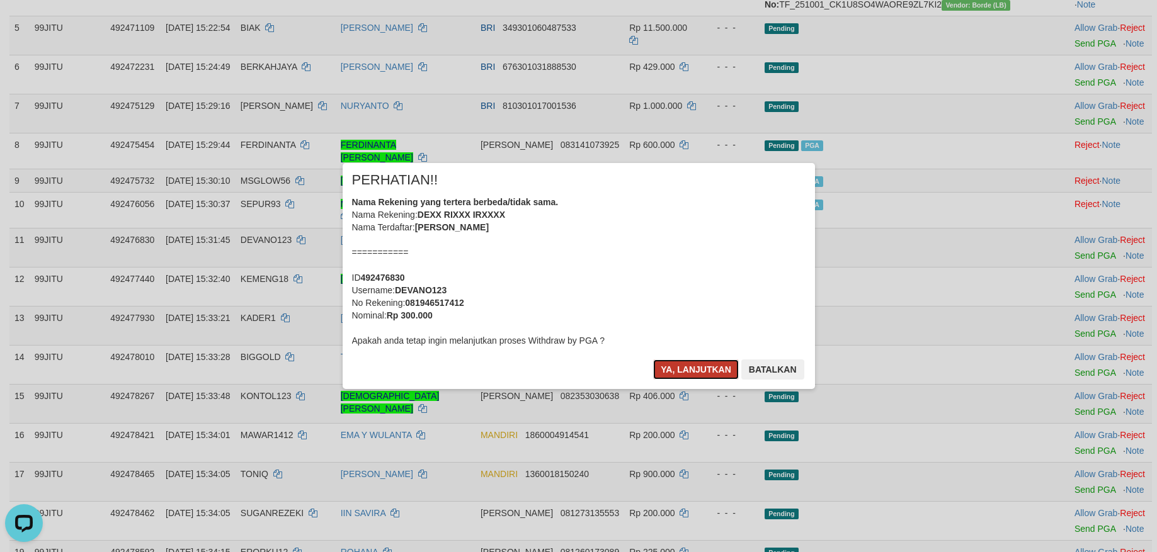
click at [710, 361] on button "Ya, lanjutkan" at bounding box center [696, 370] width 86 height 20
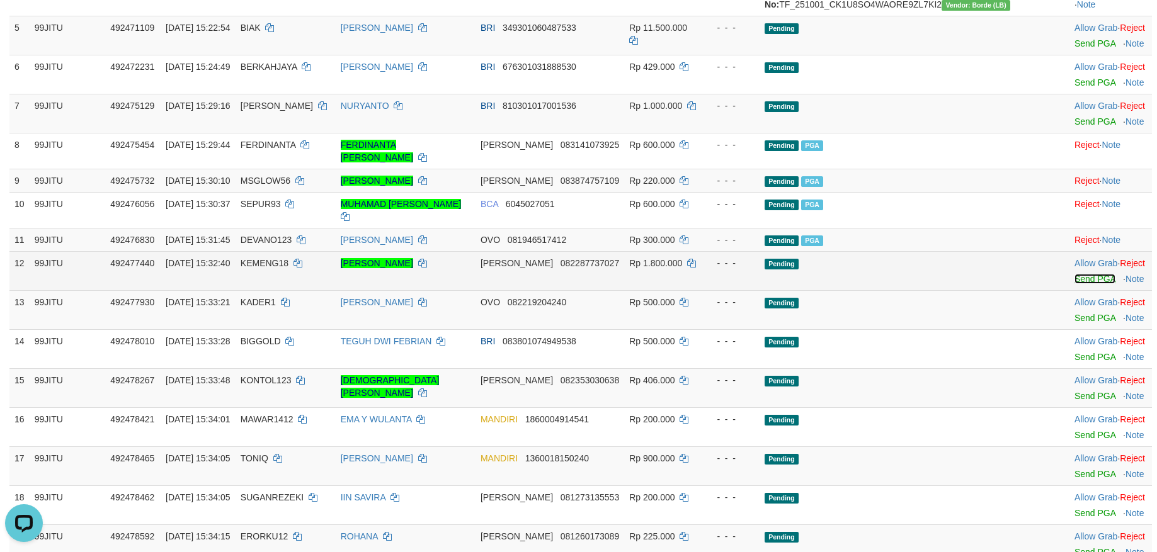
click at [1074, 284] on link "Send PGA" at bounding box center [1094, 279] width 41 height 10
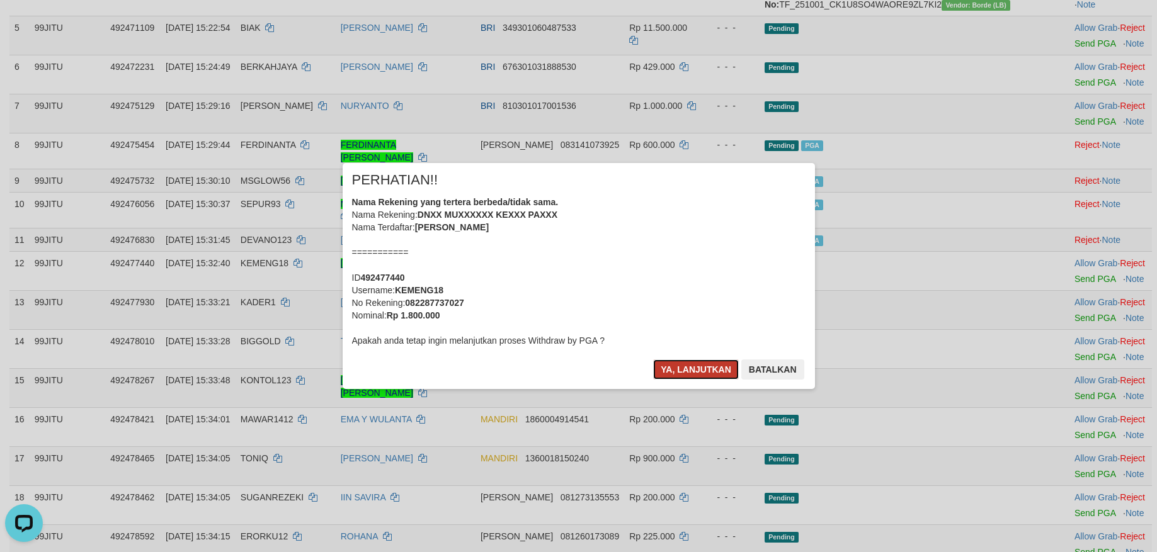
click at [693, 368] on button "Ya, lanjutkan" at bounding box center [696, 370] width 86 height 20
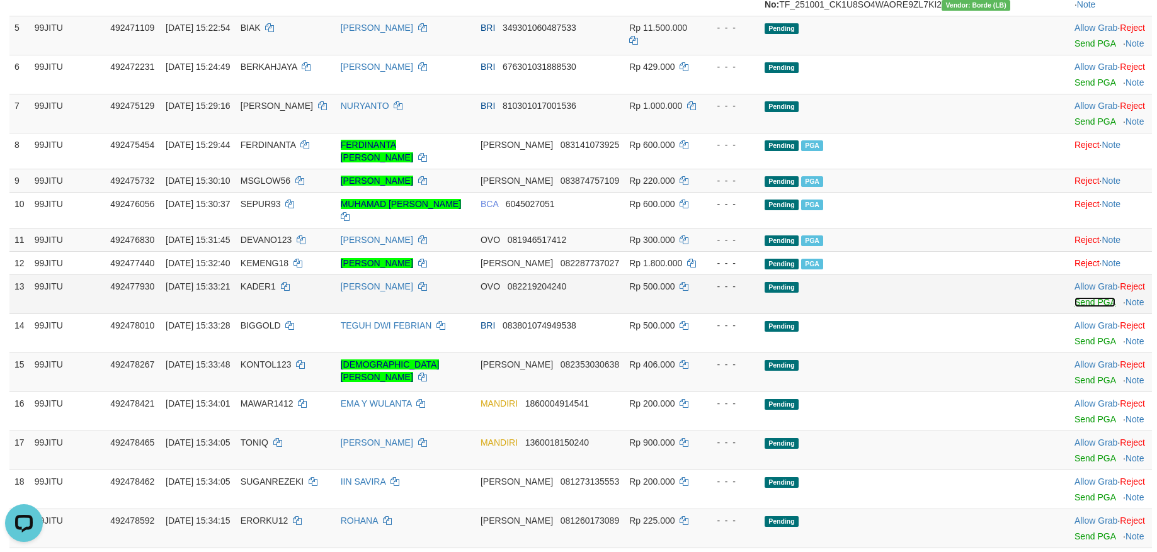
click at [1074, 307] on link "Send PGA" at bounding box center [1094, 302] width 41 height 10
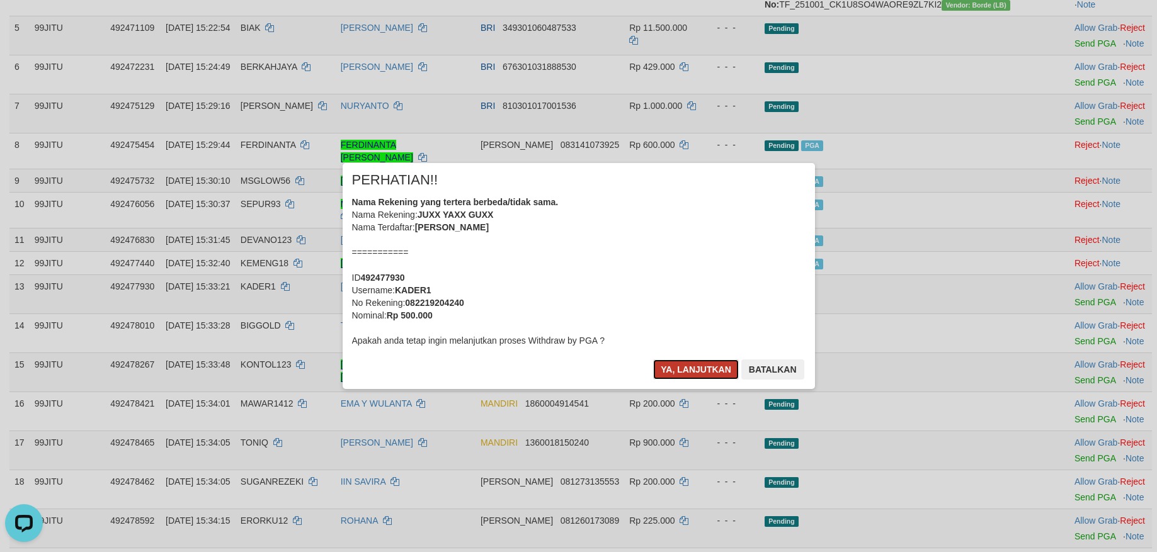
click at [697, 365] on button "Ya, lanjutkan" at bounding box center [696, 370] width 86 height 20
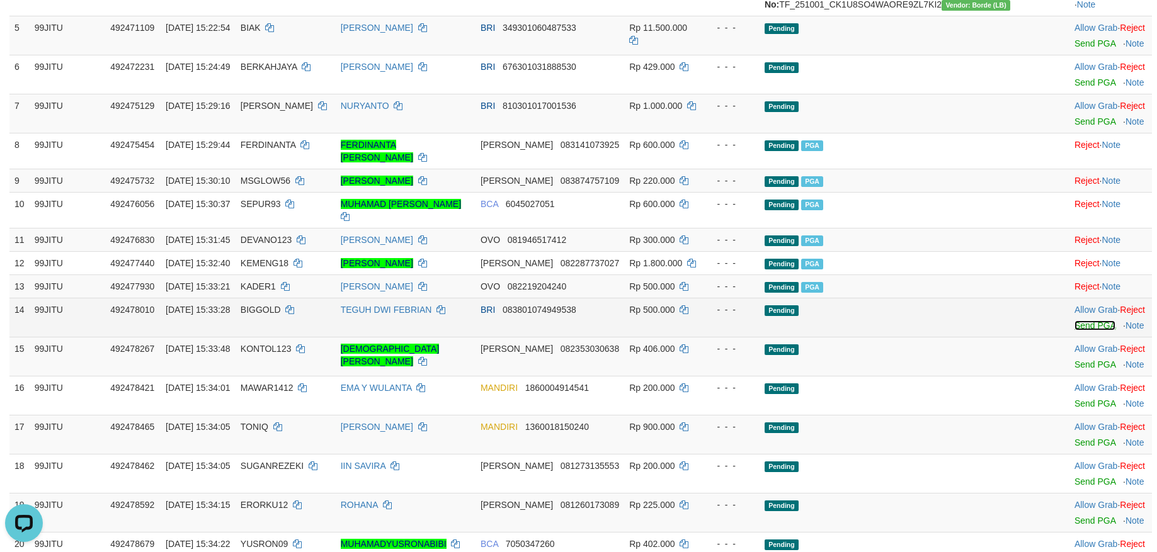
click at [1074, 331] on link "Send PGA" at bounding box center [1094, 326] width 41 height 10
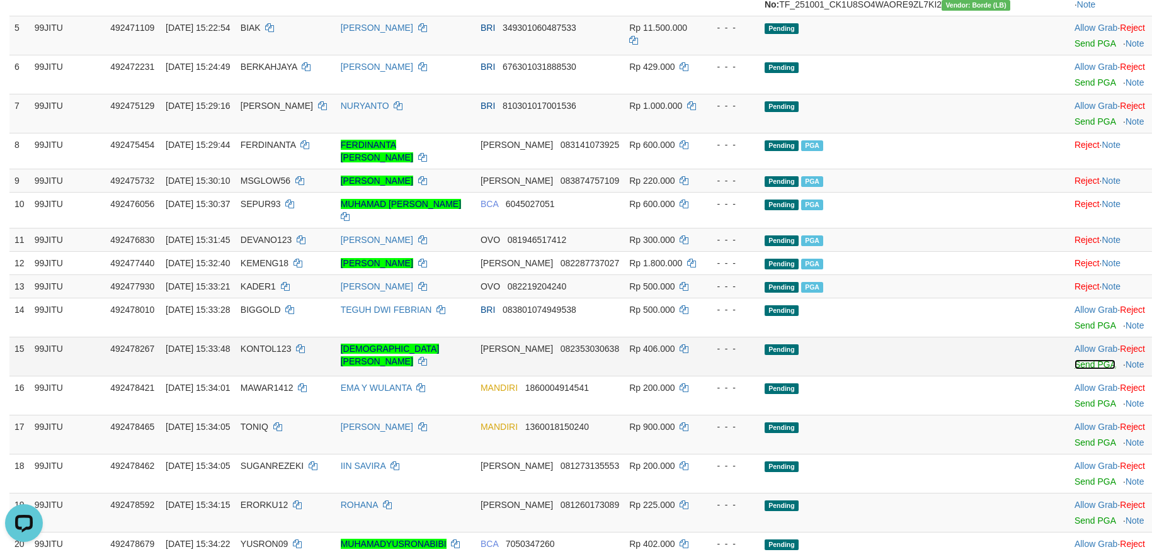
click at [1074, 370] on link "Send PGA" at bounding box center [1094, 365] width 41 height 10
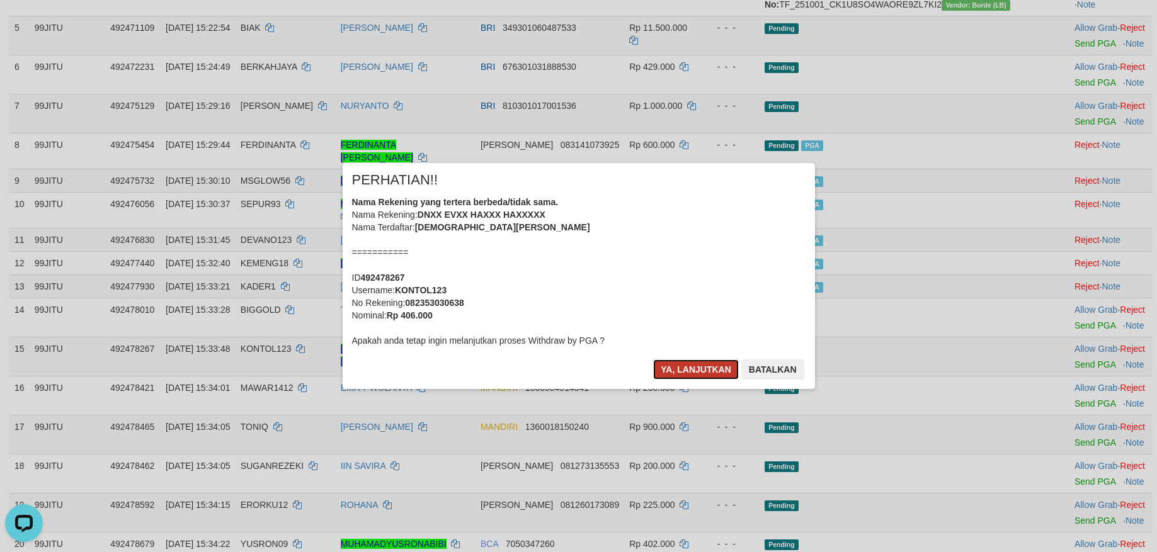
click at [669, 370] on button "Ya, lanjutkan" at bounding box center [696, 370] width 86 height 20
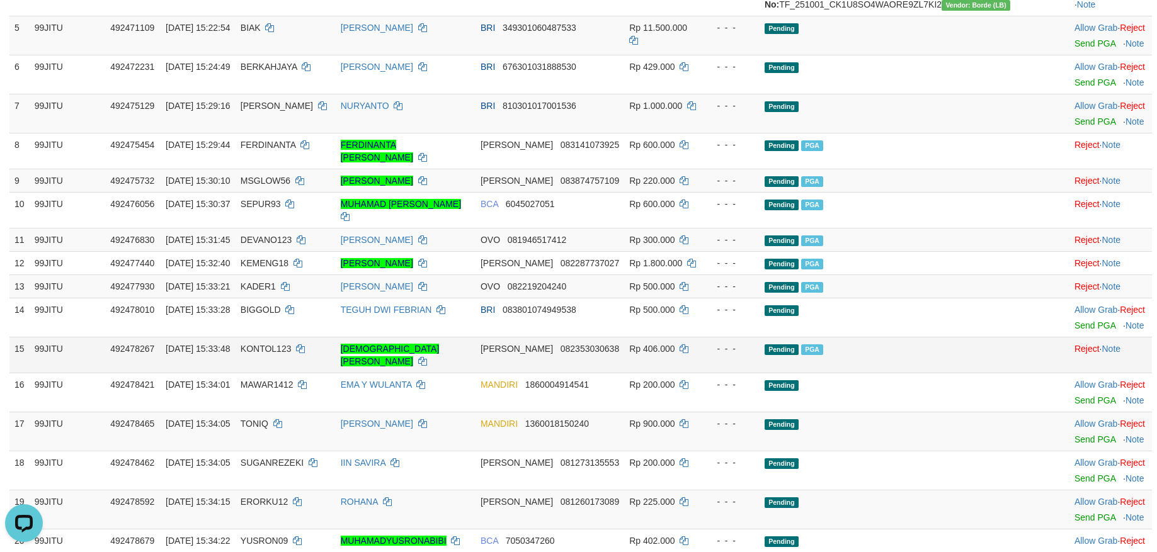
scroll to position [673, 0]
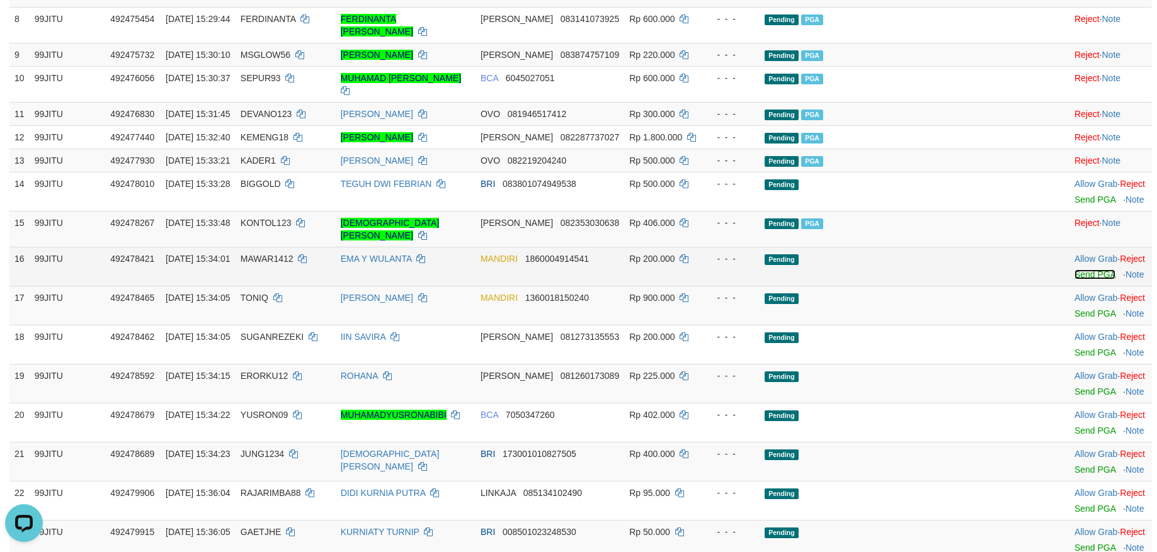
click at [1074, 280] on link "Send PGA" at bounding box center [1094, 275] width 41 height 10
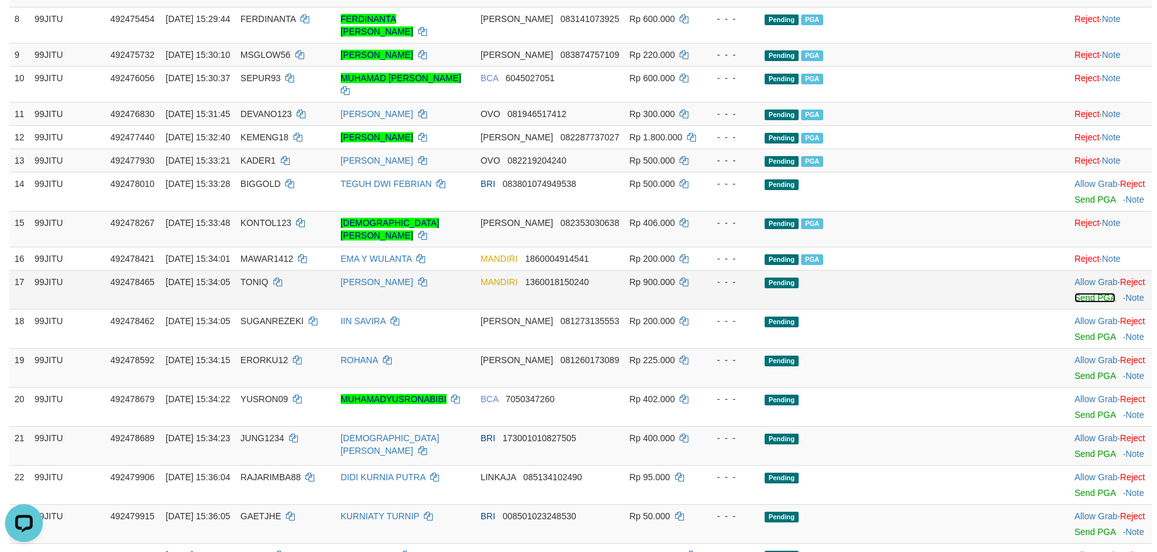
click at [1074, 303] on link "Send PGA" at bounding box center [1094, 298] width 41 height 10
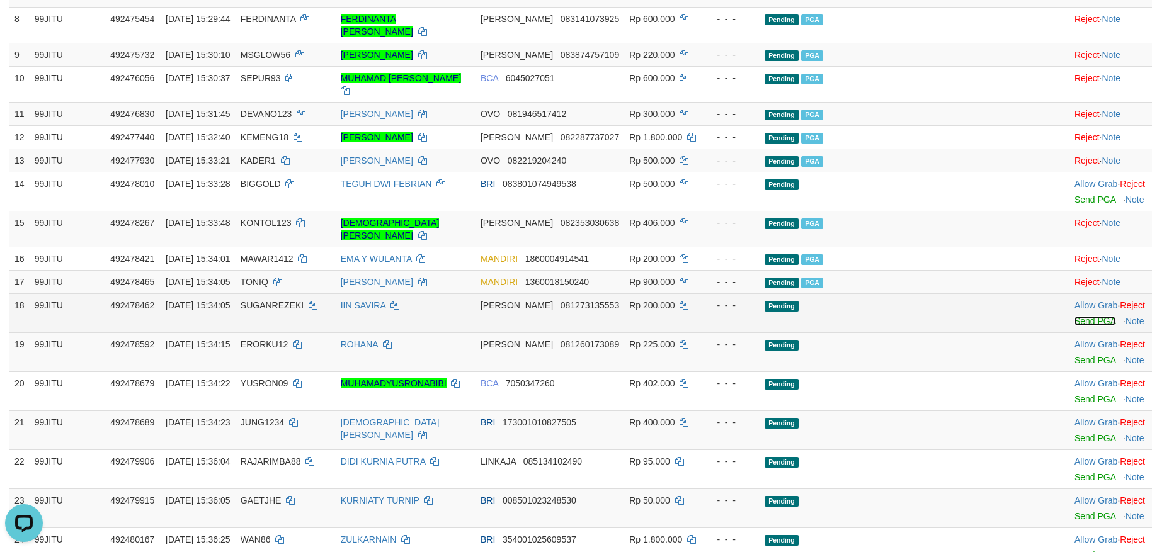
click at [1074, 326] on link "Send PGA" at bounding box center [1094, 321] width 41 height 10
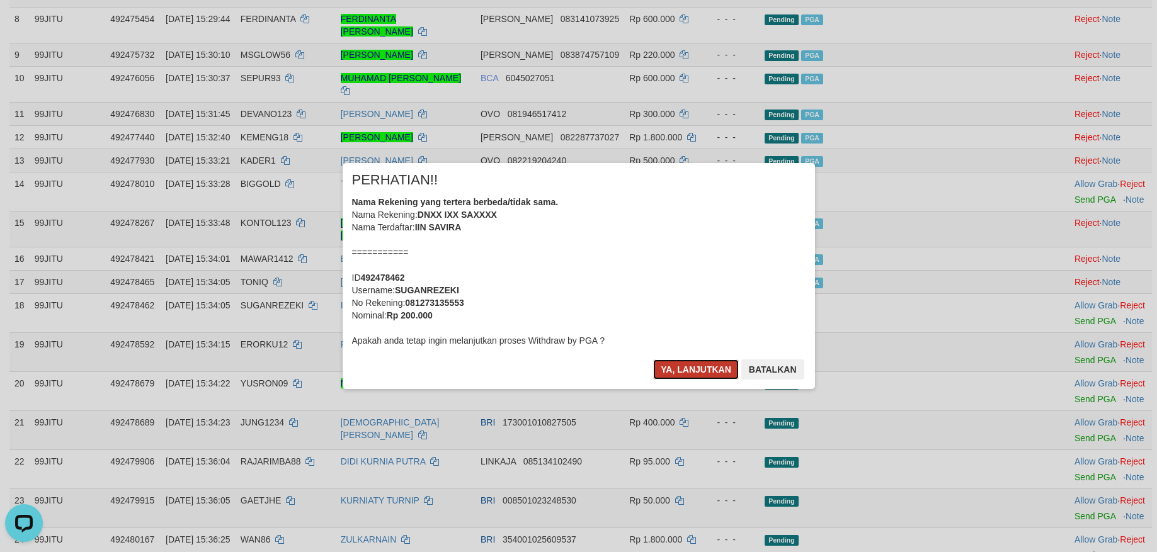
click at [696, 369] on button "Ya, lanjutkan" at bounding box center [696, 370] width 86 height 20
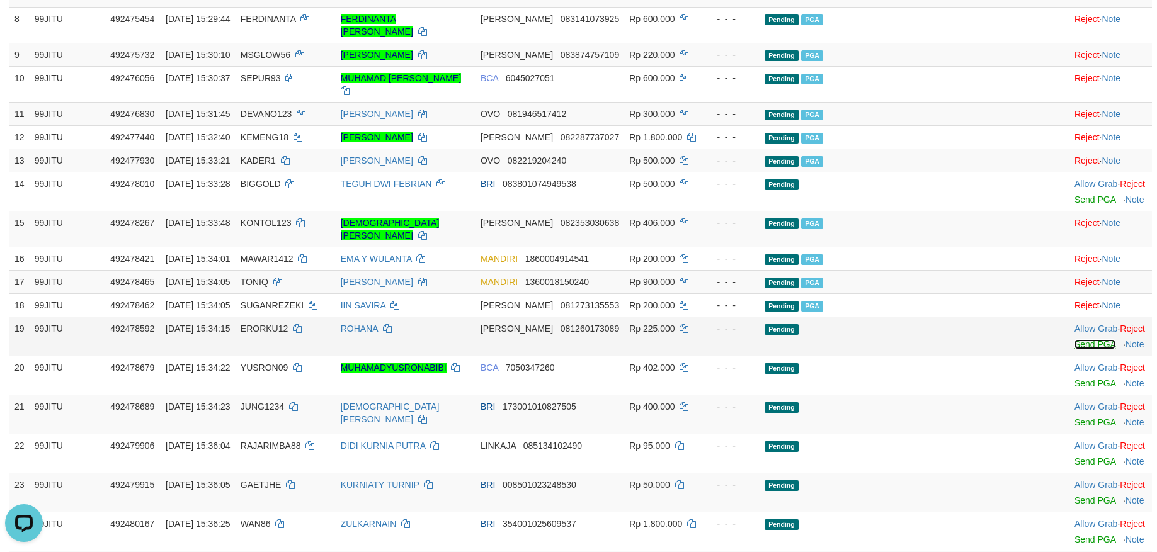
click at [1074, 349] on link "Send PGA" at bounding box center [1094, 344] width 41 height 10
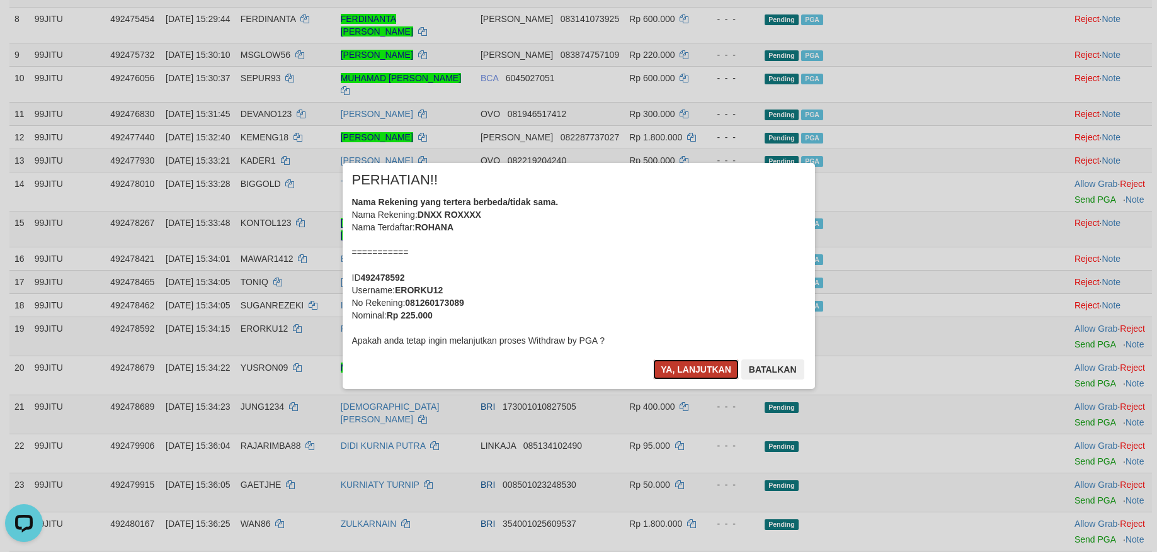
click at [686, 365] on button "Ya, lanjutkan" at bounding box center [696, 370] width 86 height 20
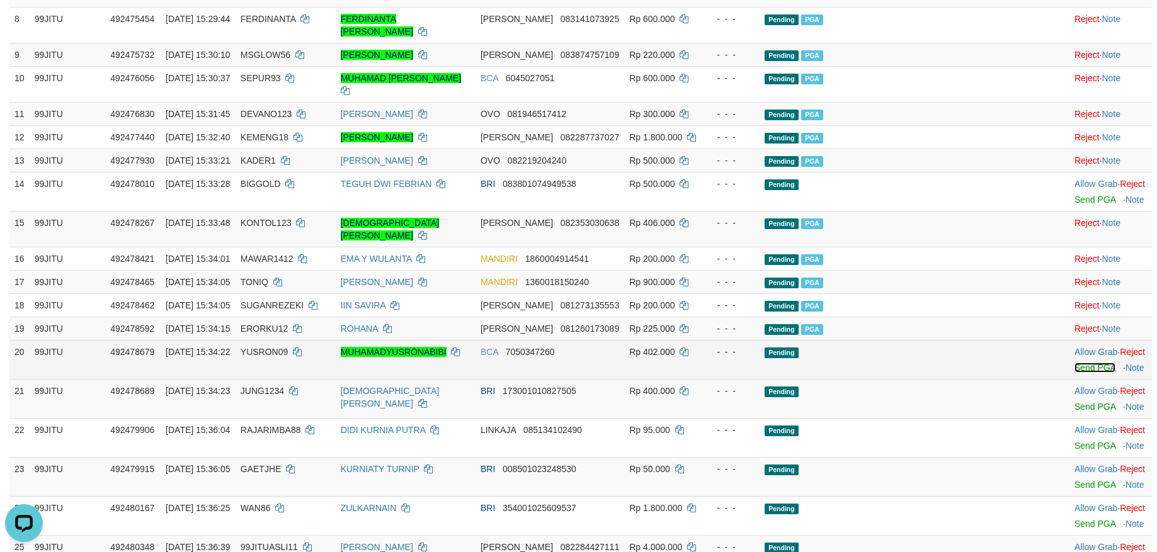
click at [1074, 373] on link "Send PGA" at bounding box center [1094, 368] width 41 height 10
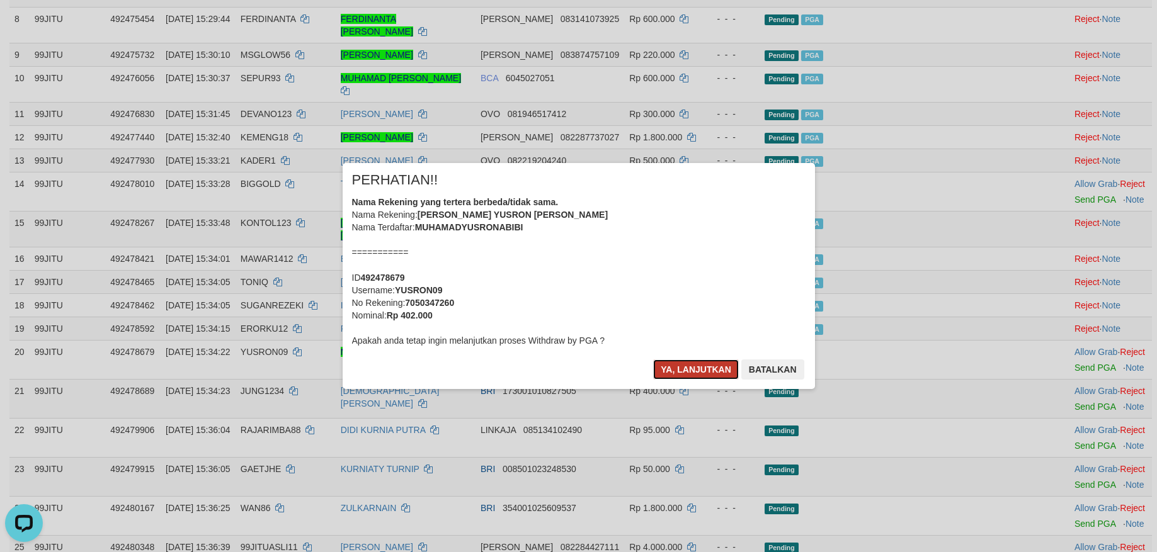
click at [678, 365] on button "Ya, lanjutkan" at bounding box center [696, 370] width 86 height 20
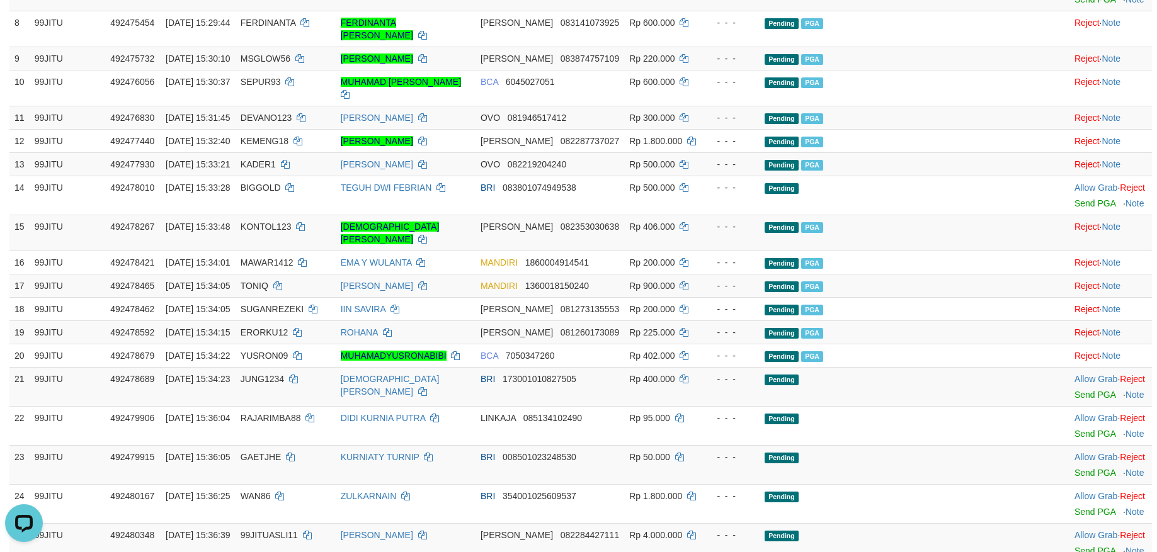
scroll to position [924, 0]
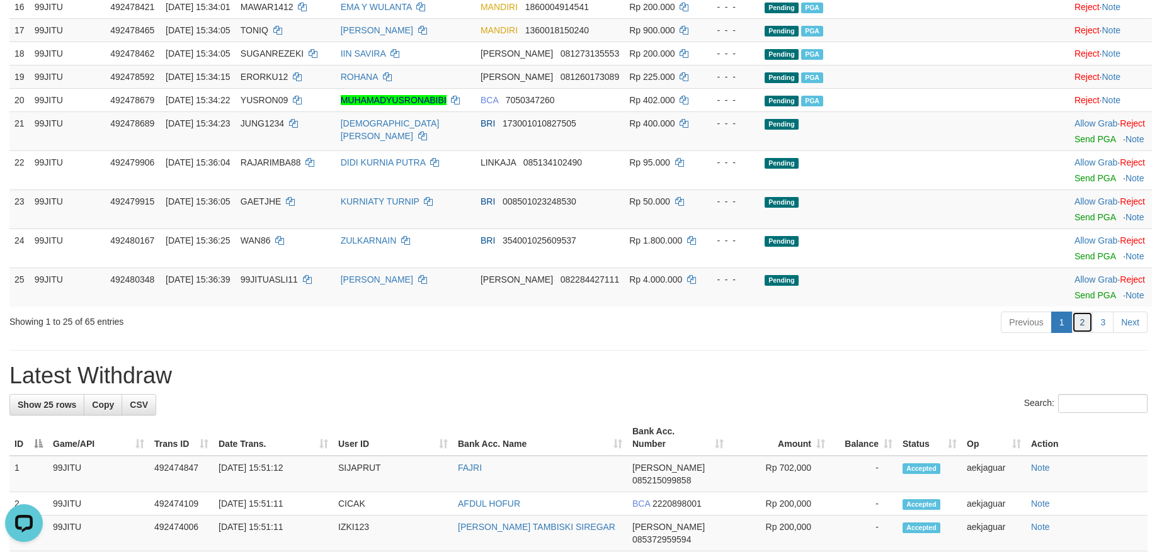
click at [1082, 333] on link "2" at bounding box center [1082, 322] width 21 height 21
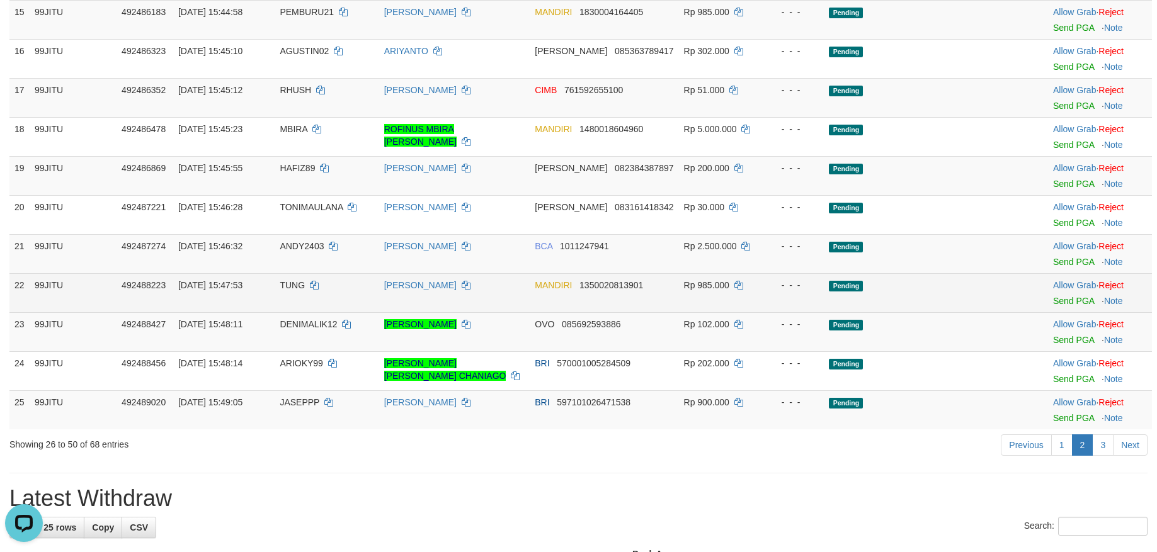
scroll to position [798, 0]
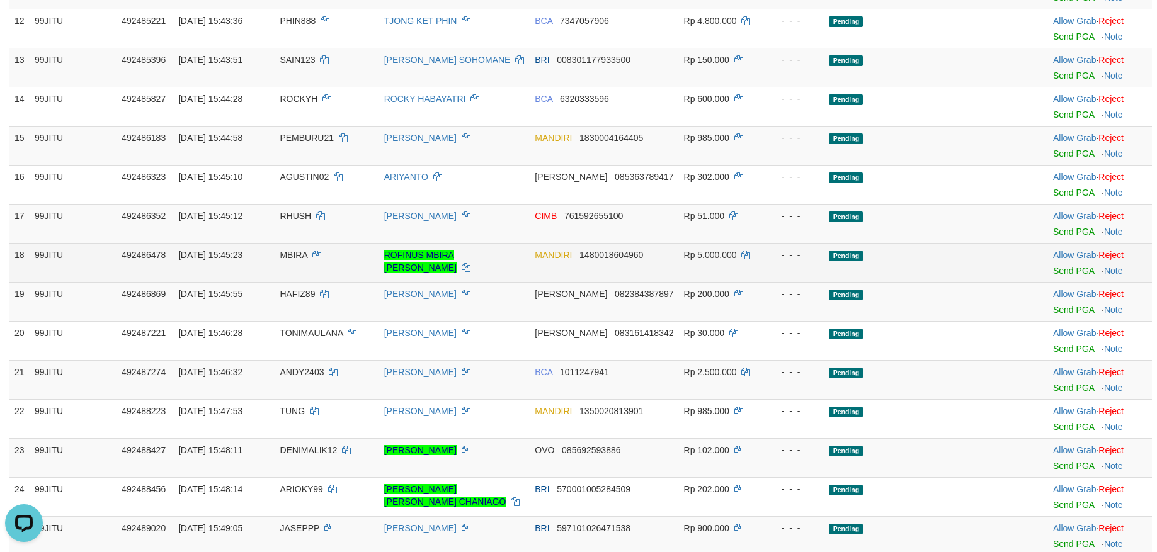
click at [298, 251] on span "MBIRA" at bounding box center [294, 255] width 28 height 10
copy td "MBIRA"
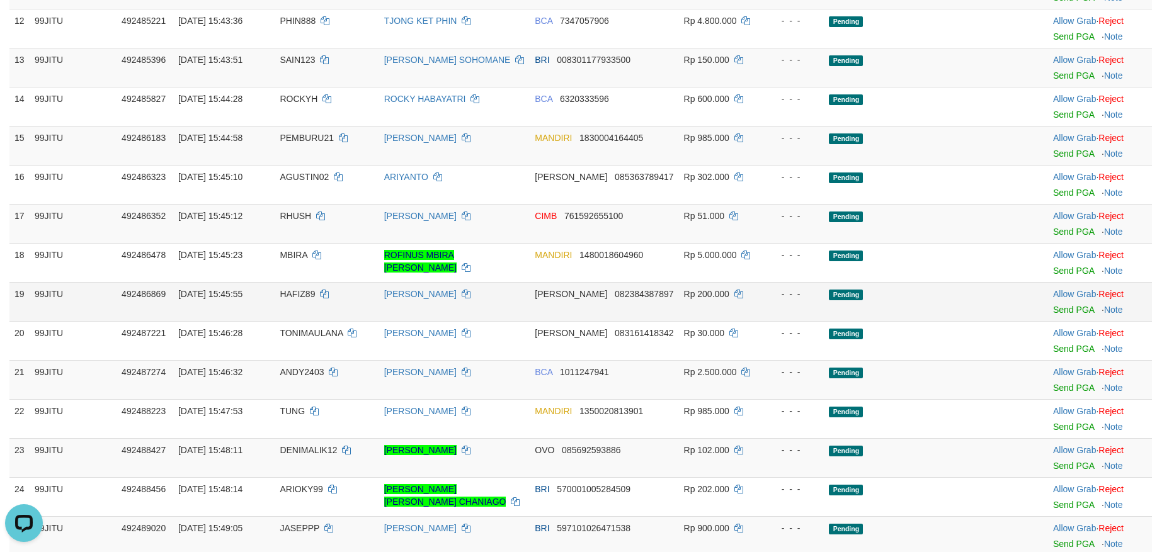
click at [295, 297] on span "HAFIZ89" at bounding box center [297, 294] width 35 height 10
copy td "HAFIZ89"
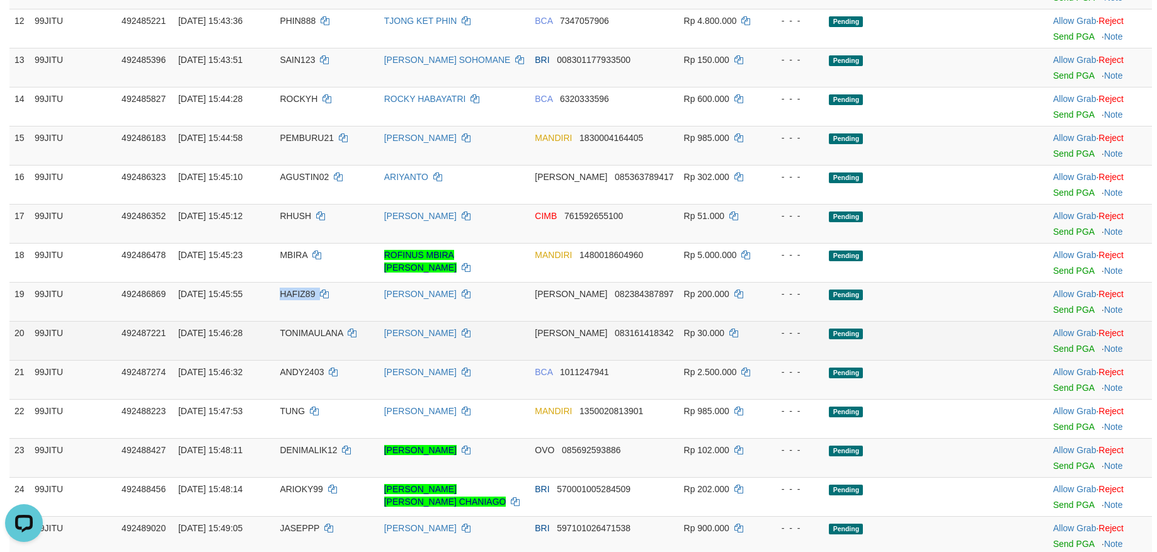
scroll to position [924, 0]
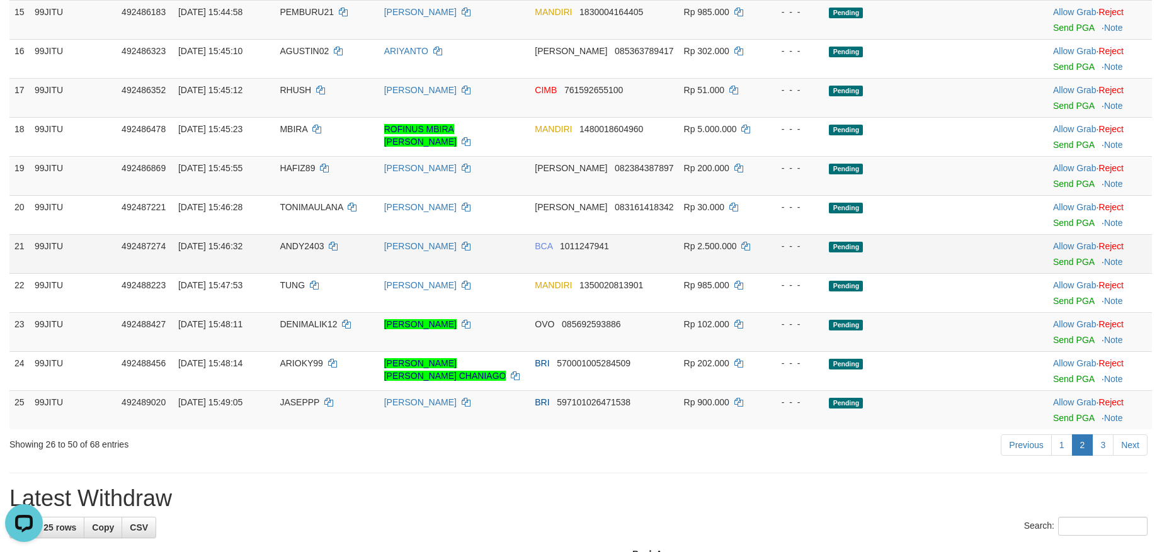
click at [310, 250] on span "ANDY2403" at bounding box center [302, 246] width 44 height 10
copy td "ANDY2403"
click at [298, 325] on span "DENIMALIK12" at bounding box center [308, 324] width 57 height 10
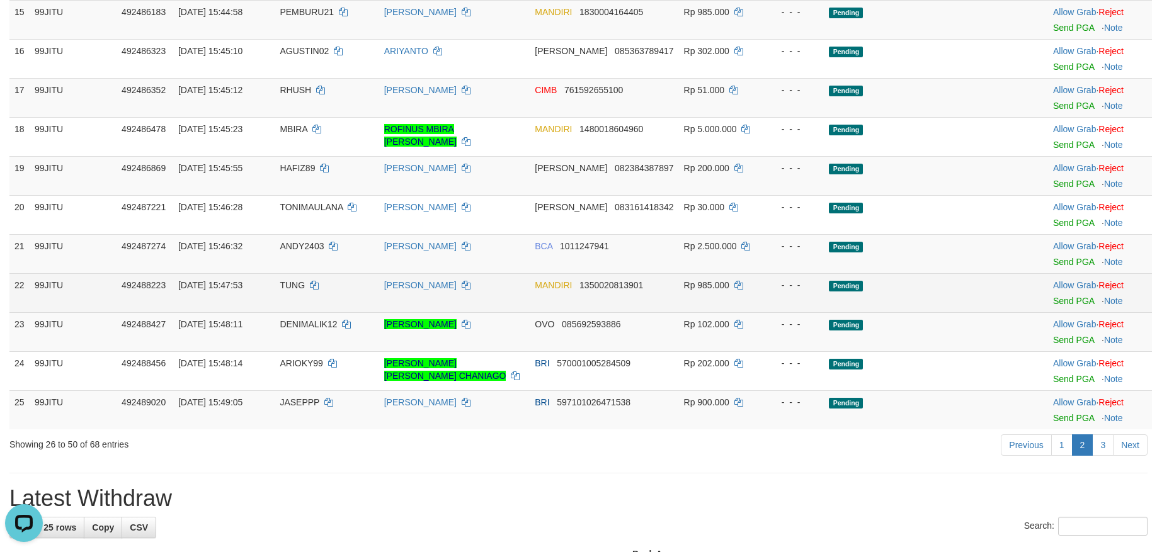
click at [291, 287] on span "TUNG" at bounding box center [292, 285] width 25 height 10
copy td "TUNG"
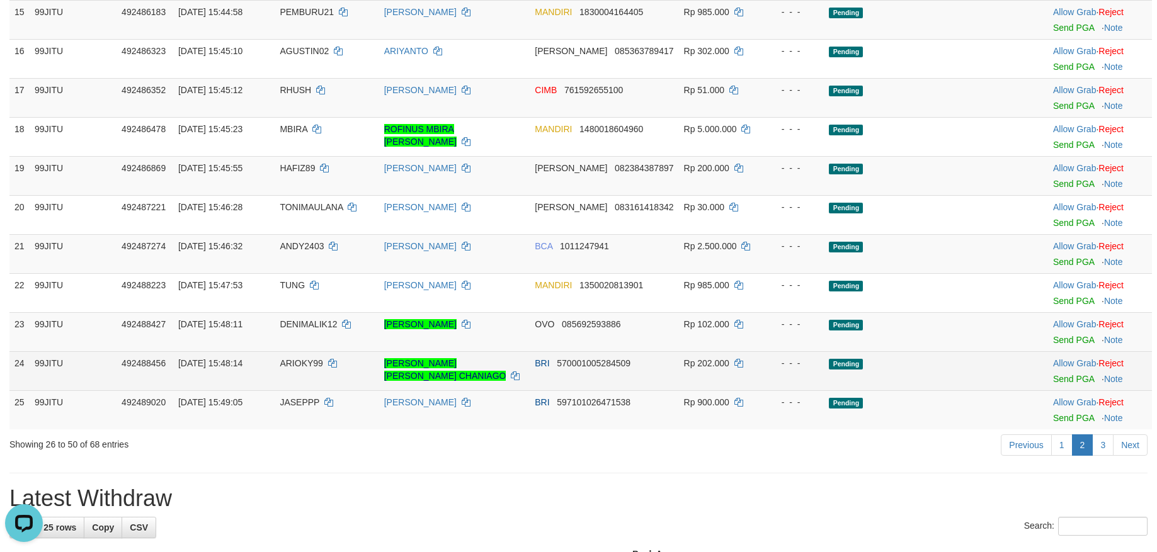
click at [292, 358] on span "ARIOKY99" at bounding box center [301, 363] width 43 height 10
copy td "ARIOKY99"
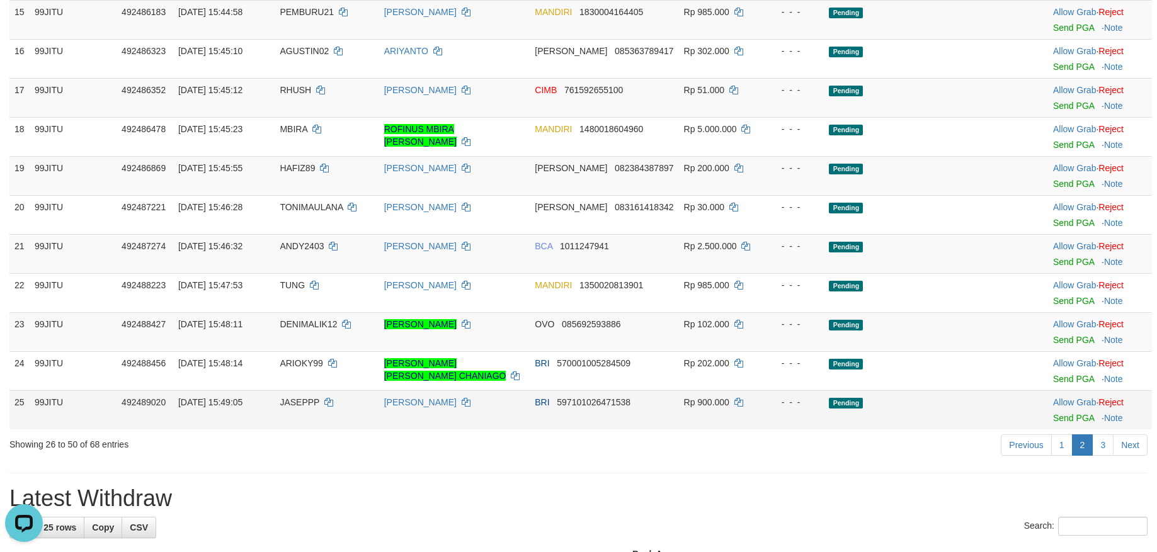
click at [284, 395] on td "JASEPPP" at bounding box center [327, 409] width 104 height 39
copy td "JASEPPP"
click at [1106, 446] on link "3" at bounding box center [1102, 444] width 21 height 21
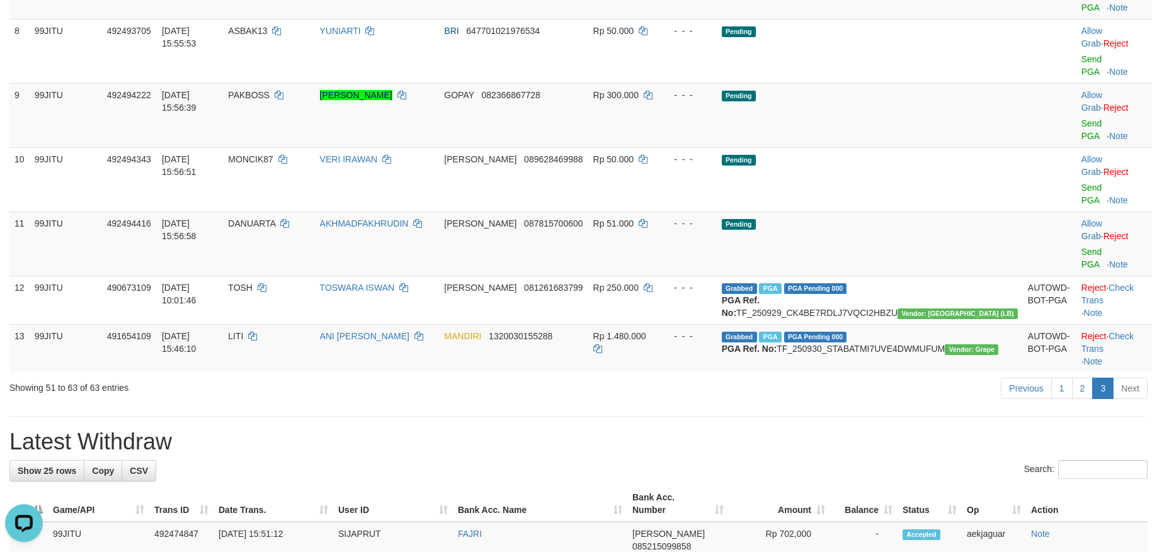
scroll to position [673, 0]
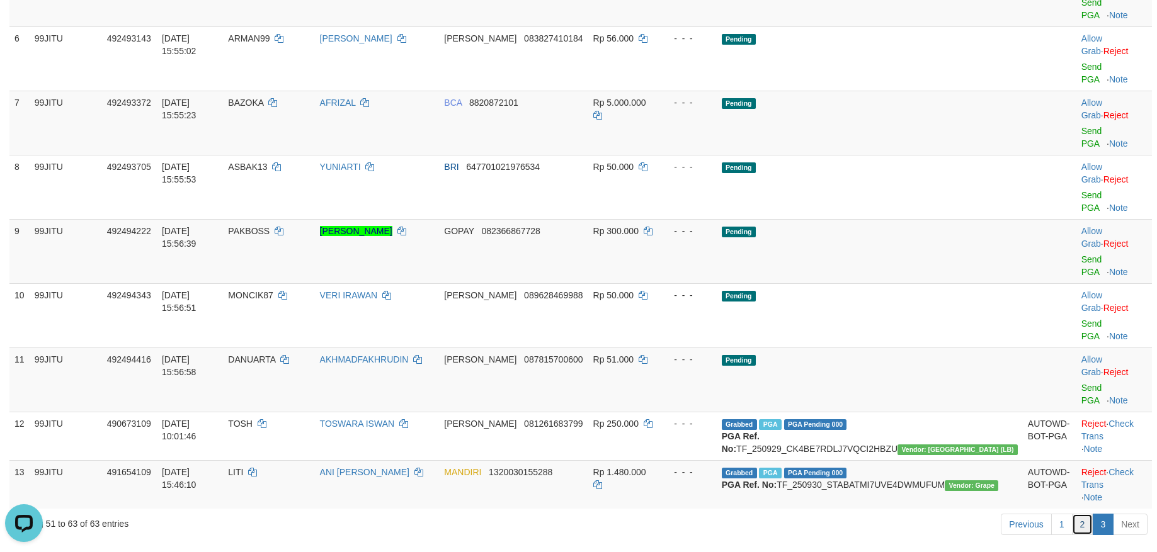
click at [1081, 514] on link "2" at bounding box center [1082, 524] width 21 height 21
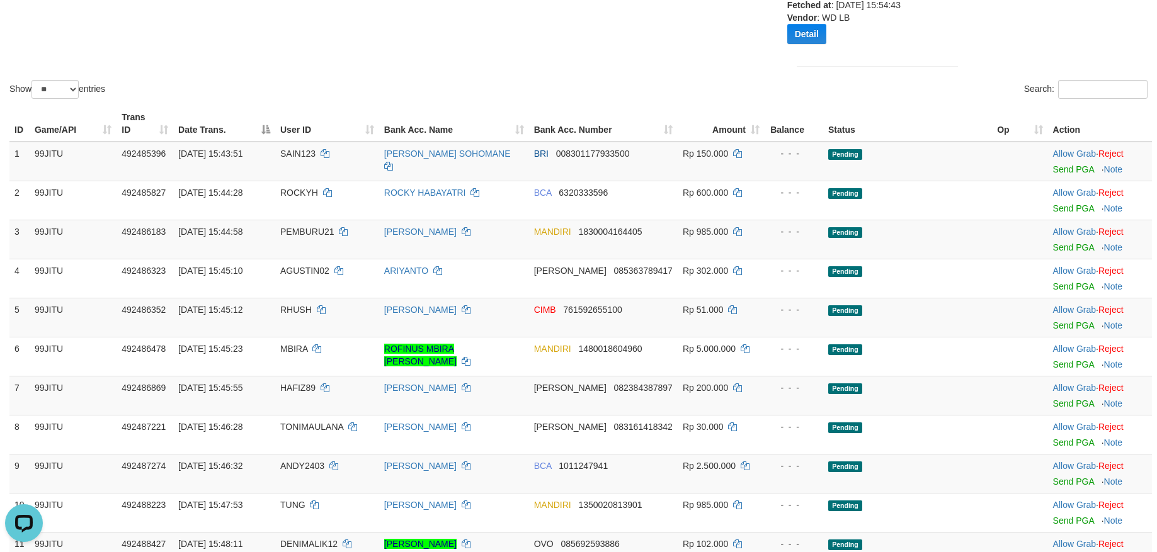
scroll to position [204, 0]
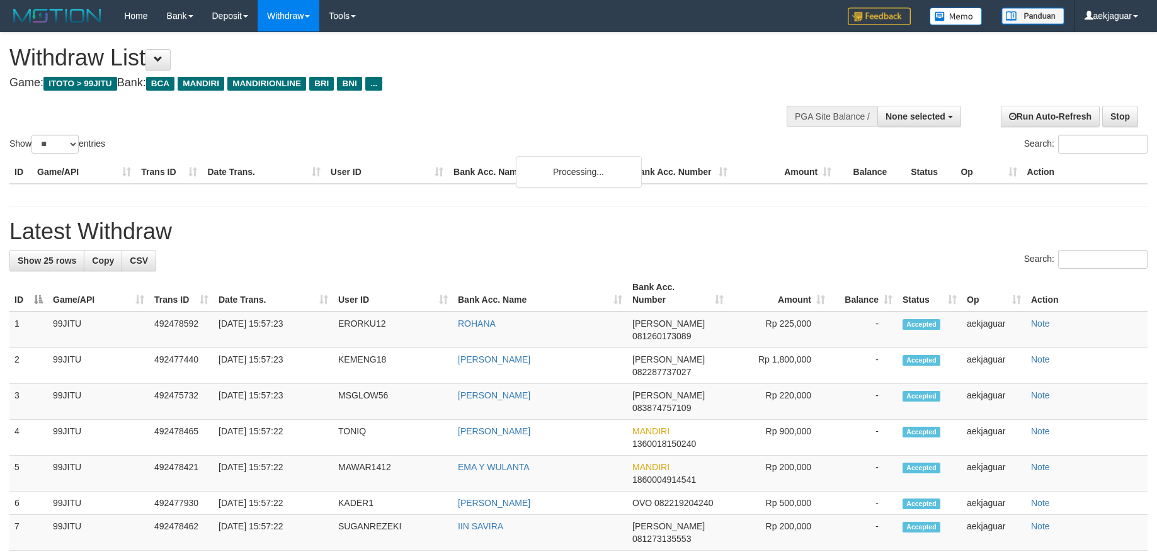
select select
select select "**"
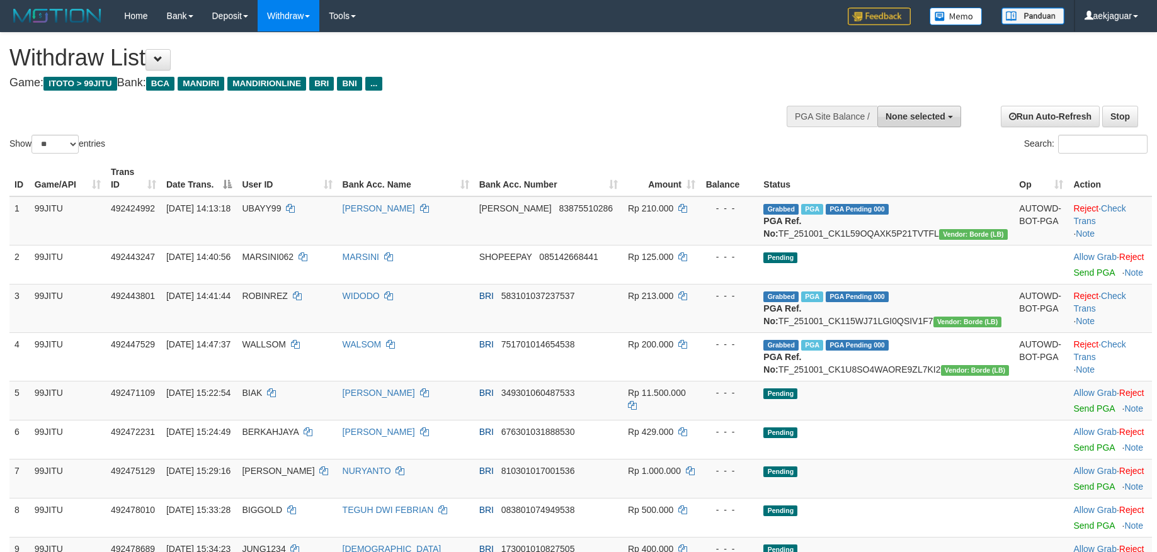
click at [917, 119] on span "None selected" at bounding box center [915, 116] width 60 height 10
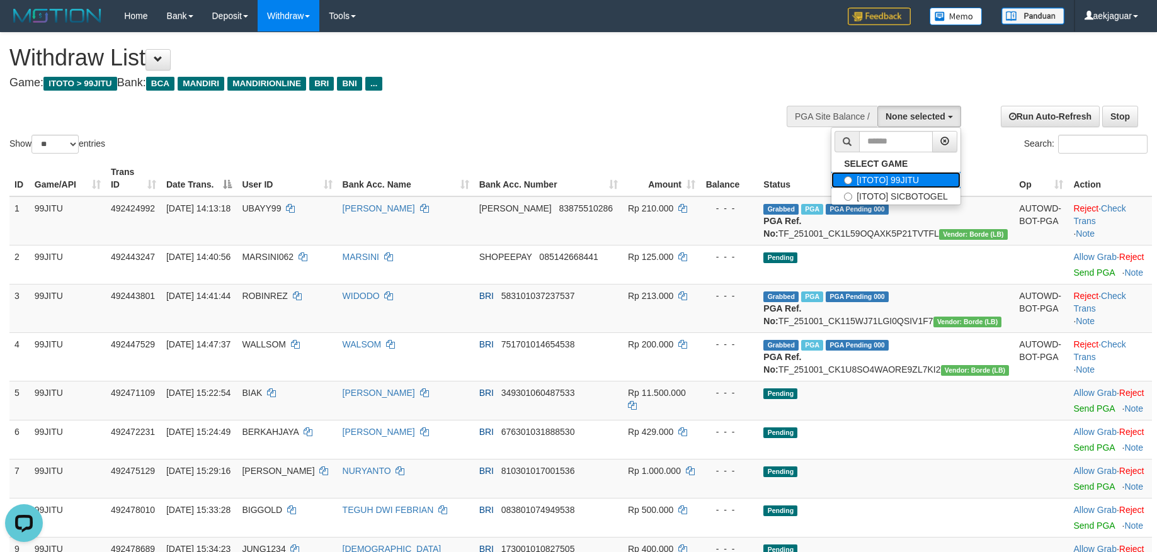
click at [870, 178] on label "[ITOTO] 99JITU" at bounding box center [895, 180] width 129 height 16
select select "***"
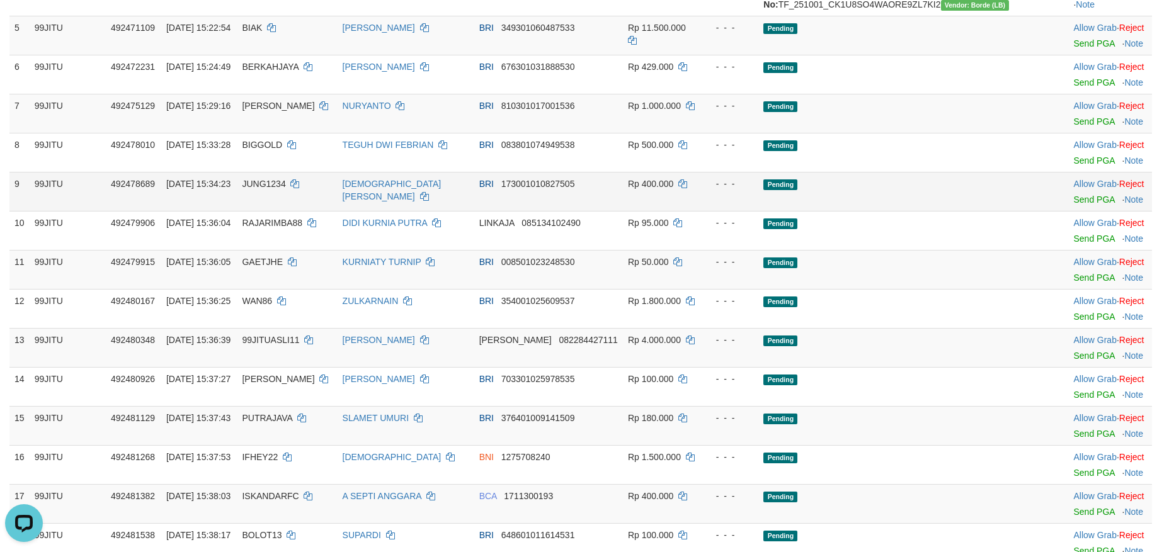
scroll to position [547, 0]
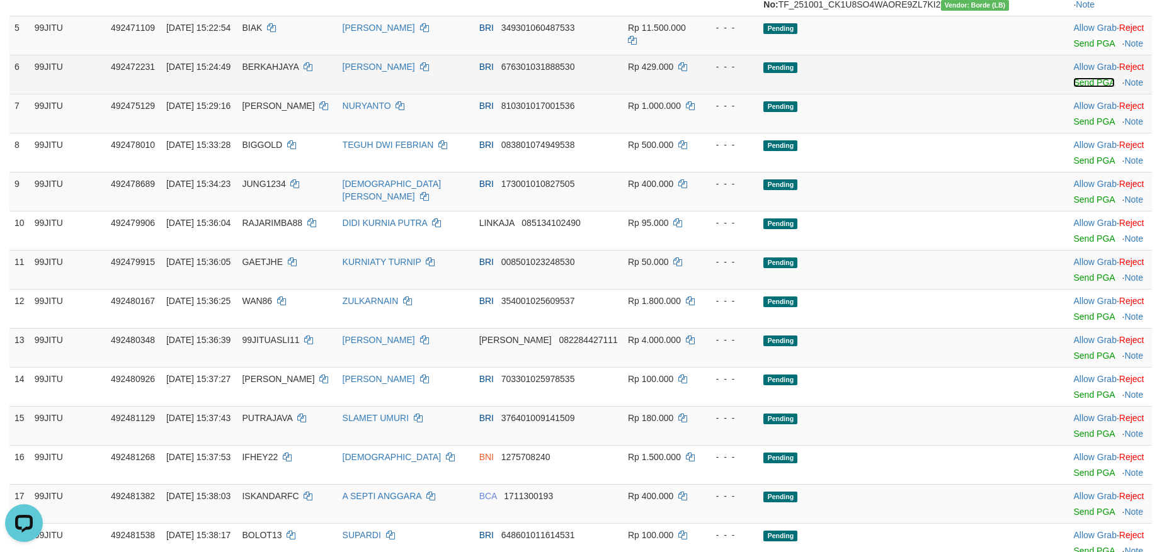
click at [1073, 88] on link "Send PGA" at bounding box center [1093, 82] width 41 height 10
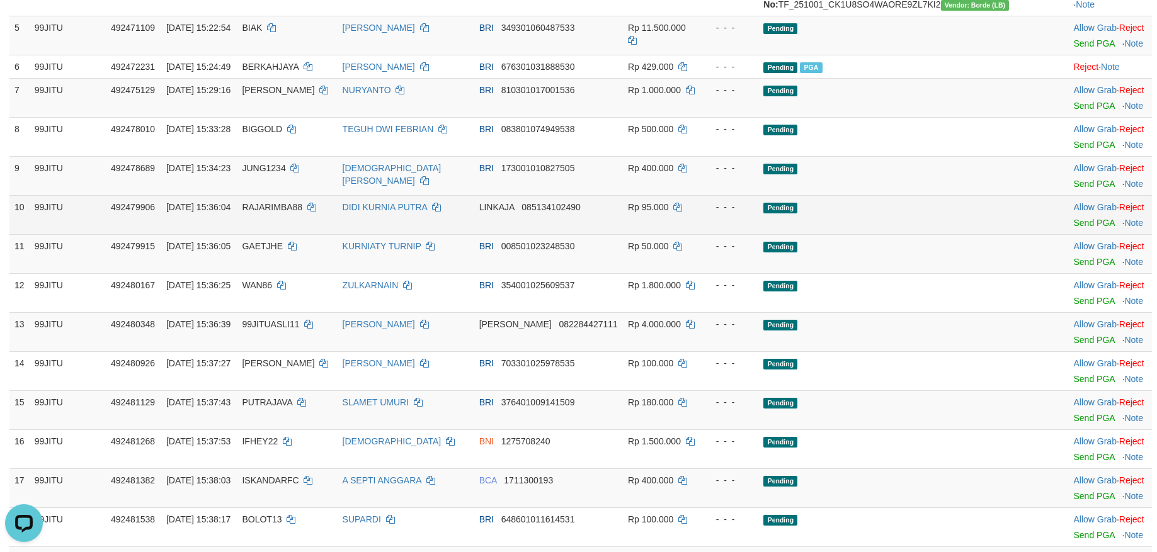
scroll to position [673, 0]
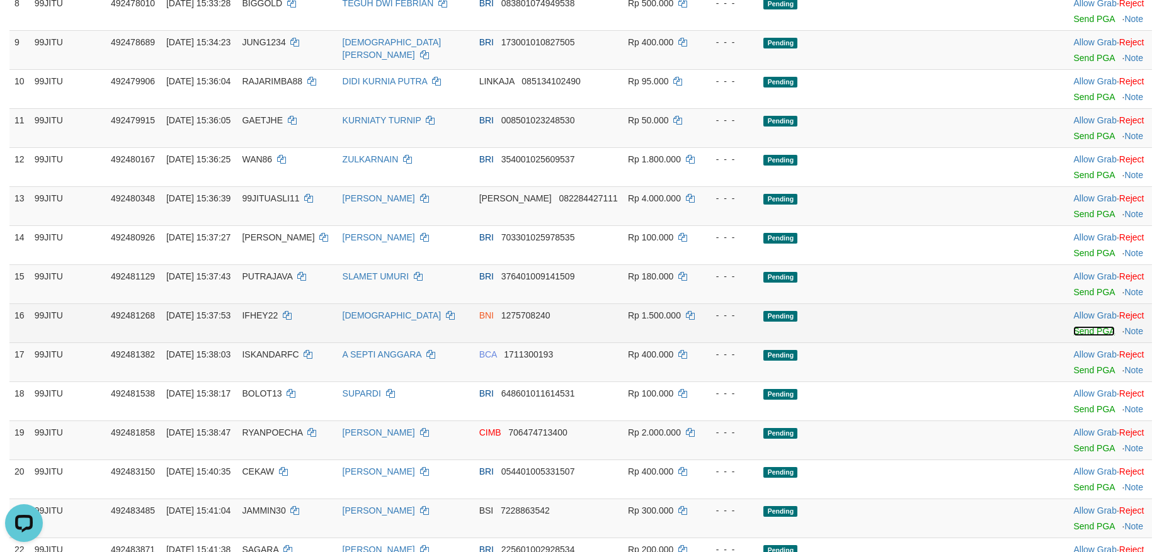
click at [1073, 336] on link "Send PGA" at bounding box center [1093, 331] width 41 height 10
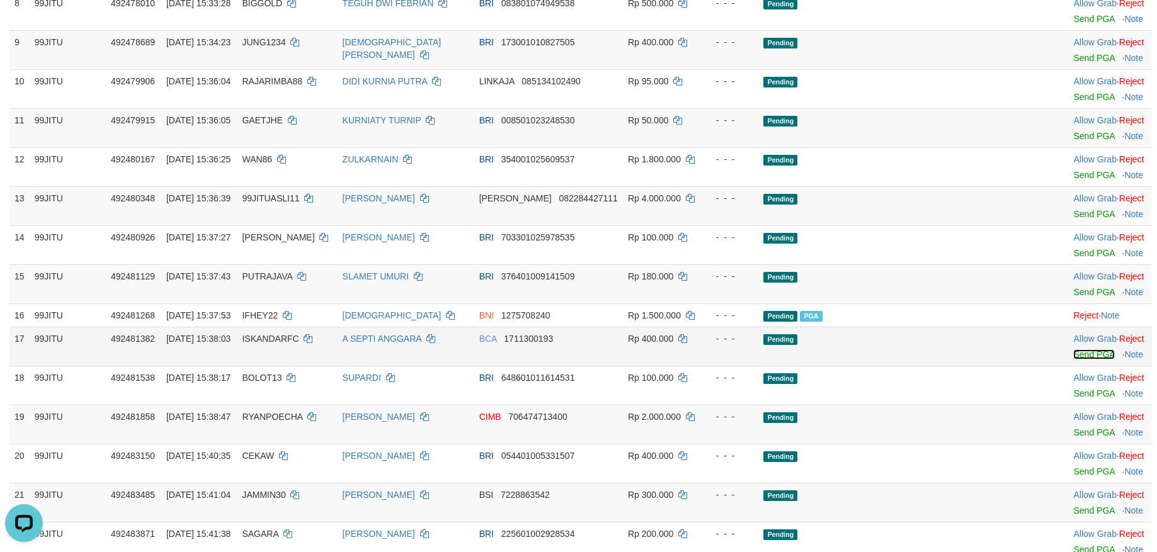
click at [1073, 360] on link "Send PGA" at bounding box center [1093, 354] width 41 height 10
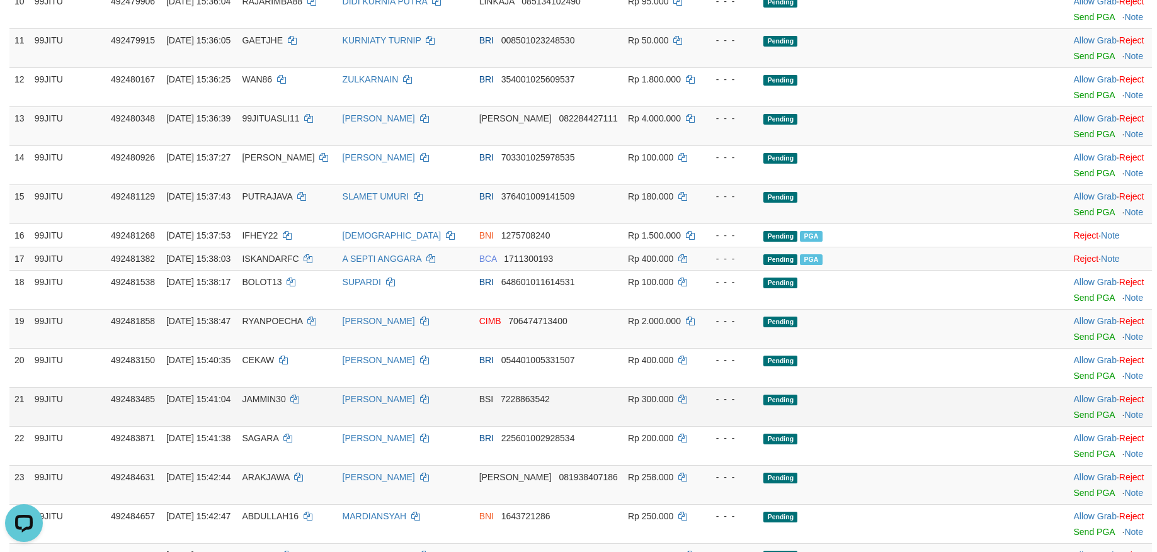
scroll to position [798, 0]
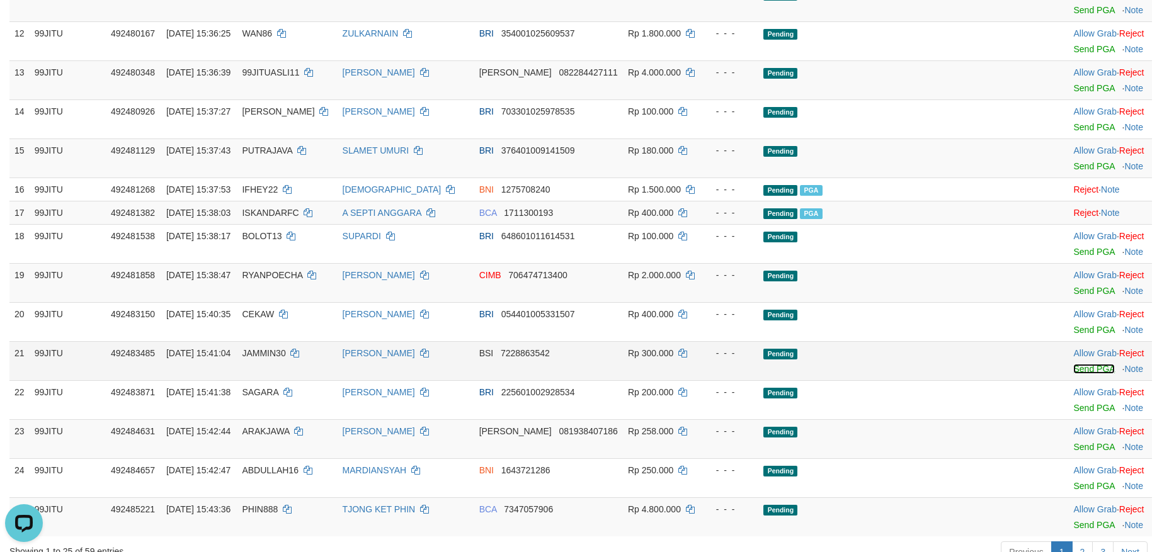
click at [1073, 374] on link "Send PGA" at bounding box center [1093, 369] width 41 height 10
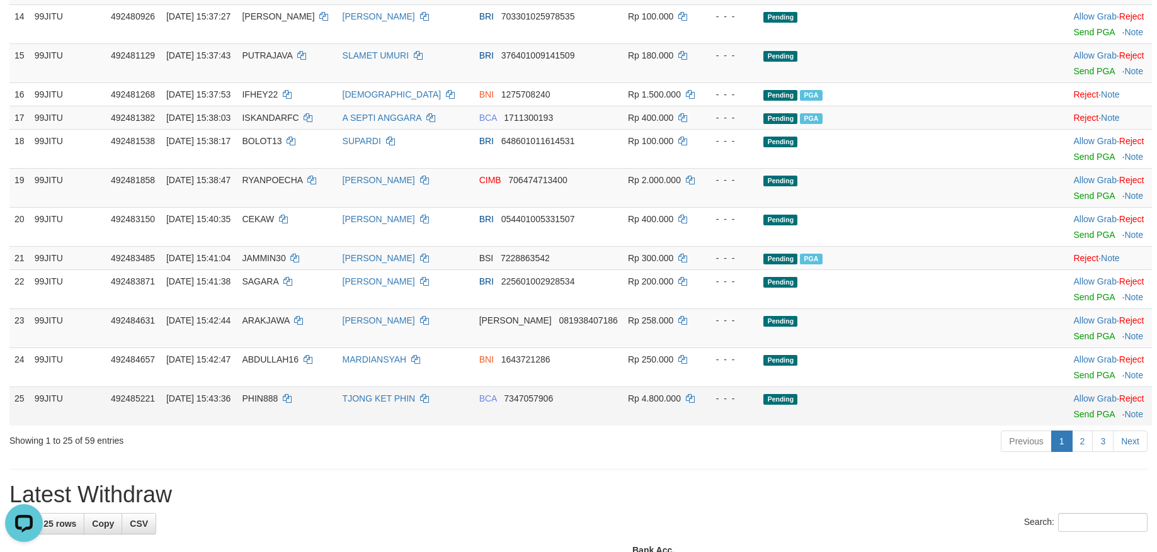
scroll to position [924, 0]
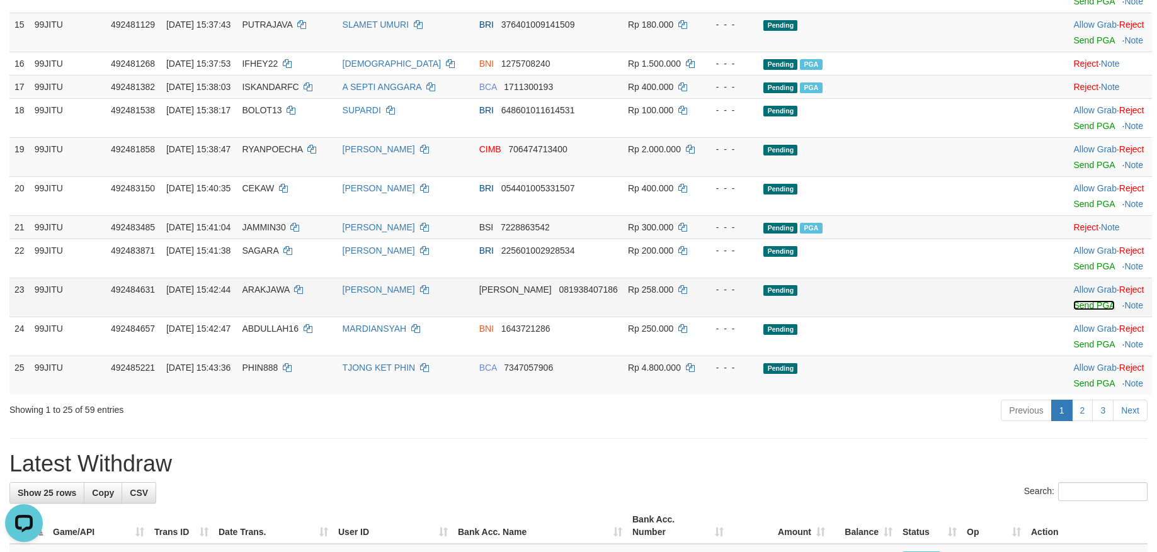
click at [1073, 310] on link "Send PGA" at bounding box center [1093, 305] width 41 height 10
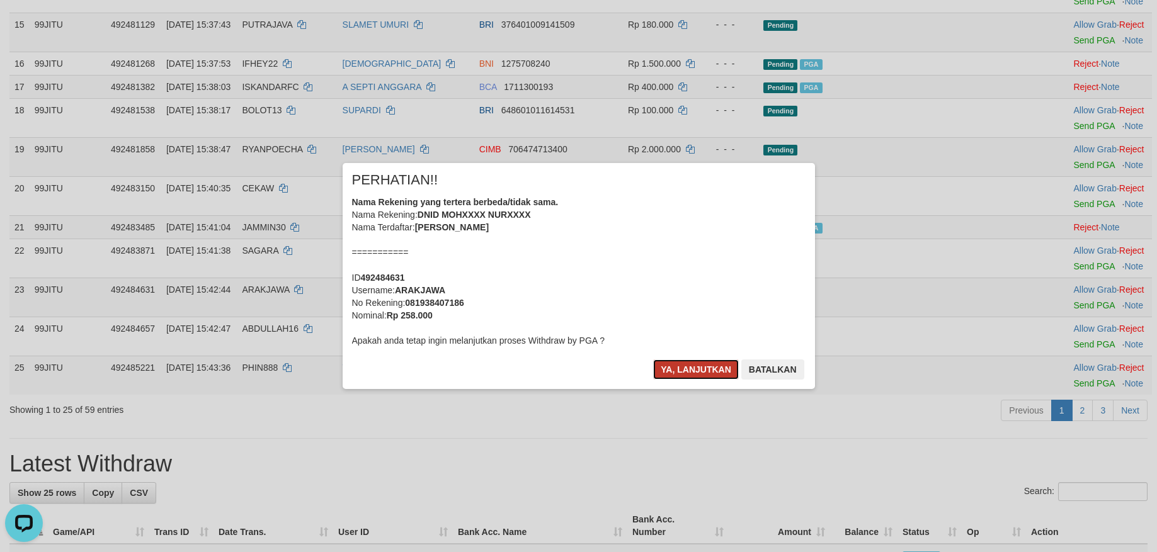
click at [697, 361] on button "Ya, lanjutkan" at bounding box center [696, 370] width 86 height 20
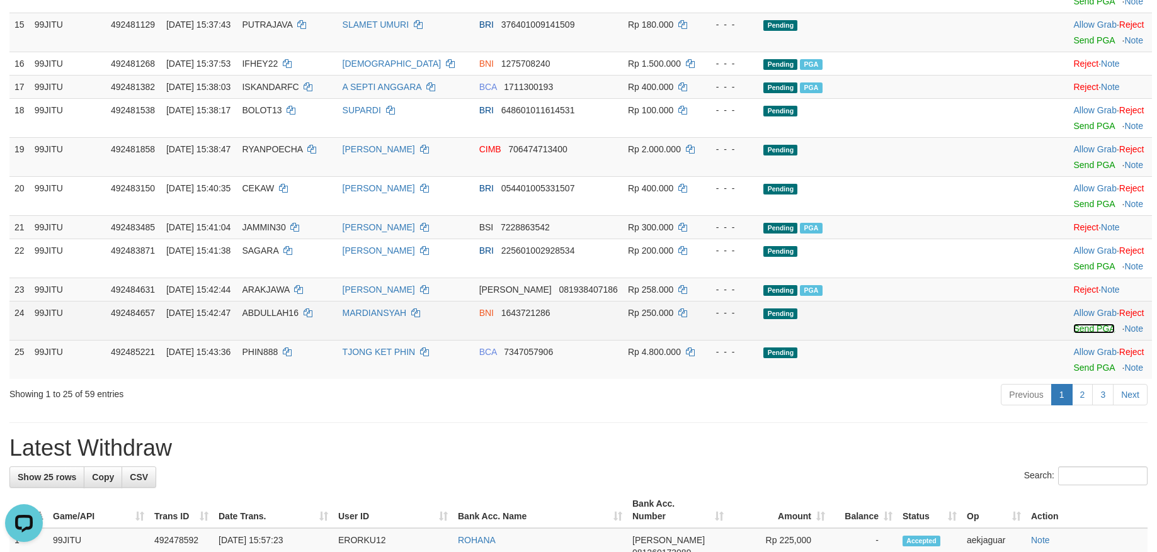
click at [1073, 334] on link "Send PGA" at bounding box center [1093, 329] width 41 height 10
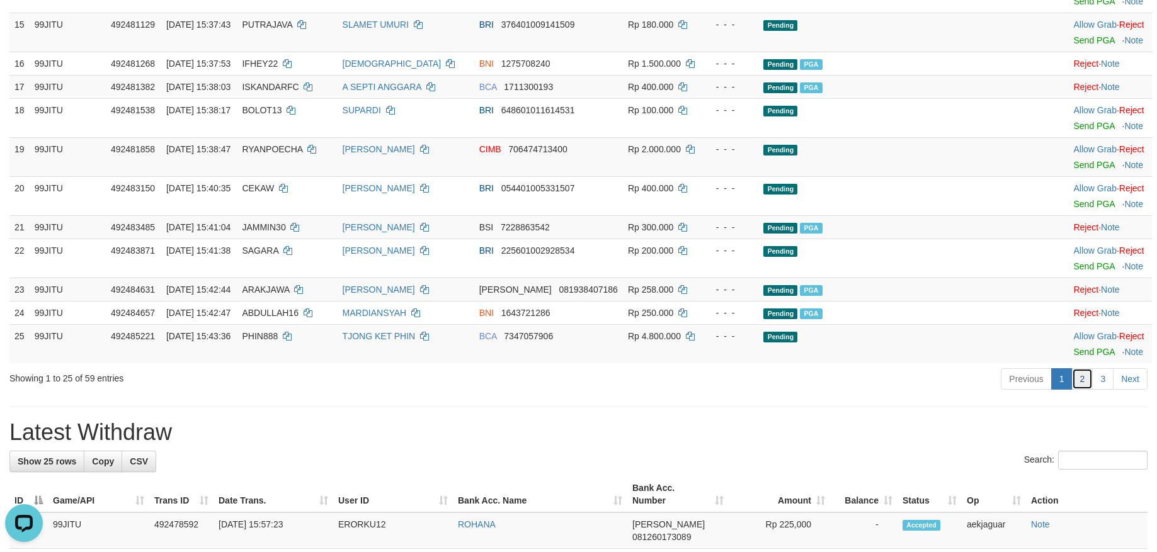
click at [1084, 390] on link "2" at bounding box center [1082, 378] width 21 height 21
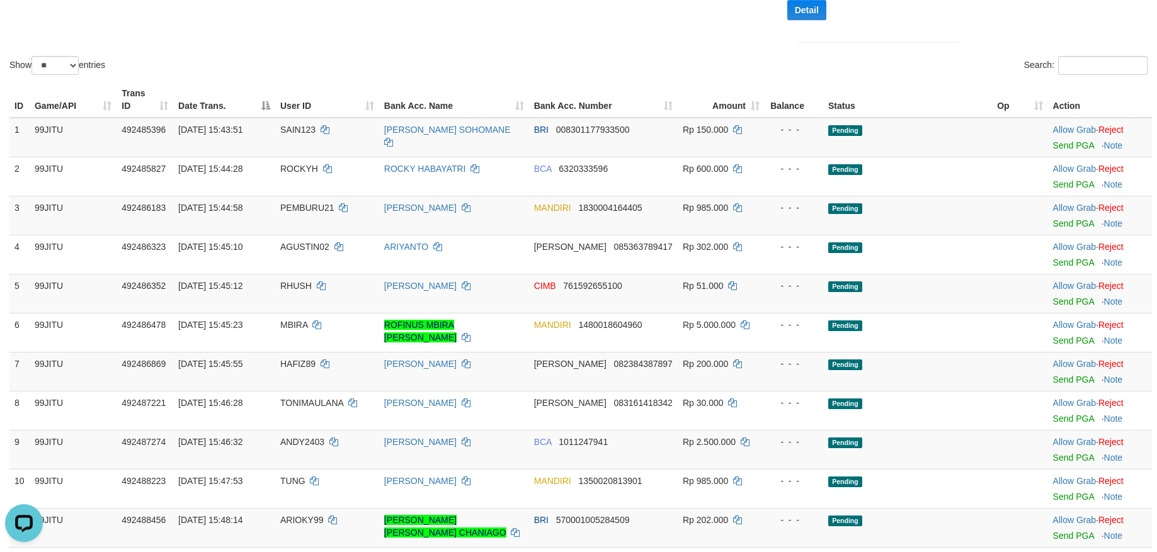
scroll to position [291, 0]
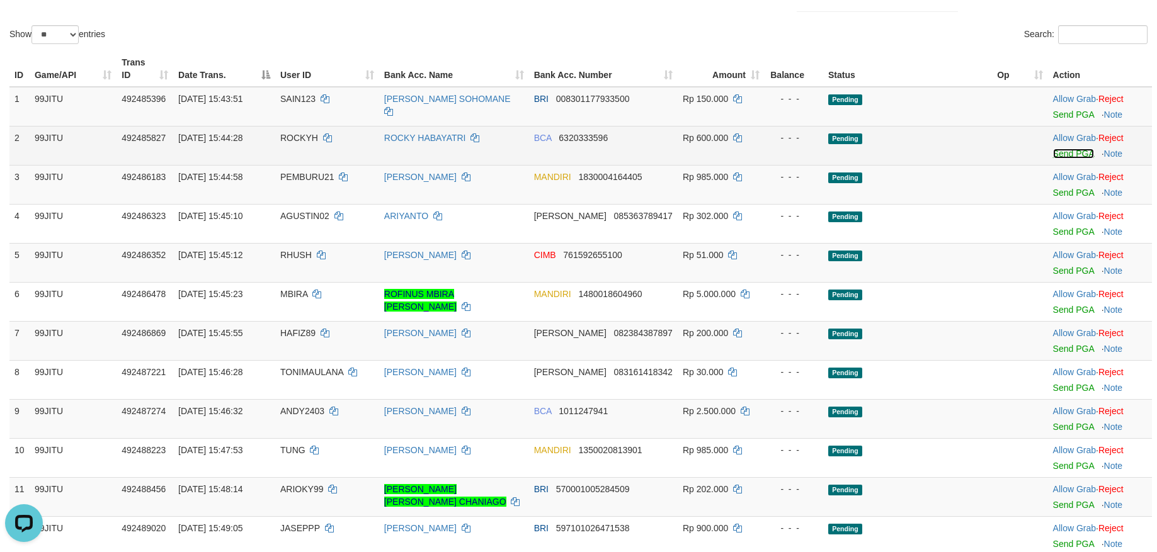
click at [1060, 152] on link "Send PGA" at bounding box center [1073, 154] width 41 height 10
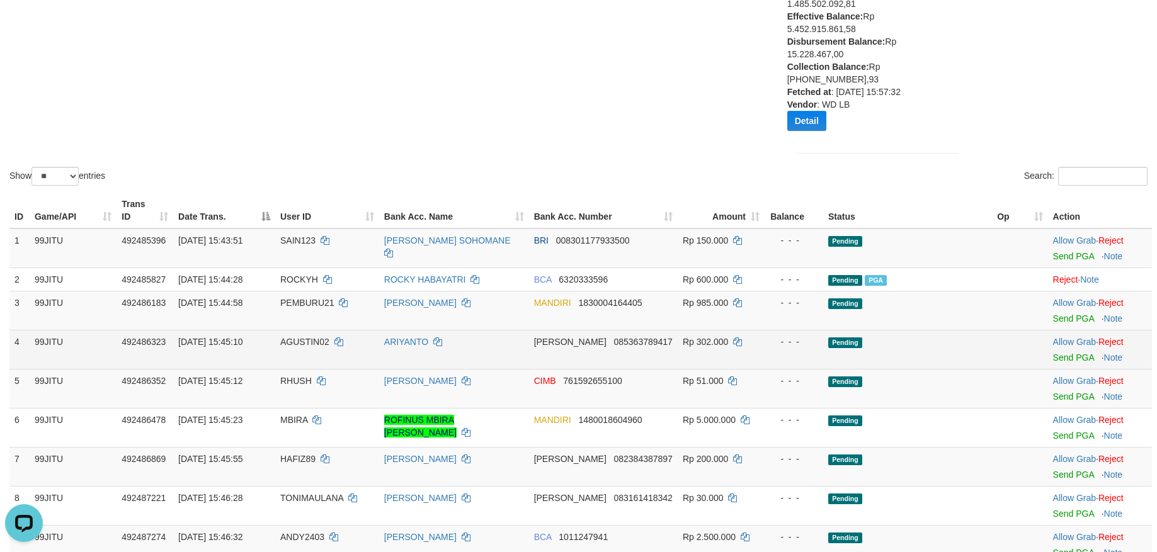
scroll to position [275, 0]
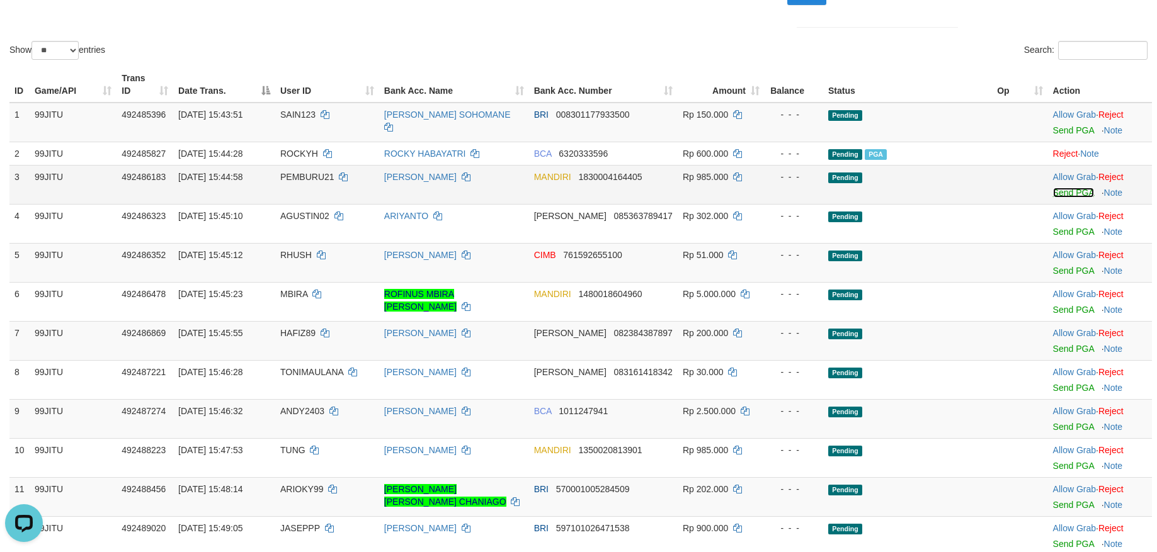
click at [1069, 191] on link "Send PGA" at bounding box center [1073, 193] width 41 height 10
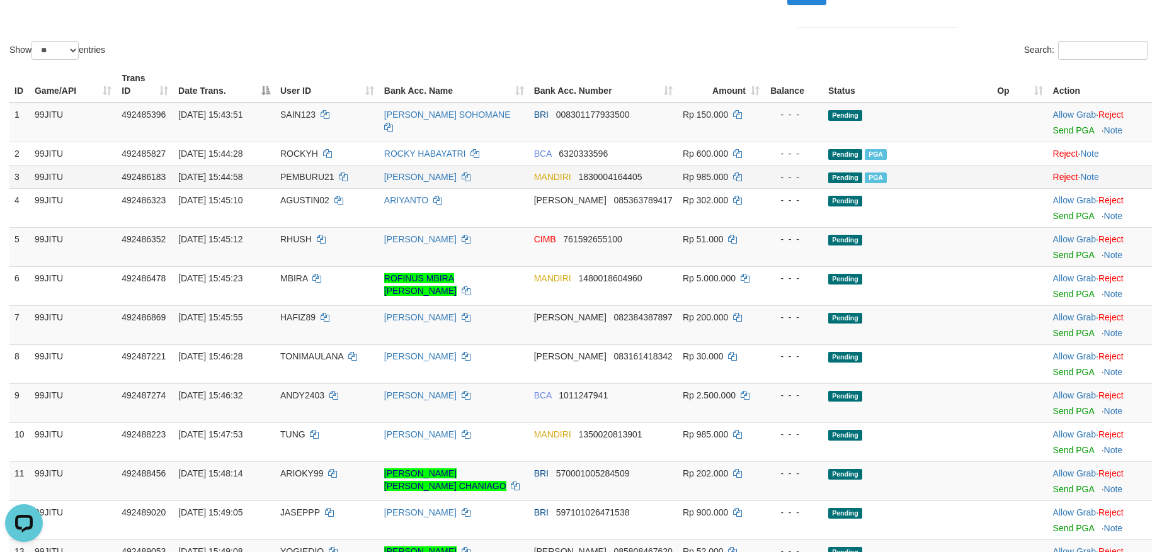
scroll to position [259, 0]
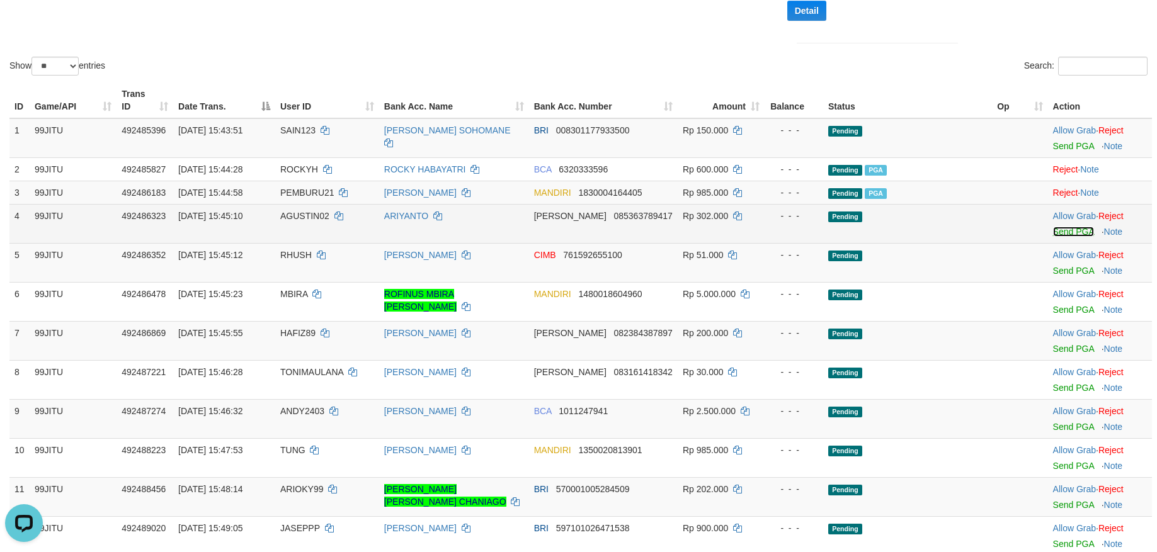
click at [1059, 231] on link "Send PGA" at bounding box center [1073, 232] width 41 height 10
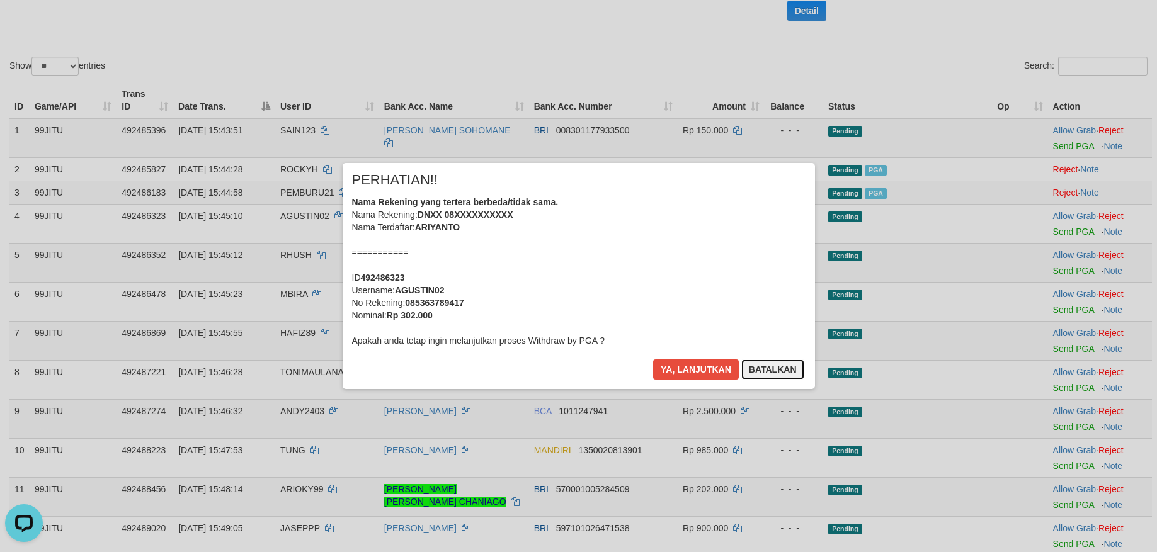
click at [780, 363] on button "Batalkan" at bounding box center [772, 370] width 63 height 20
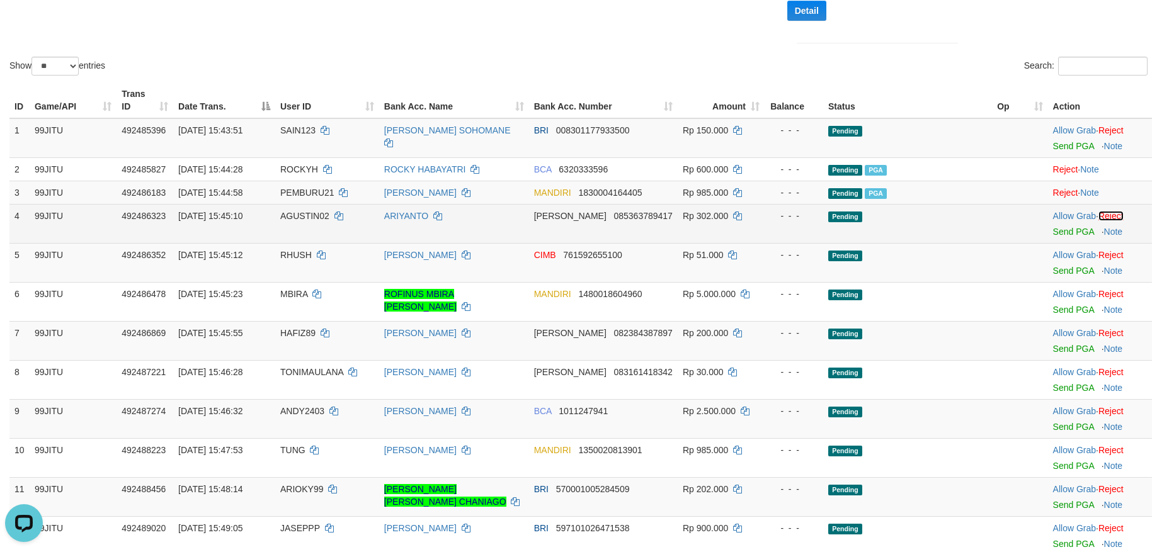
click at [1117, 216] on link "Reject" at bounding box center [1110, 216] width 25 height 10
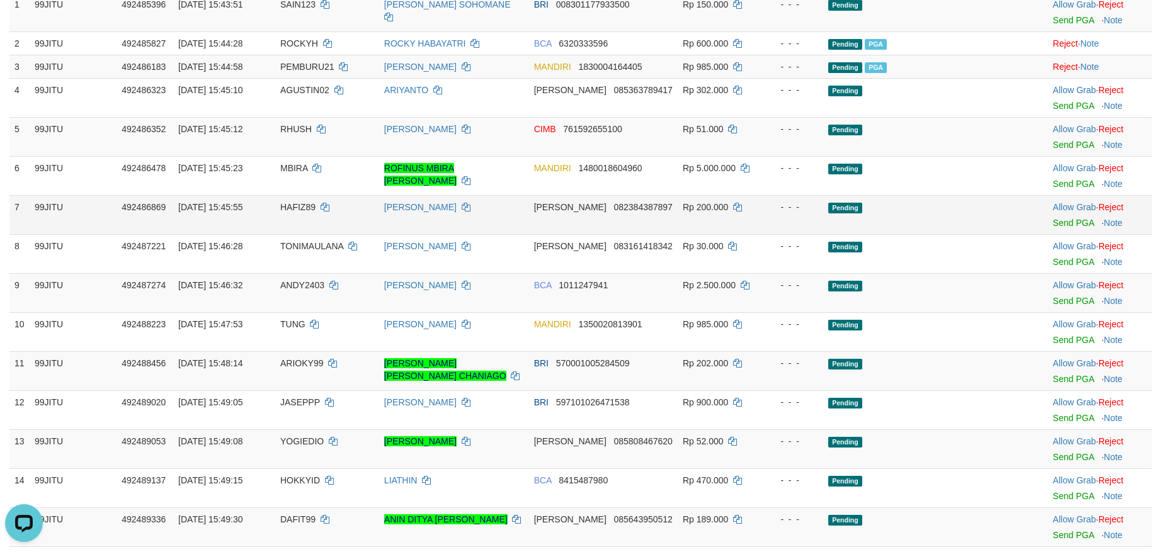
scroll to position [370, 0]
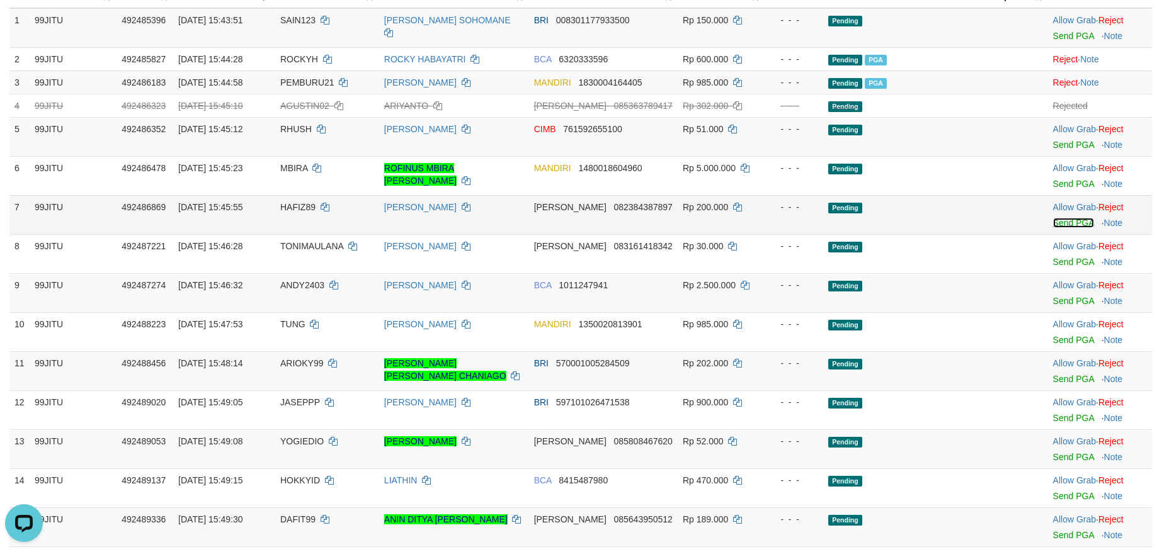
click at [1060, 219] on link "Send PGA" at bounding box center [1073, 223] width 41 height 10
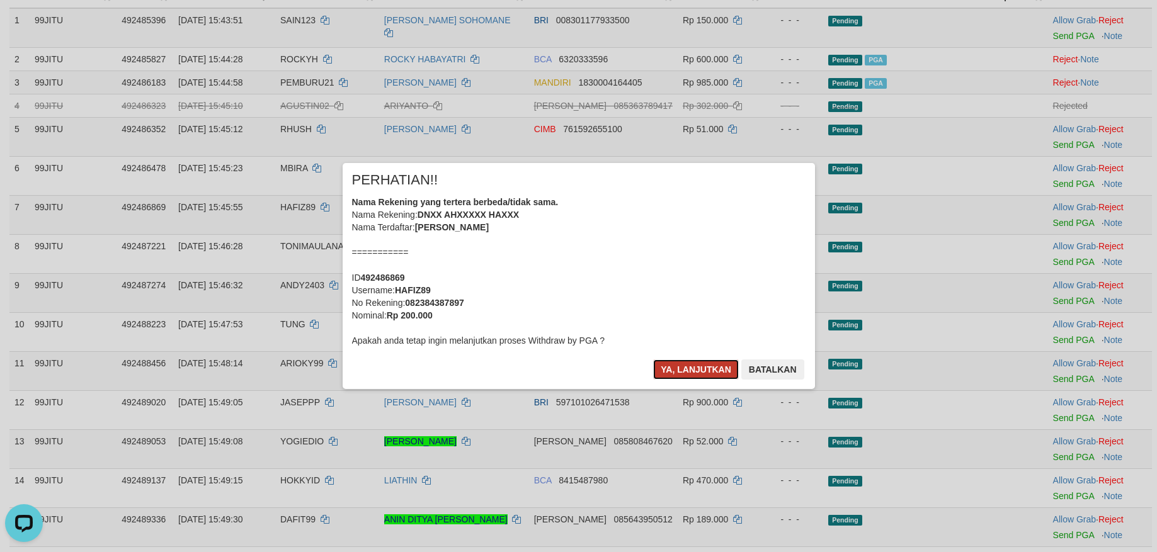
click at [684, 361] on button "Ya, lanjutkan" at bounding box center [696, 370] width 86 height 20
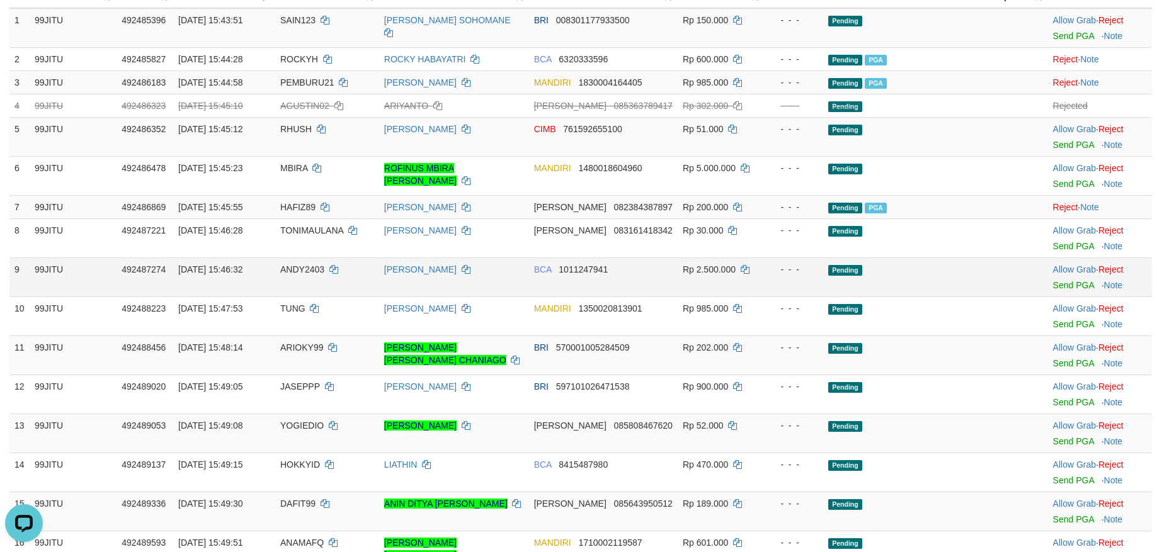
scroll to position [354, 0]
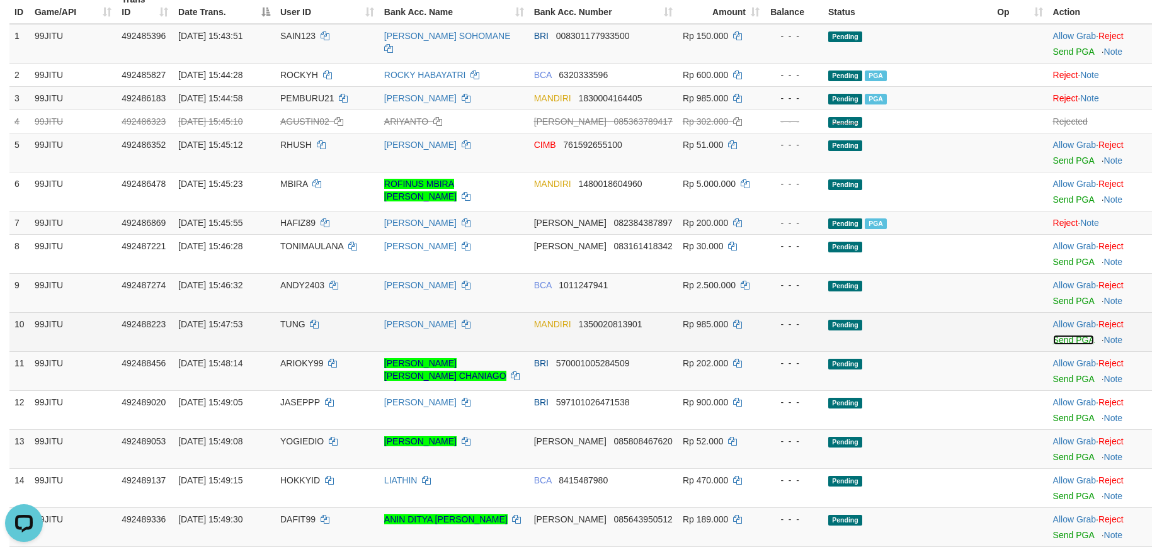
click at [1065, 340] on link "Send PGA" at bounding box center [1073, 340] width 41 height 10
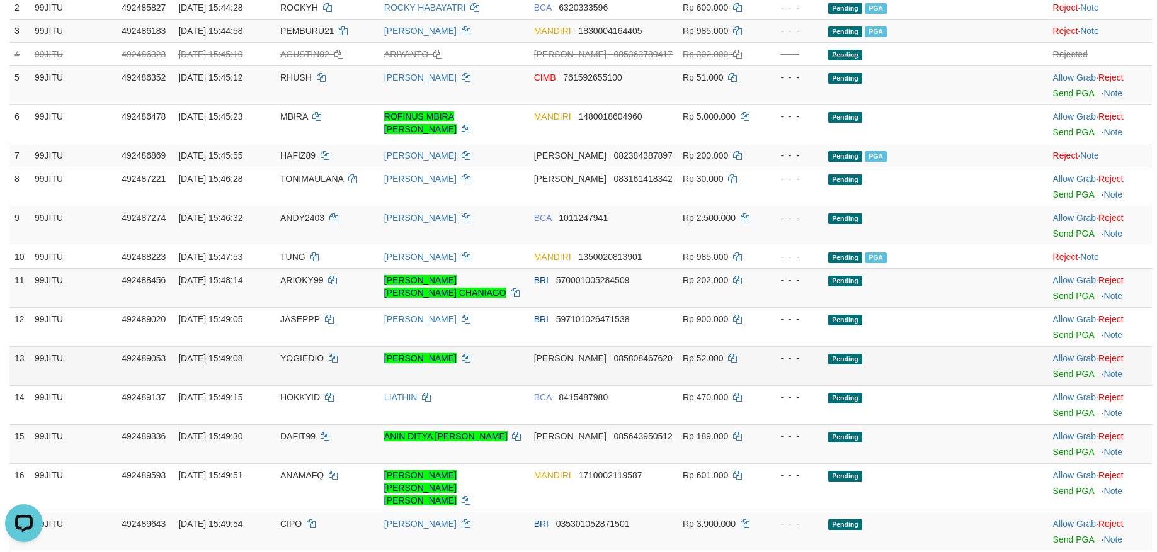
scroll to position [464, 0]
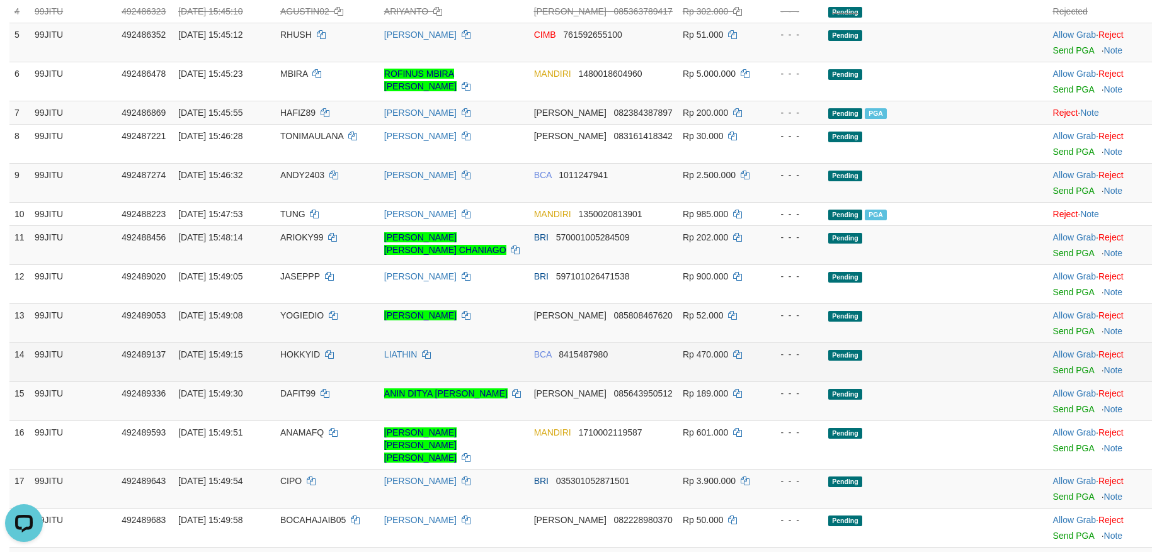
click at [298, 351] on span "HOKKYID" at bounding box center [300, 354] width 40 height 10
copy td "HOKKYID"
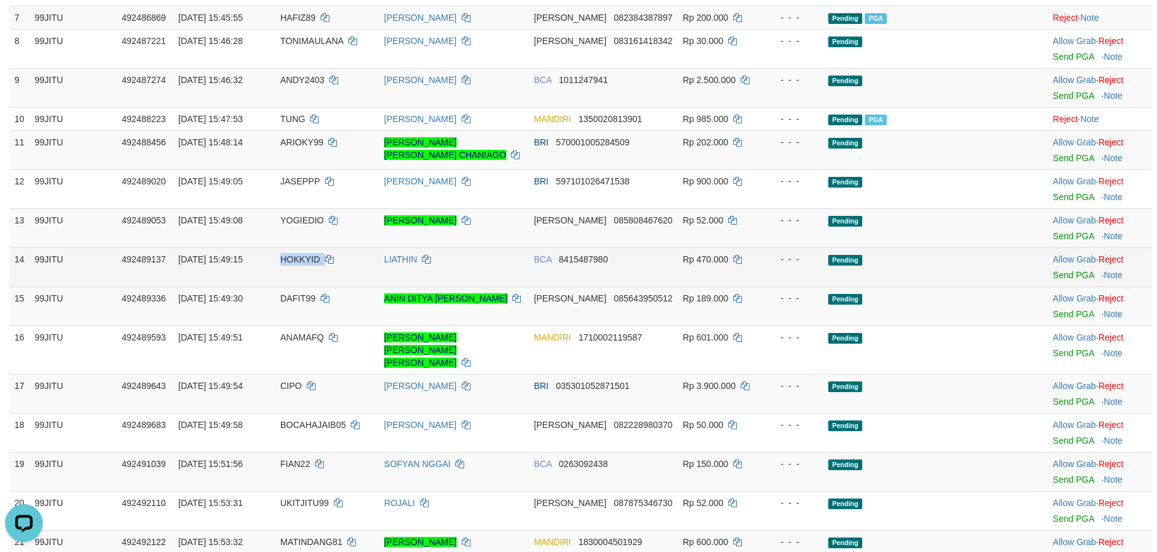
scroll to position [590, 0]
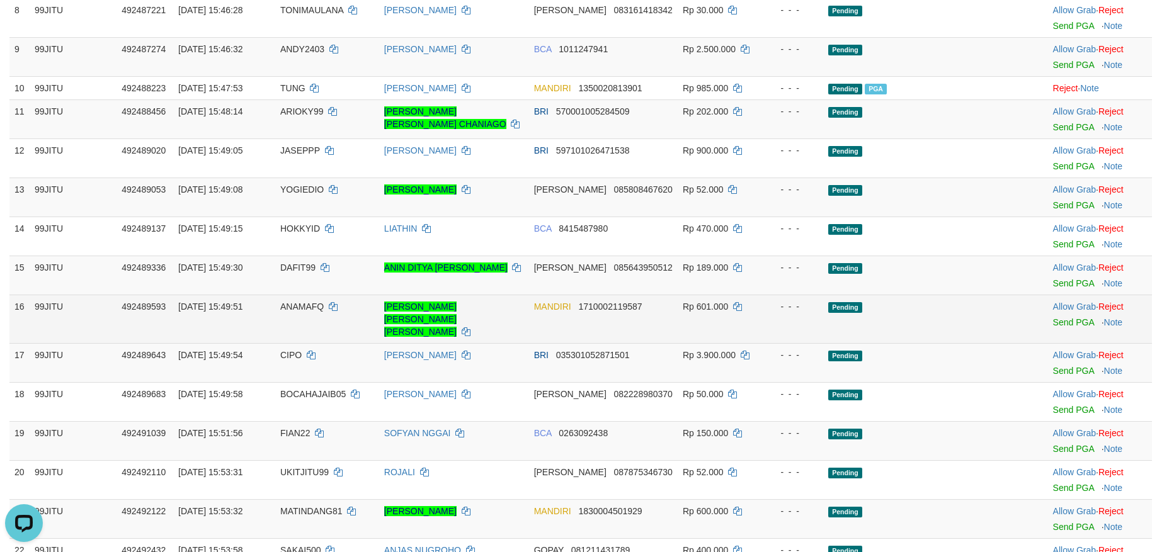
click at [298, 312] on td "ANAMAFQ" at bounding box center [327, 319] width 104 height 48
copy td "ANAMAFQ"
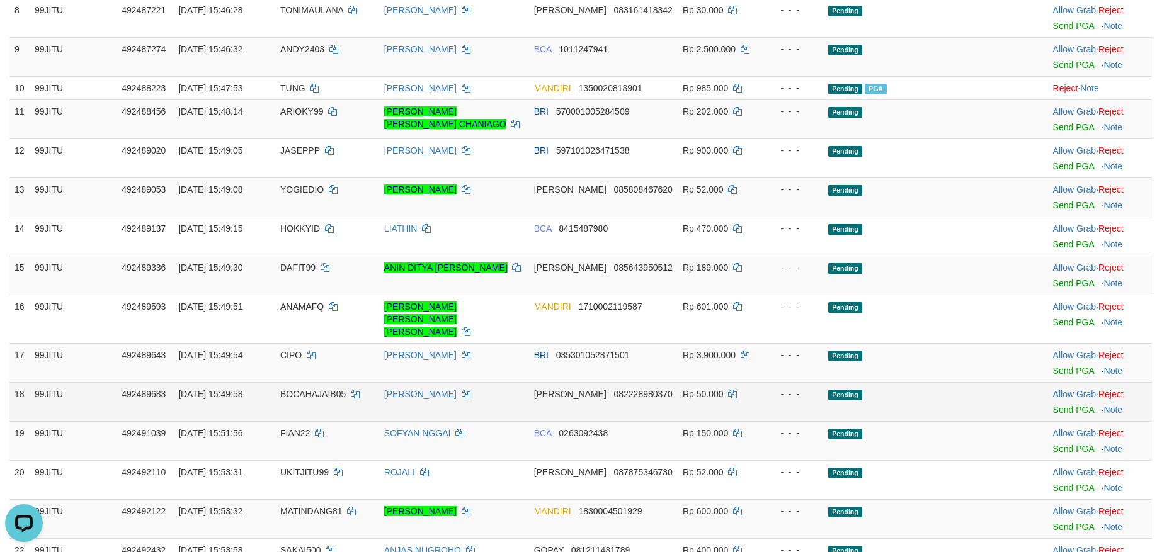
click at [305, 389] on span "BOCAHAJAIB05" at bounding box center [312, 394] width 65 height 10
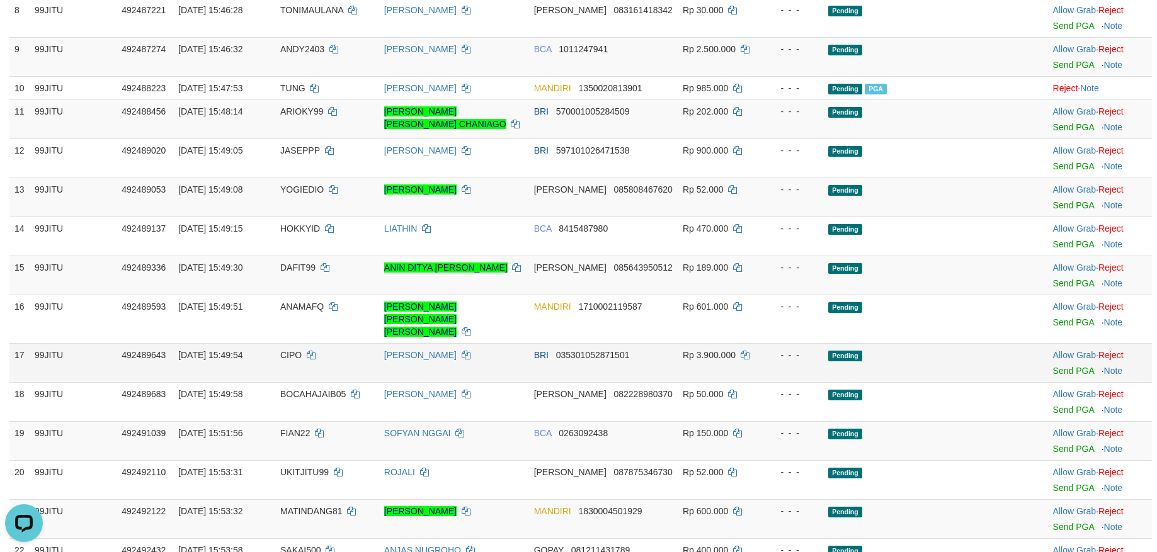
click at [302, 350] on span "CIPO" at bounding box center [290, 355] width 21 height 10
click at [287, 350] on span "CIPO" at bounding box center [290, 355] width 21 height 10
copy td "CIPO"
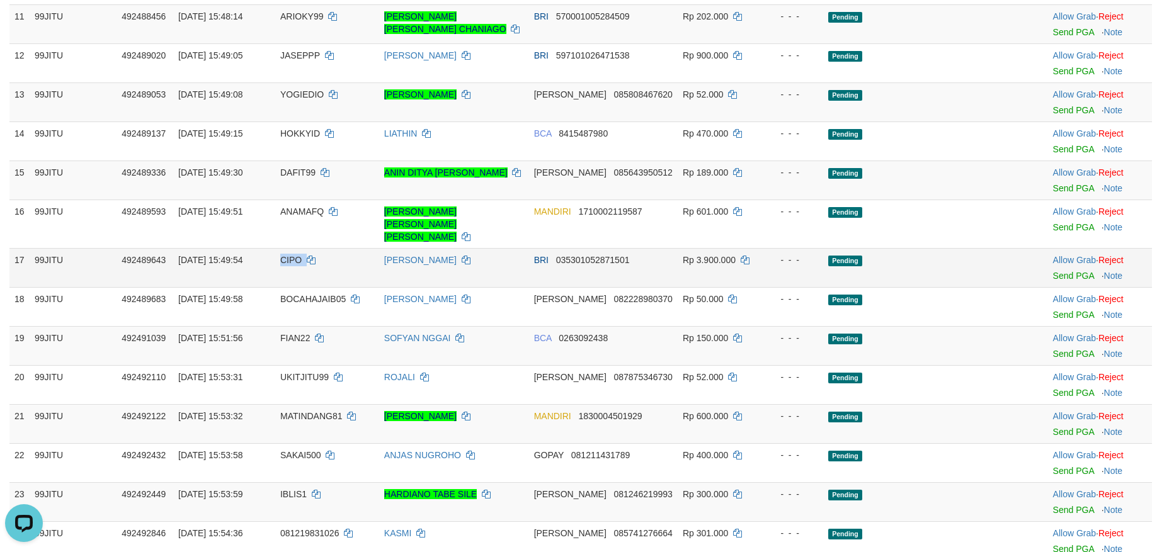
scroll to position [716, 0]
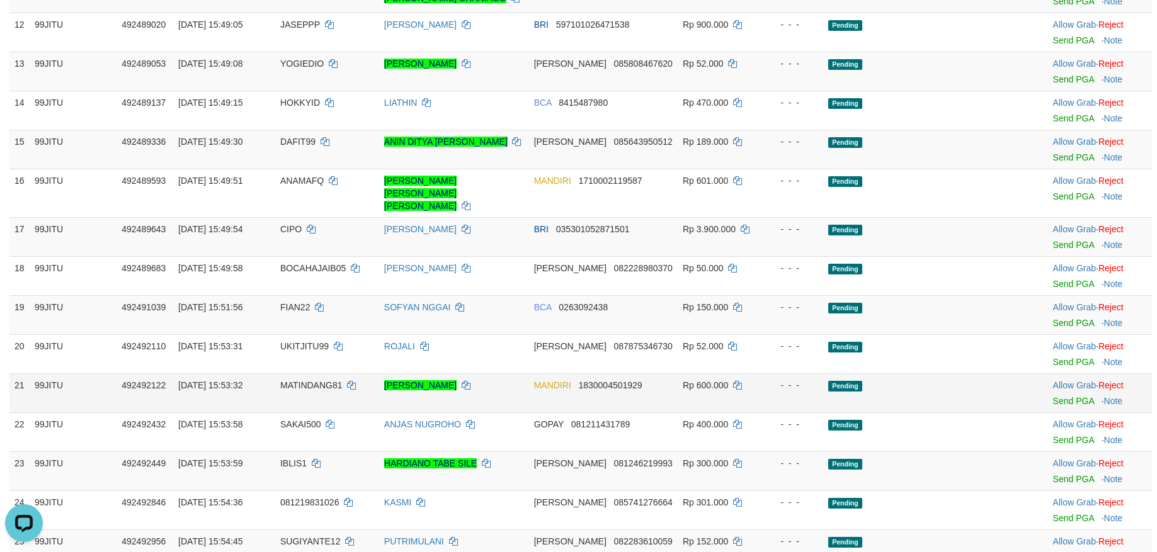
click at [287, 380] on span "MATINDANG81" at bounding box center [311, 385] width 62 height 10
copy td "MATINDANG81"
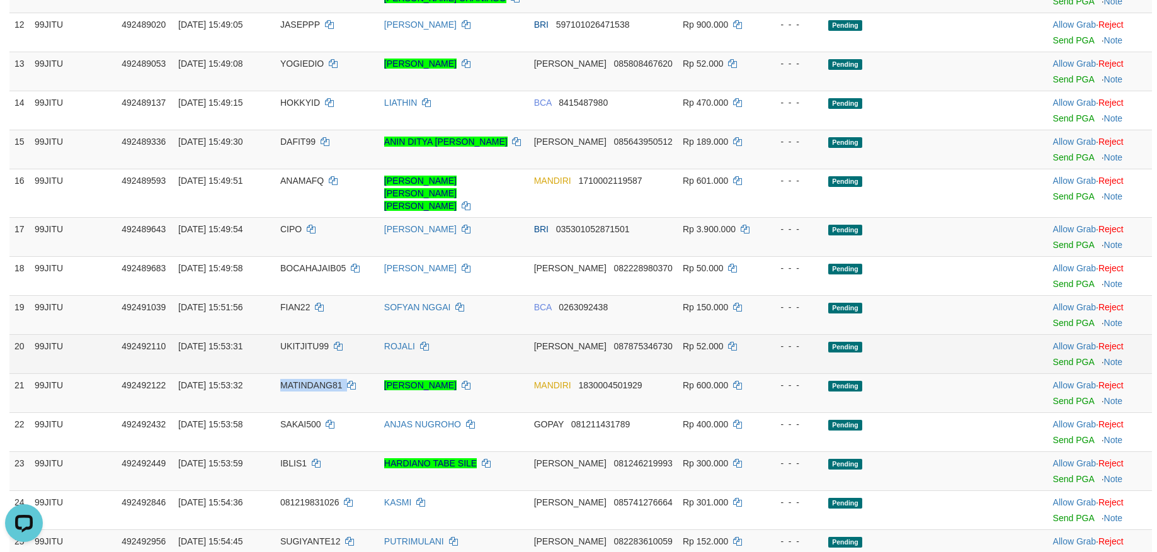
scroll to position [842, 0]
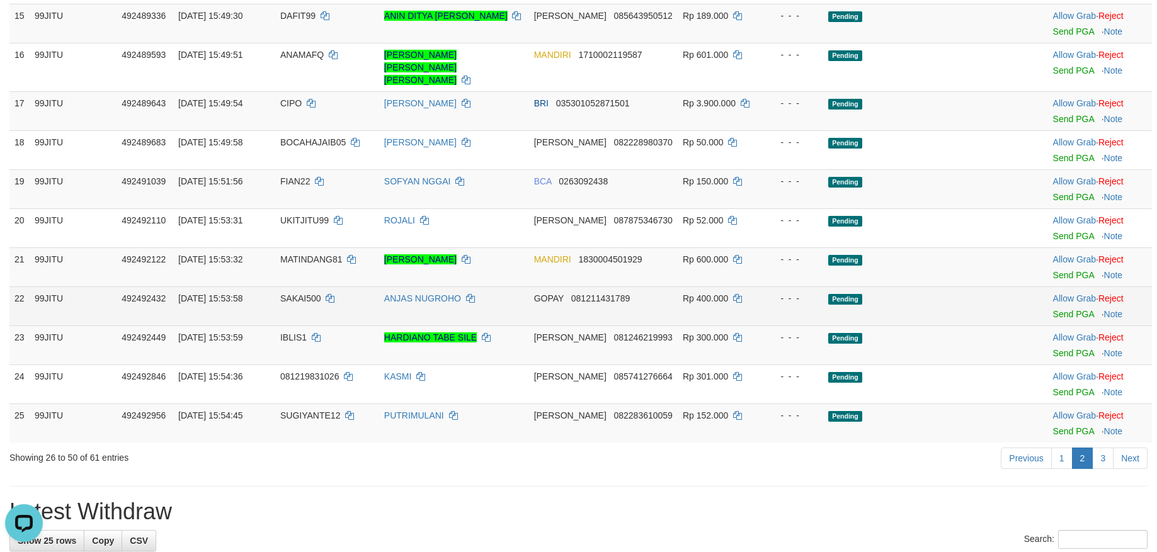
click at [304, 293] on span "SAKAI500" at bounding box center [300, 298] width 41 height 10
copy td "SAKAI500"
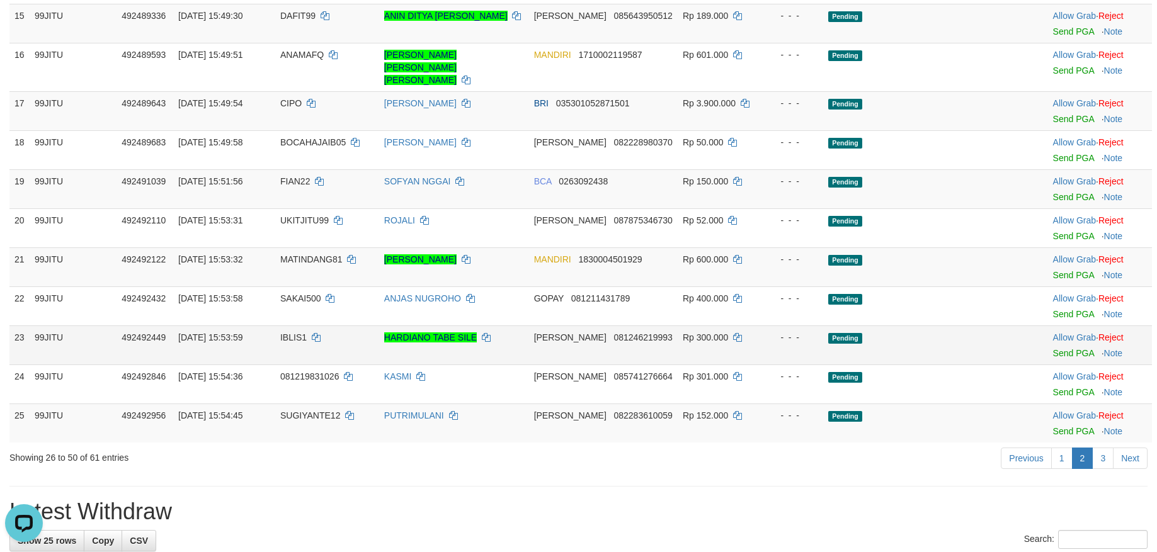
click at [280, 330] on td "IBLIS1" at bounding box center [327, 345] width 104 height 39
copy td "IBLIS1"
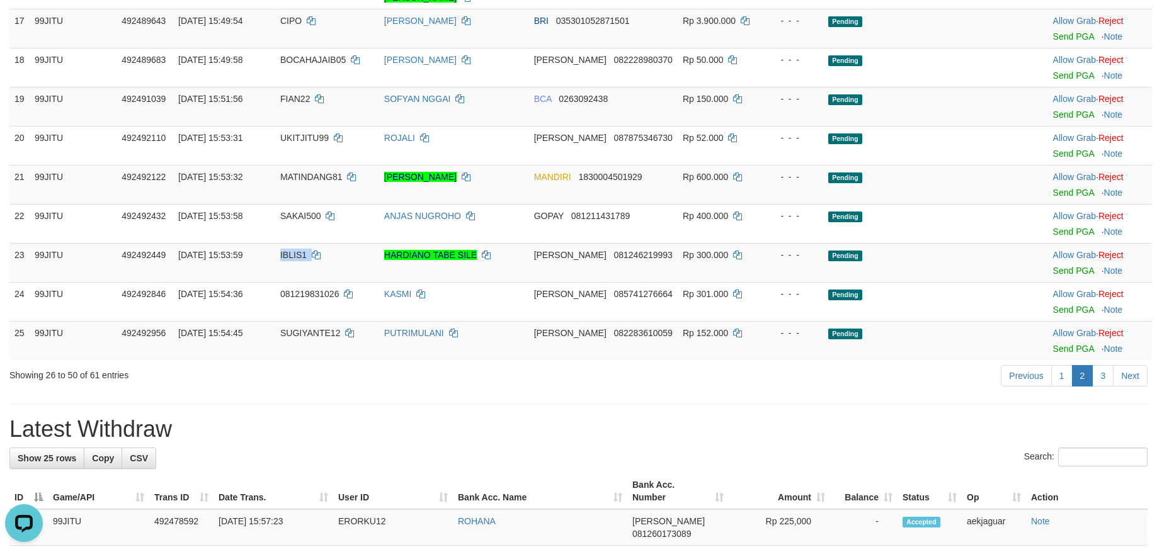
scroll to position [968, 0]
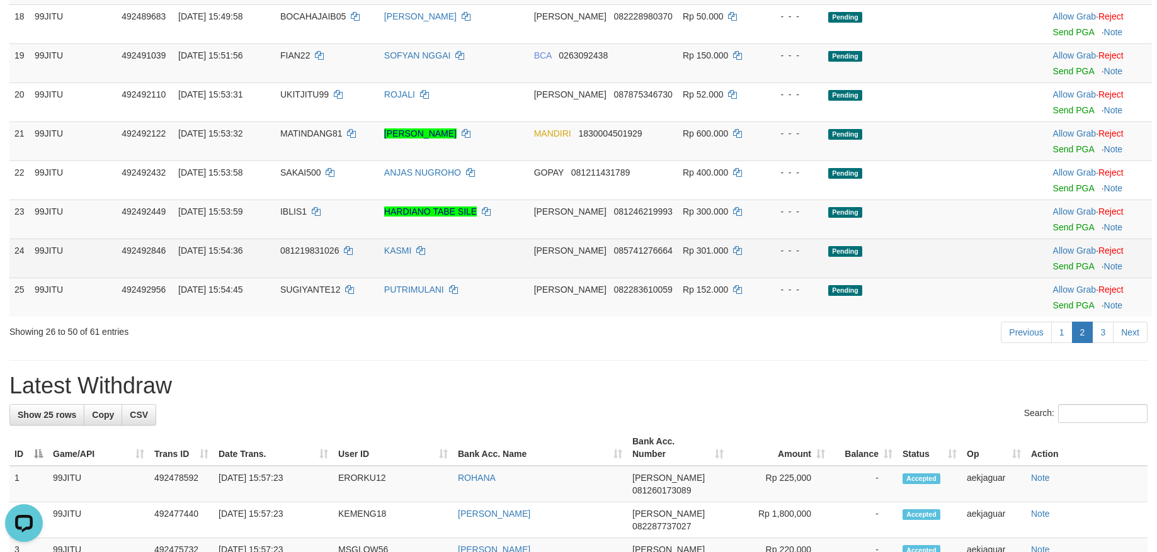
click at [309, 246] on span "081219831026" at bounding box center [309, 251] width 59 height 10
copy td "081219831026"
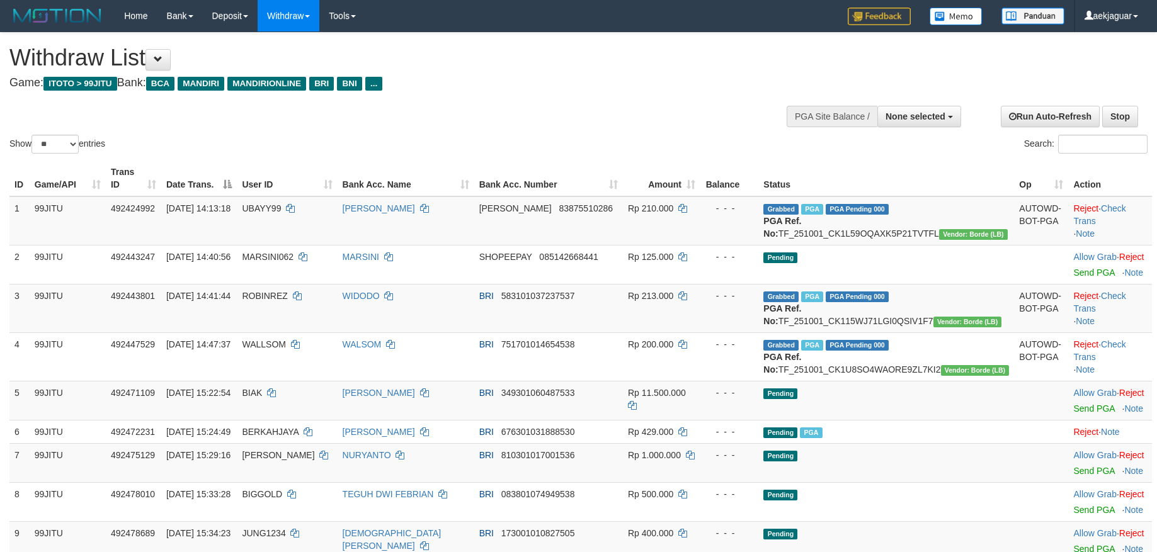
select select
select select "**"
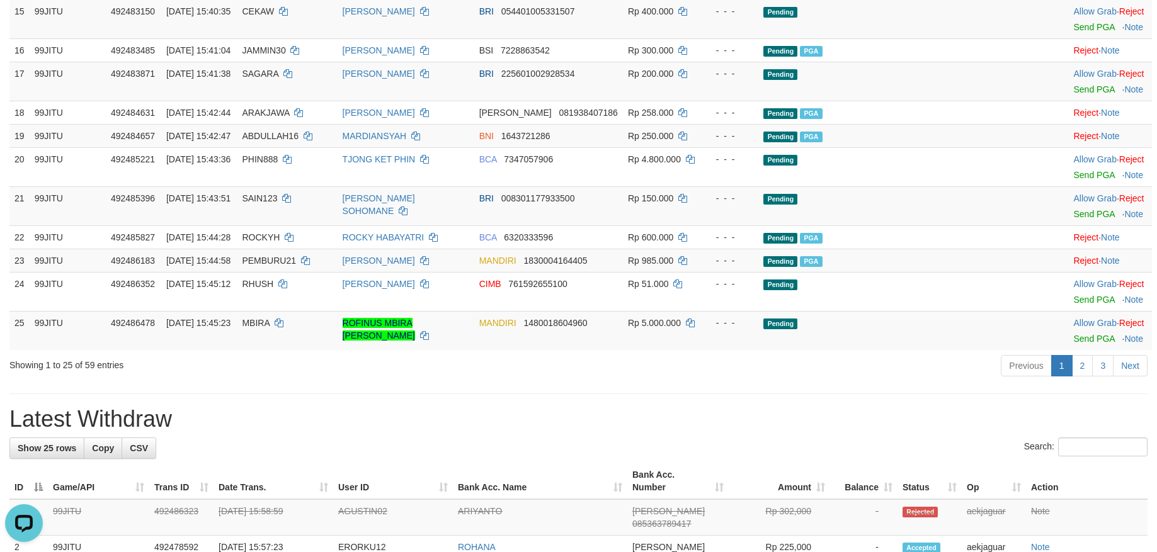
scroll to position [756, 0]
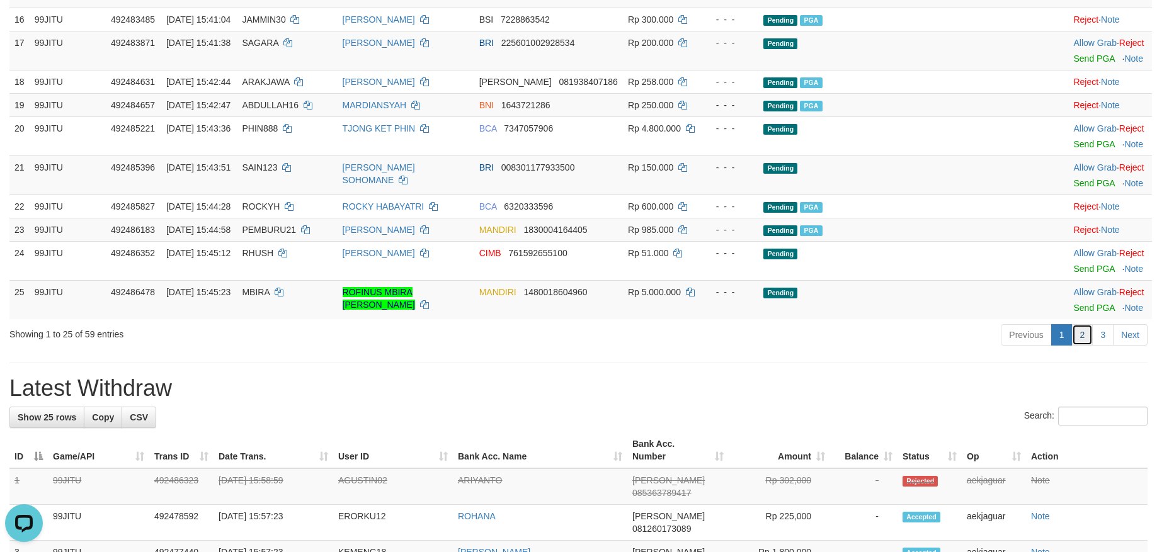
click at [1079, 346] on link "2" at bounding box center [1082, 334] width 21 height 21
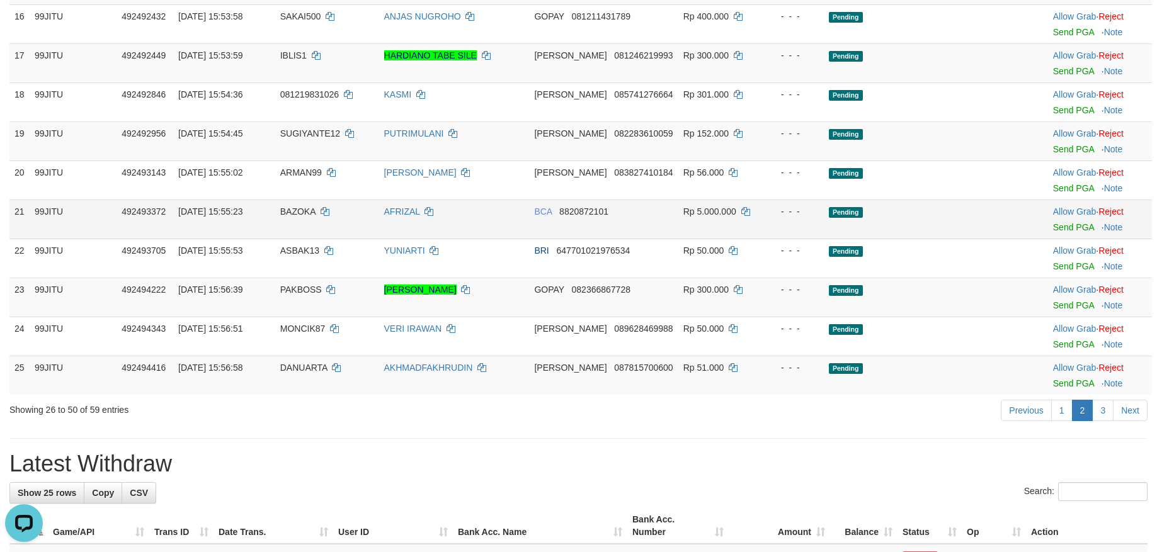
click at [298, 207] on span "BAZOKA" at bounding box center [297, 212] width 35 height 10
copy td "BAZOKA"
click at [295, 285] on span "PAKBOSS" at bounding box center [301, 290] width 42 height 10
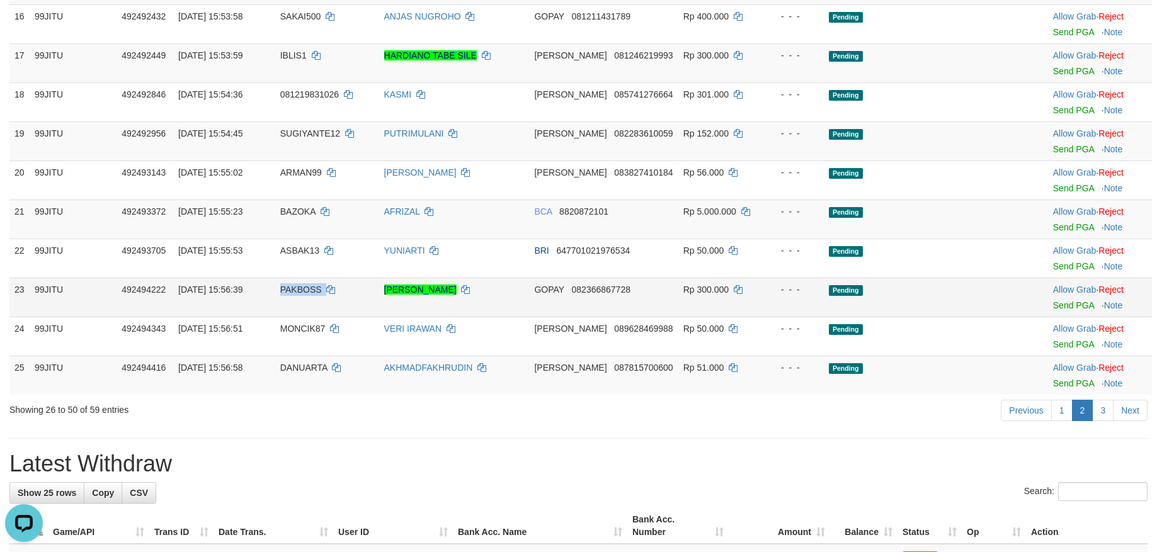
copy td "PAKBOSS"
click at [1105, 402] on link "3" at bounding box center [1102, 410] width 21 height 21
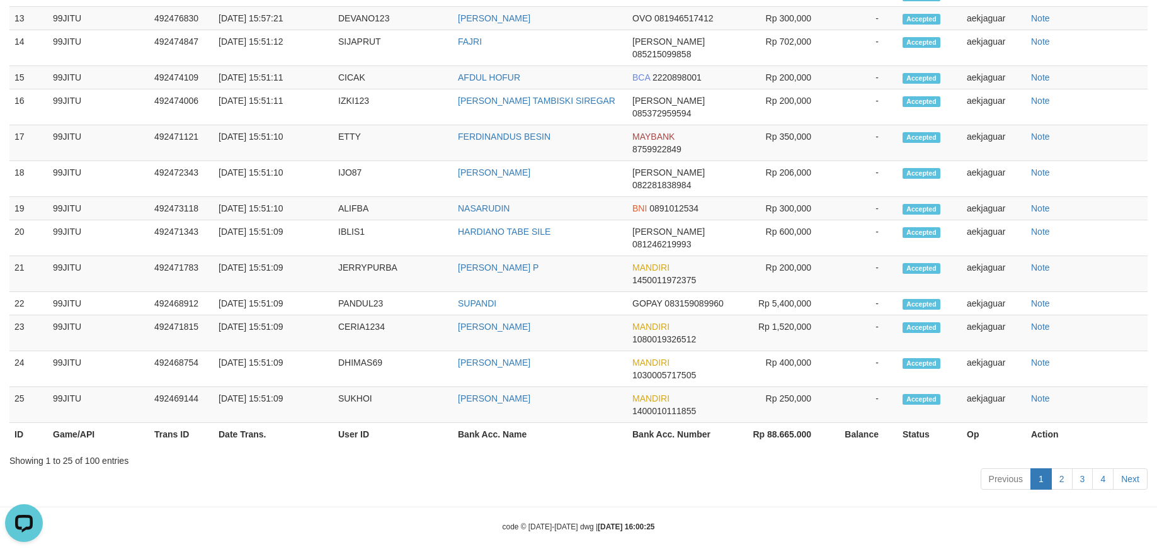
scroll to position [0, 0]
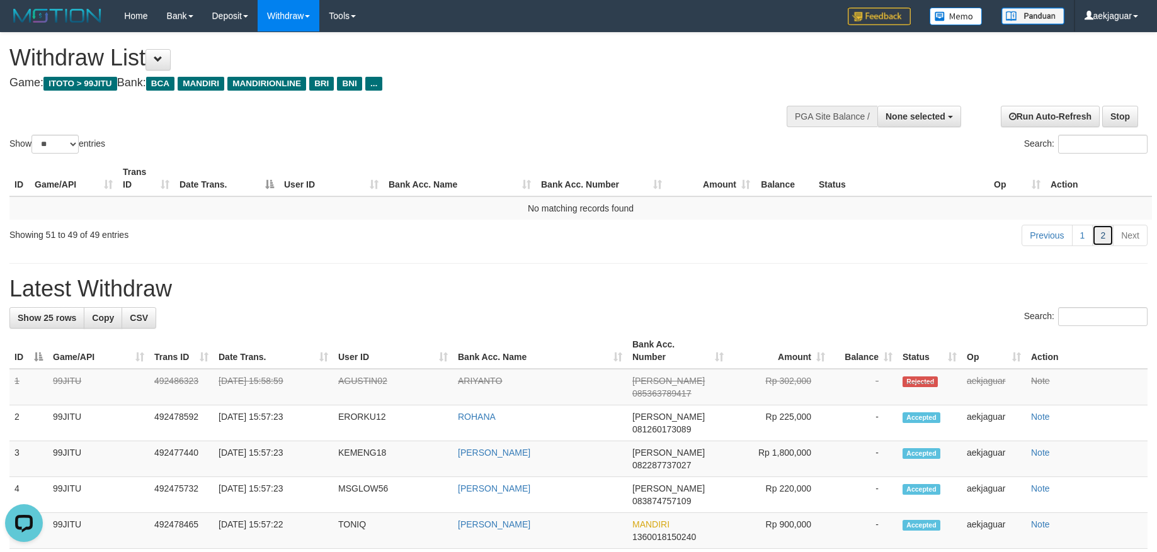
click at [1100, 238] on link "2" at bounding box center [1102, 235] width 21 height 21
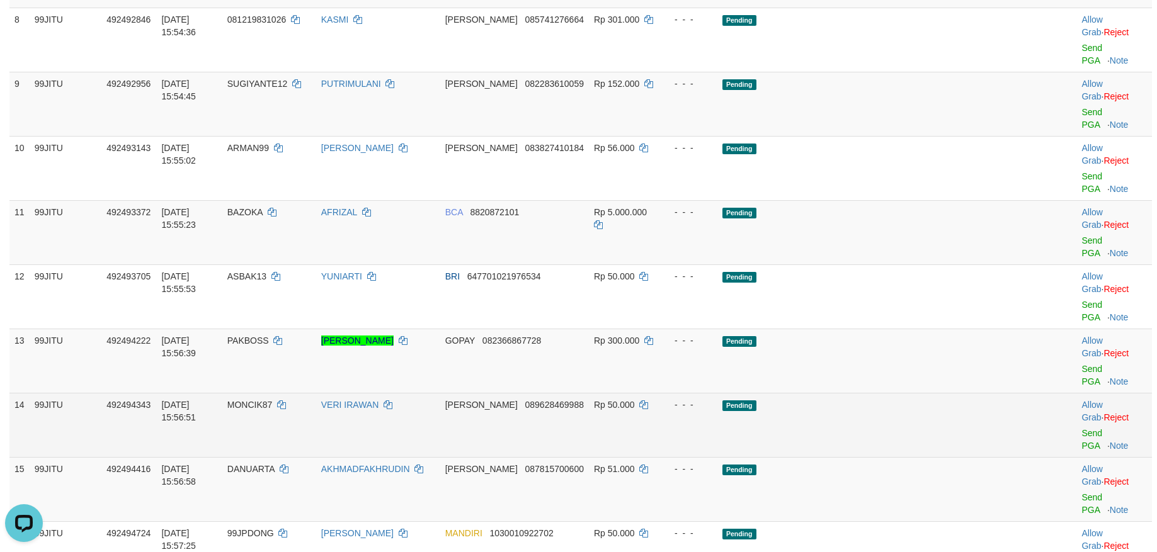
scroll to position [652, 0]
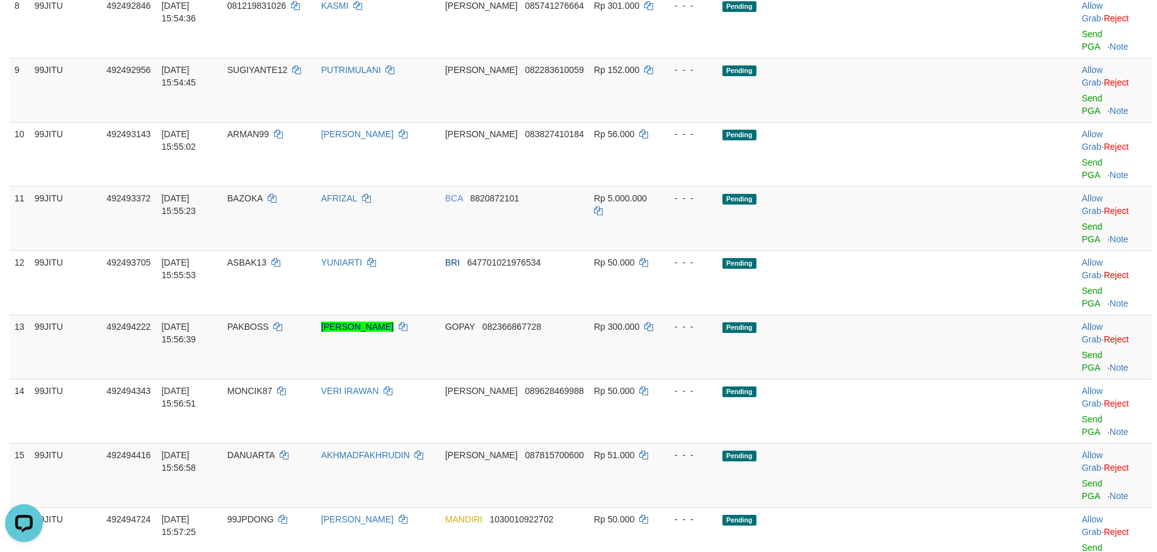
copy td "MSGLOW56"
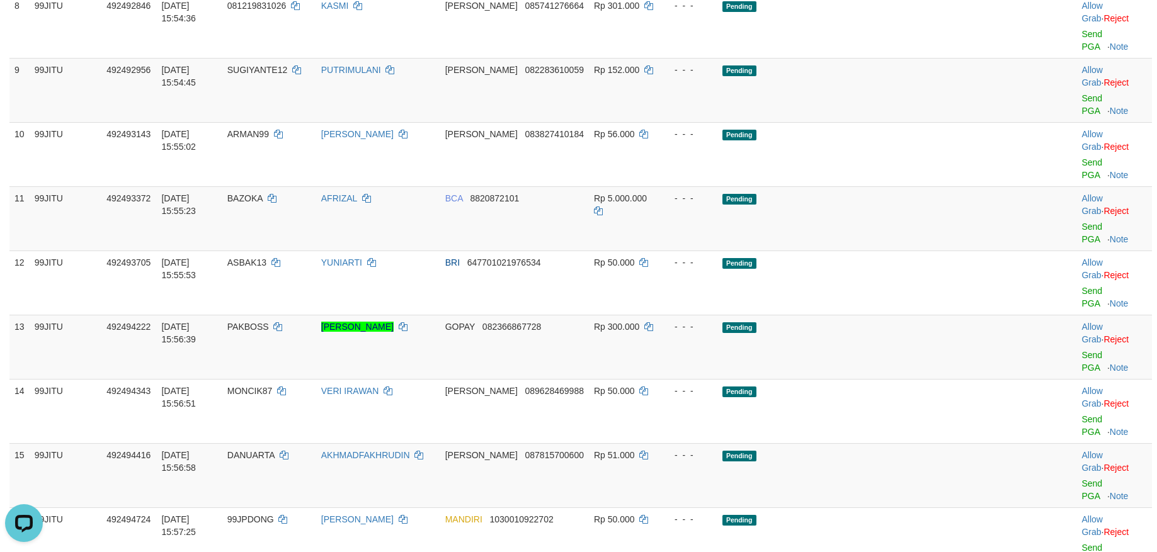
copy td "JETIKA"
copy td "ZUMABOS"
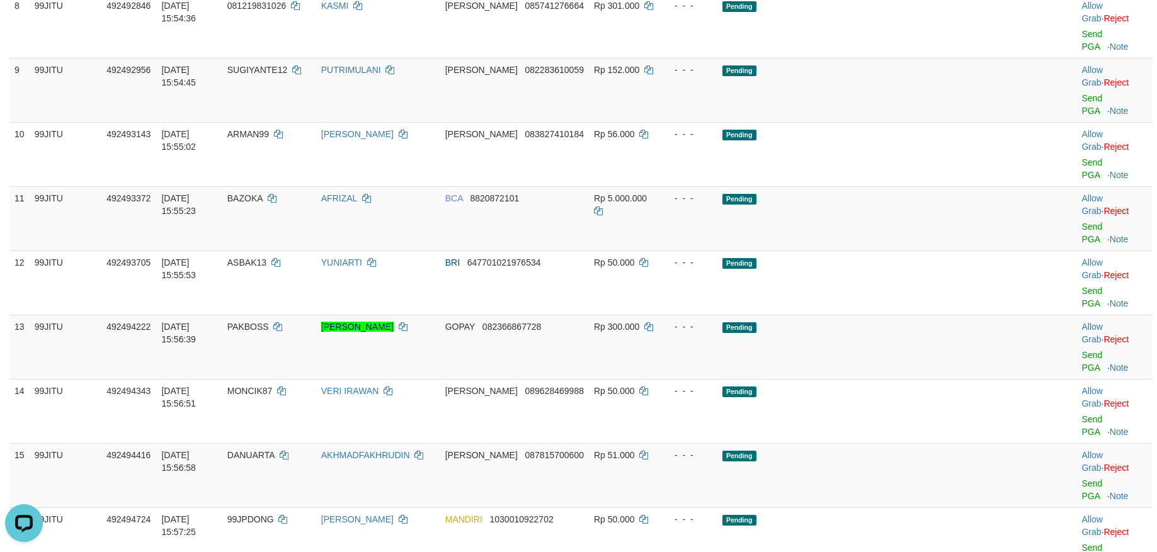
copy td "BARUS12"
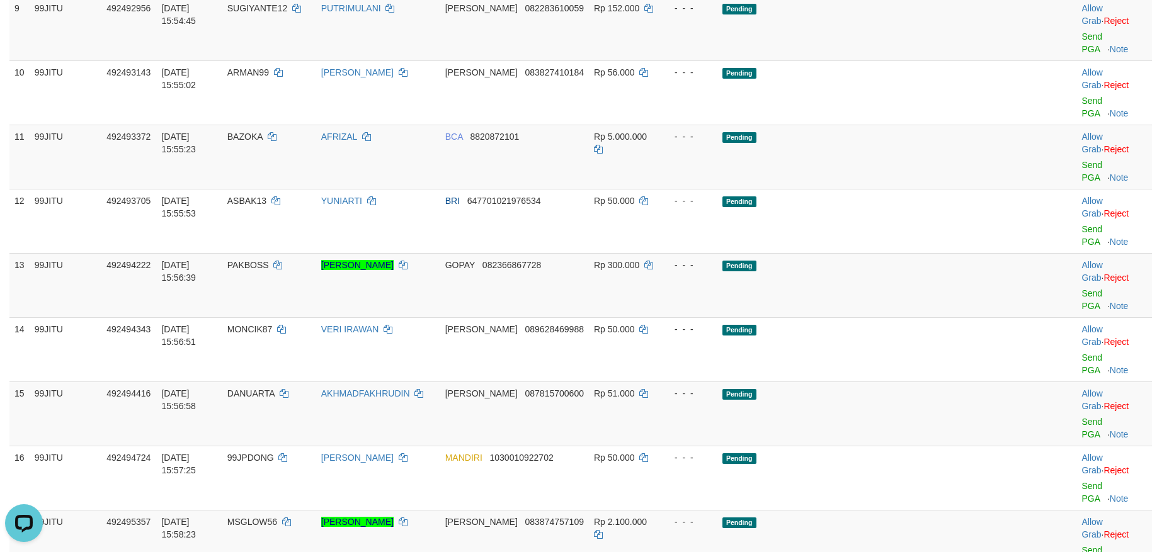
scroll to position [778, 0]
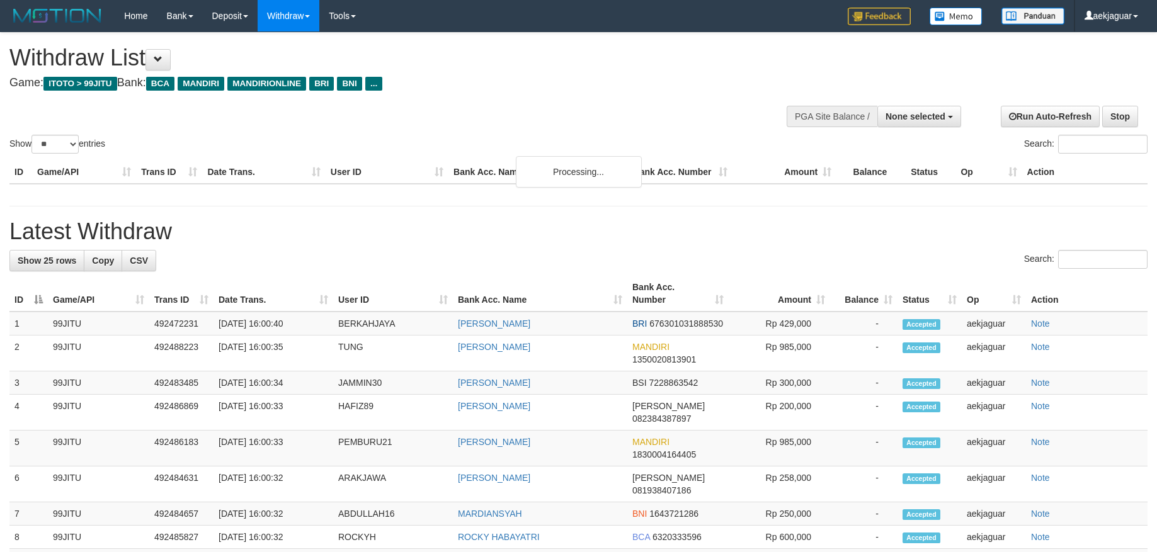
select select
select select "**"
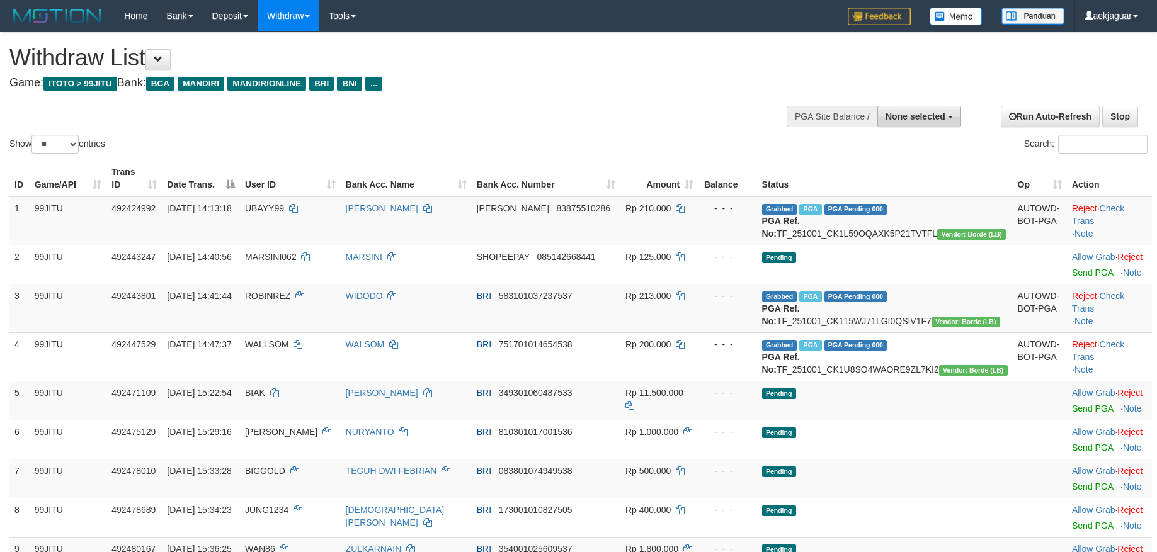
click at [928, 120] on span "None selected" at bounding box center [915, 116] width 60 height 10
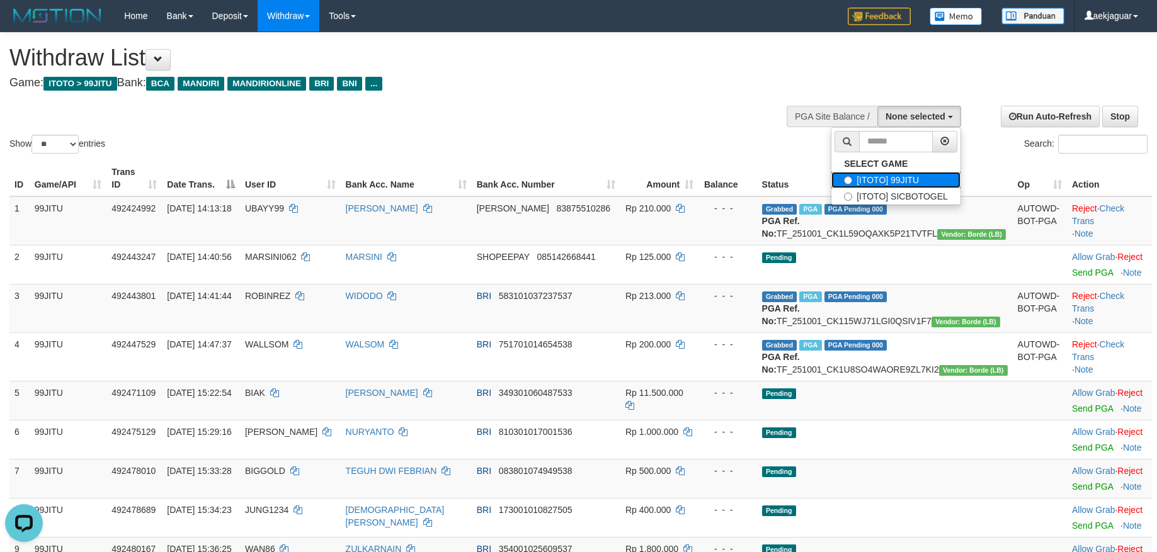
click at [900, 177] on label "[ITOTO] 99JITU" at bounding box center [895, 180] width 129 height 16
select select "***"
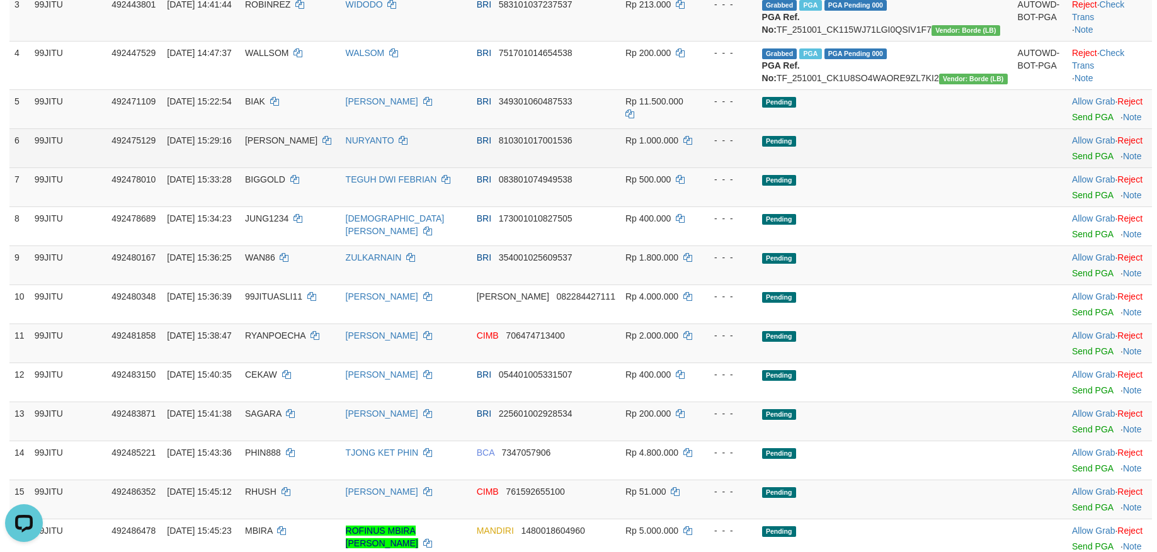
scroll to position [504, 0]
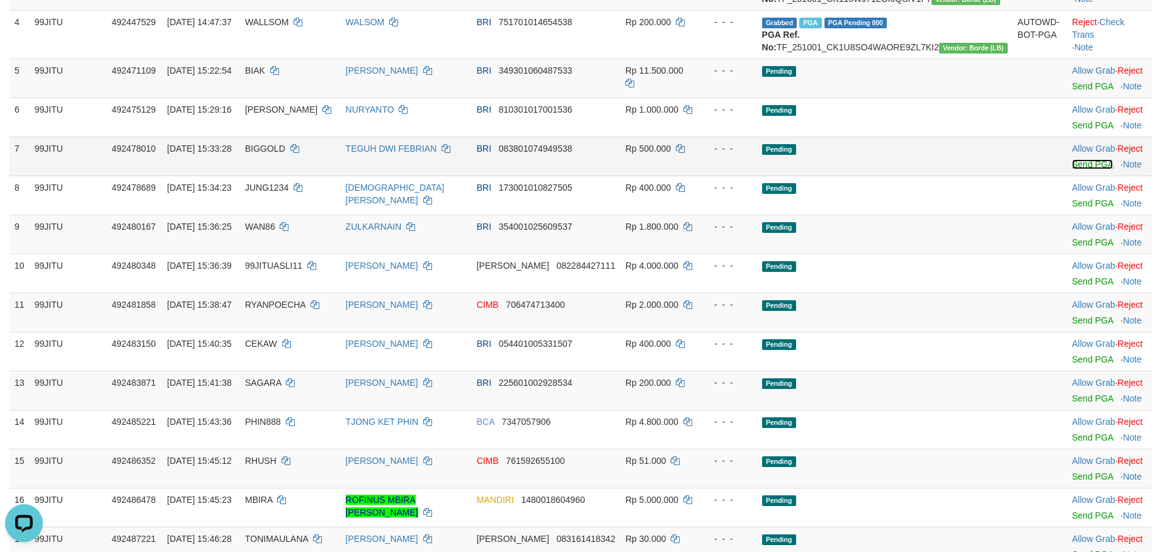
click at [1072, 169] on link "Send PGA" at bounding box center [1092, 164] width 41 height 10
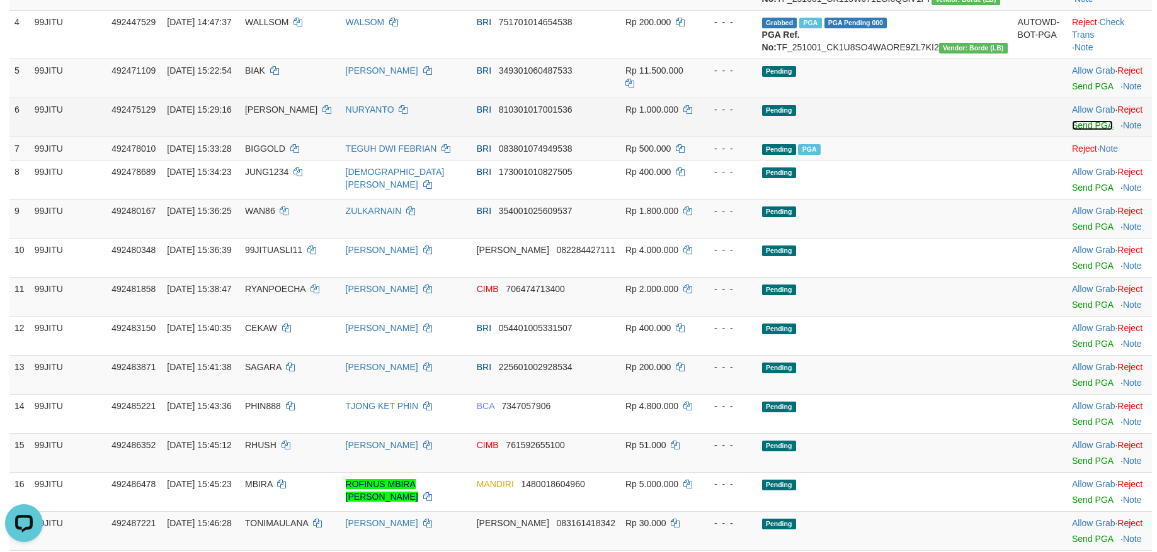
click at [1072, 130] on link "Send PGA" at bounding box center [1092, 125] width 41 height 10
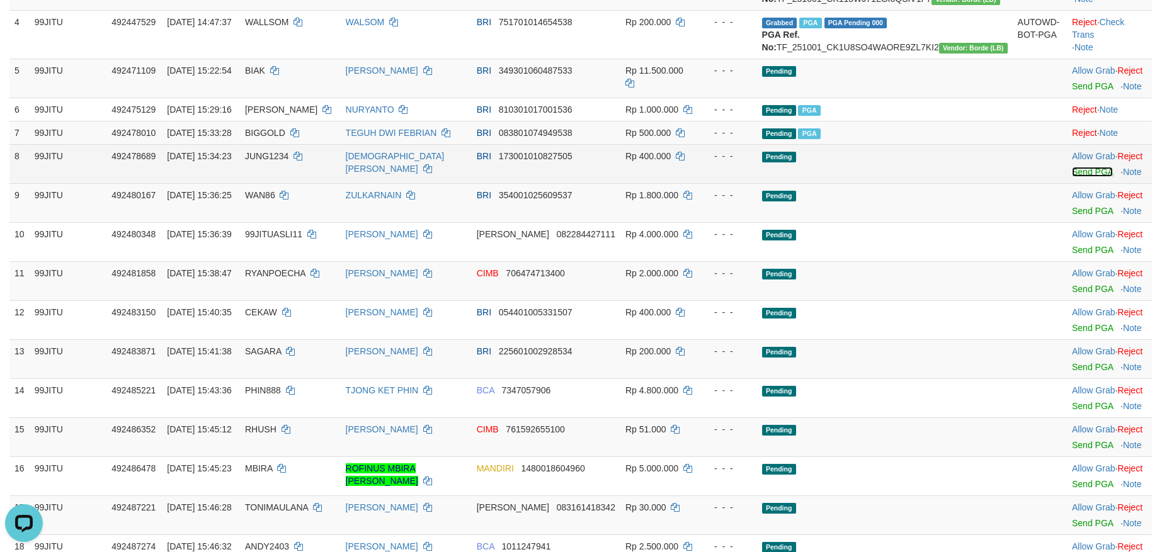
click at [1072, 177] on link "Send PGA" at bounding box center [1092, 172] width 41 height 10
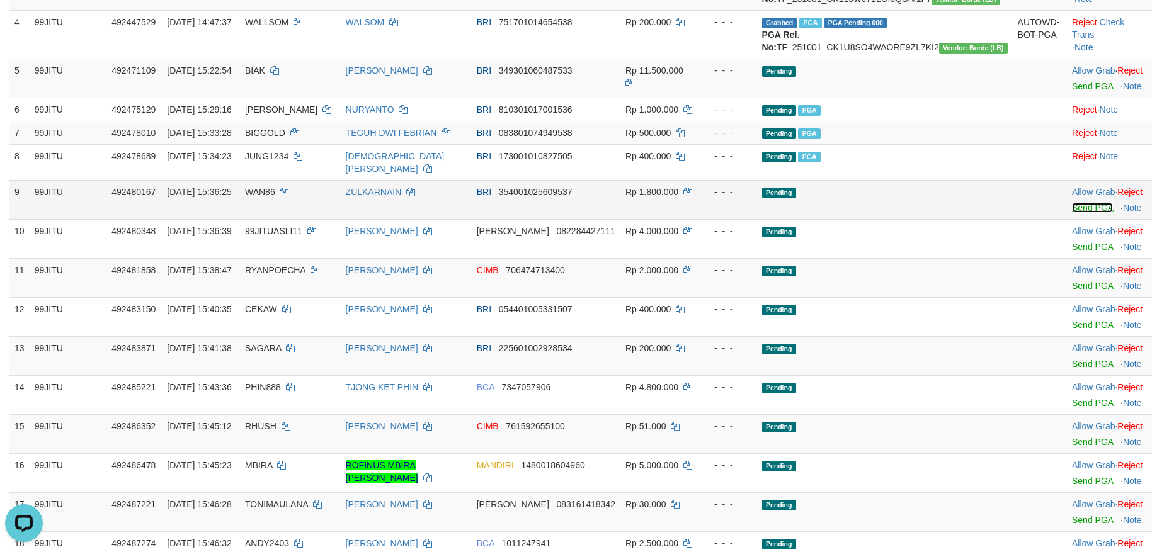
click at [1072, 213] on link "Send PGA" at bounding box center [1092, 208] width 41 height 10
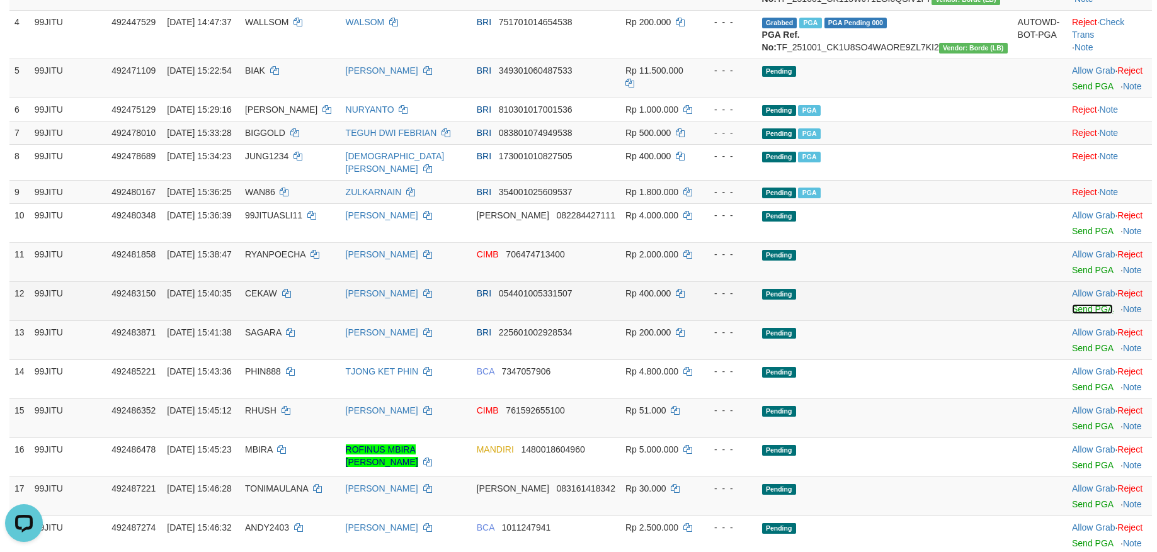
click at [1072, 314] on link "Send PGA" at bounding box center [1092, 309] width 41 height 10
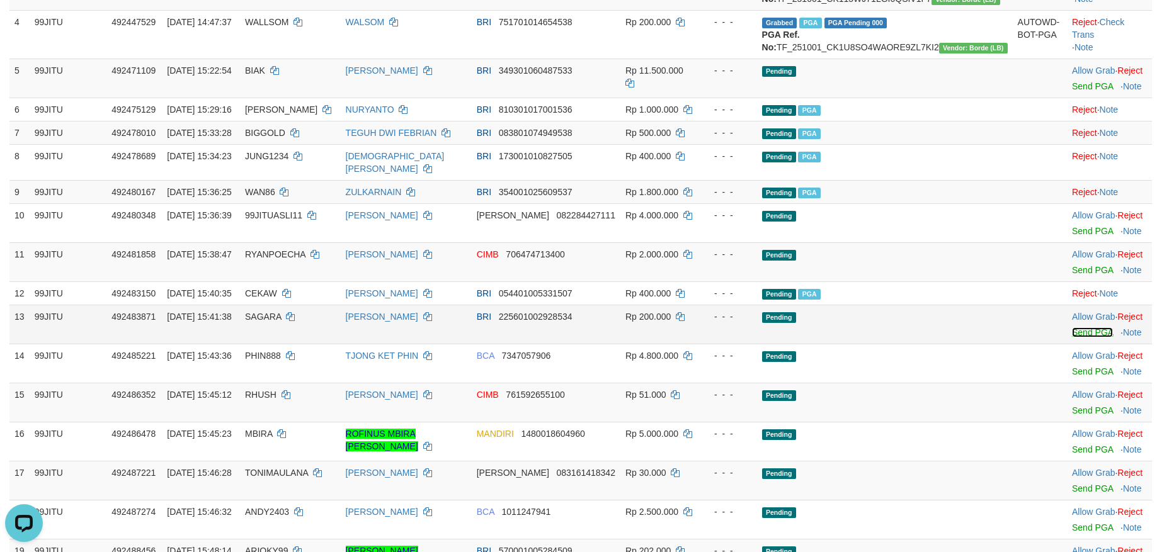
click at [1072, 338] on link "Send PGA" at bounding box center [1092, 332] width 41 height 10
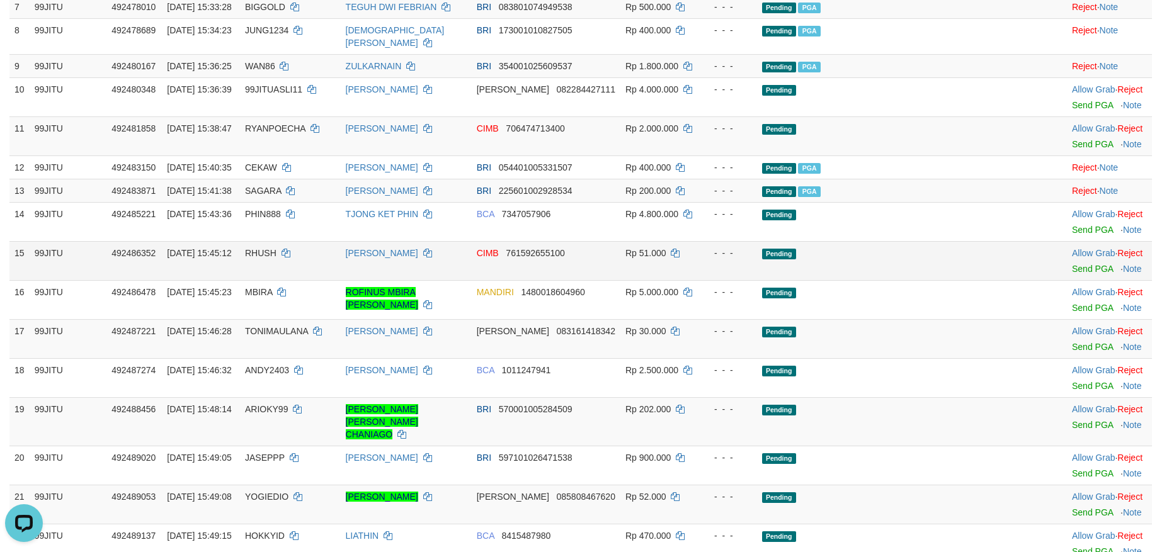
scroll to position [756, 0]
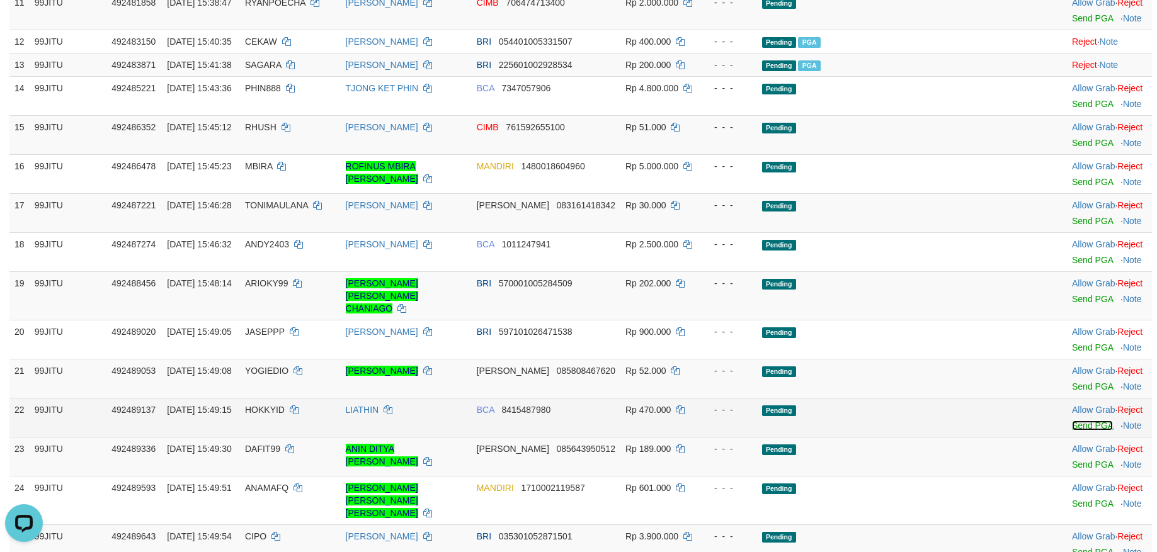
click at [1072, 431] on link "Send PGA" at bounding box center [1092, 426] width 41 height 10
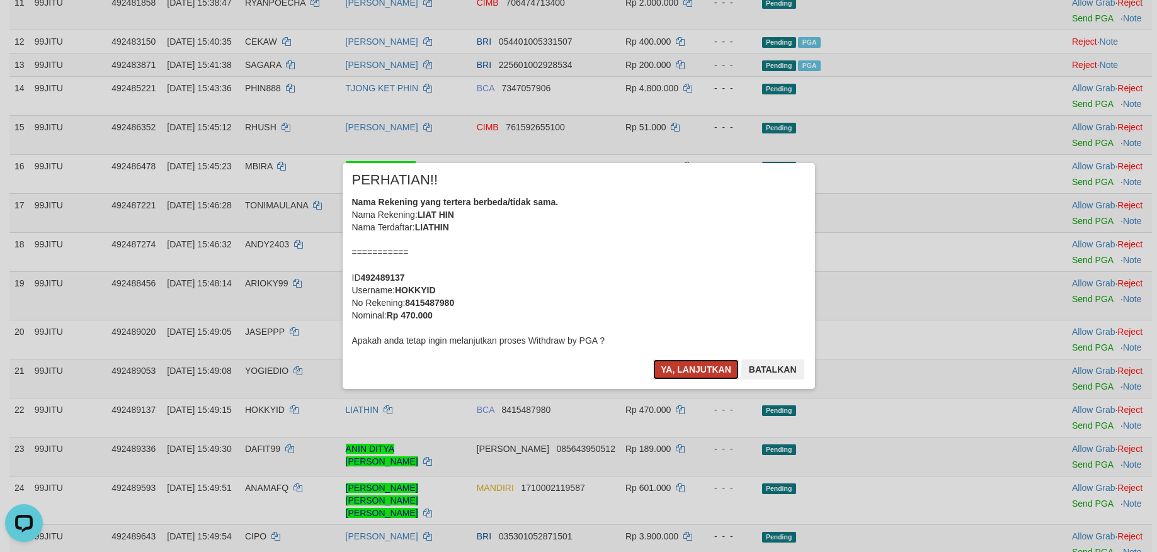
click at [715, 366] on button "Ya, lanjutkan" at bounding box center [696, 370] width 86 height 20
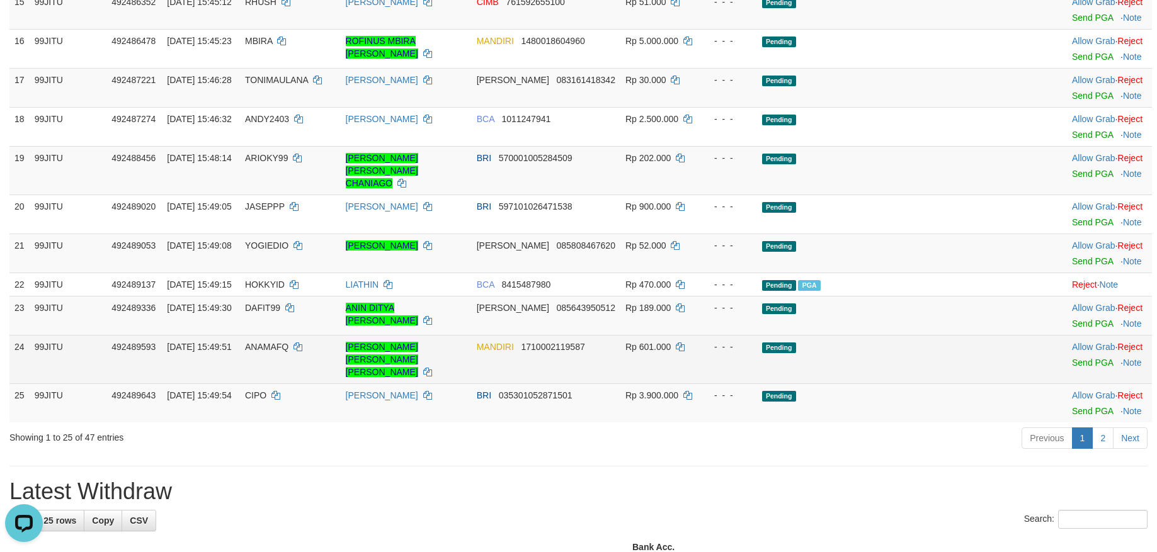
scroll to position [882, 0]
click at [1072, 367] on link "Send PGA" at bounding box center [1092, 362] width 41 height 10
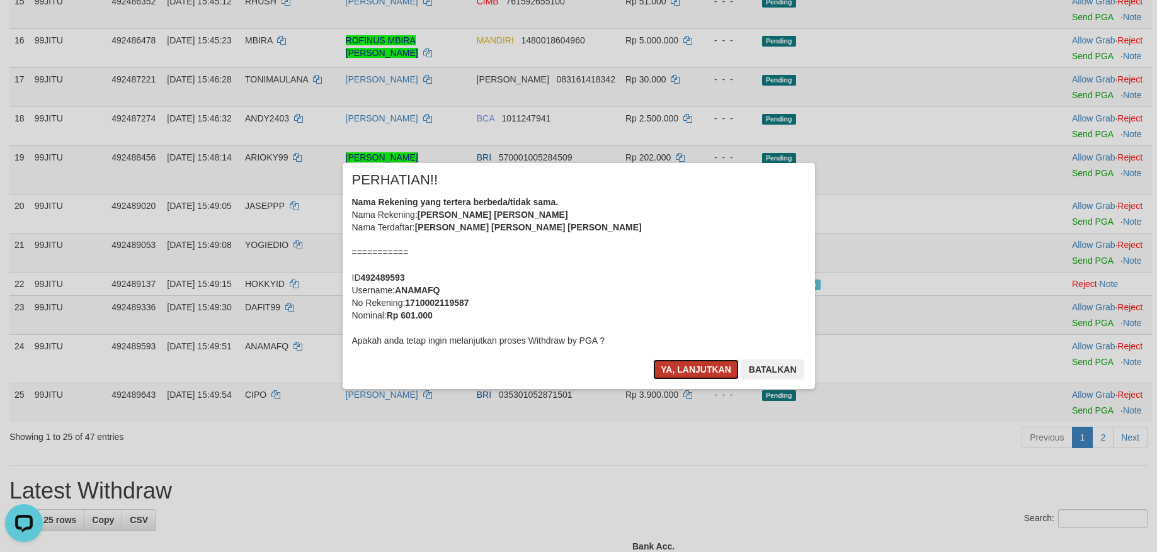
click at [700, 372] on button "Ya, lanjutkan" at bounding box center [696, 370] width 86 height 20
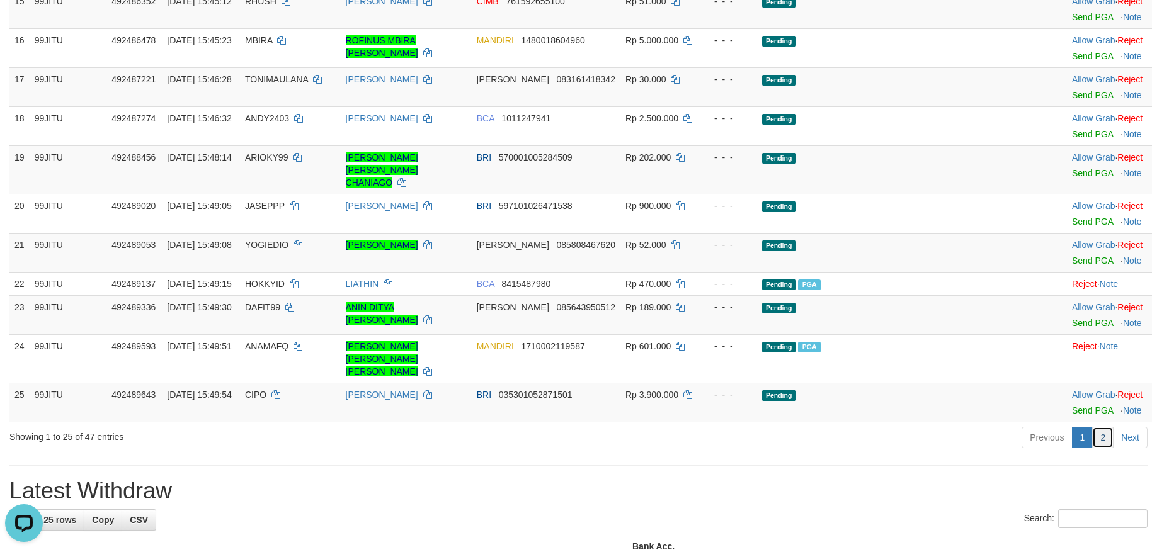
click at [1103, 436] on link "2" at bounding box center [1102, 437] width 21 height 21
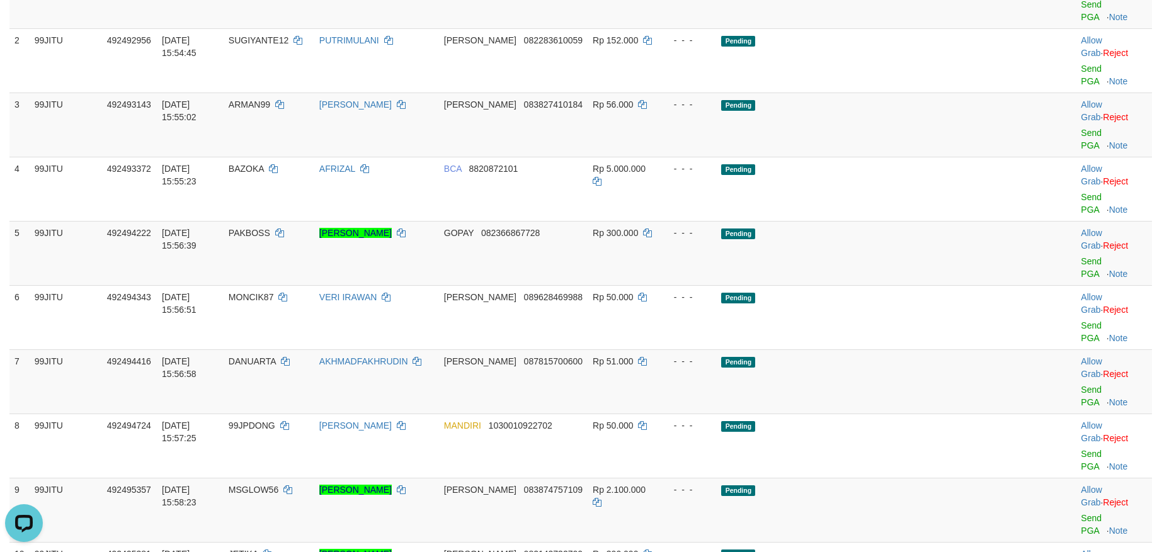
scroll to position [252, 0]
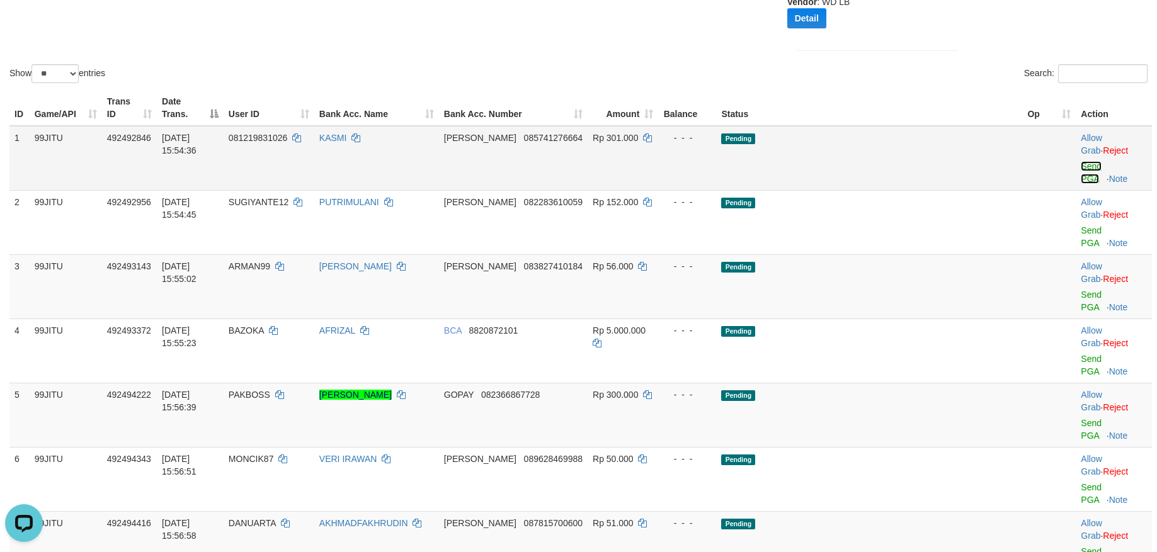
click at [1081, 161] on link "Send PGA" at bounding box center [1091, 172] width 21 height 23
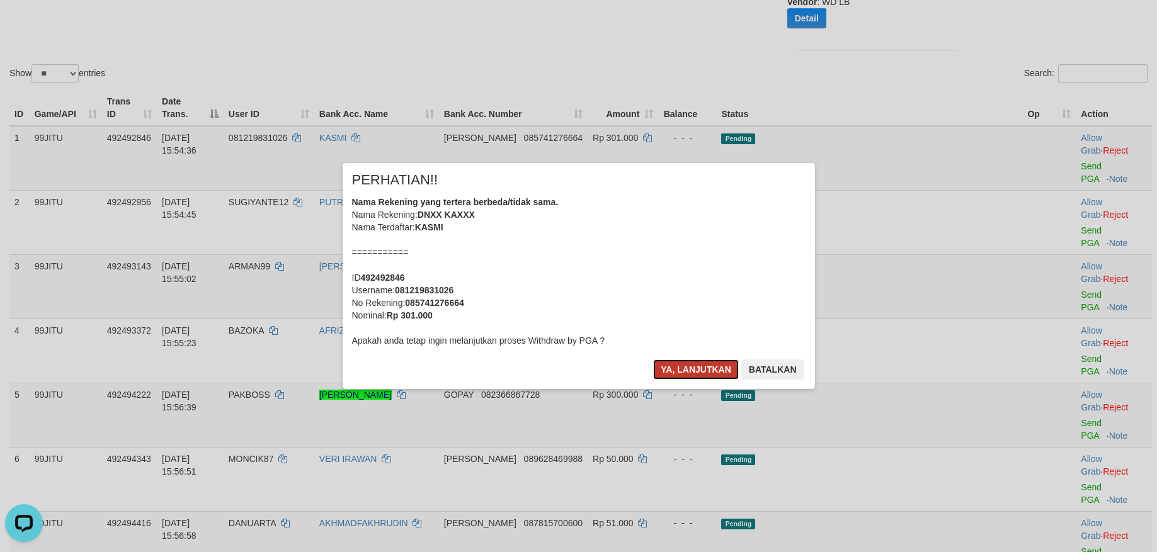
click at [673, 361] on button "Ya, lanjutkan" at bounding box center [696, 370] width 86 height 20
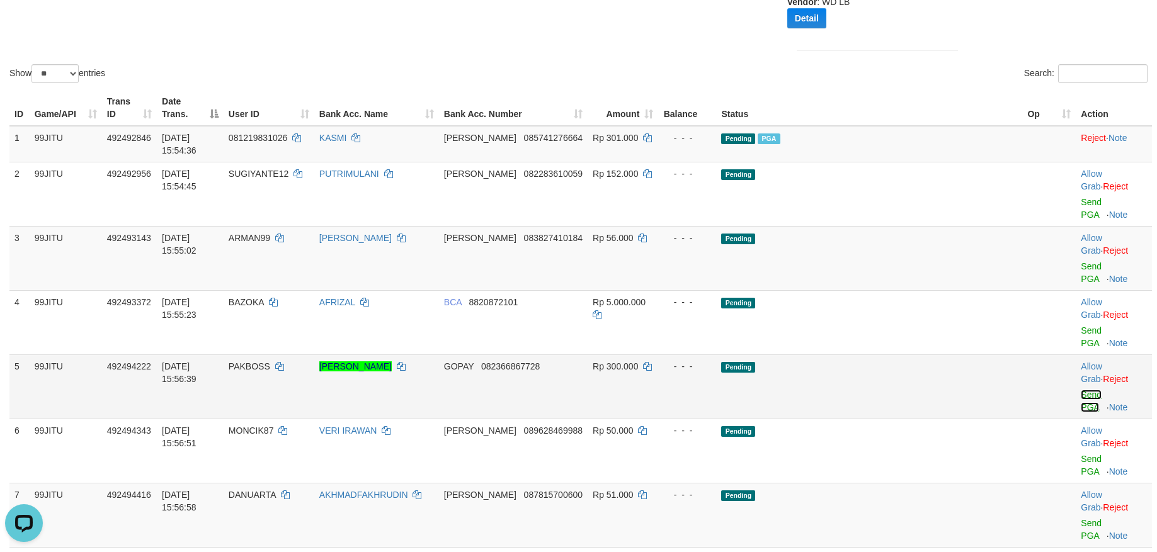
click at [1081, 390] on link "Send PGA" at bounding box center [1091, 401] width 21 height 23
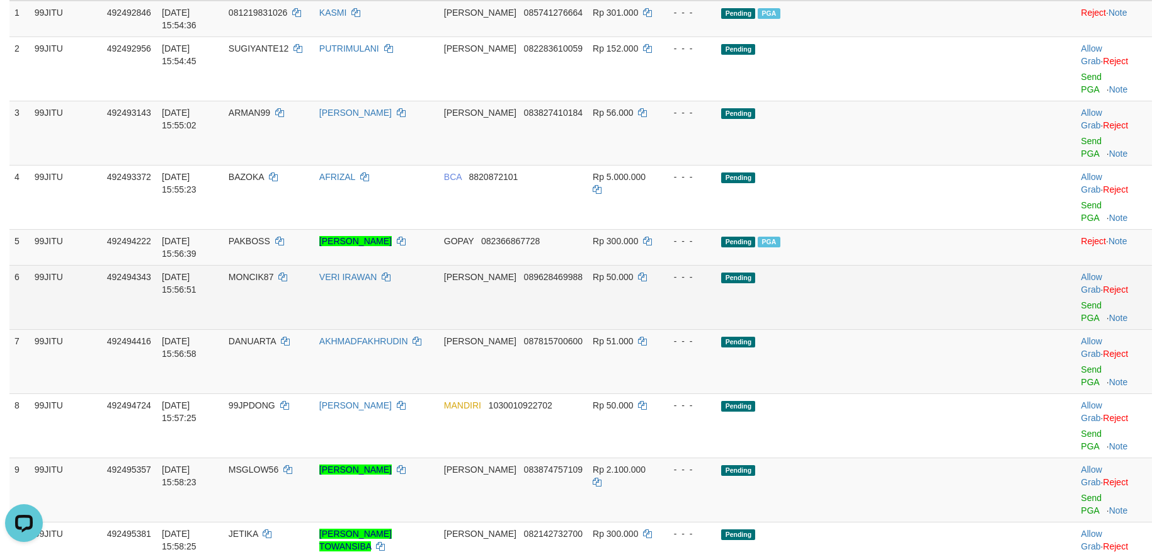
scroll to position [378, 0]
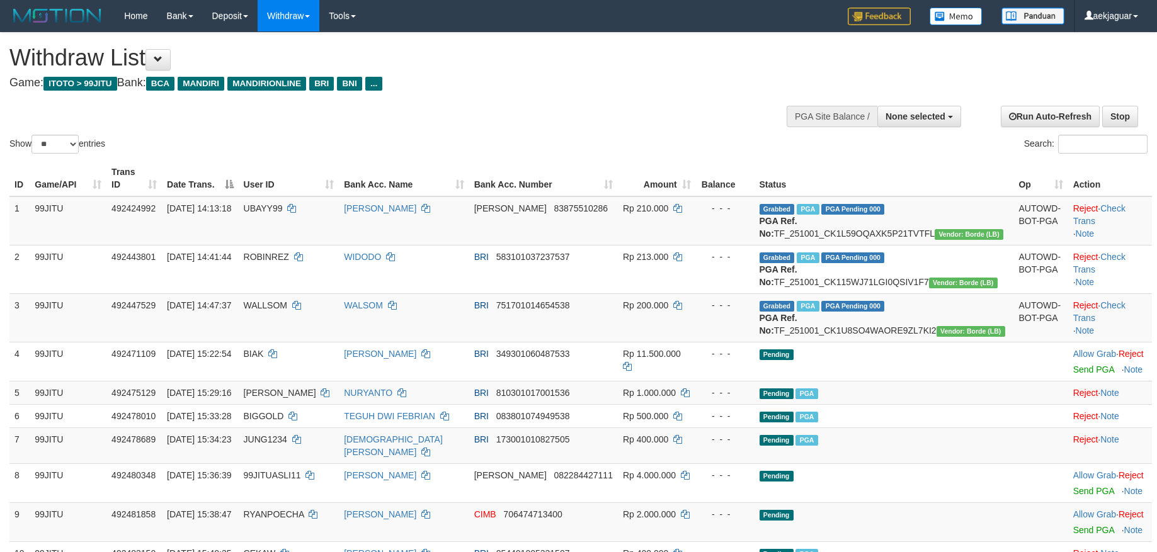
select select
select select "**"
click at [918, 114] on span "None selected" at bounding box center [915, 116] width 60 height 10
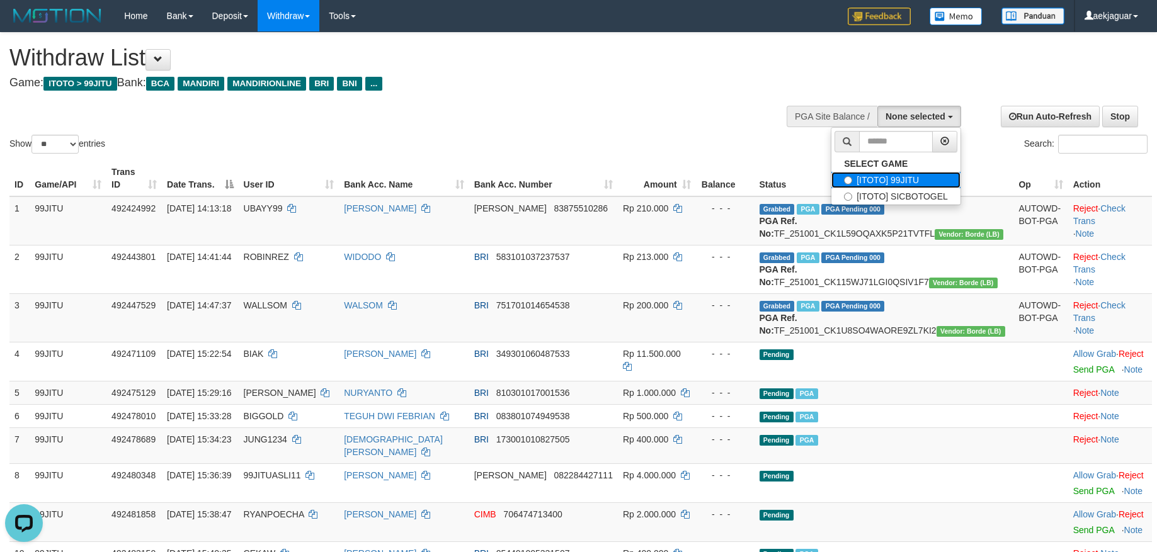
click at [894, 183] on label "[ITOTO] 99JITU" at bounding box center [895, 180] width 129 height 16
select select "***"
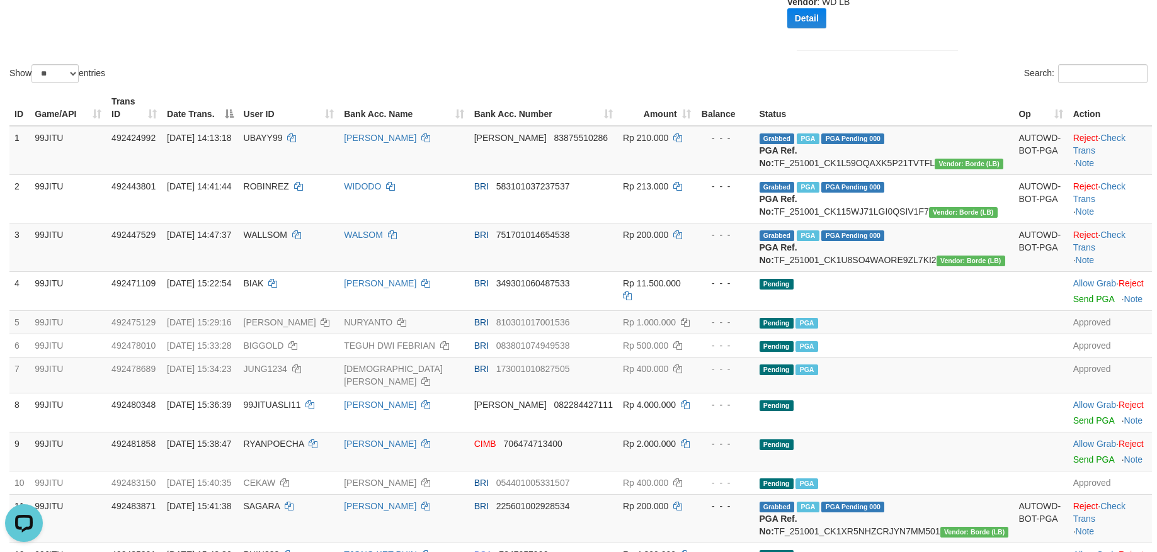
scroll to position [126, 0]
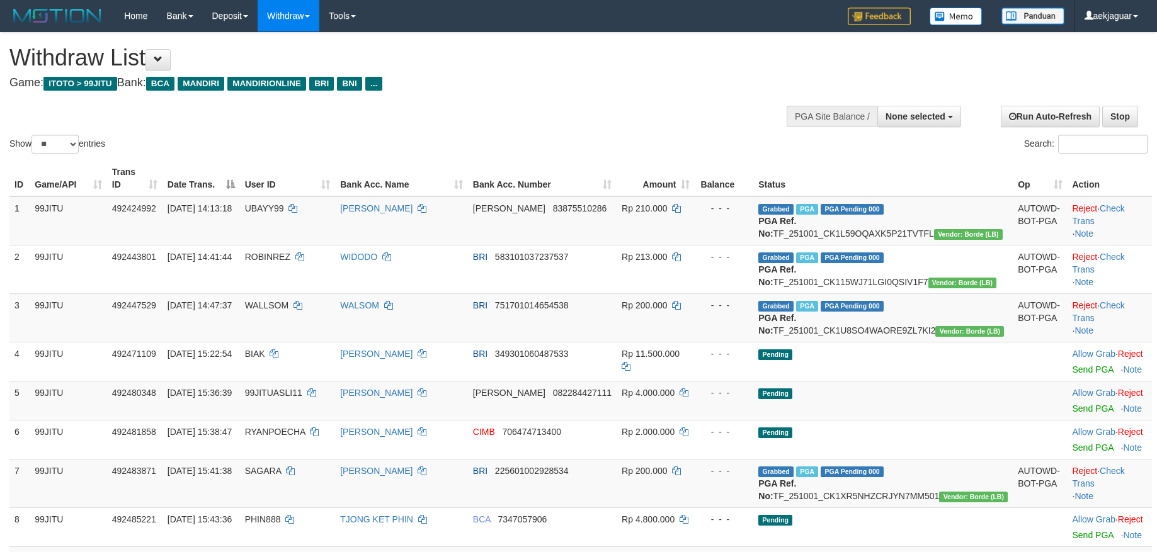
select select
select select "**"
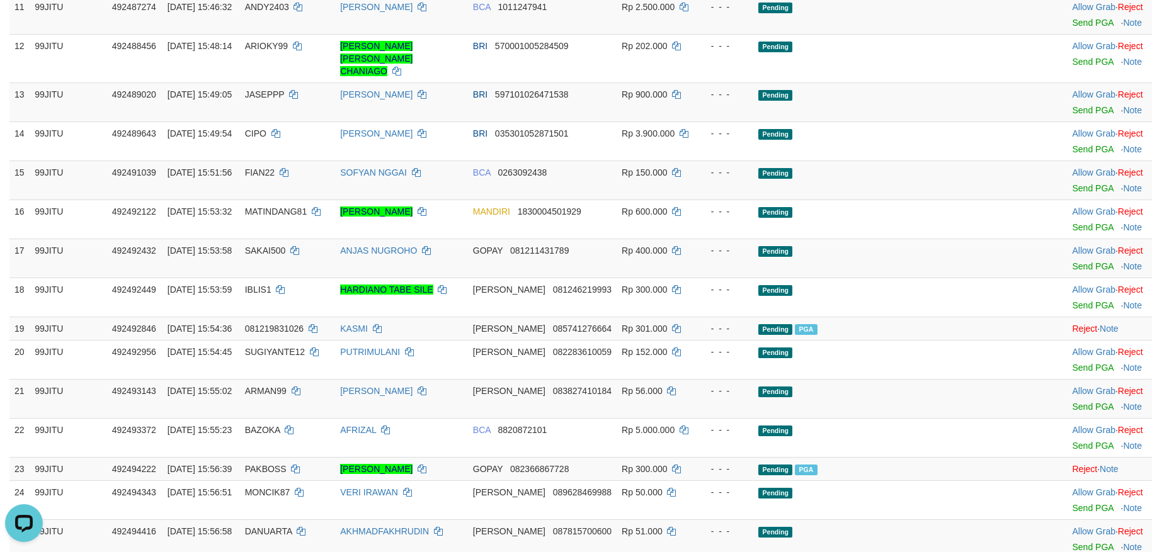
scroll to position [882, 0]
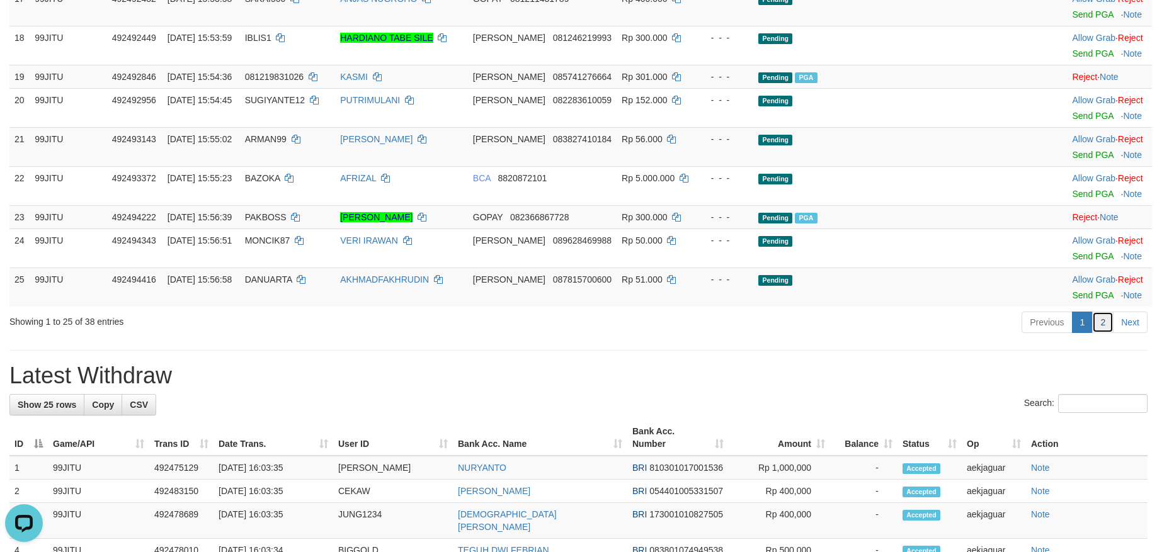
click at [1096, 333] on link "2" at bounding box center [1102, 322] width 21 height 21
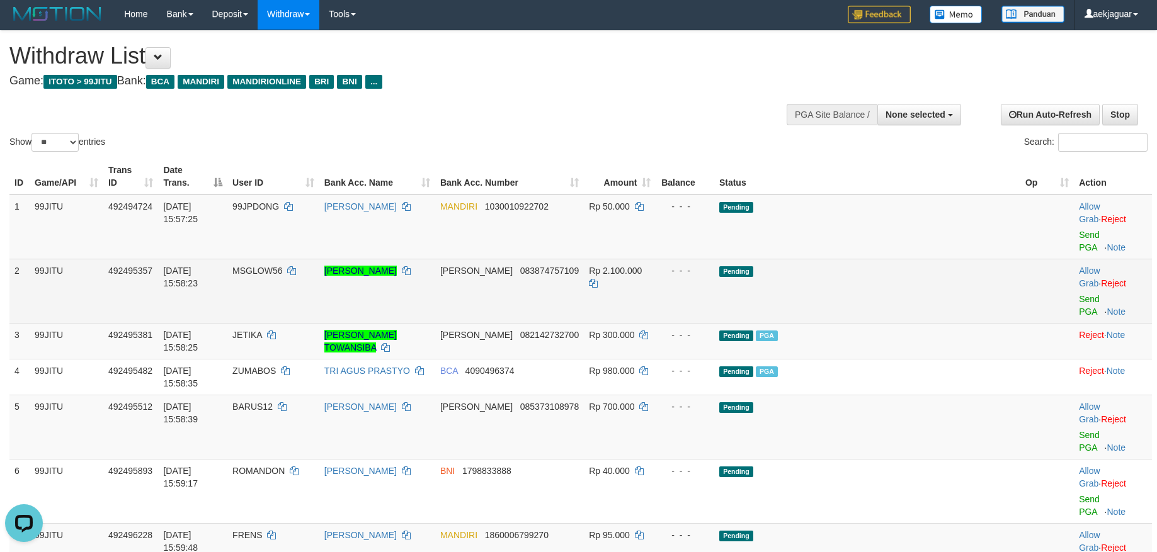
scroll to position [0, 0]
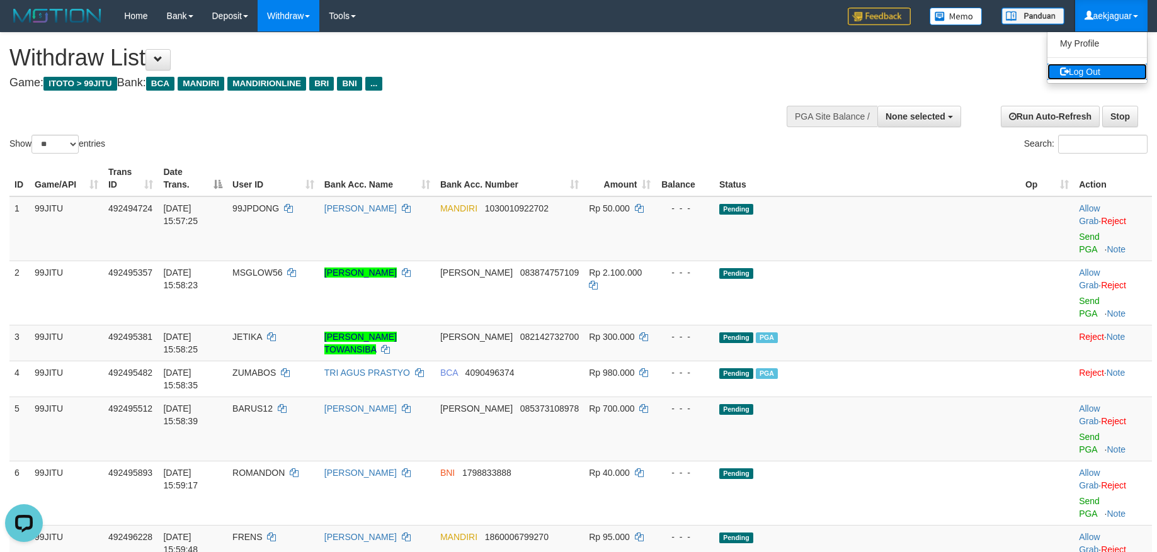
click at [1095, 68] on link "Log Out" at bounding box center [1096, 72] width 99 height 16
